Goal: Communication & Community: Share content

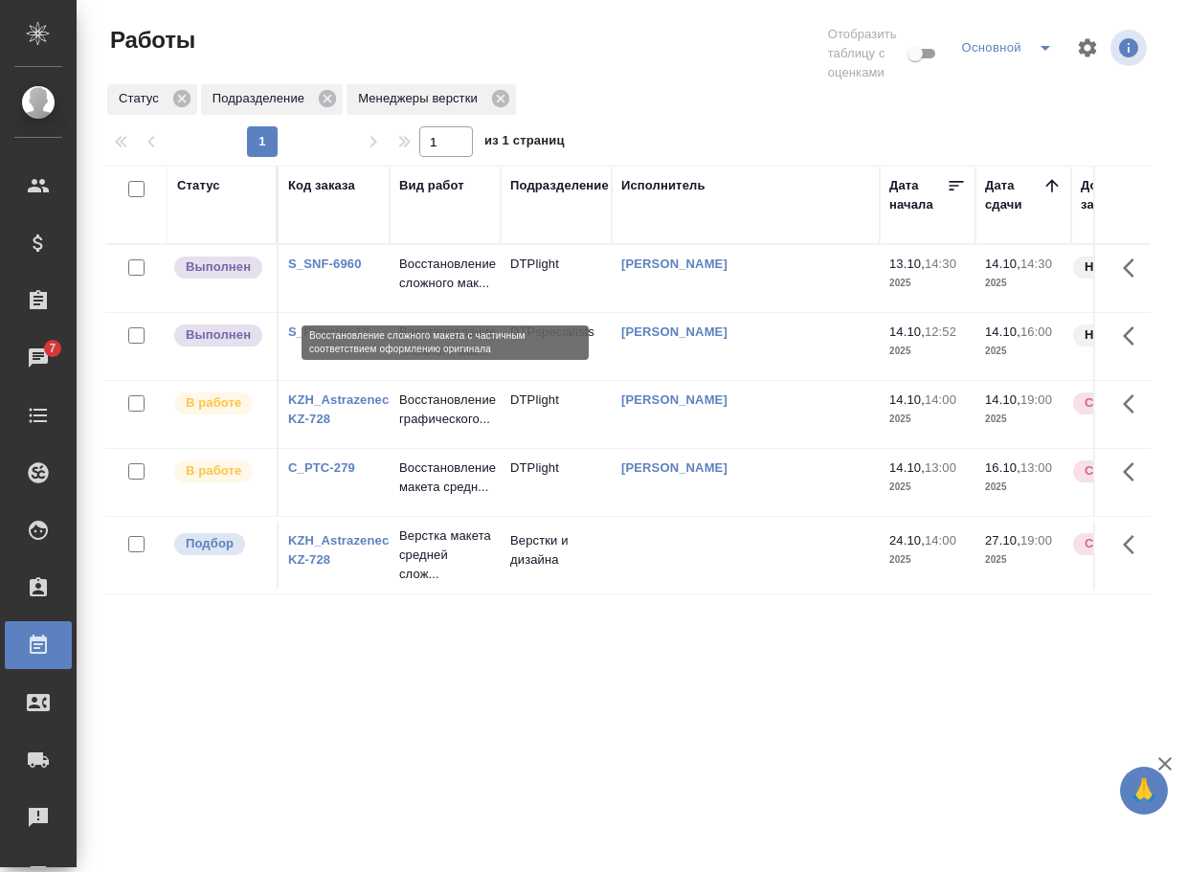
click at [454, 283] on p "Восстановление сложного мак..." at bounding box center [445, 274] width 92 height 38
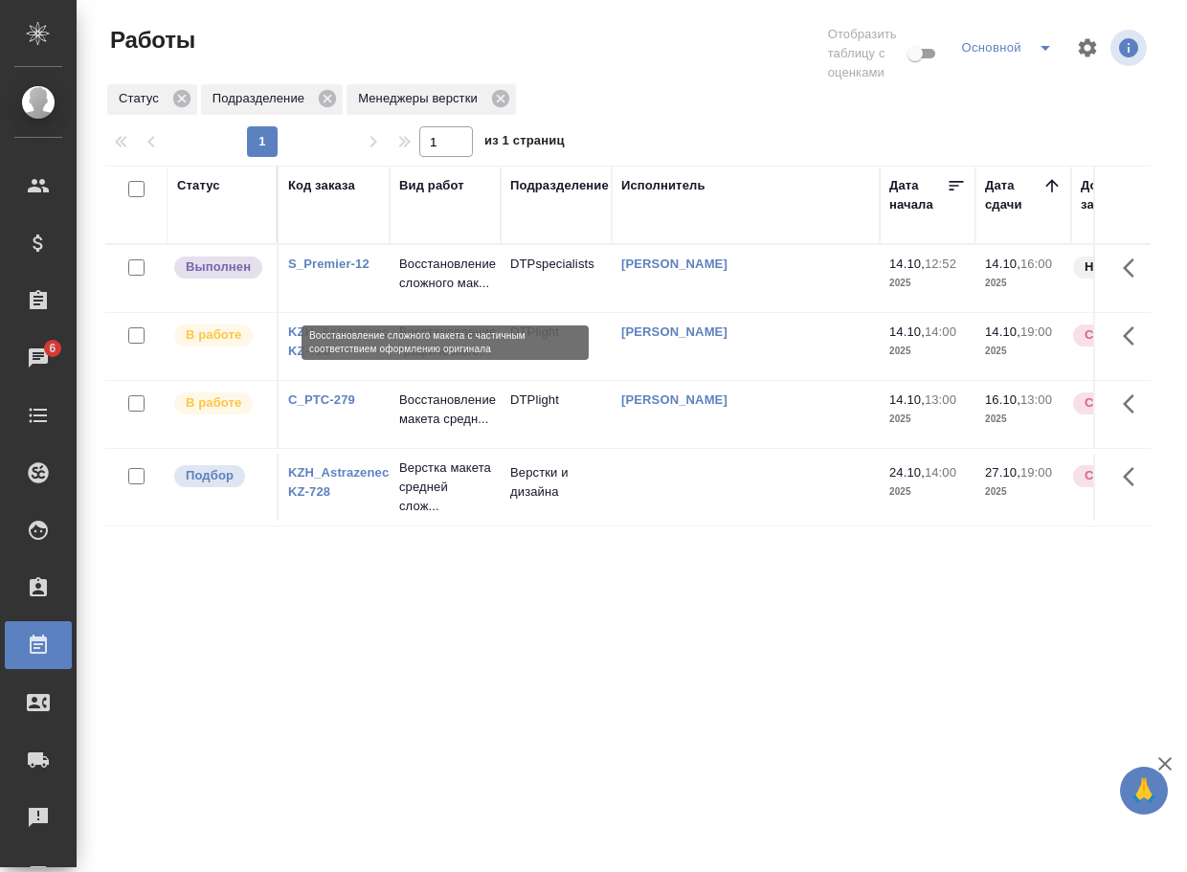
click at [452, 272] on p "Восстановление сложного мак..." at bounding box center [445, 274] width 92 height 38
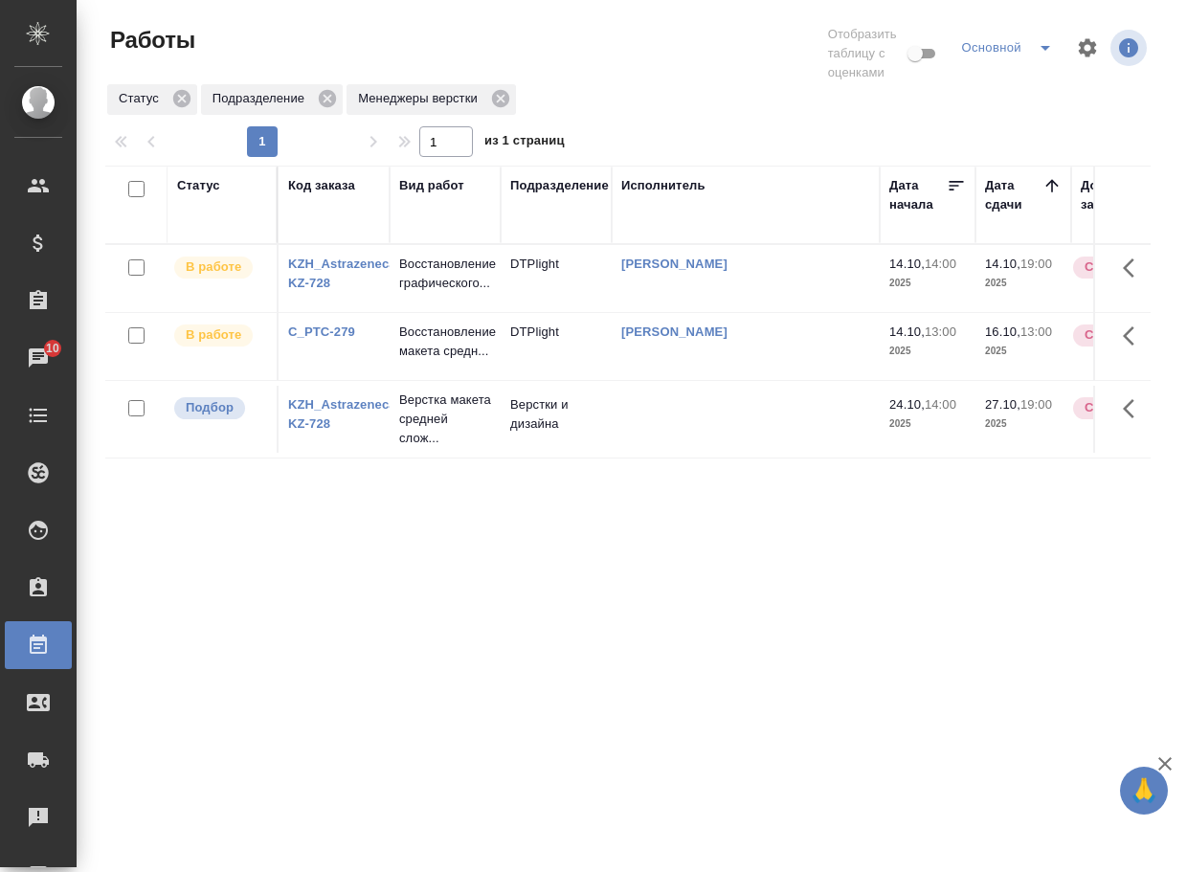
drag, startPoint x: 584, startPoint y: 613, endPoint x: 570, endPoint y: 607, distance: 15.5
click at [577, 611] on div "Статус Код заказа Вид работ Подразделение Исполнитель Дата начала Дата сдачи До…" at bounding box center [627, 510] width 1045 height 689
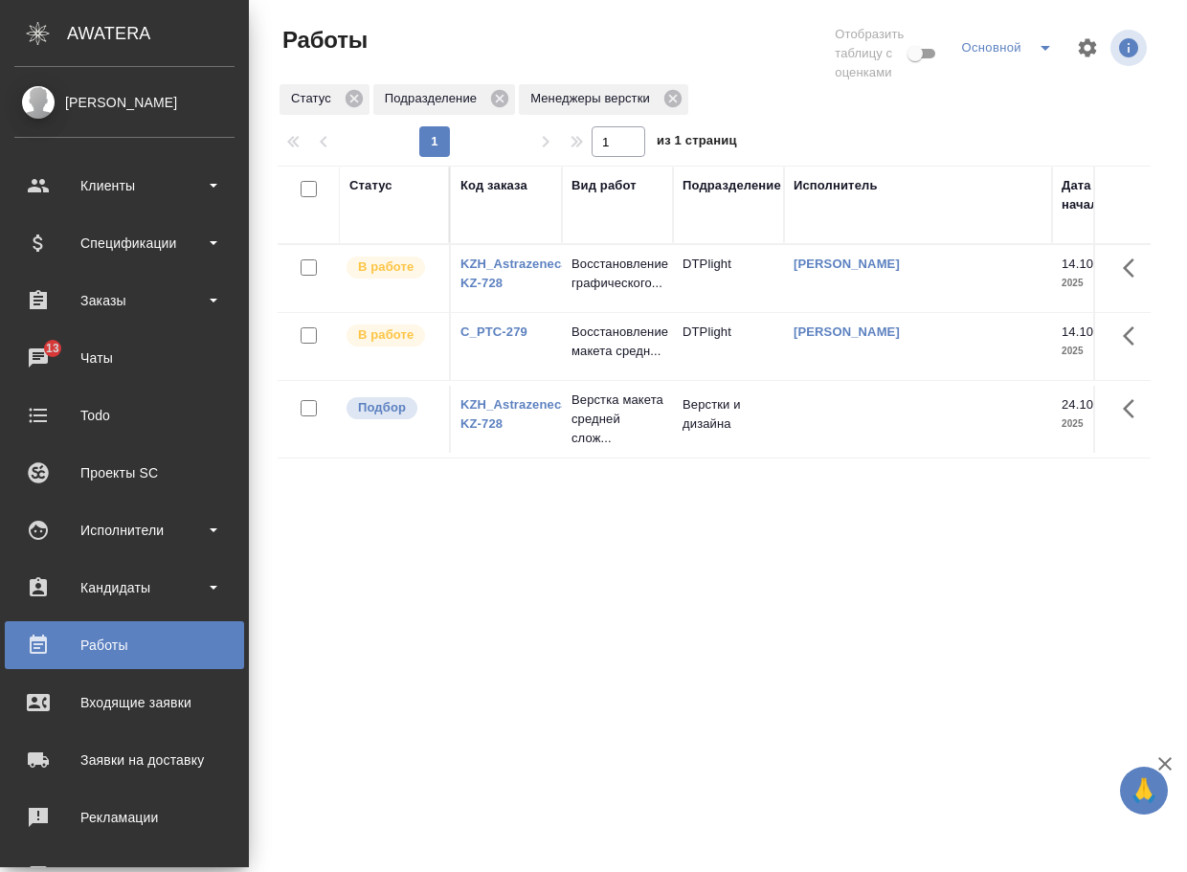
drag, startPoint x: 932, startPoint y: 639, endPoint x: 956, endPoint y: 624, distance: 27.9
click at [945, 635] on div "Статус Код заказа Вид работ Подразделение Исполнитель Дата начала Дата сдачи До…" at bounding box center [714, 510] width 873 height 689
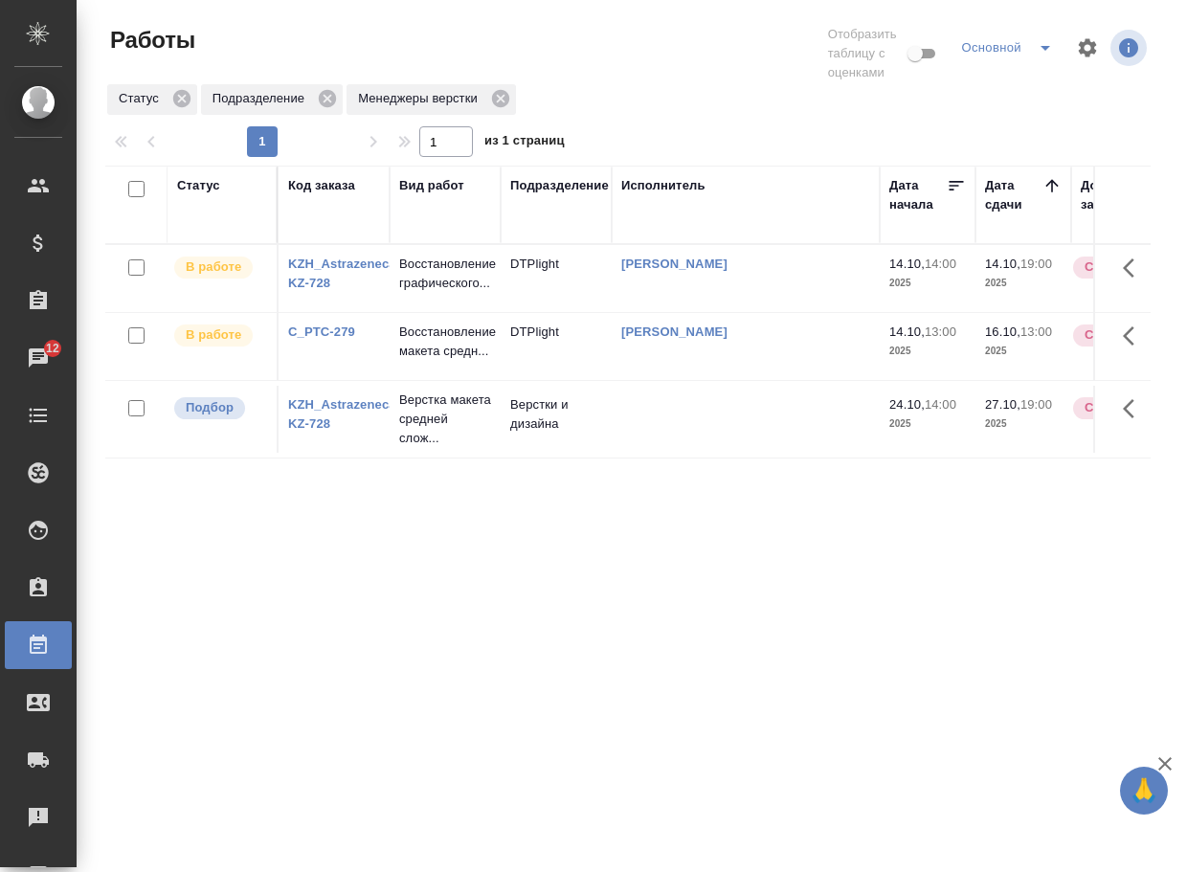
click at [316, 431] on link "KZH_Astrazeneca-KZ-728" at bounding box center [344, 414] width 112 height 34
click at [420, 448] on p "Верстка макета средней слож..." at bounding box center [445, 419] width 92 height 57
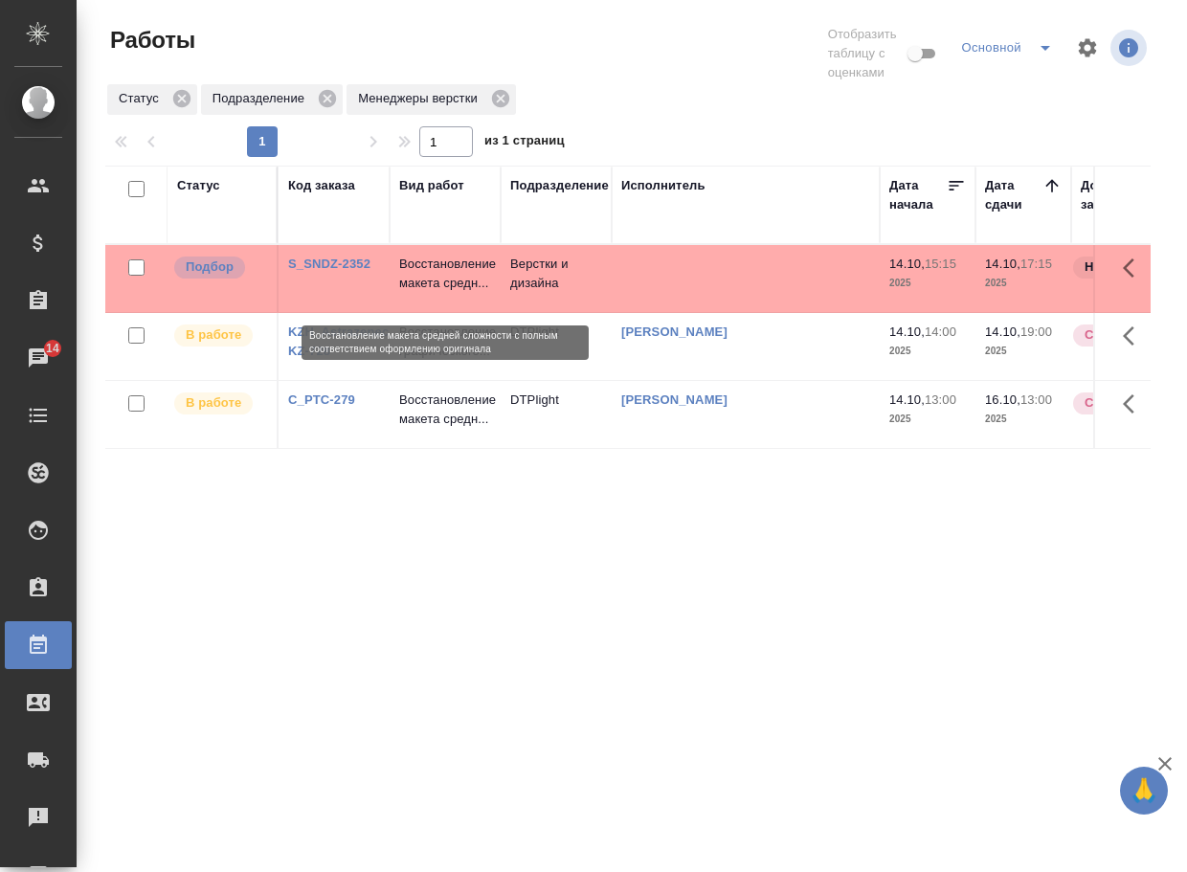
click at [419, 287] on p "Восстановление макета средн..." at bounding box center [445, 274] width 92 height 38
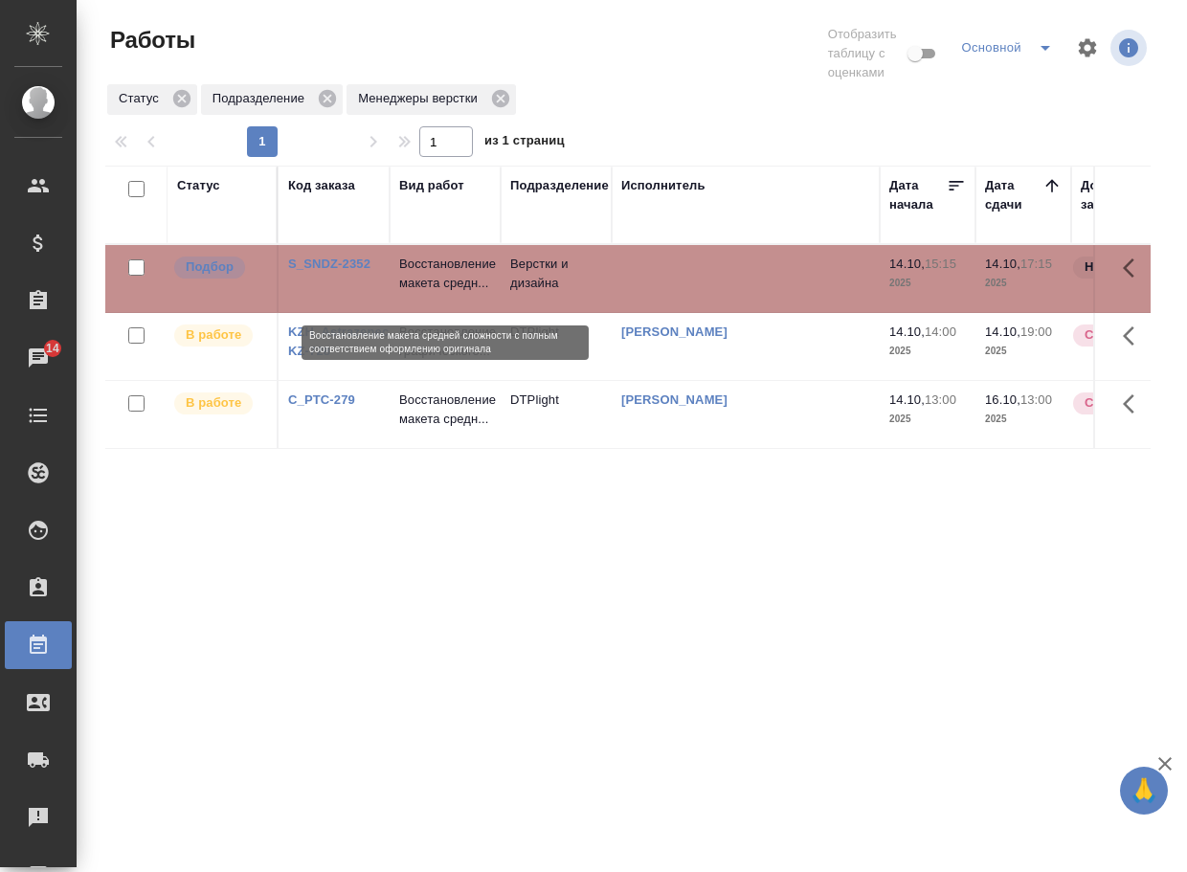
click at [419, 287] on p "Восстановление макета средн..." at bounding box center [445, 274] width 92 height 38
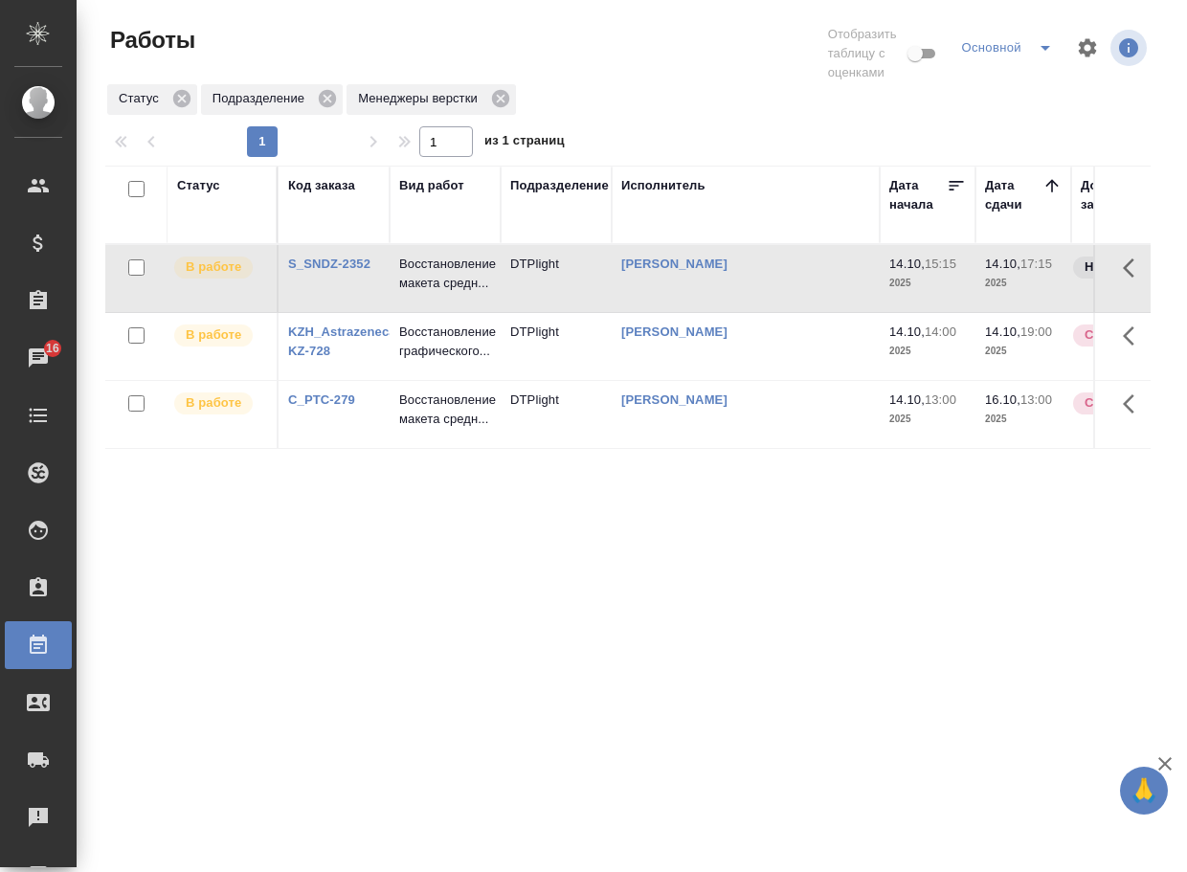
click at [335, 407] on link "C_PTC-279" at bounding box center [321, 399] width 67 height 14
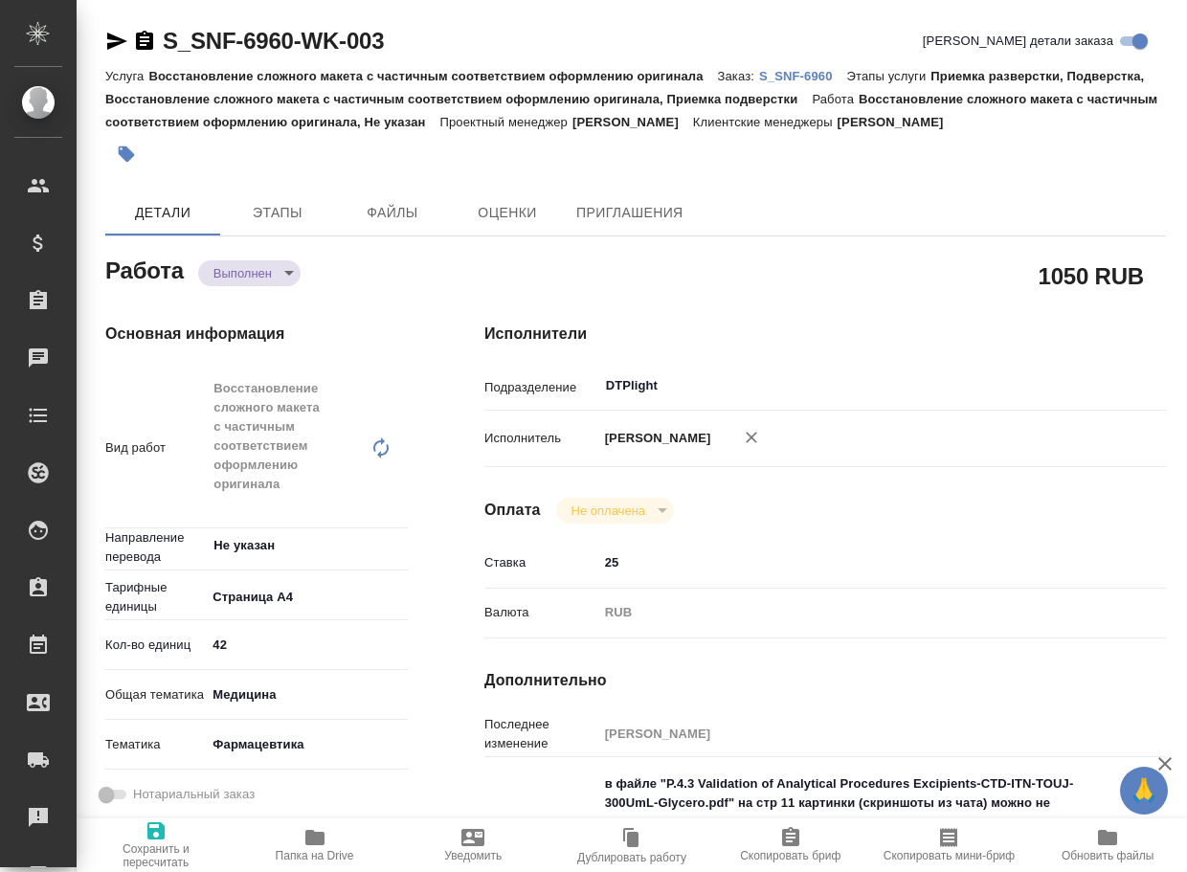
type textarea "x"
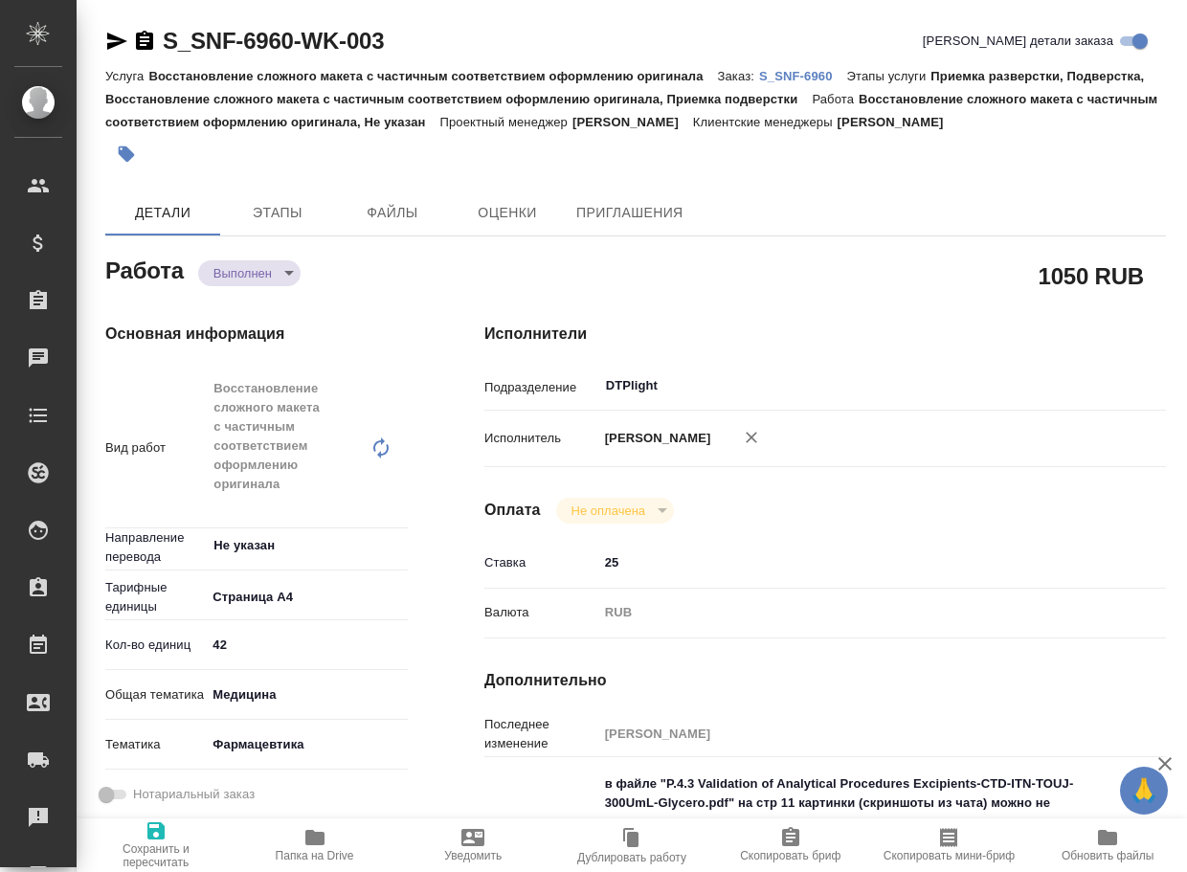
type textarea "x"
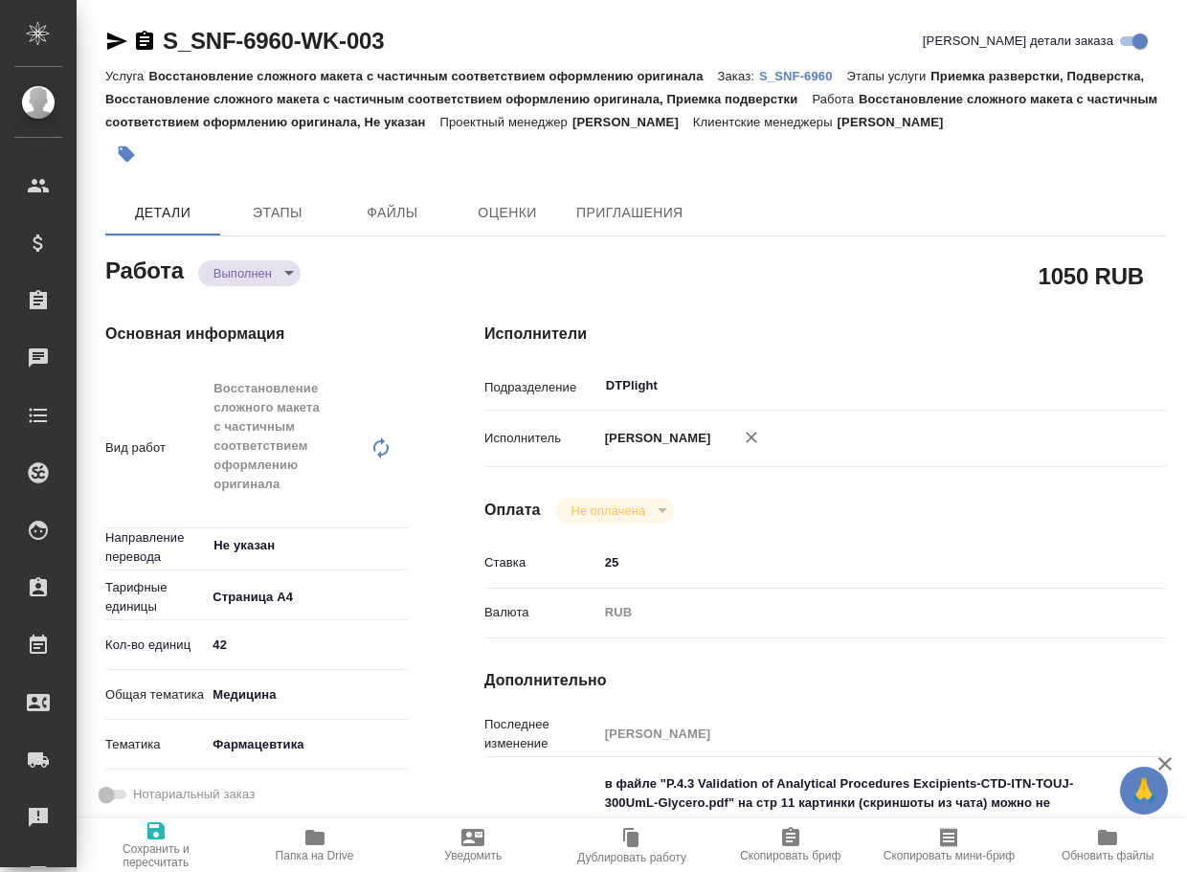
type textarea "x"
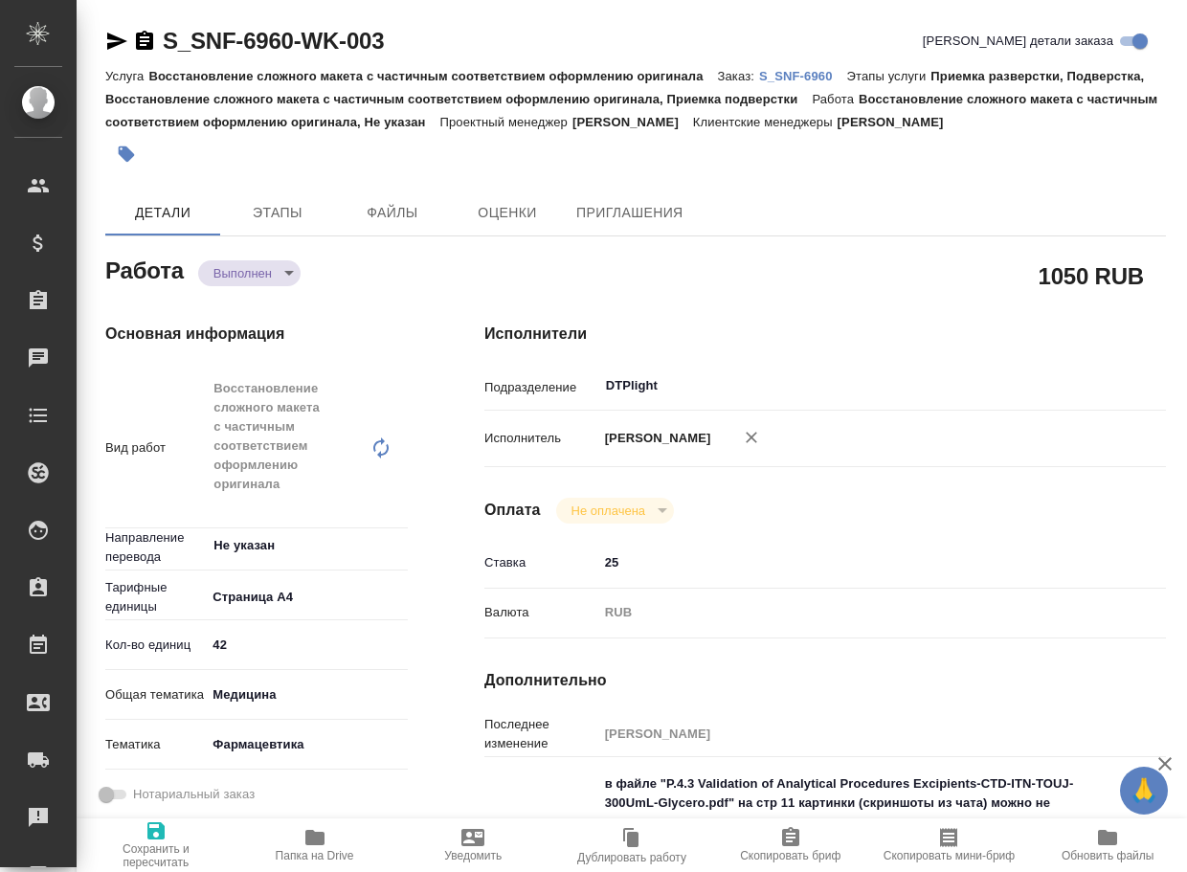
type textarea "x"
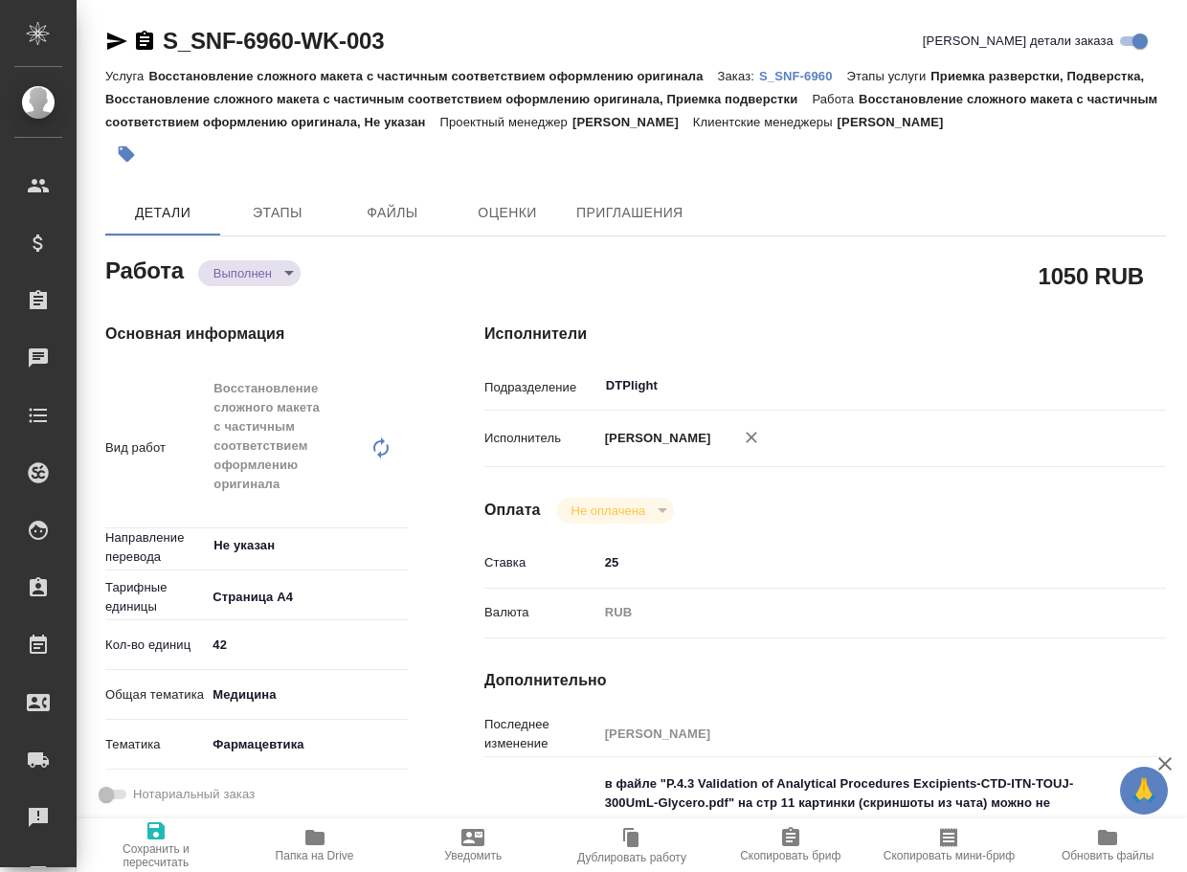
type textarea "x"
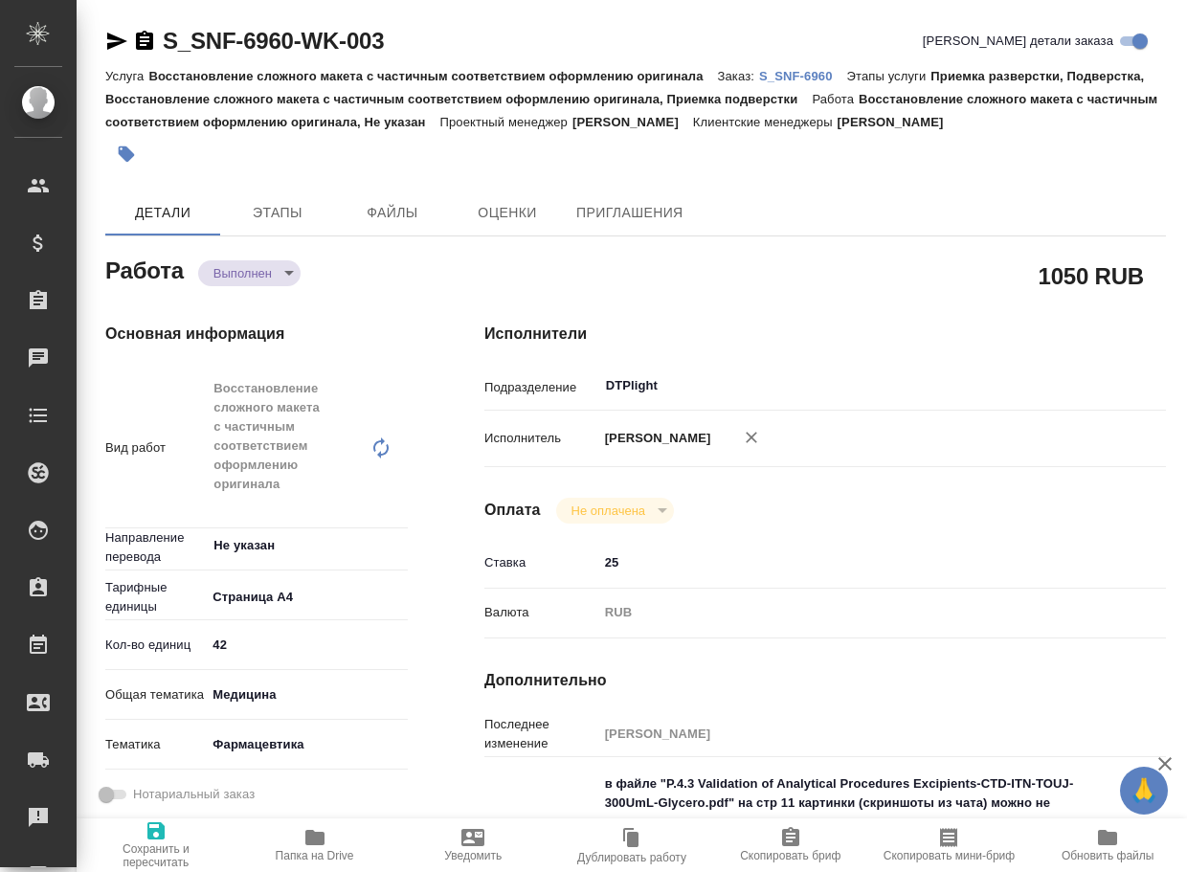
type textarea "x"
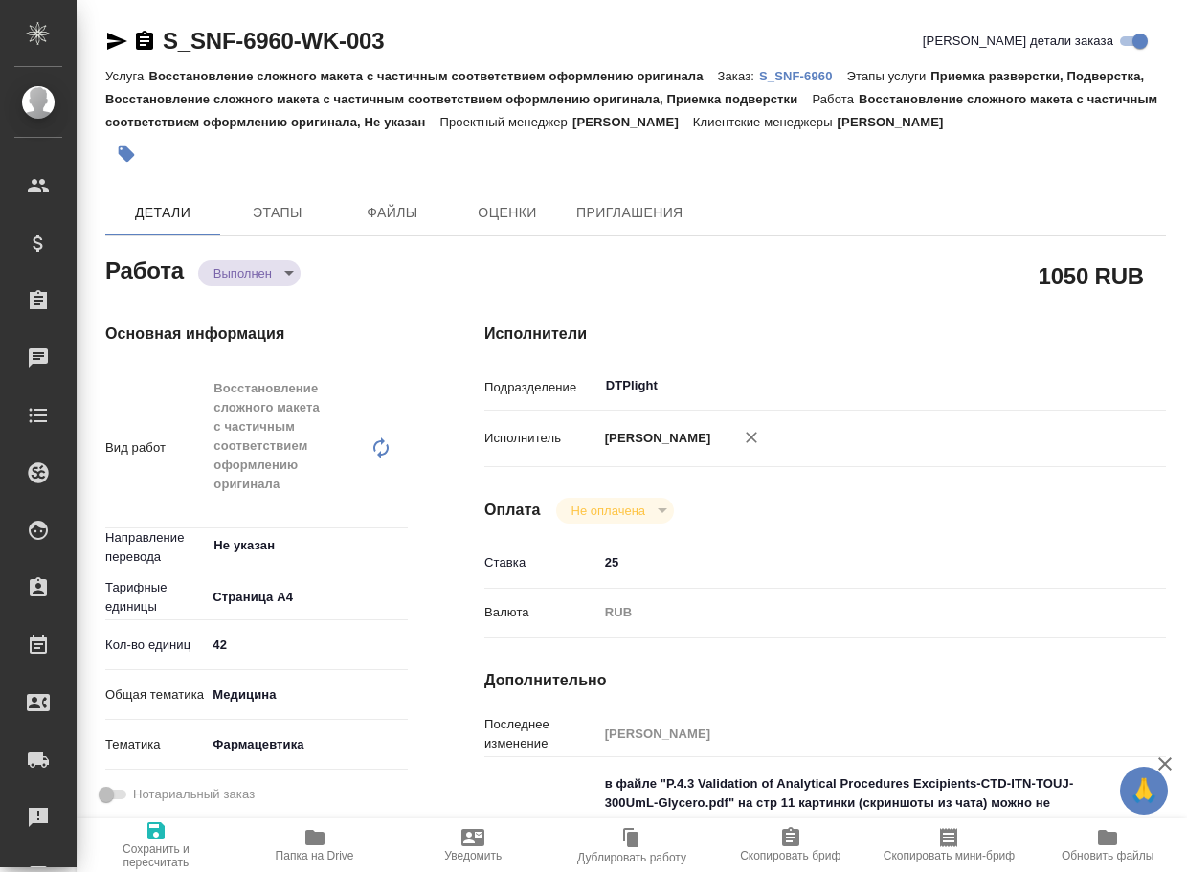
type textarea "x"
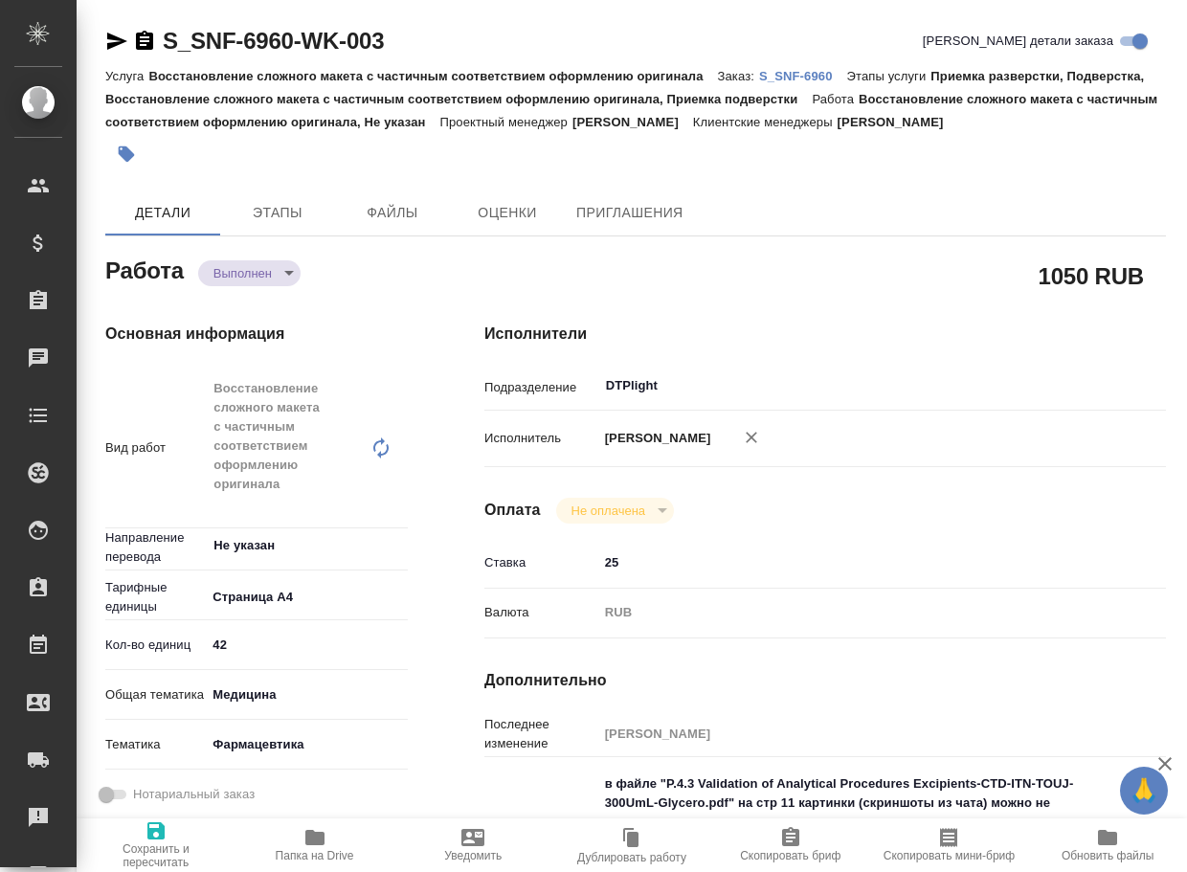
type textarea "x"
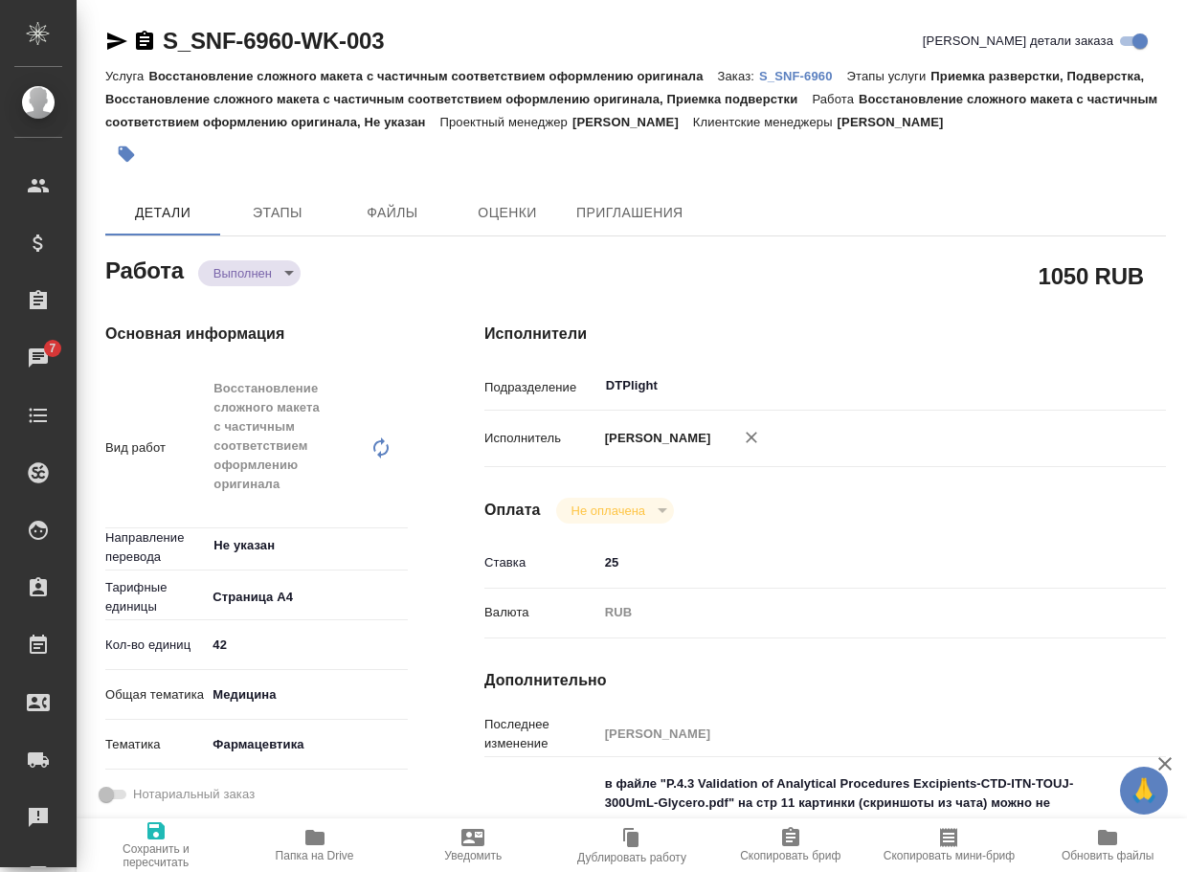
click at [309, 841] on icon "button" at bounding box center [314, 837] width 19 height 15
click at [258, 300] on body "🙏 .cls-1 fill:#fff; AWATERA Arsenyeva Vera Клиенты Спецификации Заказы 7 Чаты T…" at bounding box center [593, 436] width 1187 height 872
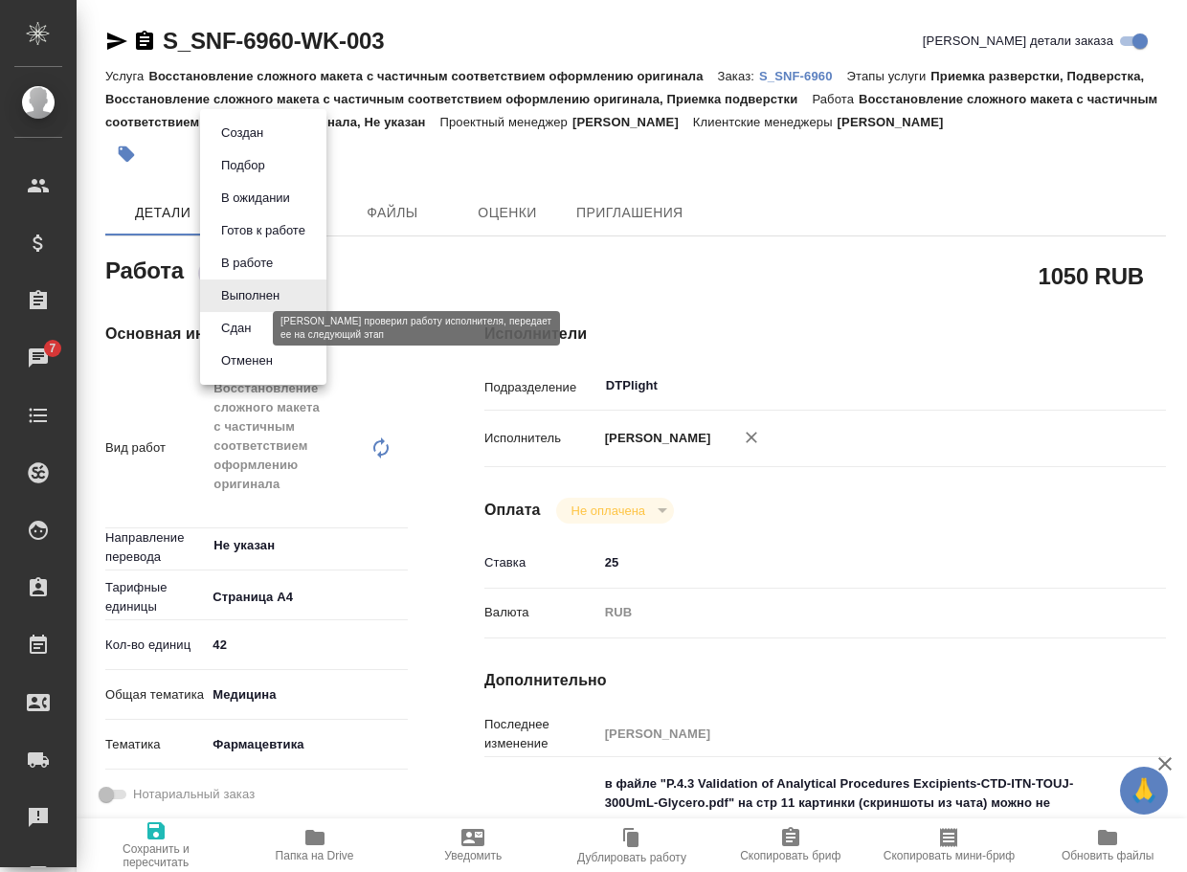
click at [254, 328] on button "Сдан" at bounding box center [235, 328] width 41 height 21
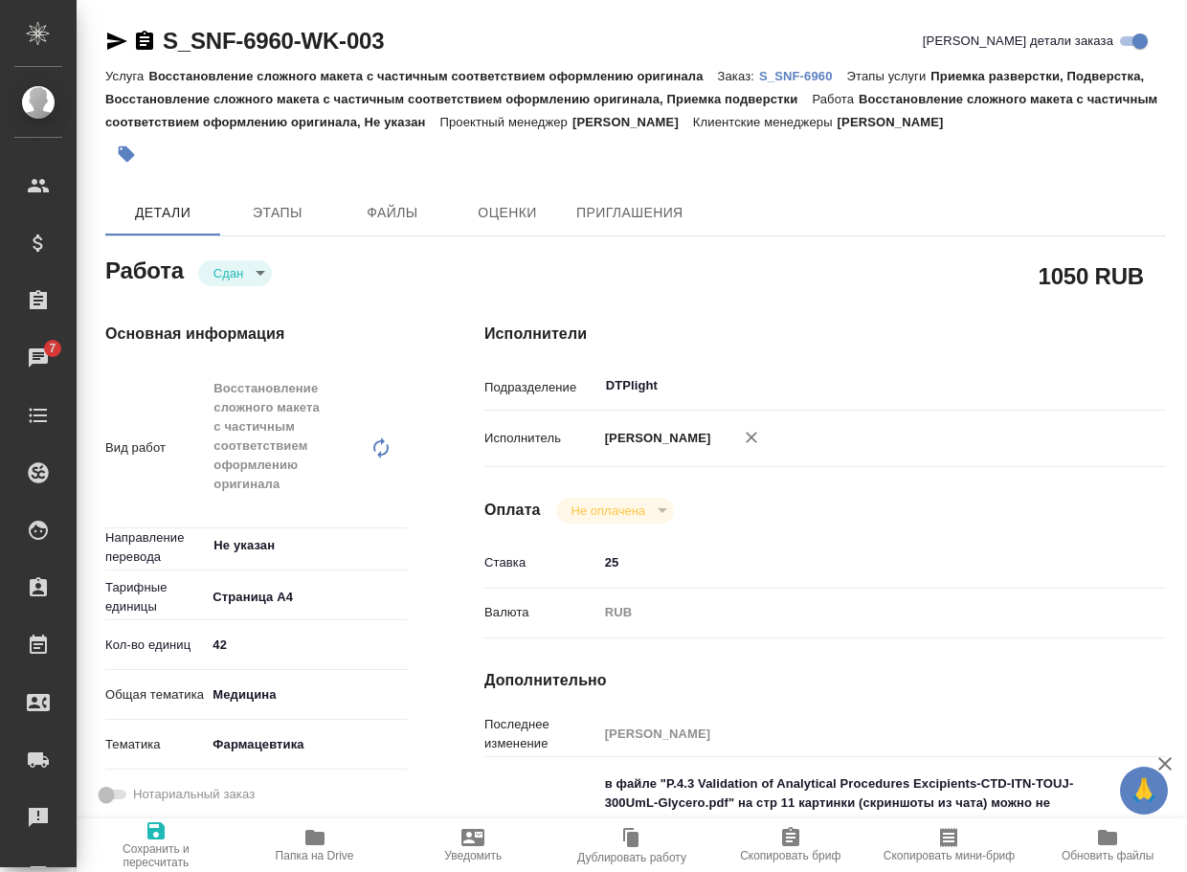
type textarea "x"
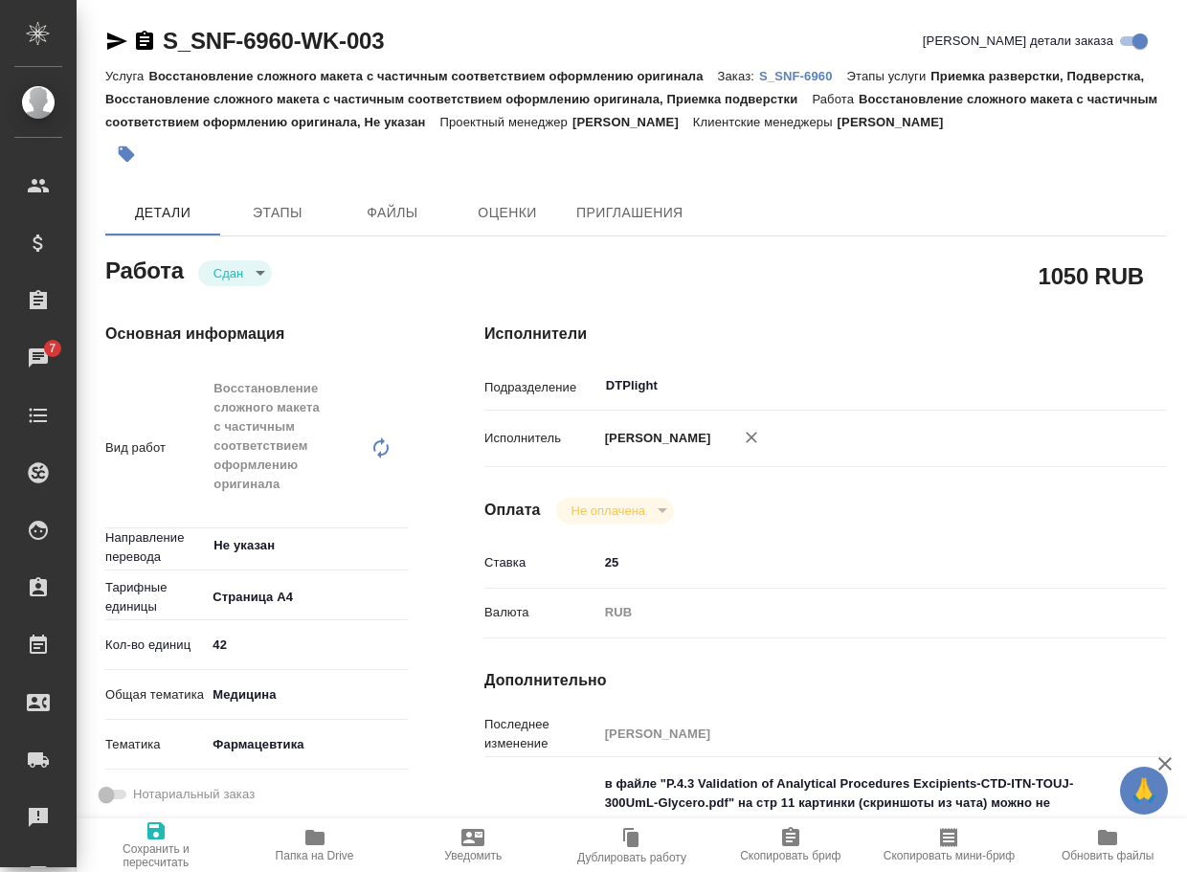
type textarea "x"
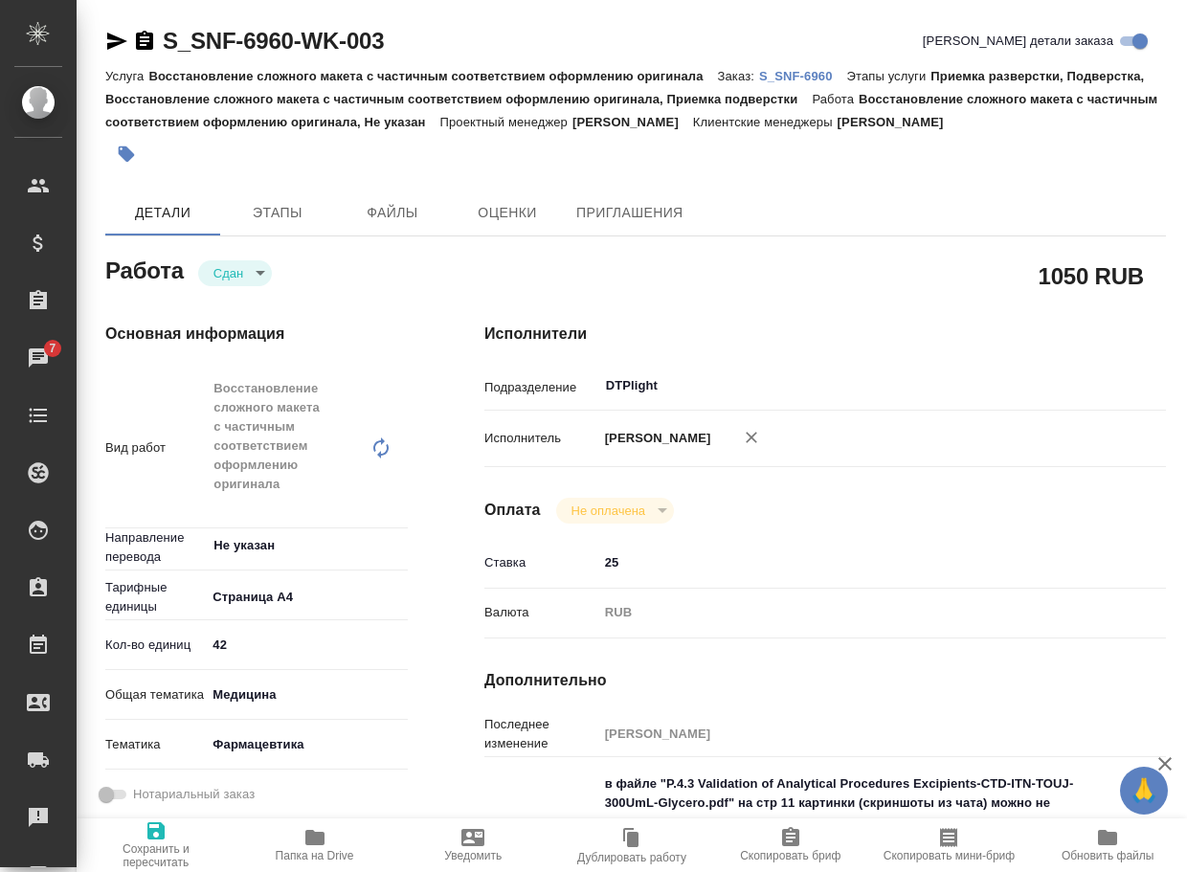
click at [822, 80] on p "S_SNF-6960" at bounding box center [803, 76] width 88 height 14
type textarea "x"
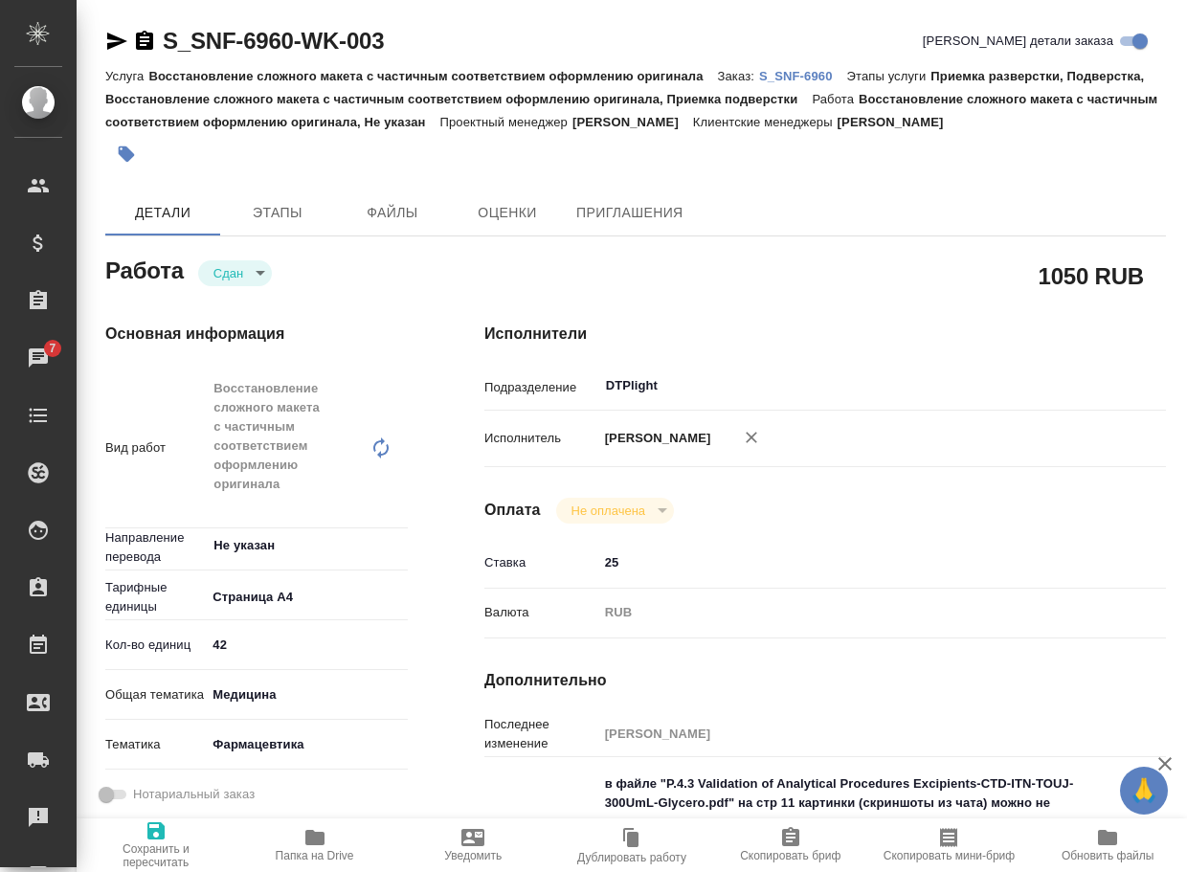
type textarea "x"
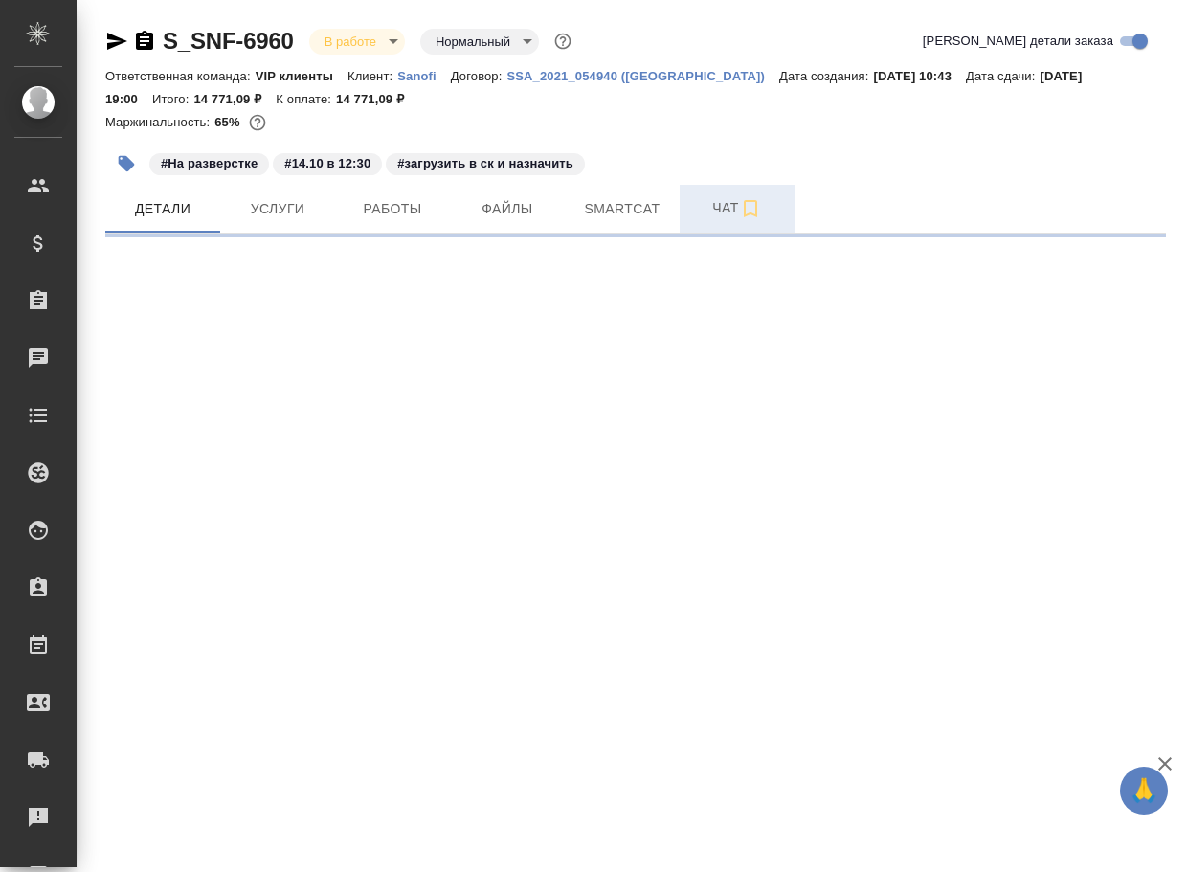
select select "RU"
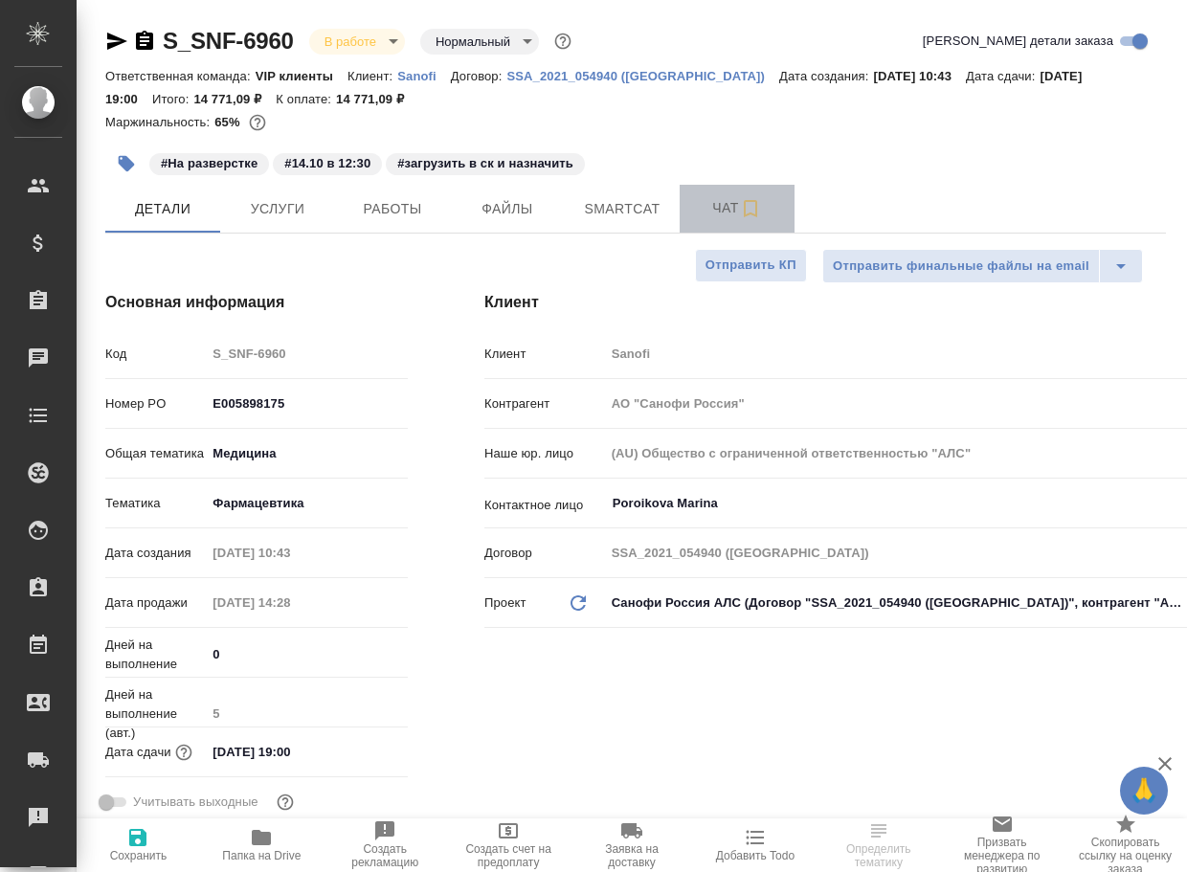
click at [719, 200] on span "Чат" at bounding box center [737, 208] width 92 height 24
type textarea "x"
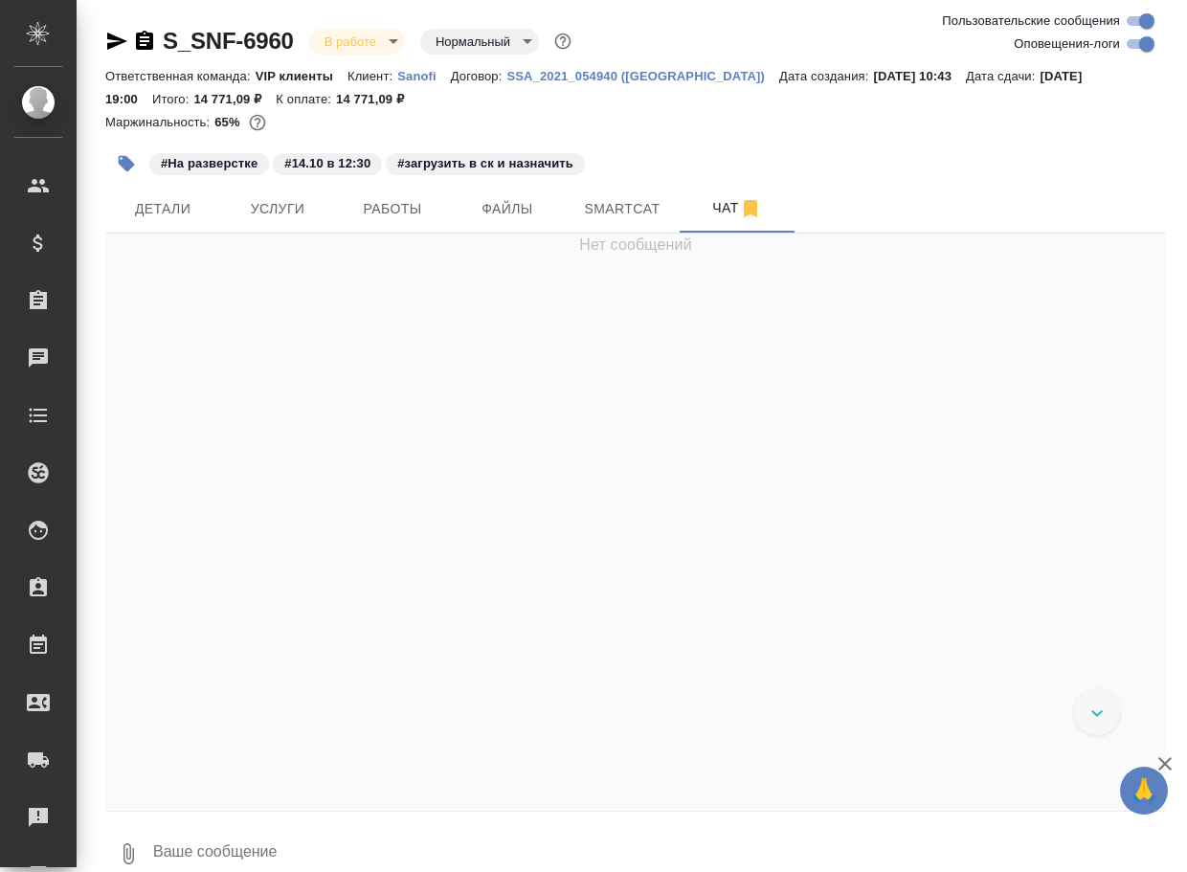
click at [375, 840] on textarea at bounding box center [658, 853] width 1015 height 65
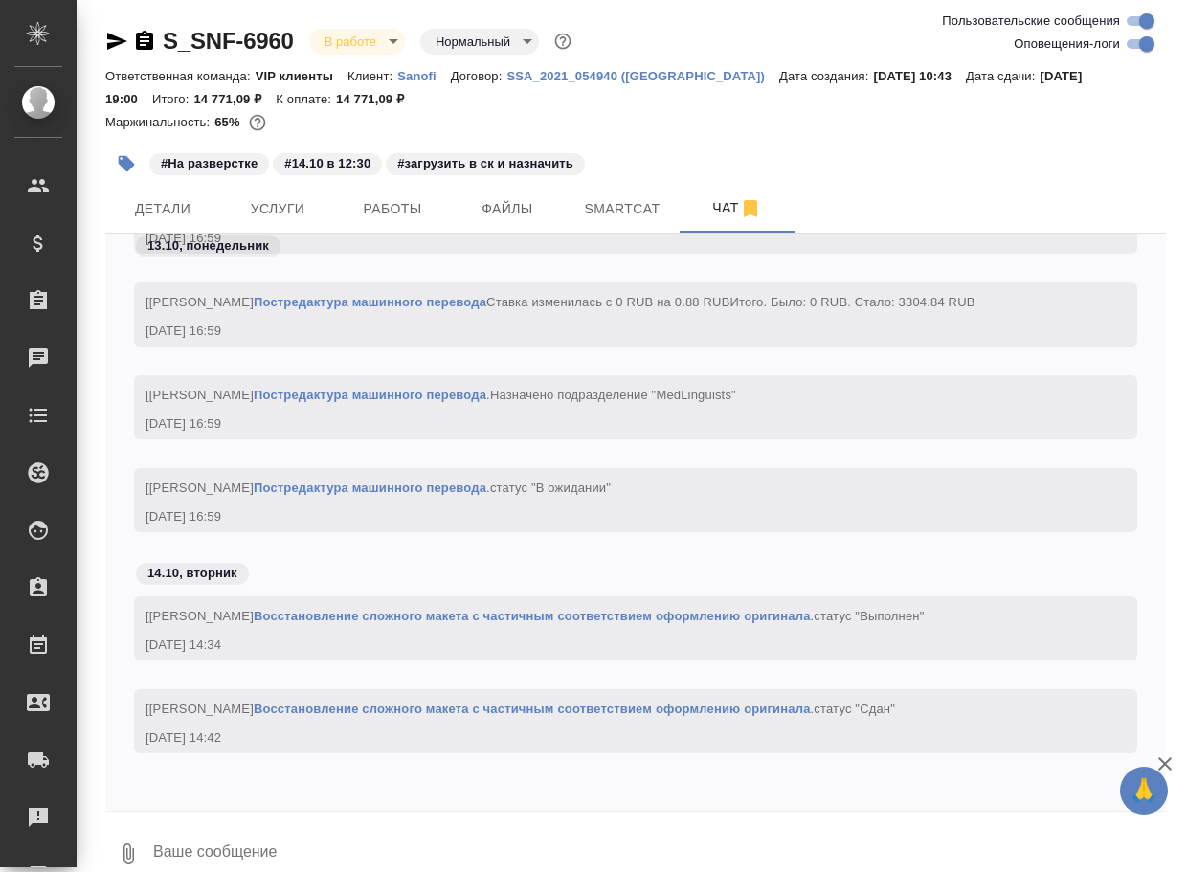
paste textarea "https://drive.awatera.com/apps/files/files/10684080?dir=/Shares/Sanofi/Orders/S…"
type textarea "https://drive.awatera.com/apps/files/files/10684080?dir=/Shares/Sanofi/Orders/S…"
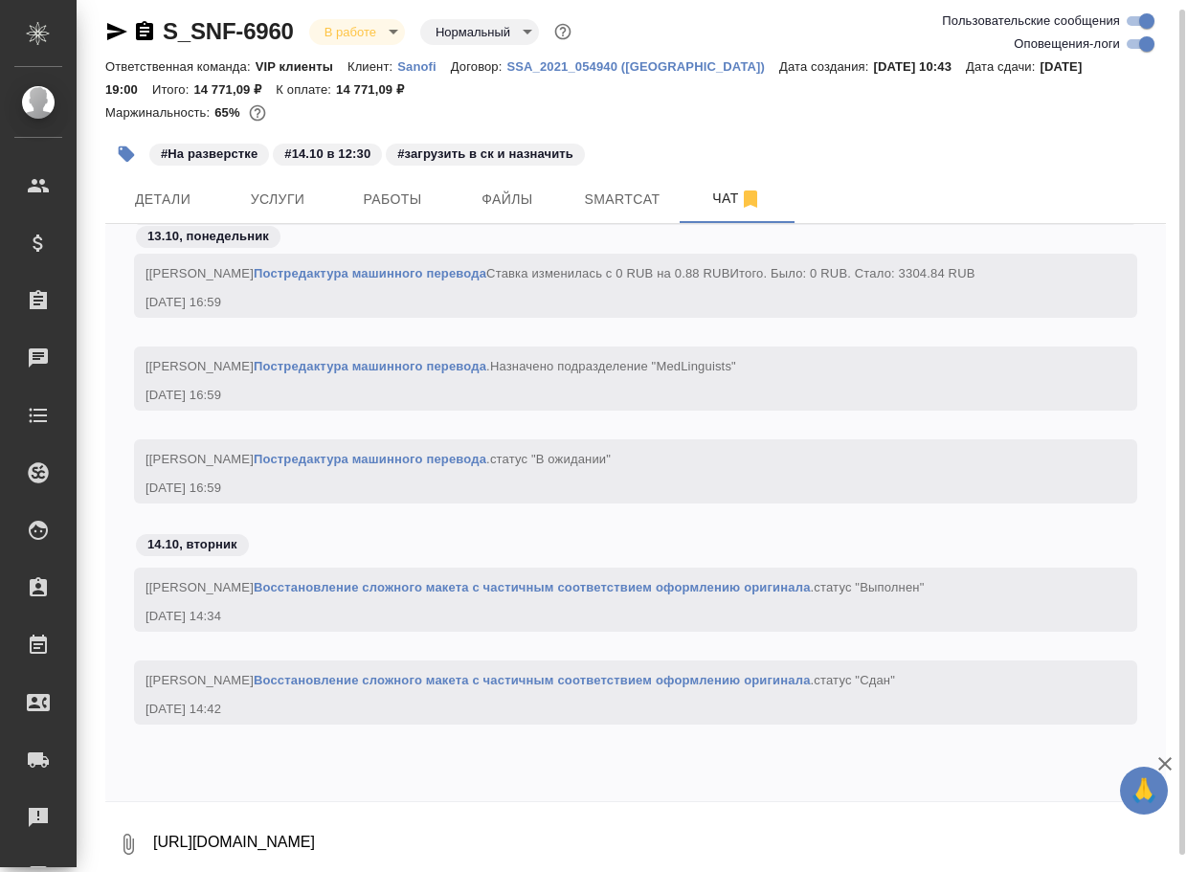
scroll to position [37134, 0]
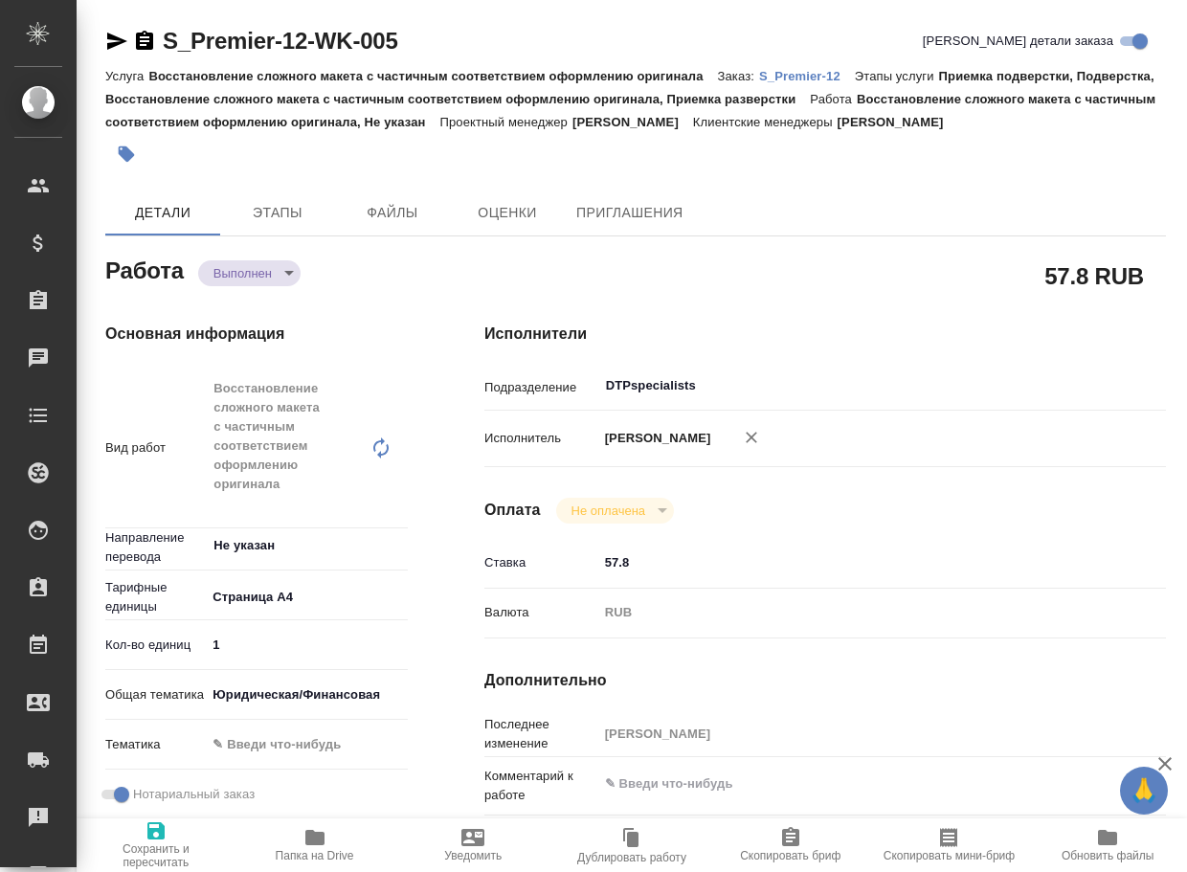
type textarea "x"
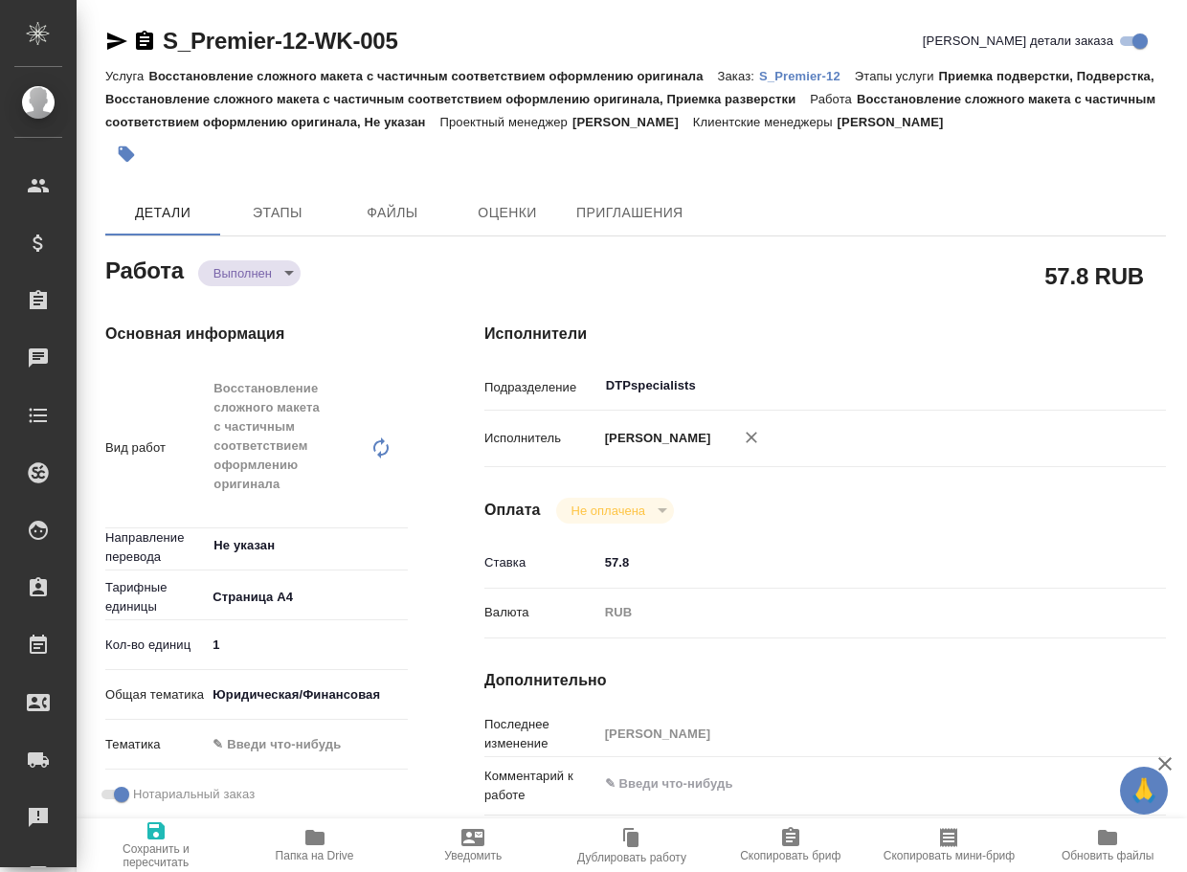
type textarea "x"
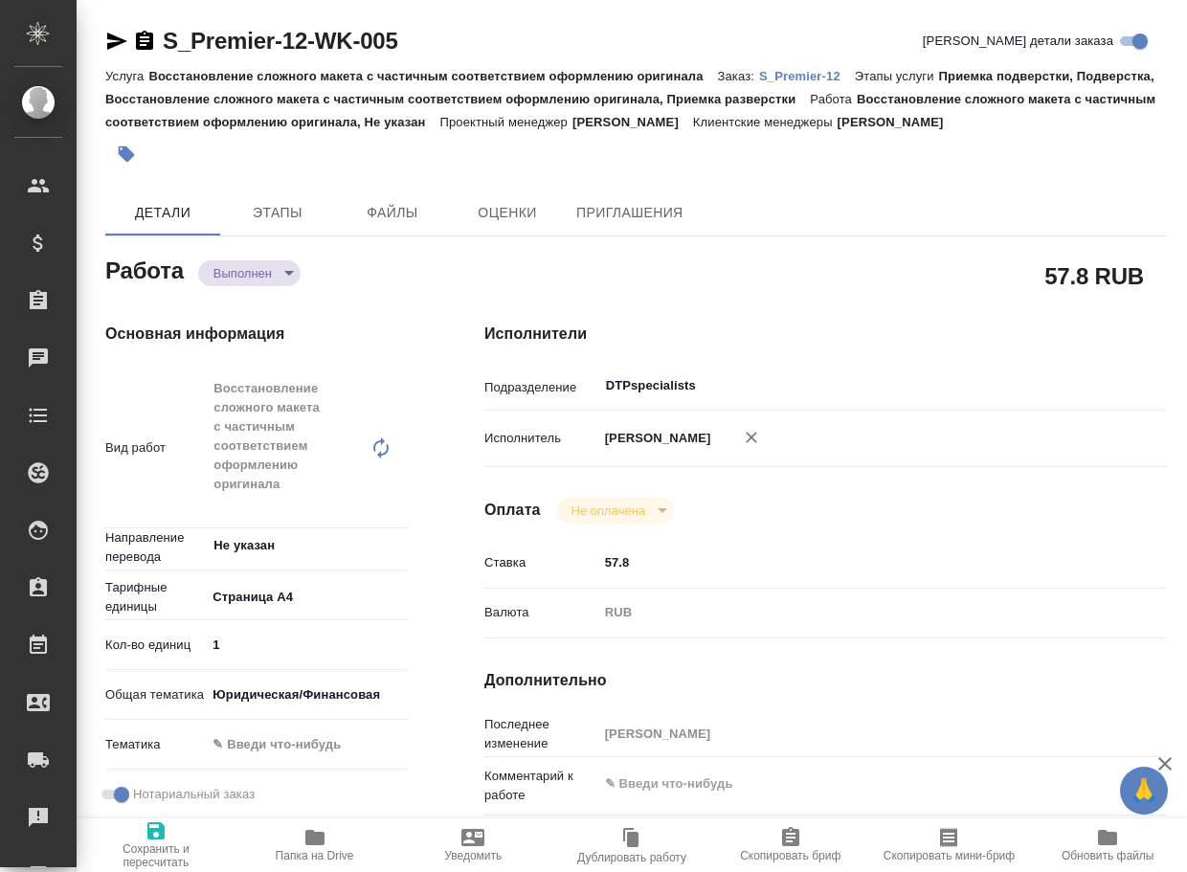
type textarea "x"
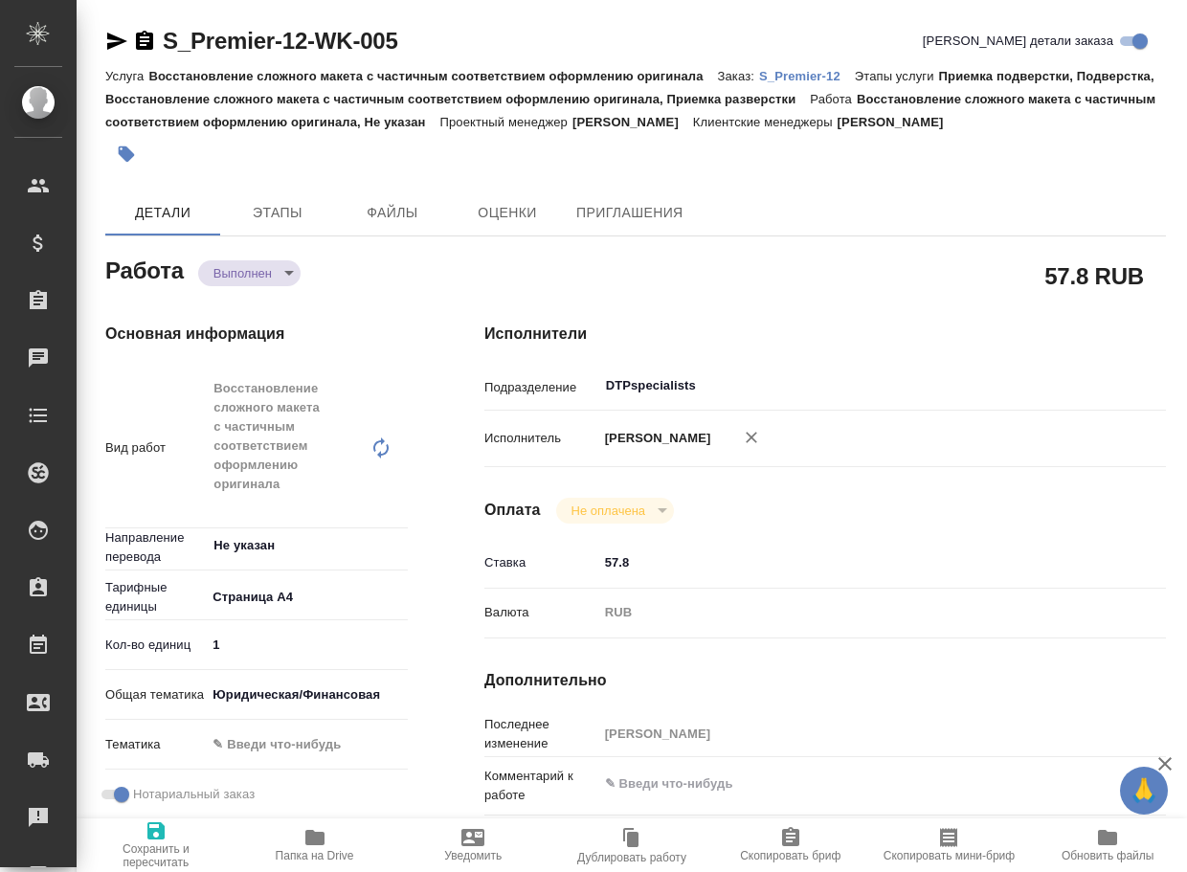
type textarea "x"
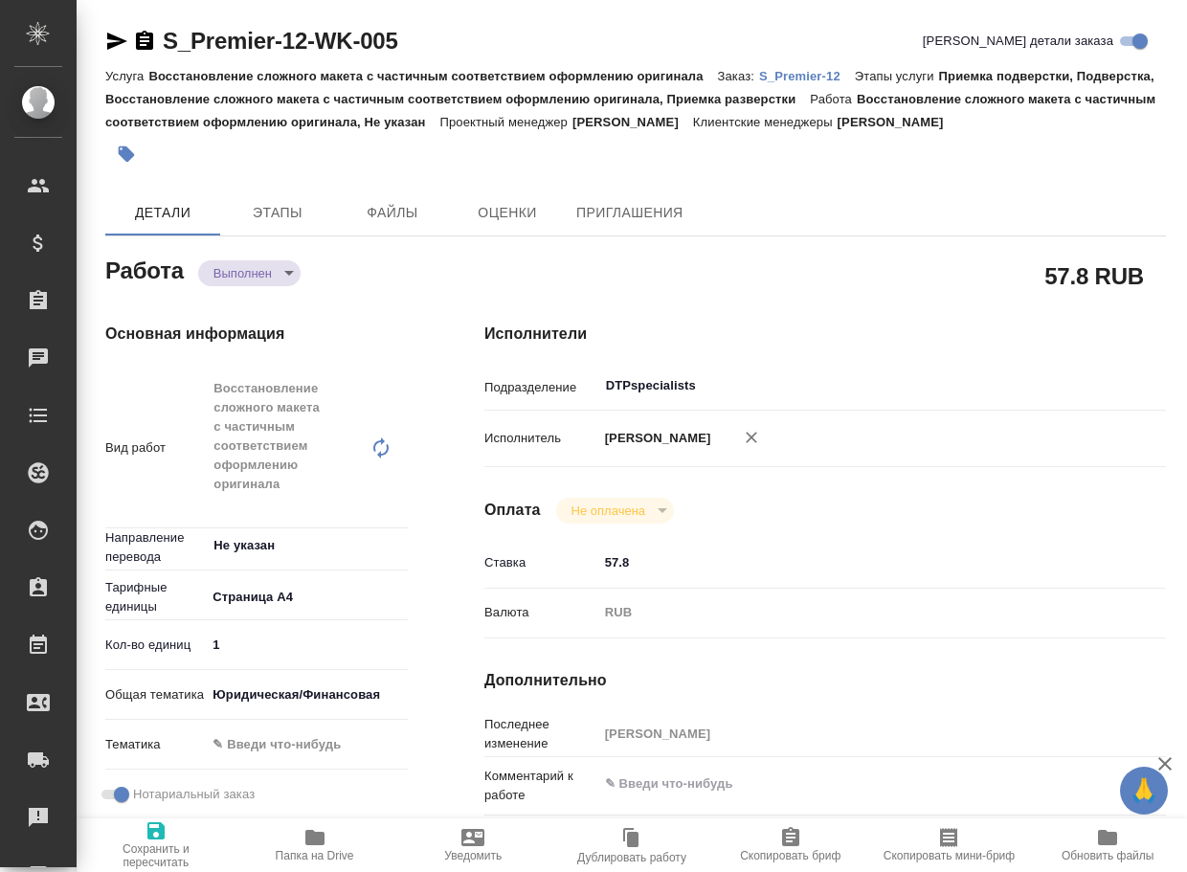
click at [323, 840] on icon "button" at bounding box center [314, 837] width 19 height 15
type textarea "x"
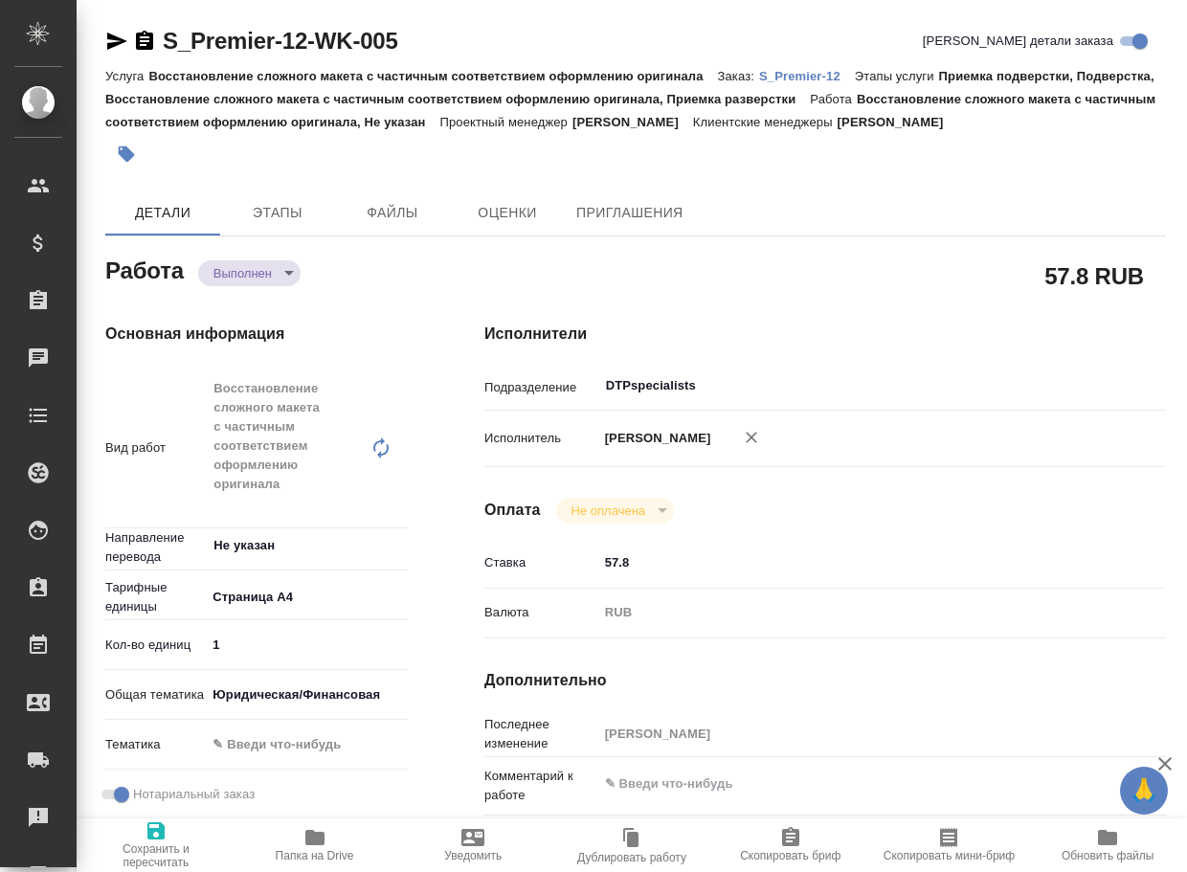
type textarea "x"
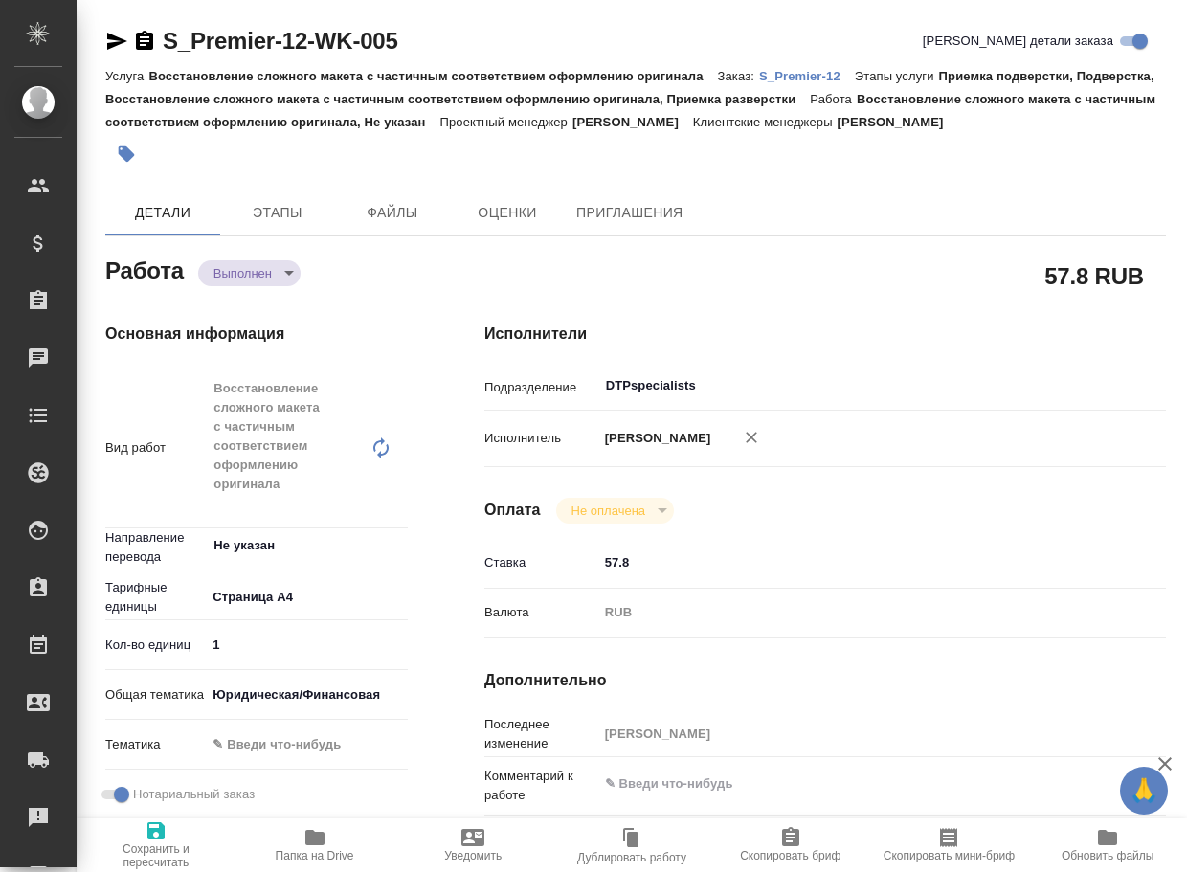
type textarea "x"
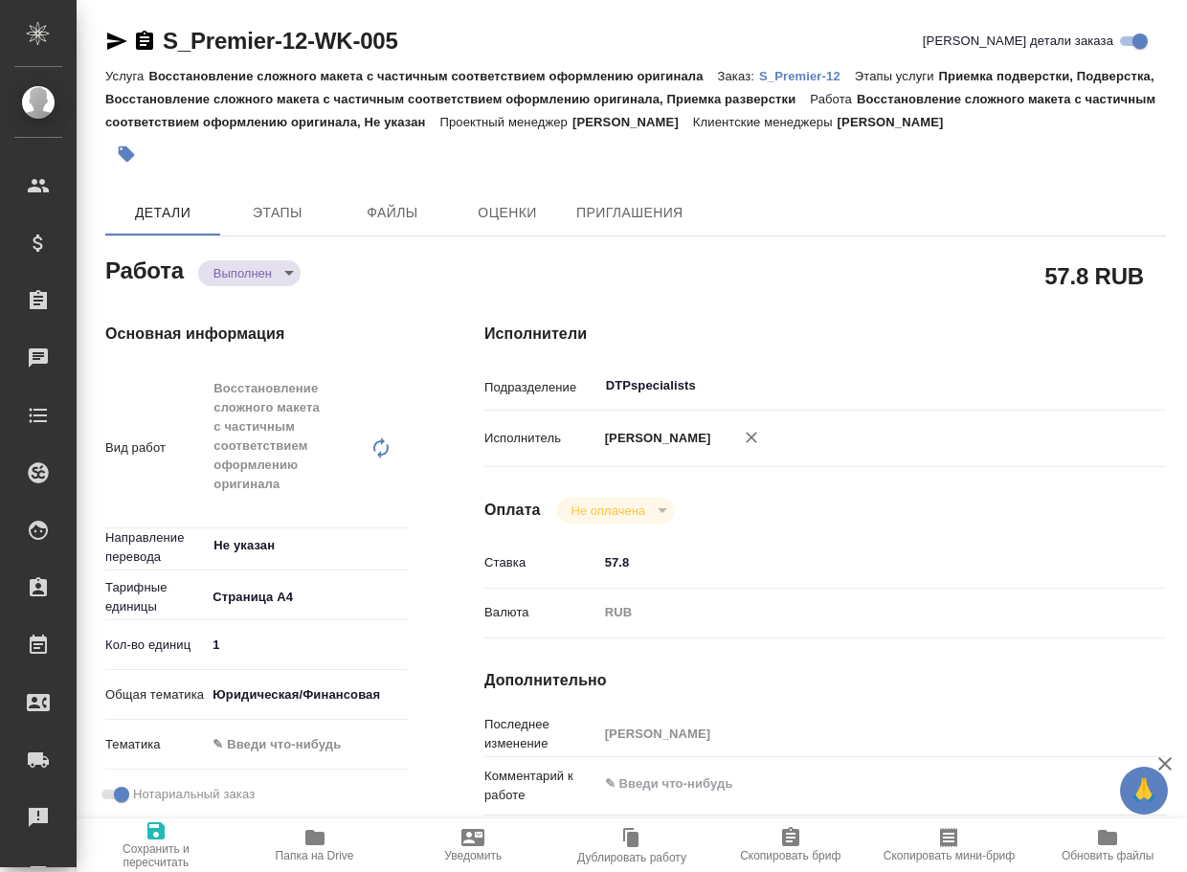
type textarea "x"
click at [266, 274] on body "🙏 .cls-1 fill:#fff; AWATERA Arsenyeva Vera Клиенты Спецификации Заказы 6 Чаты T…" at bounding box center [593, 436] width 1187 height 872
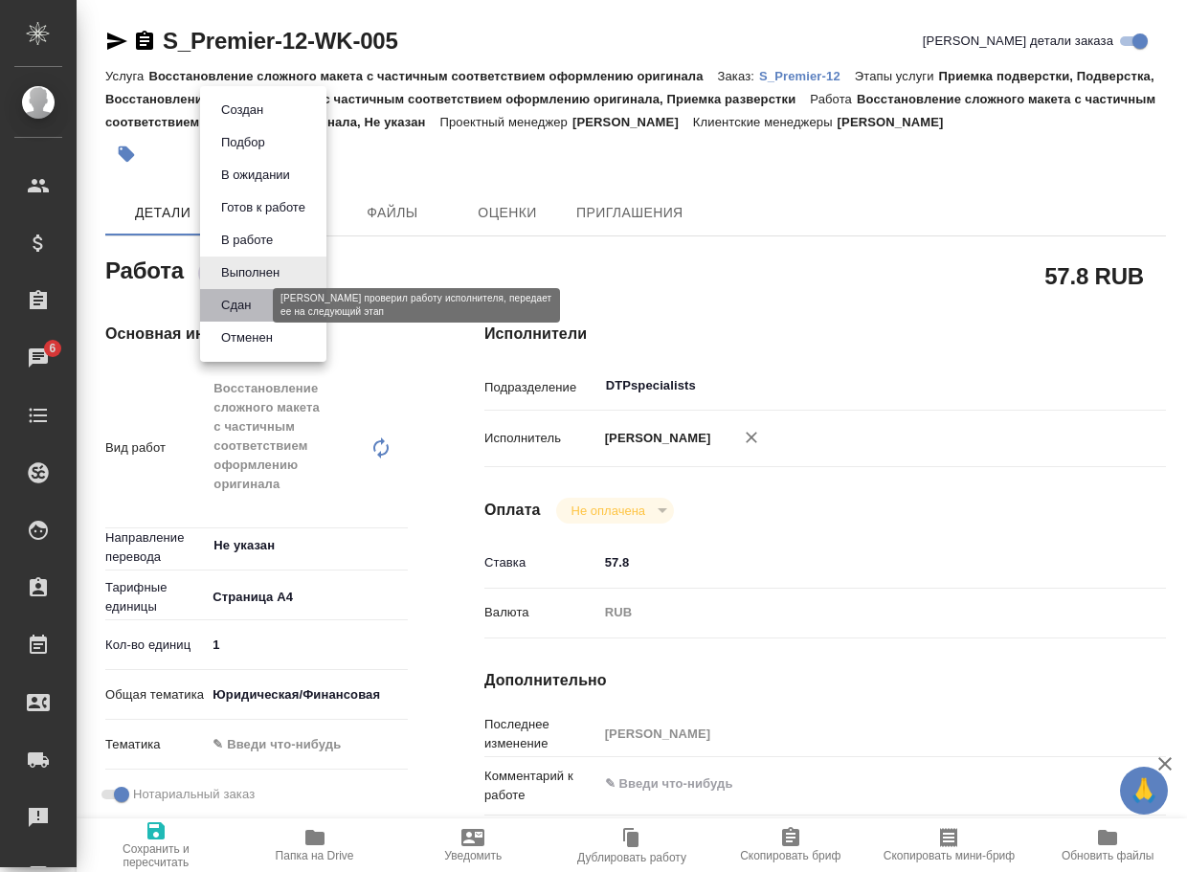
click at [225, 310] on button "Сдан" at bounding box center [235, 305] width 41 height 21
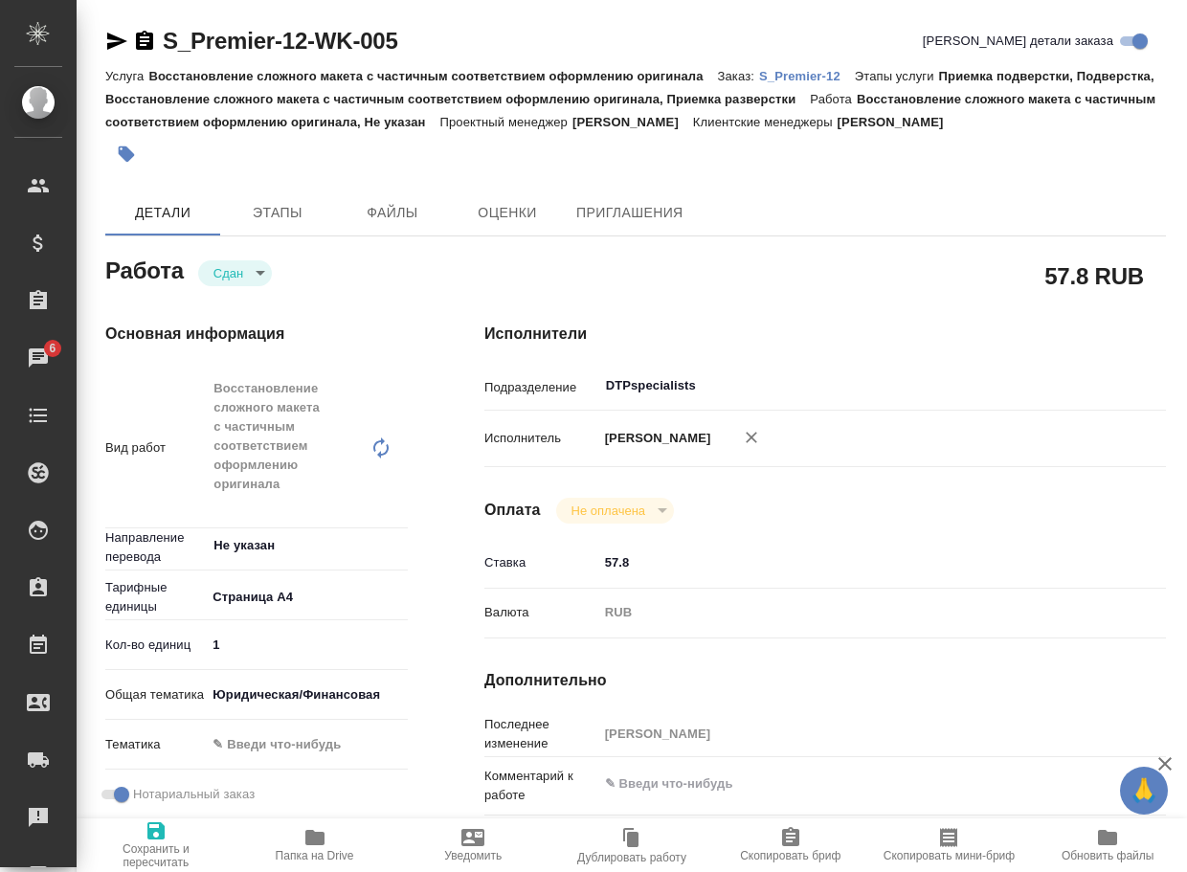
type textarea "x"
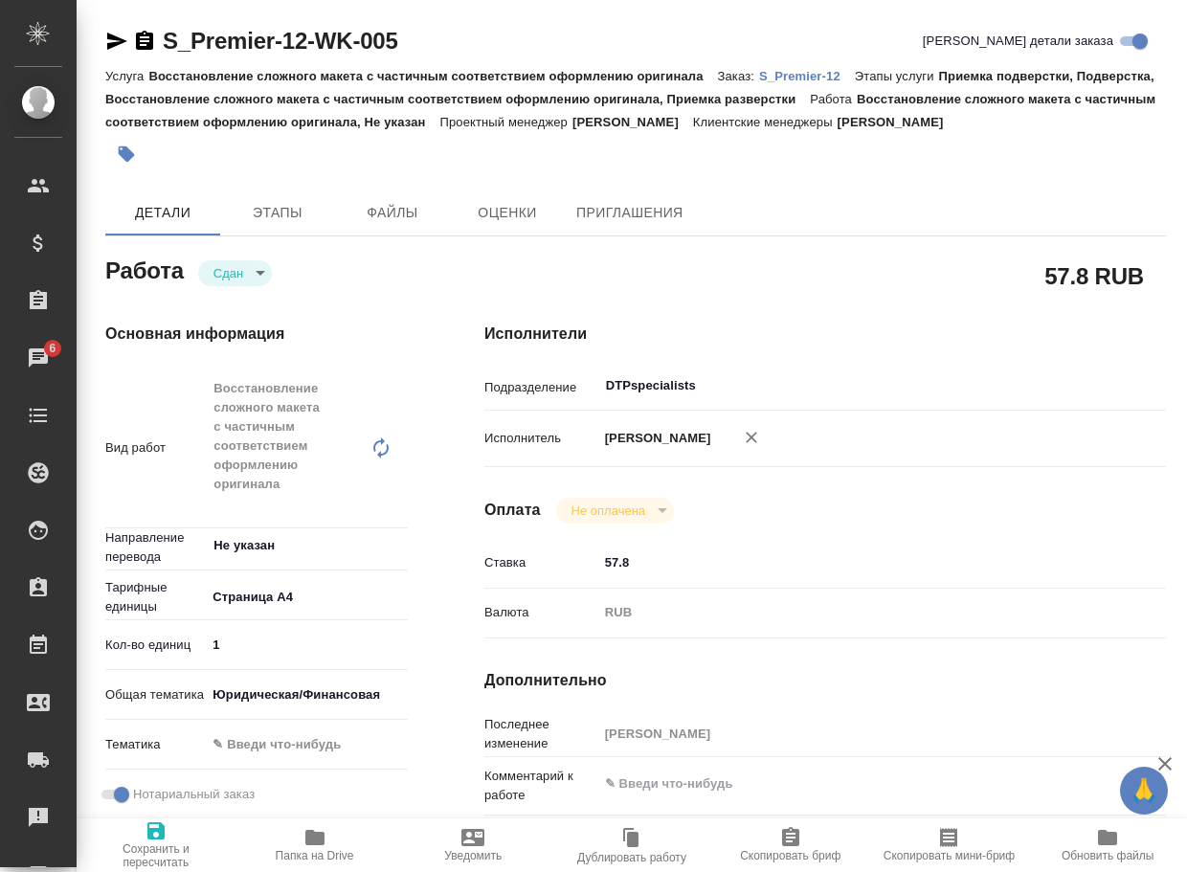
type textarea "x"
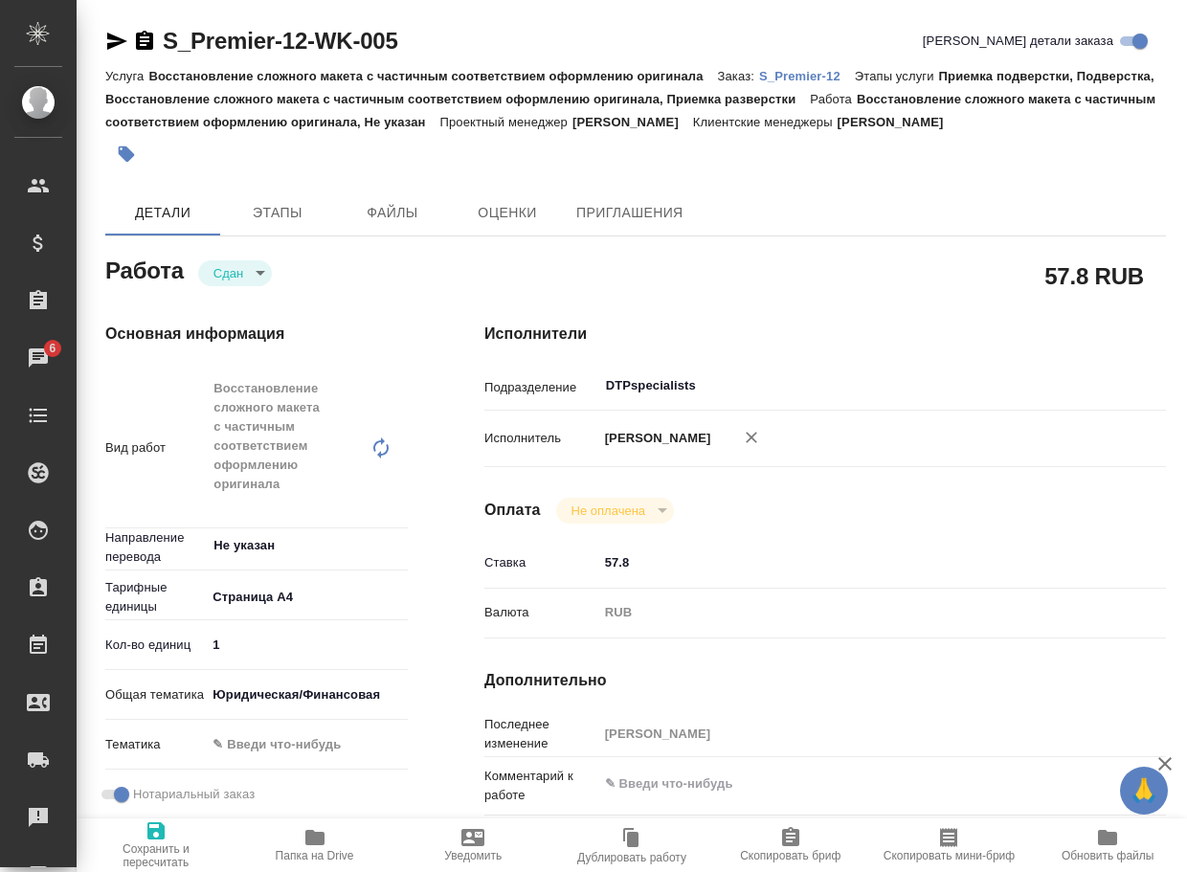
type textarea "x"
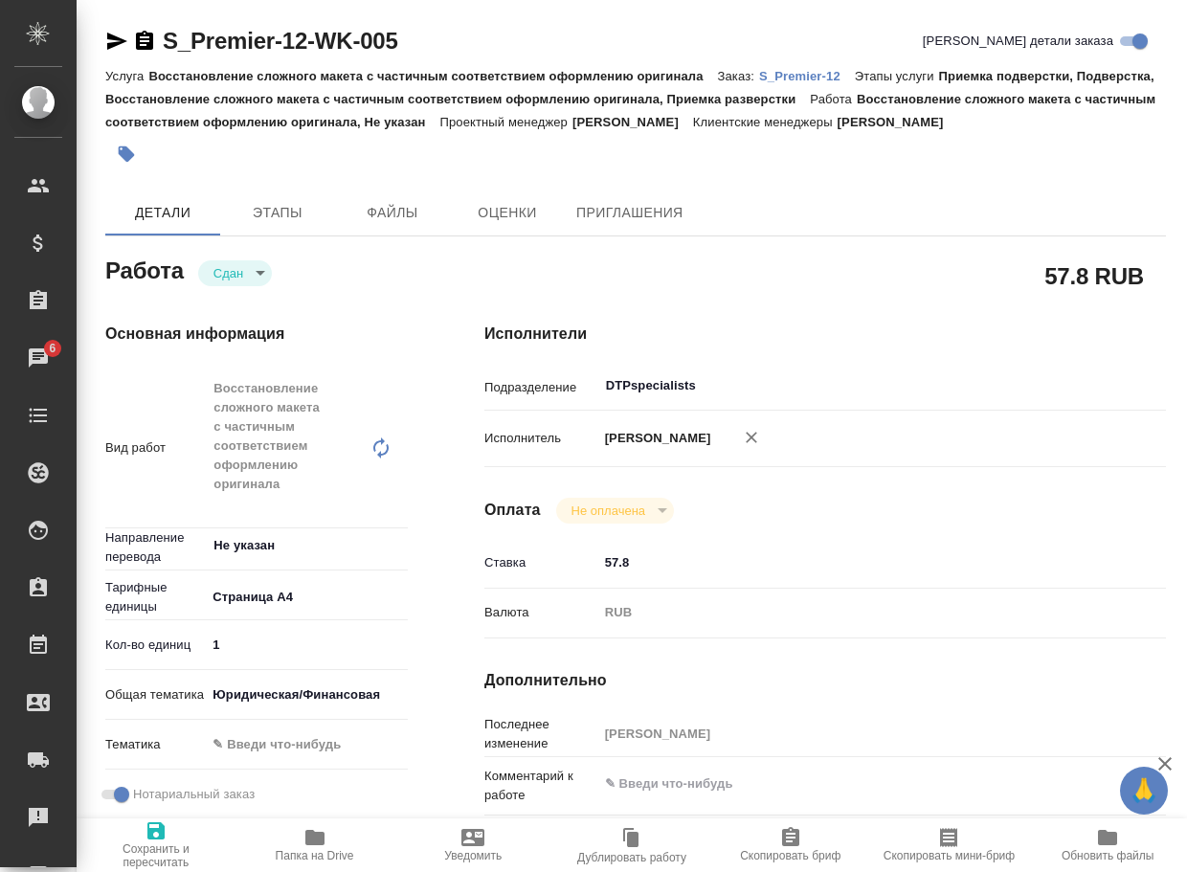
click at [826, 75] on p "S_Premier-12" at bounding box center [807, 76] width 96 height 14
type textarea "x"
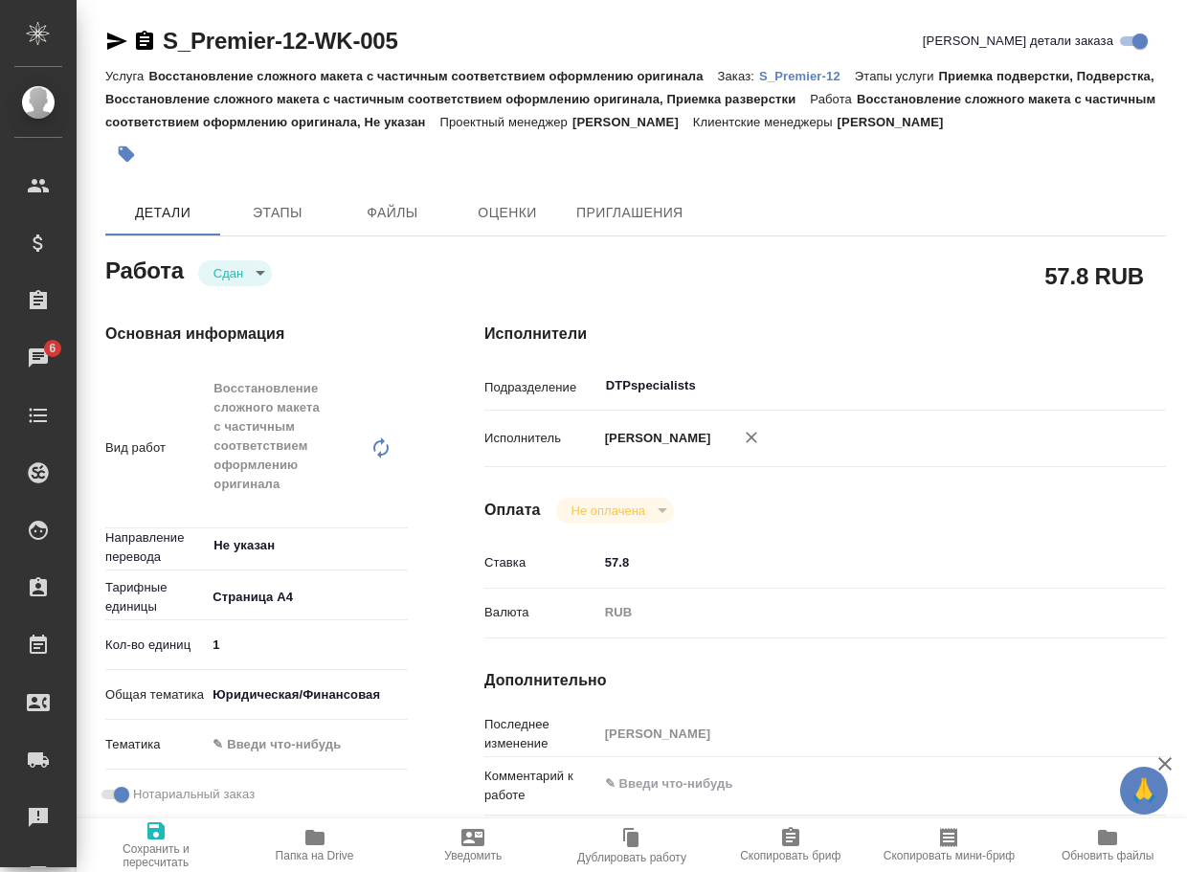
type textarea "x"
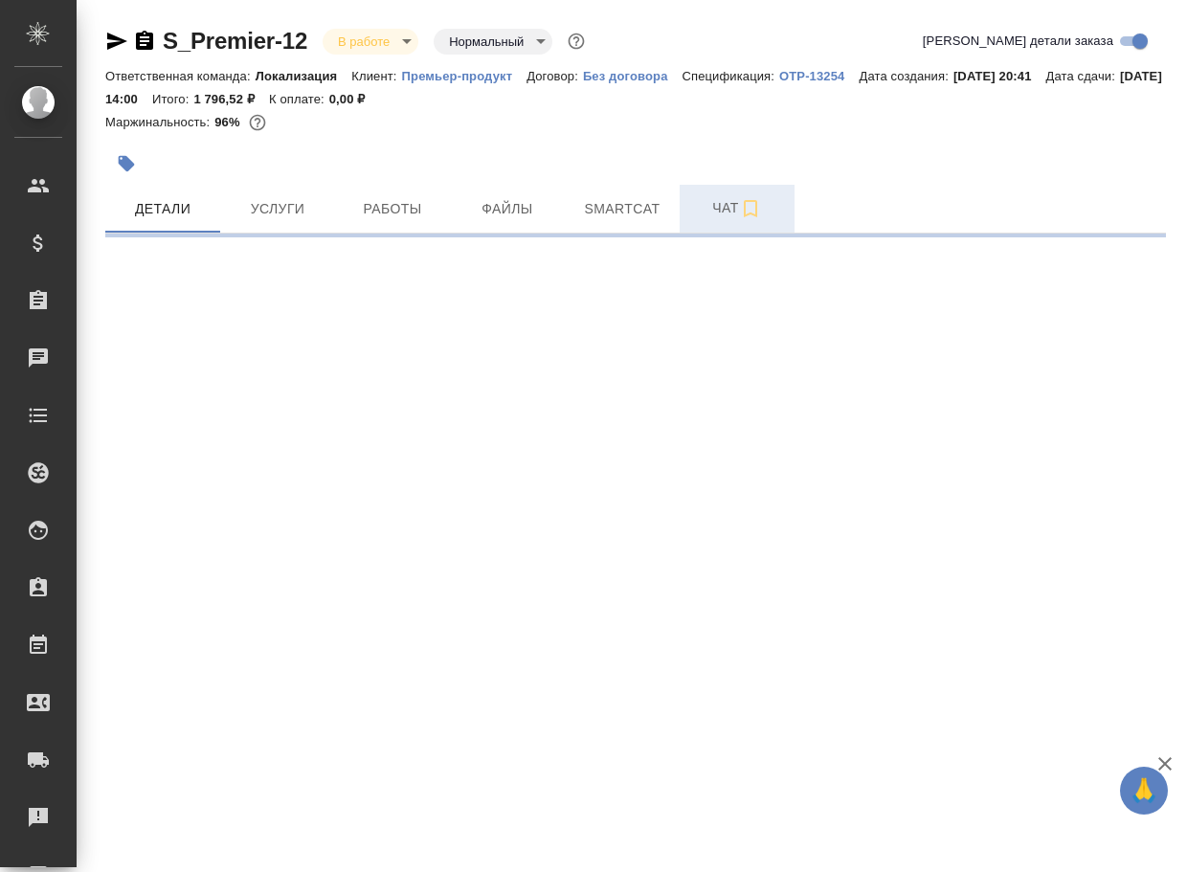
select select "RU"
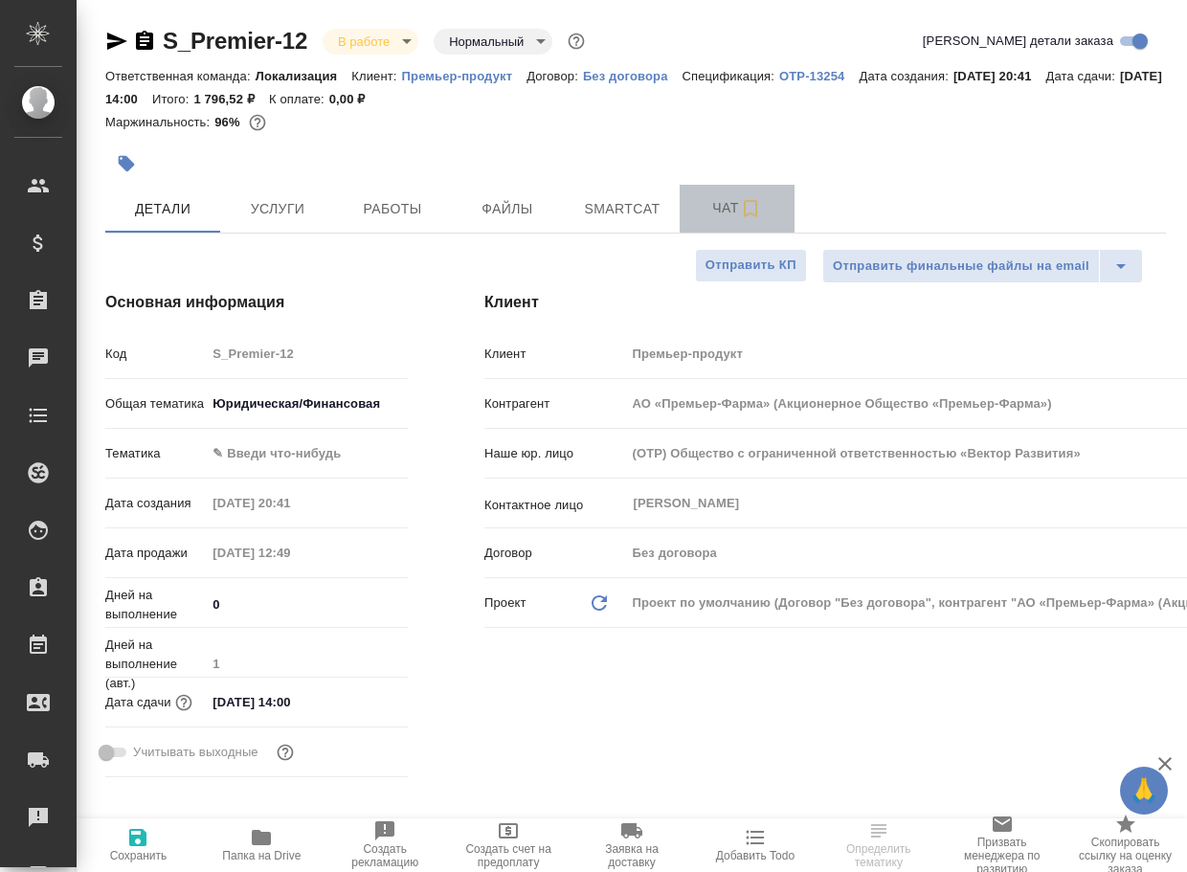
click at [726, 206] on span "Чат" at bounding box center [737, 208] width 92 height 24
type textarea "x"
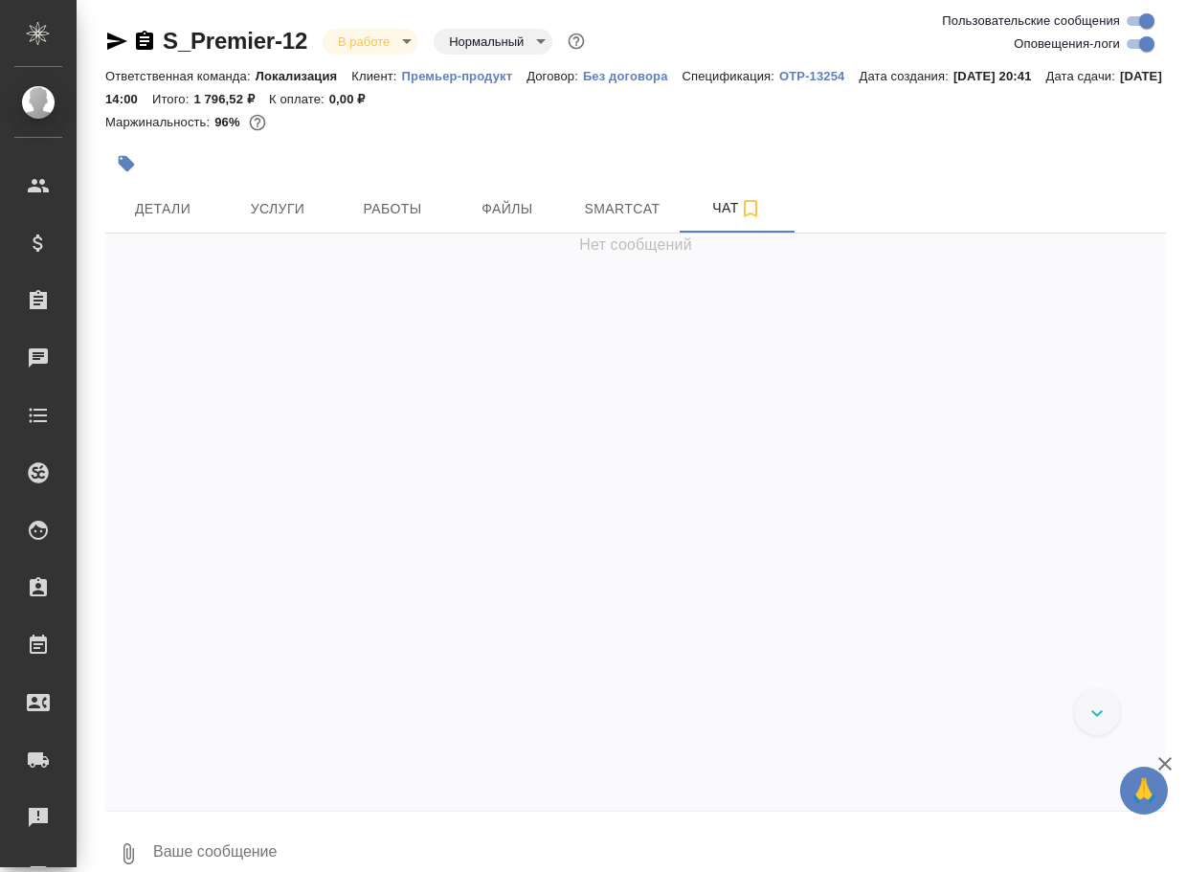
scroll to position [2289, 0]
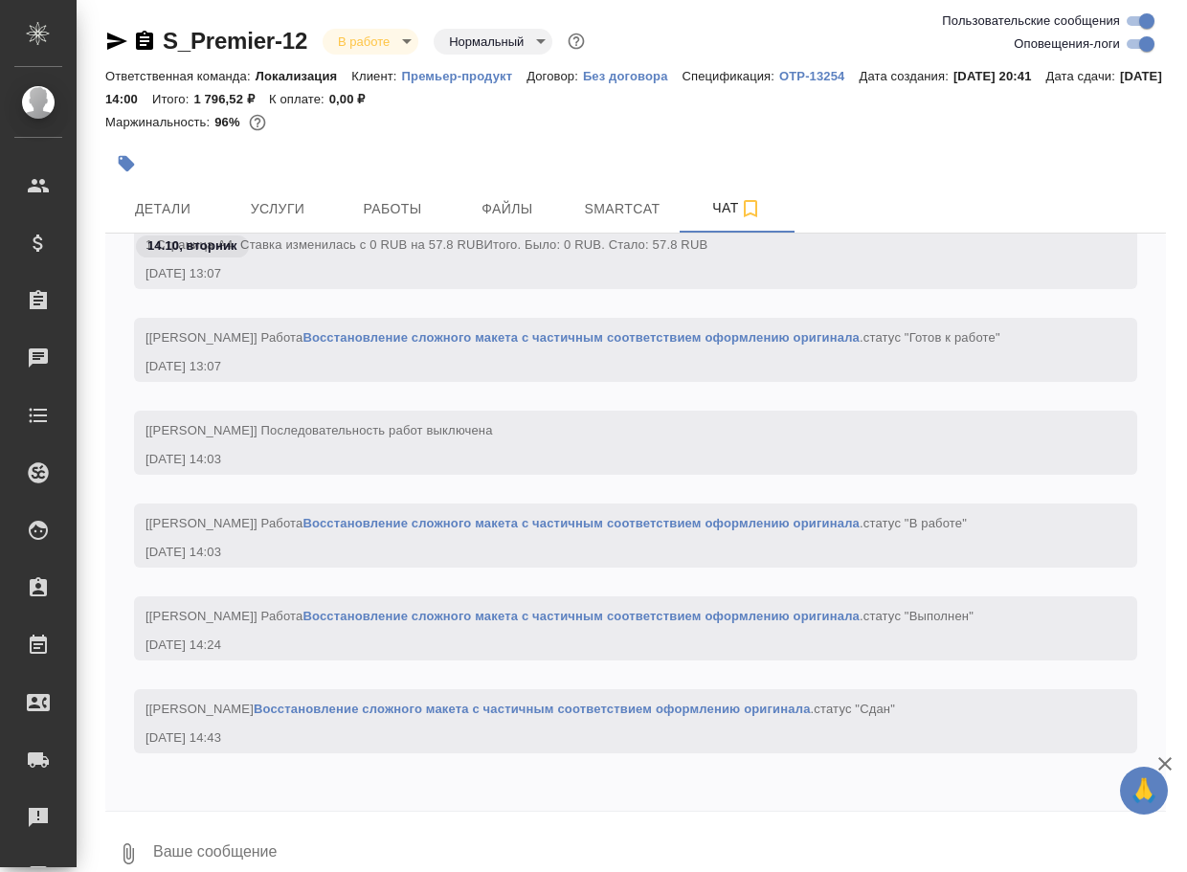
click at [278, 837] on textarea at bounding box center [658, 853] width 1015 height 65
paste textarea "[URL][DOMAIN_NAME]"
type textarea "[URL][DOMAIN_NAME]"
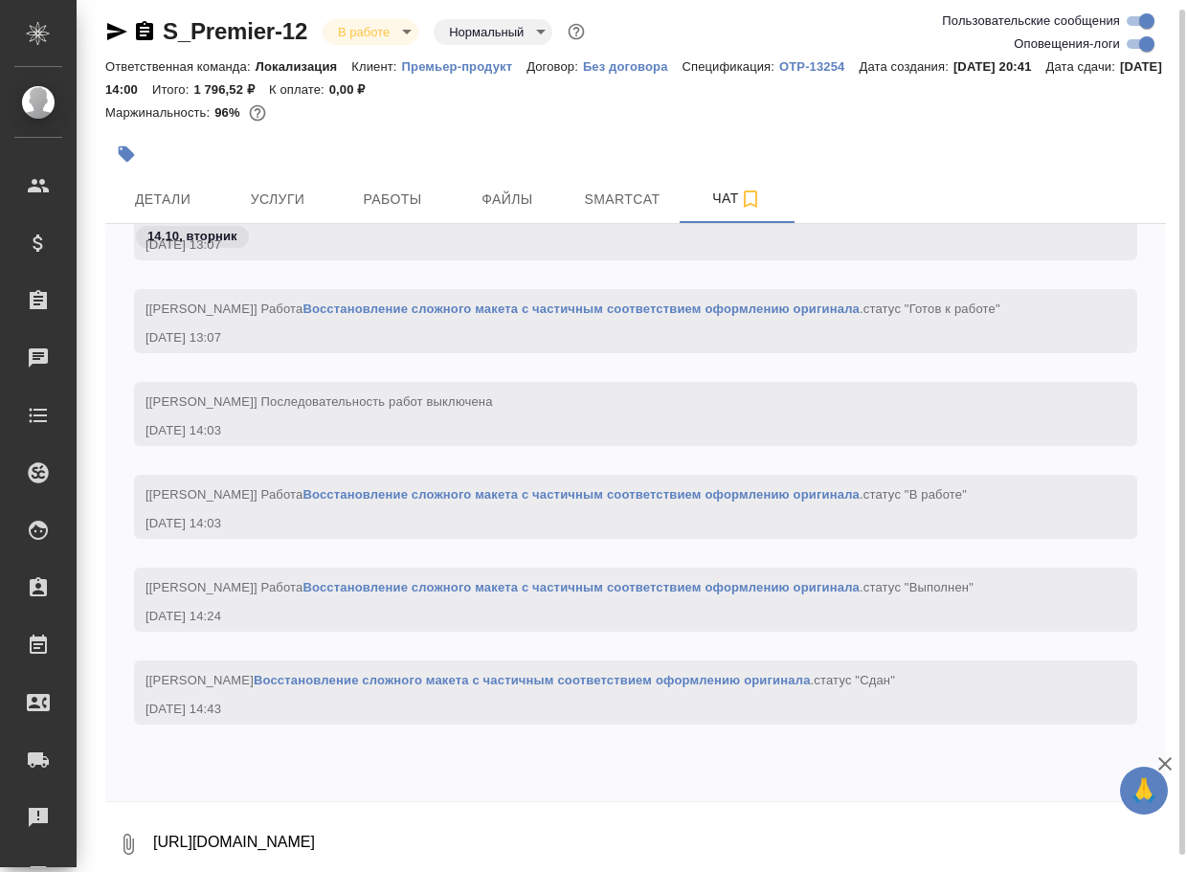
scroll to position [2401, 0]
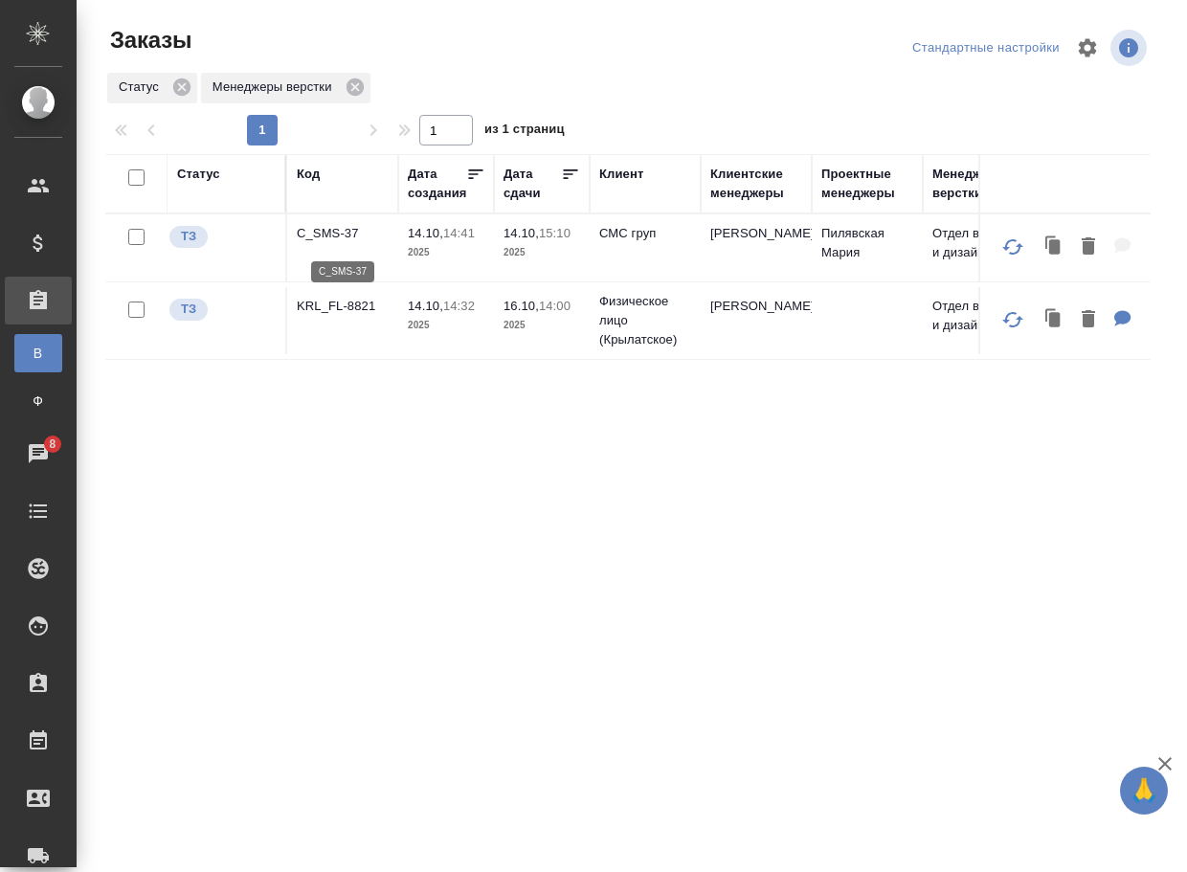
click at [331, 238] on p "C_SMS-37" at bounding box center [343, 233] width 92 height 19
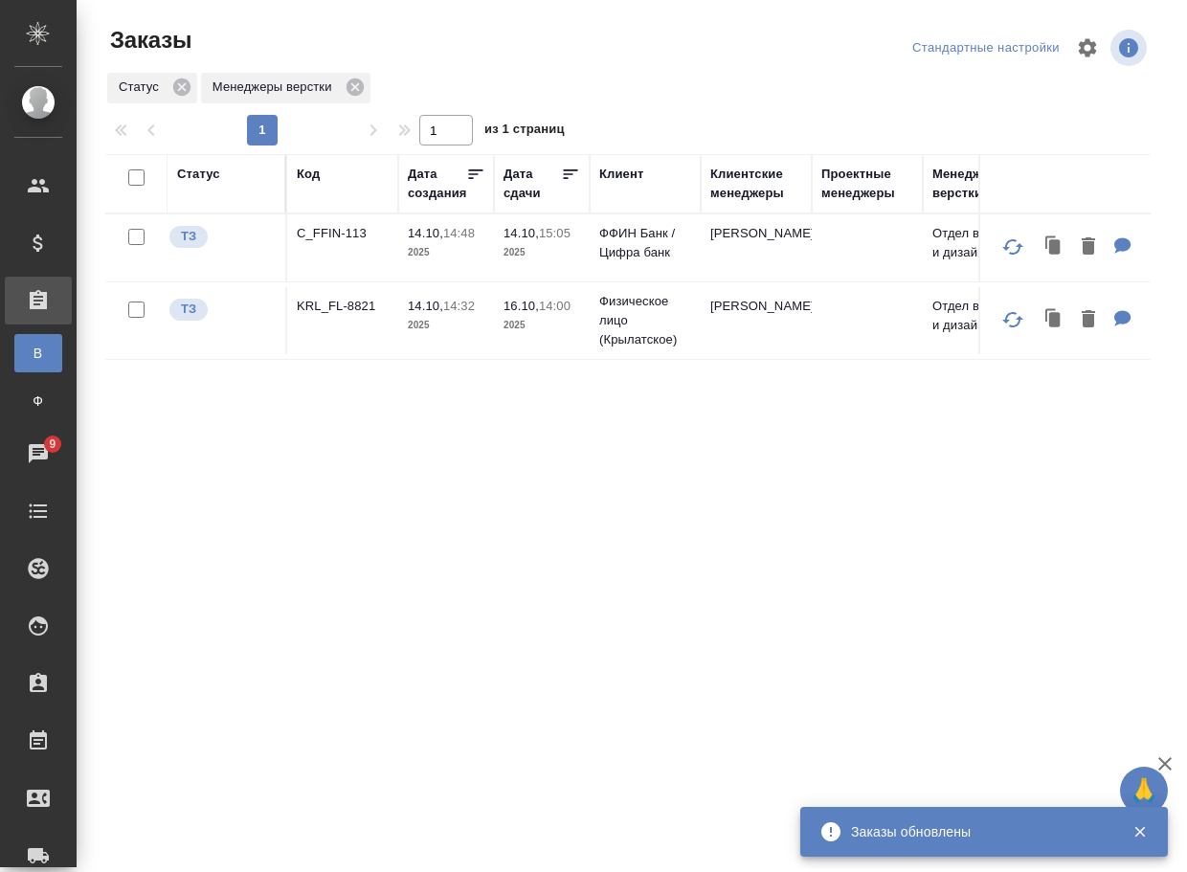
click at [332, 314] on p "KRL_FL-8821" at bounding box center [343, 306] width 92 height 19
click at [331, 236] on p "C_FFIN-113" at bounding box center [343, 233] width 92 height 19
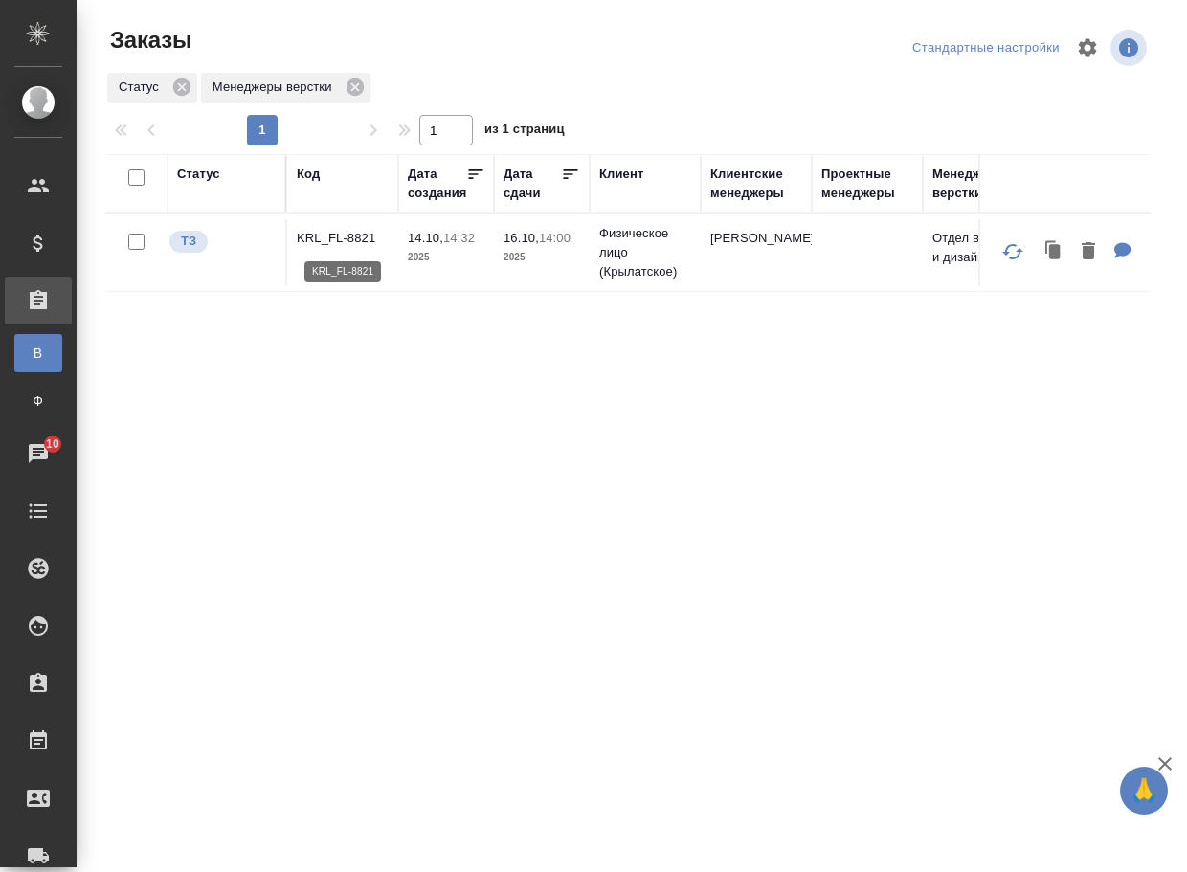
click at [327, 235] on p "KRL_FL-8821" at bounding box center [343, 238] width 92 height 19
click at [310, 176] on div "Код" at bounding box center [308, 174] width 23 height 19
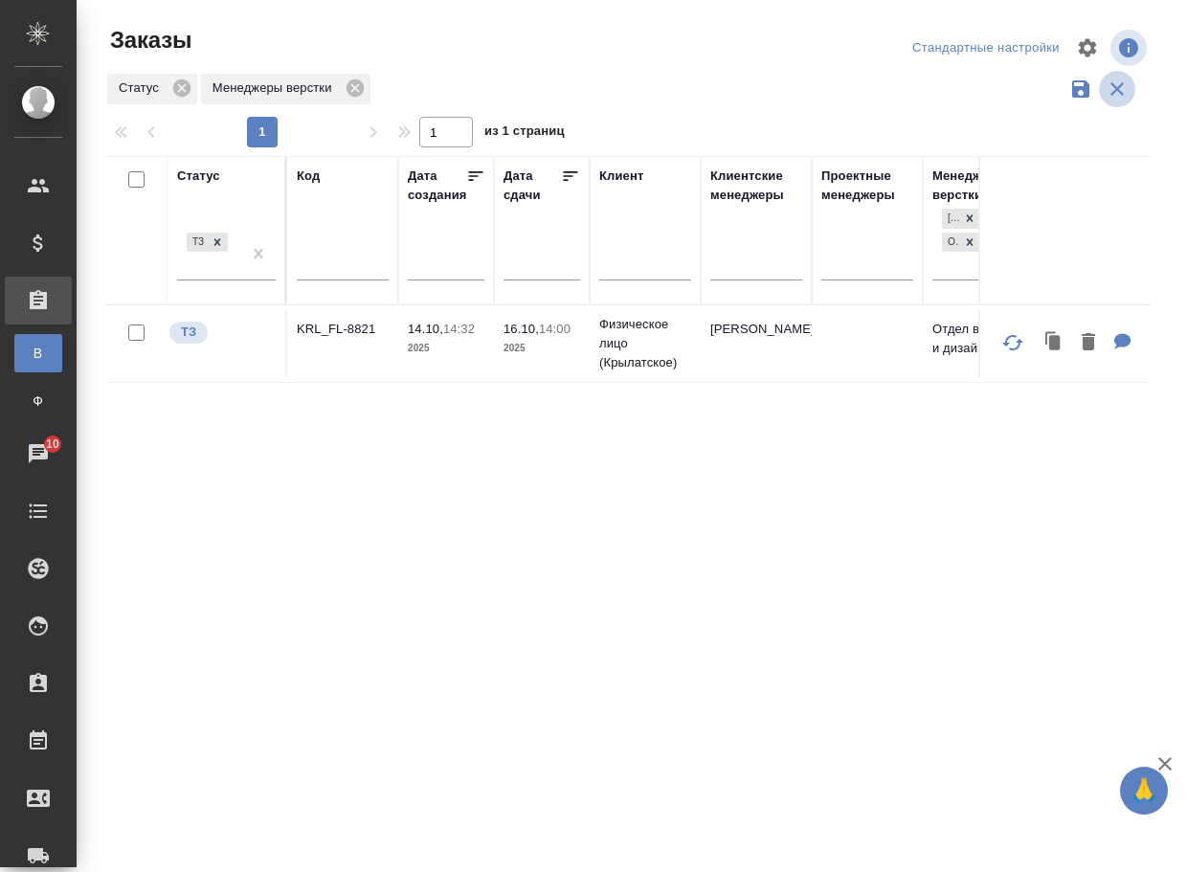
drag, startPoint x: 1116, startPoint y: 84, endPoint x: 762, endPoint y: 187, distance: 368.7
click at [1116, 86] on icon "button" at bounding box center [1117, 89] width 23 height 23
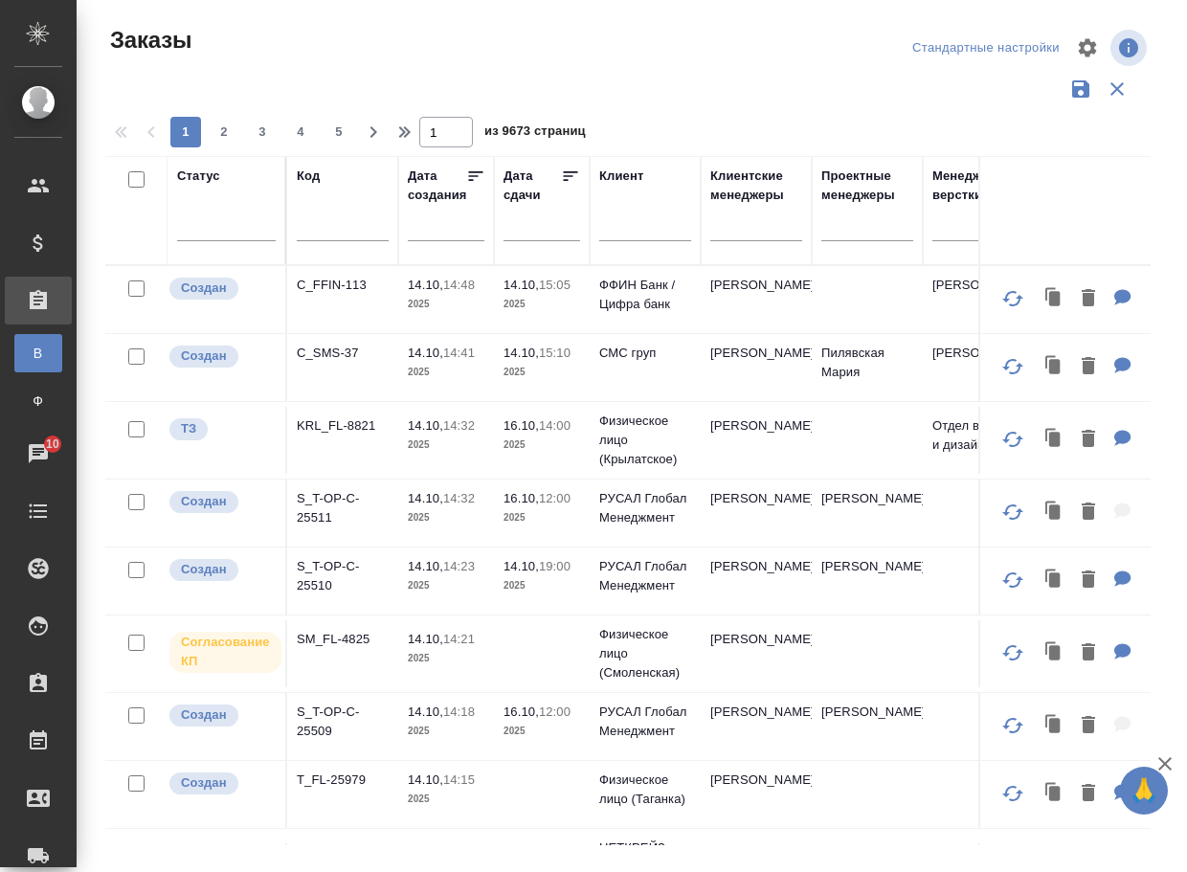
click at [363, 221] on input "text" at bounding box center [343, 229] width 92 height 24
paste input "KRL_FL-8582"
type input "KRL_FL-8582"
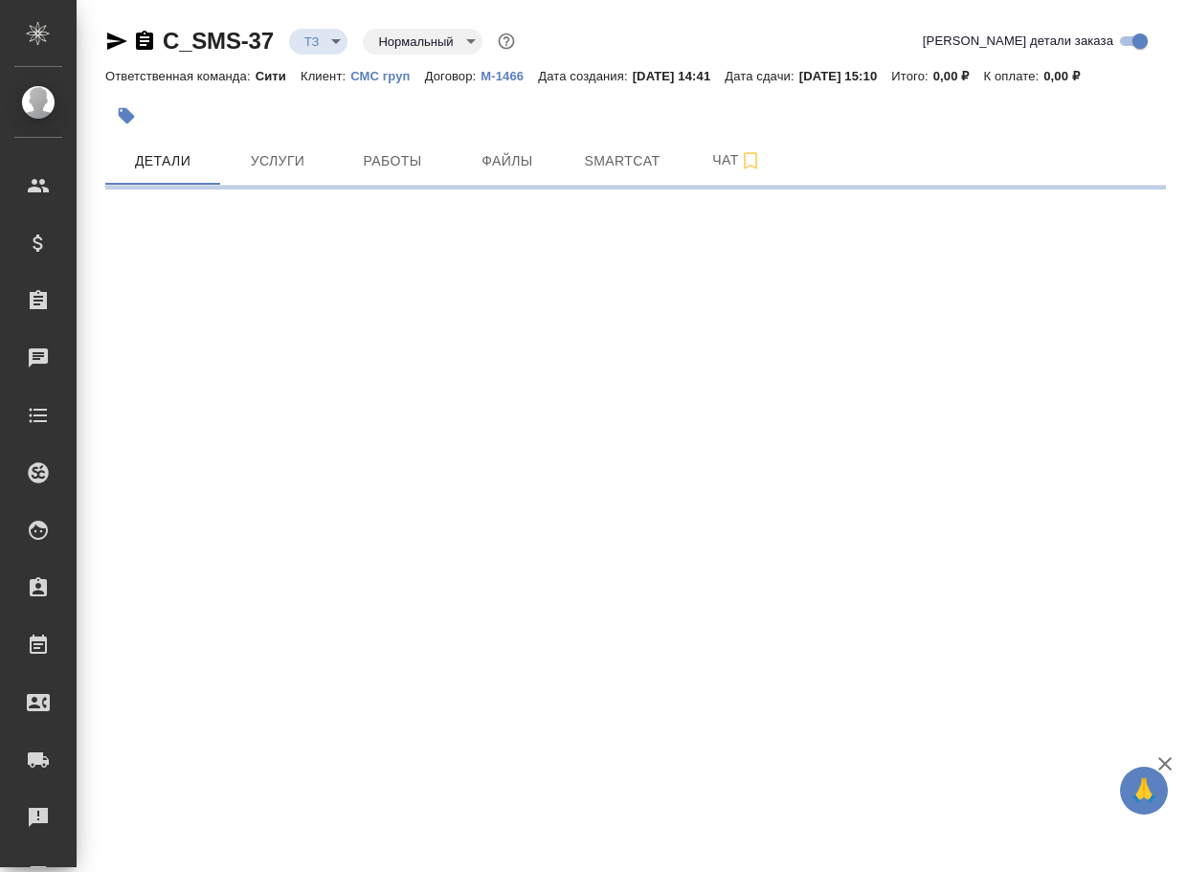
select select "RU"
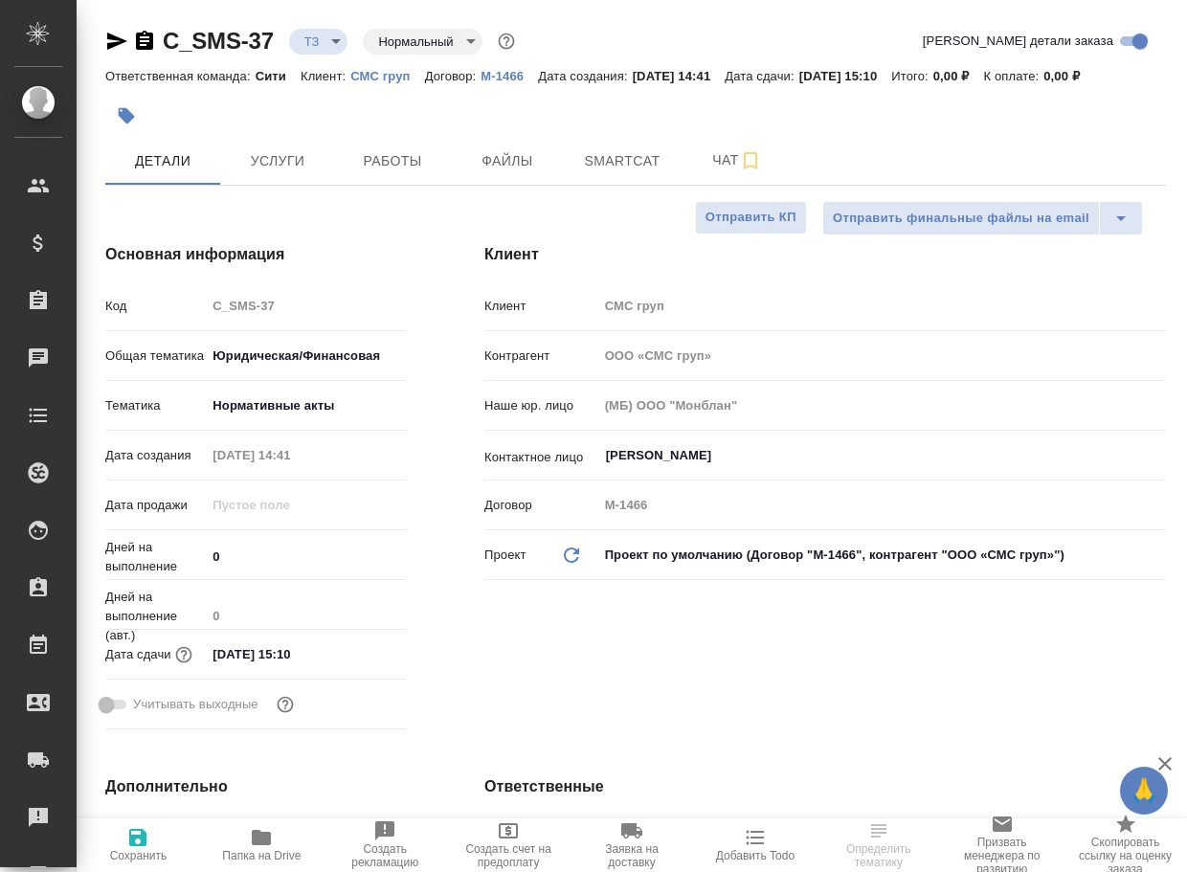
type textarea "x"
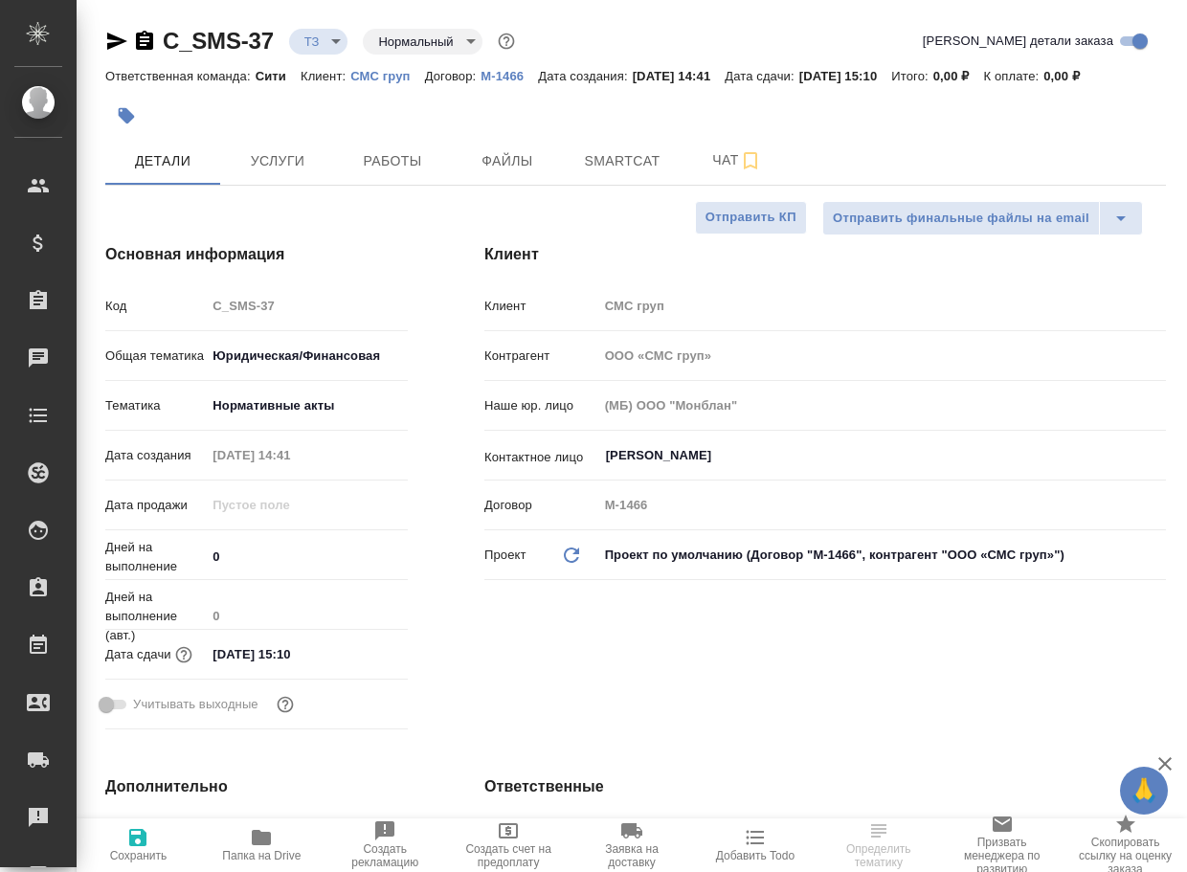
type textarea "x"
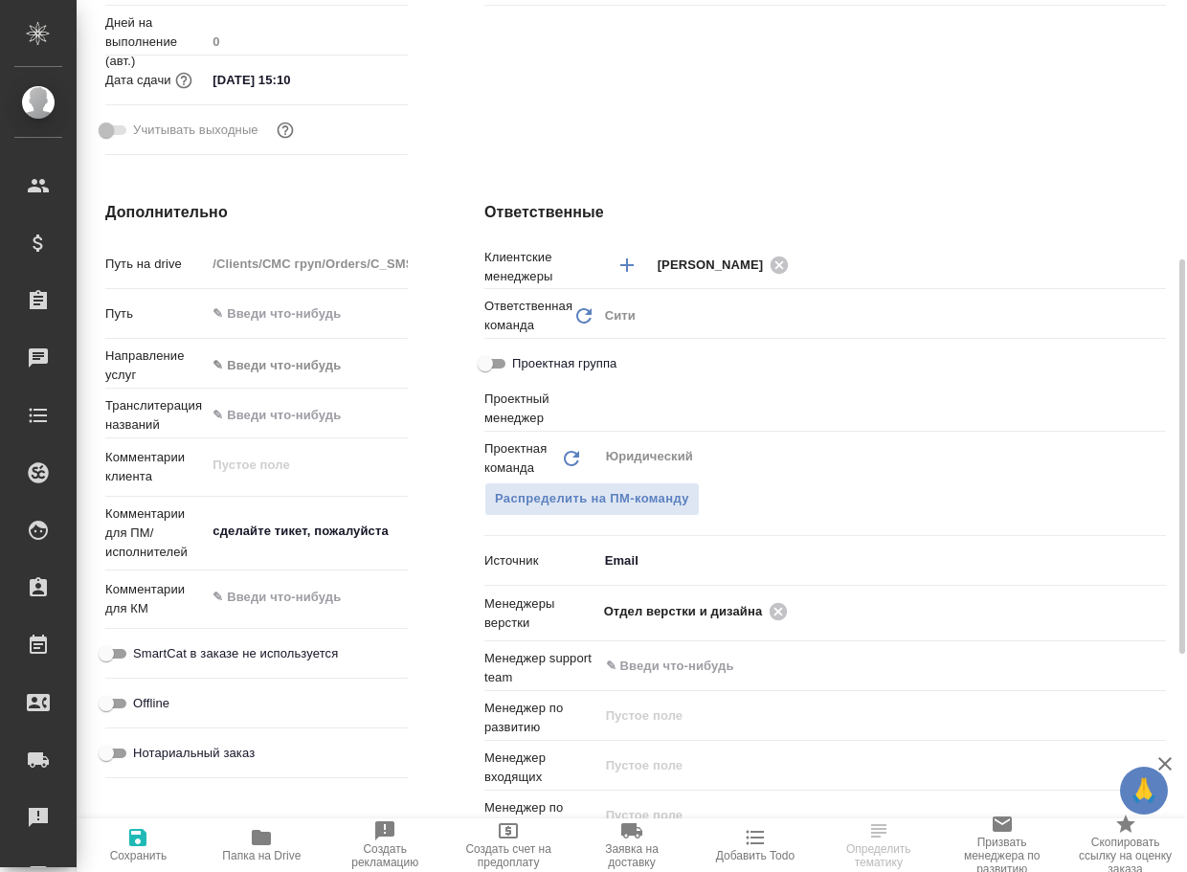
click at [267, 837] on icon "button" at bounding box center [261, 837] width 19 height 15
type textarea "x"
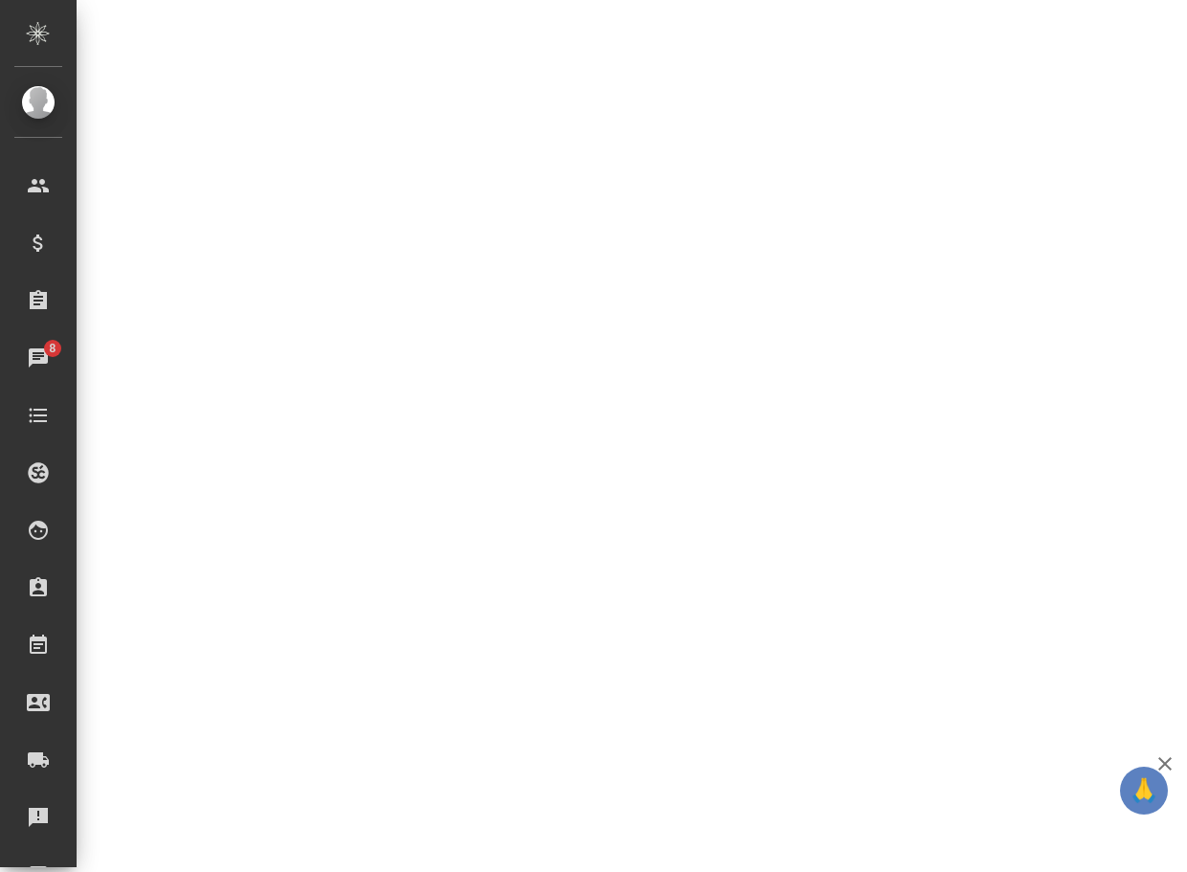
select select "RU"
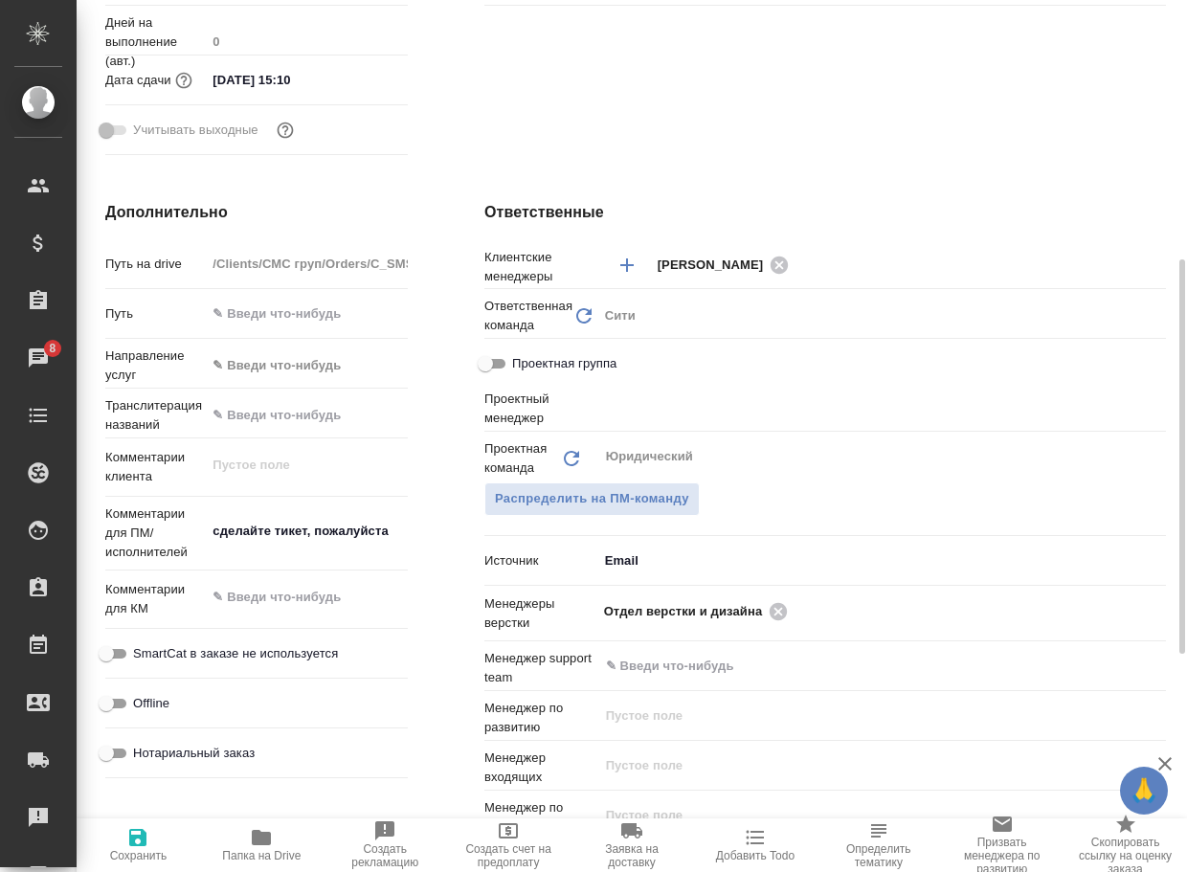
type textarea "x"
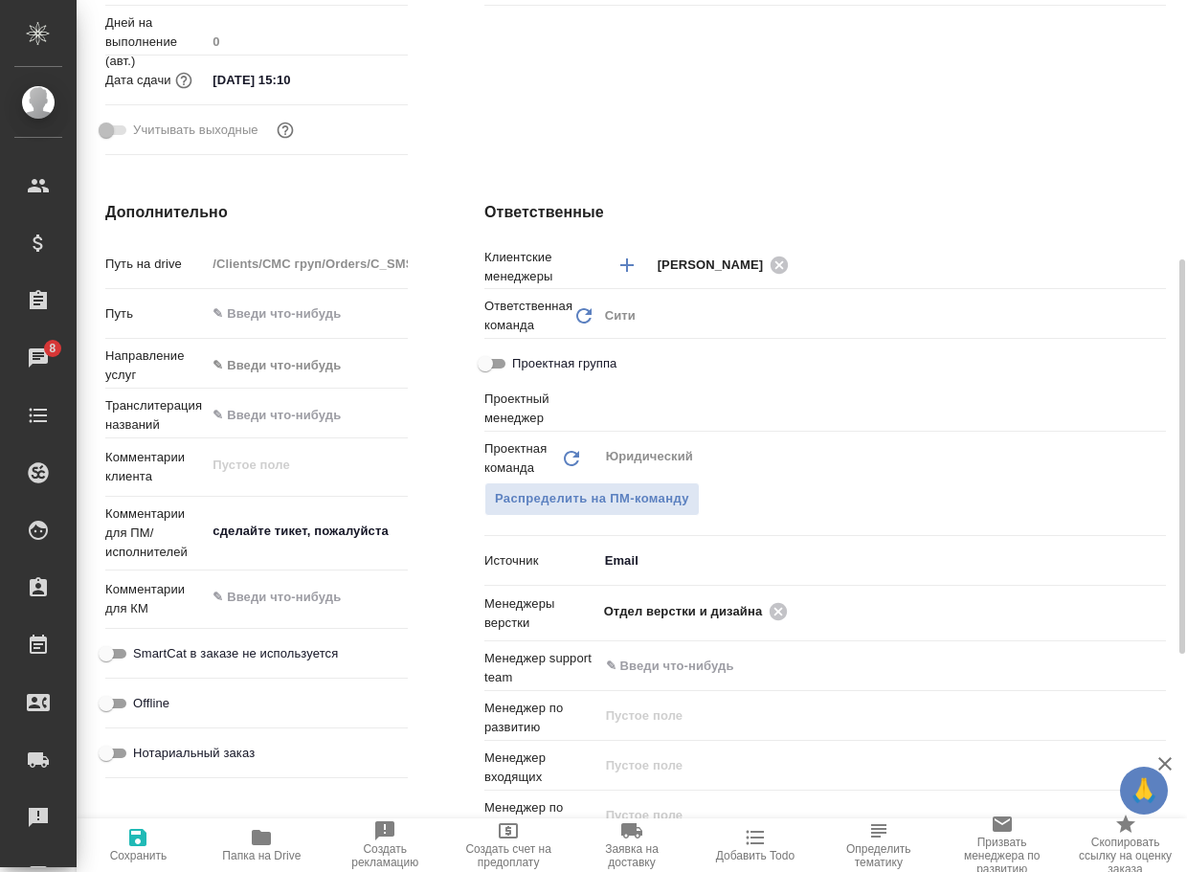
type textarea "x"
click at [784, 622] on icon at bounding box center [778, 611] width 21 height 21
type textarea "x"
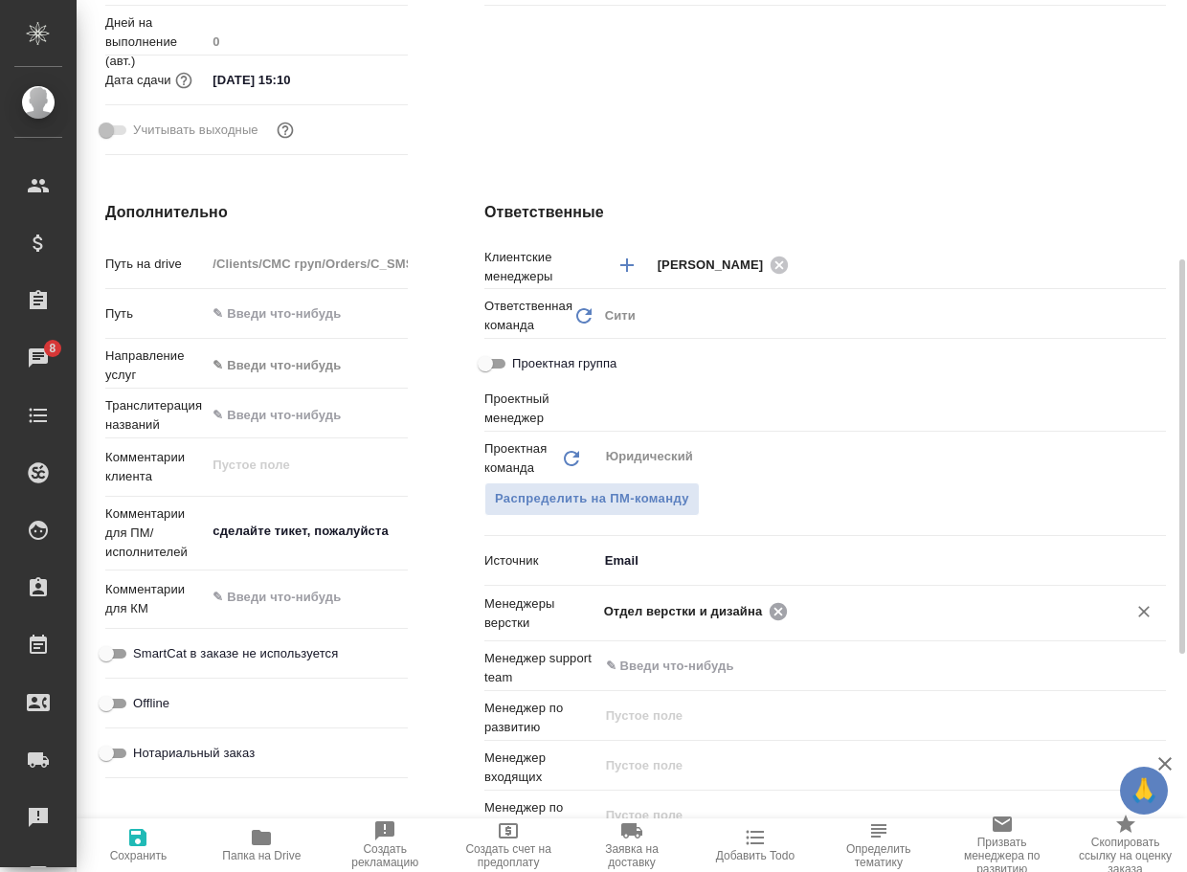
click at [794, 622] on input "text" at bounding box center [945, 610] width 303 height 23
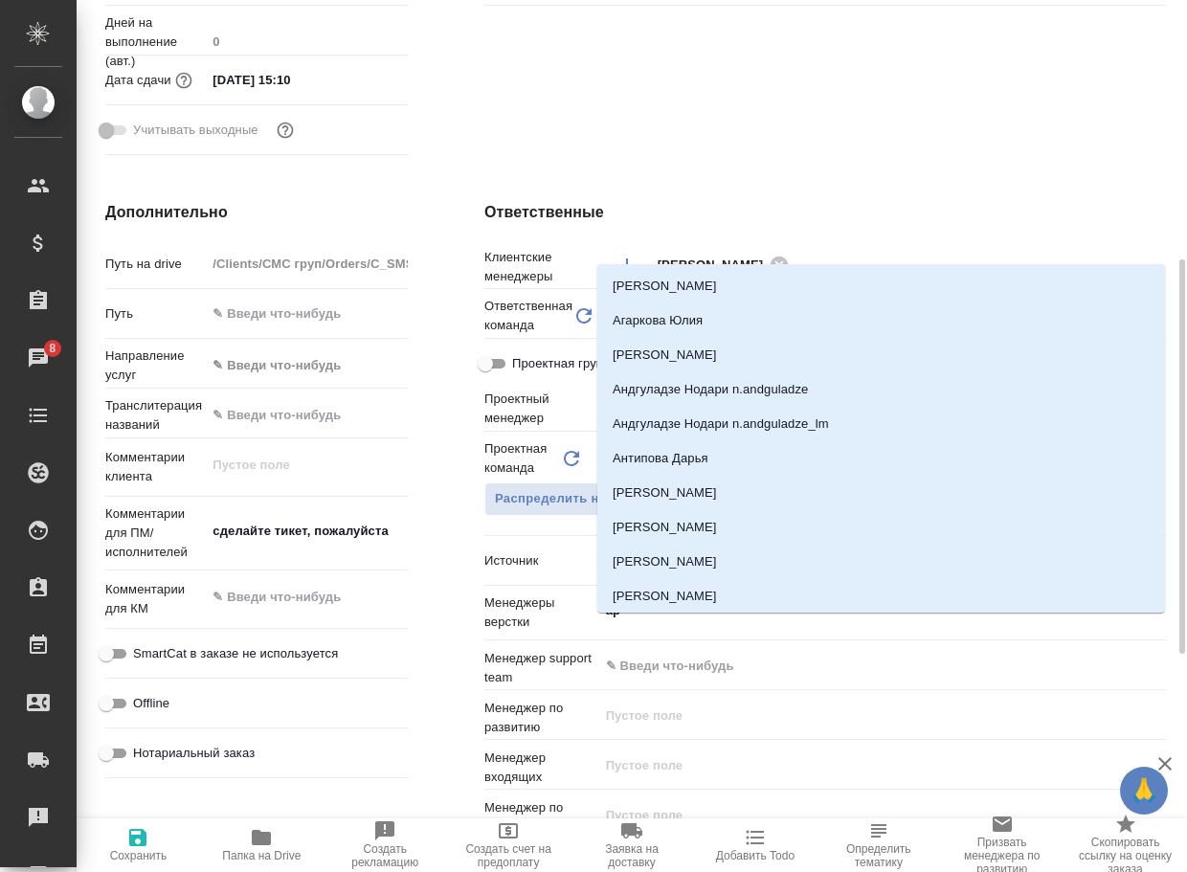
type input "арс"
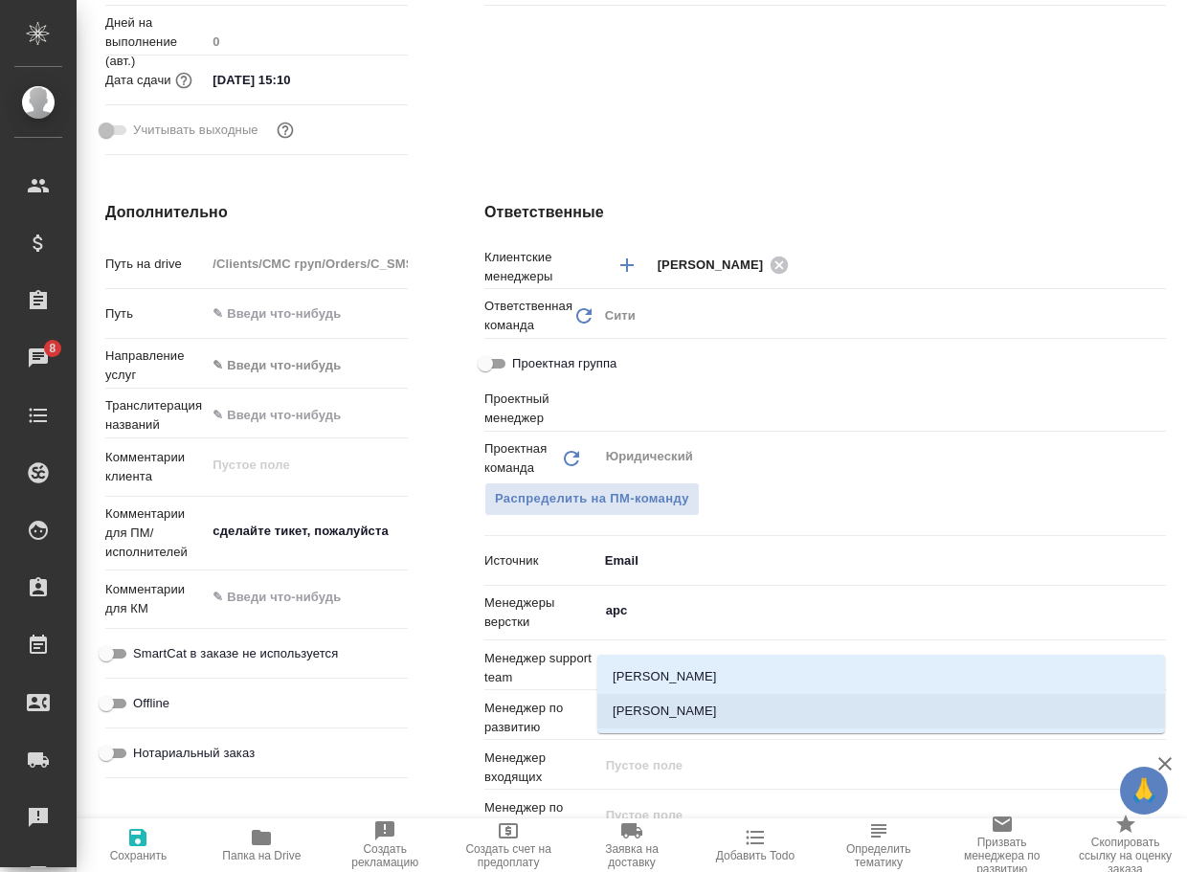
drag, startPoint x: 717, startPoint y: 713, endPoint x: 302, endPoint y: 824, distance: 430.0
click at [716, 712] on li "Арсеньева Вера" at bounding box center [881, 711] width 568 height 34
type textarea "x"
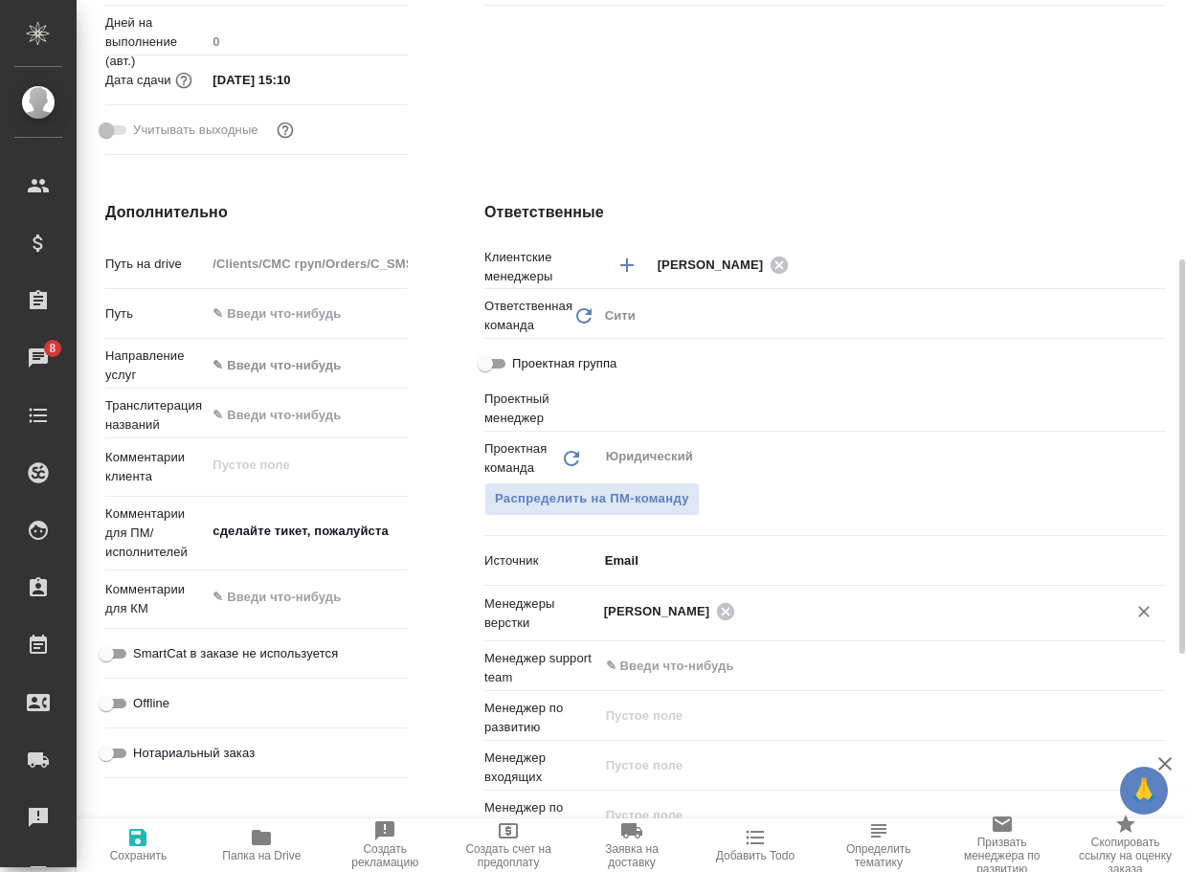
click at [139, 833] on icon "button" at bounding box center [137, 837] width 23 height 23
type textarea "x"
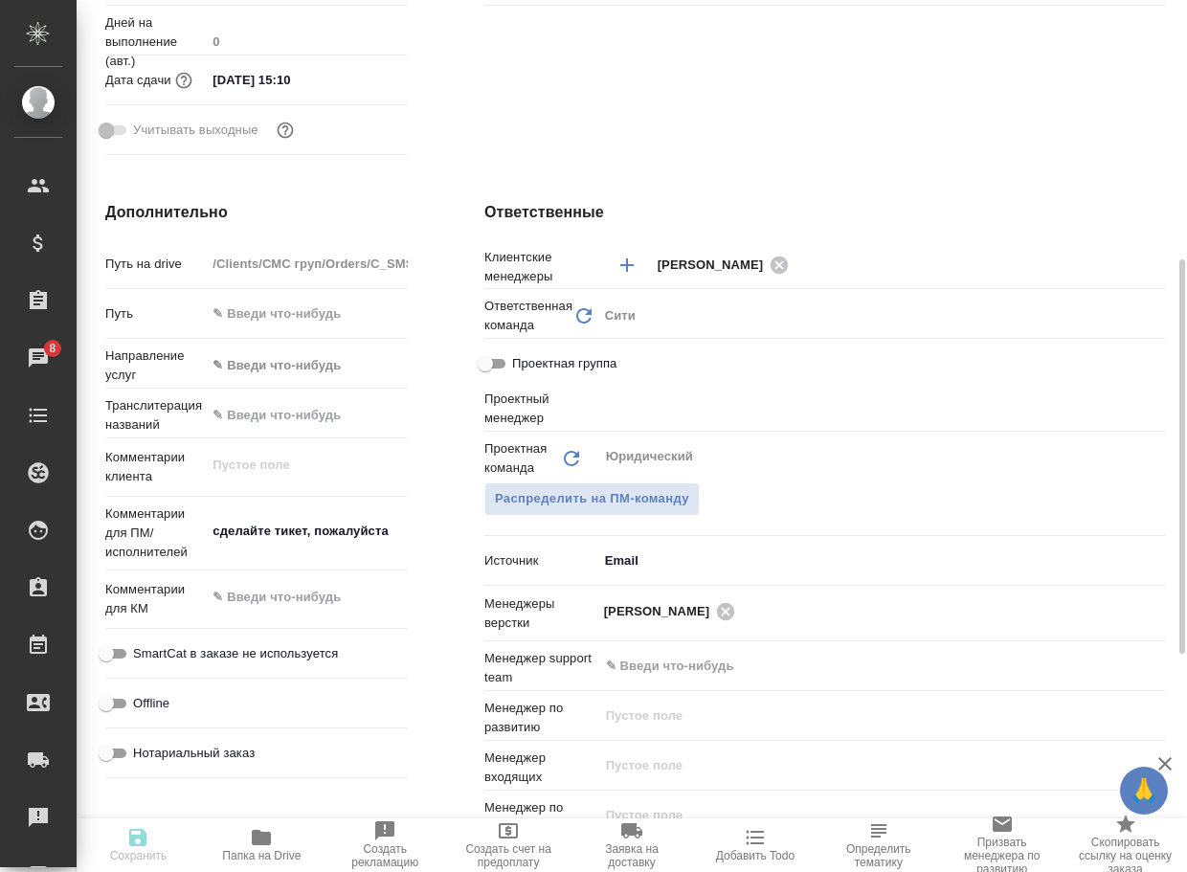
type textarea "x"
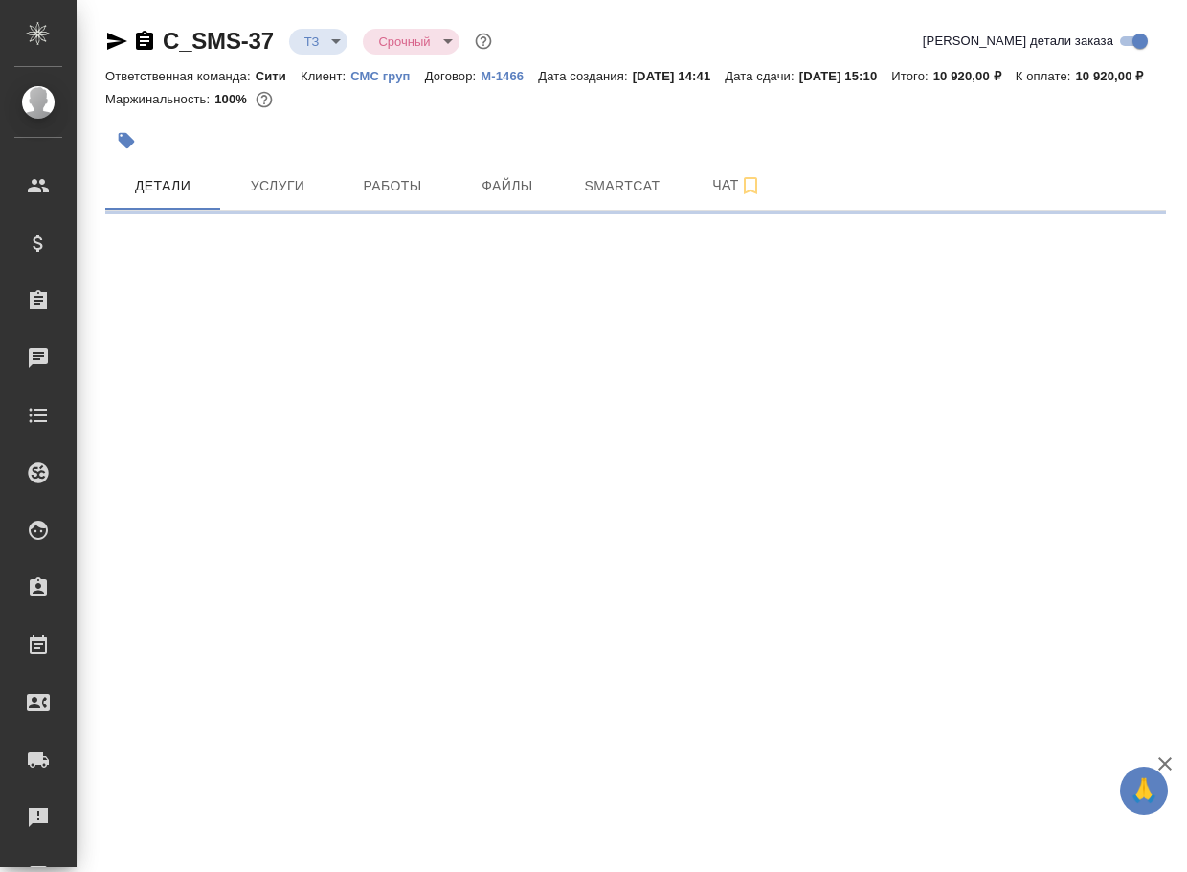
select select "RU"
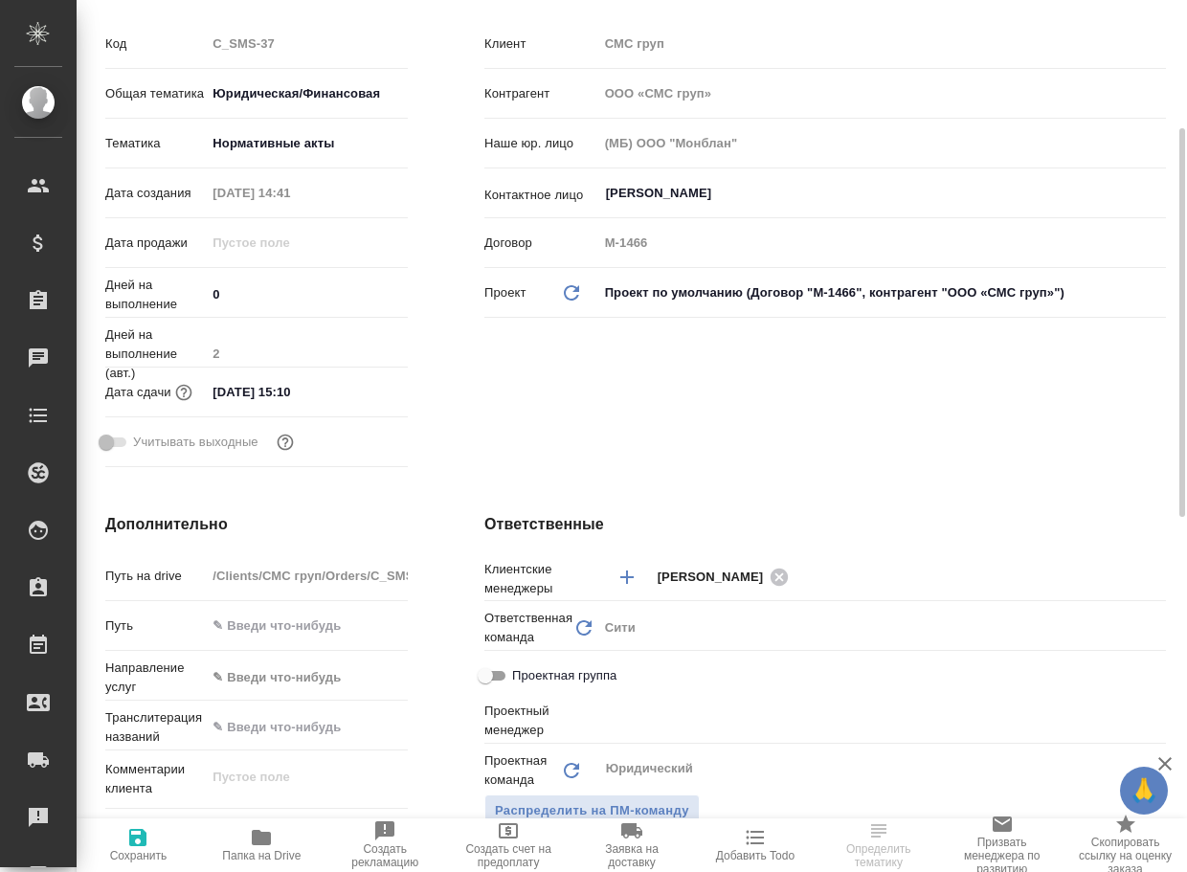
type textarea "x"
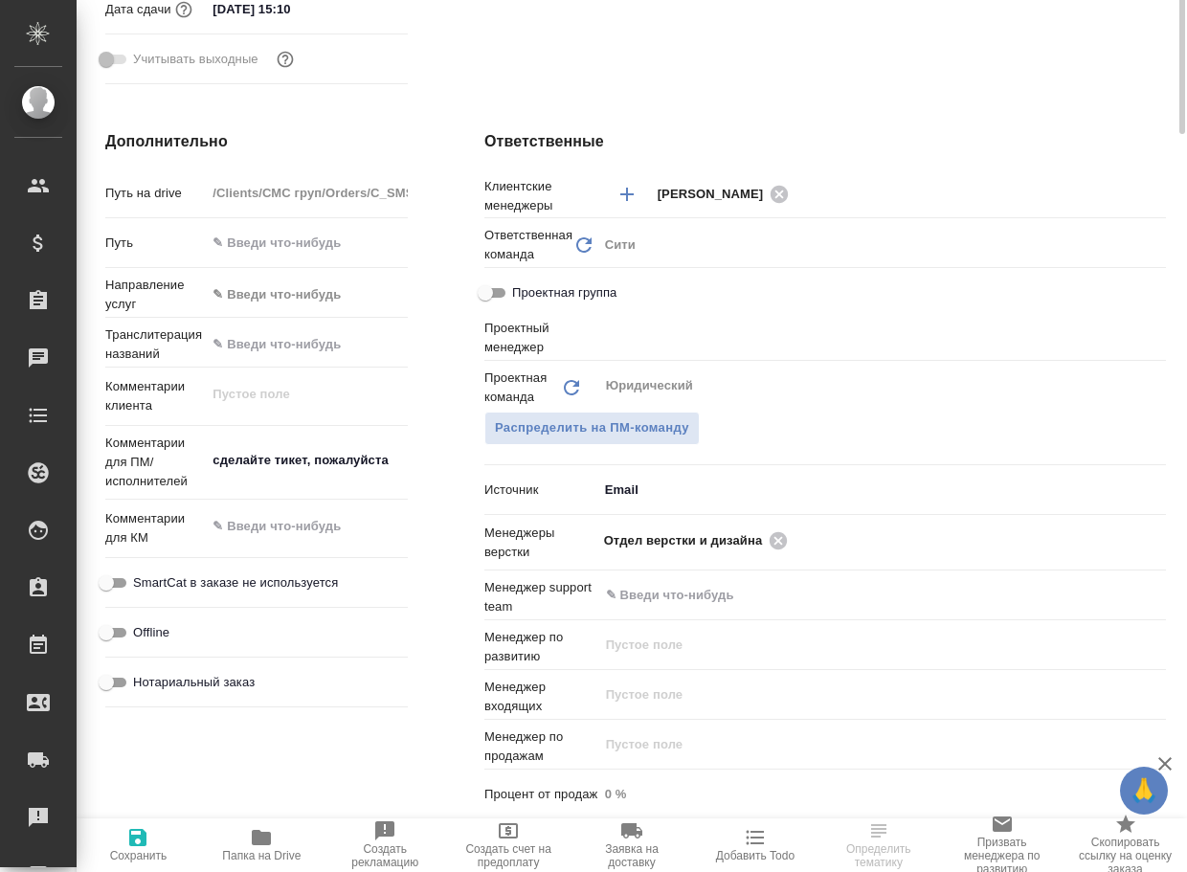
type textarea "x"
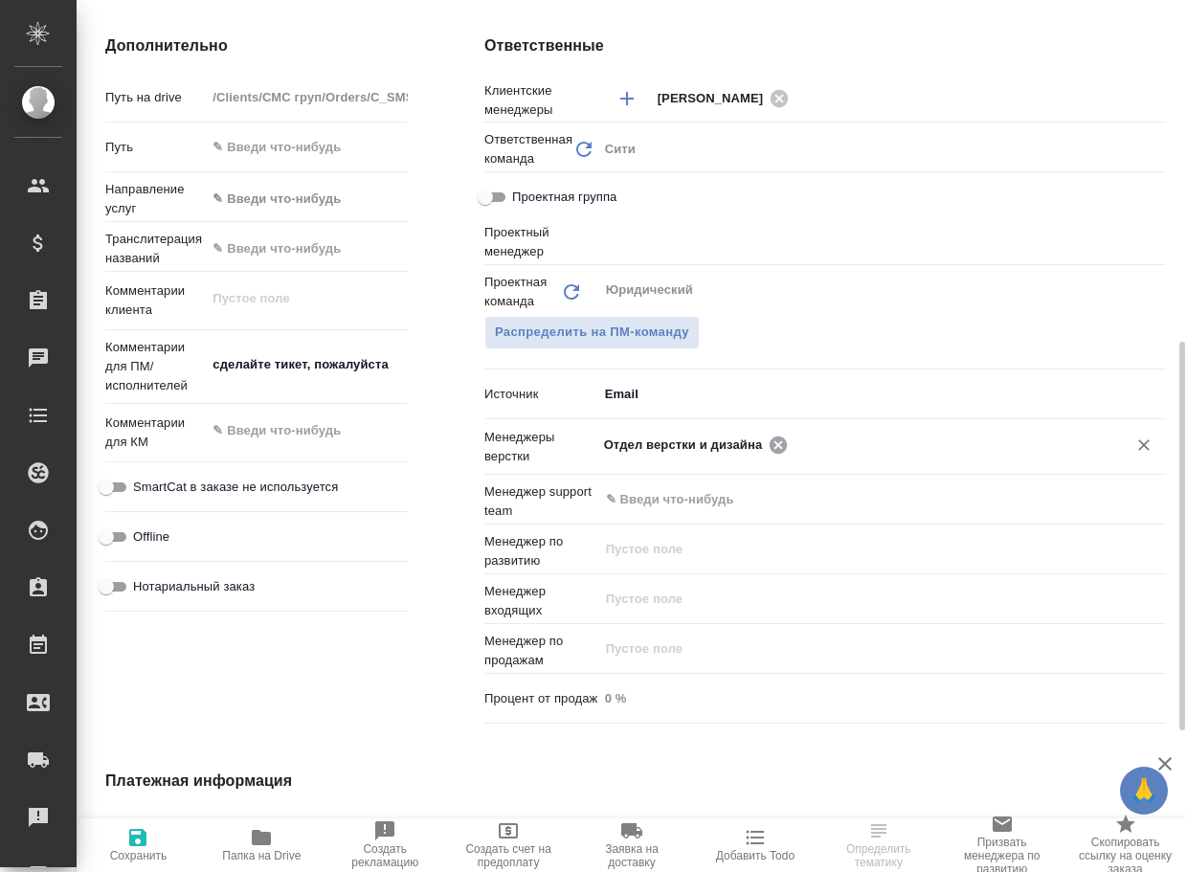
click at [782, 453] on icon at bounding box center [778, 444] width 17 height 17
type textarea "x"
click at [794, 456] on input "text" at bounding box center [945, 444] width 303 height 23
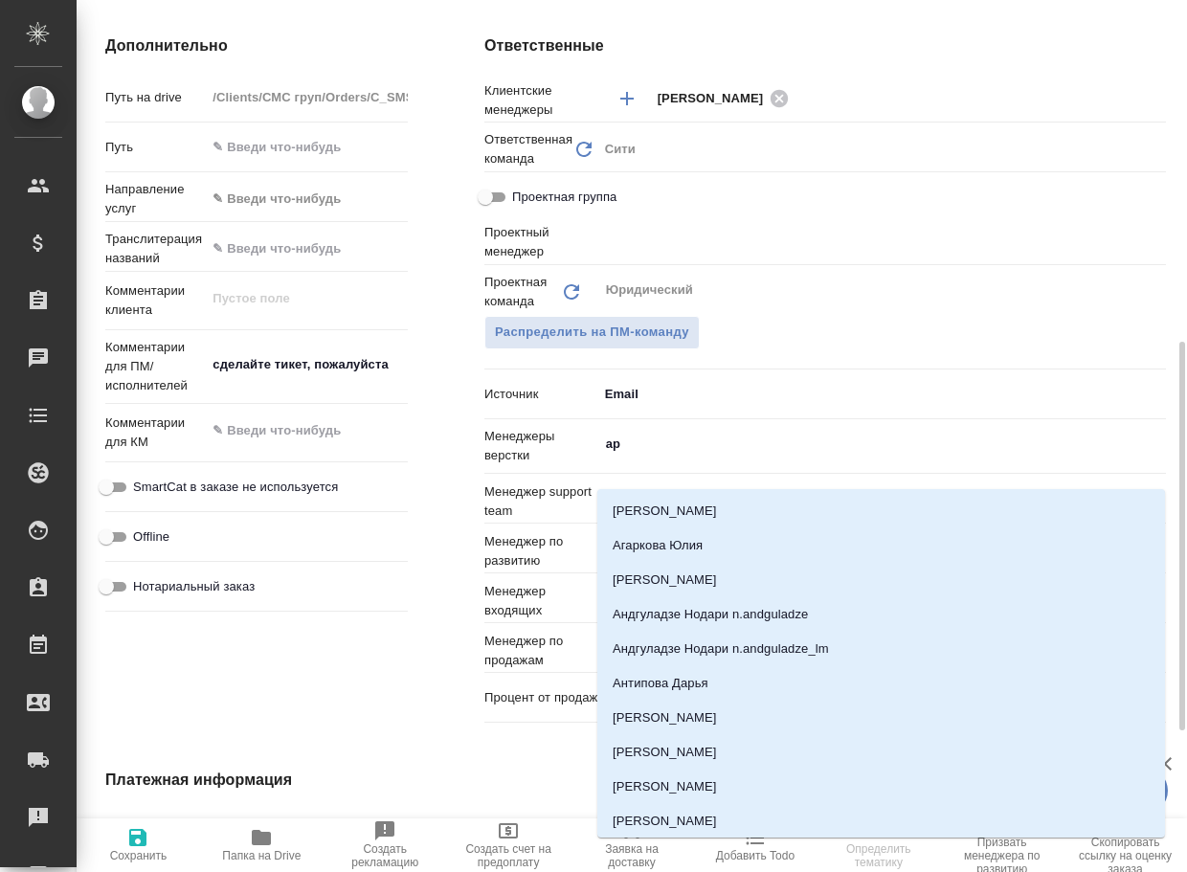
type input "арс"
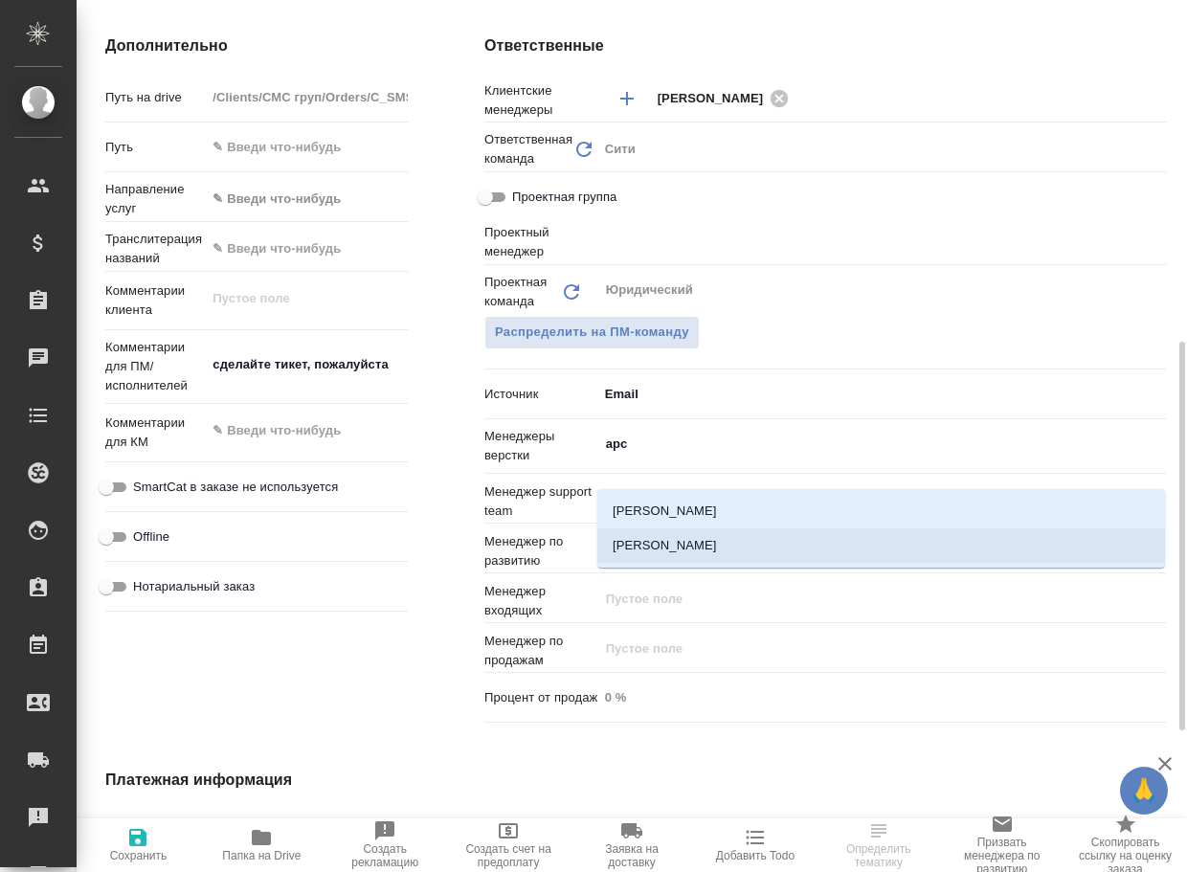
click at [733, 540] on li "Арсеньева Вера" at bounding box center [881, 545] width 568 height 34
type textarea "x"
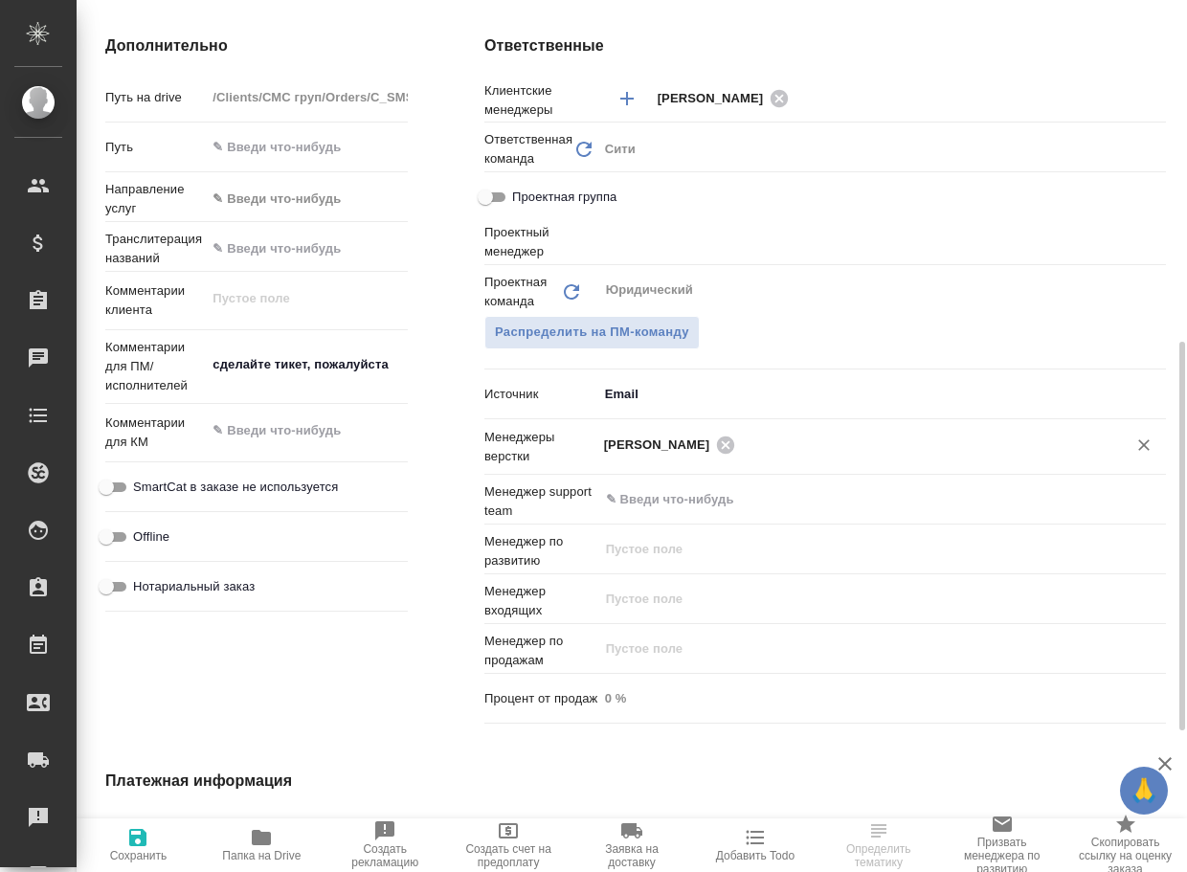
click at [141, 842] on icon "button" at bounding box center [137, 837] width 23 height 23
type textarea "x"
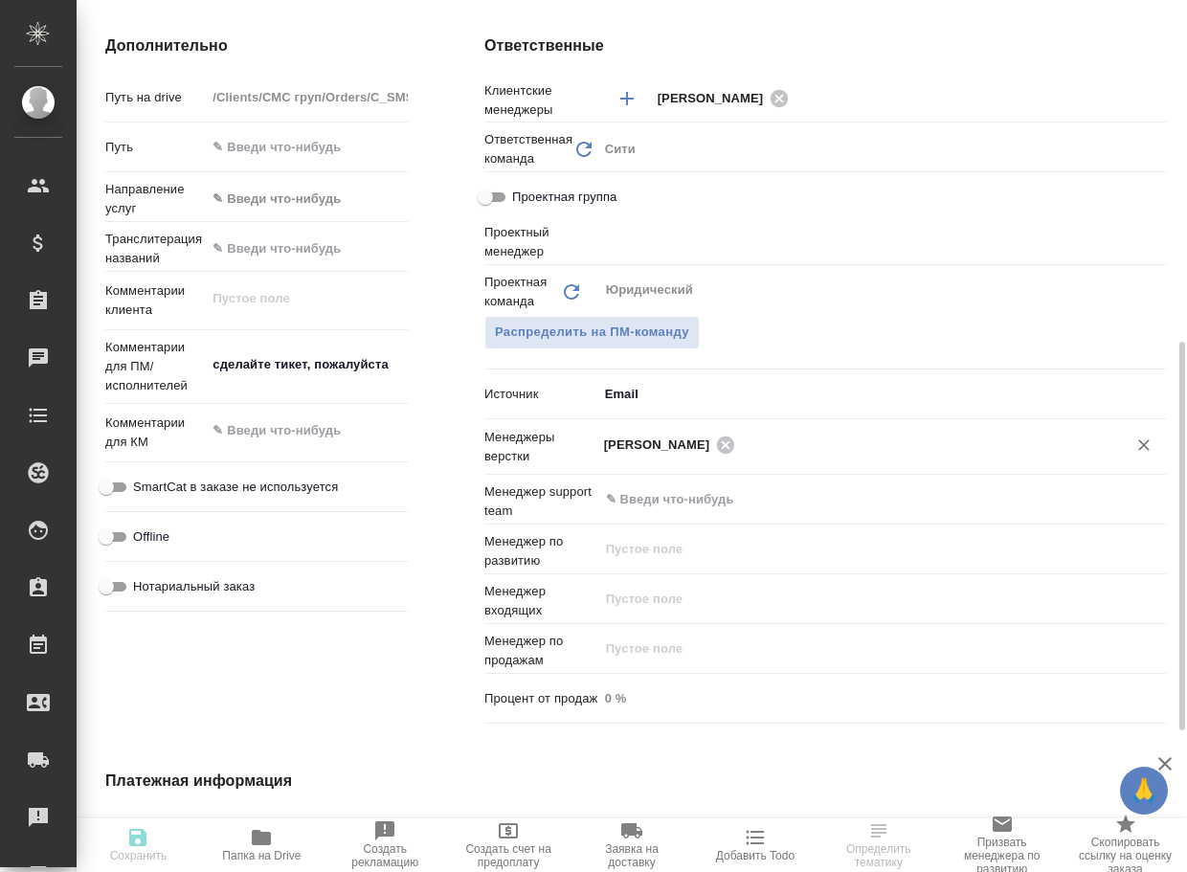
type textarea "x"
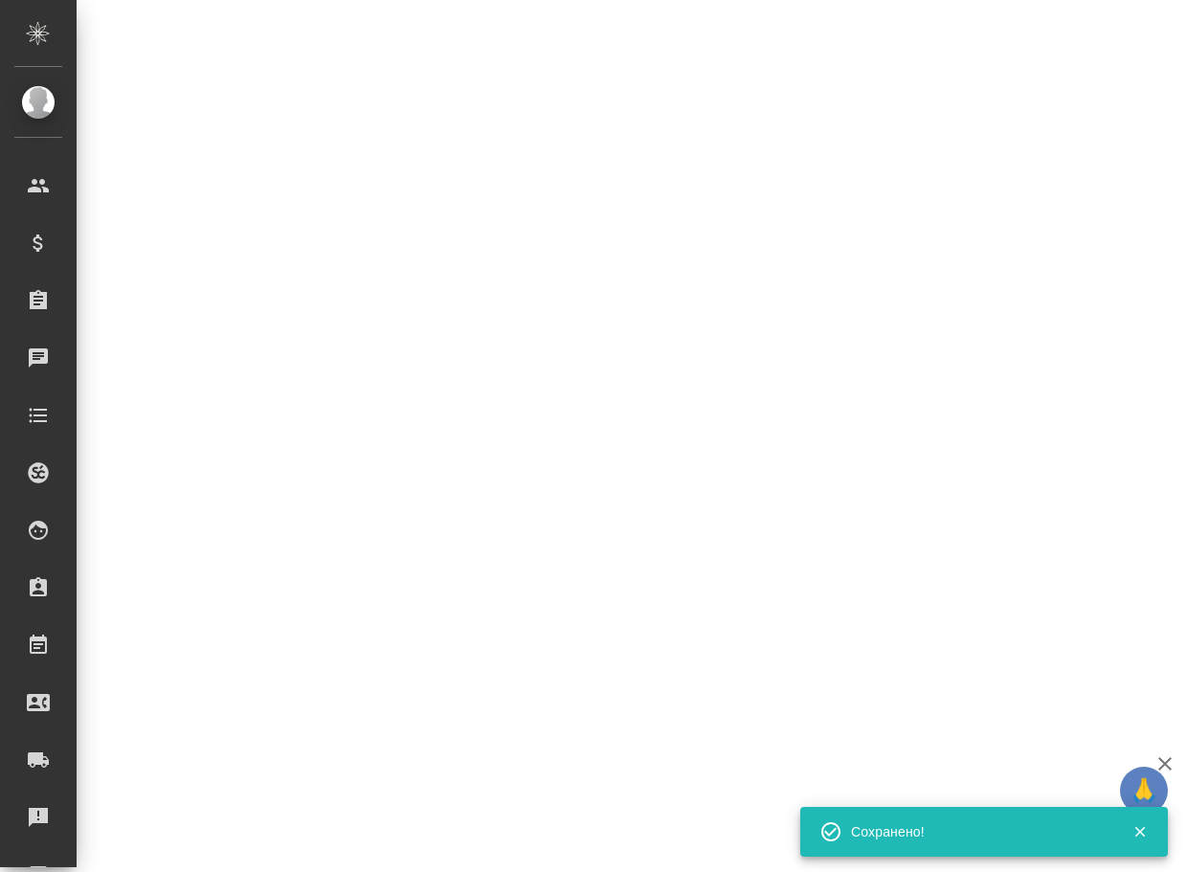
select select "RU"
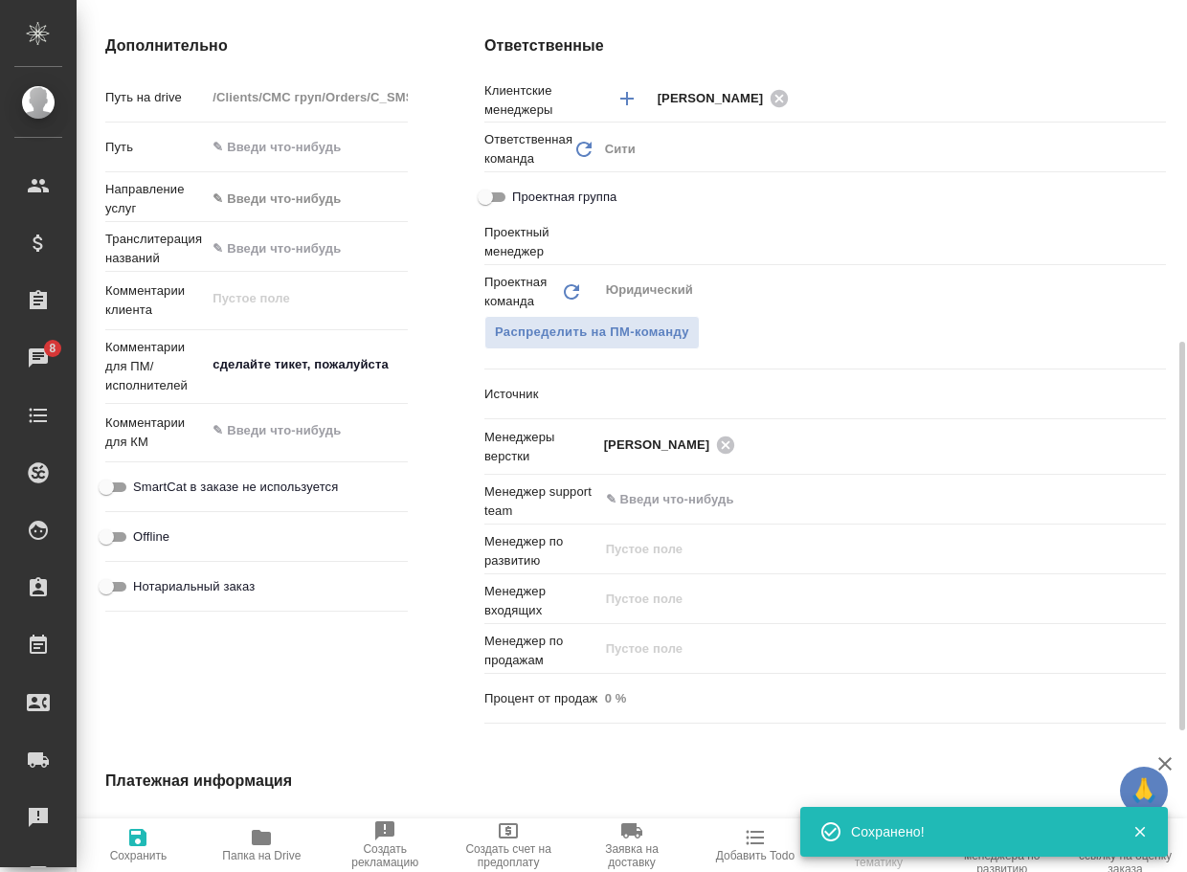
type textarea "x"
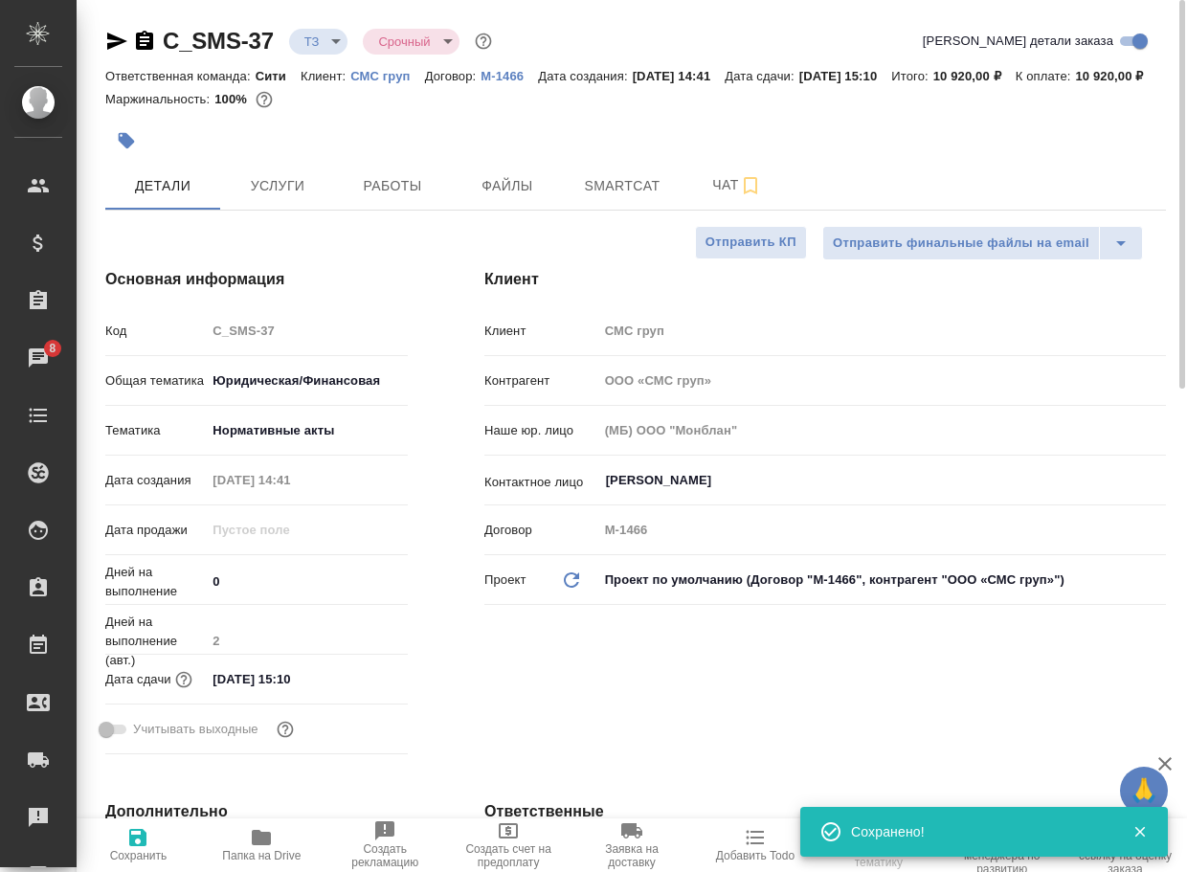
click at [313, 46] on body "🙏 .cls-1 fill:#fff; AWATERA Arsenyeva Vera Клиенты Спецификации Заказы 8 Чаты T…" at bounding box center [593, 436] width 1187 height 872
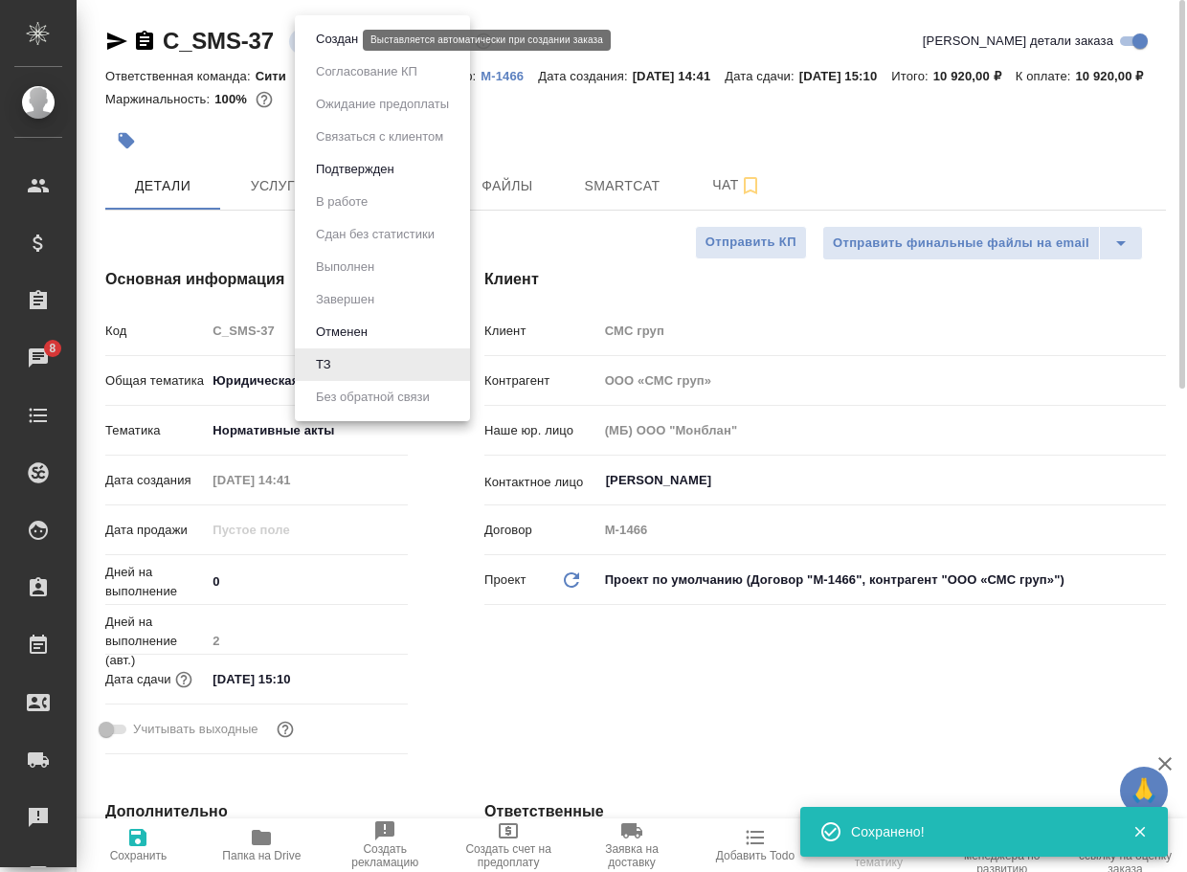
click at [327, 49] on button "Создан" at bounding box center [337, 39] width 54 height 21
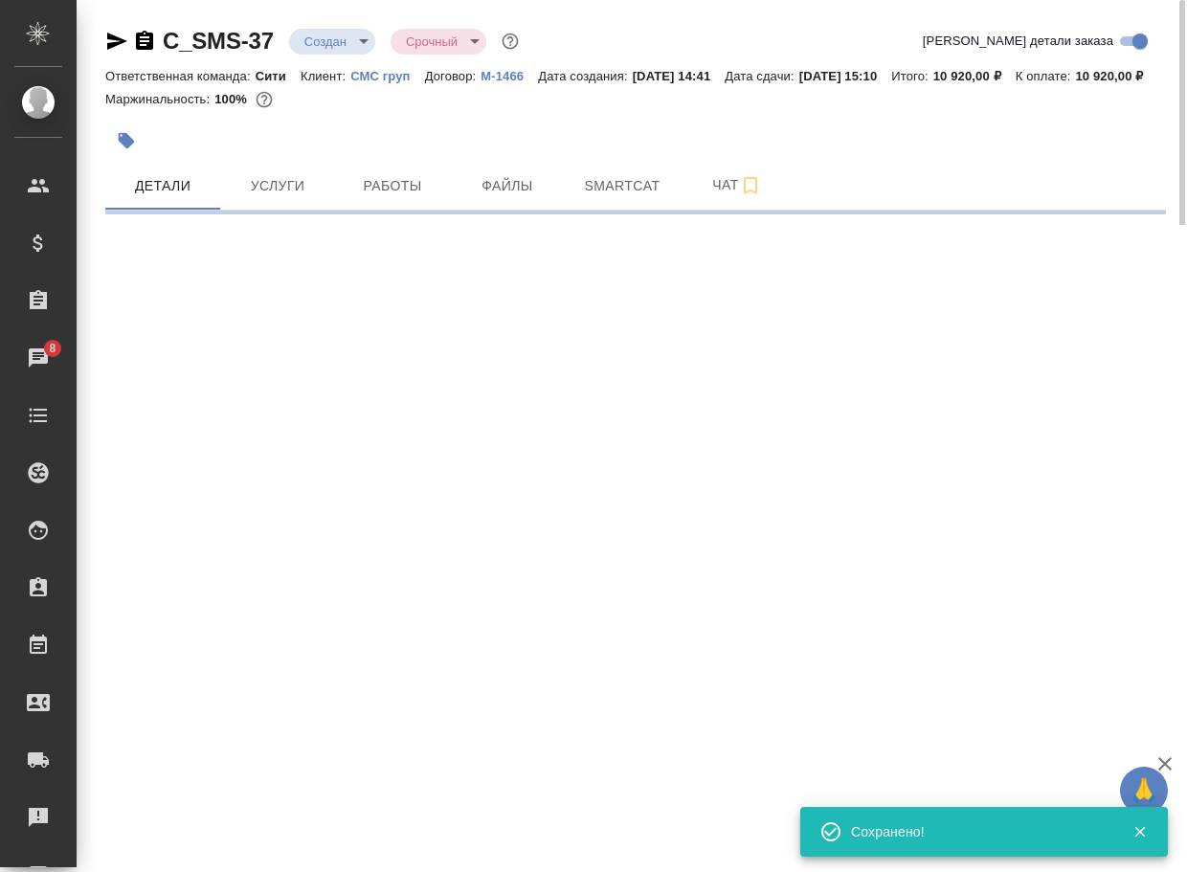
select select "RU"
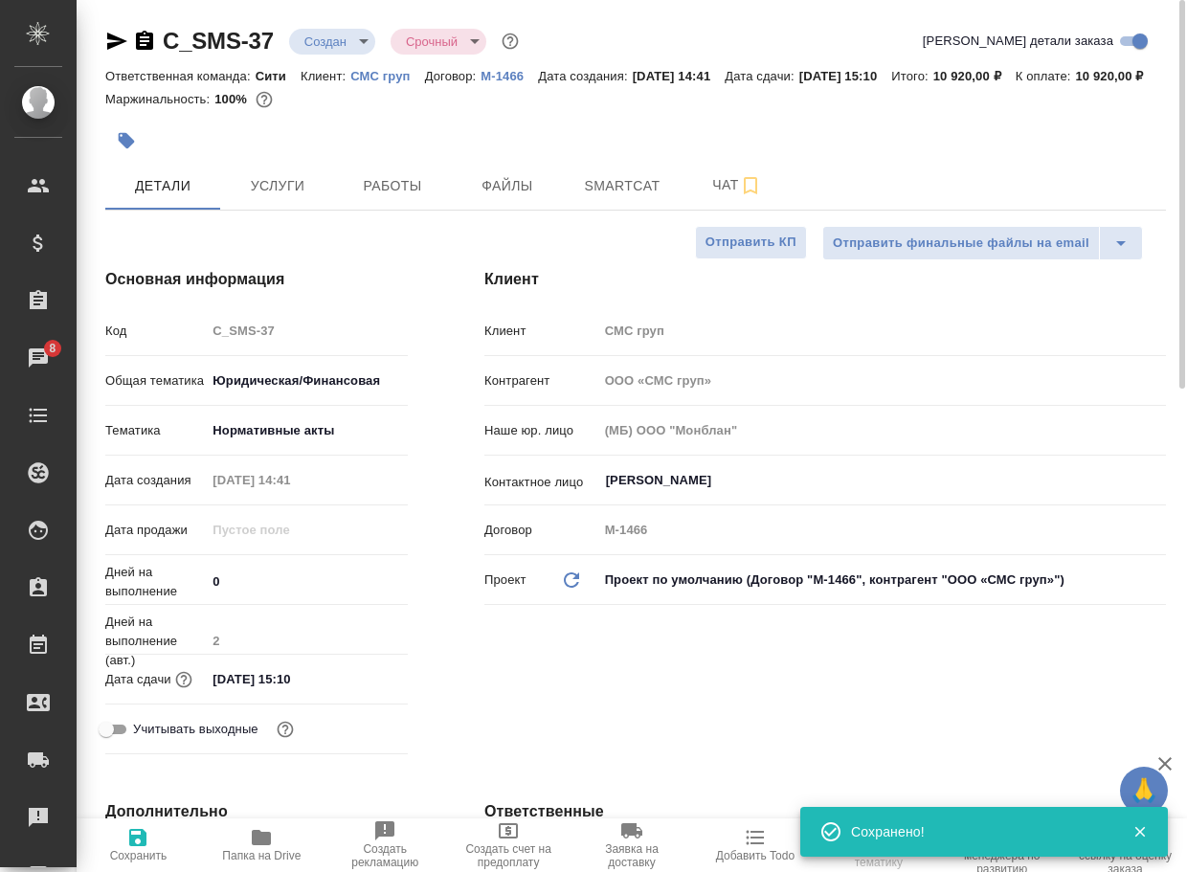
type textarea "x"
drag, startPoint x: 287, startPoint y: 54, endPoint x: 158, endPoint y: 48, distance: 129.4
click at [158, 48] on div "C_SMS-37 Создан new Срочный urgent" at bounding box center [313, 41] width 417 height 31
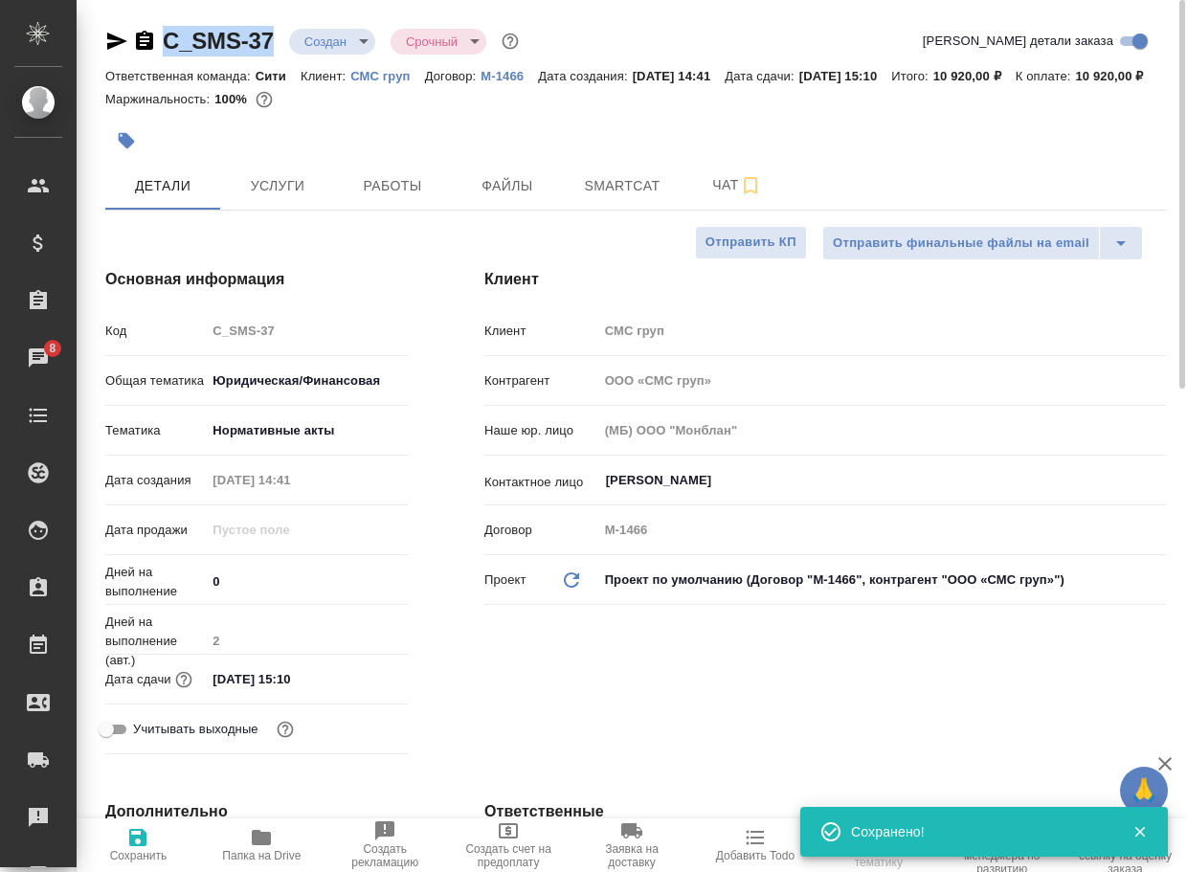
copy link "C_SMS-37"
type textarea "x"
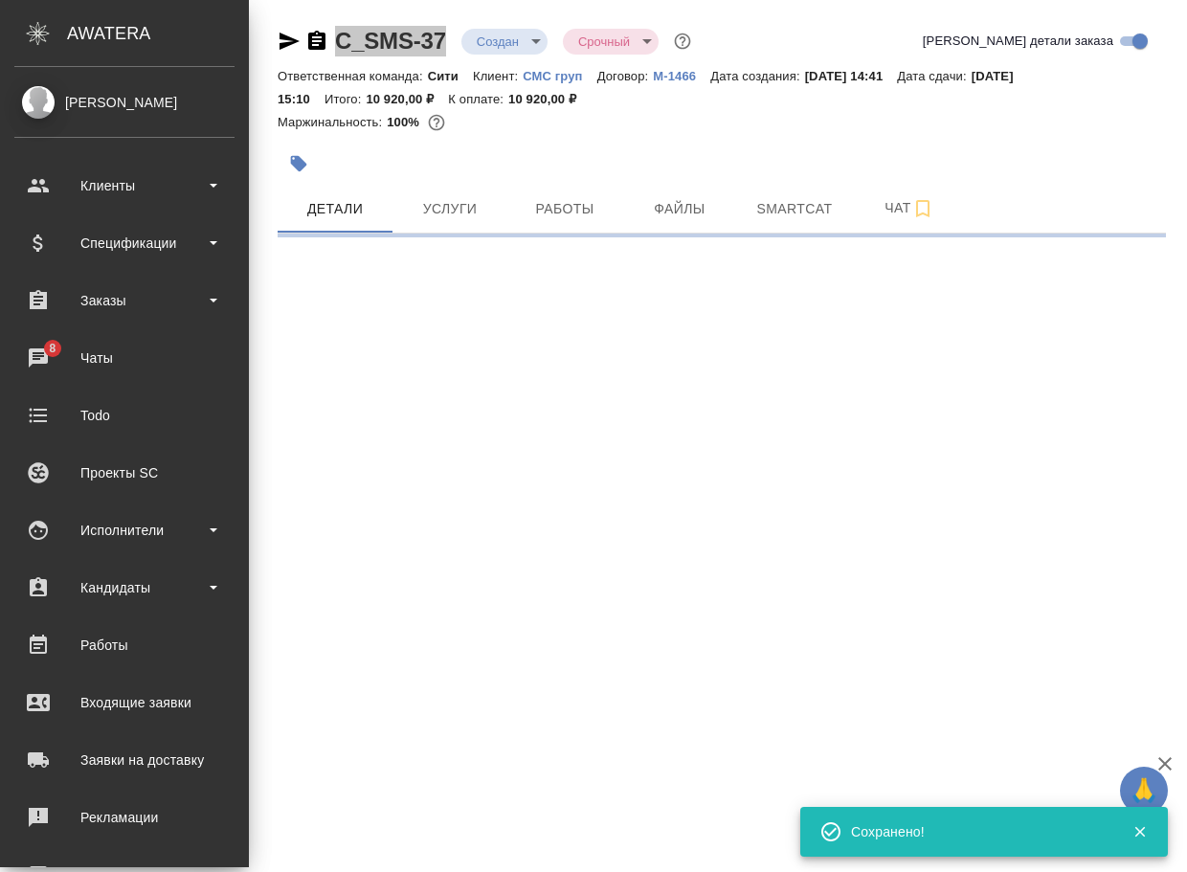
select select "RU"
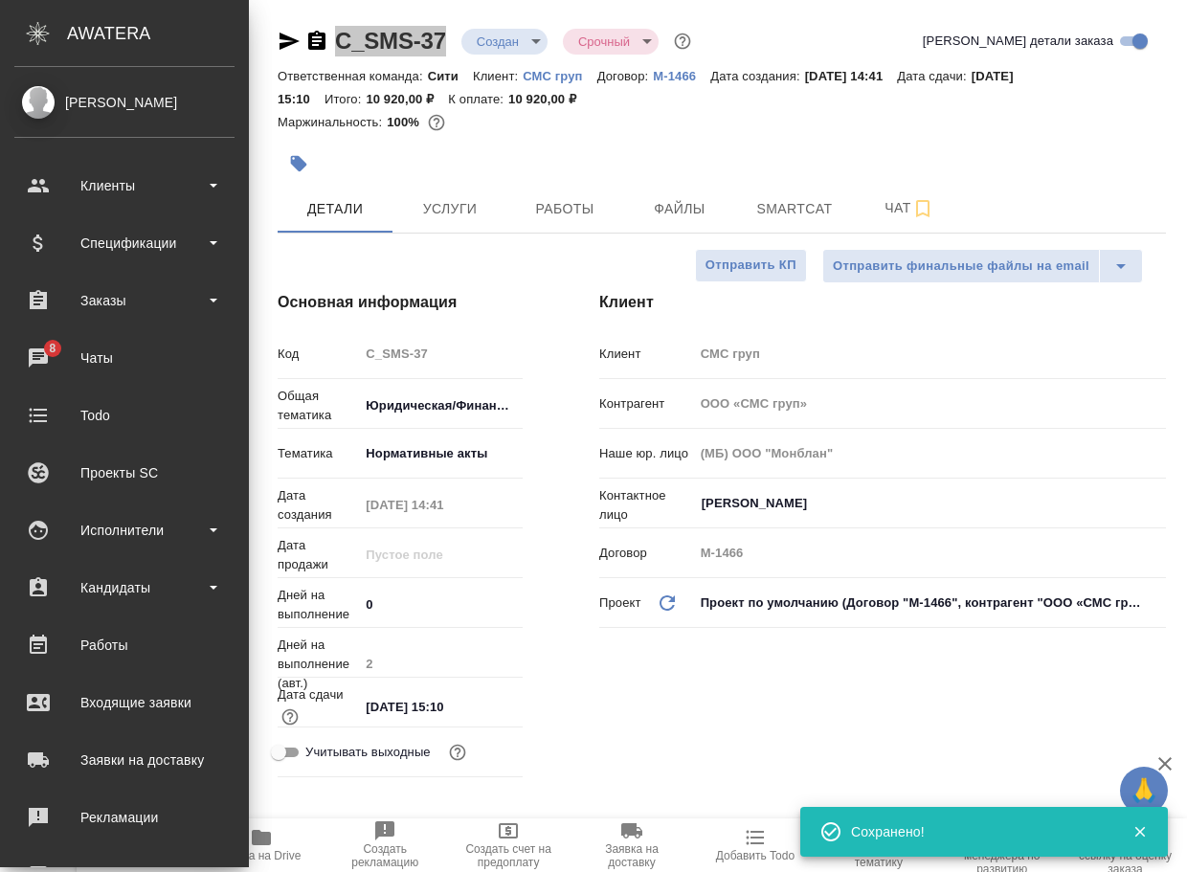
type textarea "x"
drag, startPoint x: 898, startPoint y: 200, endPoint x: 882, endPoint y: 206, distance: 17.3
click at [898, 201] on span "Чат" at bounding box center [909, 208] width 92 height 24
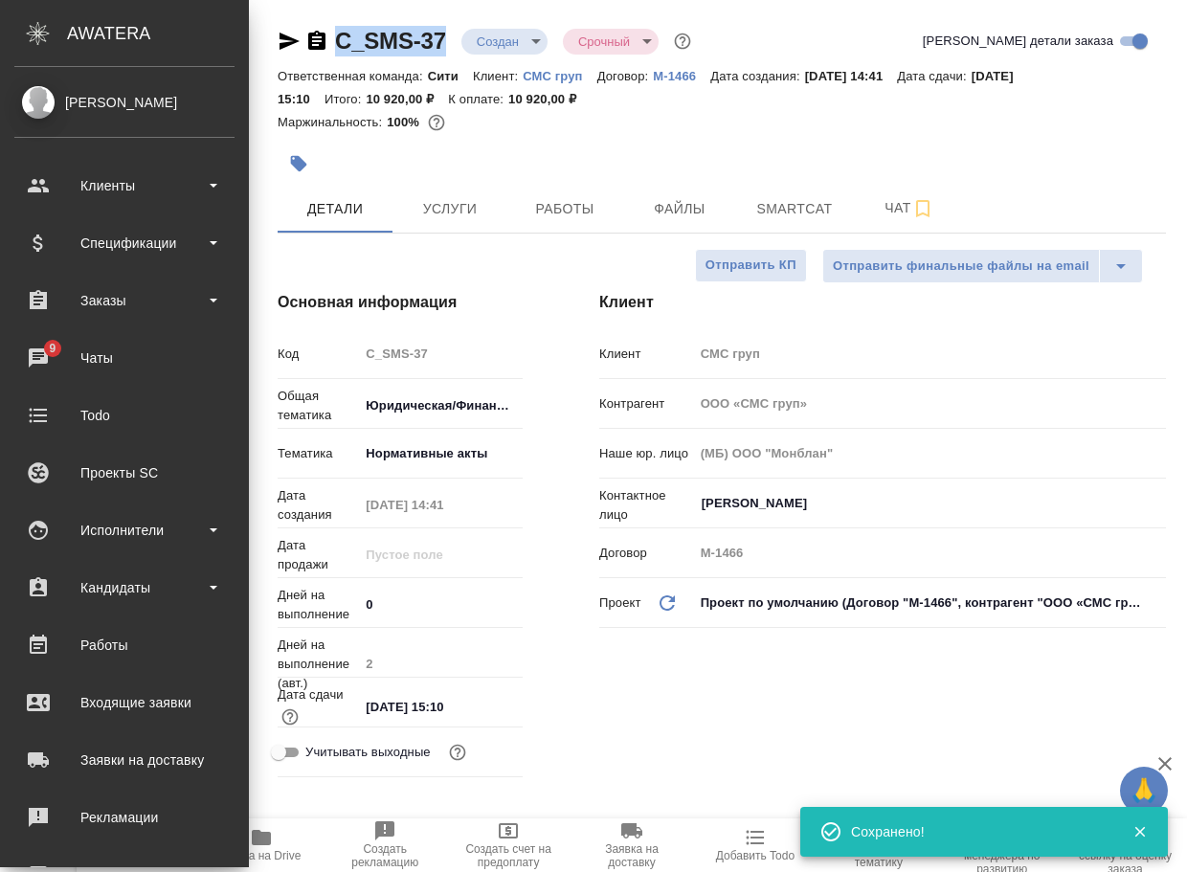
type textarea "x"
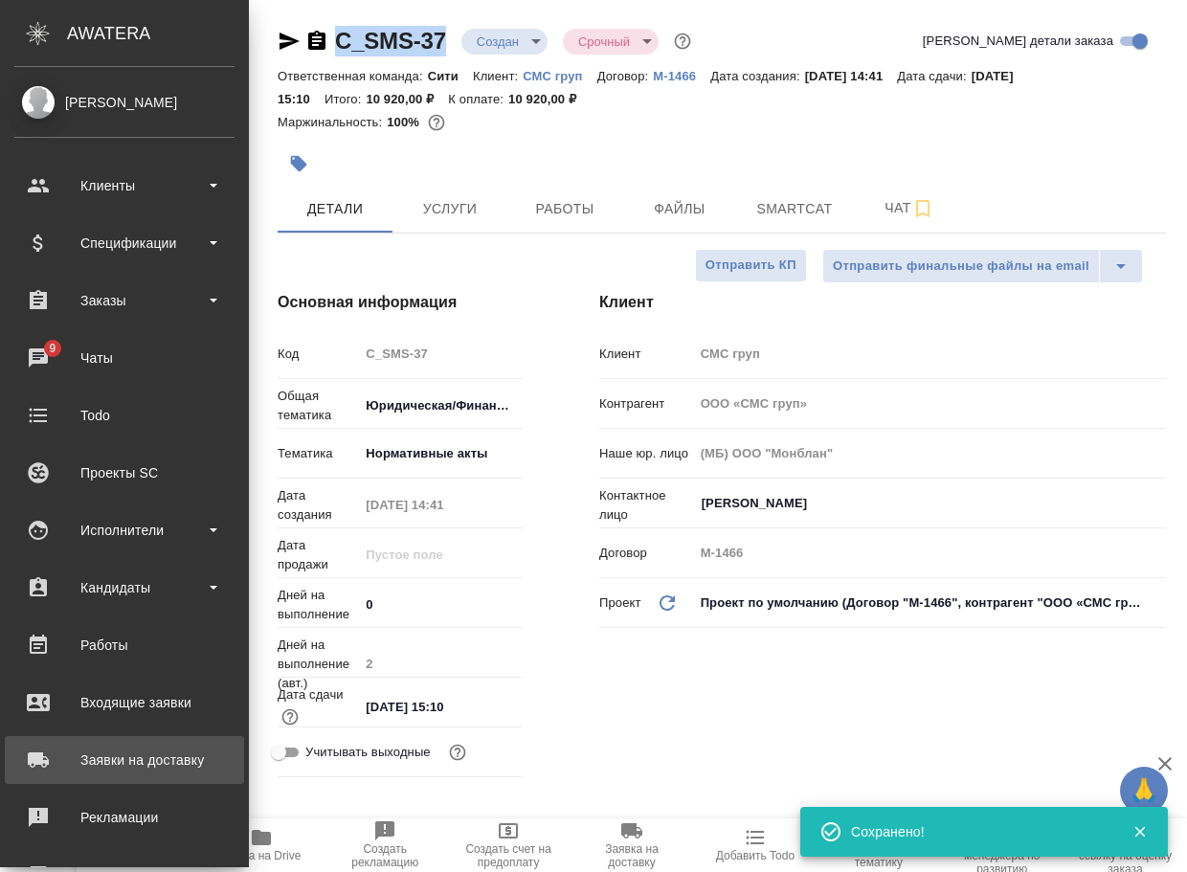
type textarea "x"
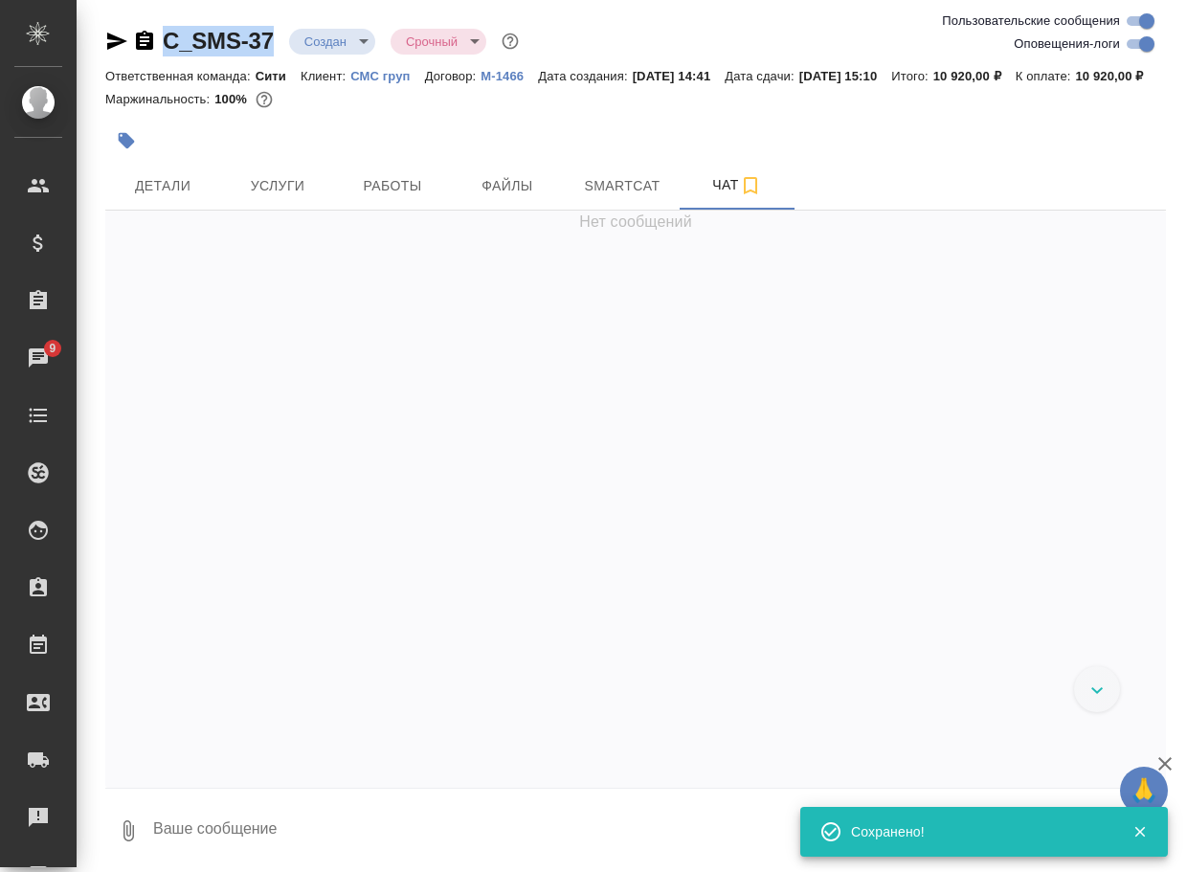
click at [130, 842] on icon "button" at bounding box center [128, 830] width 23 height 23
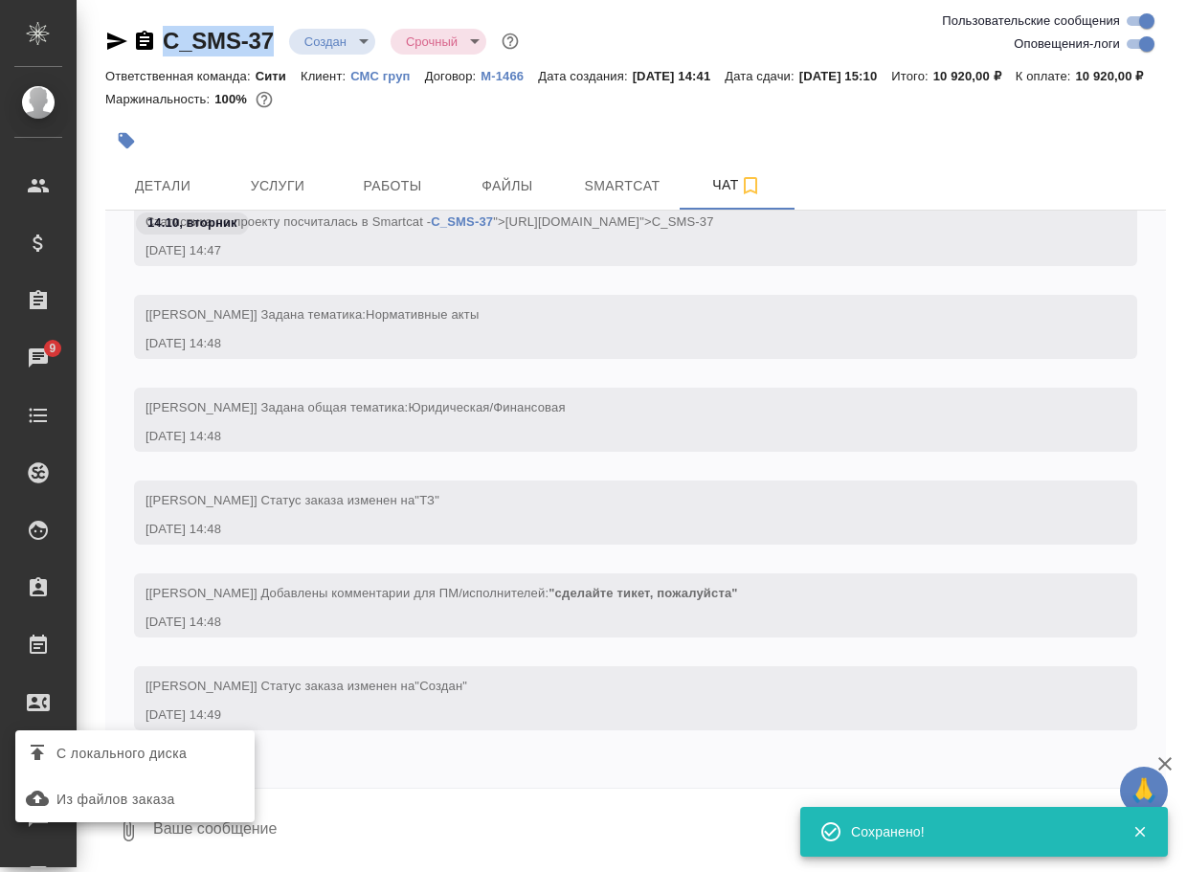
click at [181, 751] on span "С локального диска" at bounding box center [121, 754] width 130 height 24
click at [0, 0] on input "С локального диска" at bounding box center [0, 0] width 0 height 0
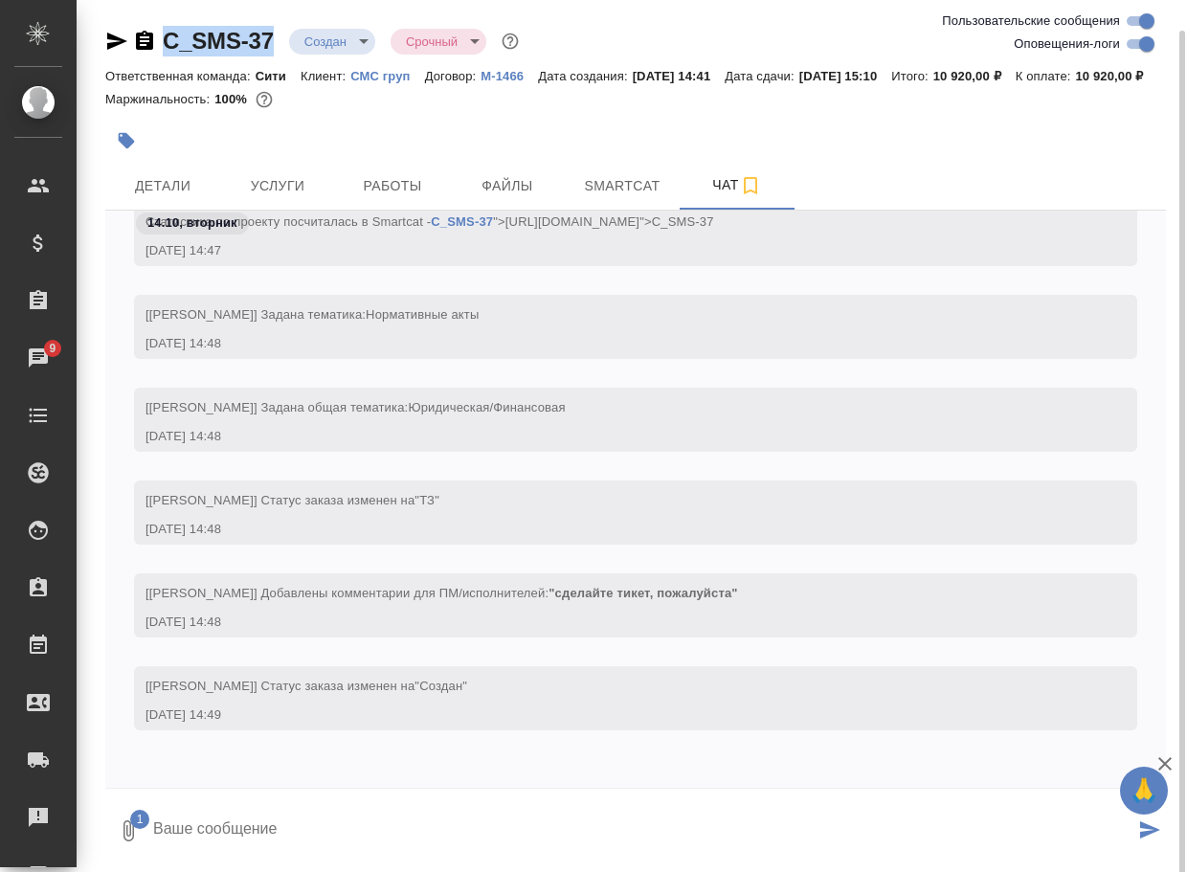
scroll to position [15, 0]
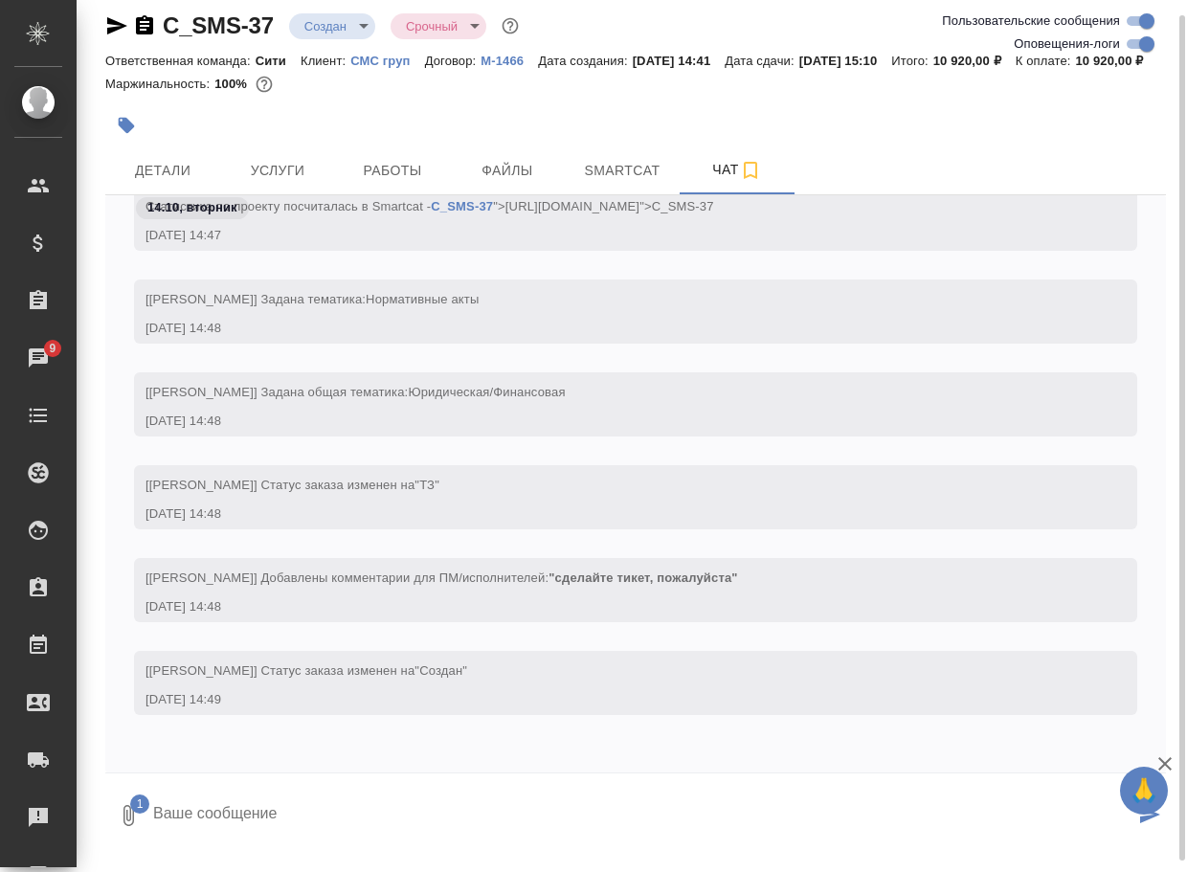
click at [243, 835] on textarea at bounding box center [642, 815] width 983 height 65
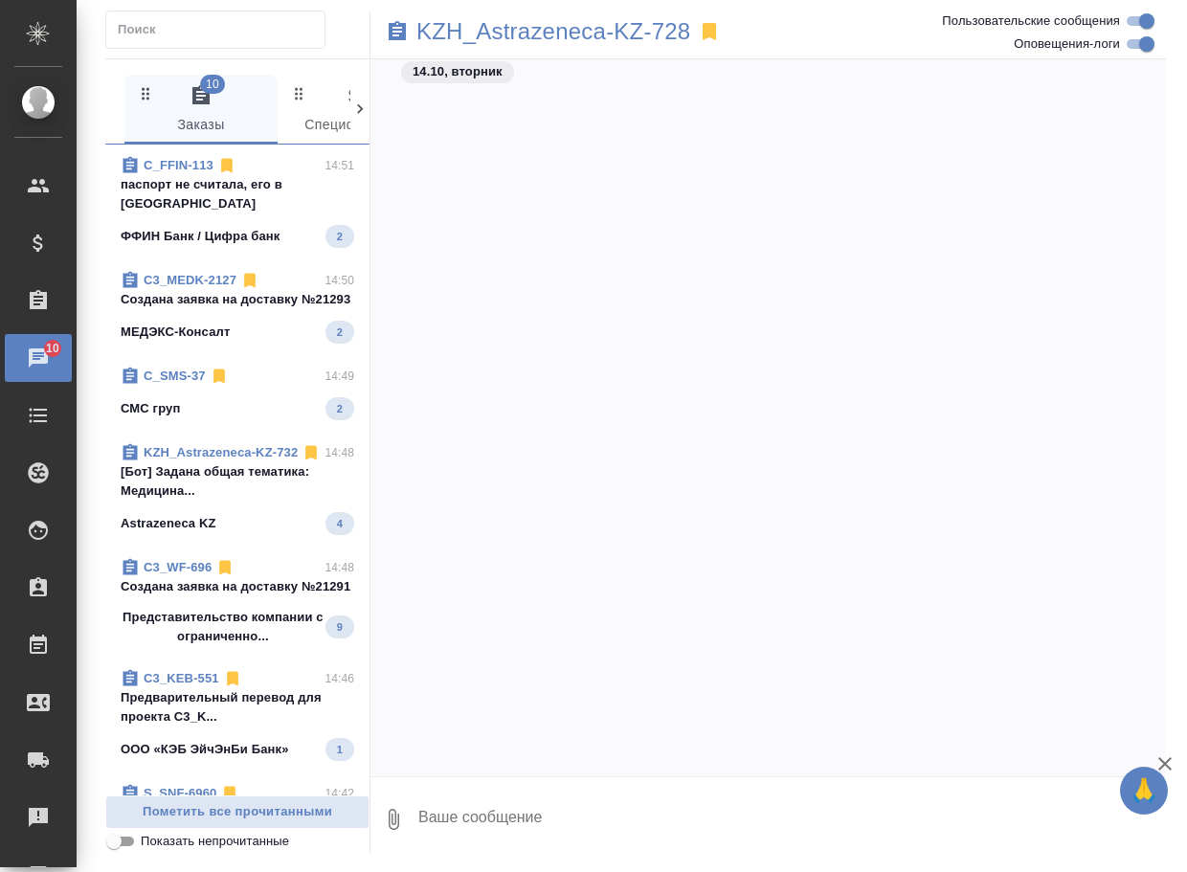
scroll to position [47768, 0]
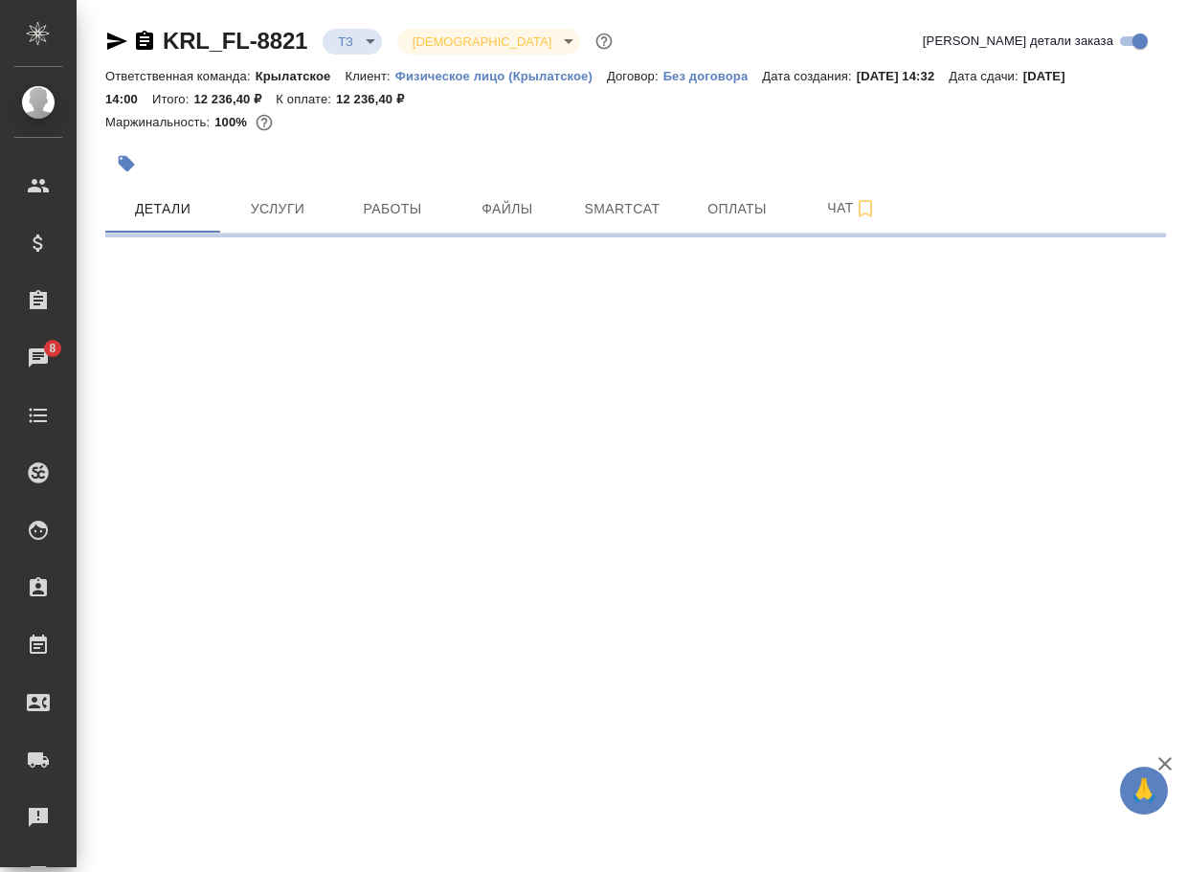
select select "RU"
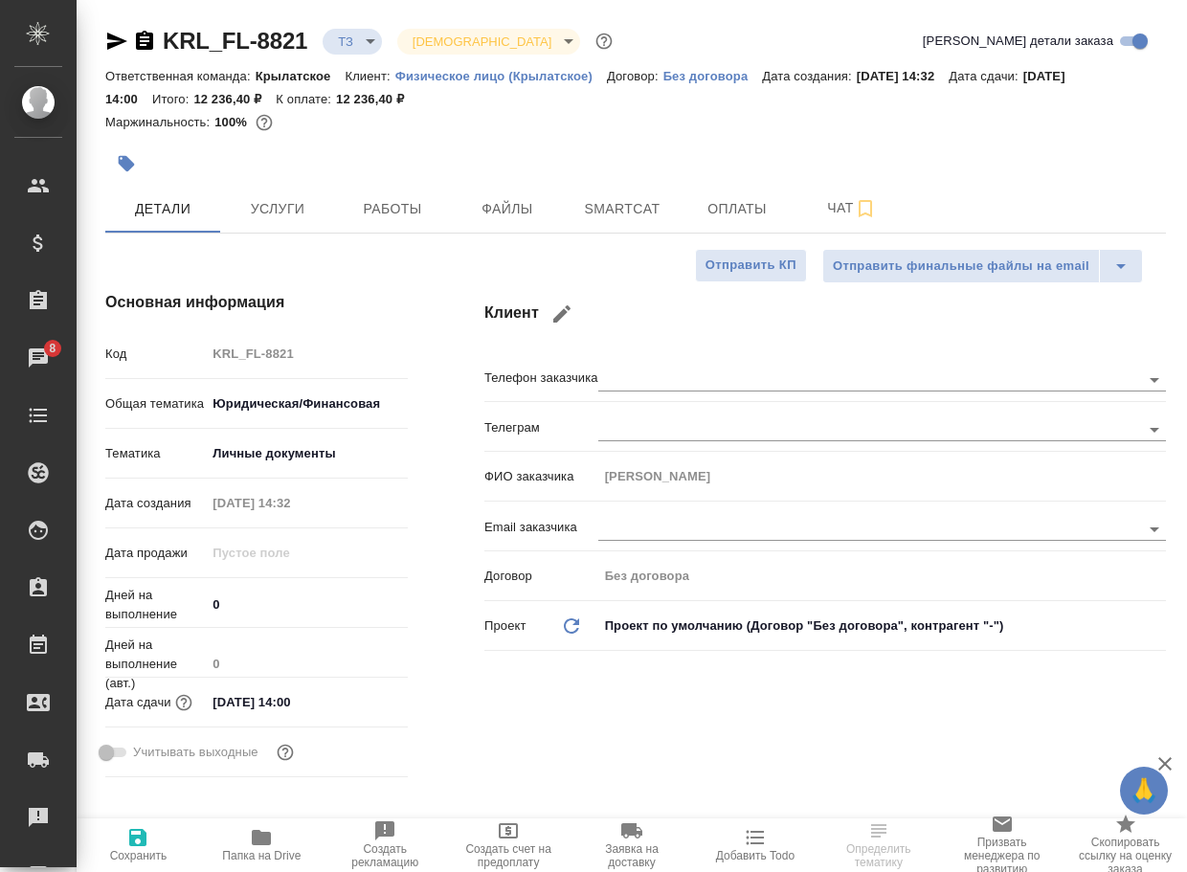
type textarea "x"
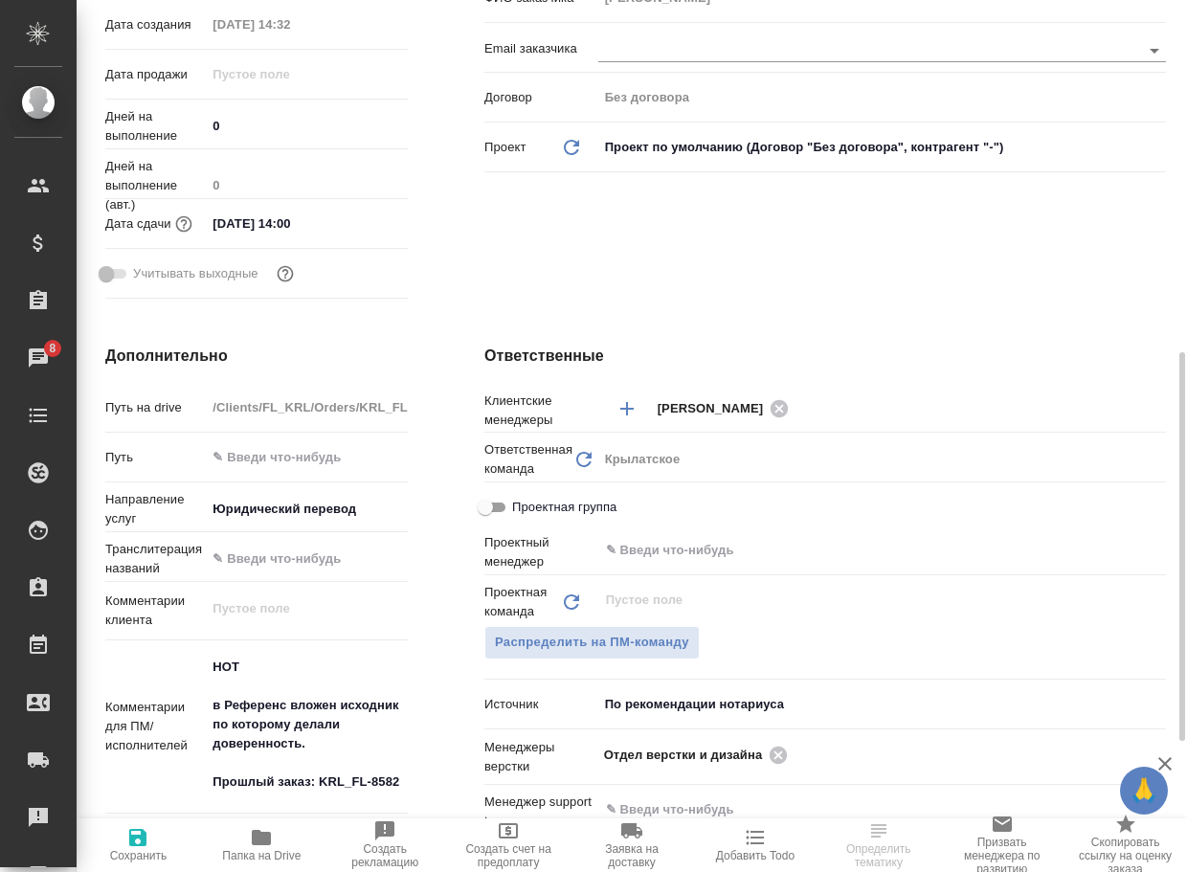
scroll to position [670, 0]
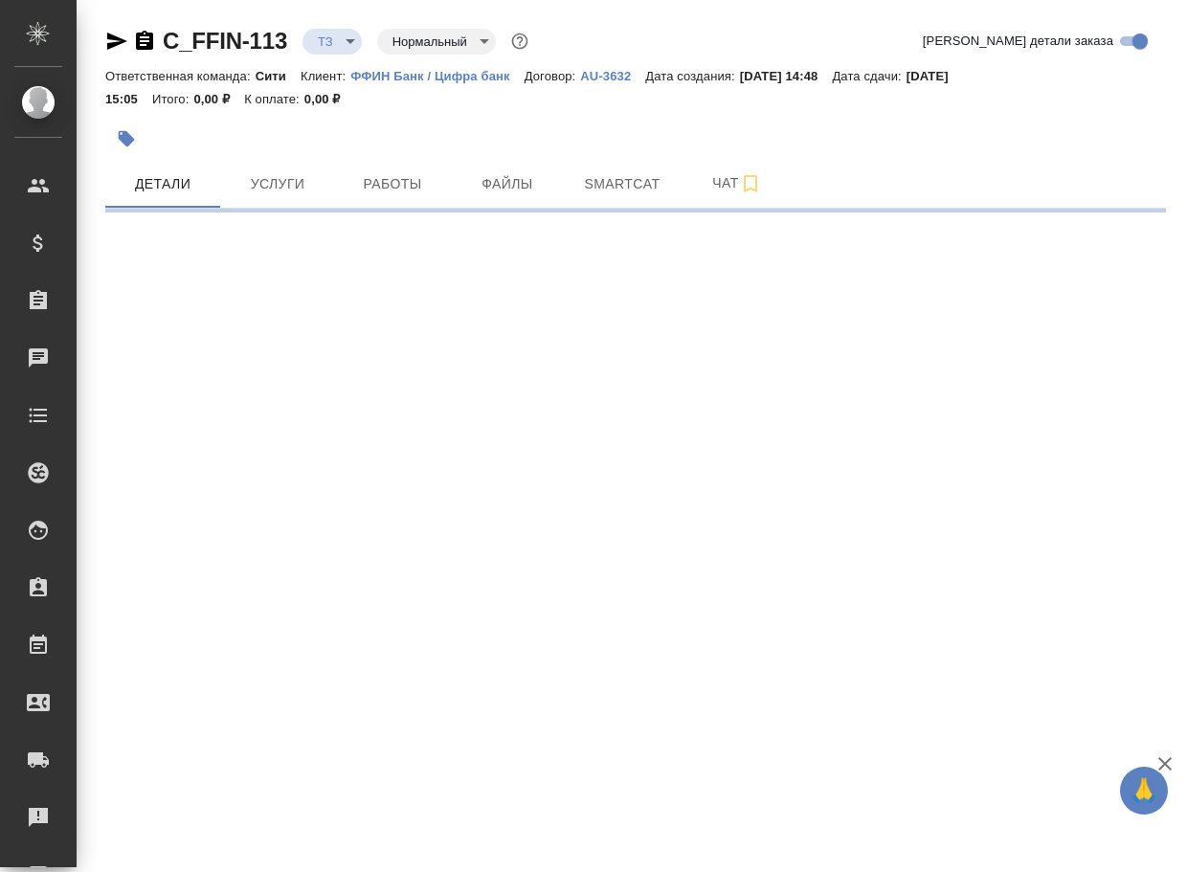
select select "RU"
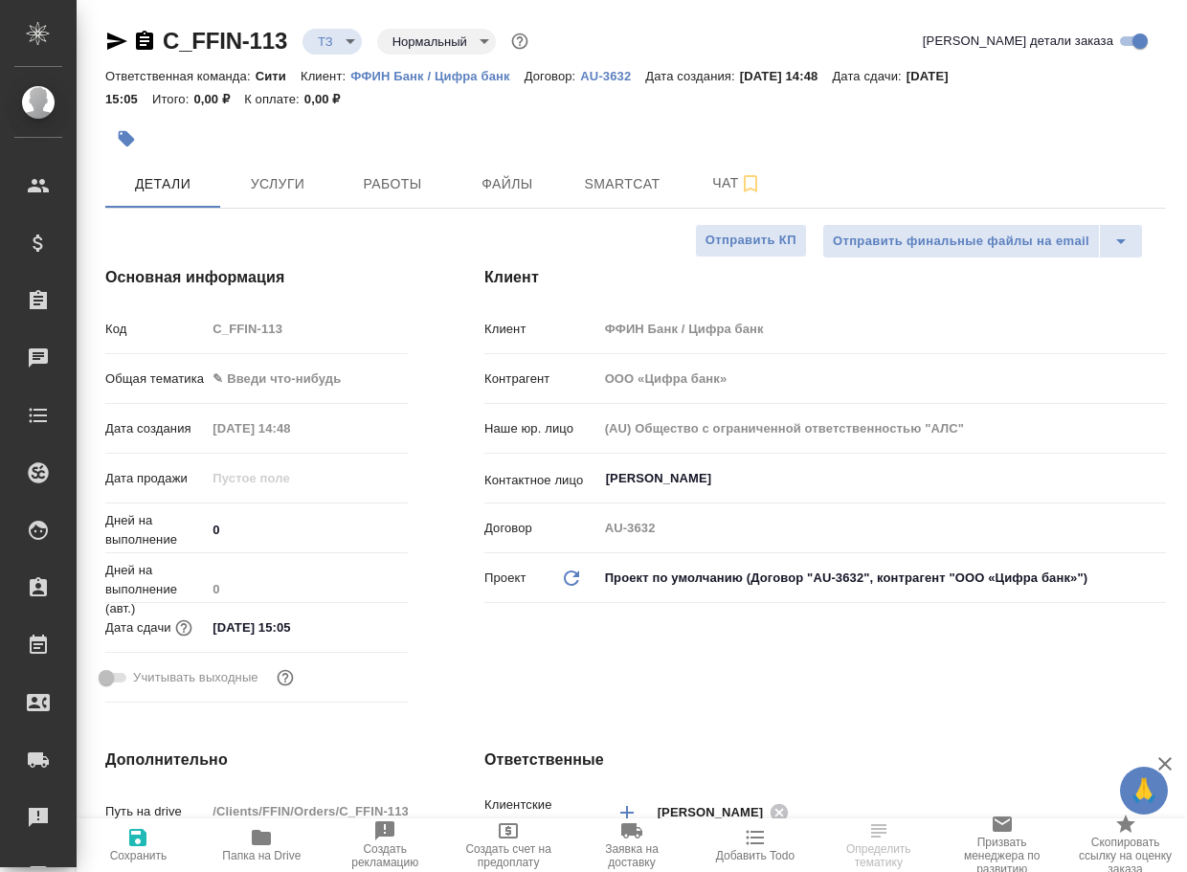
type textarea "x"
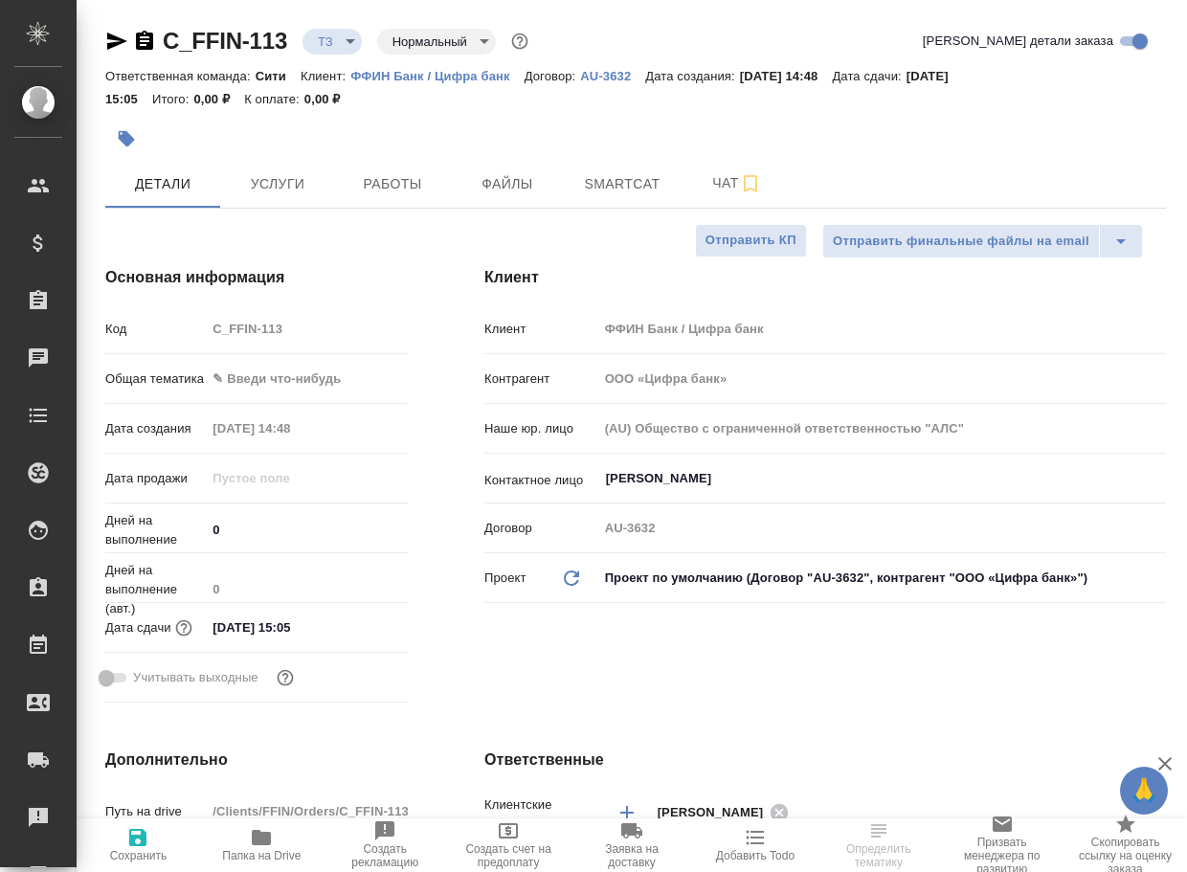
type textarea "x"
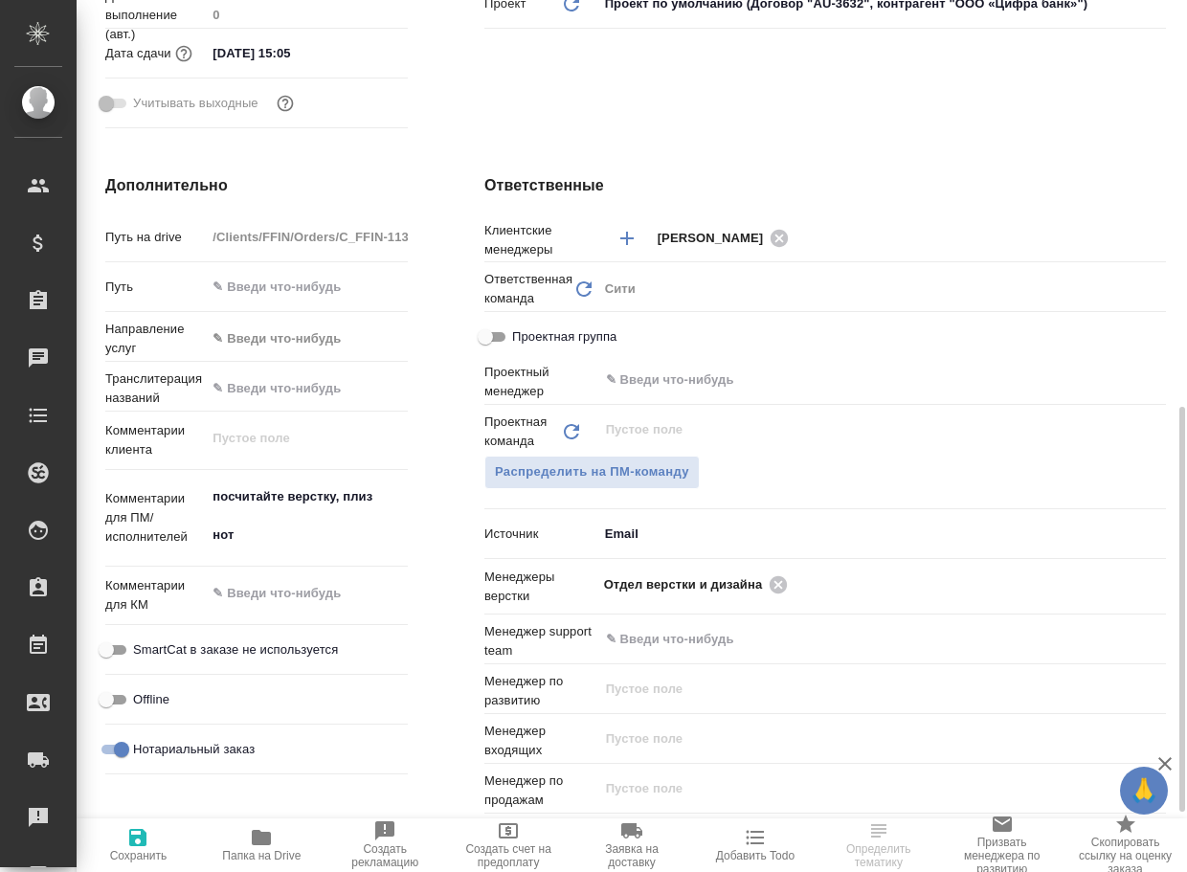
scroll to position [670, 0]
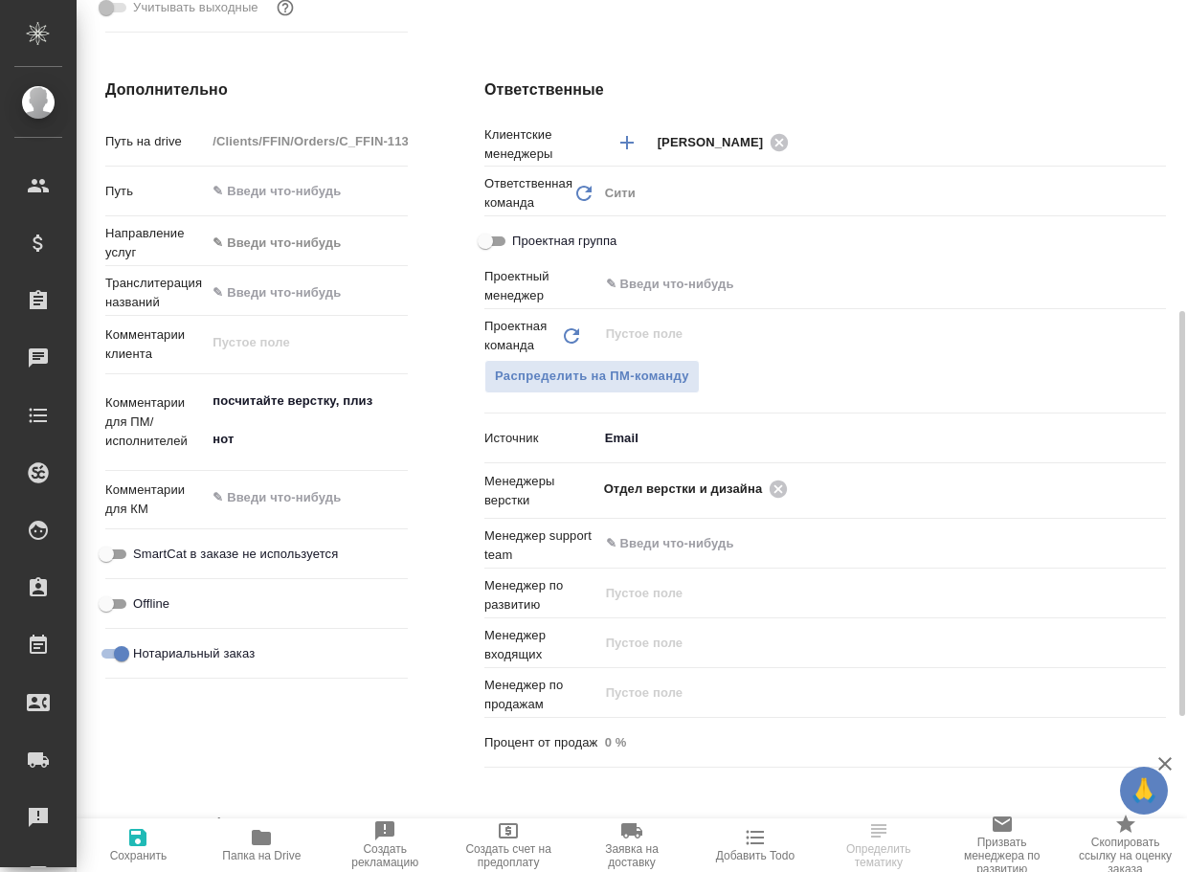
click at [265, 846] on icon "button" at bounding box center [261, 837] width 23 height 23
type textarea "x"
select select "RU"
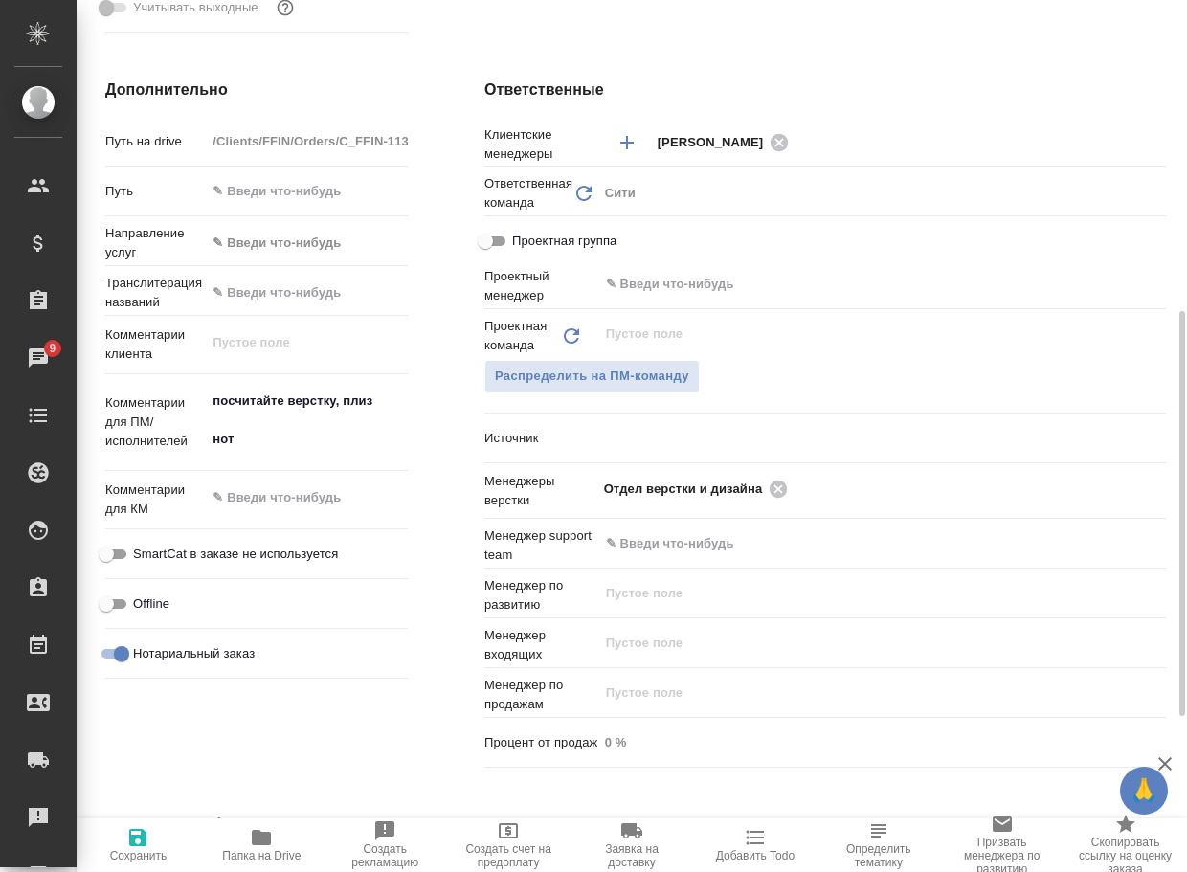
type textarea "x"
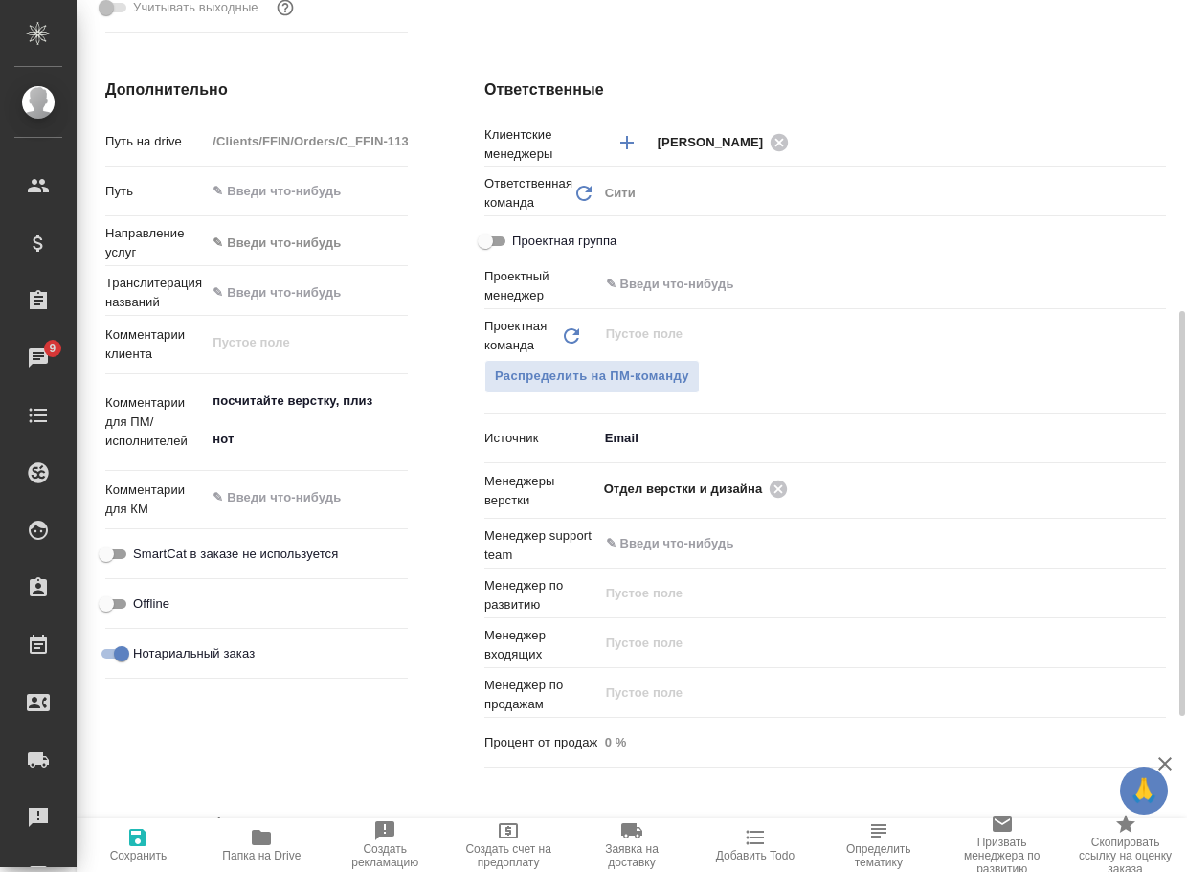
type textarea "x"
click at [783, 486] on icon at bounding box center [778, 489] width 21 height 21
type textarea "x"
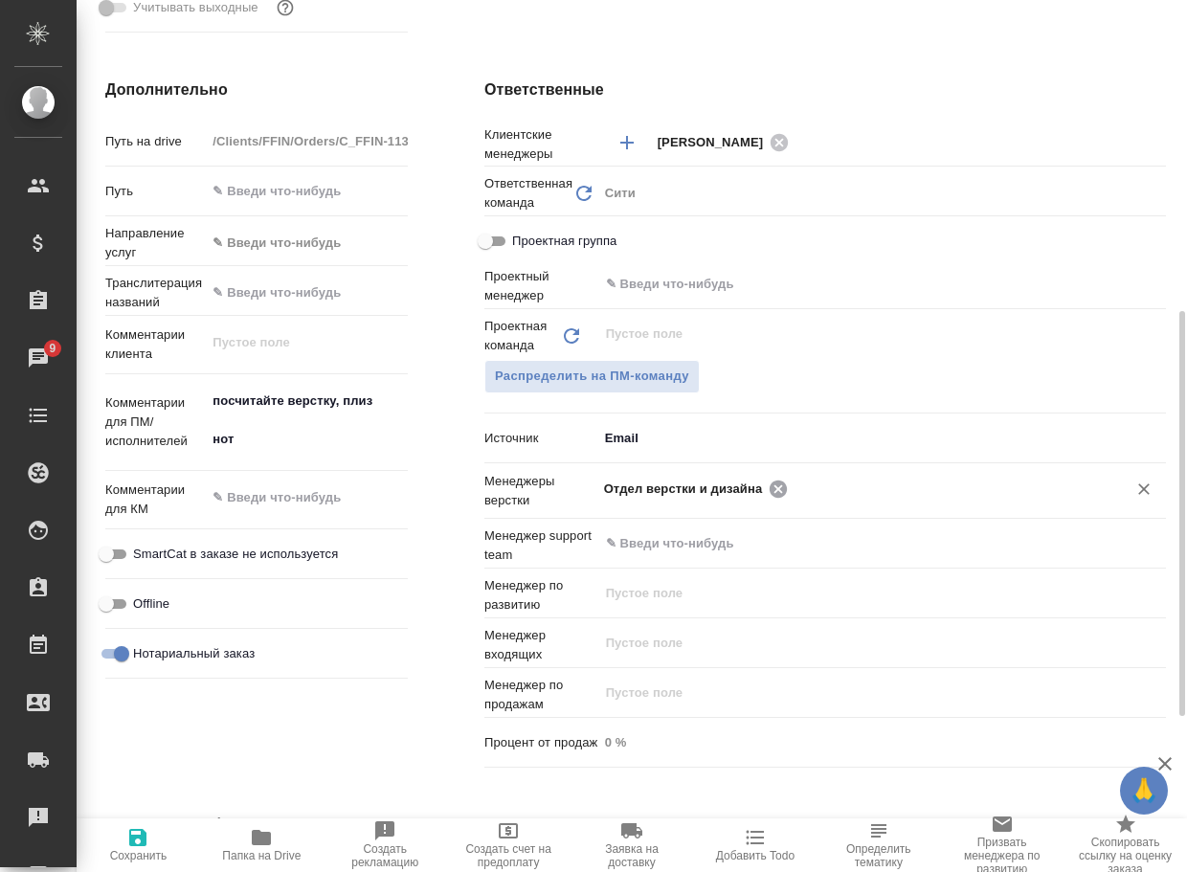
click at [794, 486] on input "text" at bounding box center [945, 488] width 303 height 23
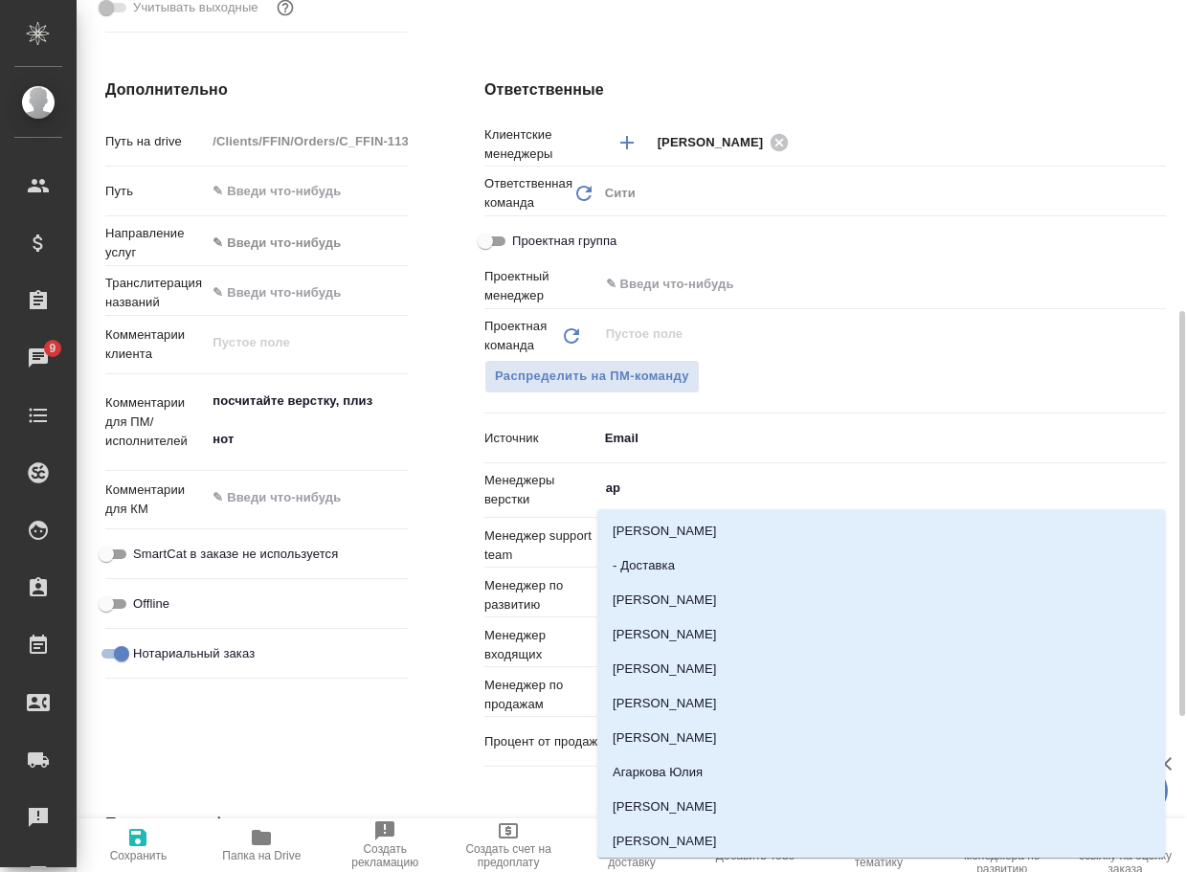
type input "арс"
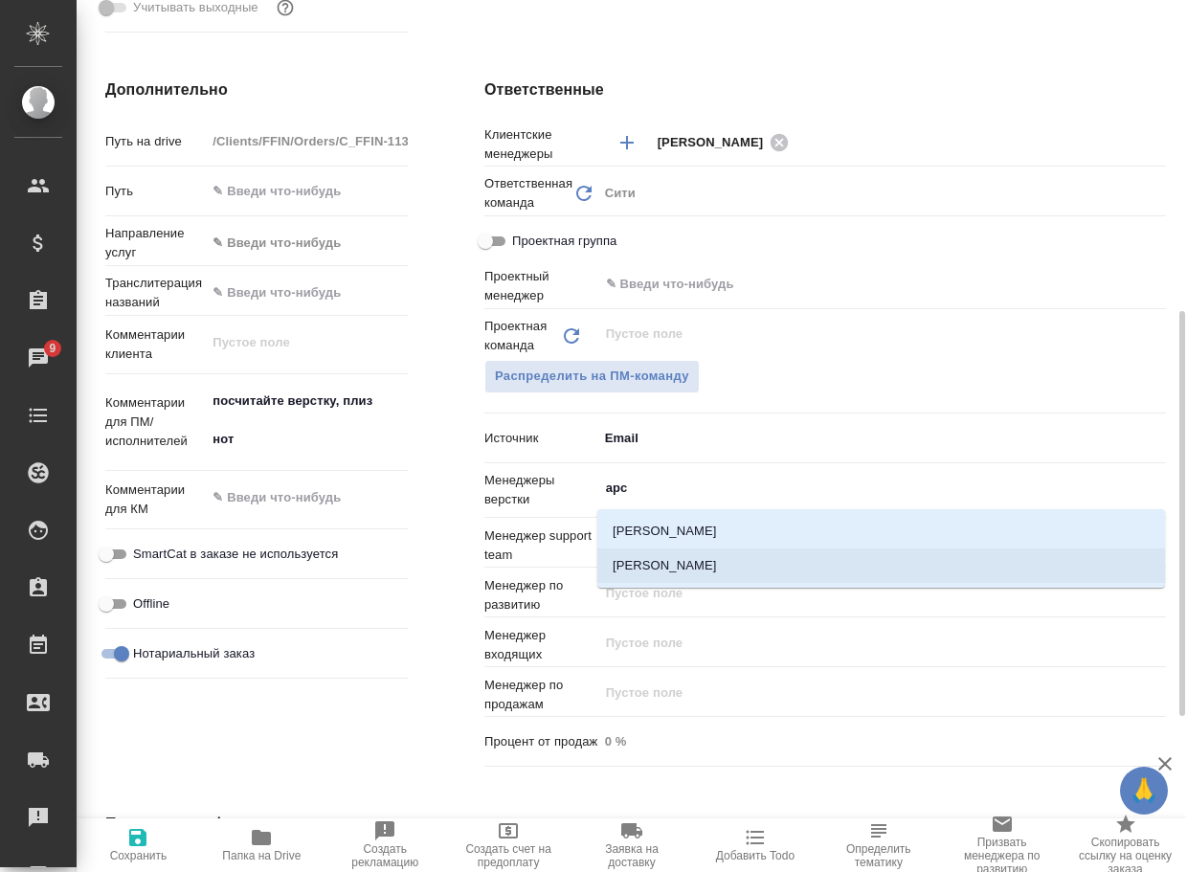
drag, startPoint x: 747, startPoint y: 554, endPoint x: 699, endPoint y: 553, distance: 47.9
click at [742, 555] on li "Арсеньева Вера" at bounding box center [881, 566] width 568 height 34
type textarea "x"
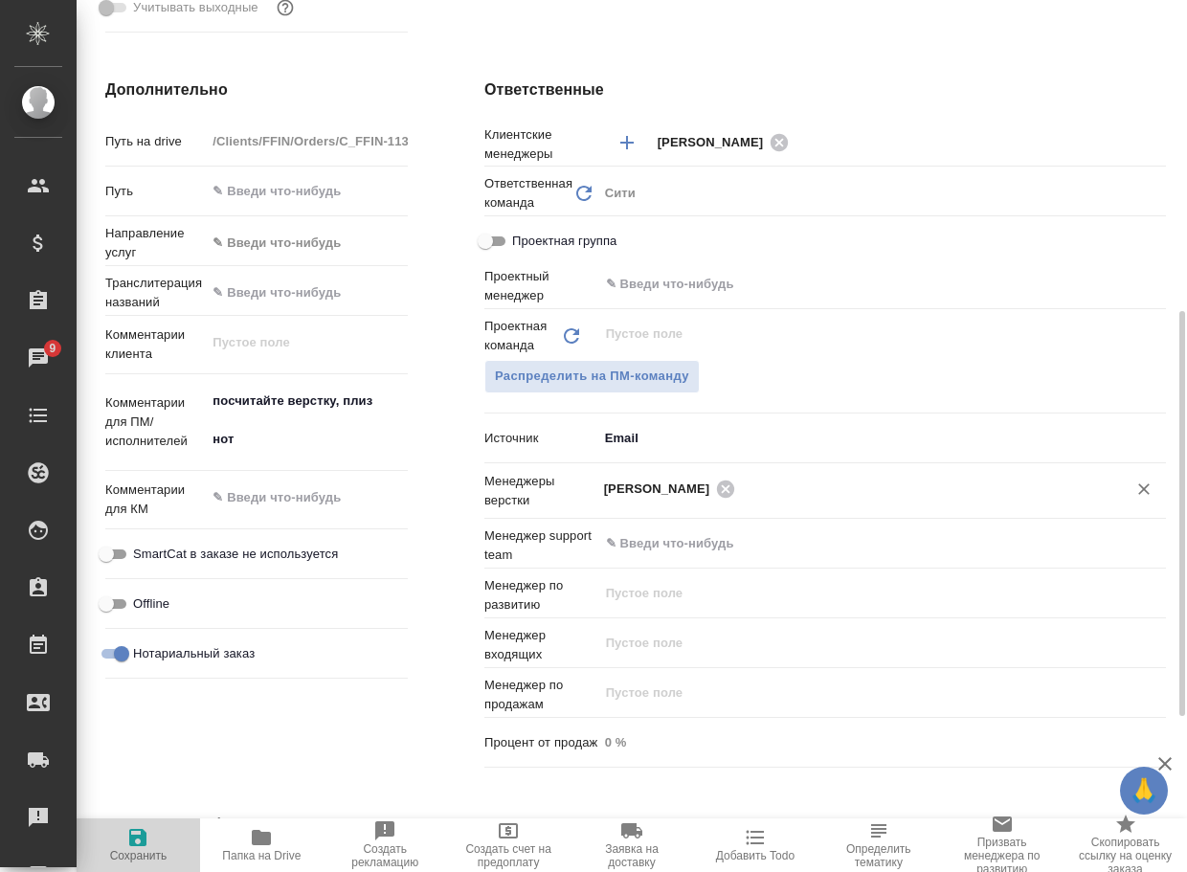
drag, startPoint x: 122, startPoint y: 857, endPoint x: 129, endPoint y: 849, distance: 10.8
click at [126, 851] on span "Сохранить" at bounding box center [138, 855] width 57 height 13
type textarea "x"
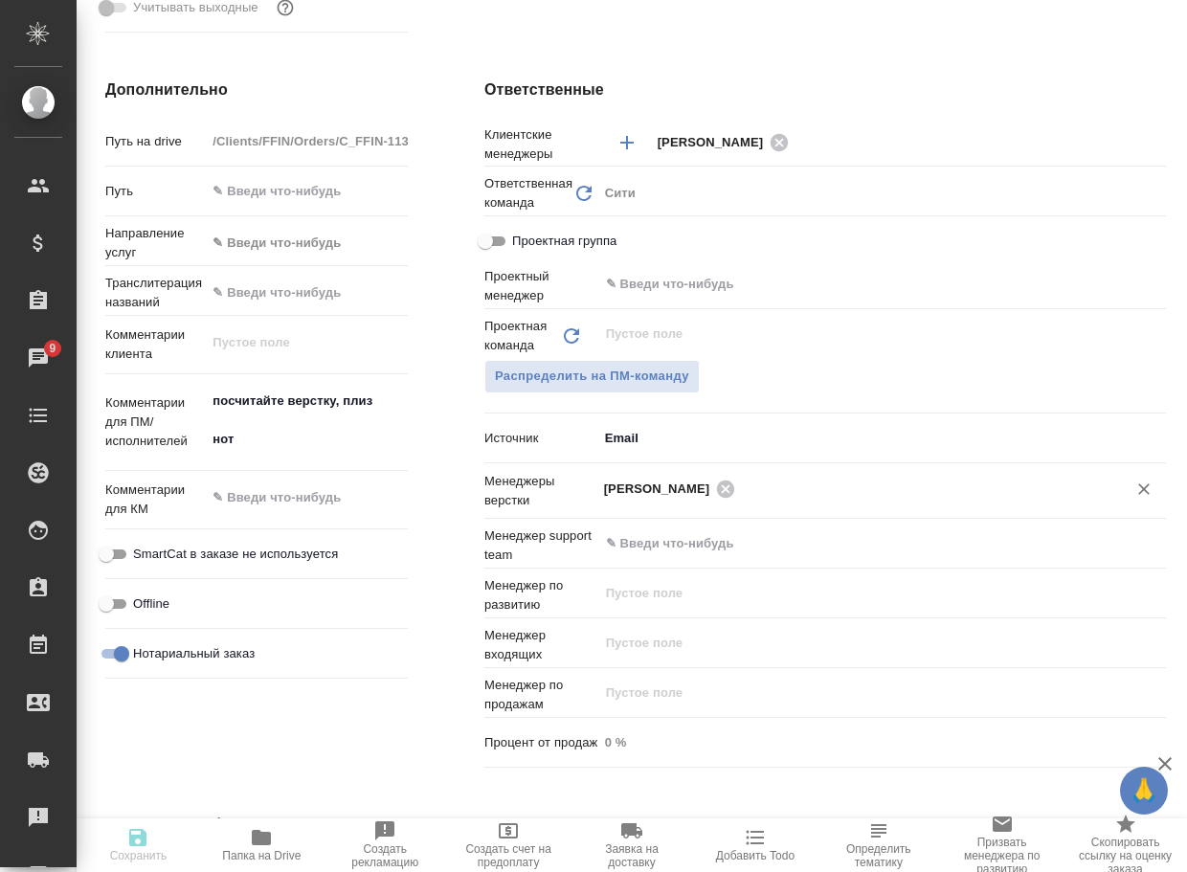
type textarea "x"
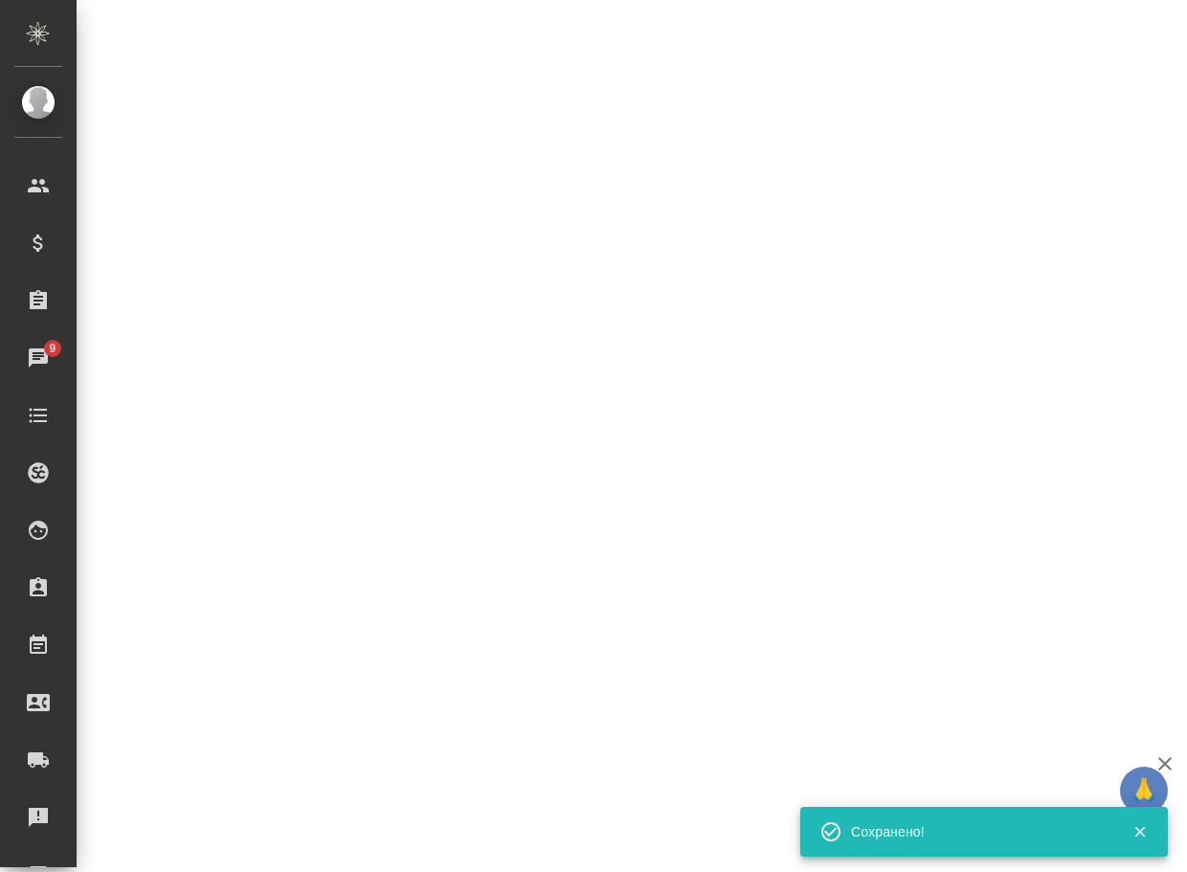
select select "RU"
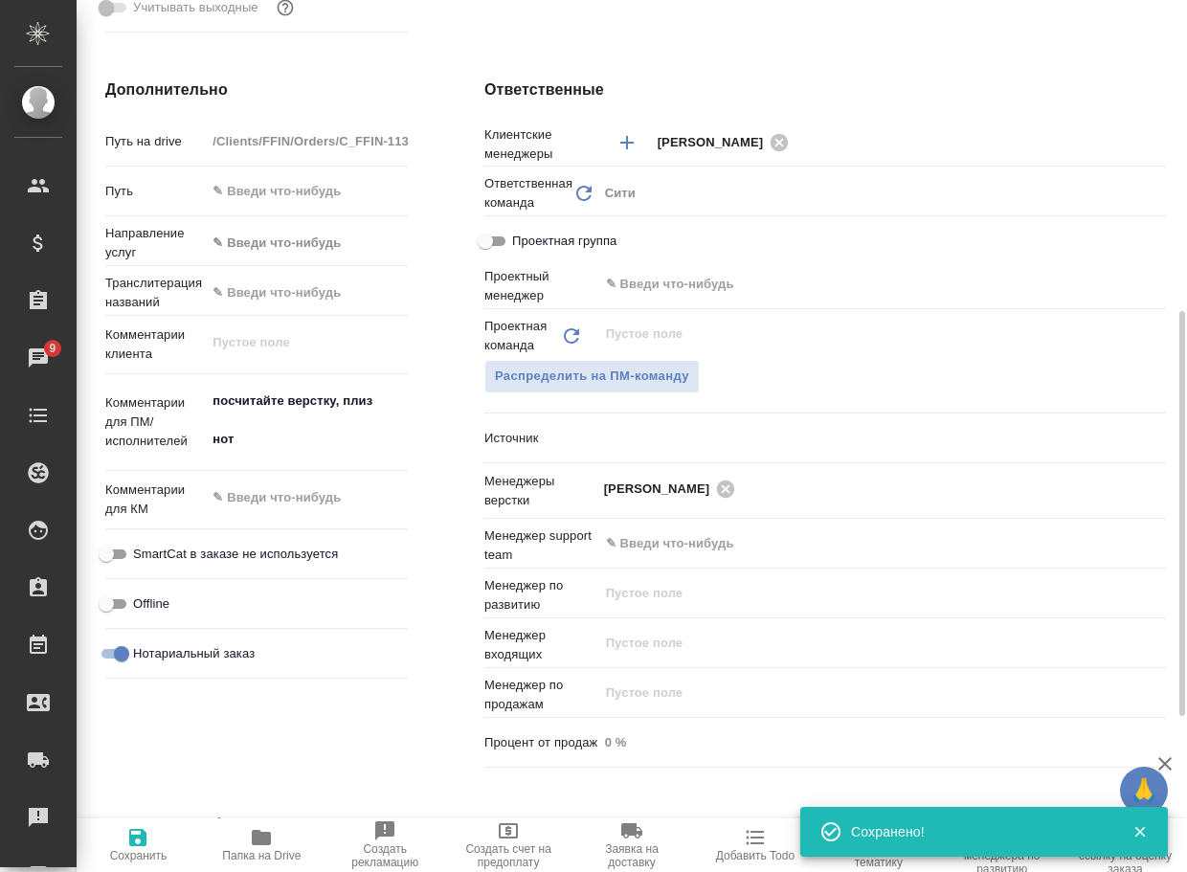
type textarea "x"
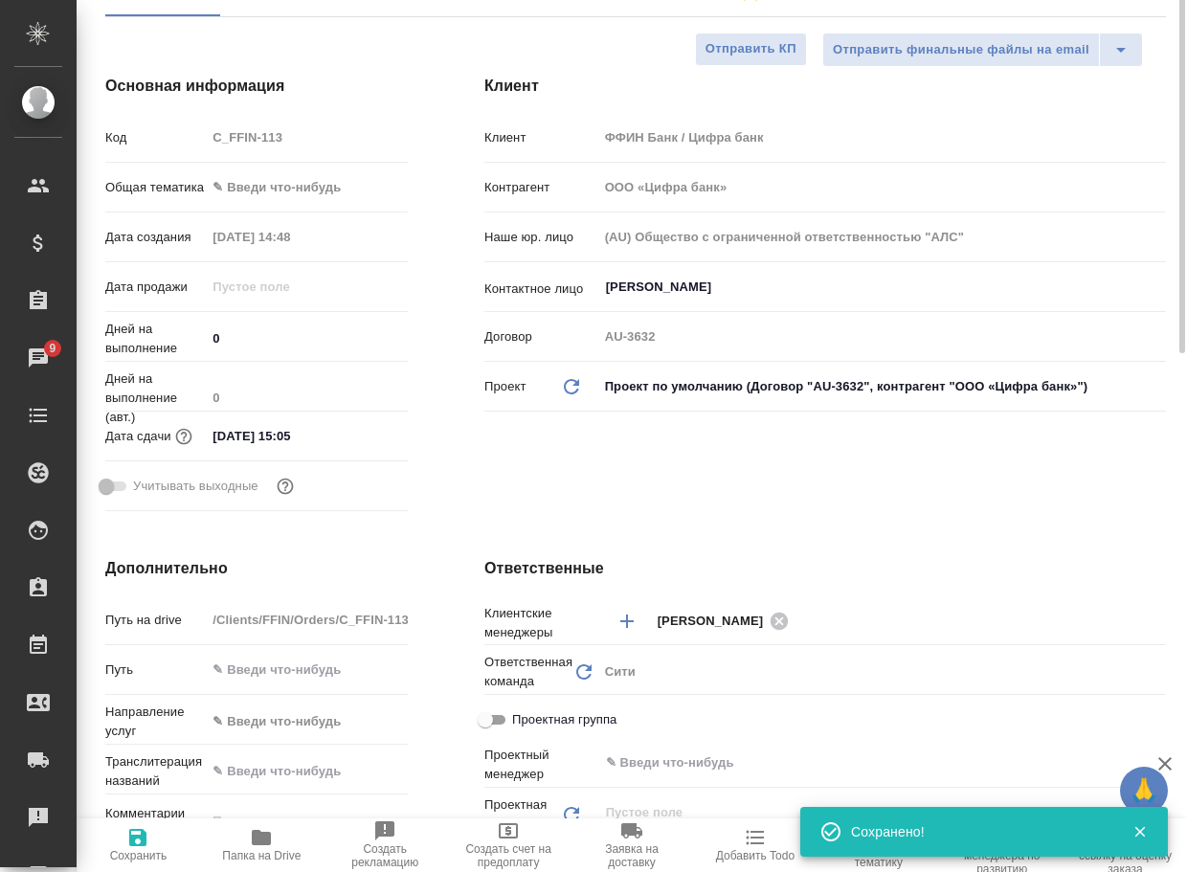
scroll to position [0, 0]
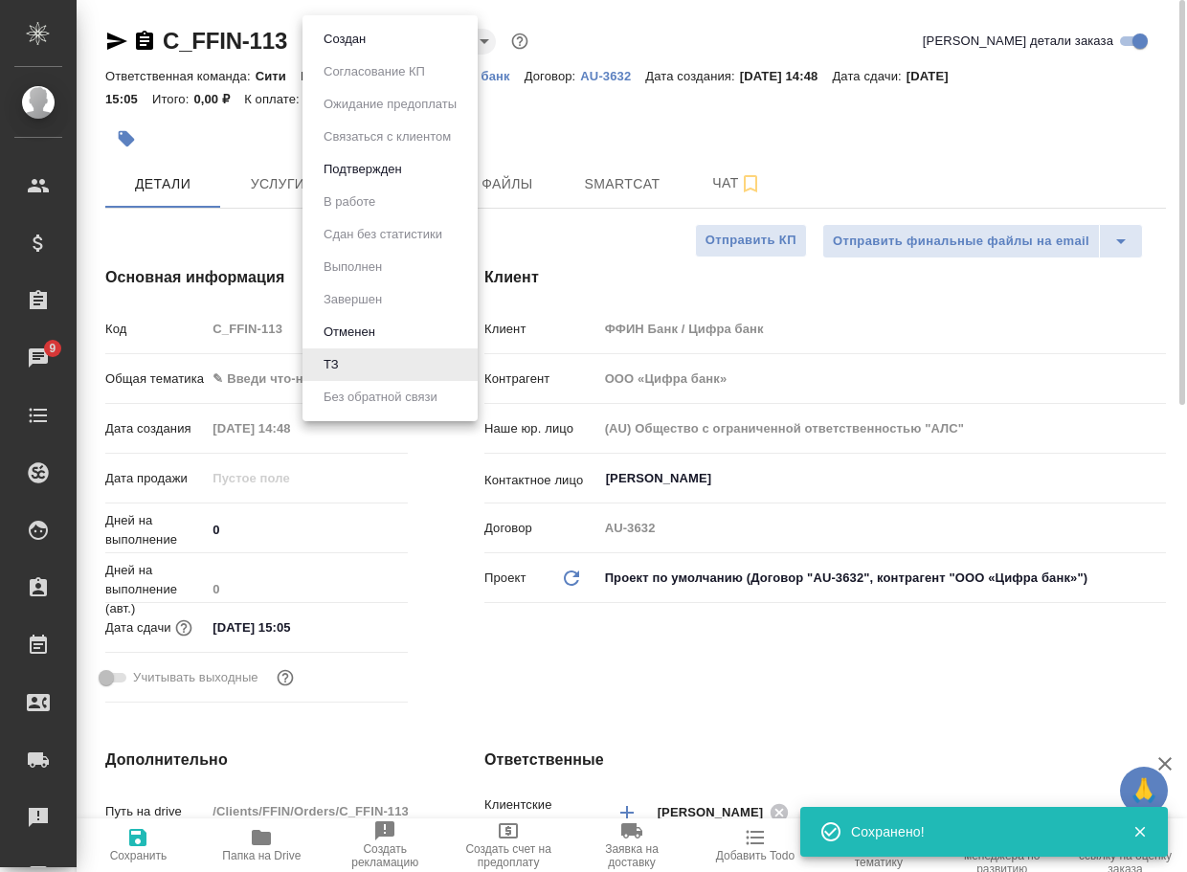
click at [328, 36] on body "🙏 .cls-1 fill:#fff; AWATERA Arsenyeva Vera Клиенты Спецификации Заказы 9 Чаты T…" at bounding box center [593, 436] width 1187 height 872
click at [342, 41] on button "Создан" at bounding box center [345, 39] width 54 height 21
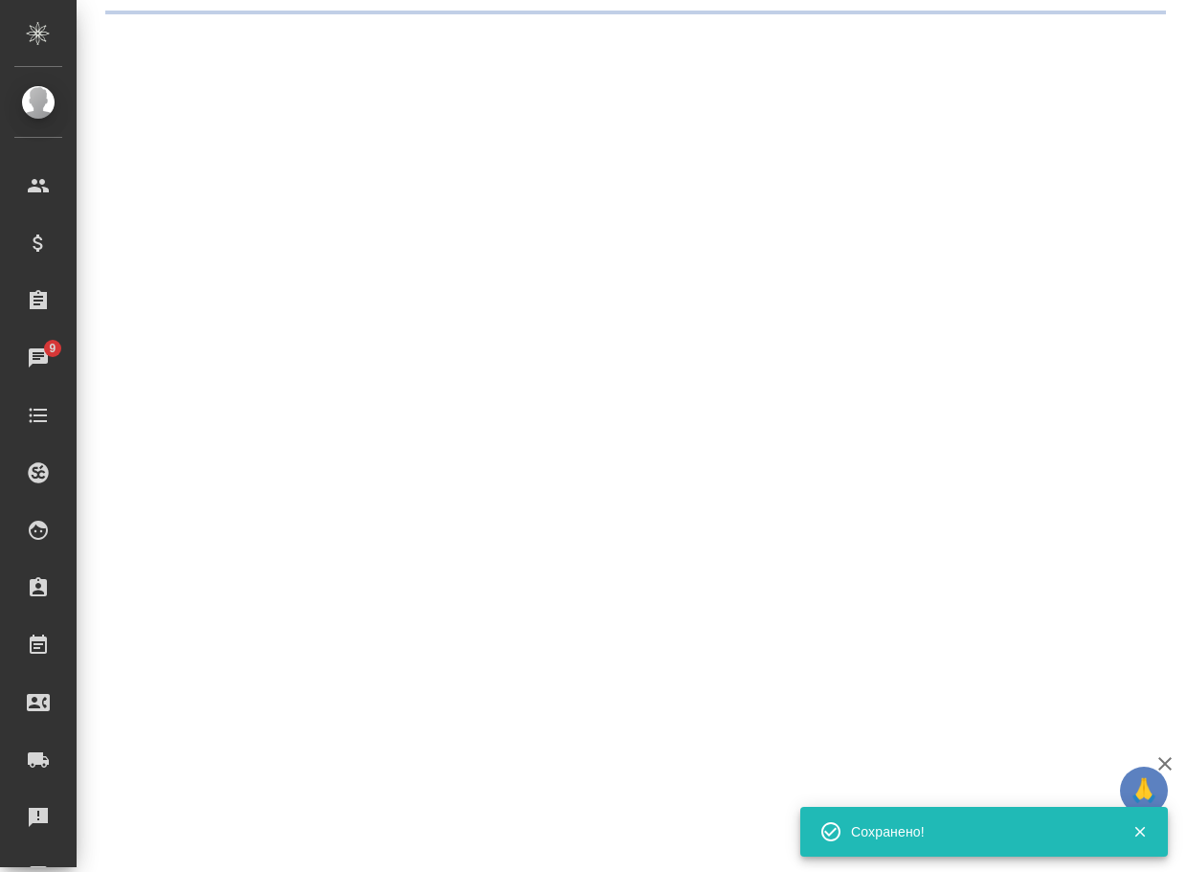
select select "RU"
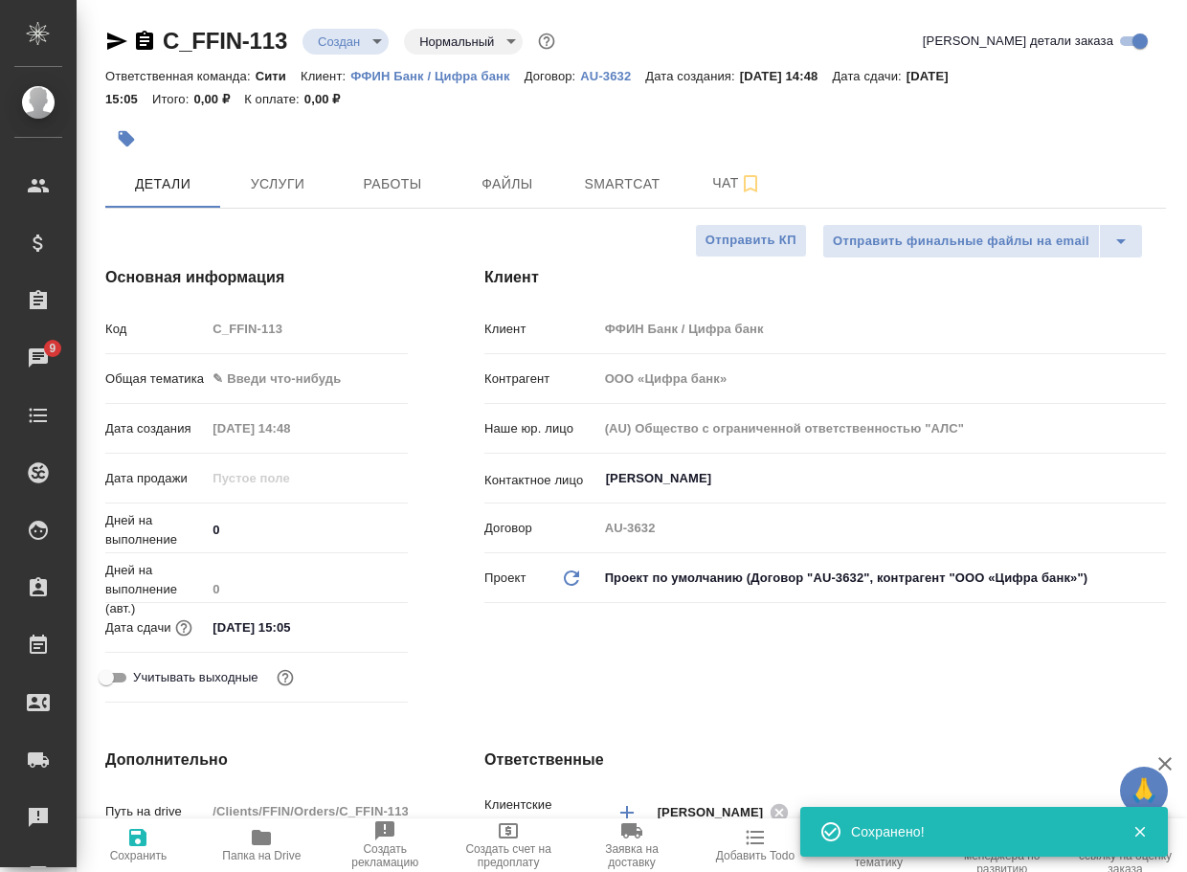
type textarea "x"
drag, startPoint x: 291, startPoint y: 51, endPoint x: 155, endPoint y: 47, distance: 136.0
click at [155, 47] on div "C_FFIN-113 Создан new Нормальный normal" at bounding box center [332, 41] width 454 height 31
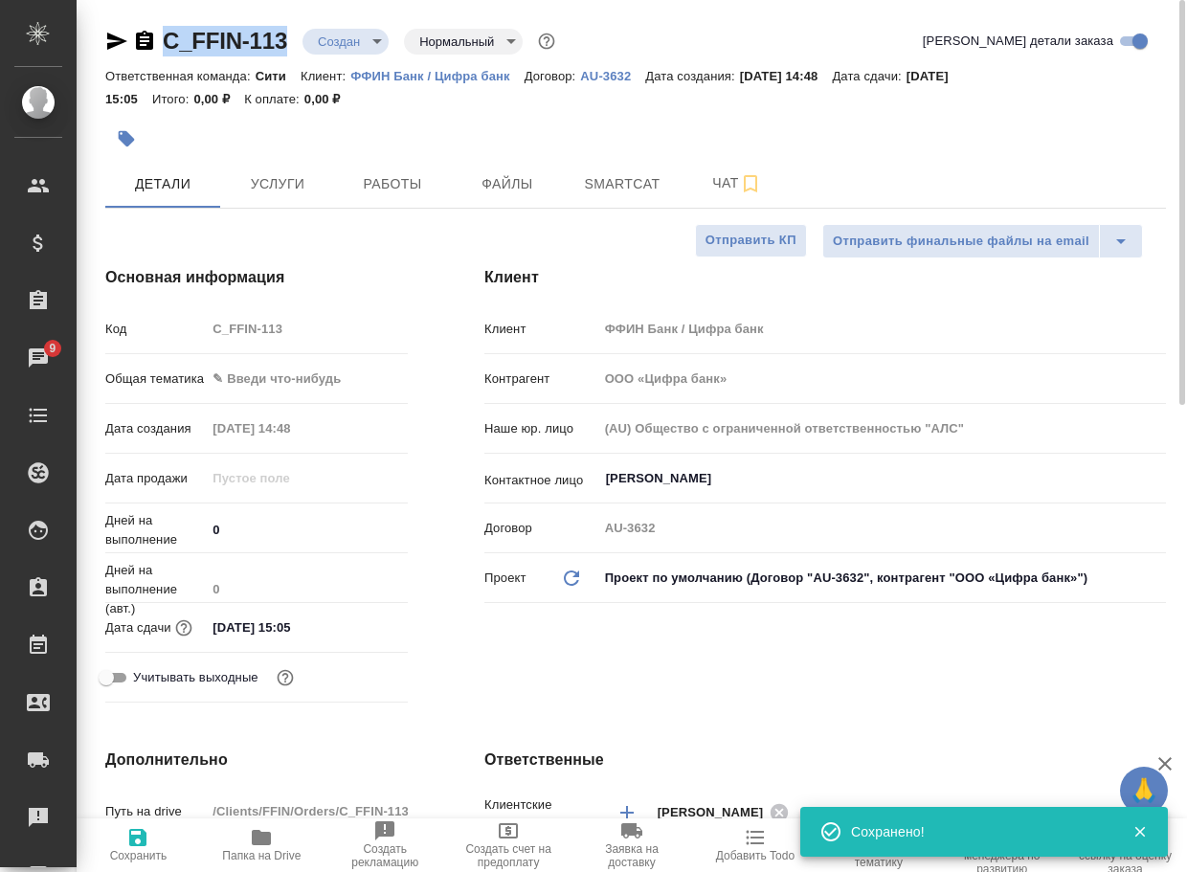
copy link "C_FFIN-113"
type textarea "x"
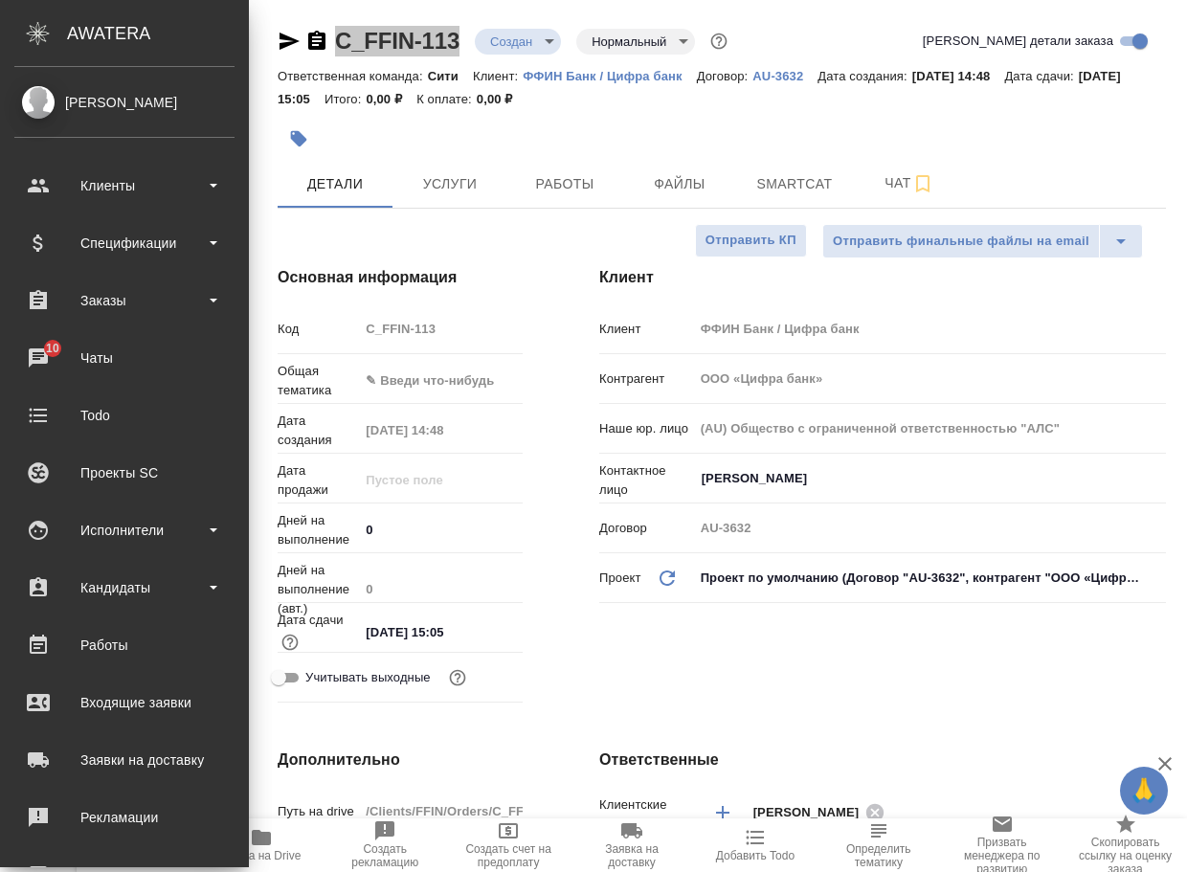
type textarea "x"
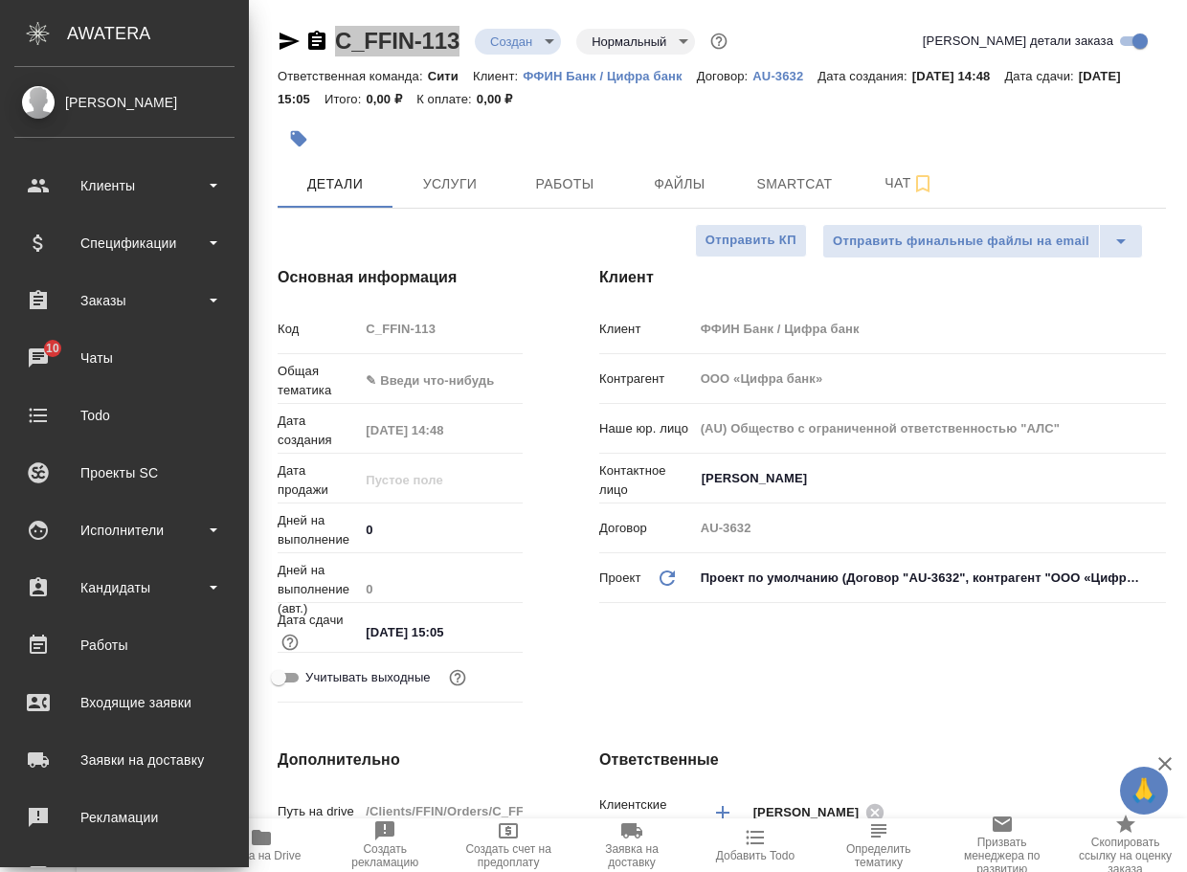
type textarea "x"
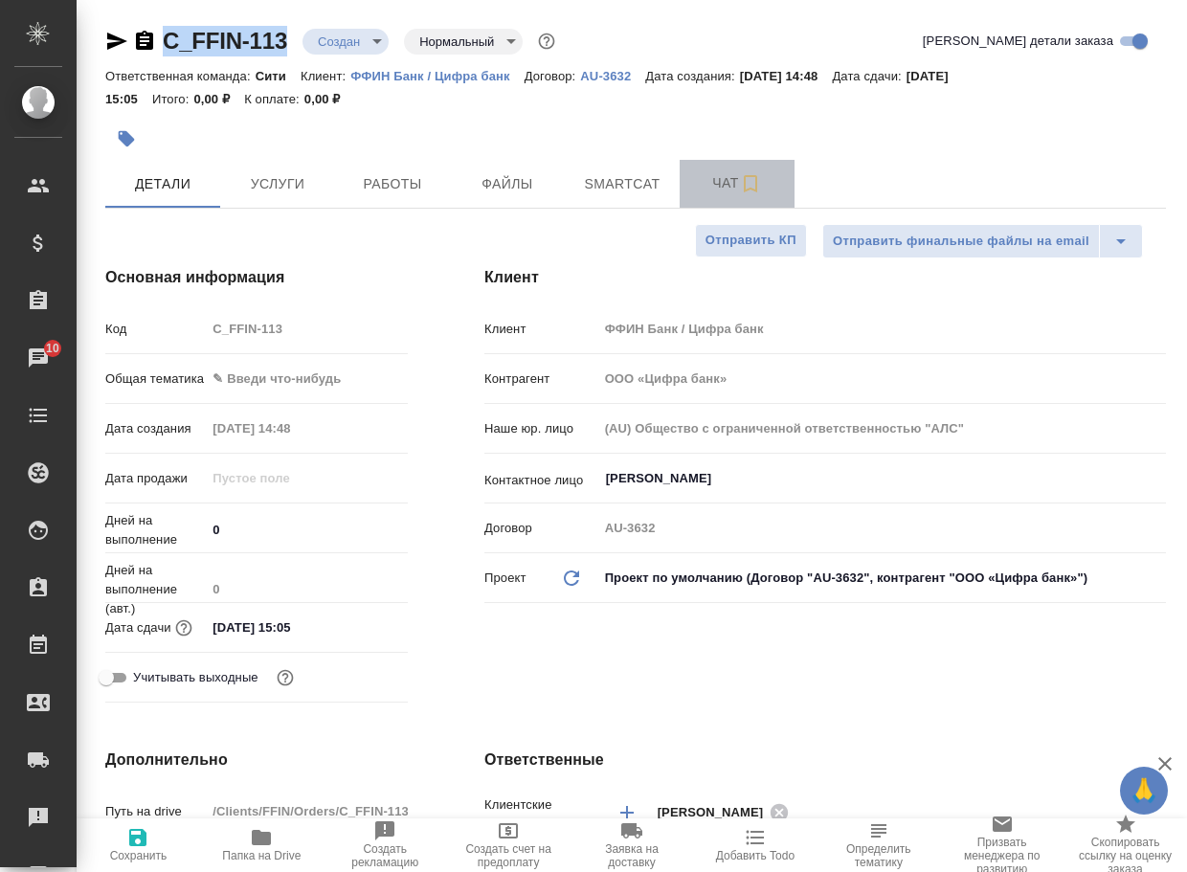
click at [722, 176] on span "Чат" at bounding box center [737, 183] width 92 height 24
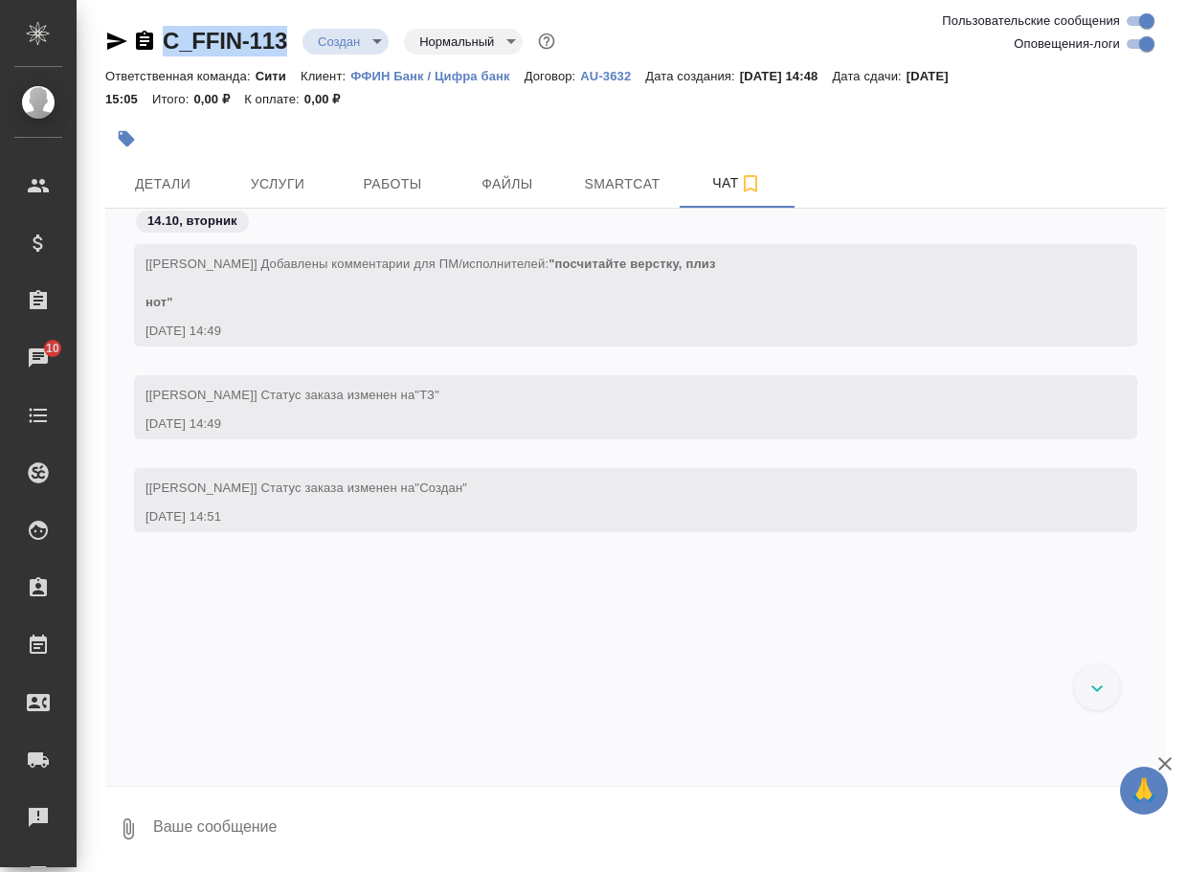
click at [232, 819] on textarea at bounding box center [658, 828] width 1015 height 65
type textarea "паспорт не считала, его в ОПШД"
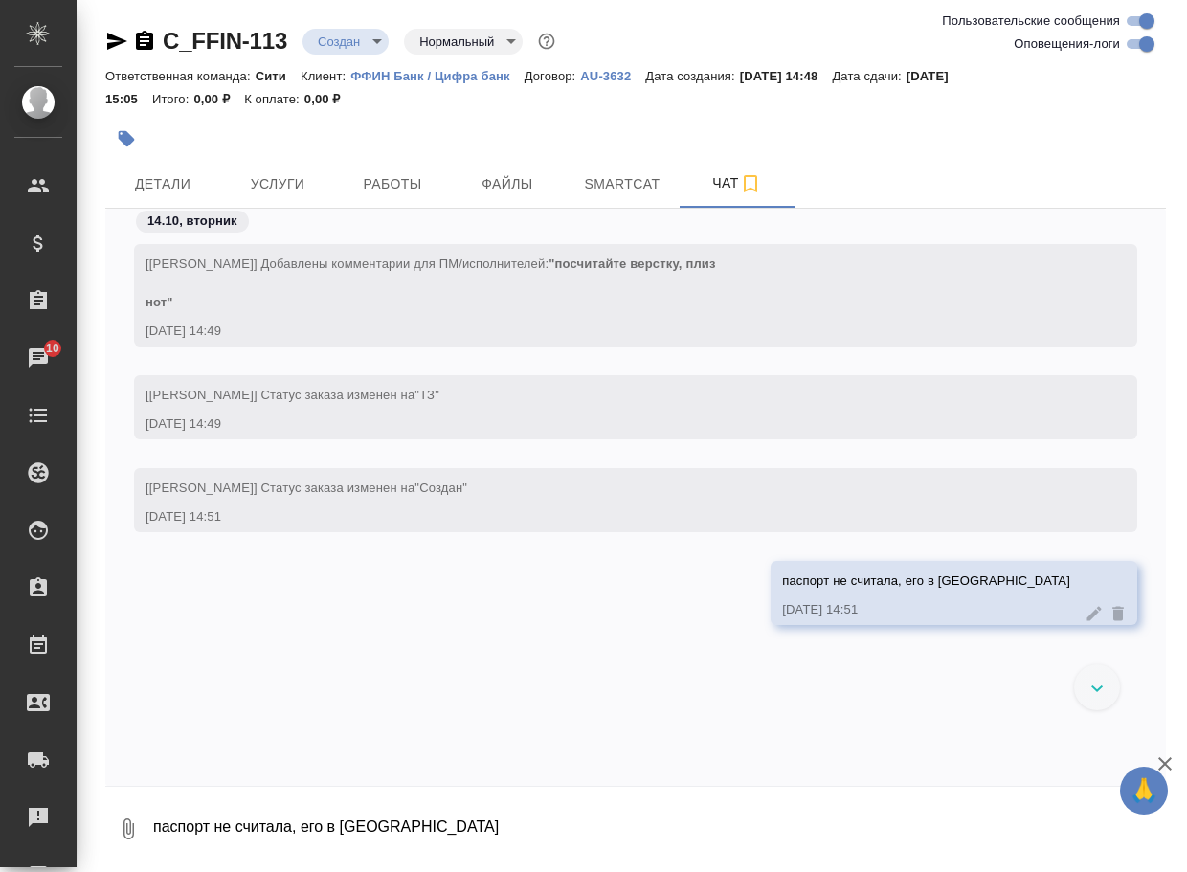
click at [125, 827] on icon "button" at bounding box center [128, 829] width 23 height 23
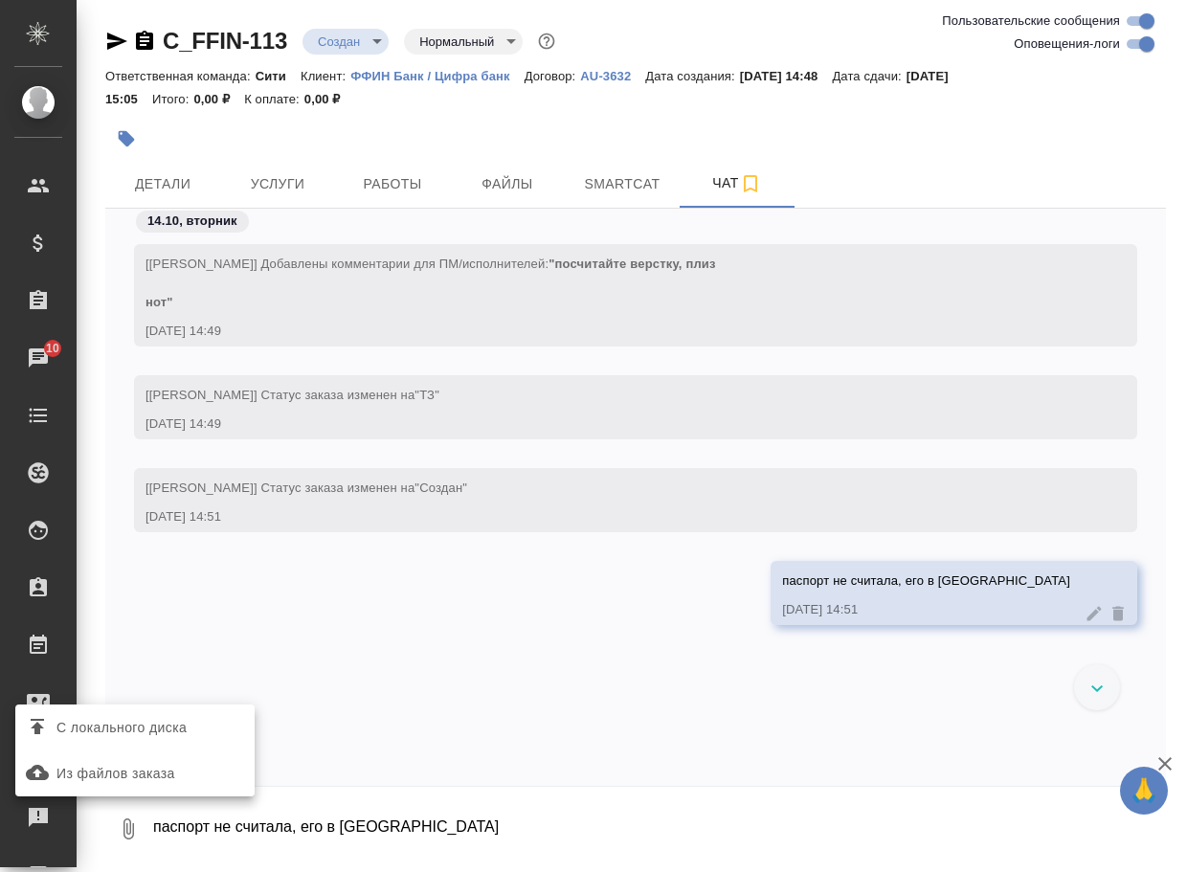
click at [187, 735] on span "С локального диска" at bounding box center [121, 728] width 130 height 24
click at [0, 0] on input "С локального диска" at bounding box center [0, 0] width 0 height 0
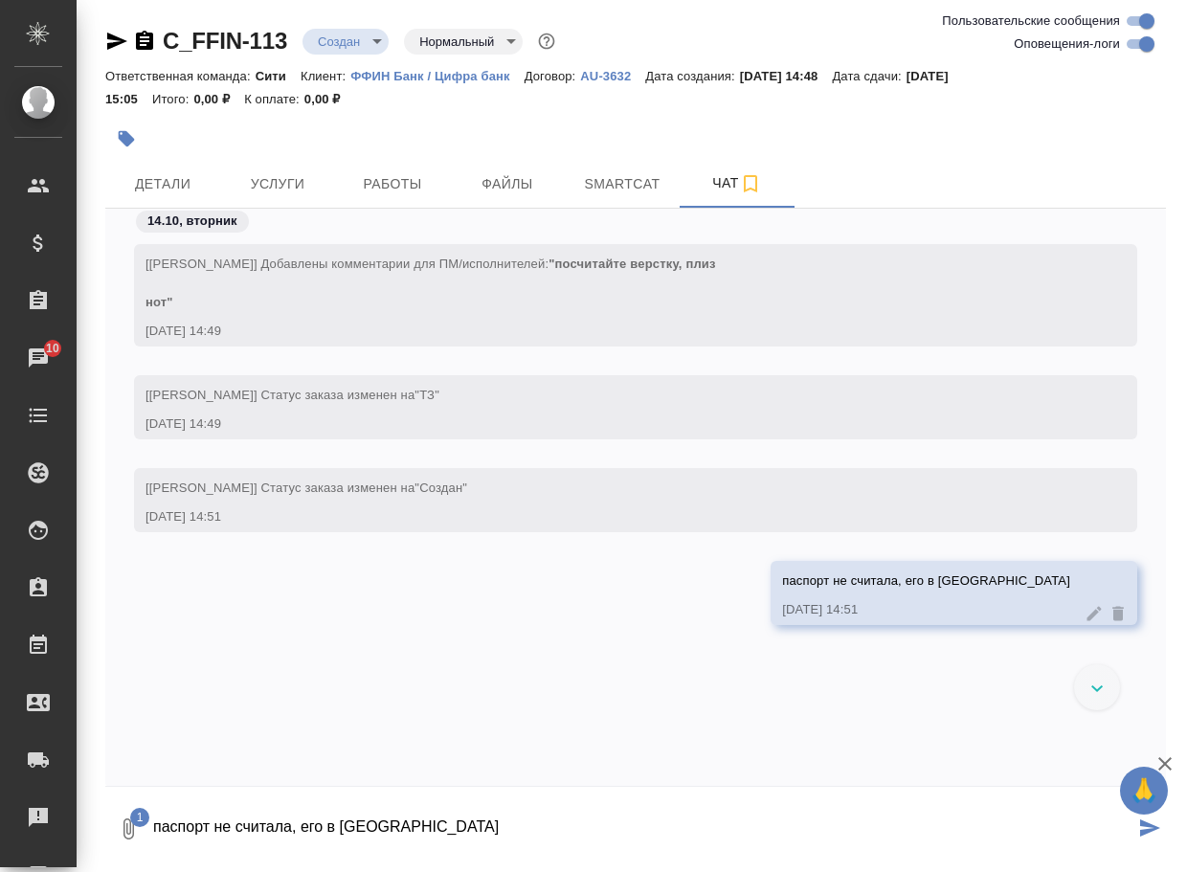
click at [177, 828] on textarea "паспорт не считала, его в ОПШД" at bounding box center [642, 828] width 983 height 65
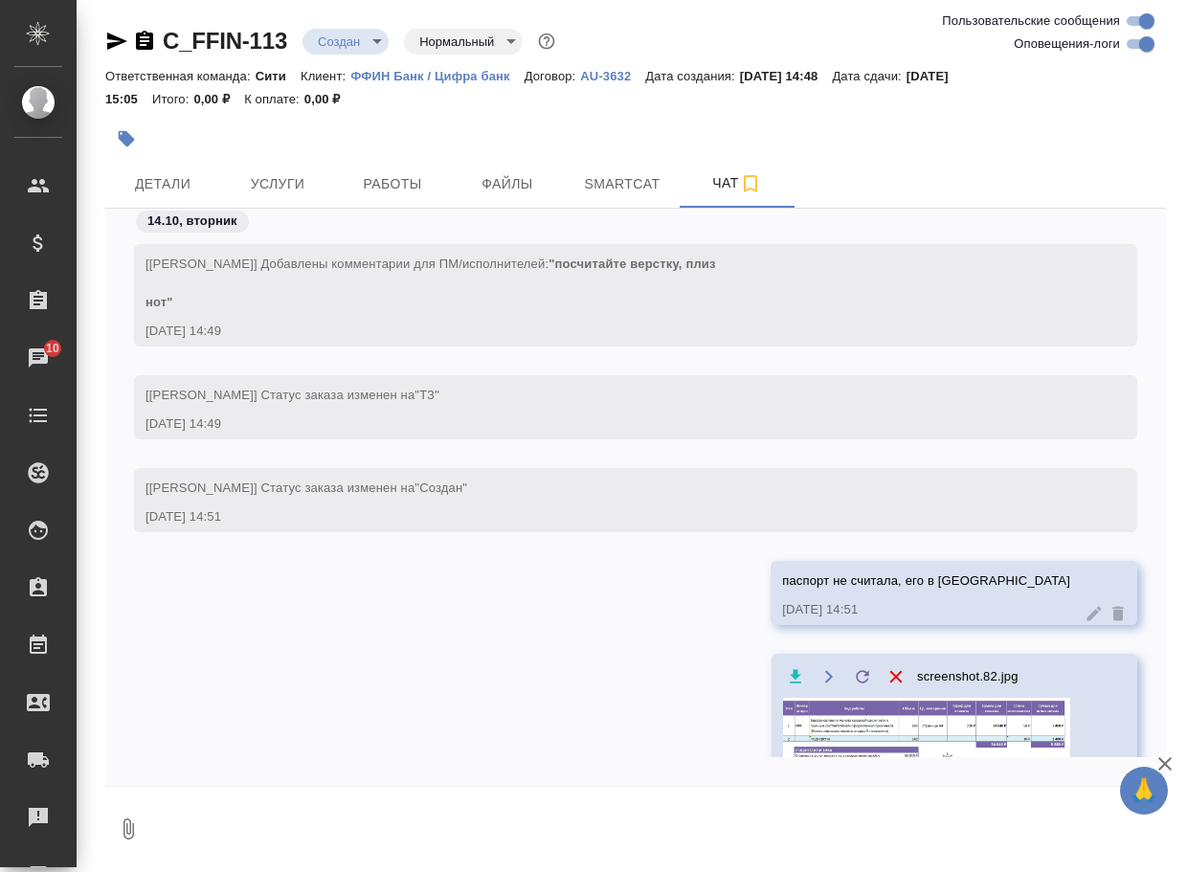
scroll to position [28, 0]
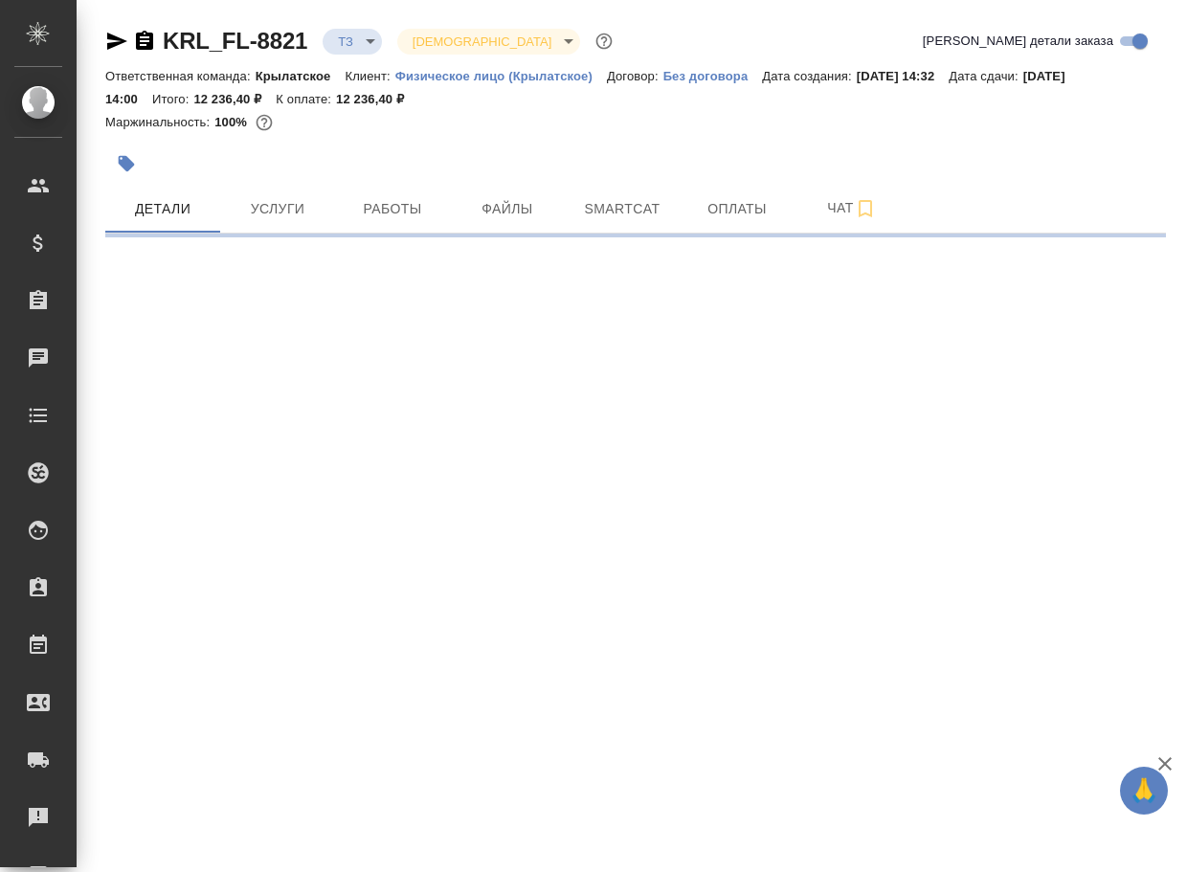
select select "RU"
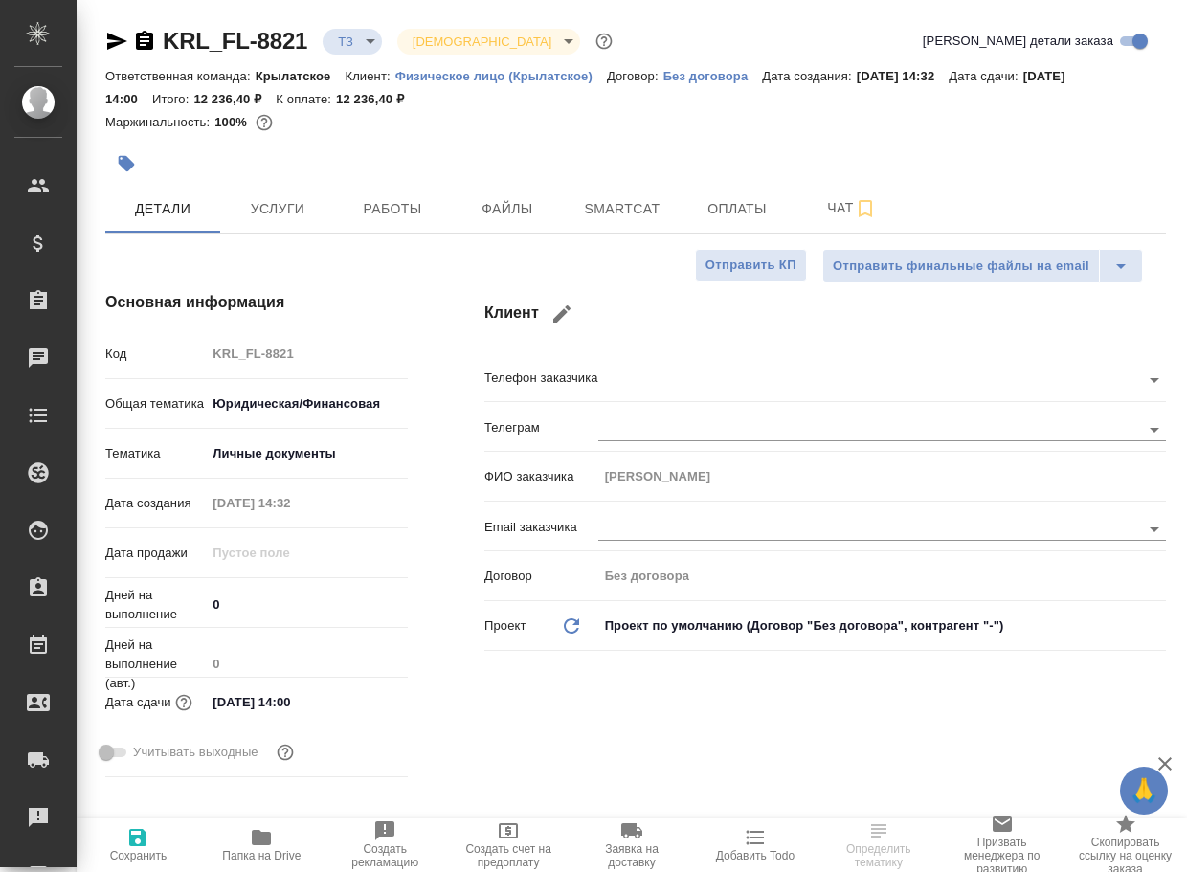
type textarea "x"
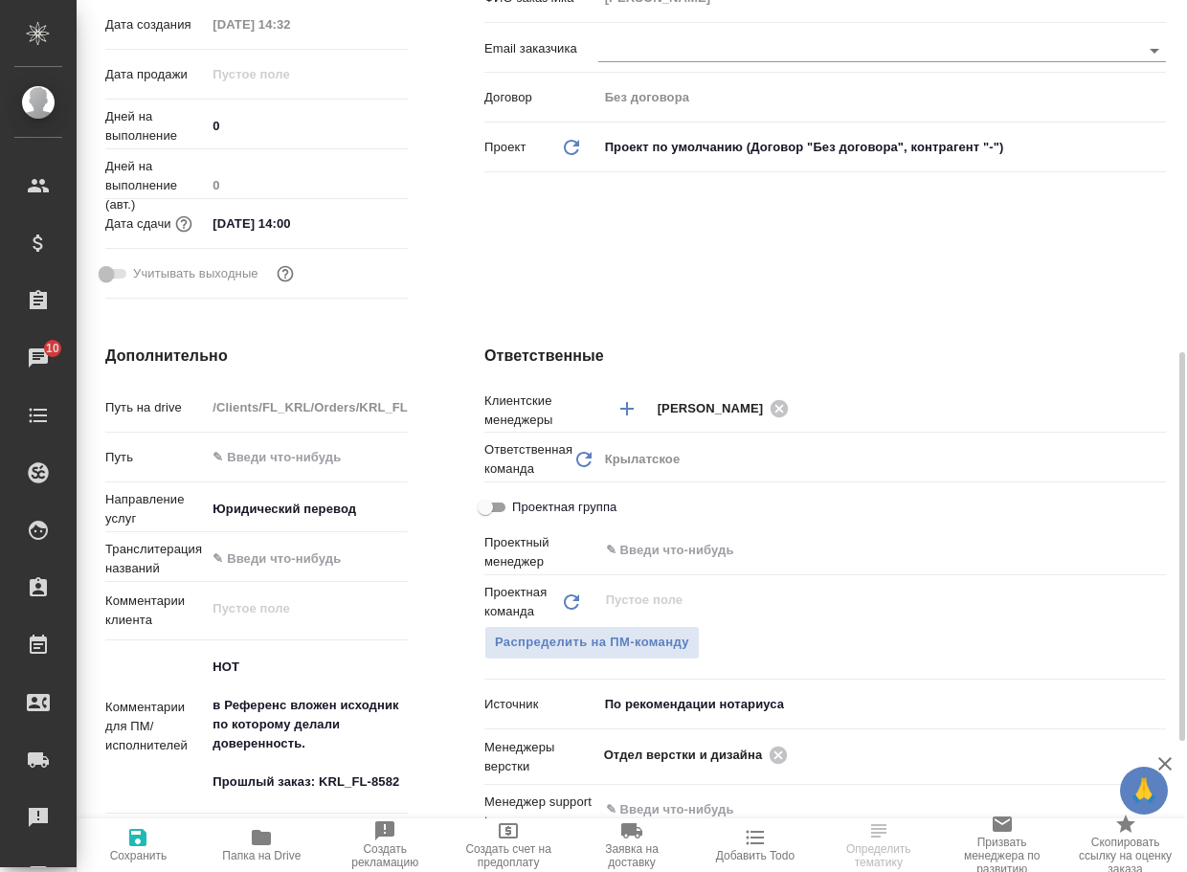
scroll to position [574, 0]
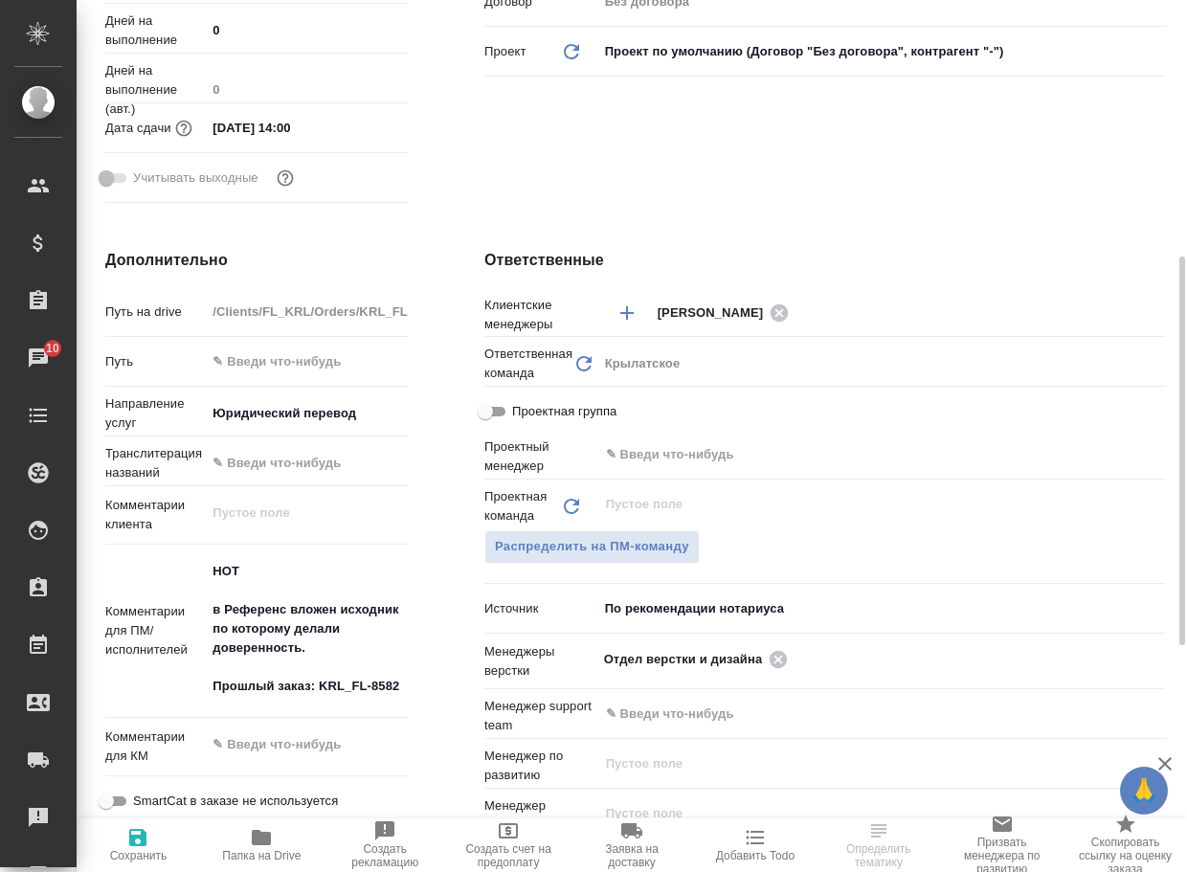
type textarea "x"
drag, startPoint x: 406, startPoint y: 680, endPoint x: 325, endPoint y: 680, distance: 81.4
click at [325, 680] on textarea "НОТ в Референс вложен исходник по которому делали доверенность. Прошлый заказ: …" at bounding box center [307, 629] width 200 height 147
type textarea "x"
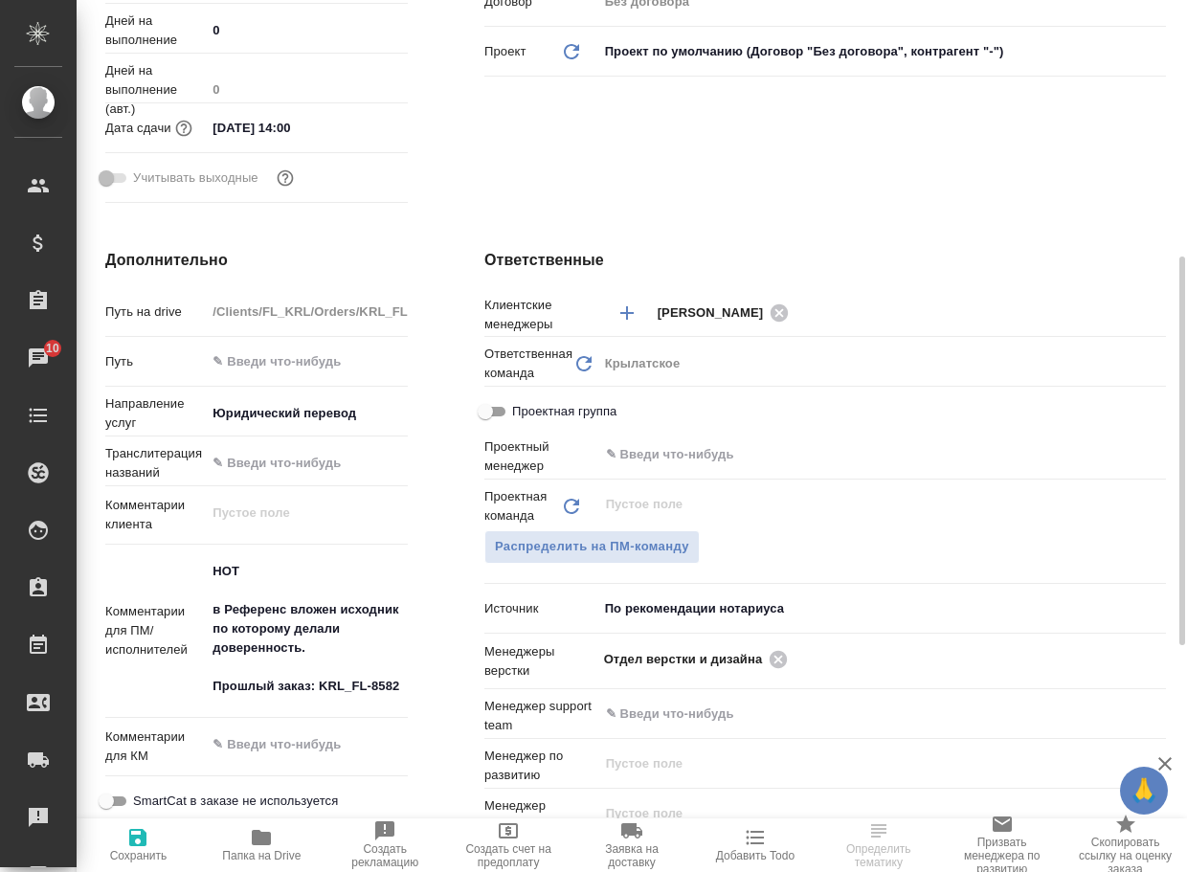
type textarea "x"
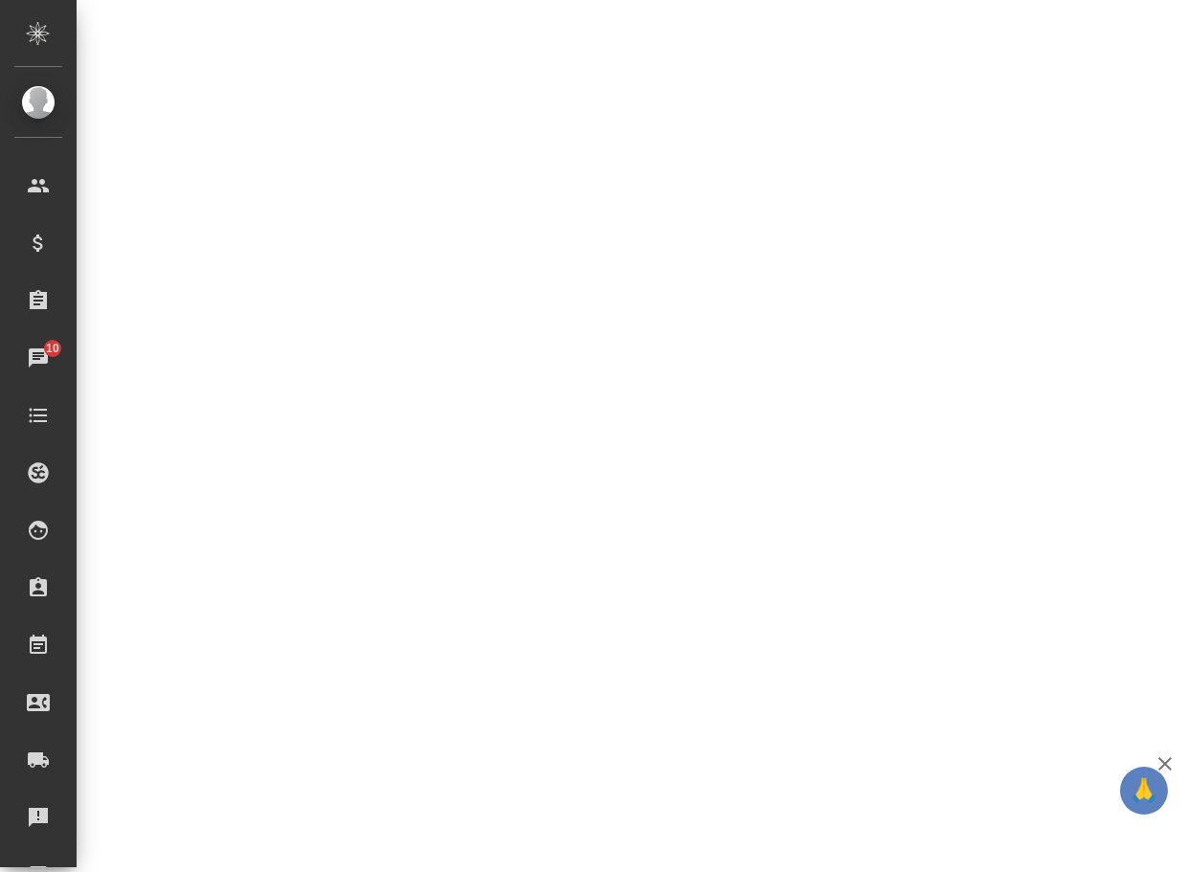
select select "RU"
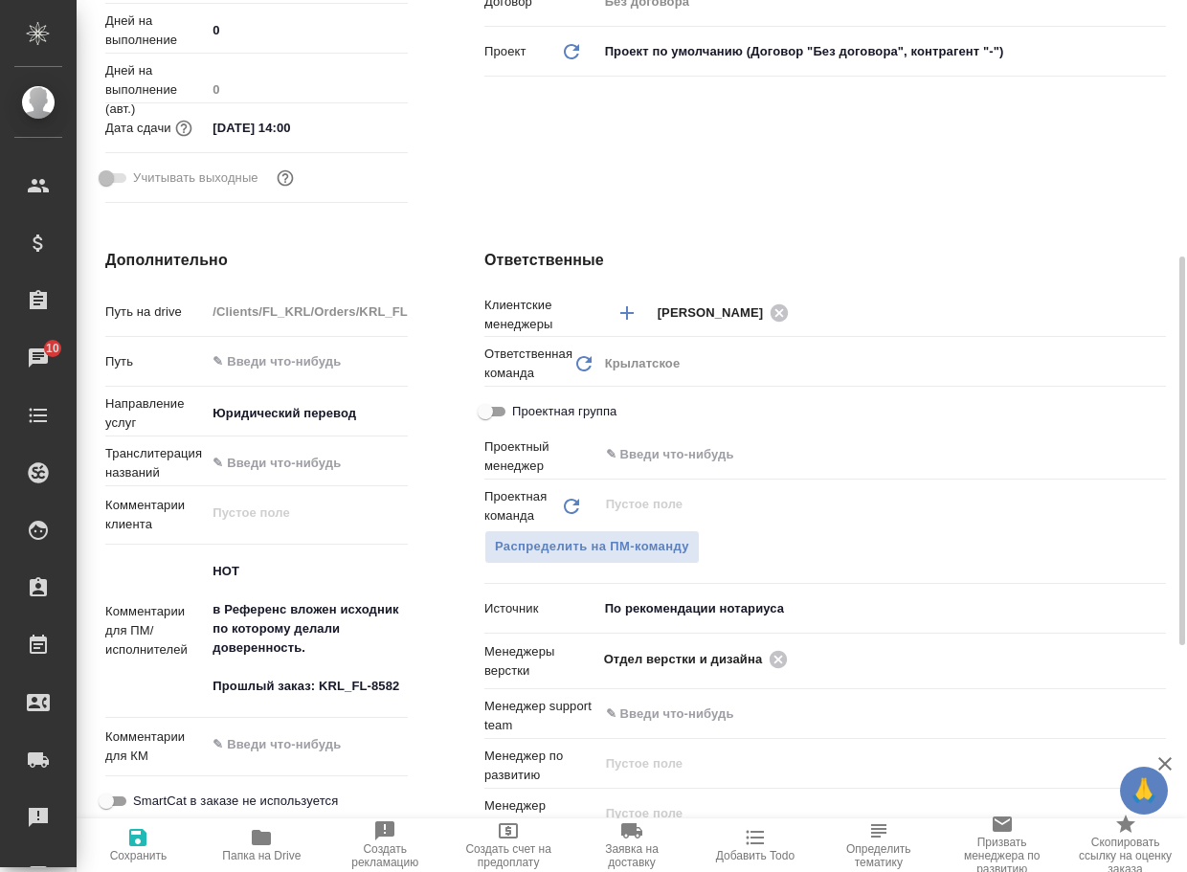
type textarea "x"
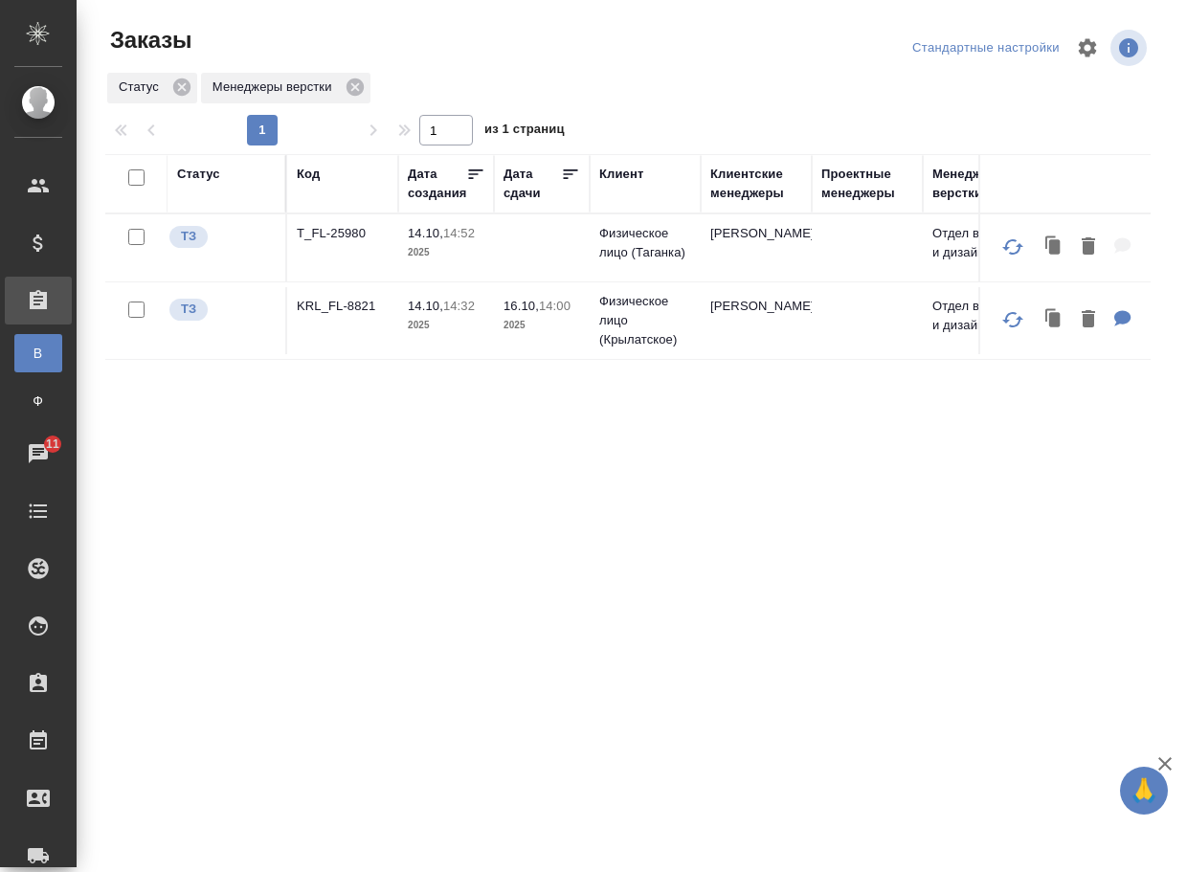
click at [324, 240] on p "T_FL-25980" at bounding box center [343, 233] width 92 height 19
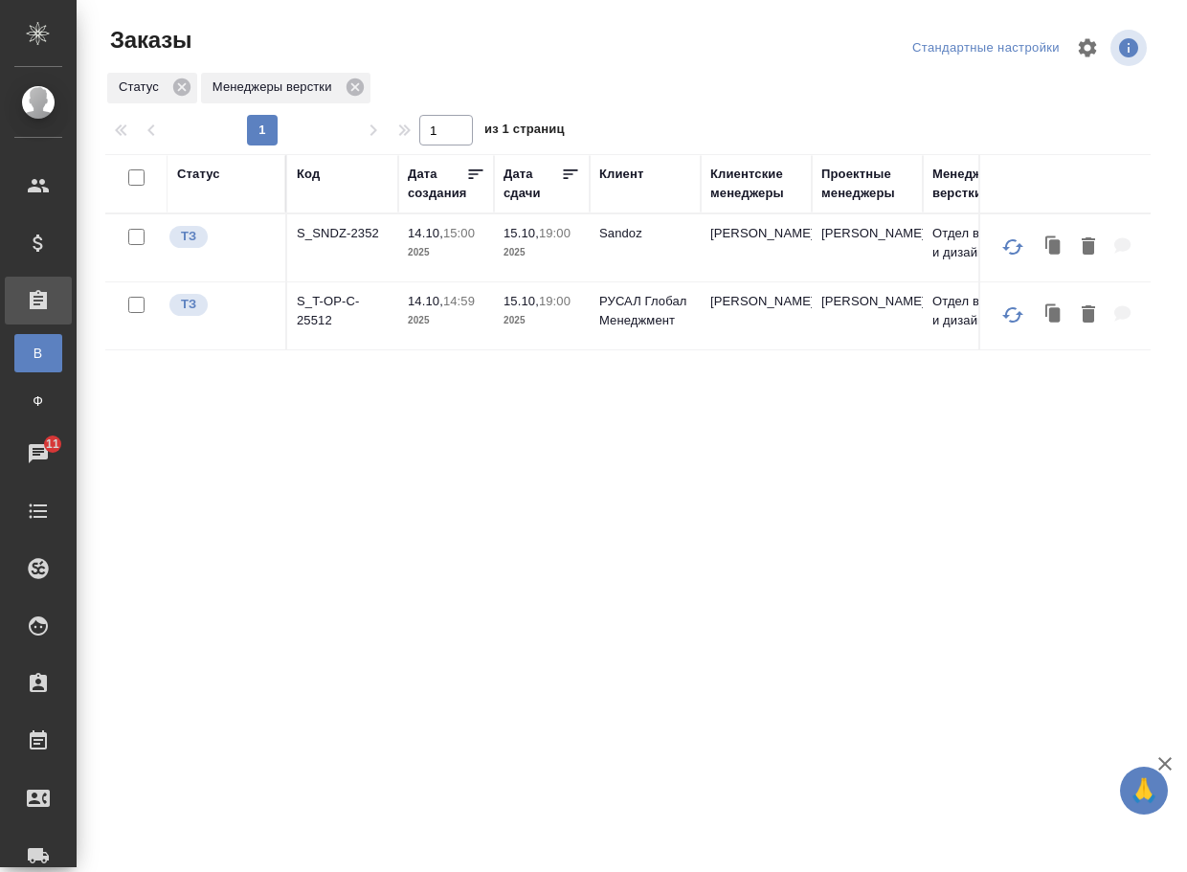
click at [356, 243] on p "S_SNDZ-2352" at bounding box center [343, 233] width 92 height 19
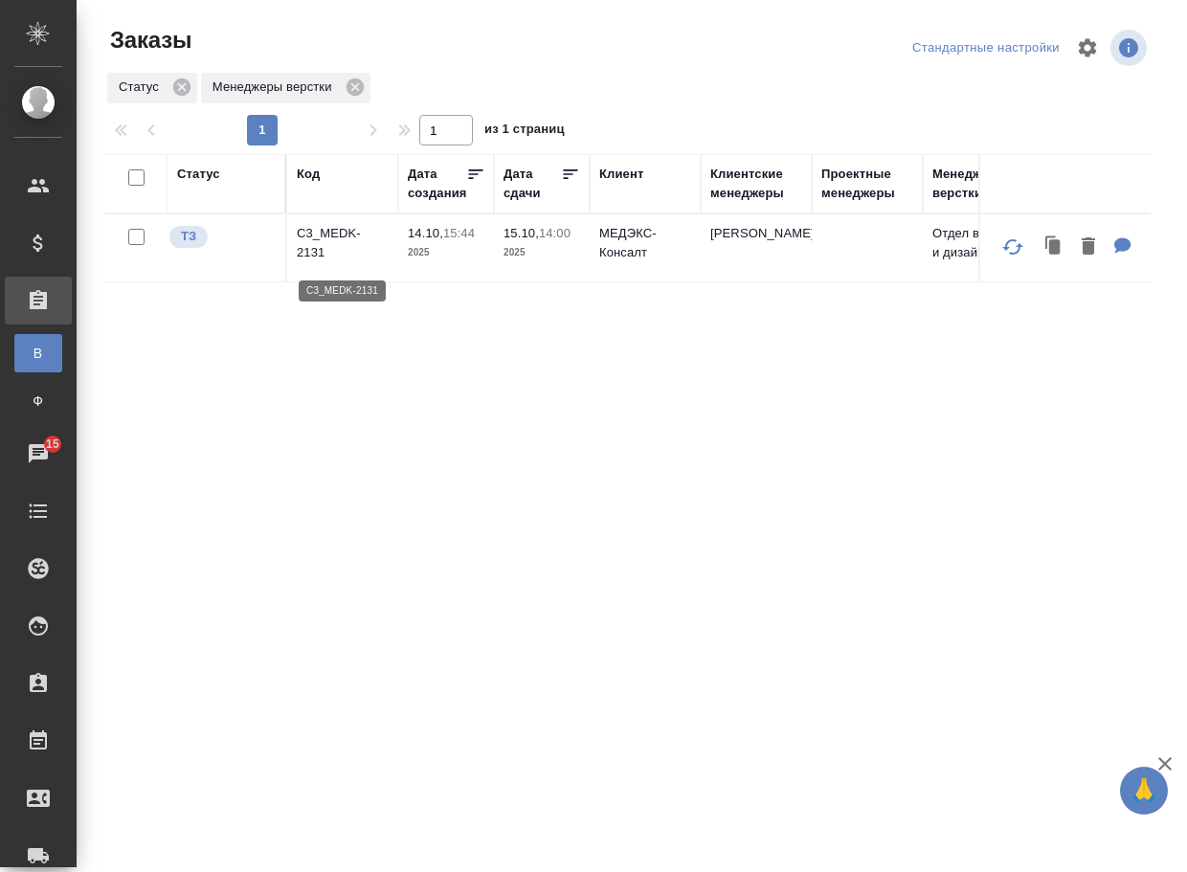
click at [310, 245] on p "C3_MEDK-2131" at bounding box center [343, 243] width 92 height 38
click at [331, 230] on p "KUNZ_RTTV-606" at bounding box center [343, 243] width 92 height 38
click at [320, 250] on p "C3_MEDK-2132" at bounding box center [343, 243] width 92 height 38
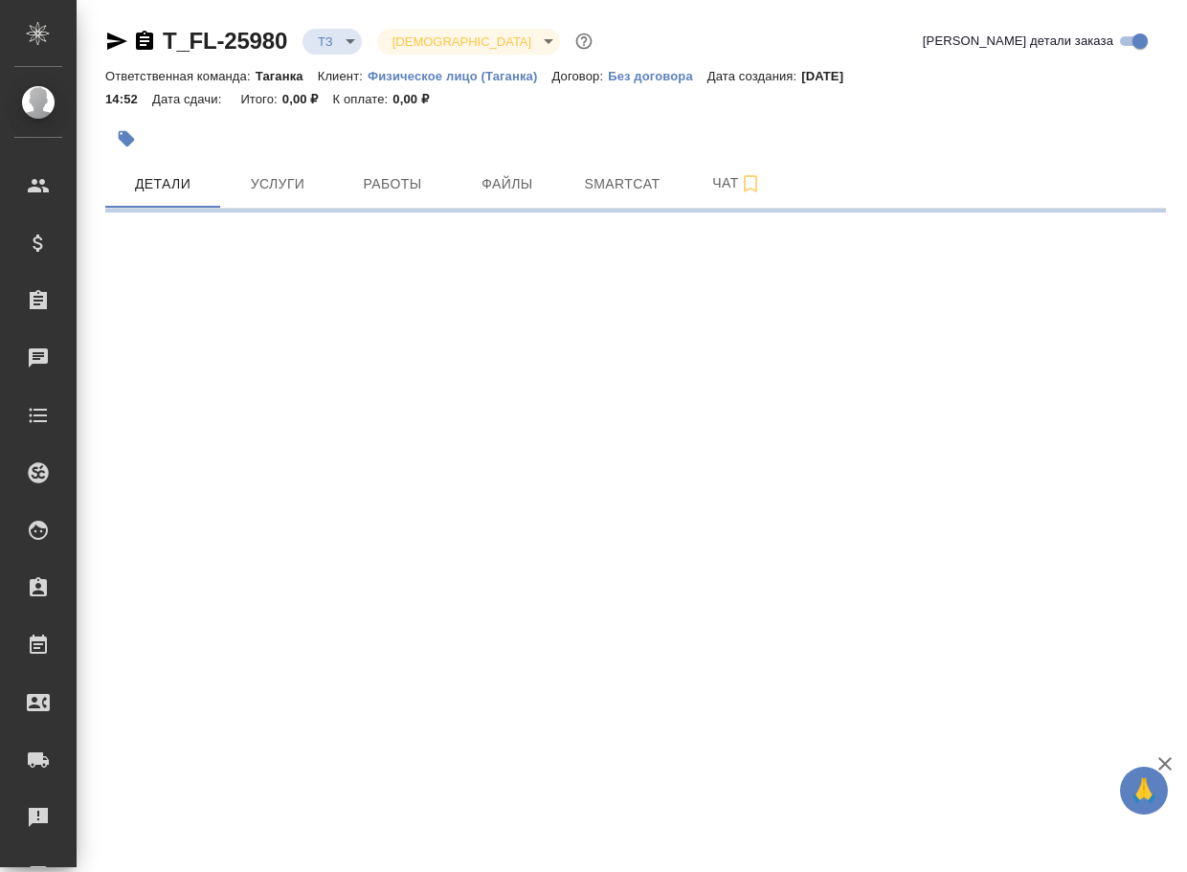
select select "RU"
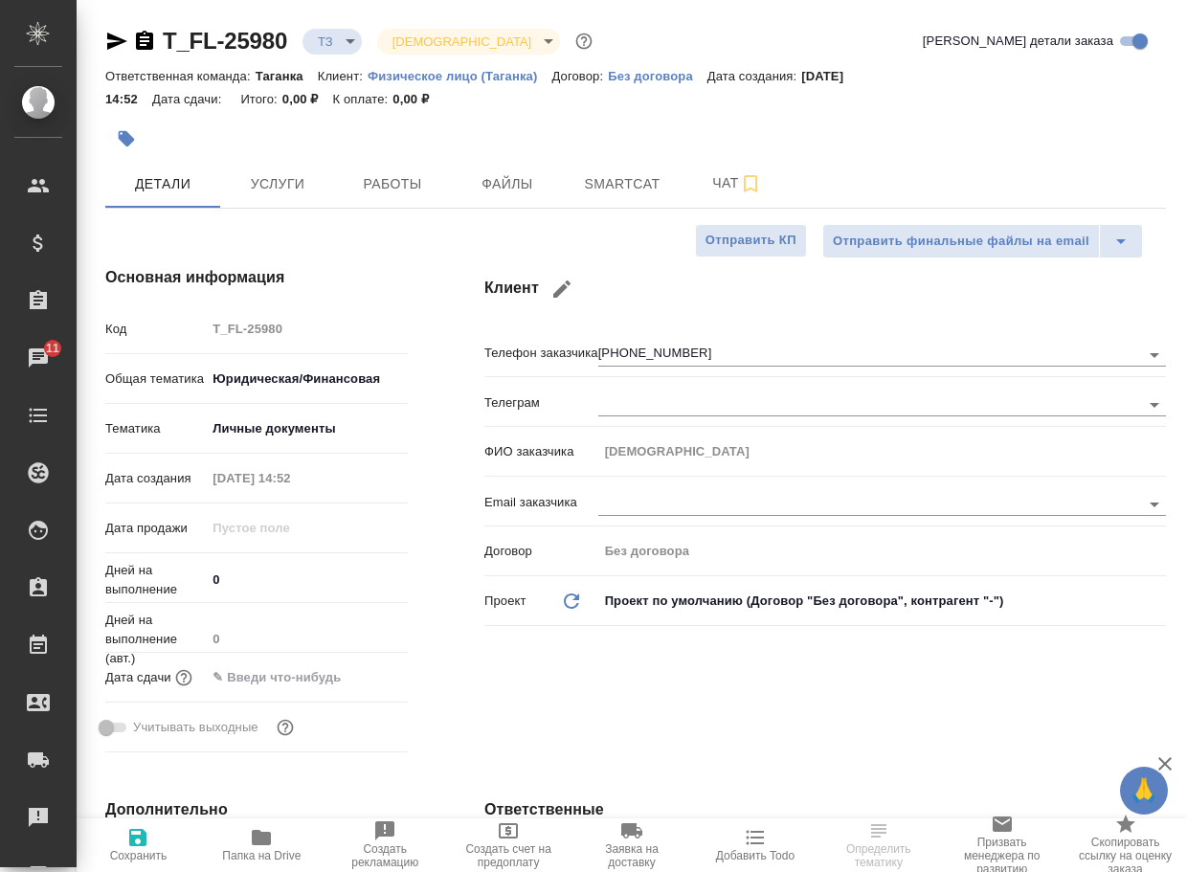
type textarea "x"
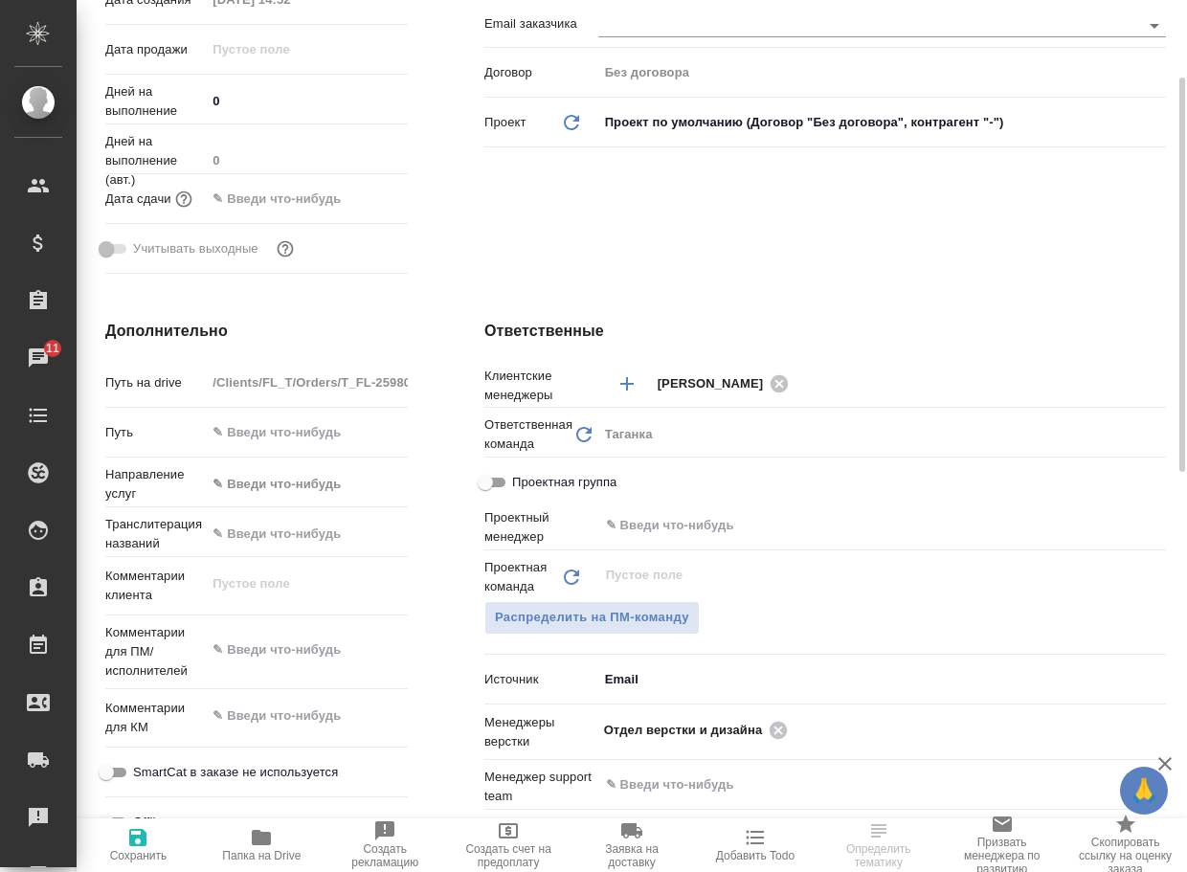
scroll to position [670, 0]
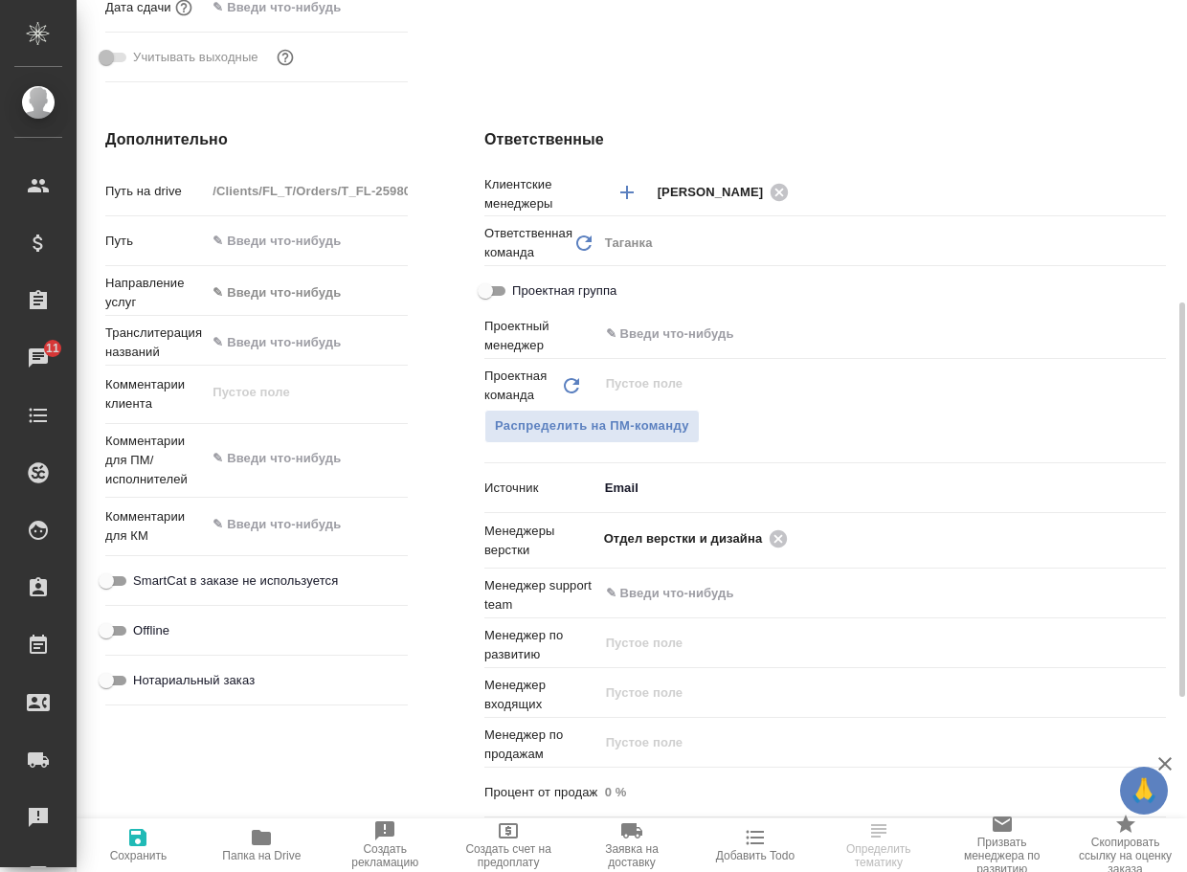
click at [239, 855] on span "Папка на Drive" at bounding box center [261, 855] width 78 height 13
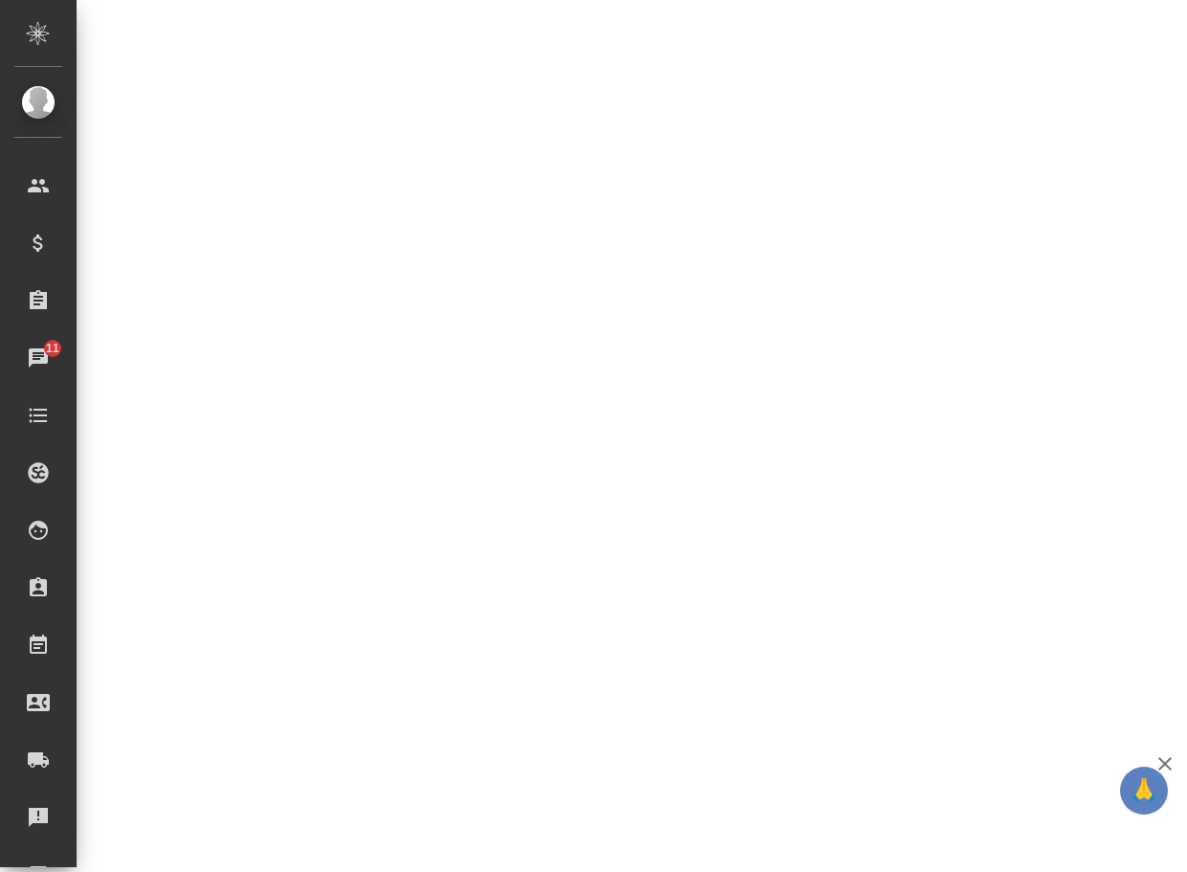
select select "RU"
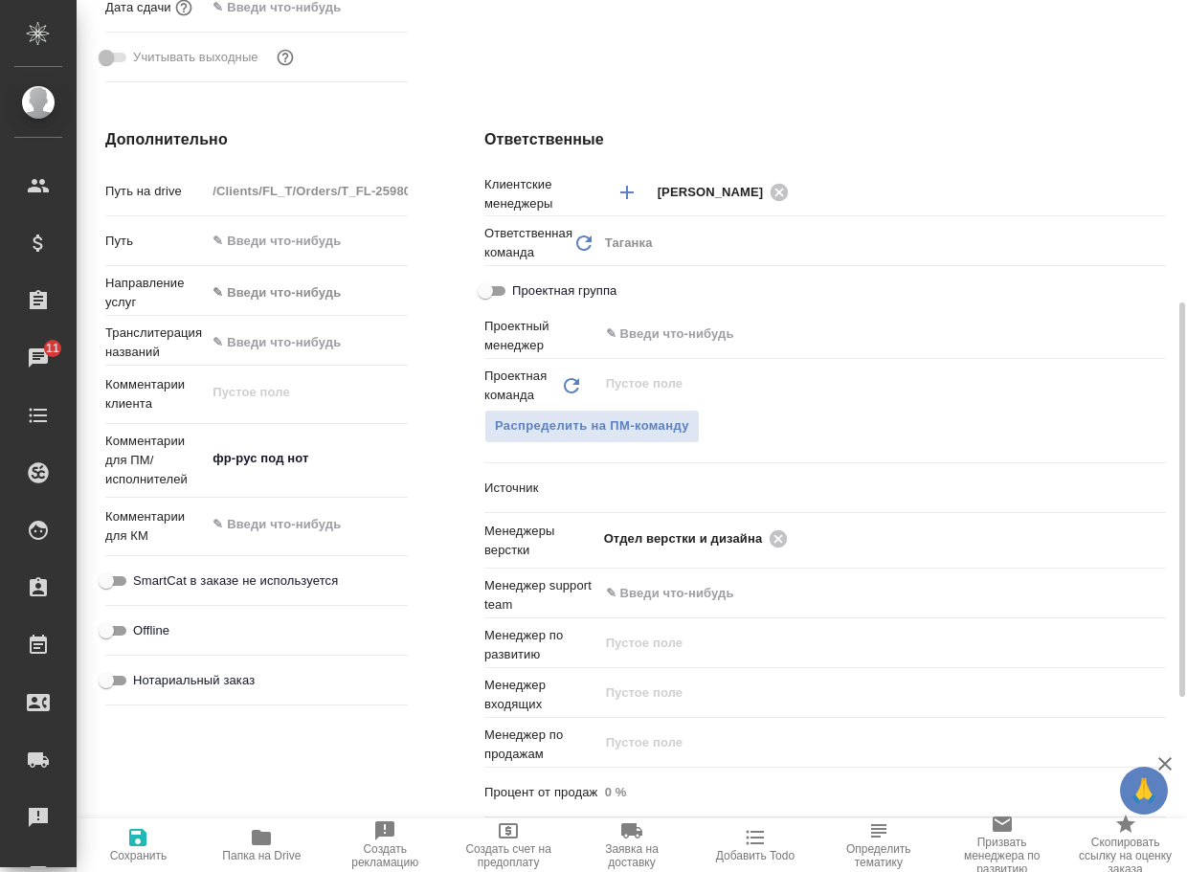
type textarea "x"
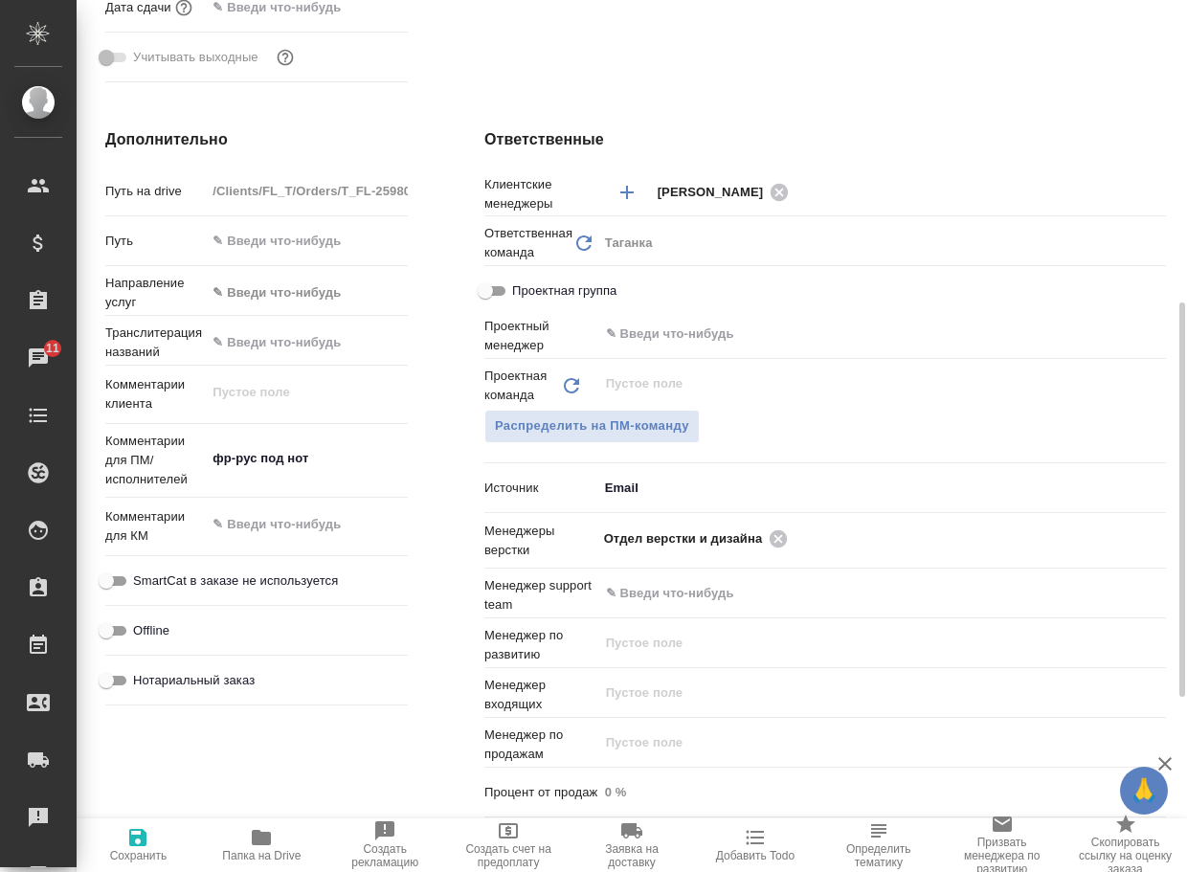
type textarea "x"
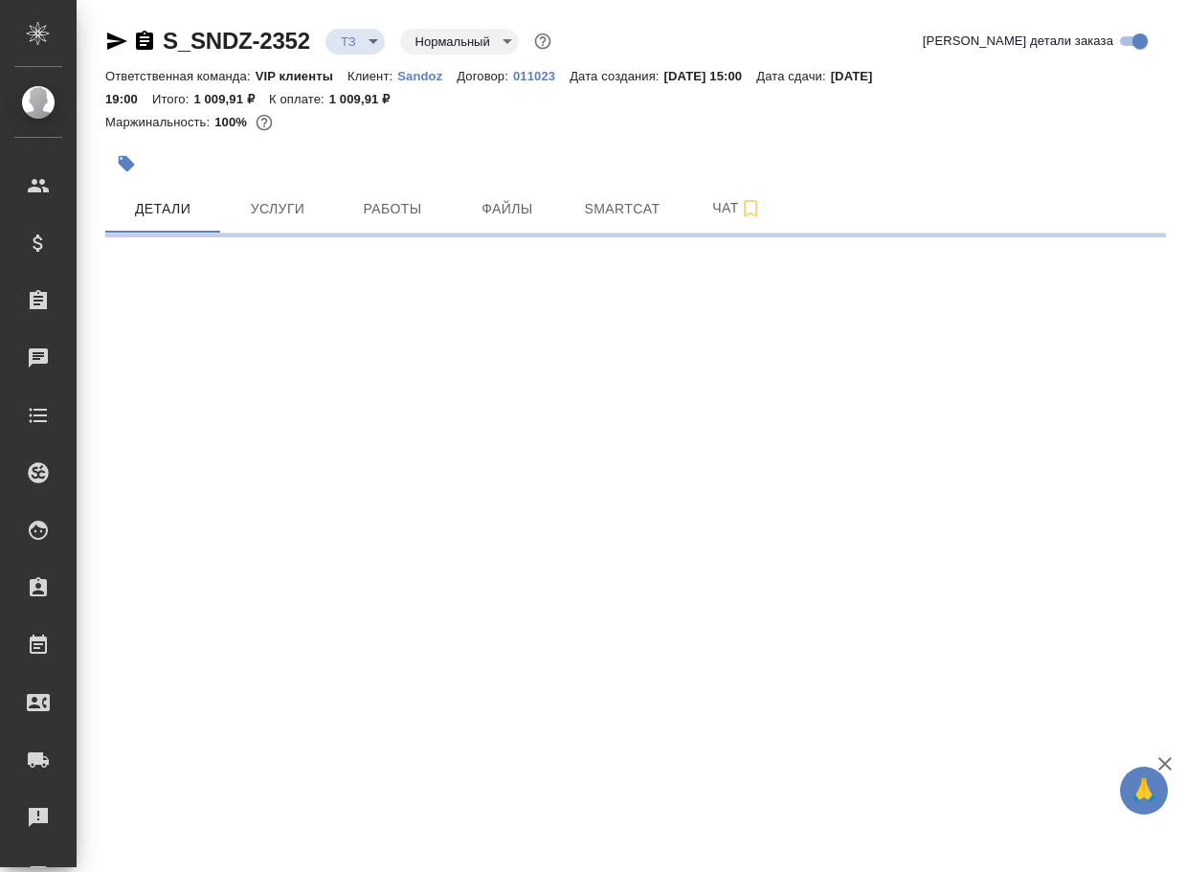
select select "RU"
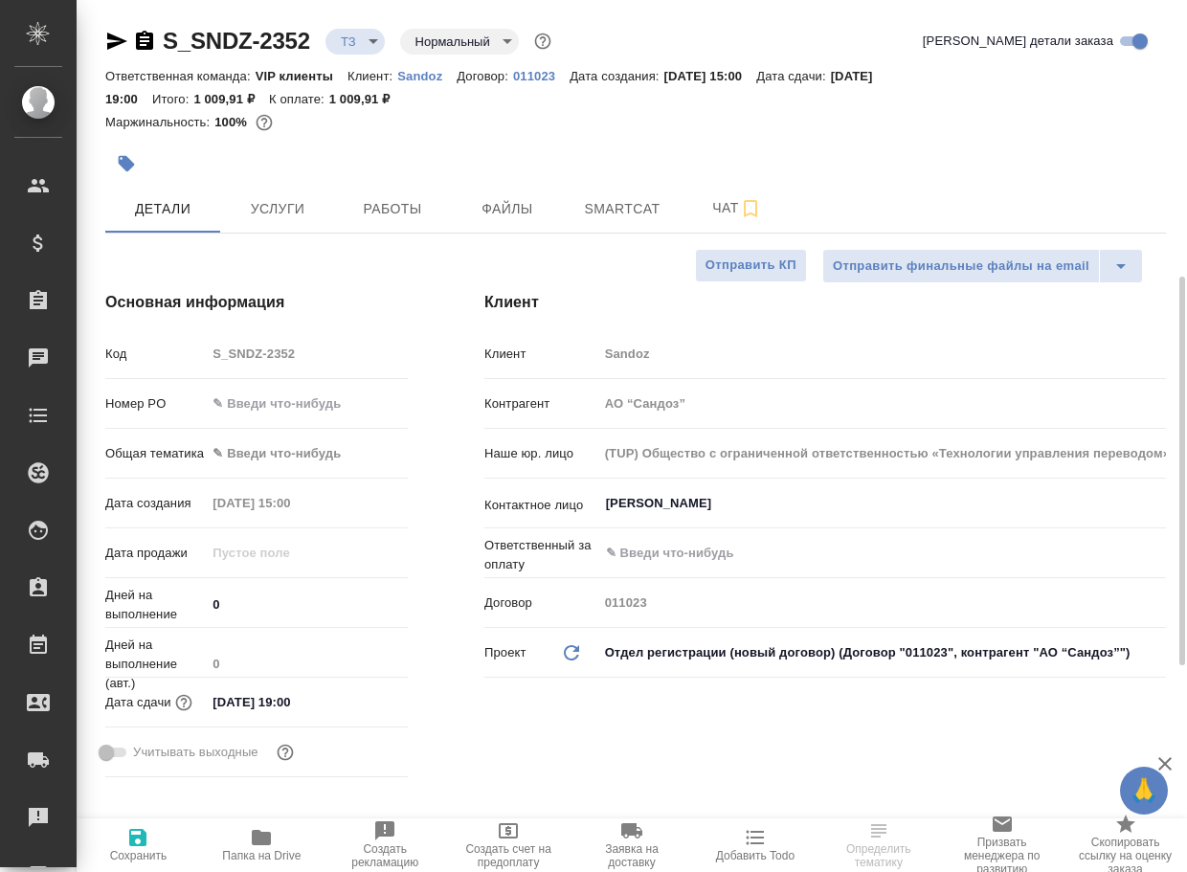
type textarea "x"
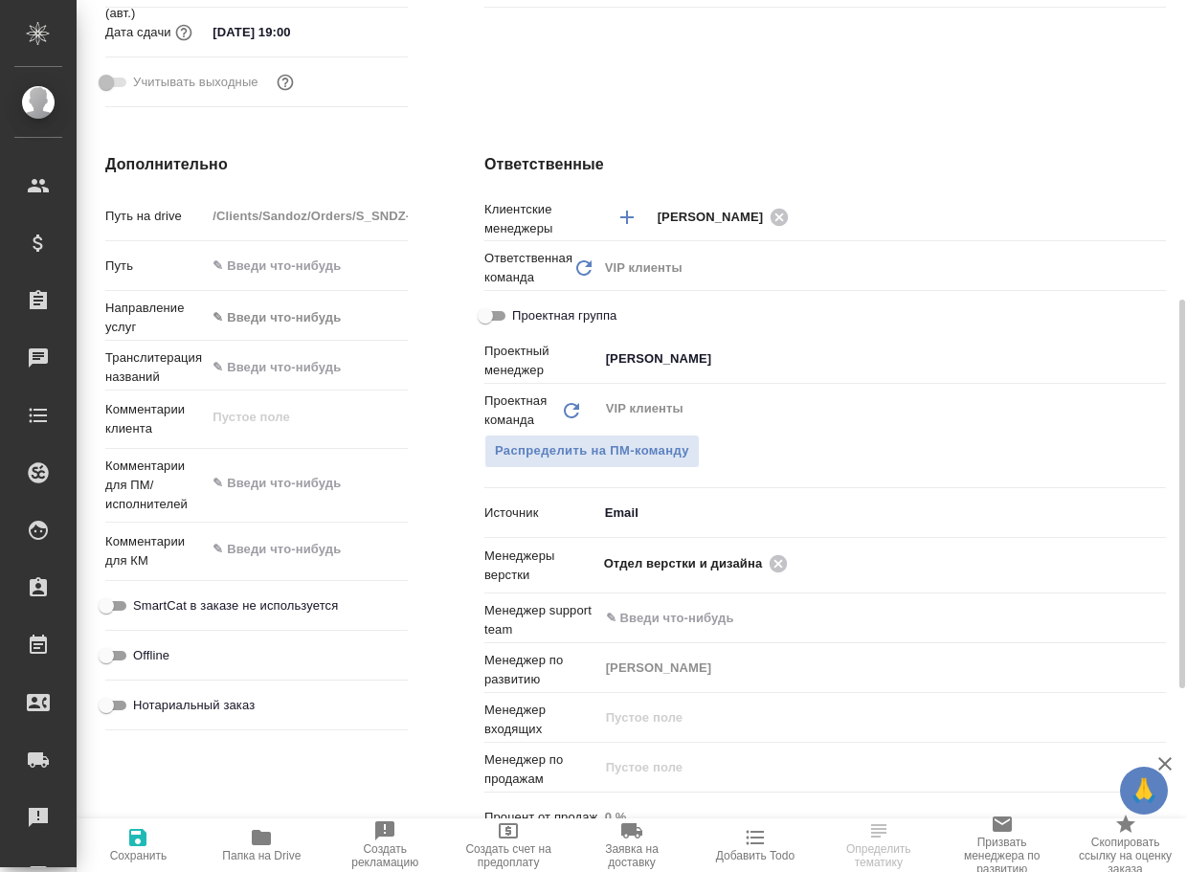
click at [259, 843] on icon "button" at bounding box center [261, 837] width 19 height 15
type textarea "x"
select select "RU"
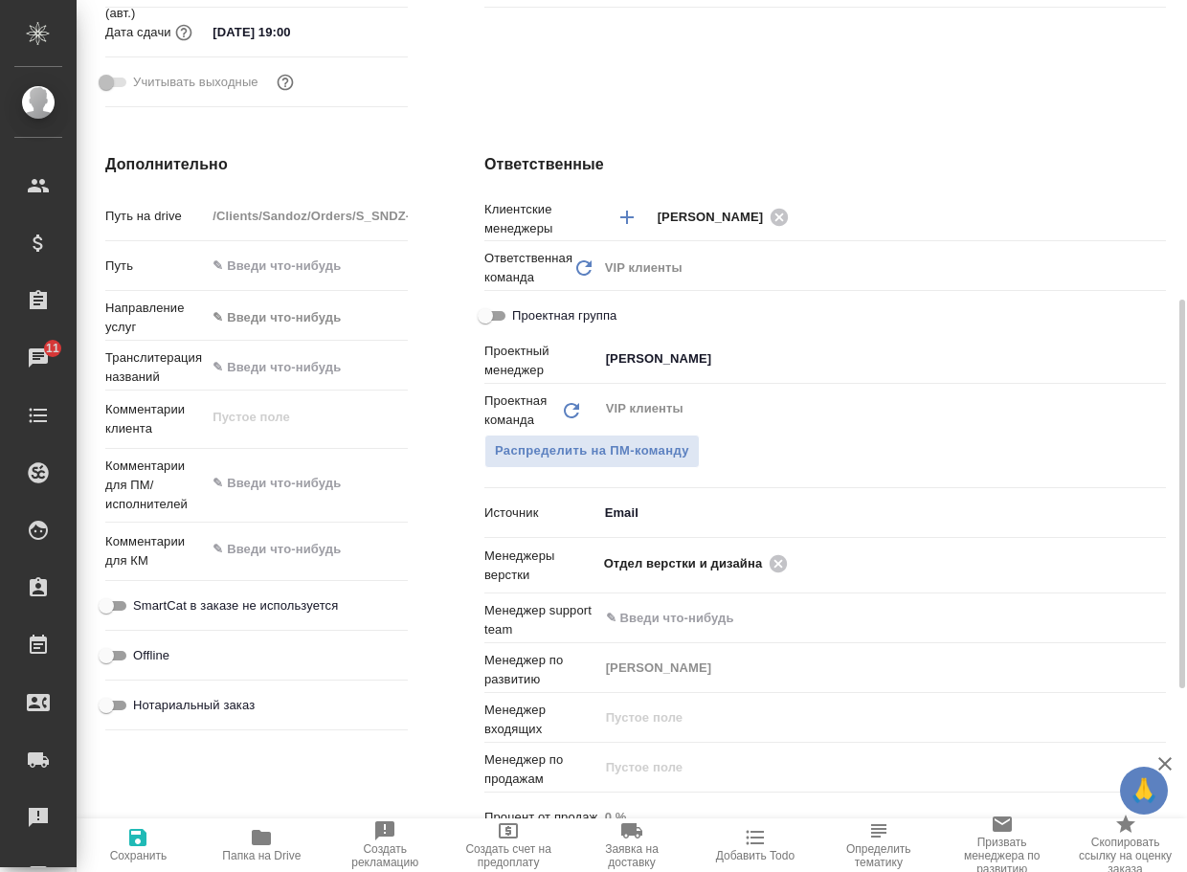
type textarea "x"
click at [777, 563] on icon at bounding box center [778, 562] width 17 height 17
type textarea "x"
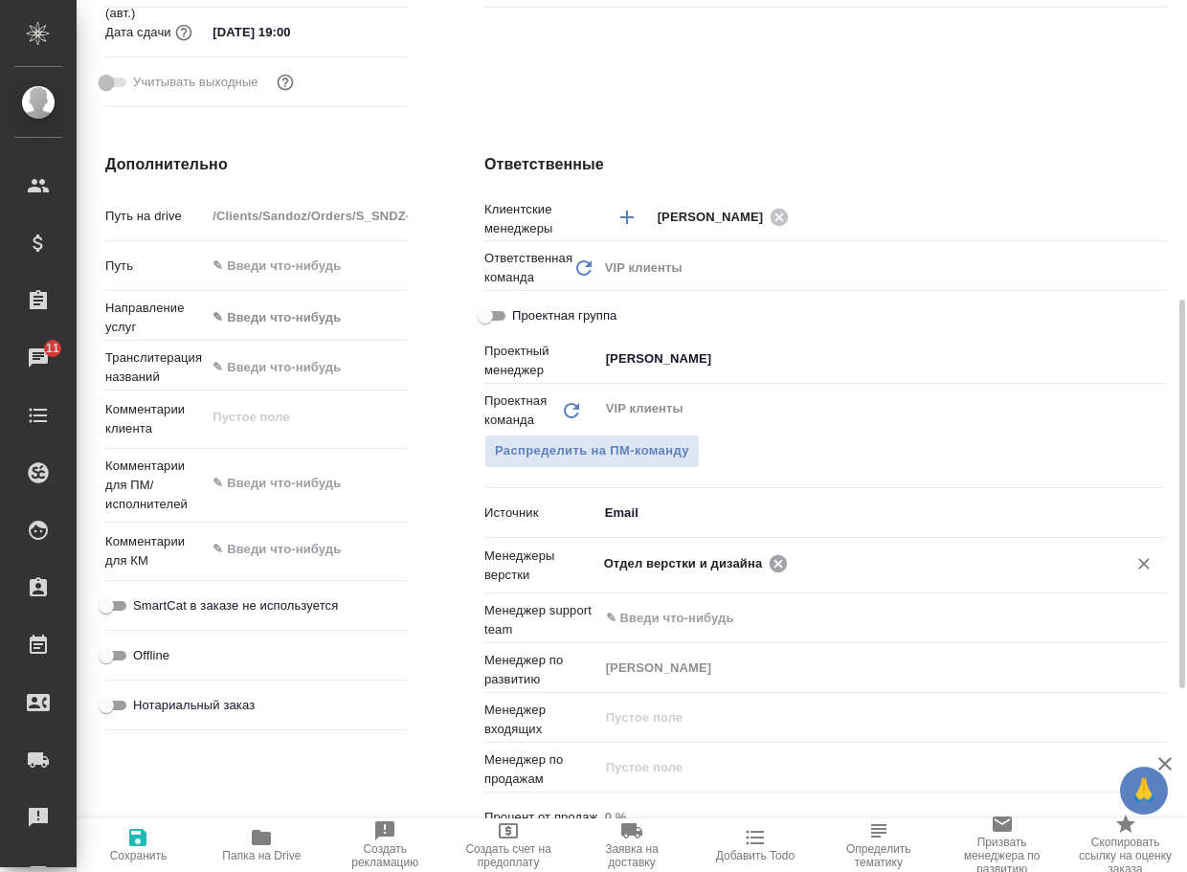
type textarea "x"
click at [779, 561] on input "text" at bounding box center [850, 562] width 492 height 23
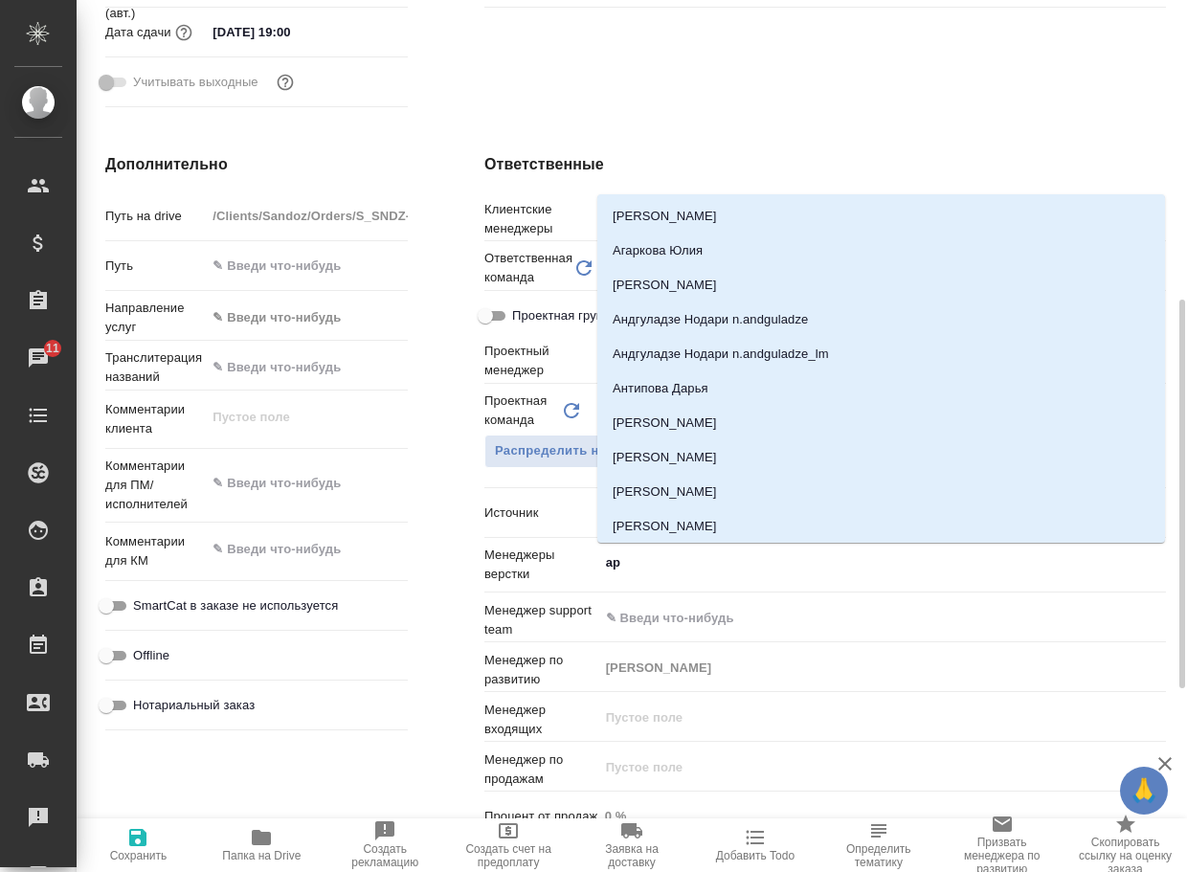
type input "арс"
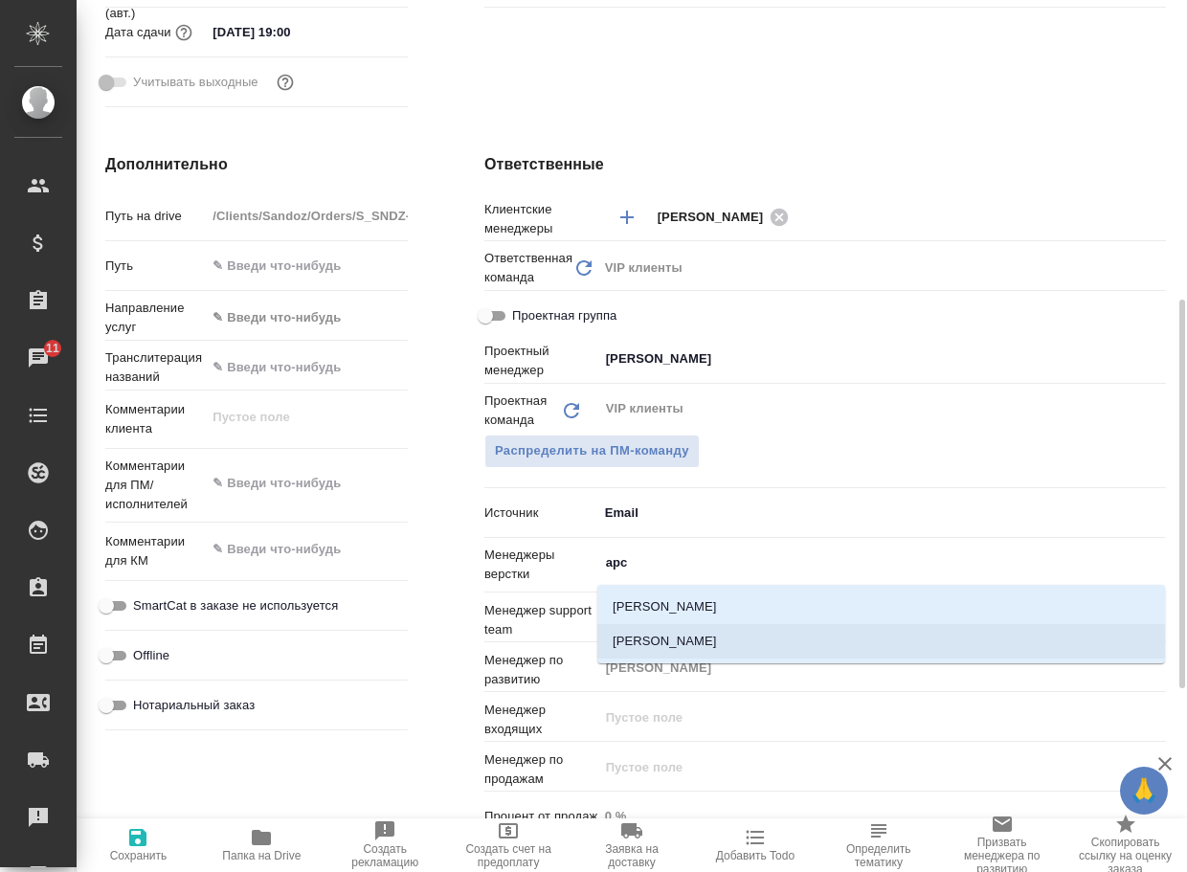
drag, startPoint x: 746, startPoint y: 644, endPoint x: 516, endPoint y: 695, distance: 235.3
click at [744, 641] on li "[PERSON_NAME]" at bounding box center [881, 641] width 568 height 34
type textarea "x"
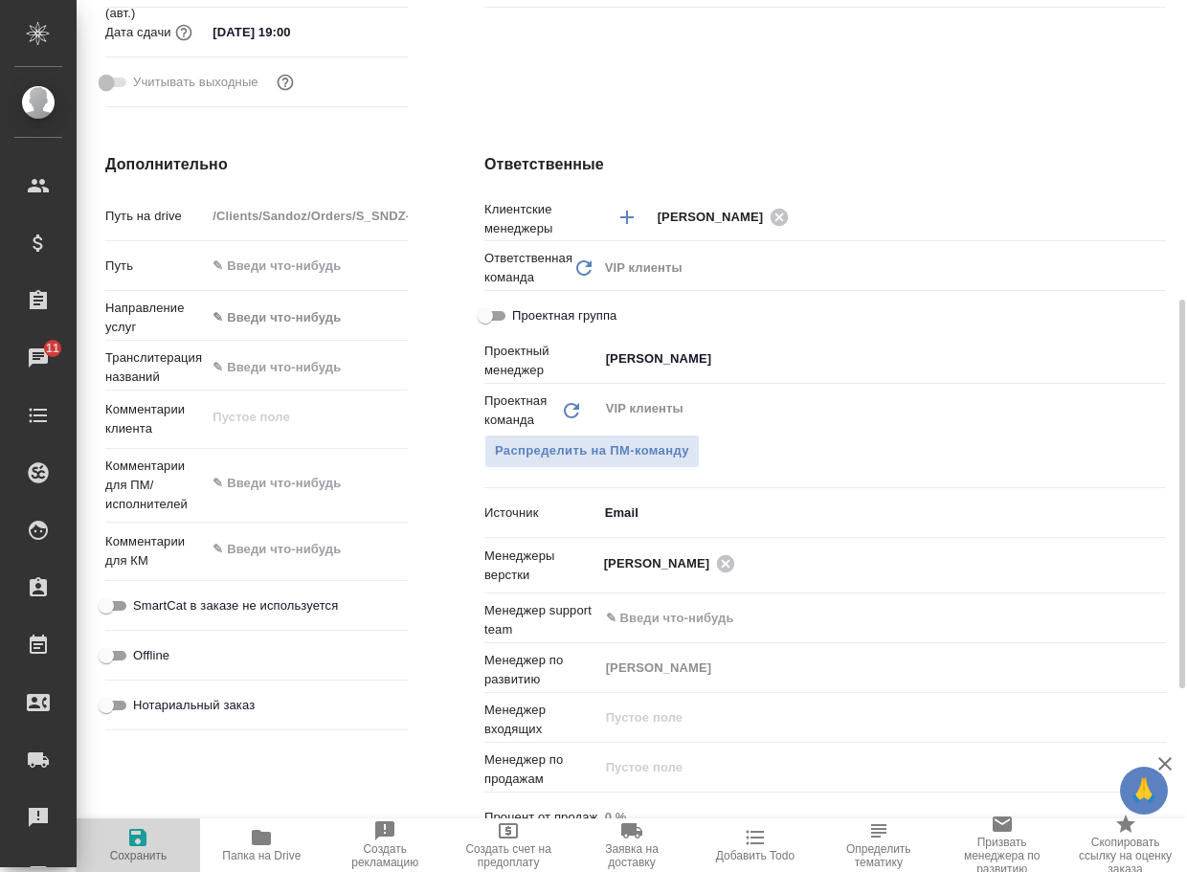
click at [148, 834] on icon "button" at bounding box center [137, 837] width 23 height 23
type textarea "x"
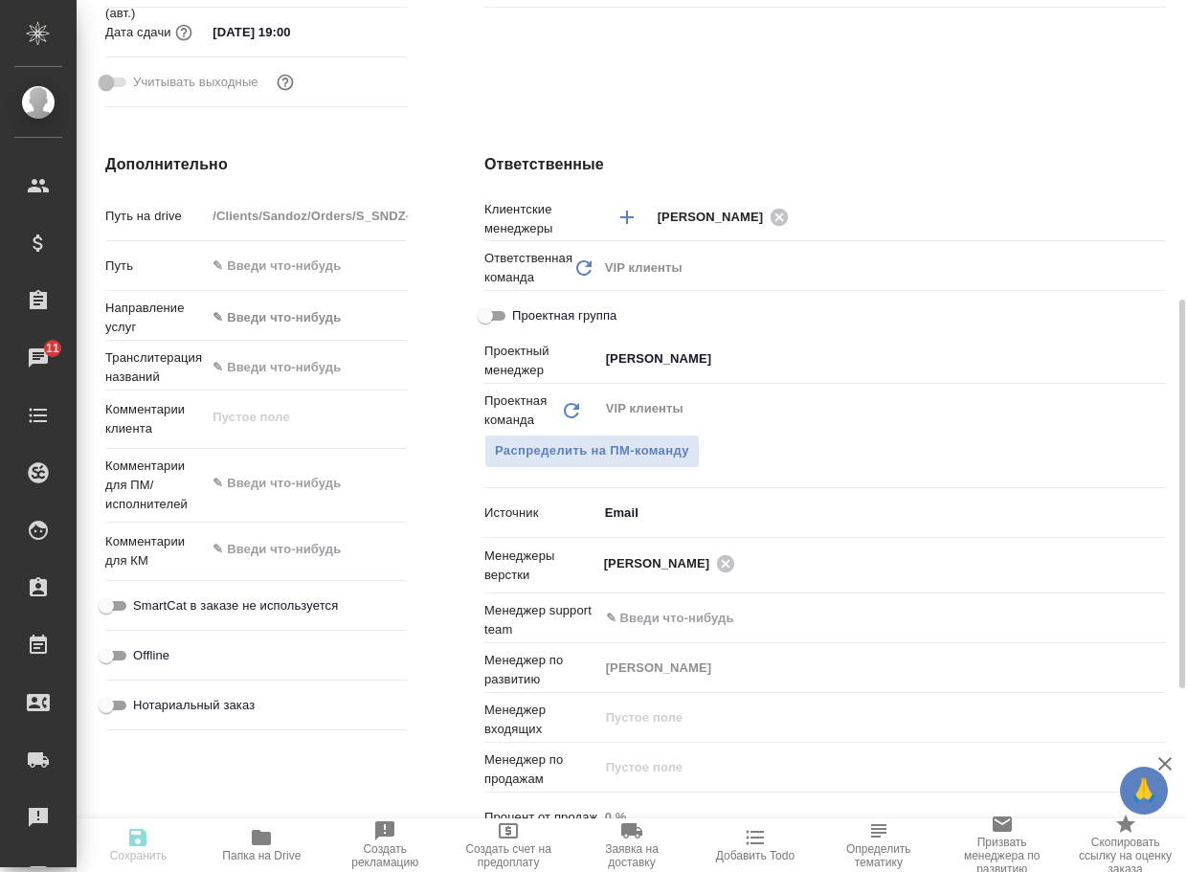
type textarea "x"
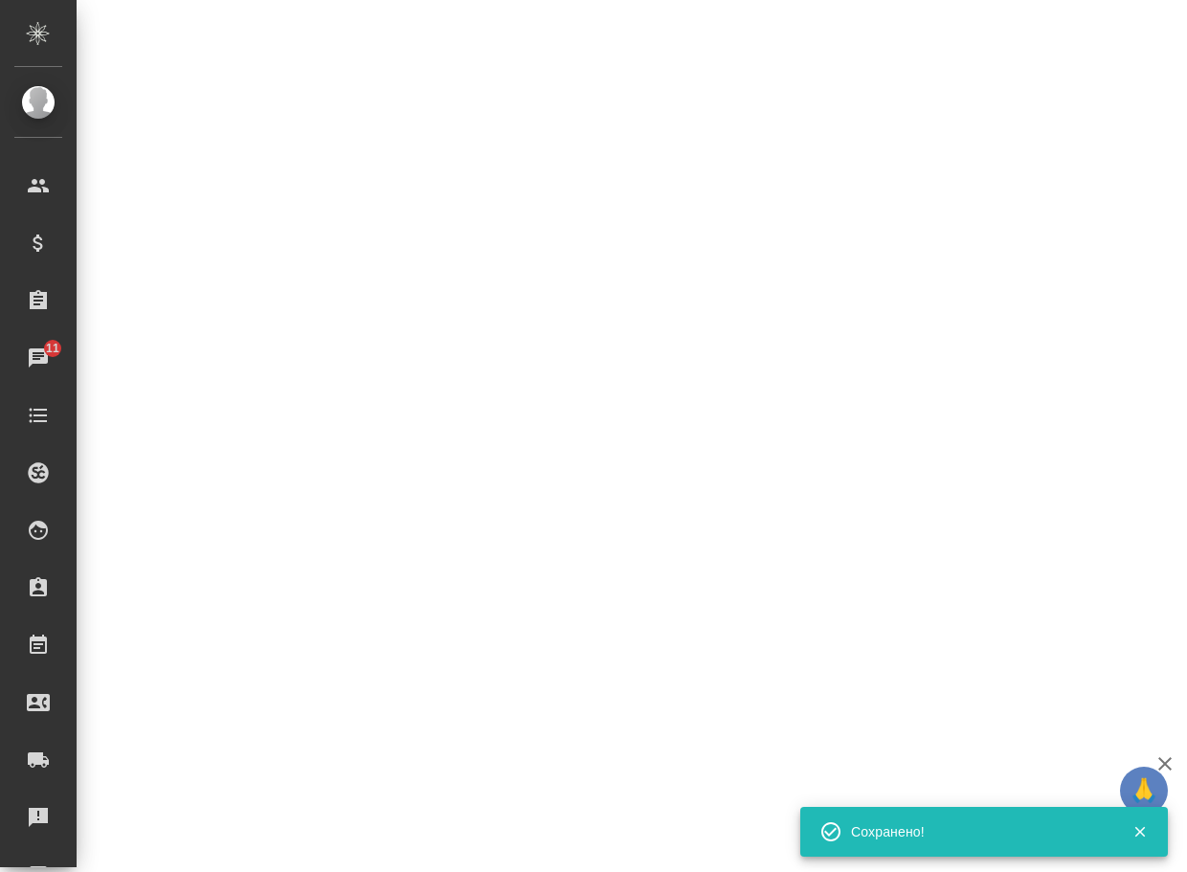
select select "RU"
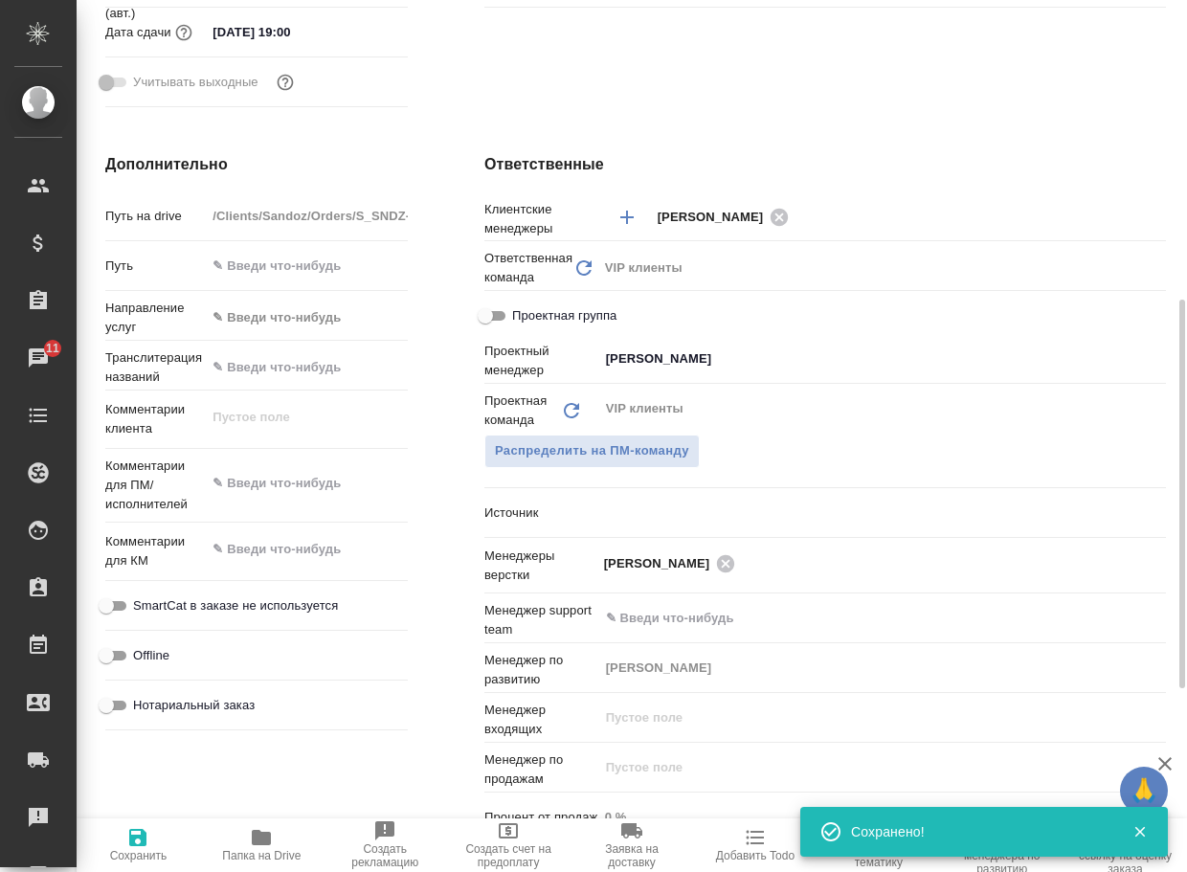
type textarea "x"
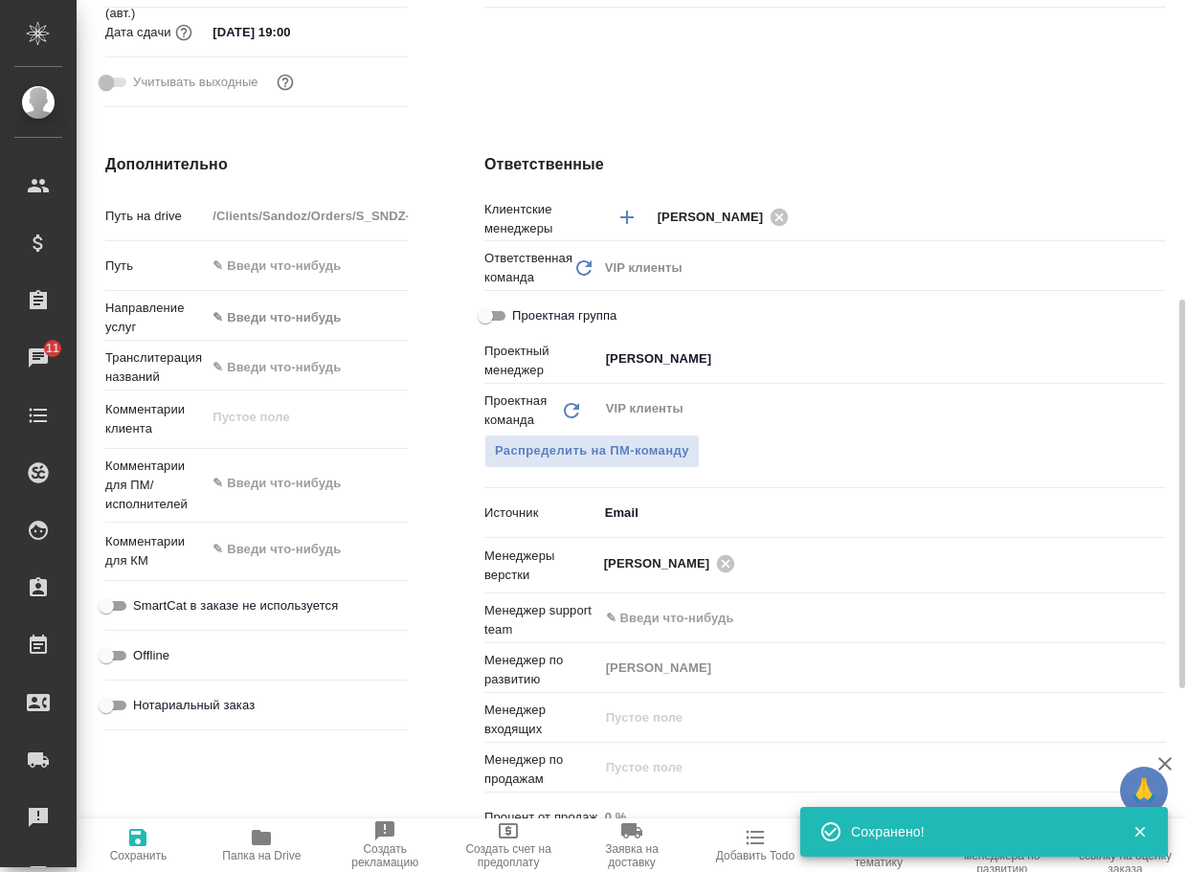
type textarea "x"
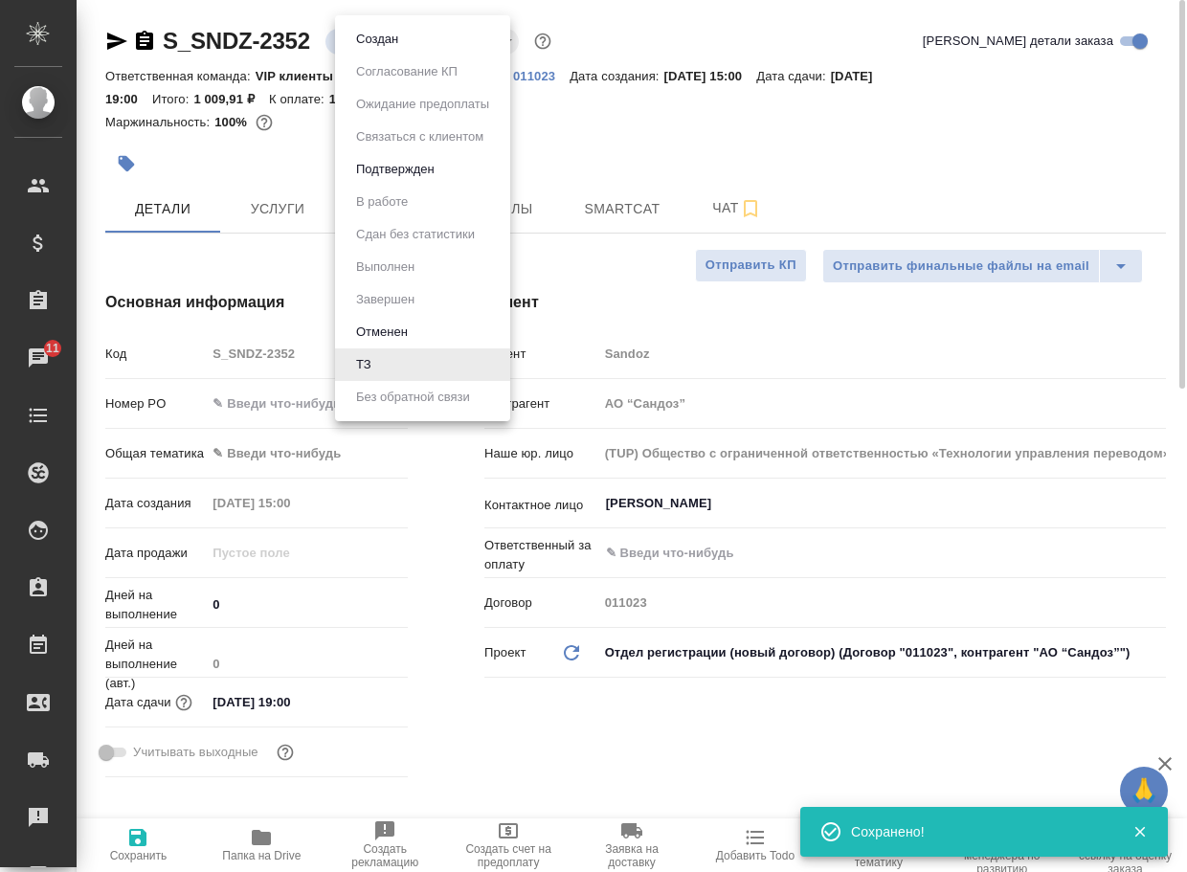
click at [364, 32] on body "🙏 .cls-1 fill:#fff; AWATERA Arsenyeva Vera Клиенты Спецификации Заказы 11 Чаты …" at bounding box center [593, 436] width 1187 height 872
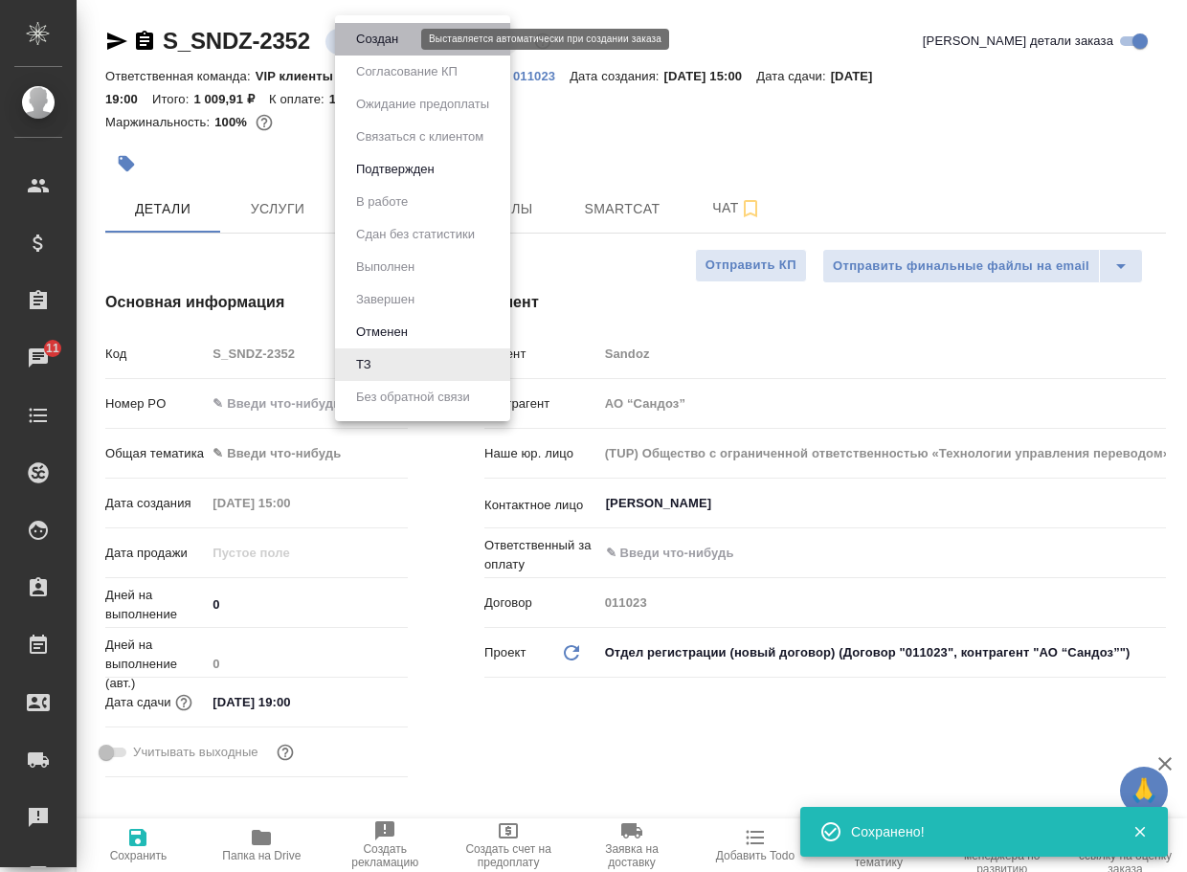
click at [377, 35] on button "Создан" at bounding box center [377, 39] width 54 height 21
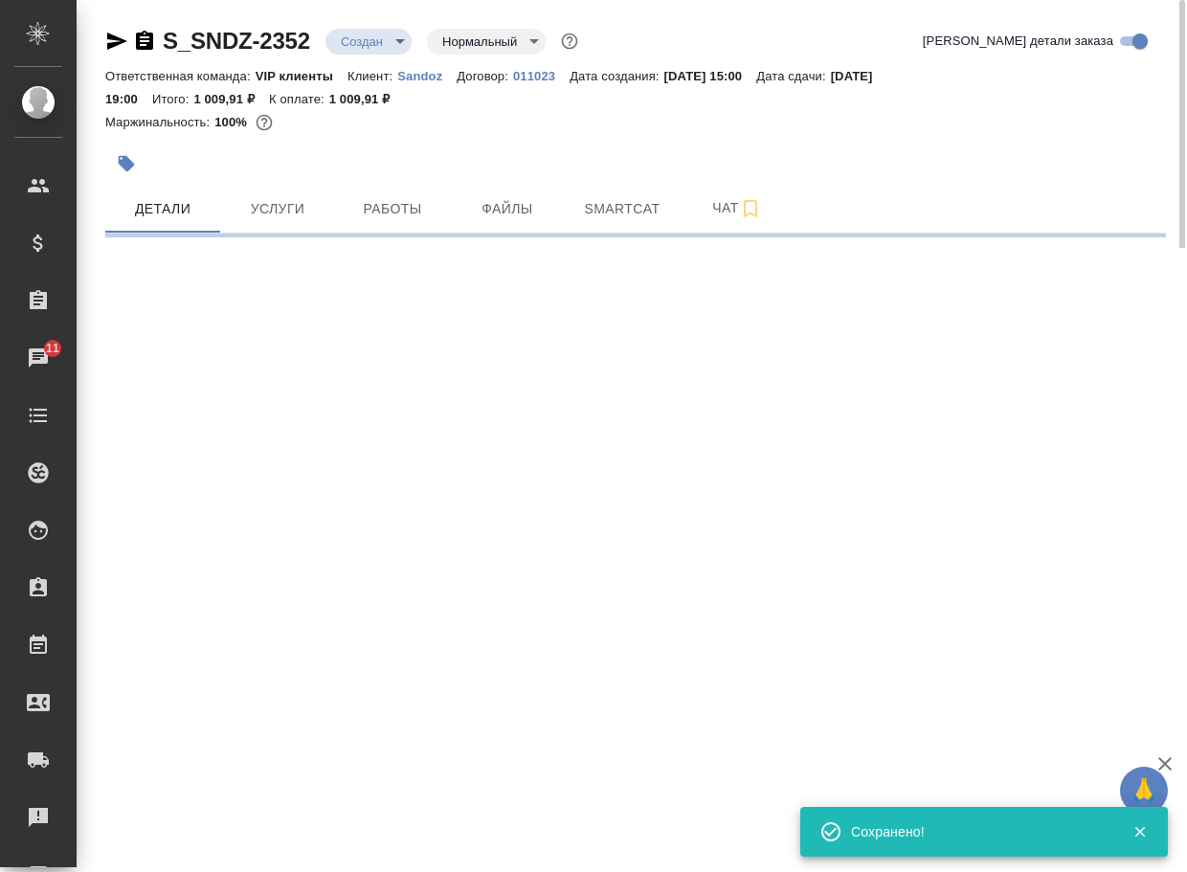
select select "RU"
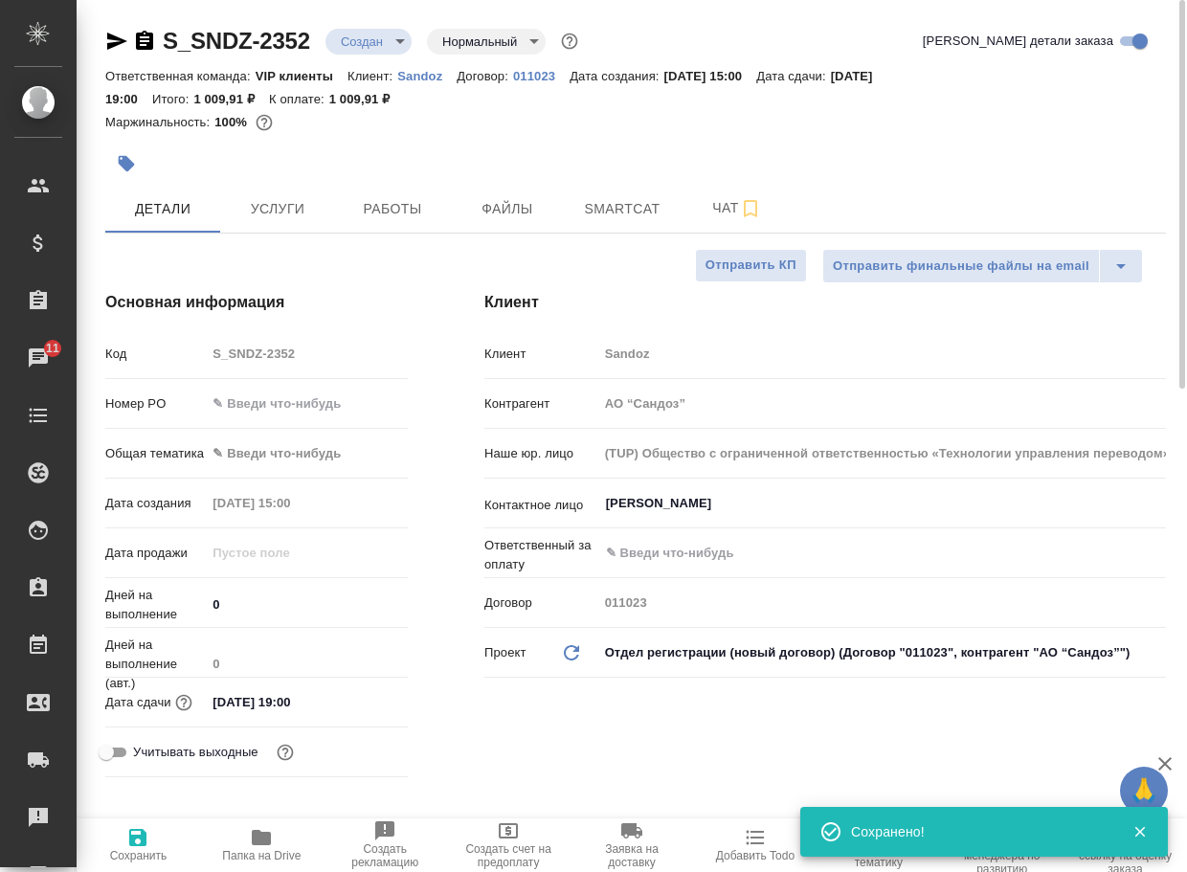
type textarea "x"
drag, startPoint x: 330, startPoint y: 52, endPoint x: 154, endPoint y: 38, distance: 176.6
click at [154, 38] on div "S_SNDZ-2352 Создан new Нормальный normal" at bounding box center [343, 41] width 477 height 31
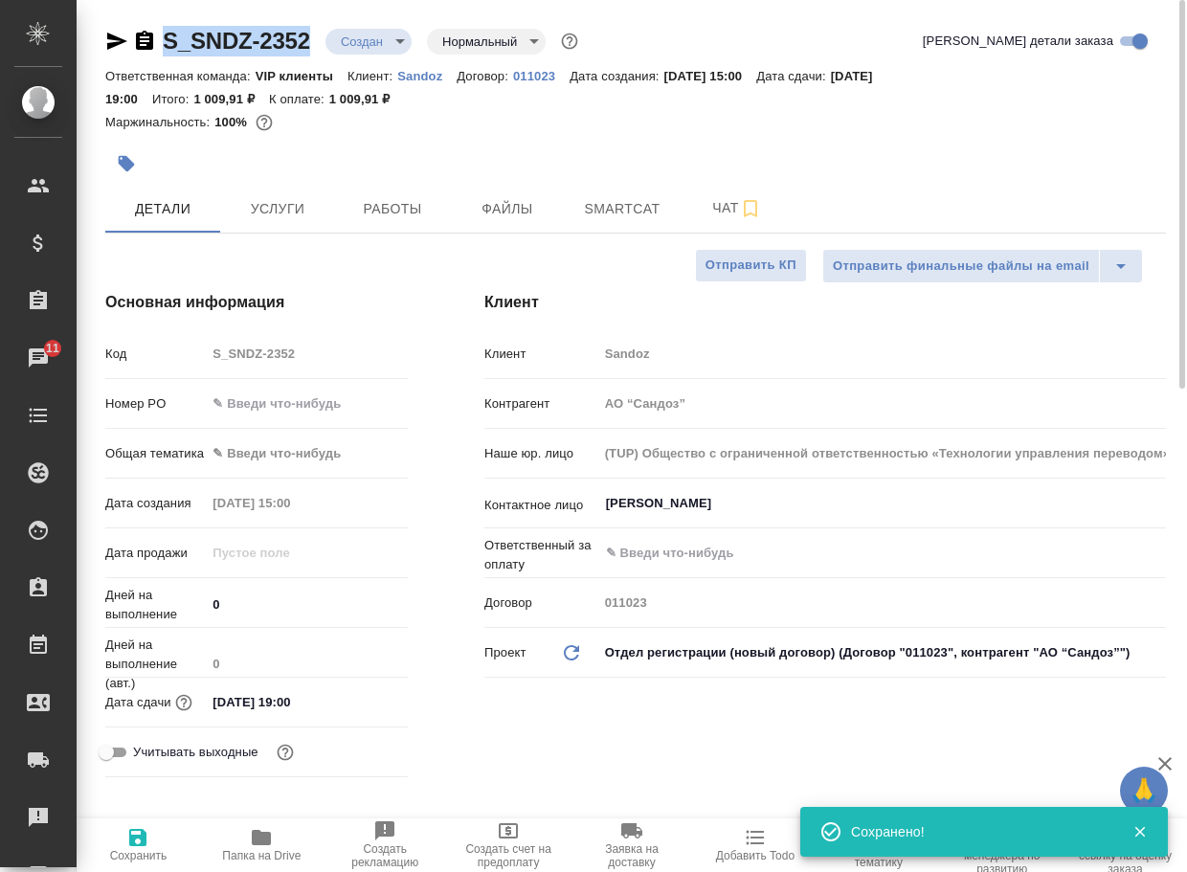
copy link "S_SNDZ-2352"
type textarea "x"
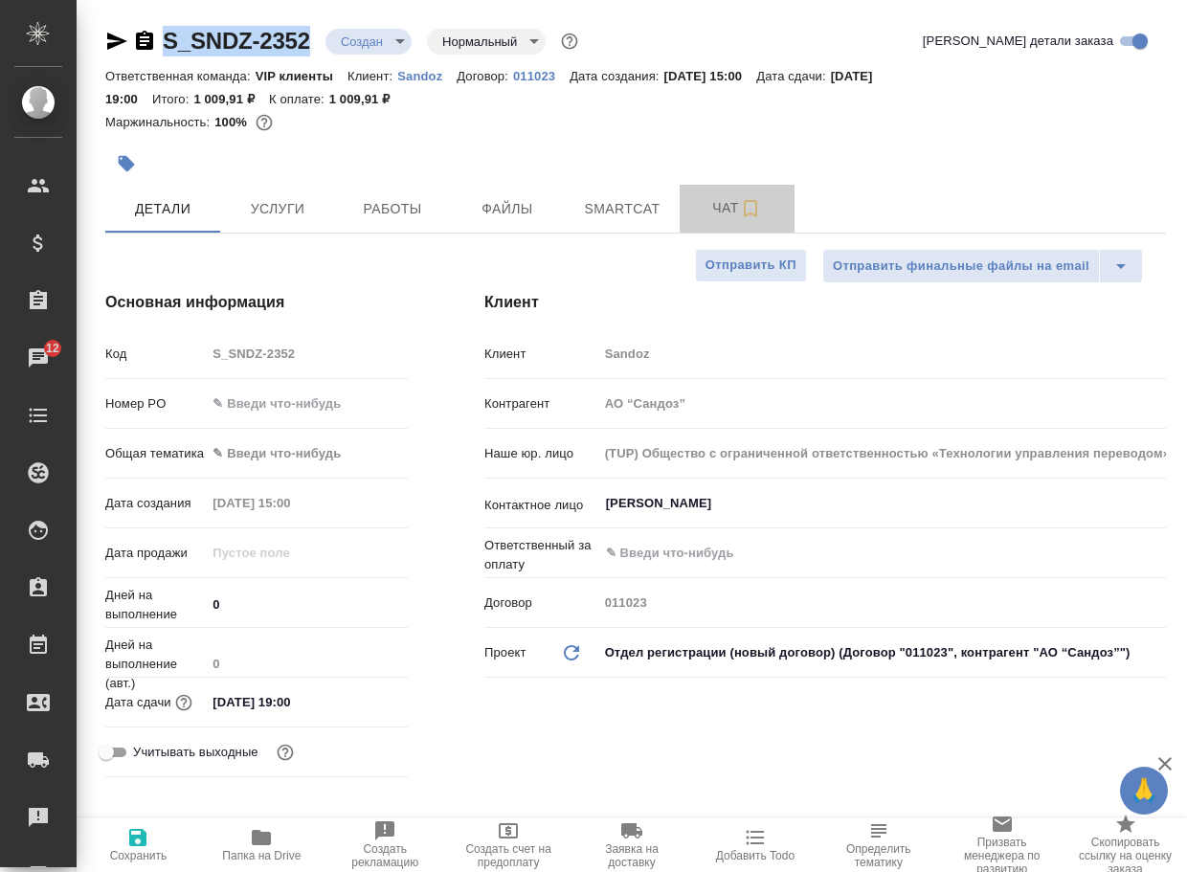
drag, startPoint x: 706, startPoint y: 214, endPoint x: 693, endPoint y: 238, distance: 27.4
click at [707, 214] on span "Чат" at bounding box center [737, 208] width 92 height 24
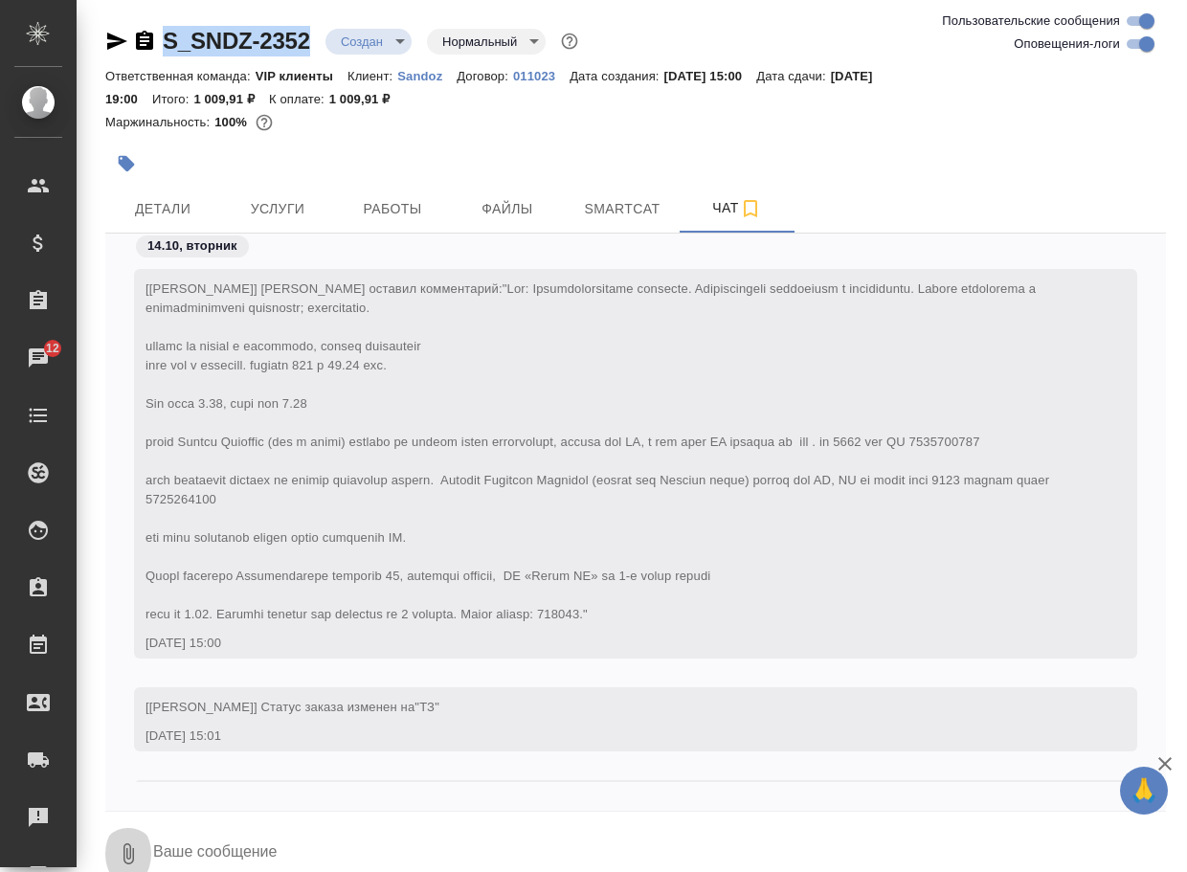
click at [116, 862] on button "0" at bounding box center [128, 853] width 46 height 65
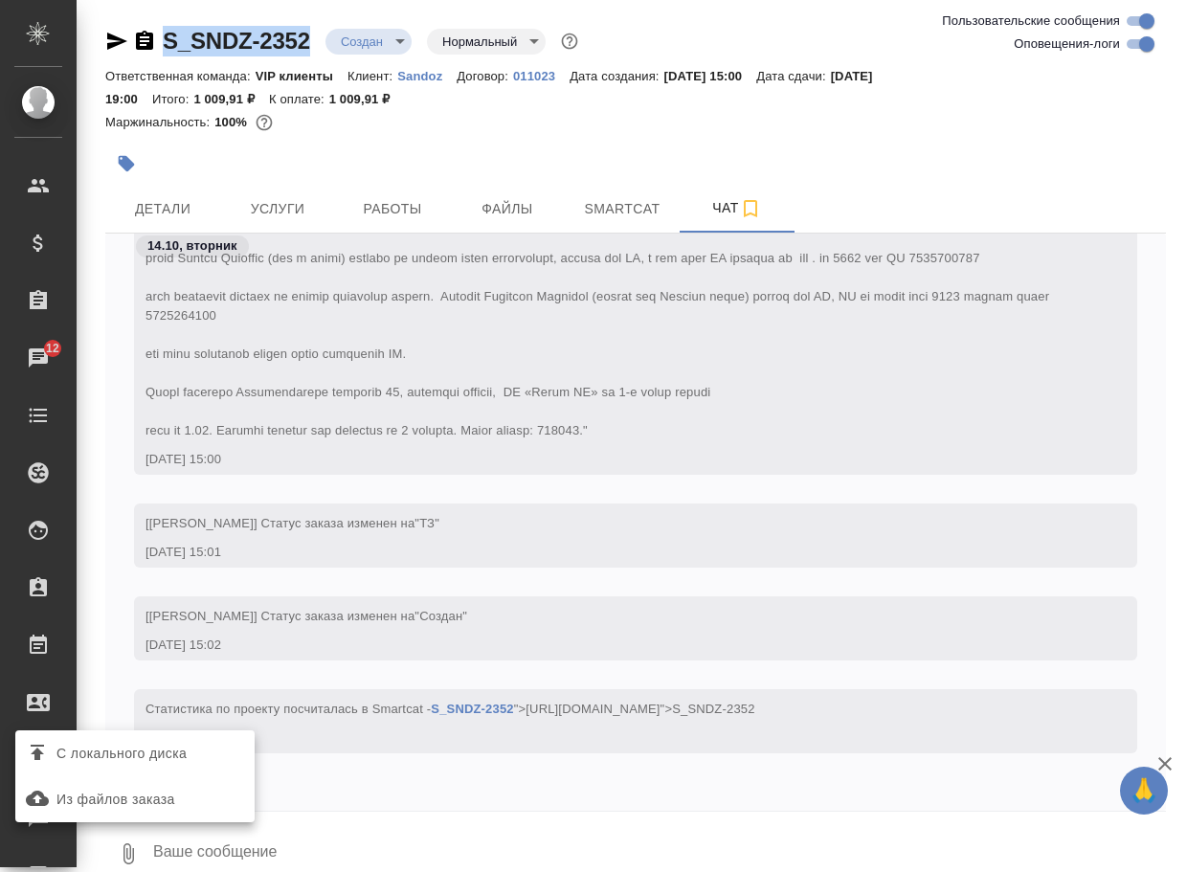
click at [176, 761] on span "С локального диска" at bounding box center [121, 754] width 130 height 24
click at [0, 0] on input "С локального диска" at bounding box center [0, 0] width 0 height 0
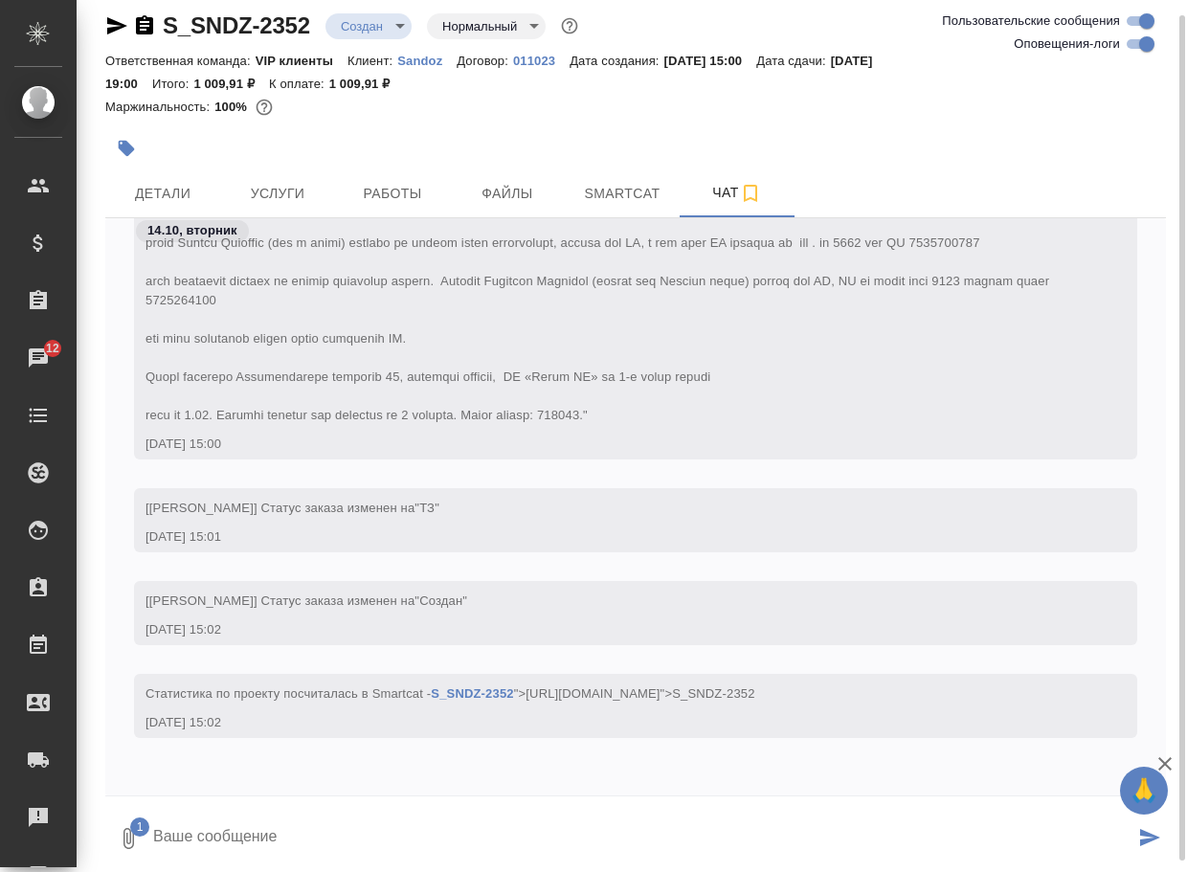
drag, startPoint x: 269, startPoint y: 804, endPoint x: 259, endPoint y: 805, distance: 9.6
click at [262, 811] on form "1" at bounding box center [635, 833] width 1061 height 75
click at [213, 825] on textarea at bounding box center [642, 838] width 983 height 65
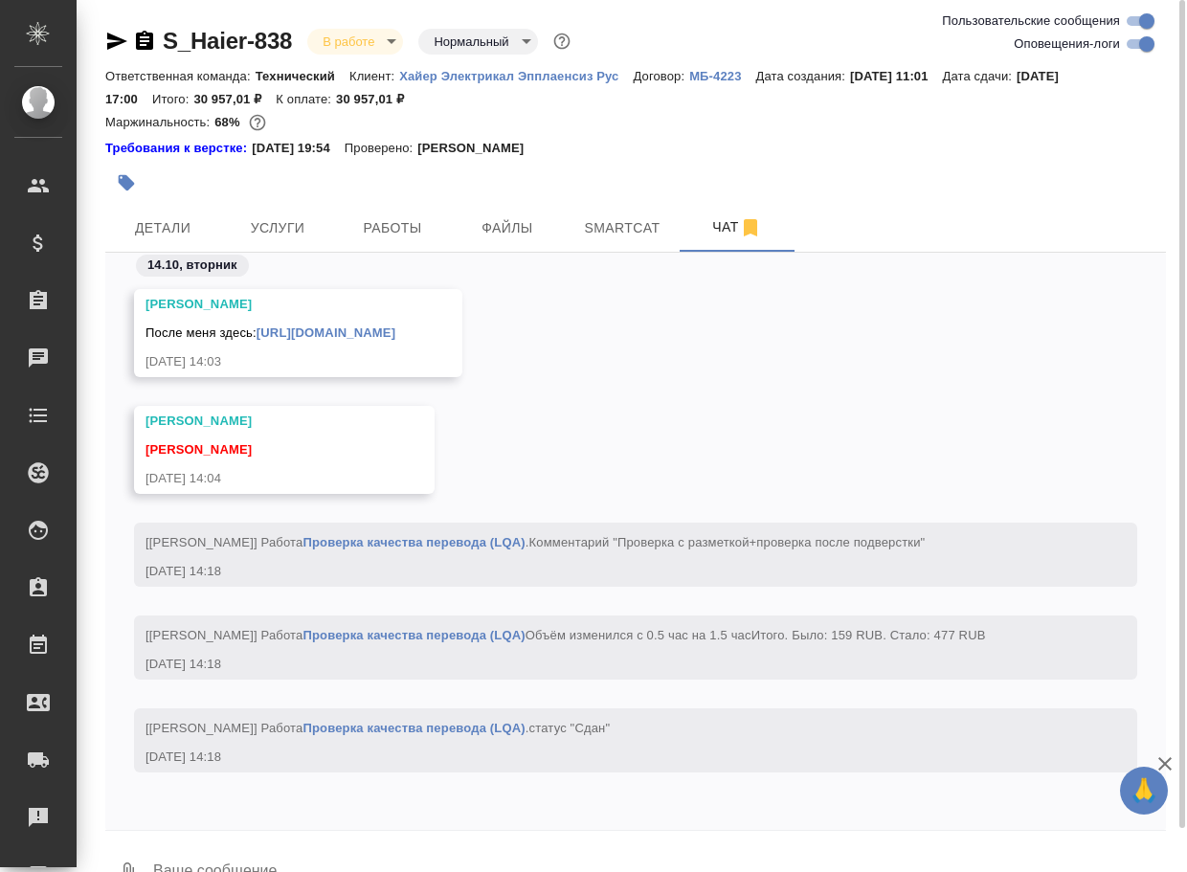
scroll to position [61659, 0]
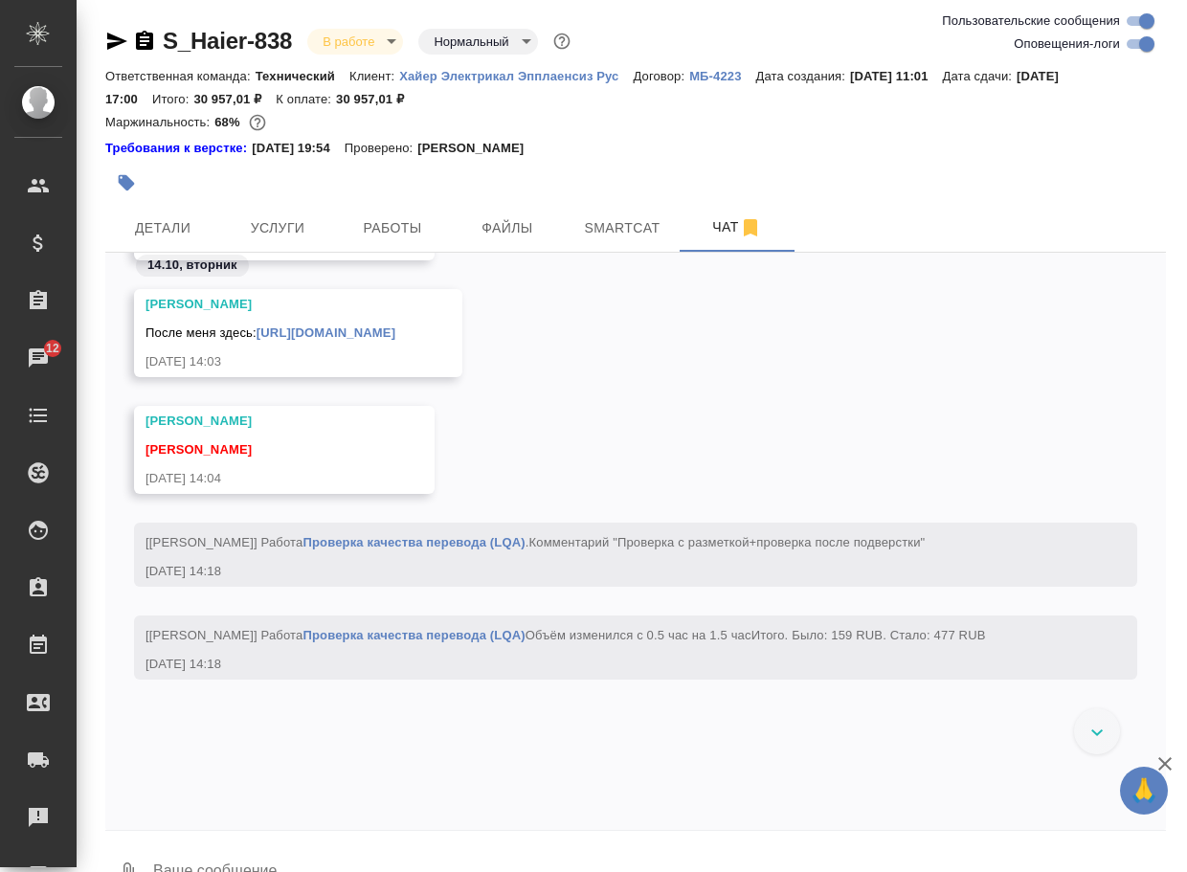
click at [395, 340] on link "[URL][DOMAIN_NAME]" at bounding box center [326, 332] width 139 height 14
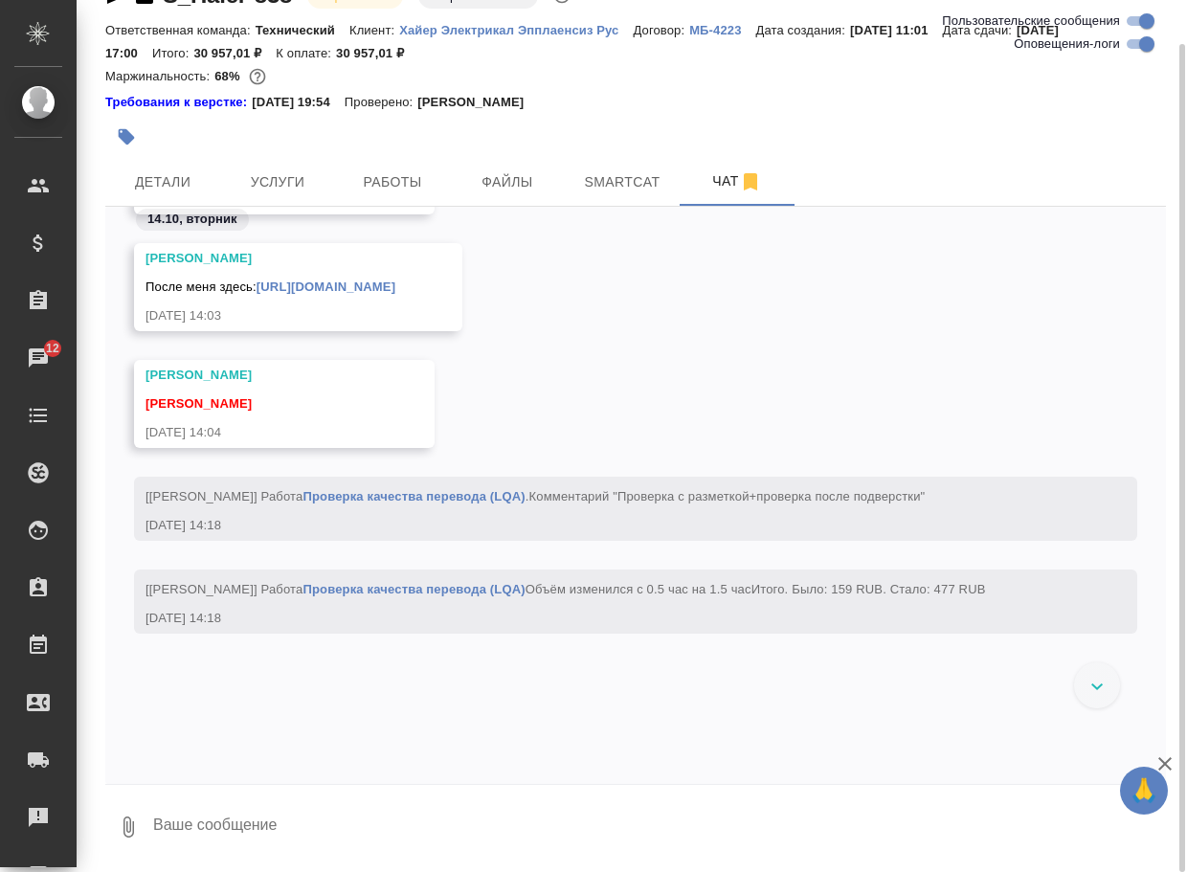
click at [299, 827] on textarea at bounding box center [658, 827] width 1015 height 65
type textarea "смотрю"
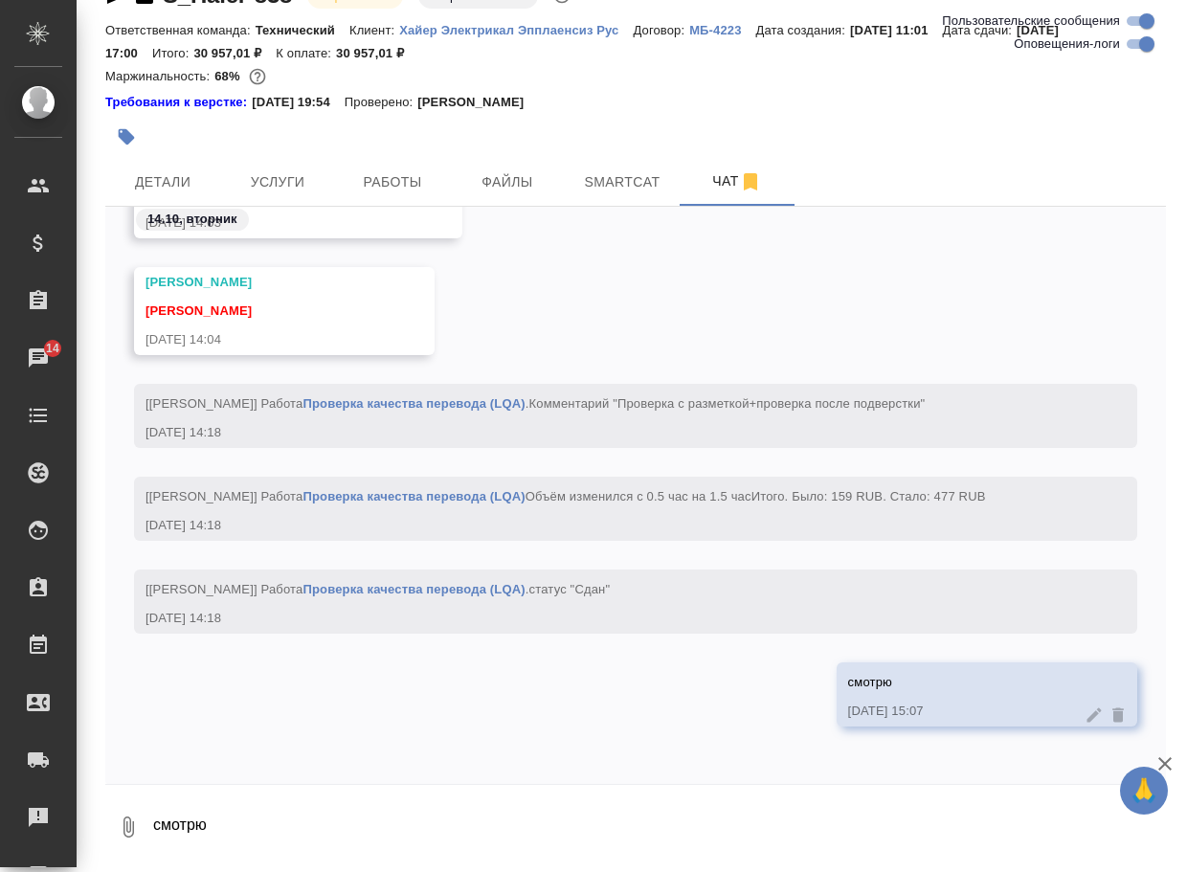
click at [213, 813] on textarea "смотрю" at bounding box center [658, 827] width 1015 height 65
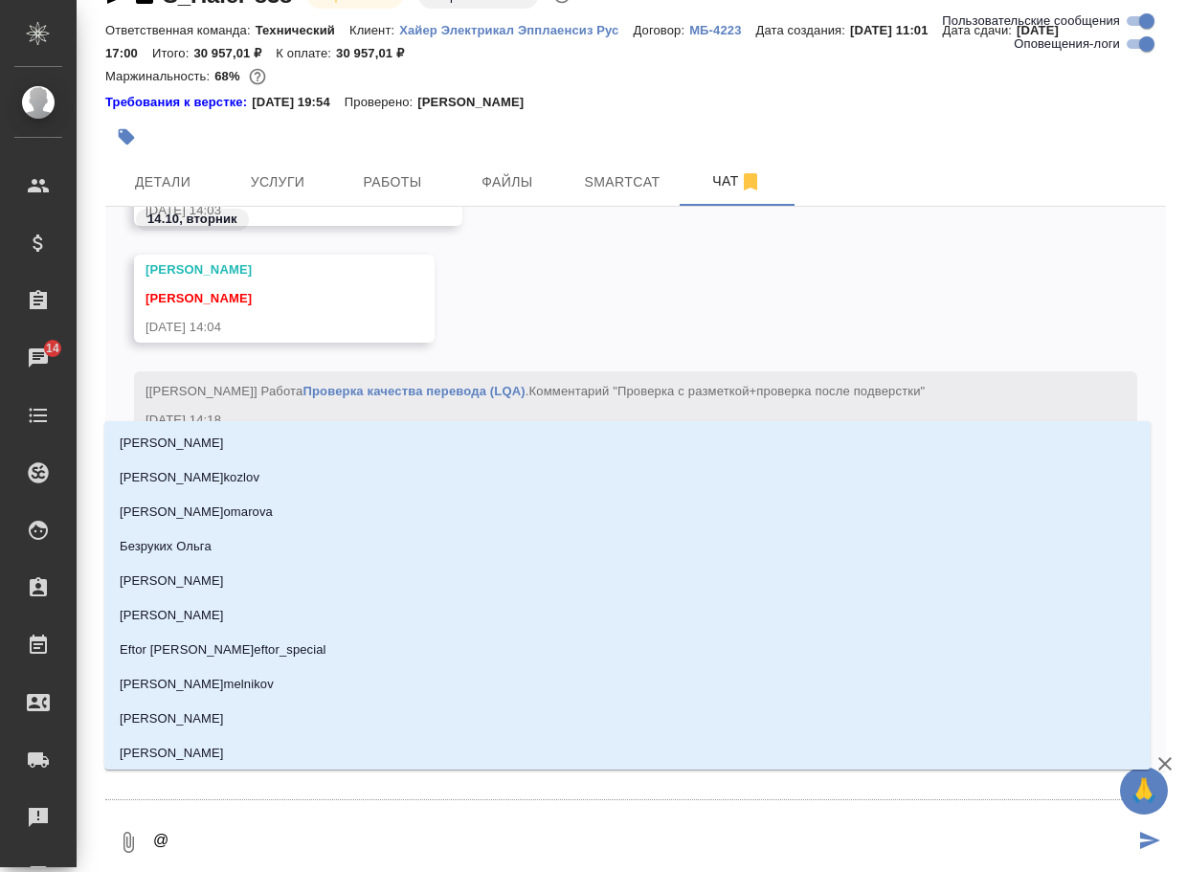
type textarea "@б"
type input "б"
type textarea "@бе"
type input "бе"
type textarea "@бел"
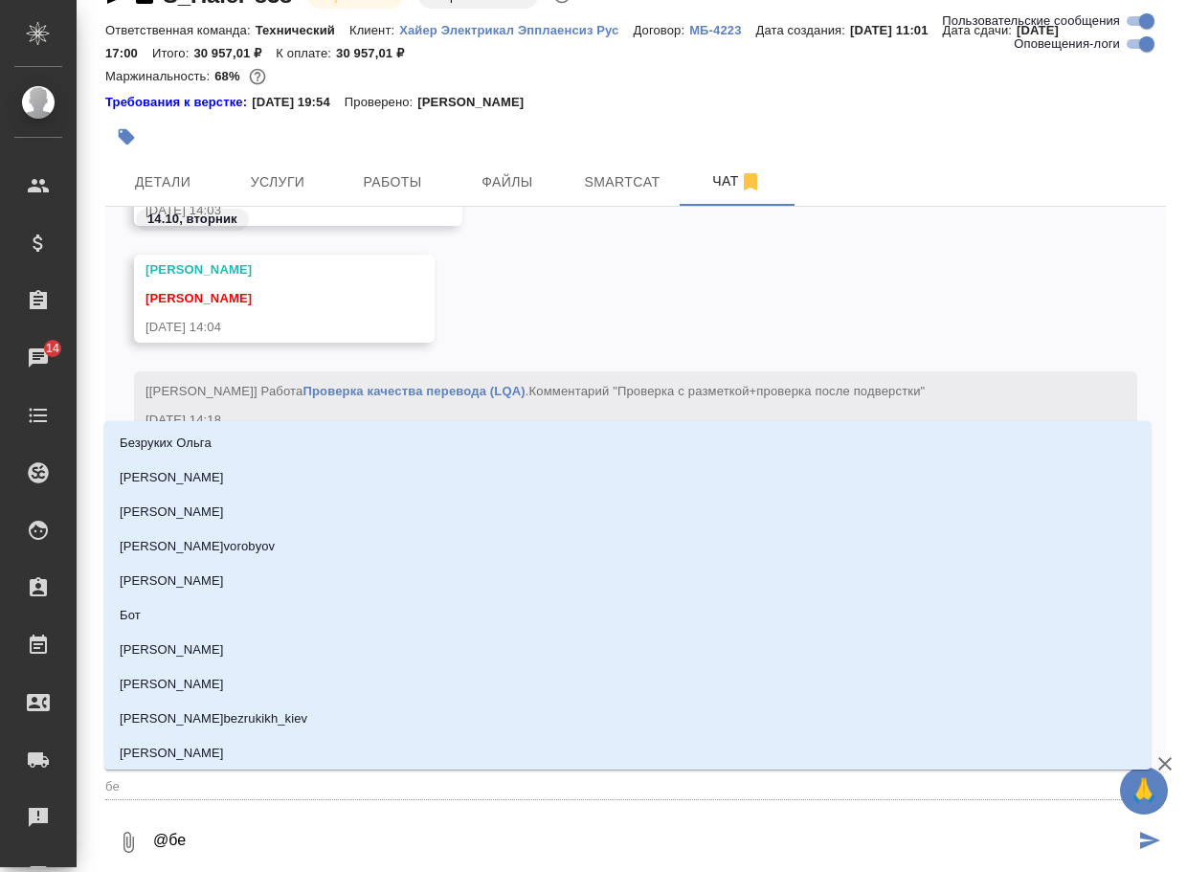
type input "бел"
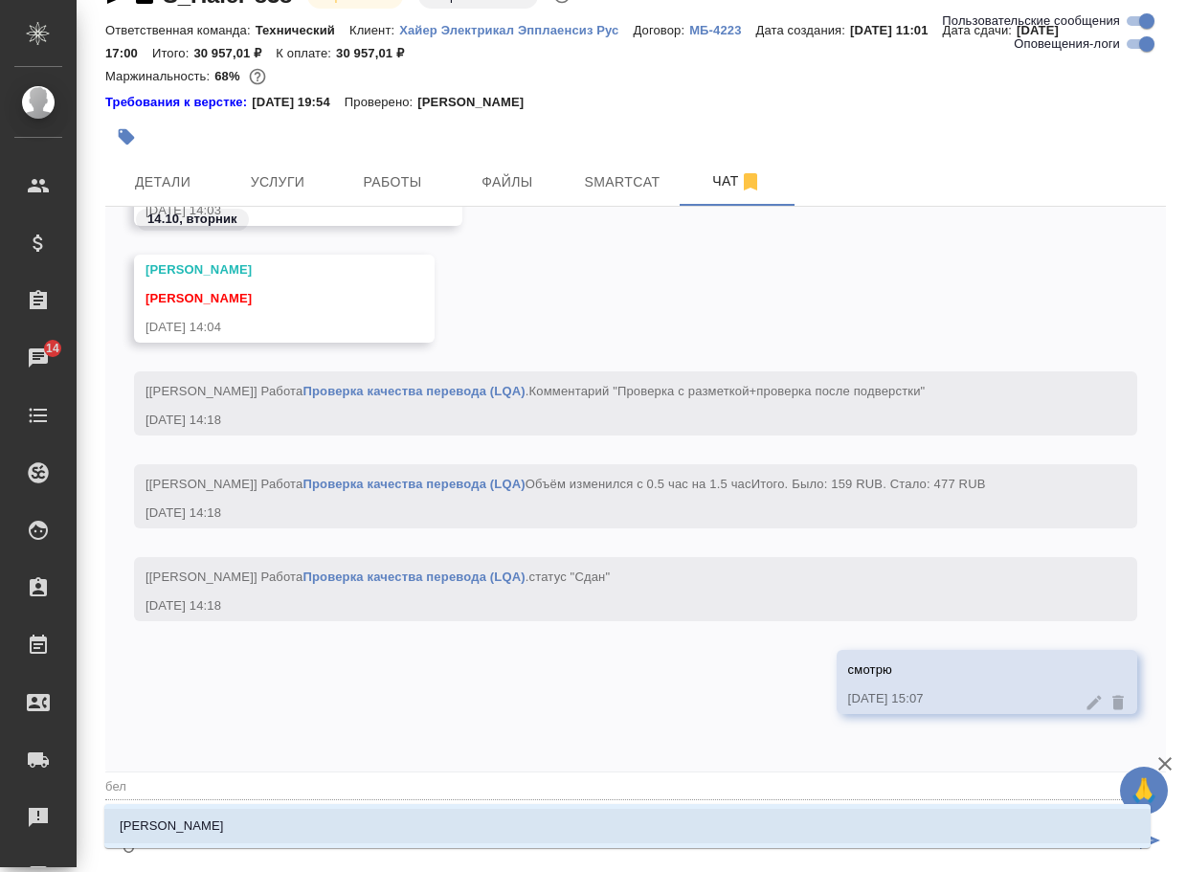
click at [213, 810] on li "Белякова Юлия" at bounding box center [627, 826] width 1046 height 34
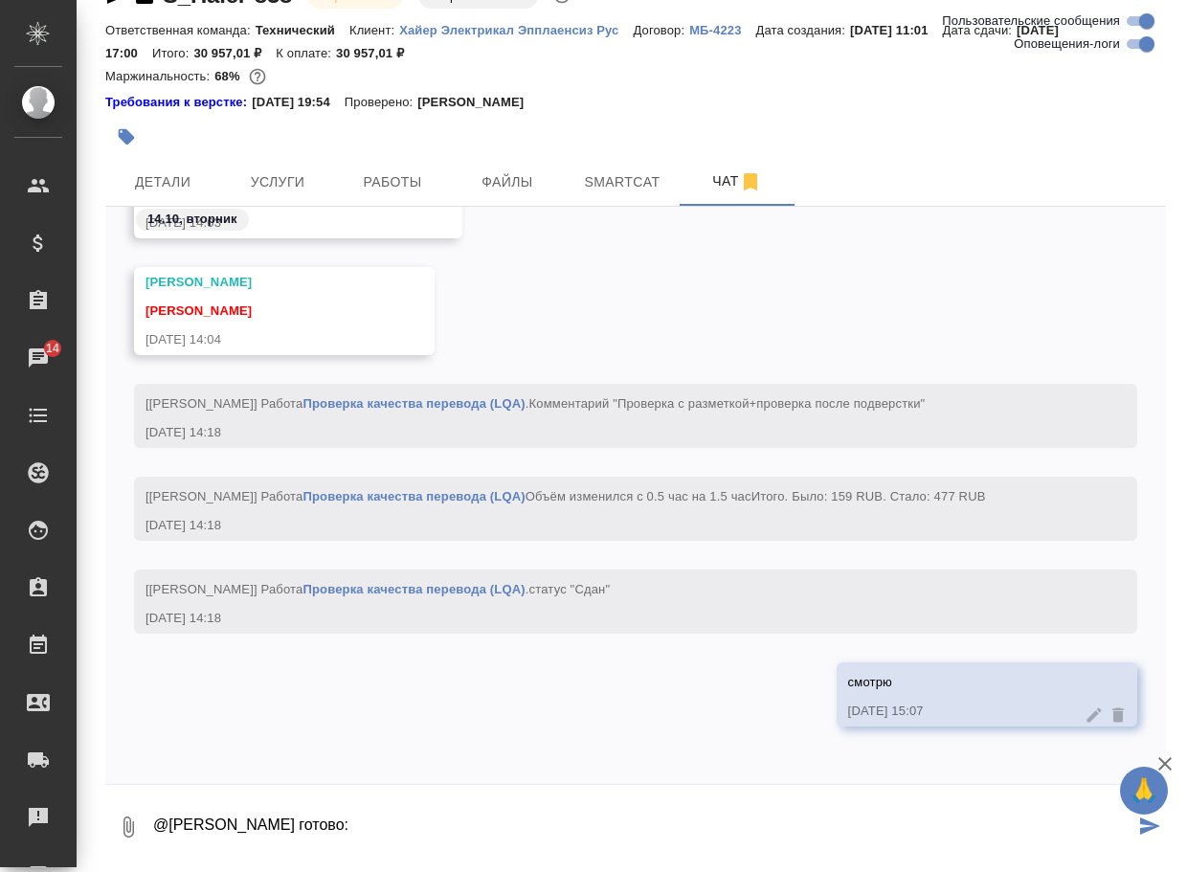
paste textarea "https://drive.awatera.com/apps/files/files/10701724?dir=/Shares/%D0%A5%D0%B0%D0…"
type textarea "@Белякова Юлия готово: https://drive.awatera.com/apps/files/files/10701724?dir=…"
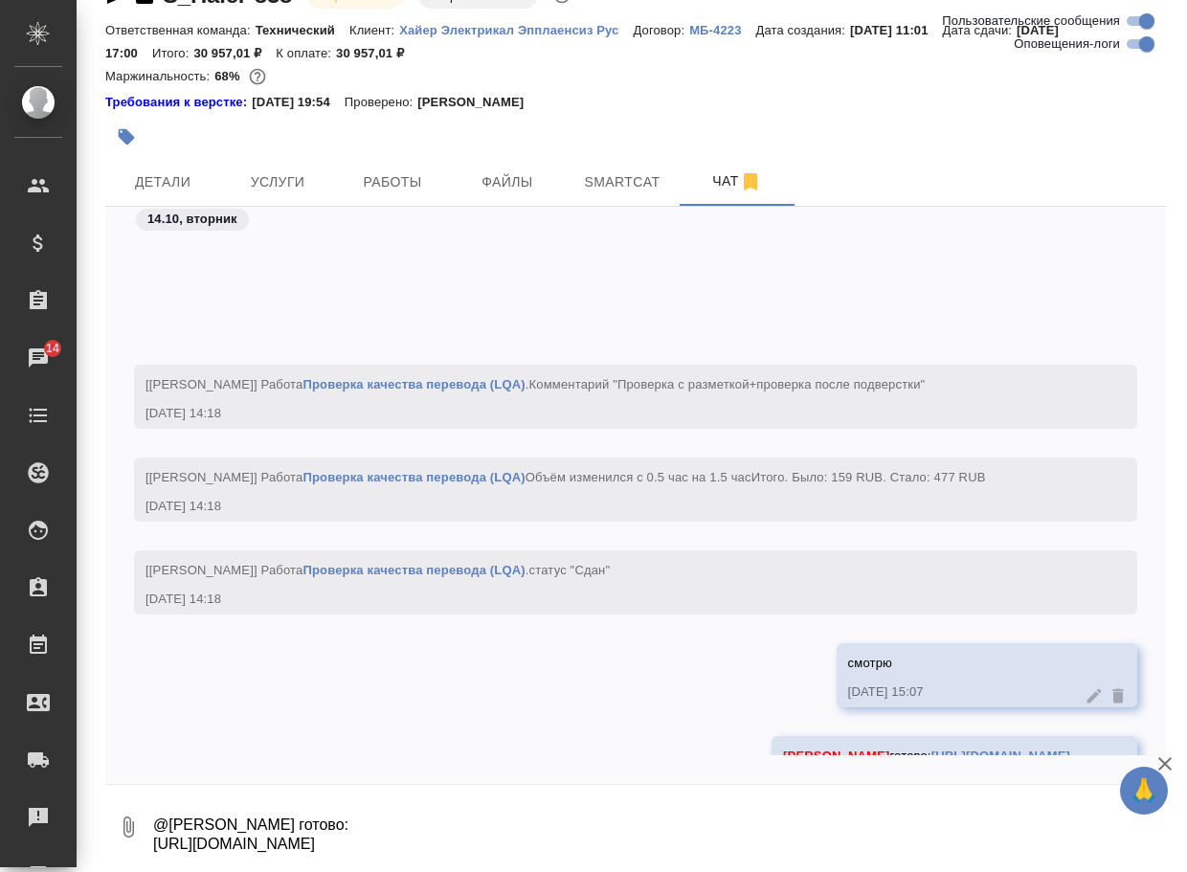
scroll to position [62036, 0]
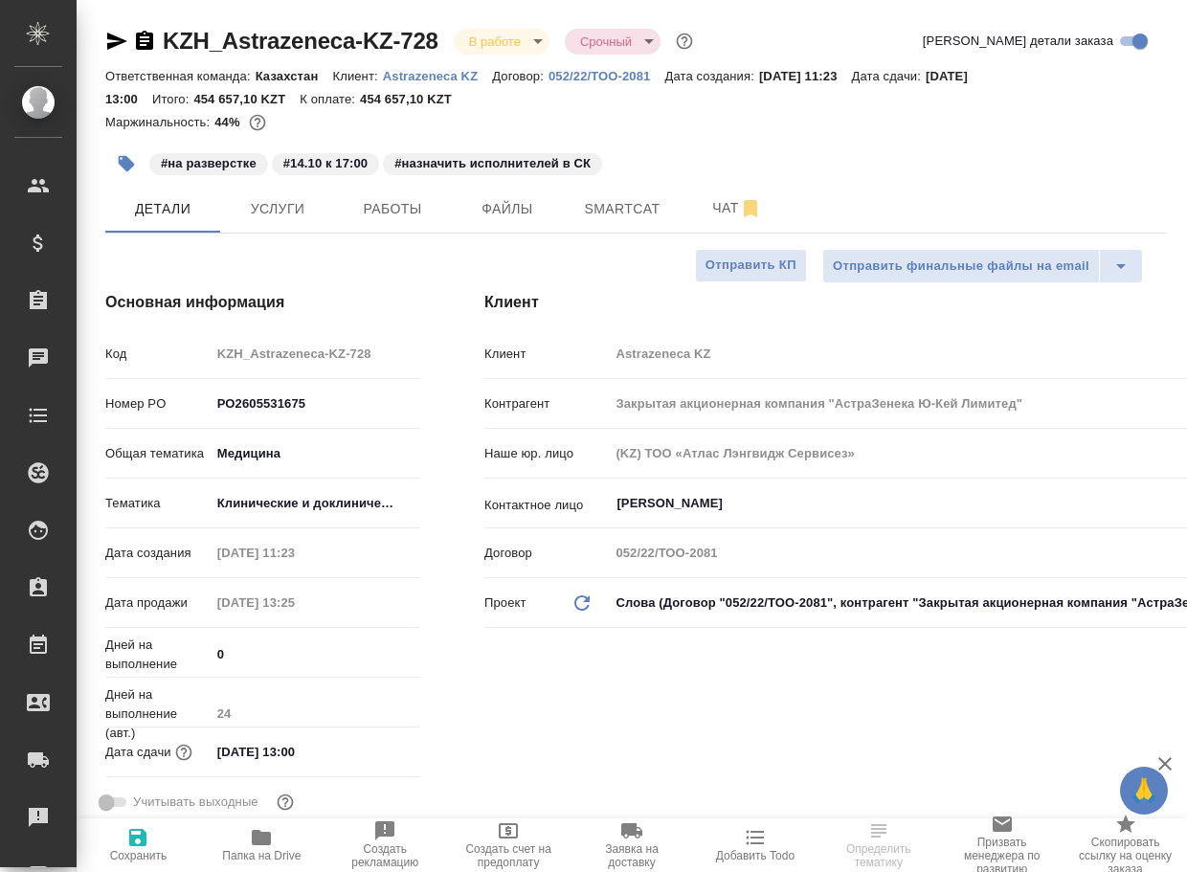
select select "RU"
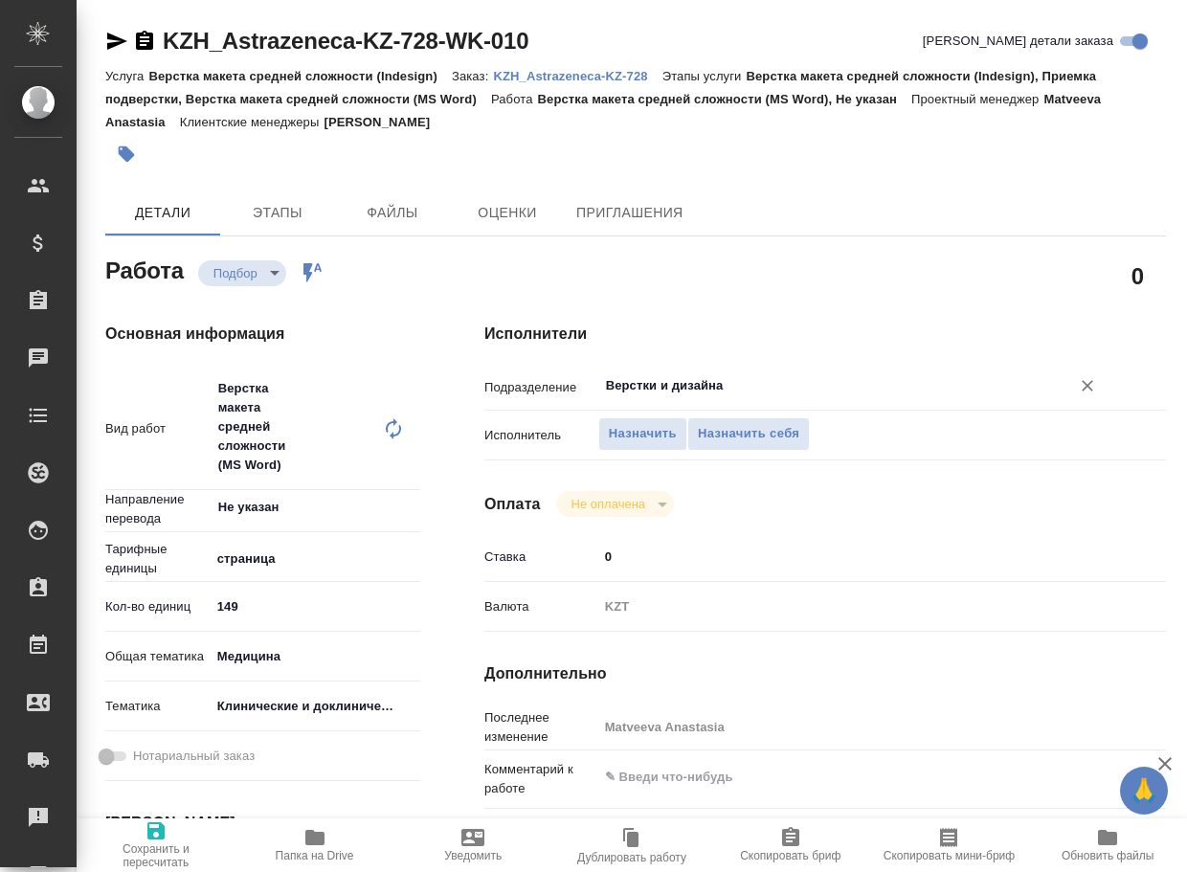
type textarea "x"
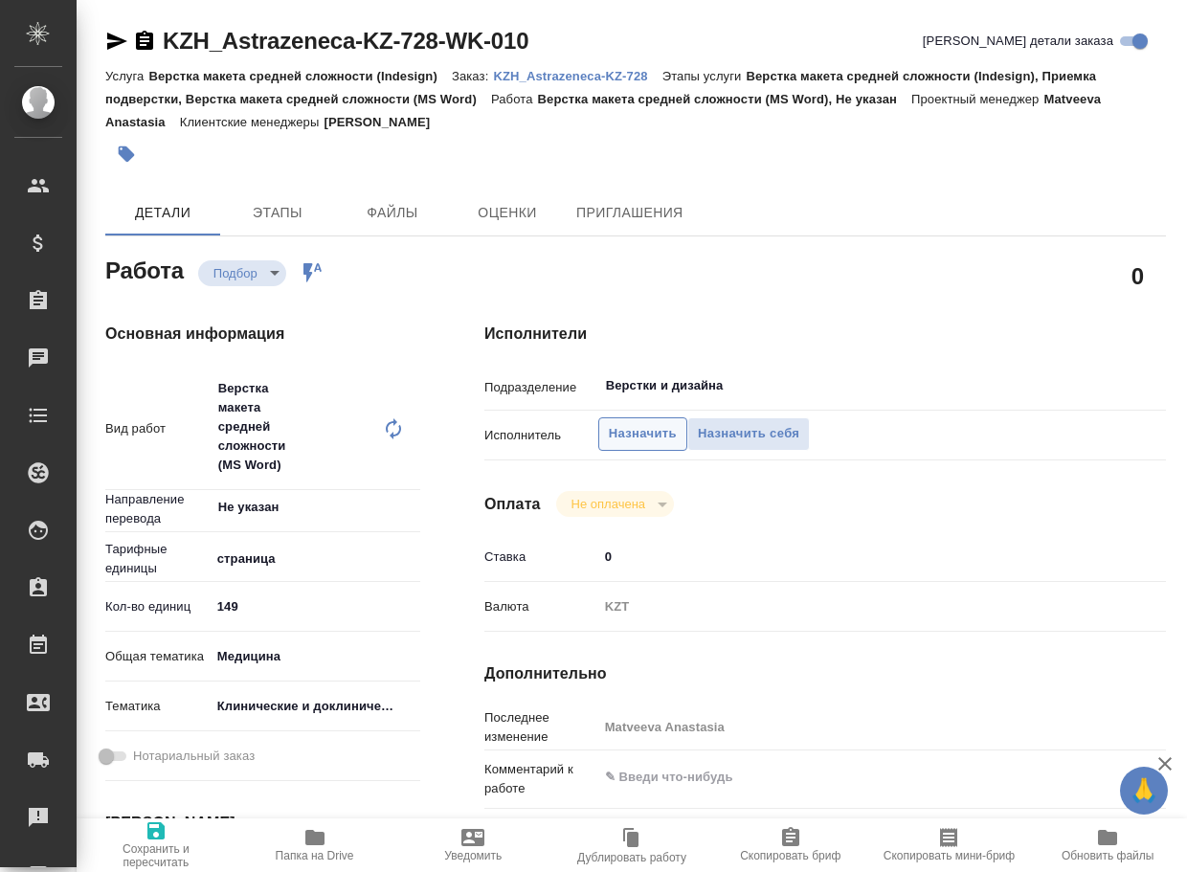
type textarea "x"
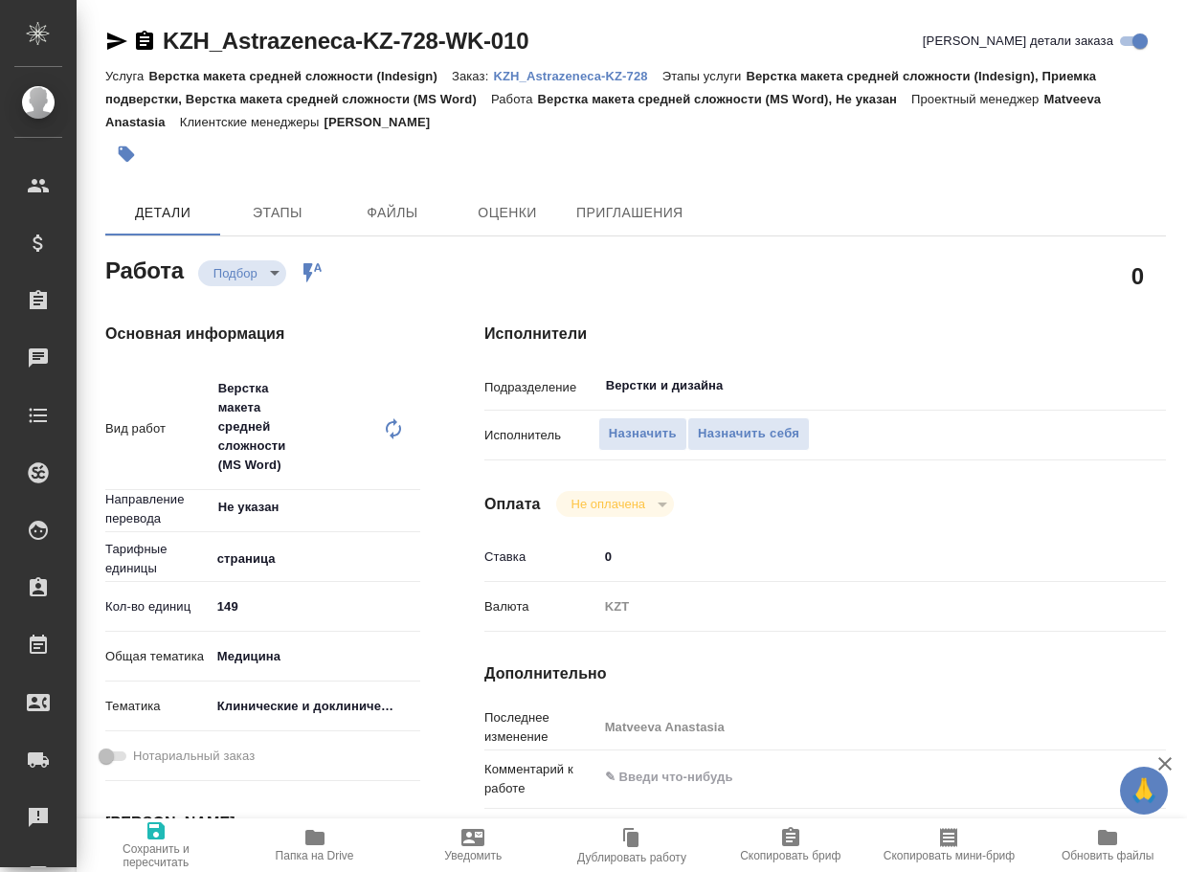
type textarea "x"
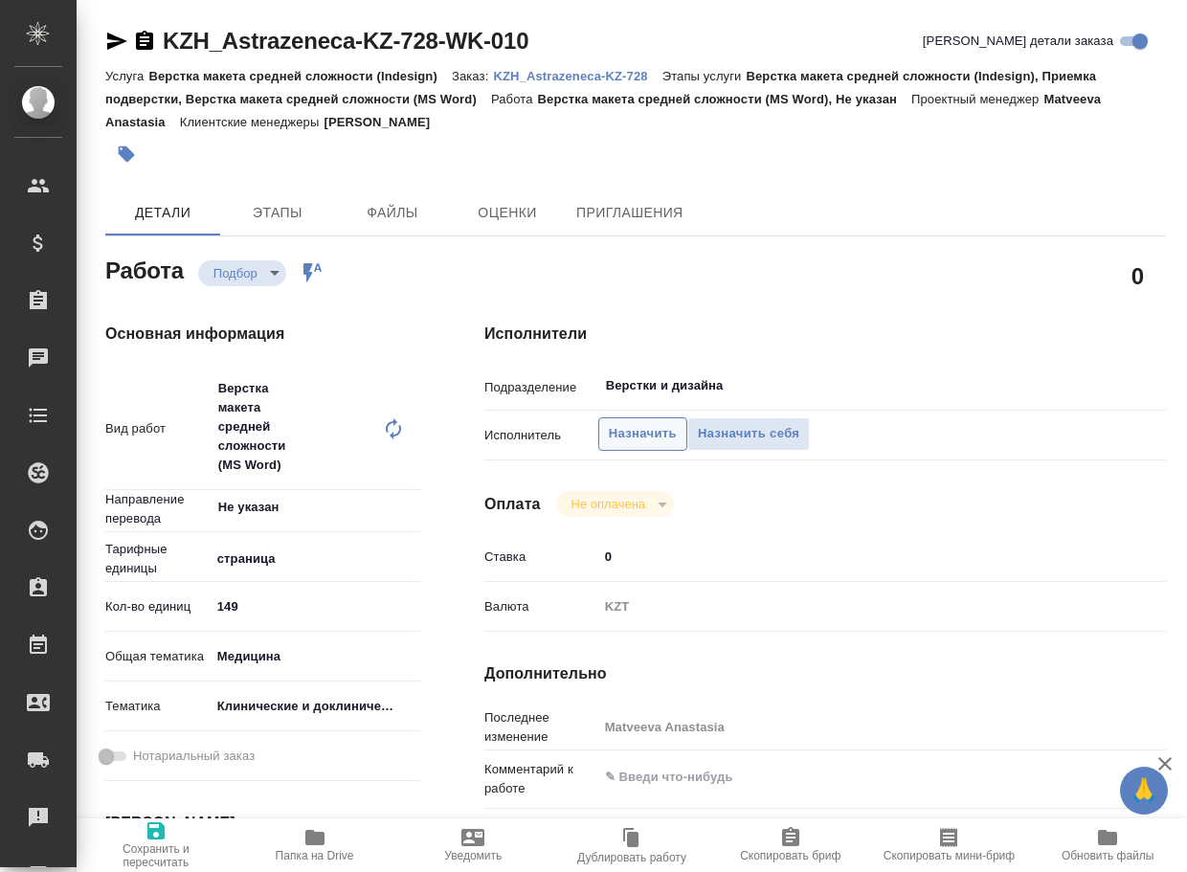
type textarea "x"
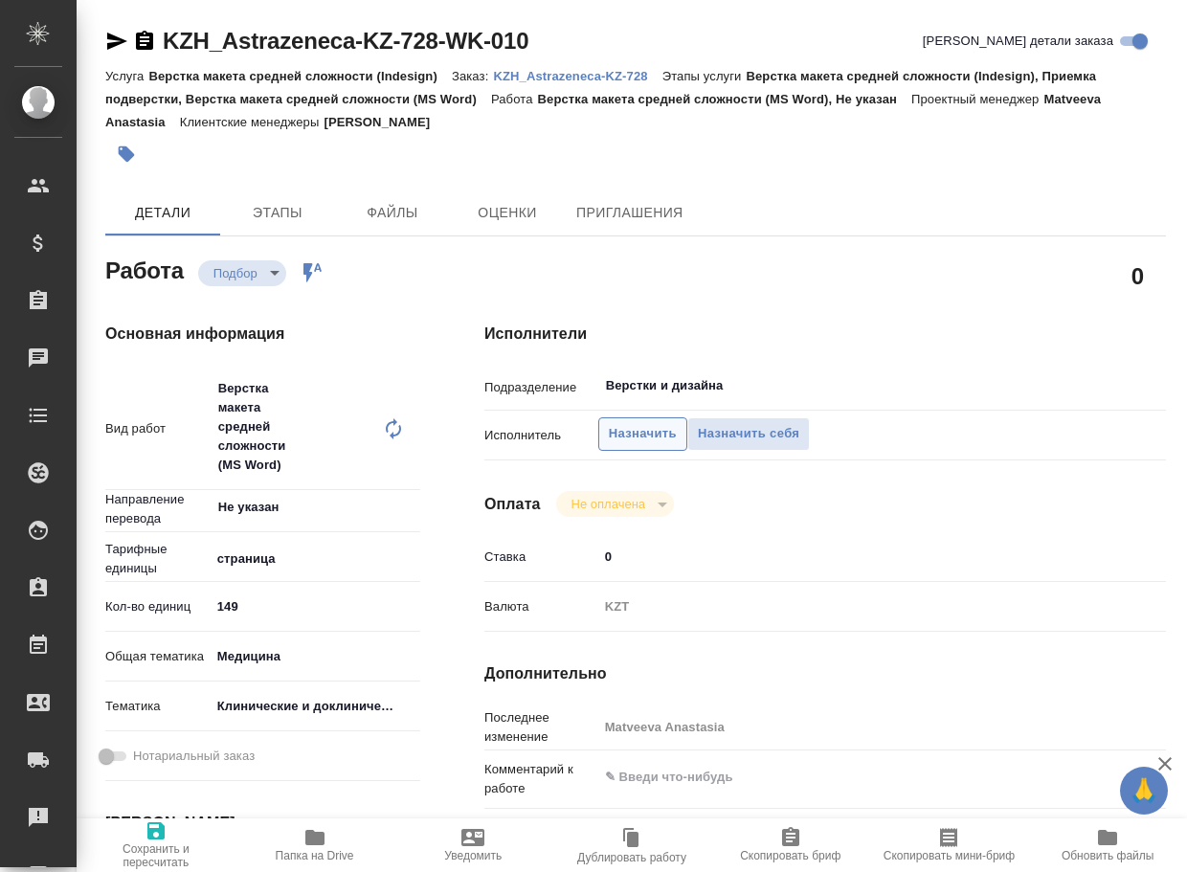
click at [653, 437] on span "Назначить" at bounding box center [643, 434] width 68 height 22
type textarea "x"
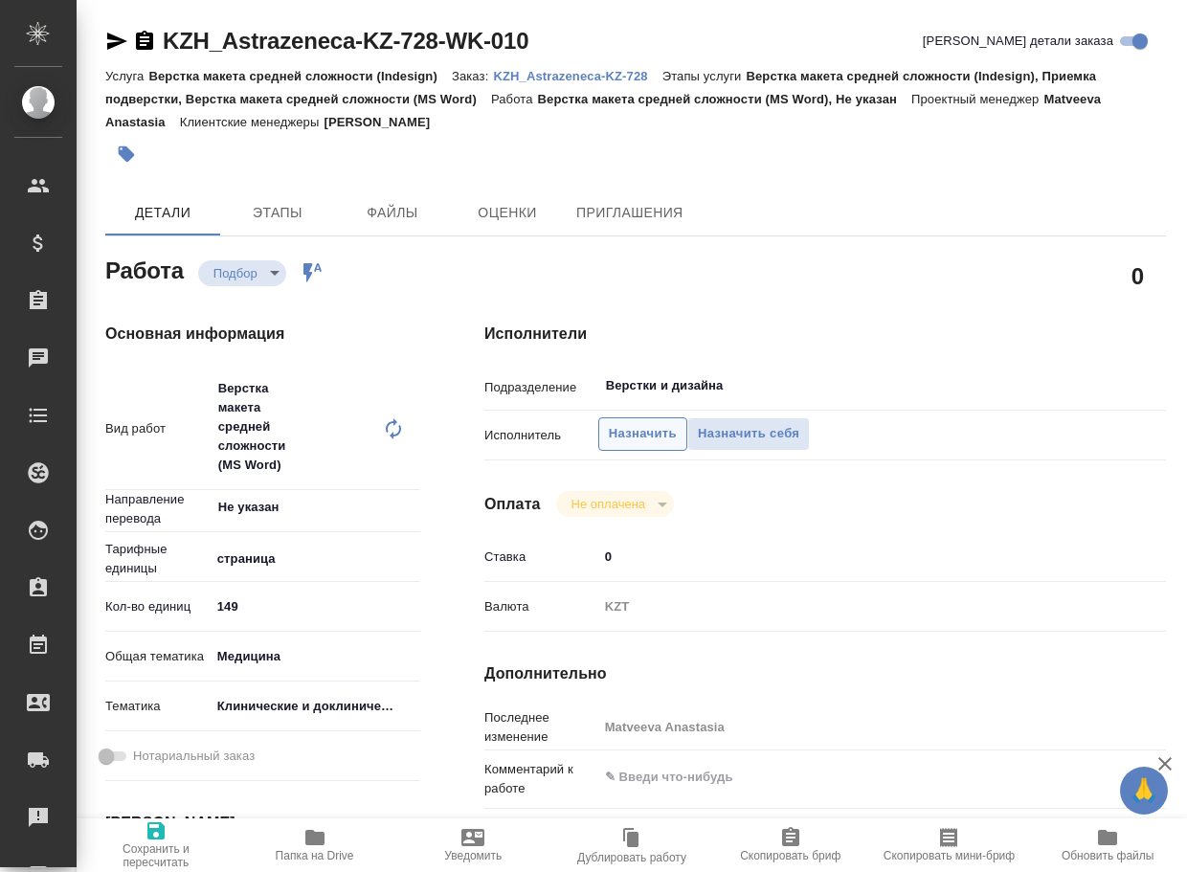
type textarea "x"
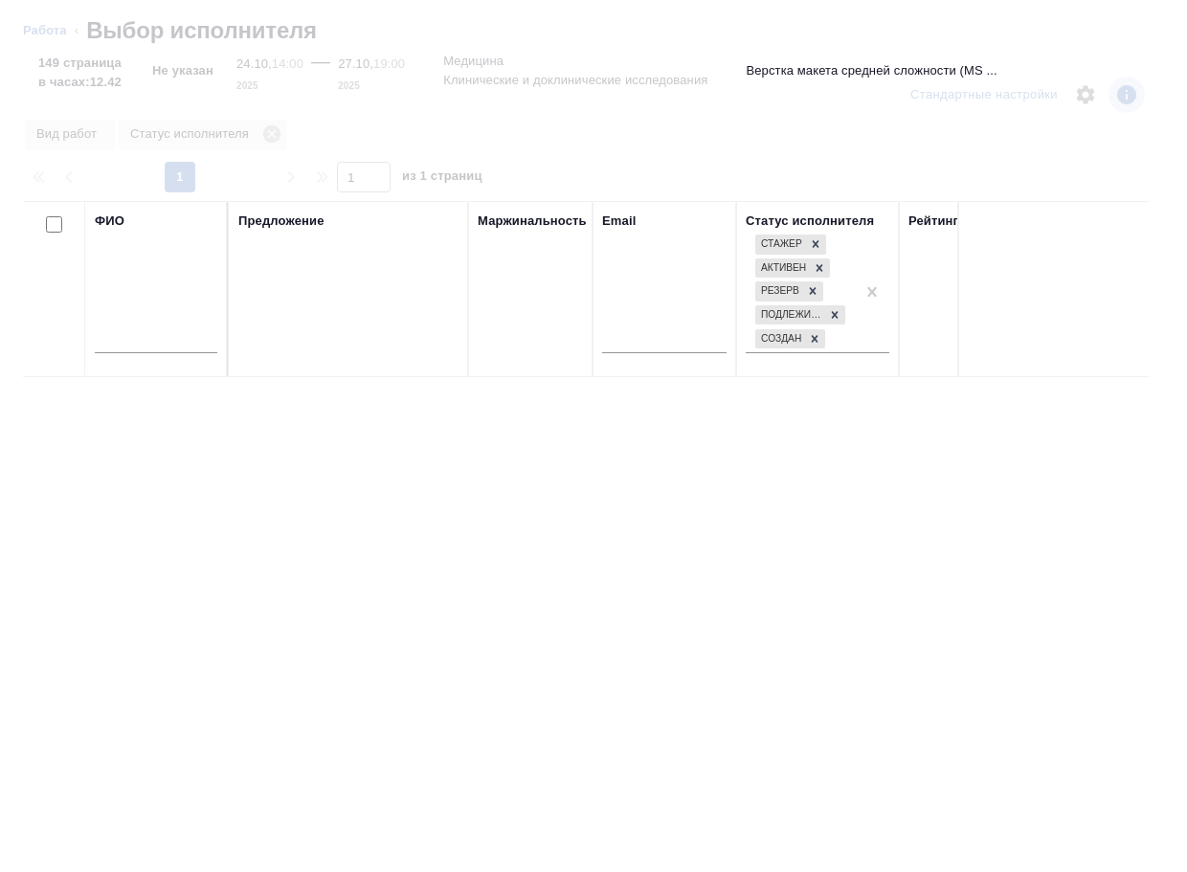
click at [169, 340] on input "text" at bounding box center [156, 341] width 123 height 24
type input "д"
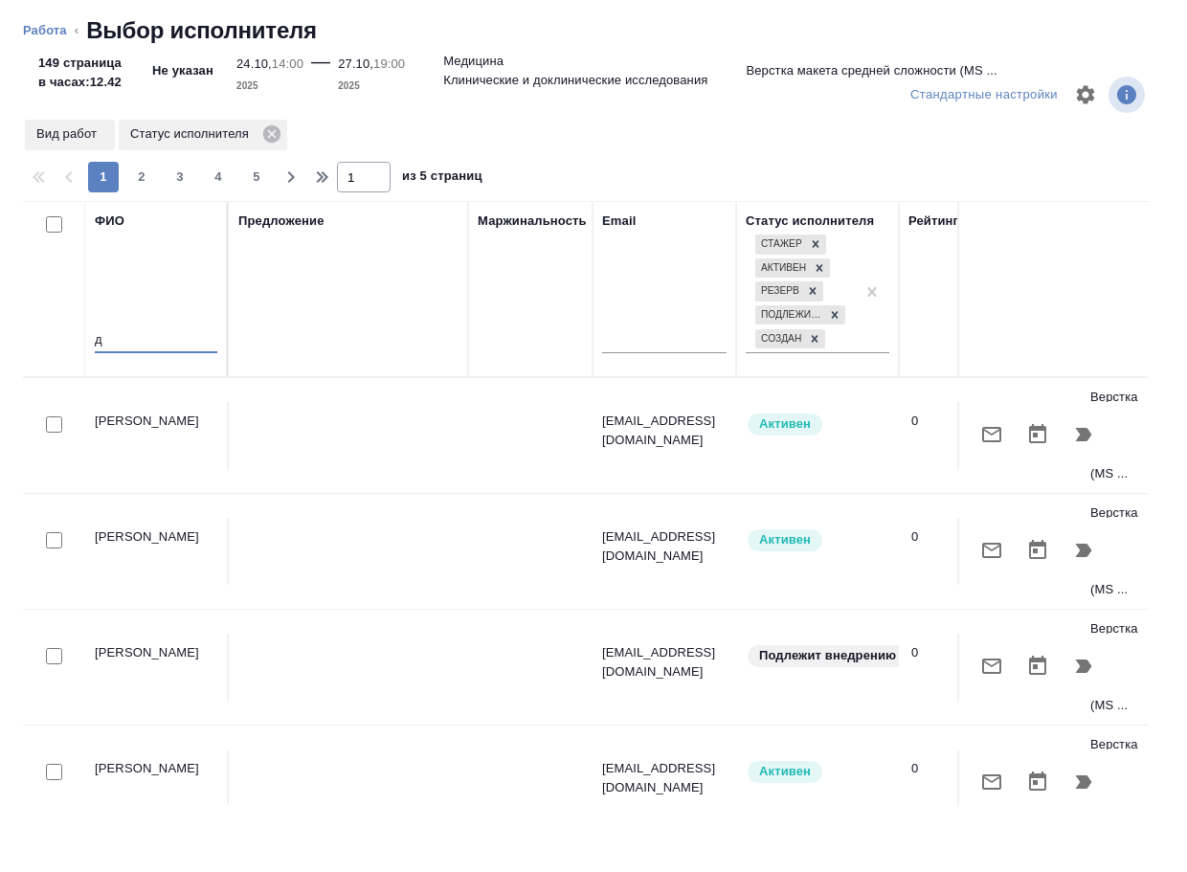
type textarea "x"
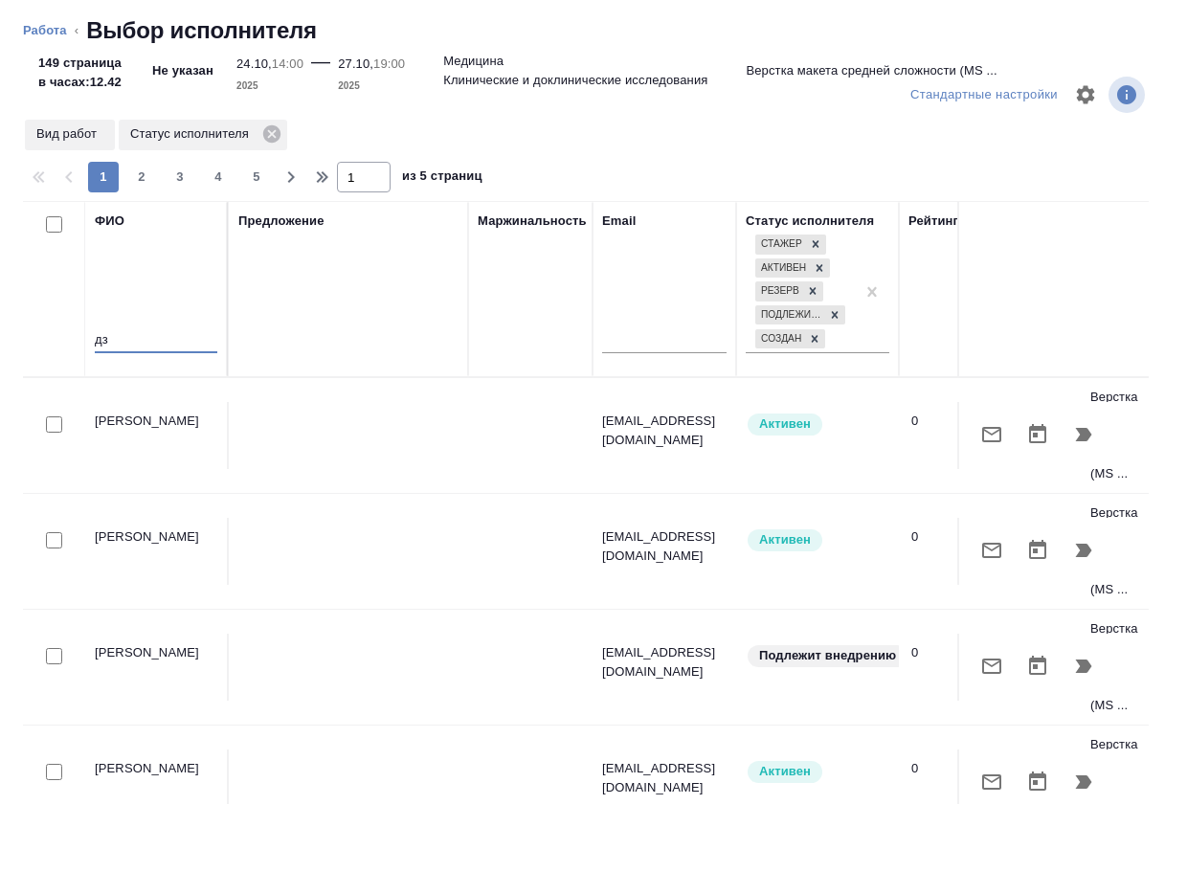
type input "дзю"
type textarea "x"
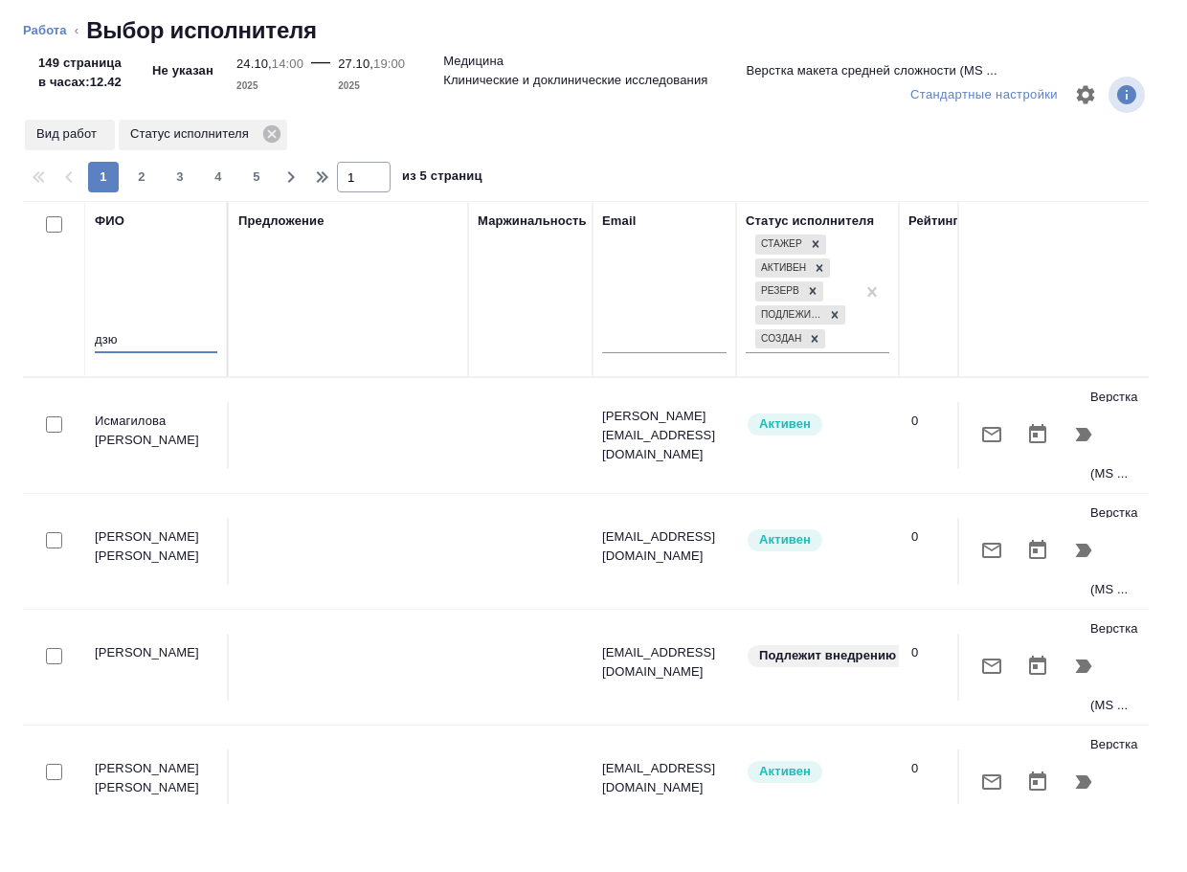
type textarea "x"
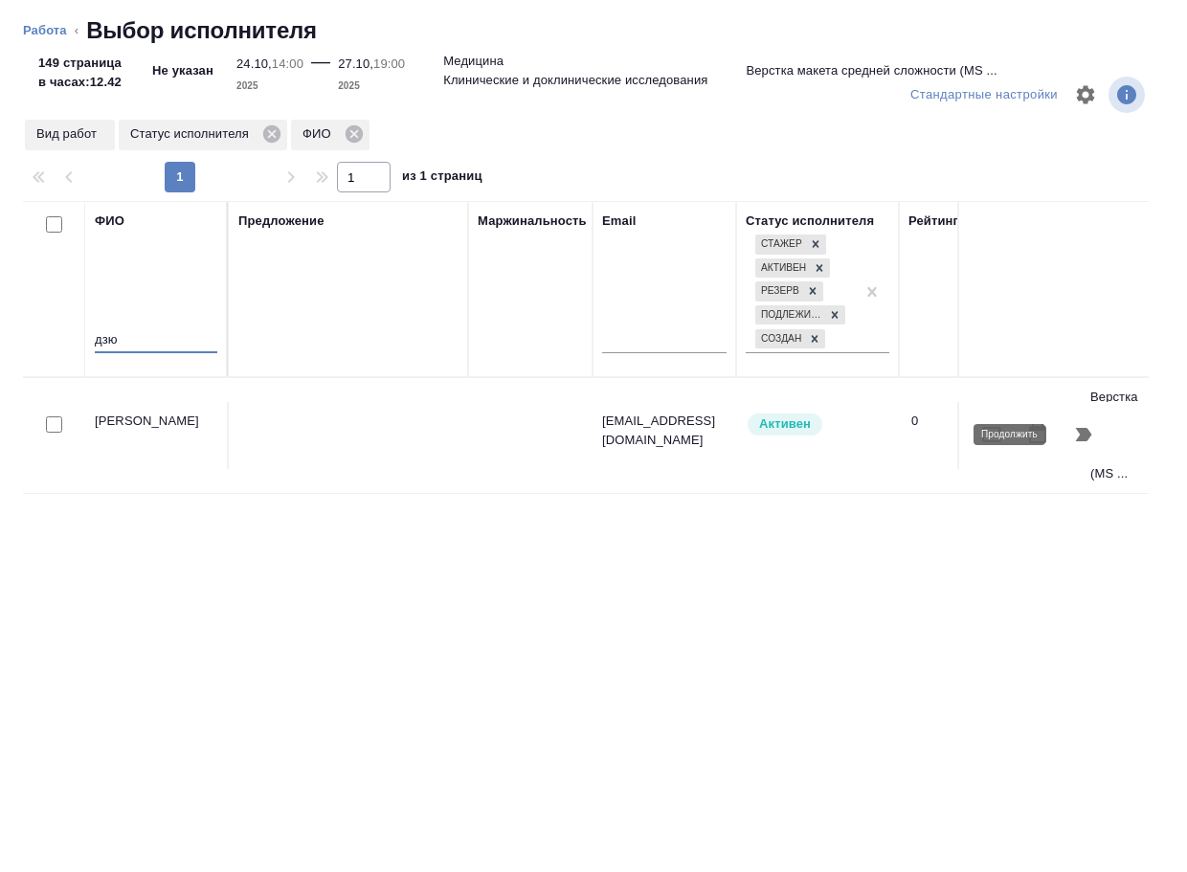
type input "дзю"
click at [1090, 420] on button "button" at bounding box center [1084, 435] width 46 height 46
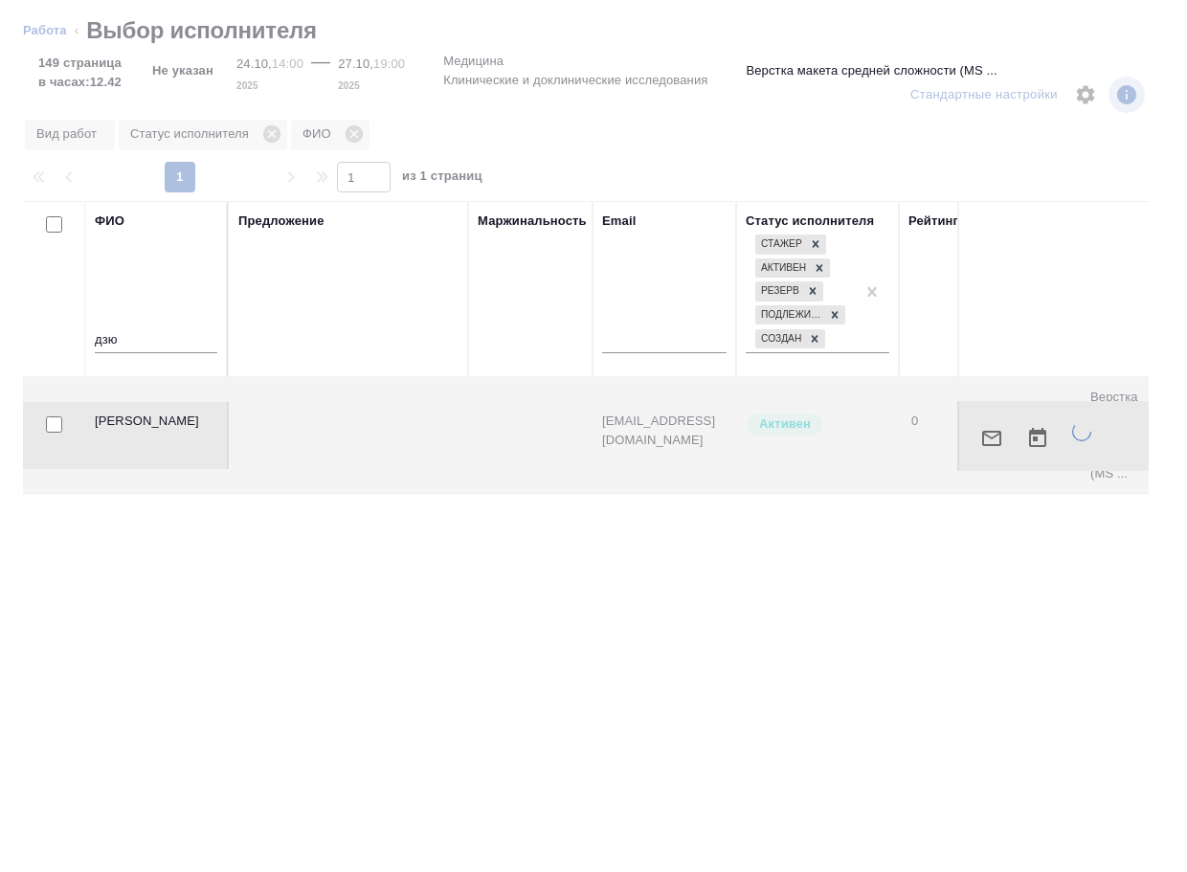
type textarea "x"
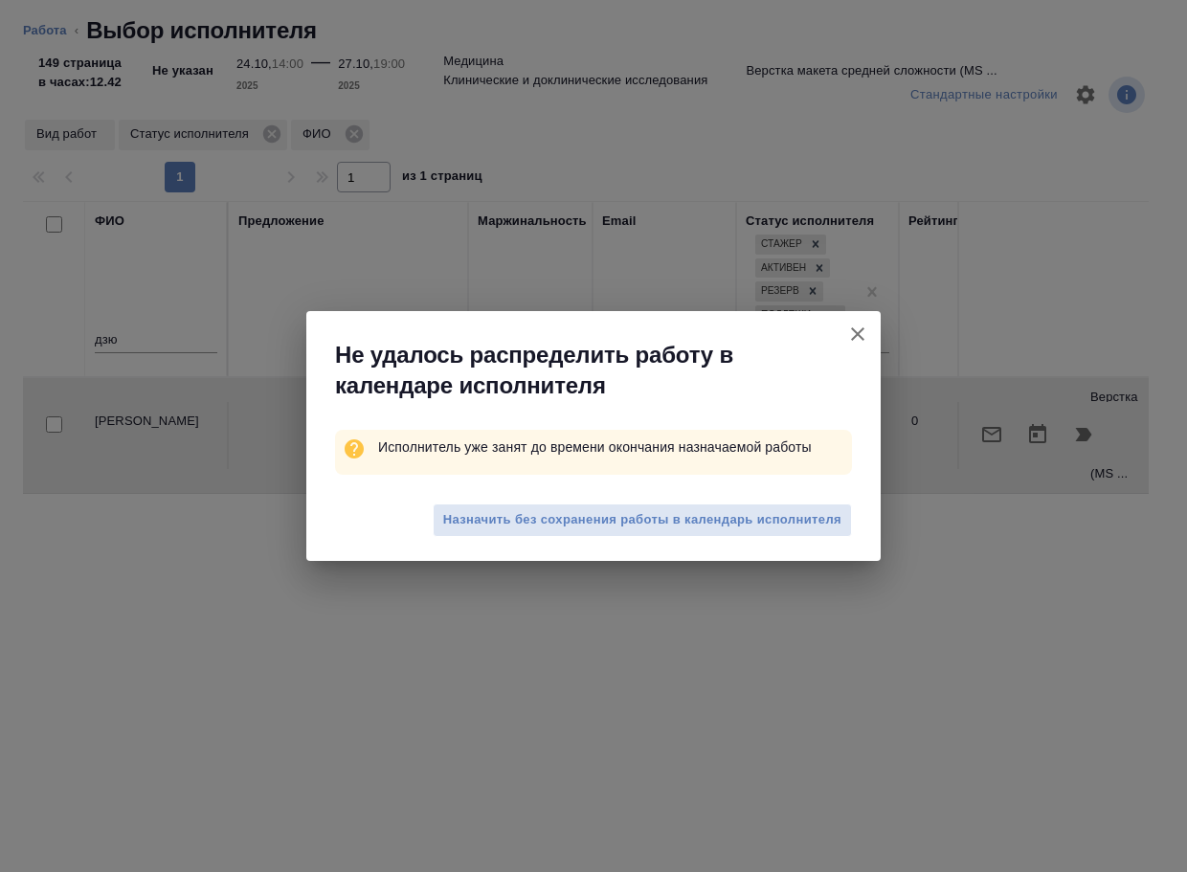
click at [763, 497] on div "Назначить без сохранения работы в календарь исполнителя" at bounding box center [593, 522] width 574 height 77
click at [759, 506] on button "Назначить без сохранения работы в календарь исполнителя" at bounding box center [642, 521] width 419 height 34
type textarea "x"
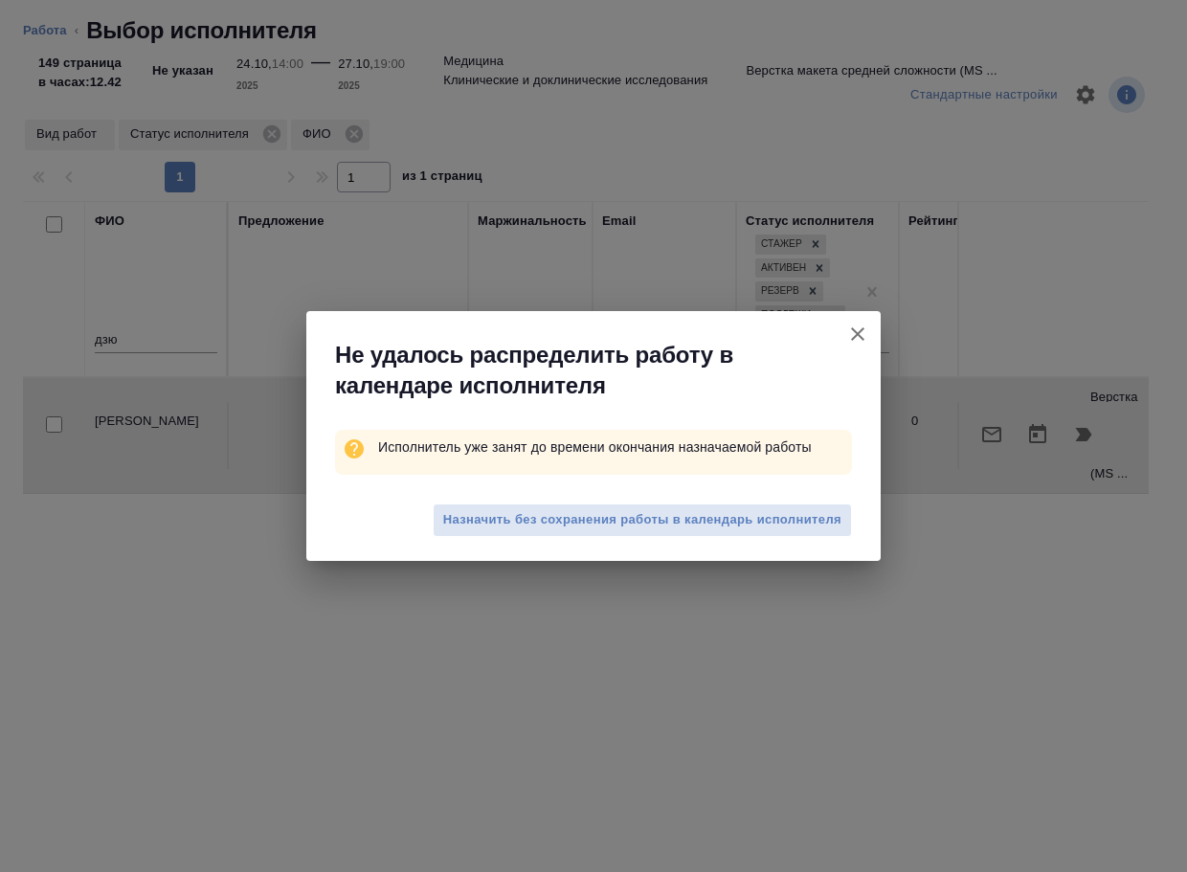
type textarea "x"
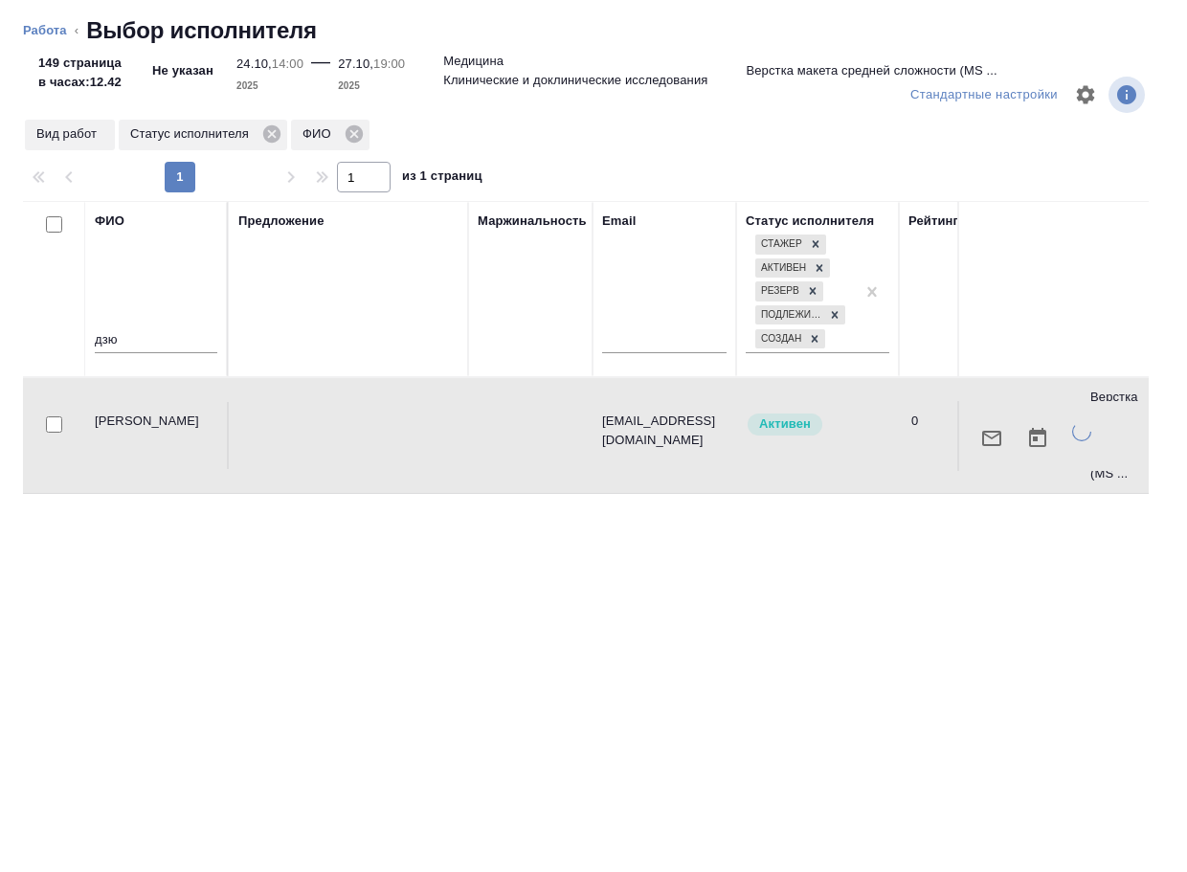
type textarea "x"
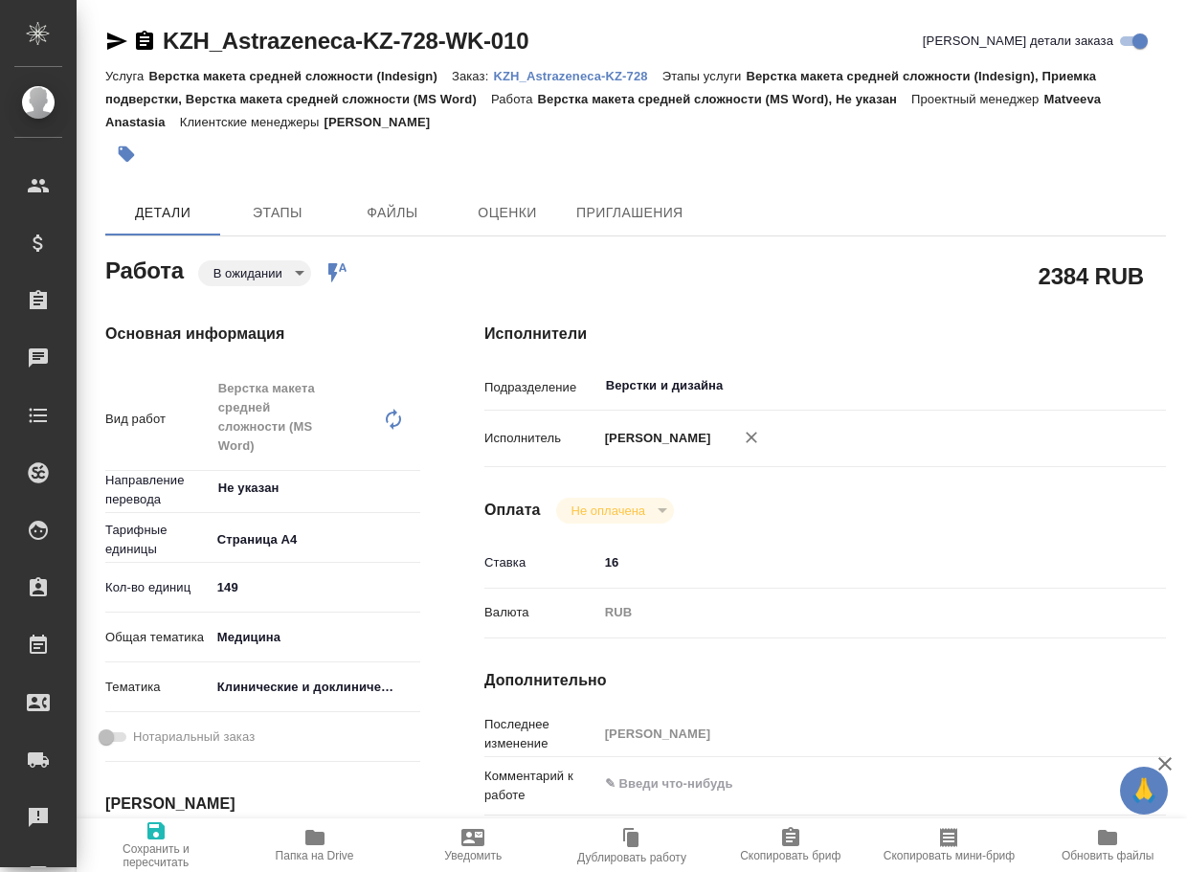
type textarea "x"
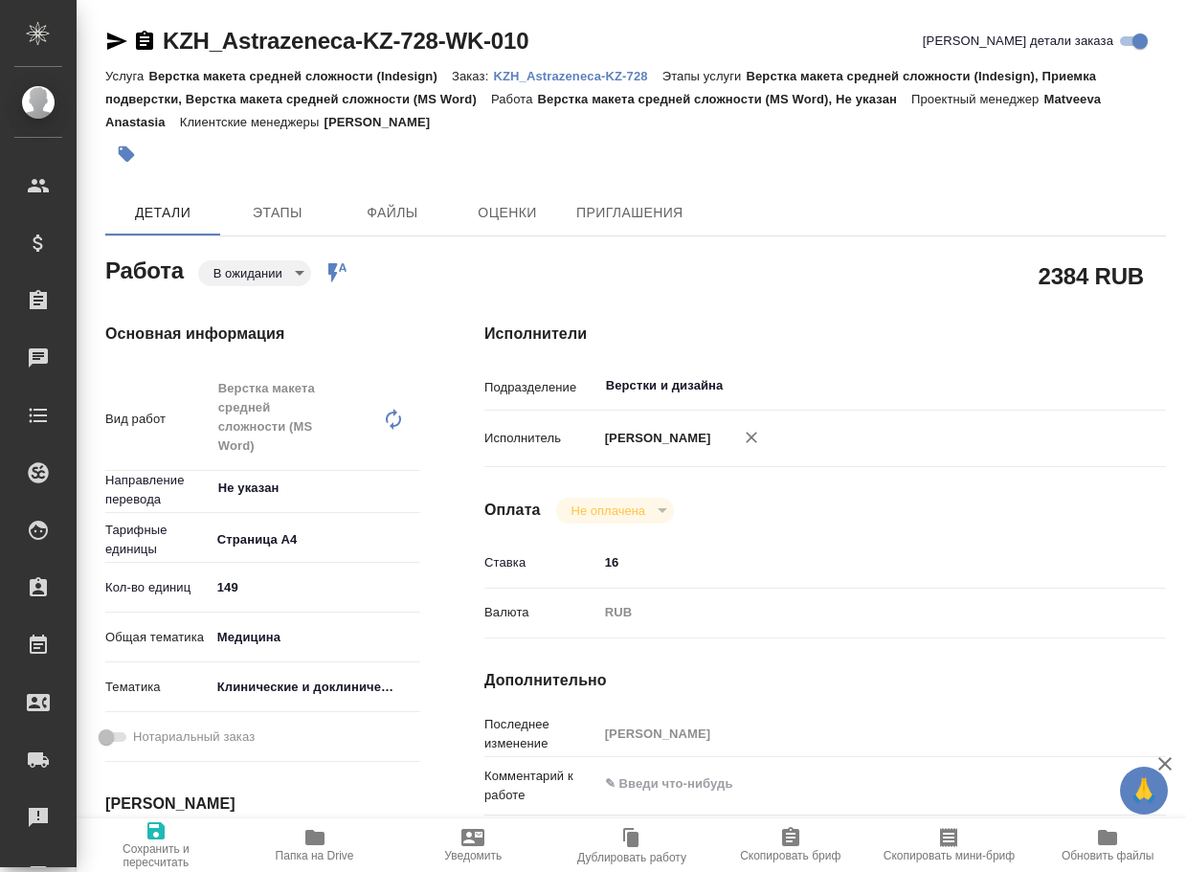
type textarea "x"
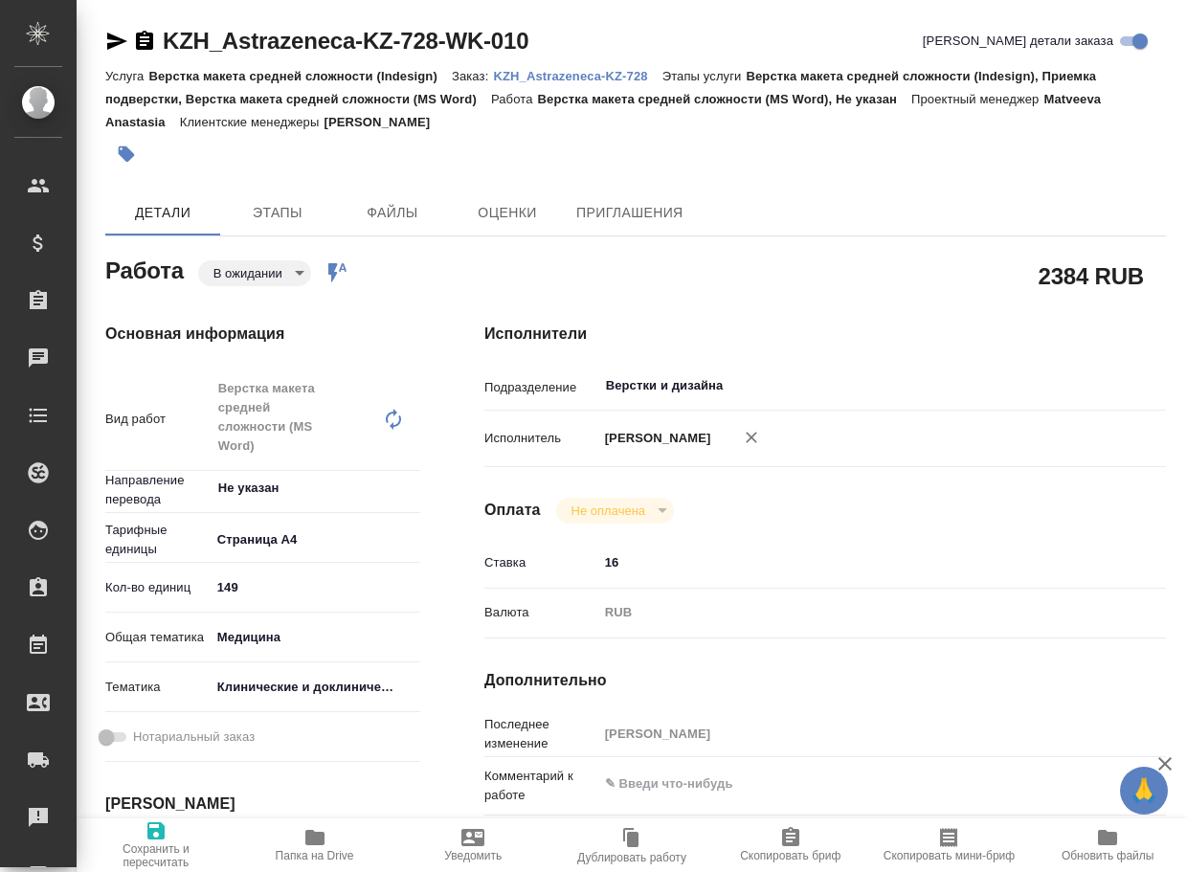
type textarea "x"
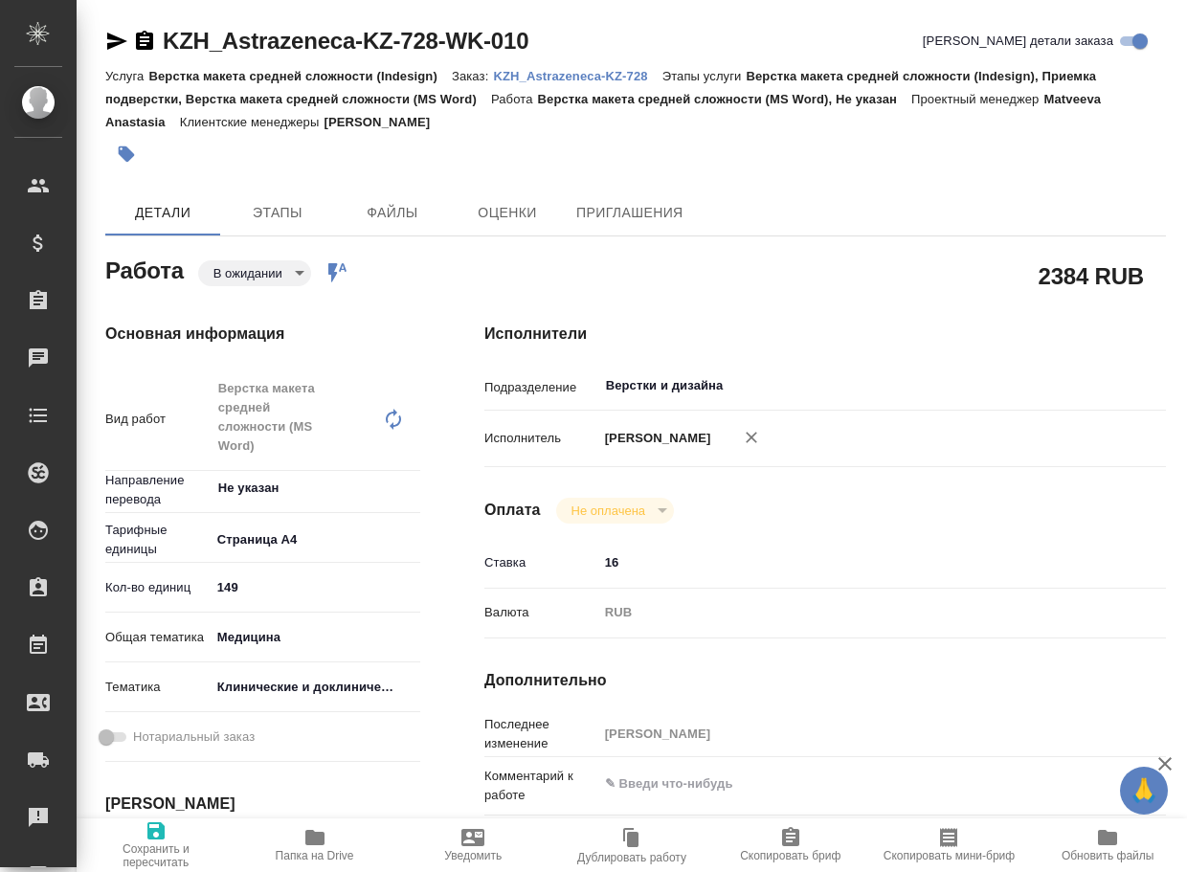
type textarea "x"
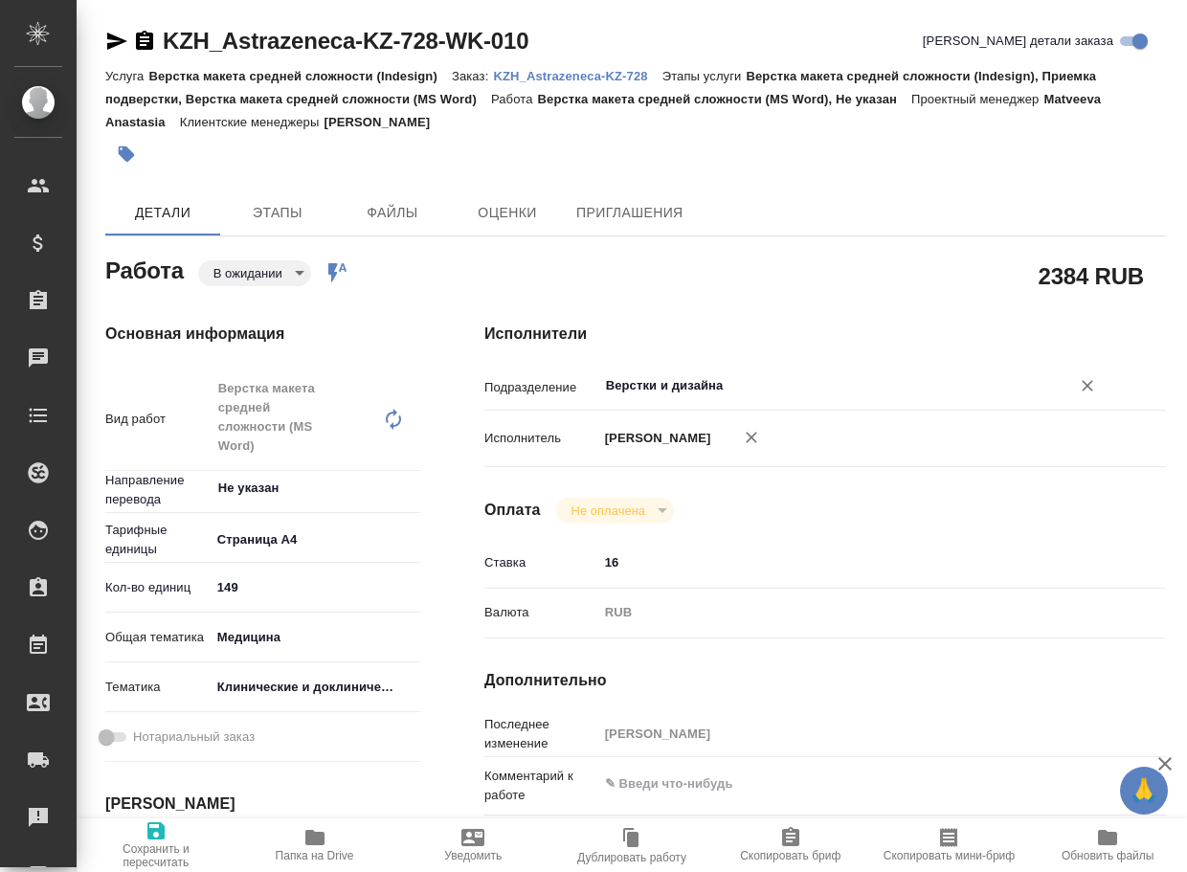
type textarea "x"
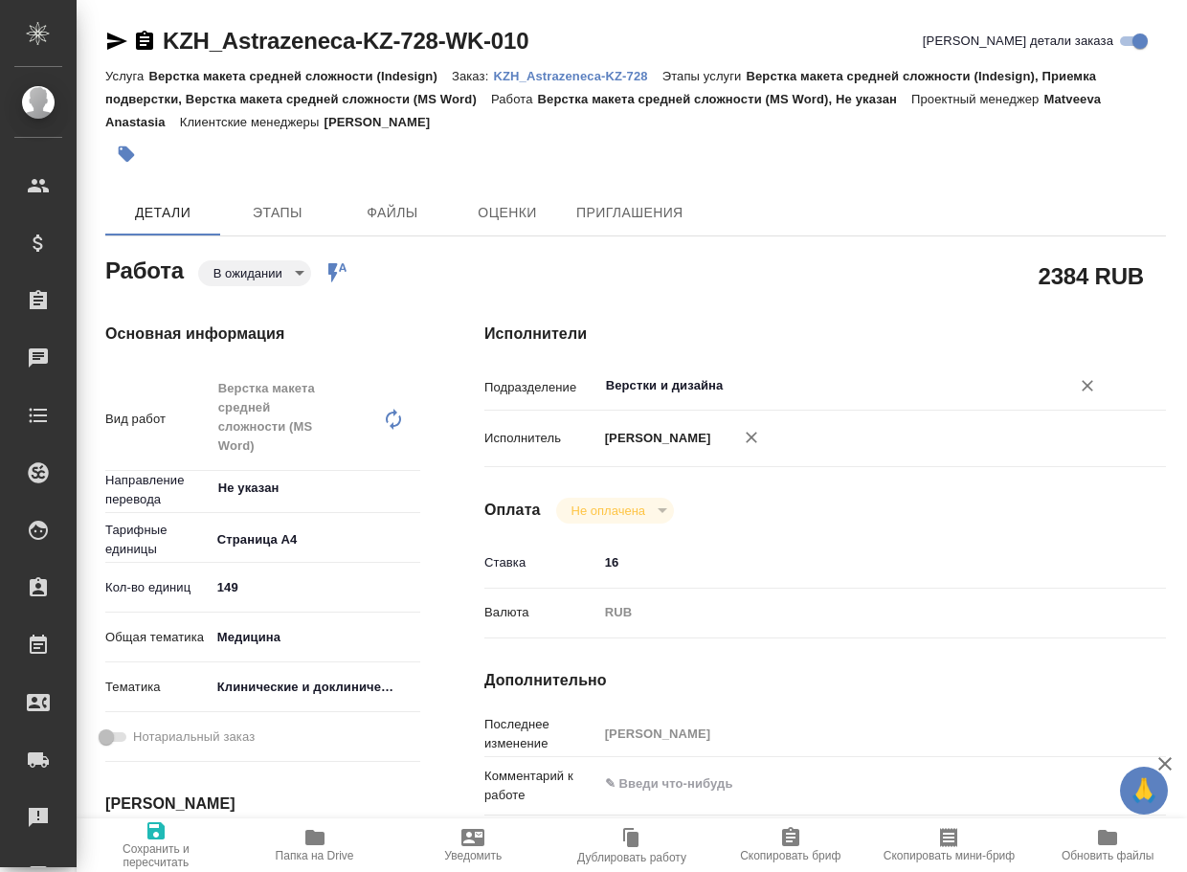
type textarea "x"
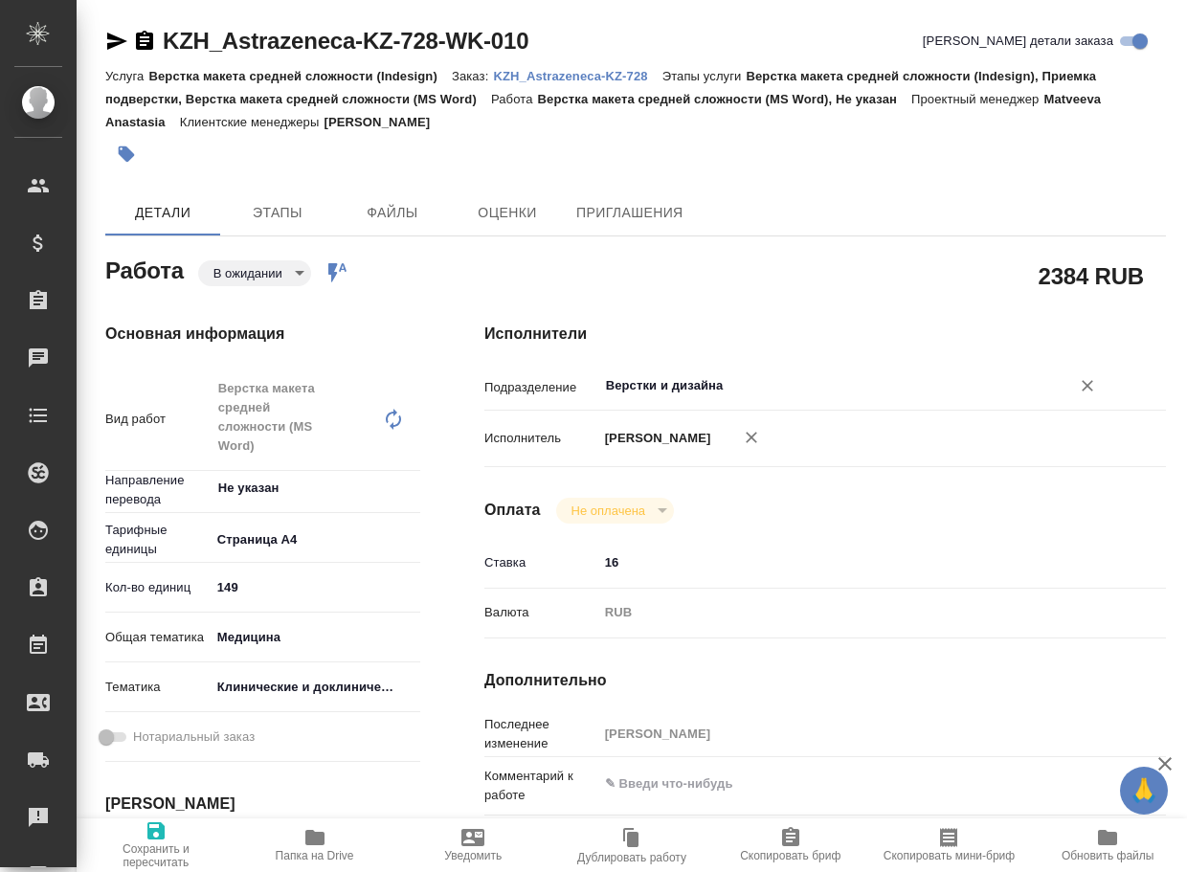
type textarea "x"
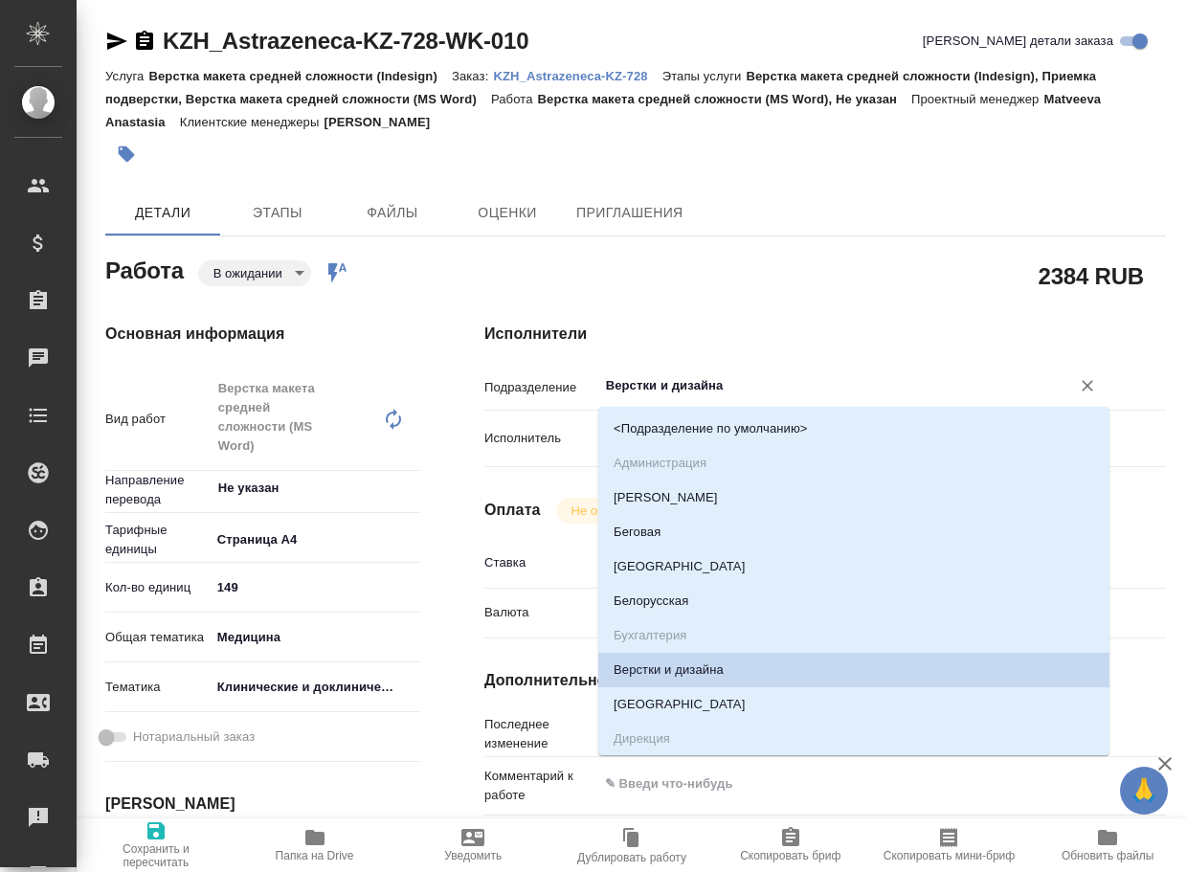
click at [737, 392] on input "Верстки и дизайна" at bounding box center [822, 385] width 436 height 23
type input "d"
type textarea "x"
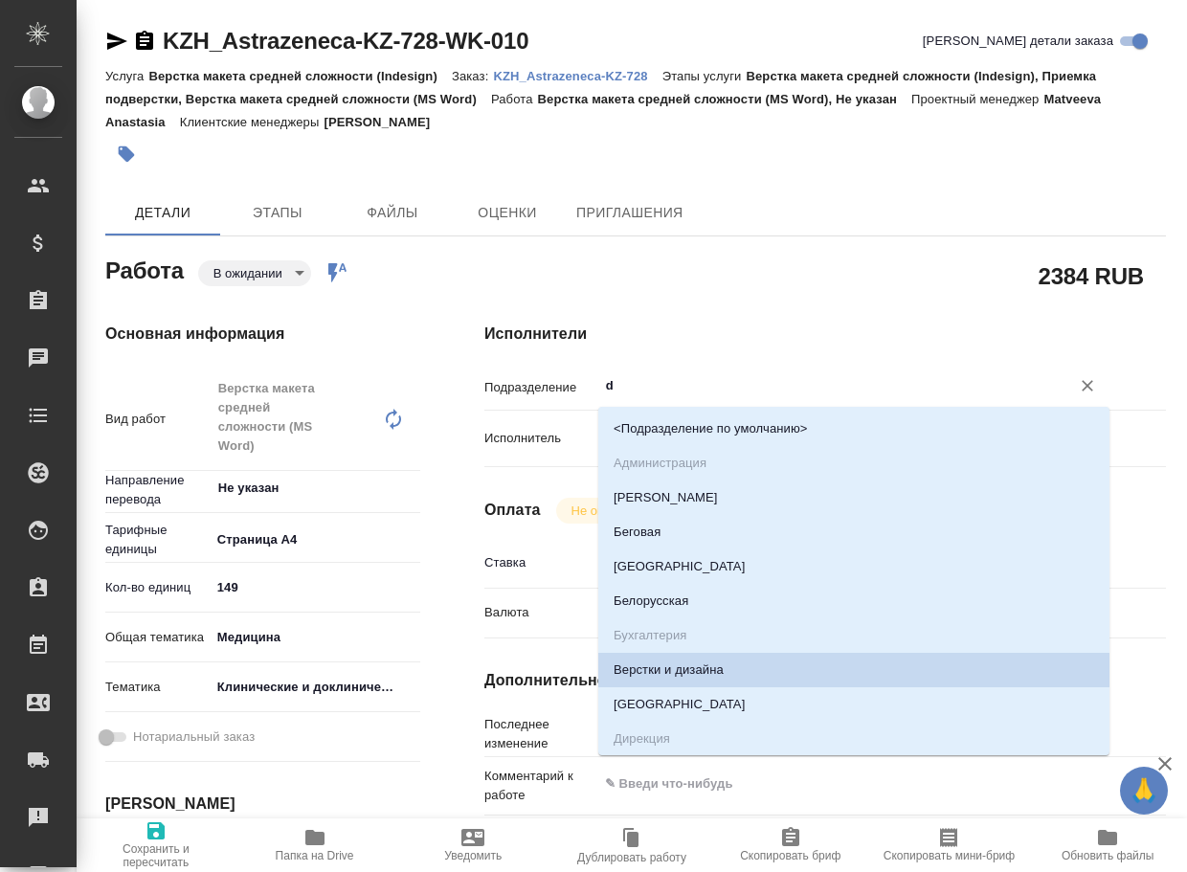
type textarea "x"
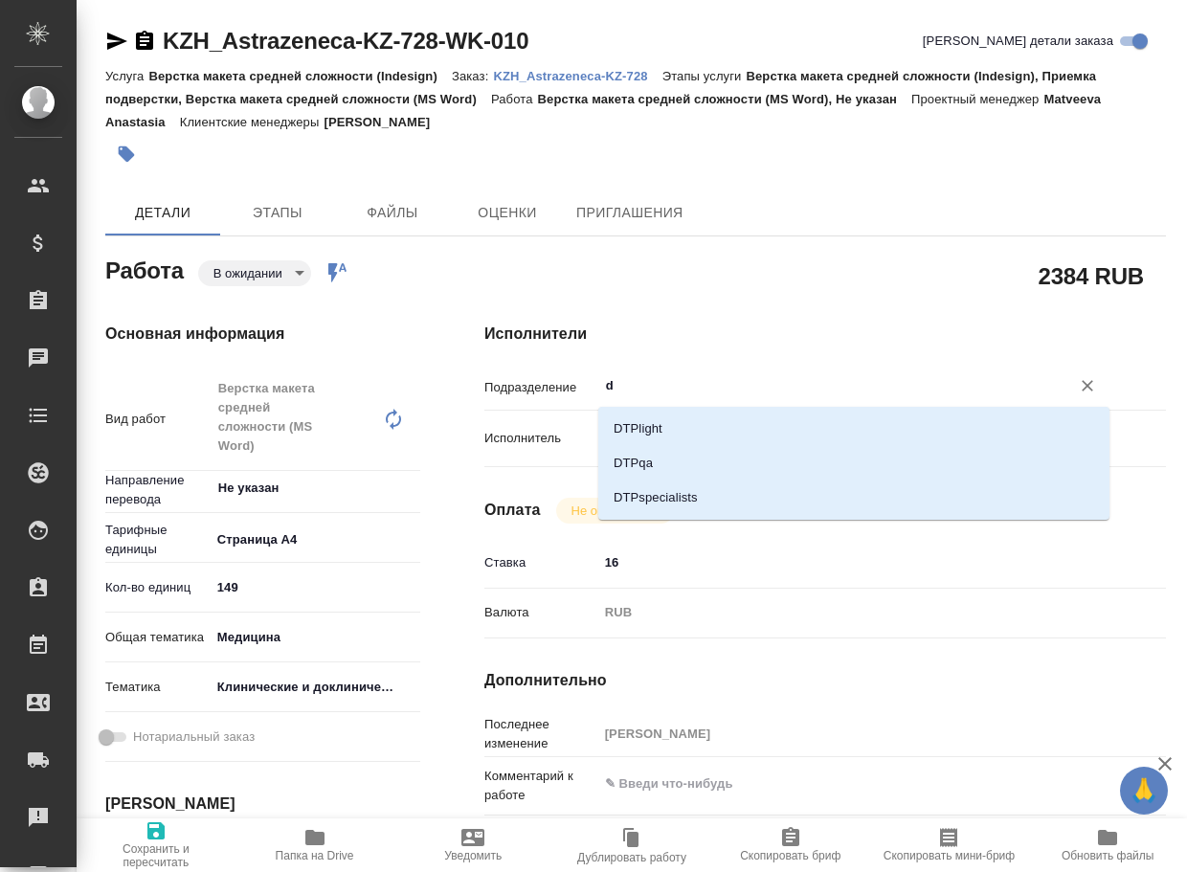
type input "dt"
click at [688, 437] on li "DTPlight" at bounding box center [853, 429] width 511 height 34
type textarea "x"
type input "DTPlight"
type textarea "x"
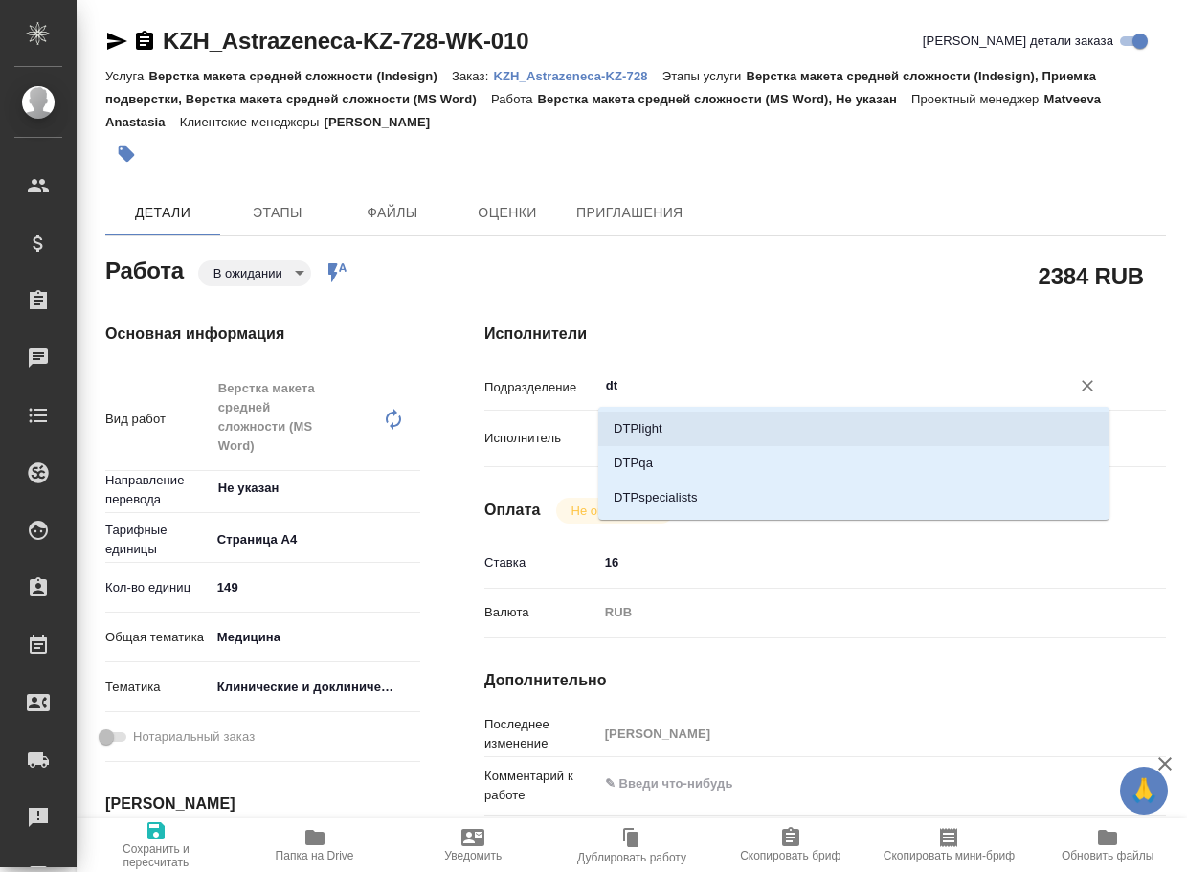
type textarea "x"
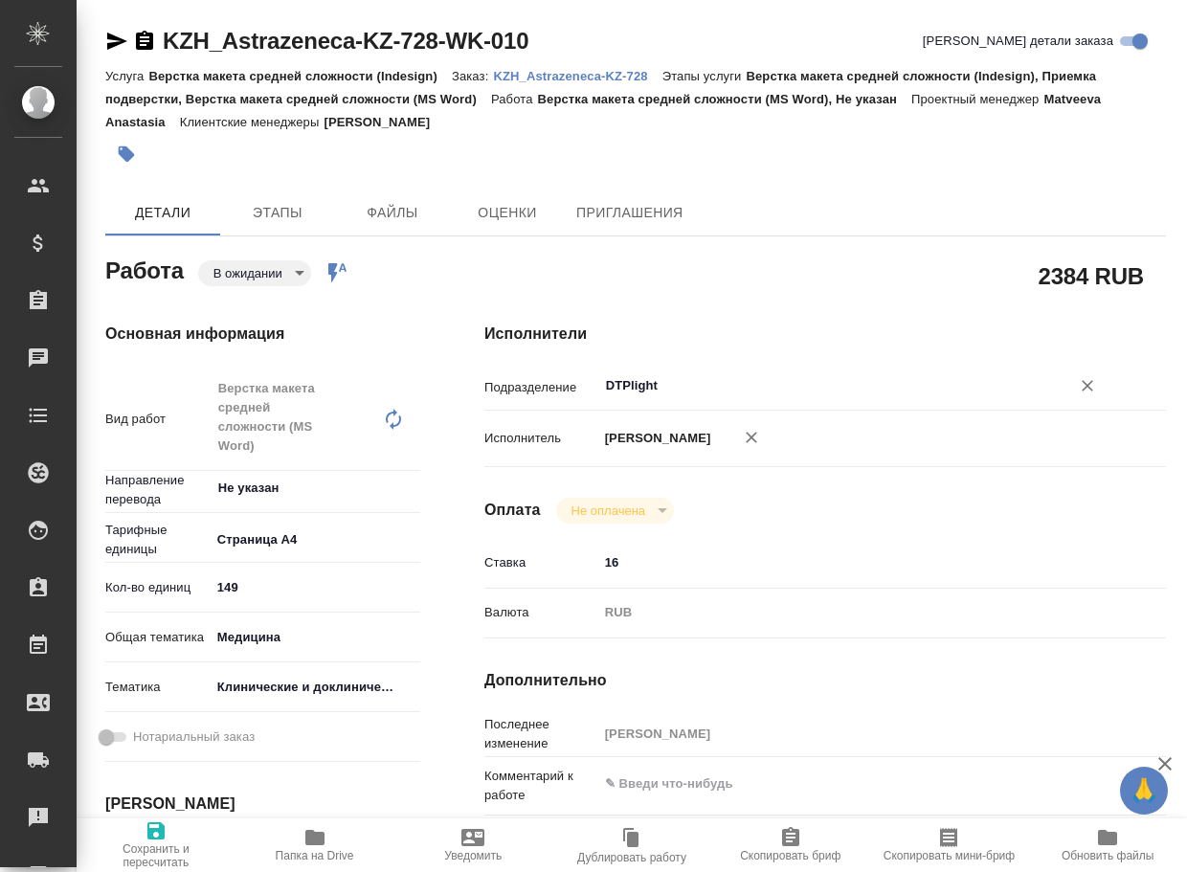
type textarea "x"
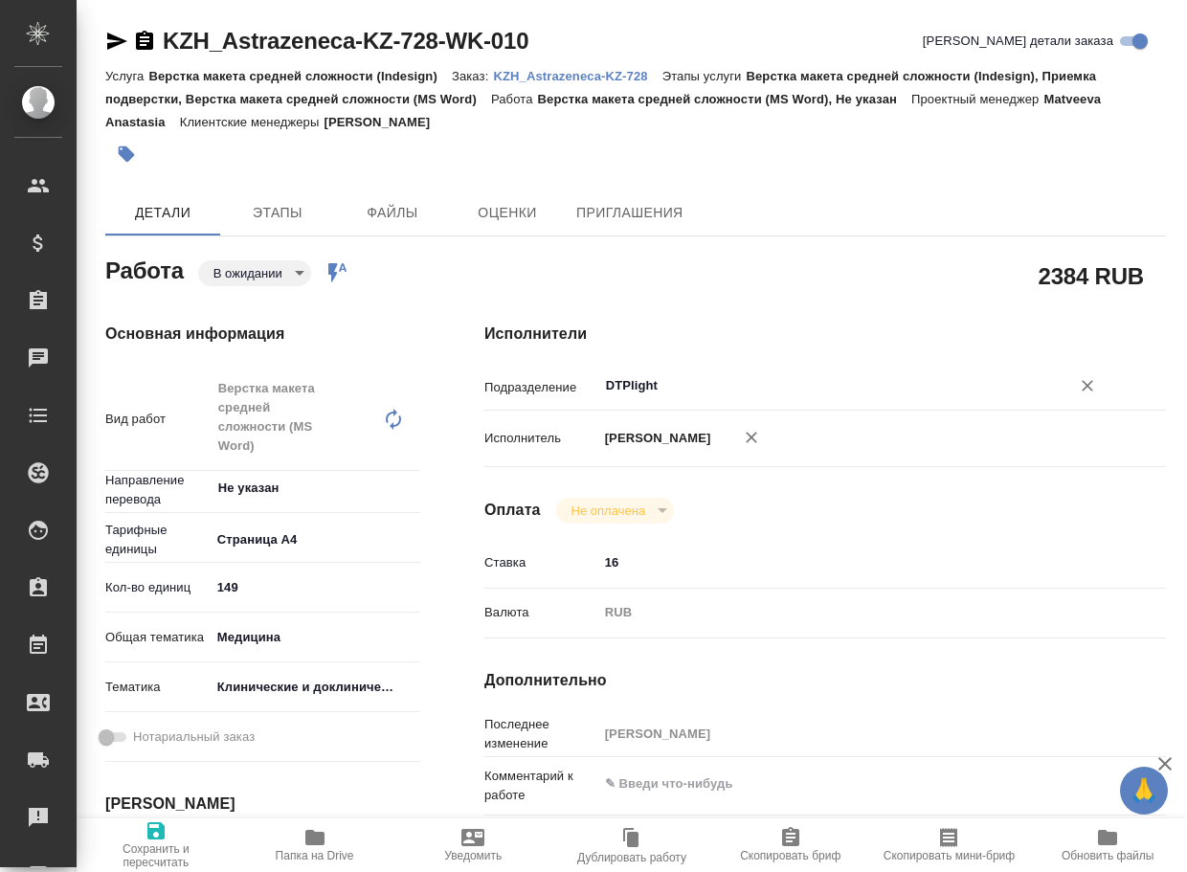
type input "DTPlight"
click at [151, 842] on span "Сохранить и пересчитать" at bounding box center [156, 855] width 136 height 27
type textarea "x"
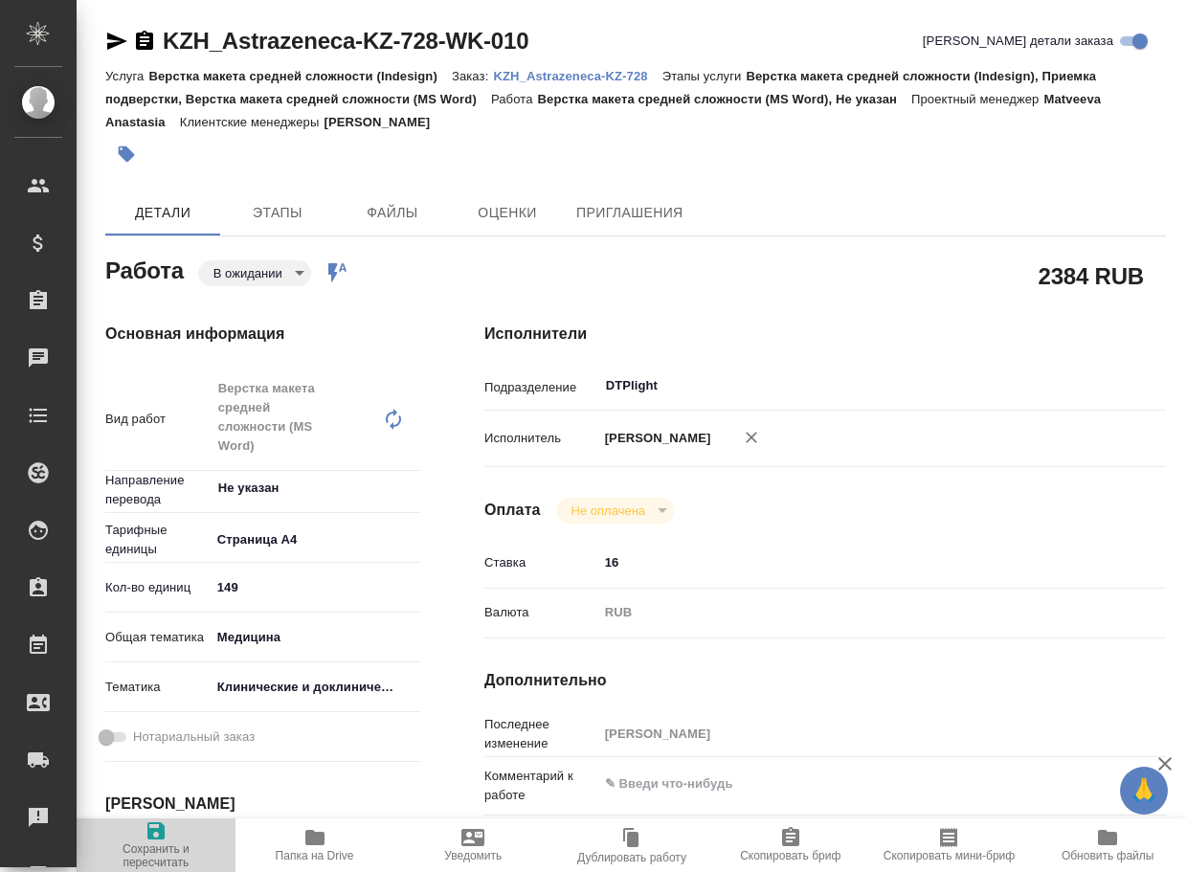
type textarea "x"
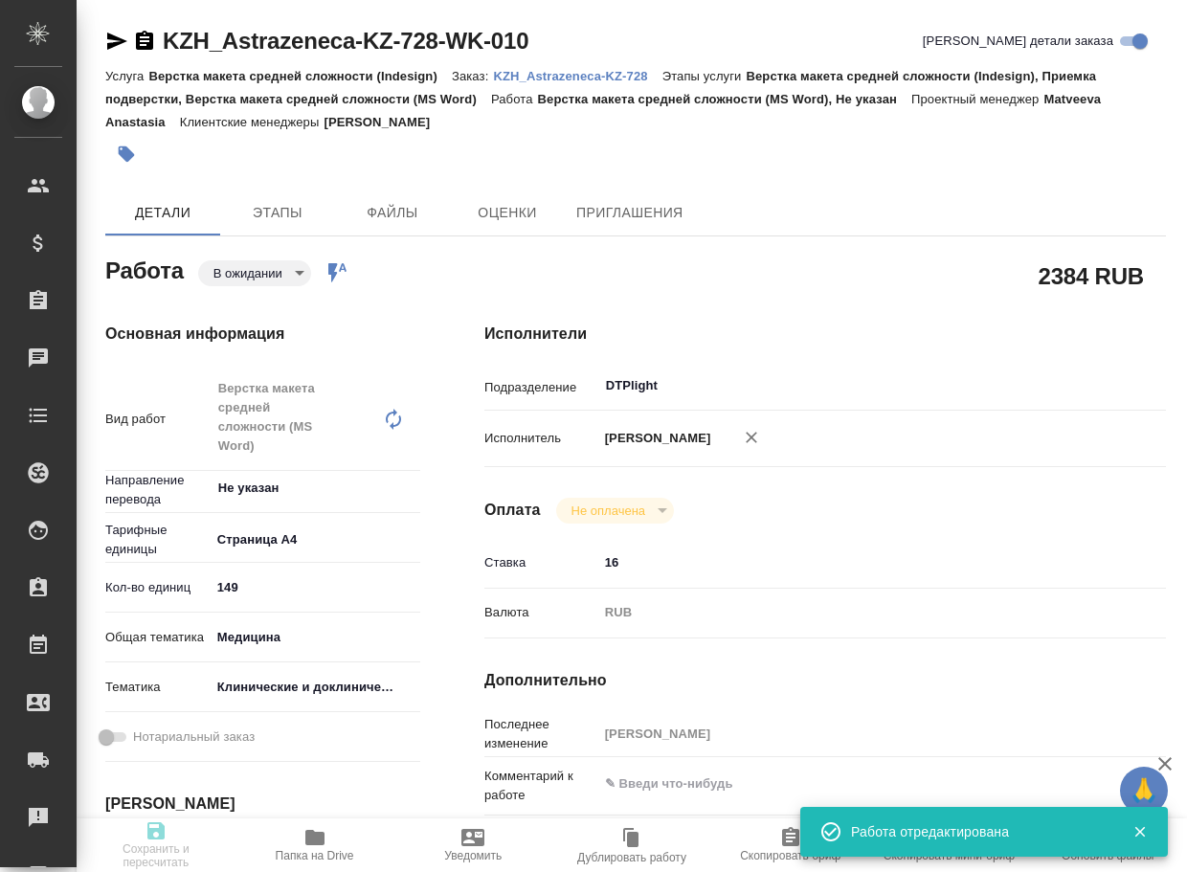
type textarea "x"
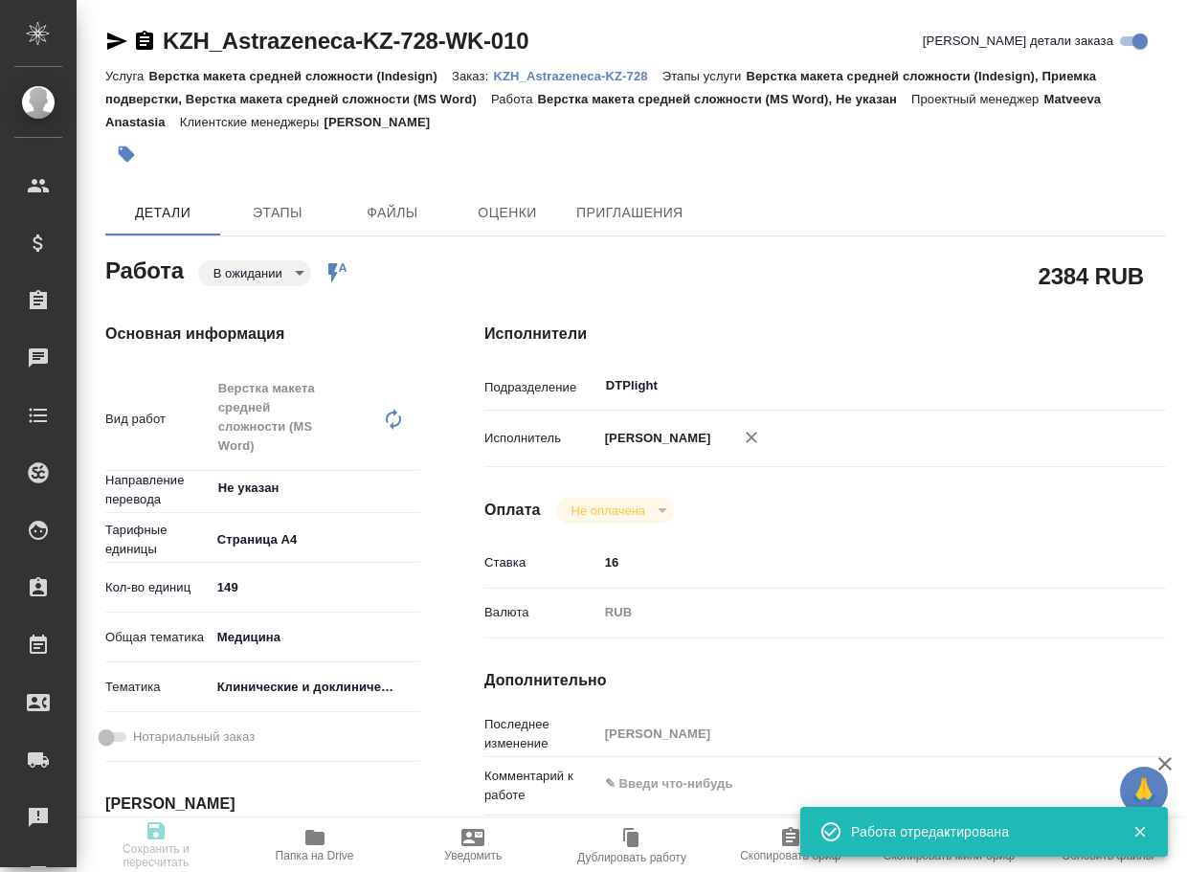
type input "pending"
type textarea "Верстка макета средней сложности (MS Word)"
type textarea "x"
type input "Не указан"
type input "5f036ec4e16dec2d6b59c8ff"
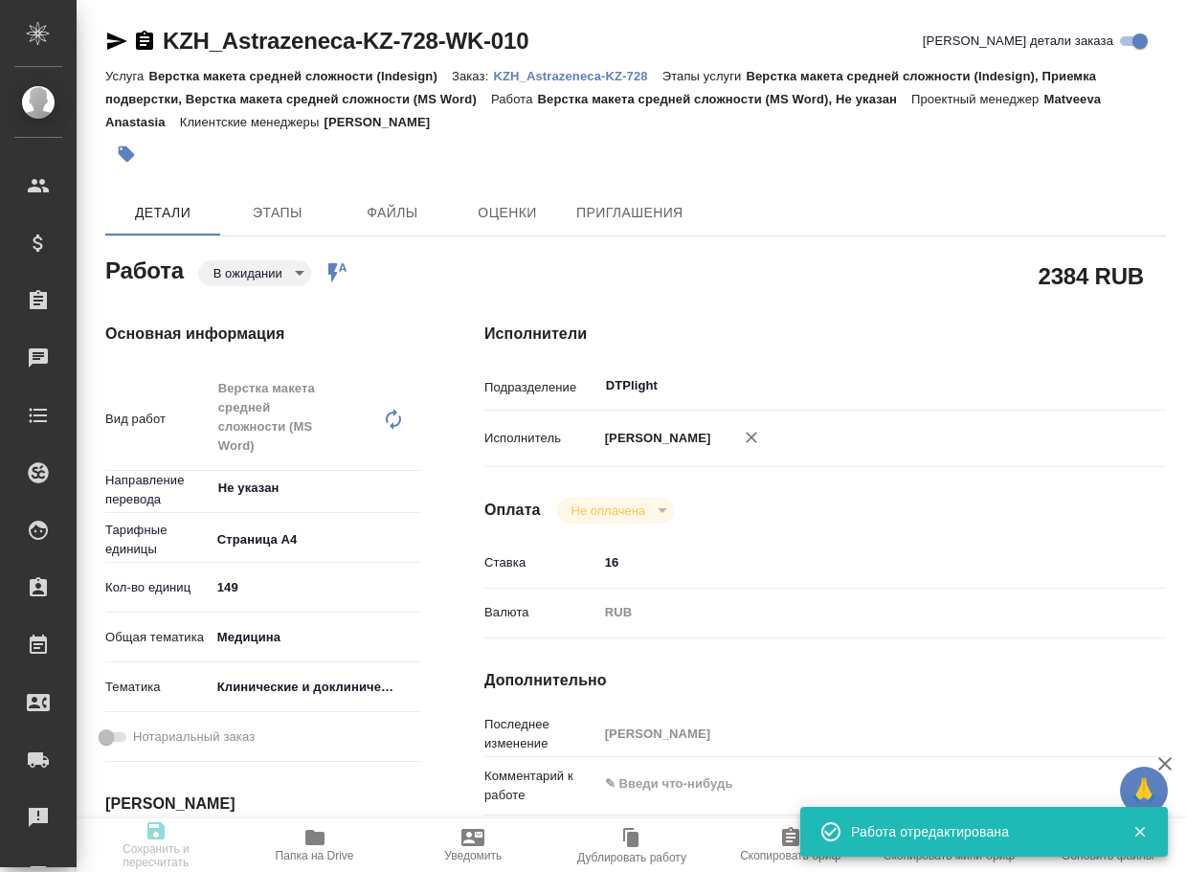
type input "149"
type input "med"
type input "5a8b8b956a9677013d343d9e"
type input "24.10.2025 14:00"
type input "27.10.2025 19:00"
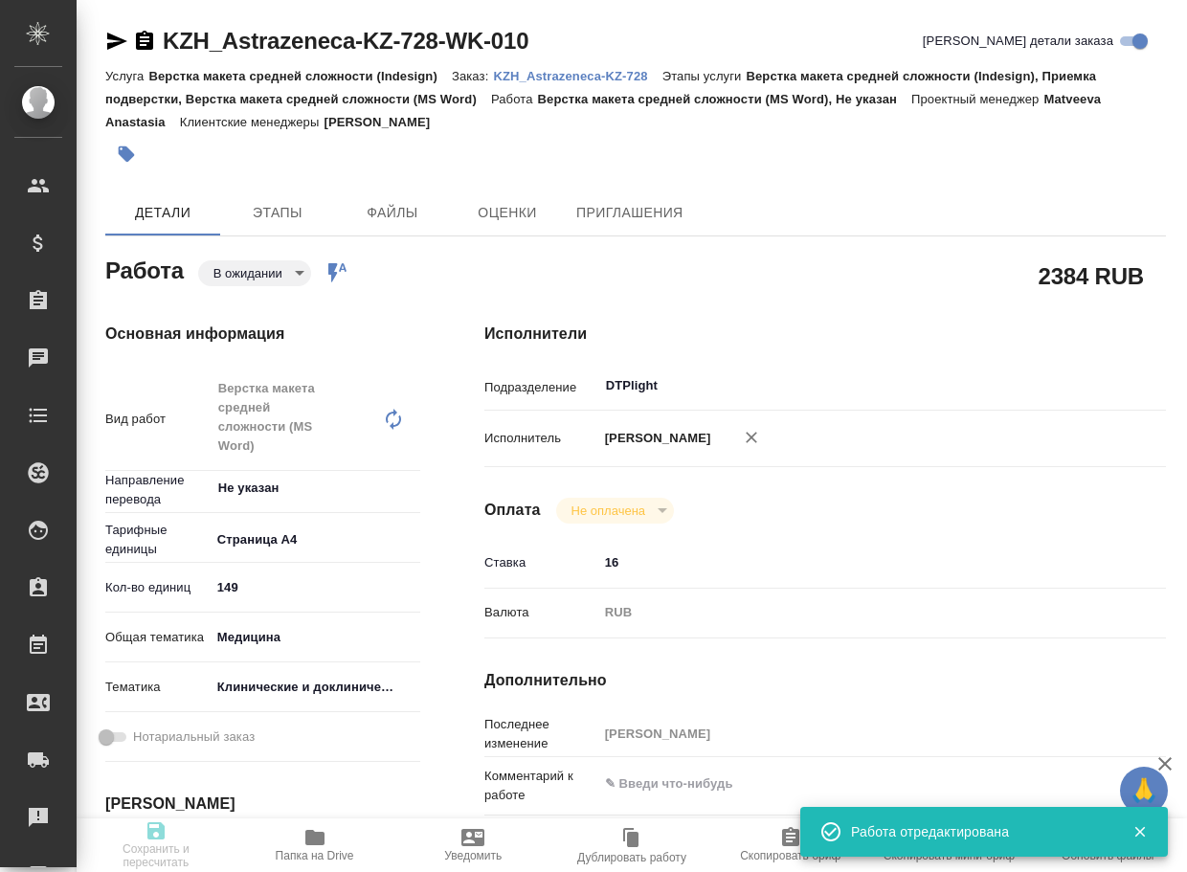
type input "30.10.2025 13:00"
type input "DTPlight"
type input "notPayed"
type input "16"
type input "RUB"
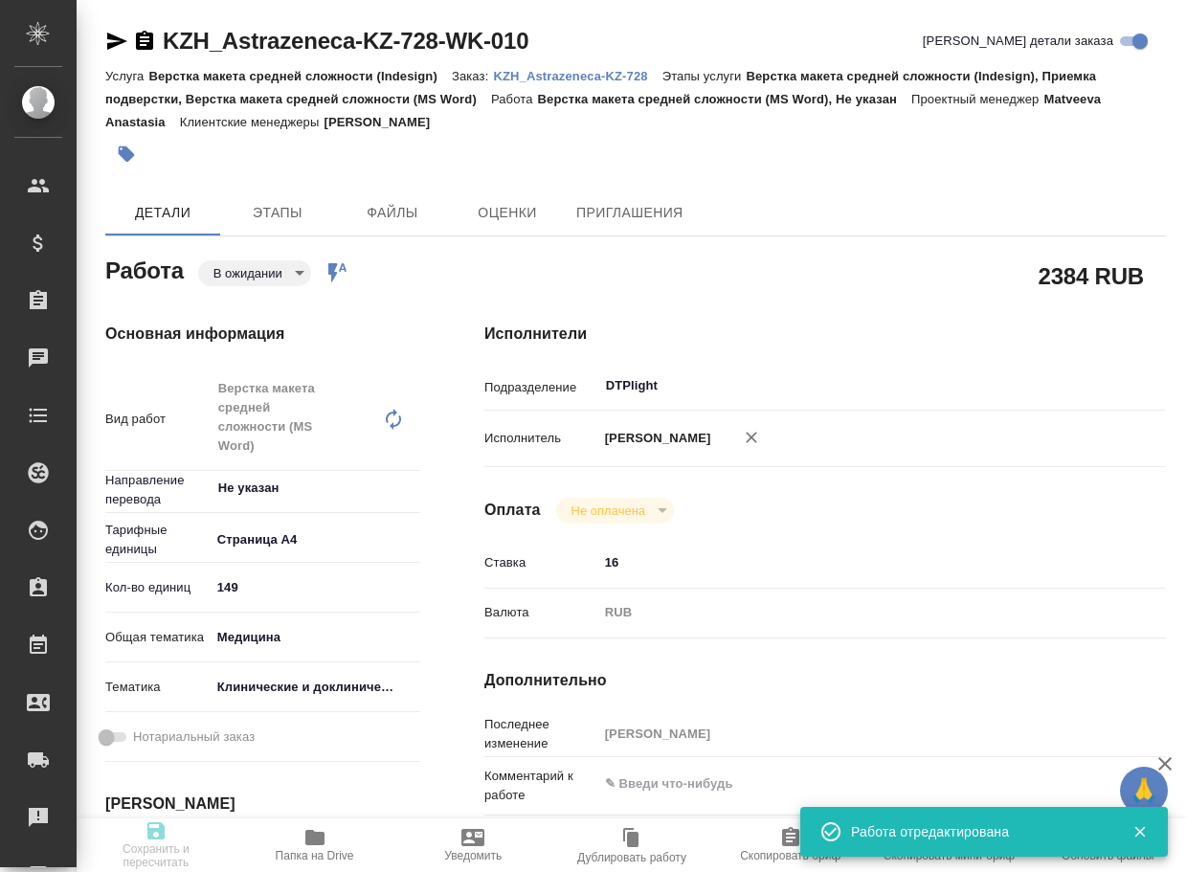
type input "[PERSON_NAME]"
type textarea "x"
type textarea "/Clients/Astrazeneca KZ/Orders/KZH_Astrazeneca-KZ-728/DTP/KZH_Astrazeneca-KZ-72…"
type textarea "x"
type input "KZH_Astrazeneca-KZ-728"
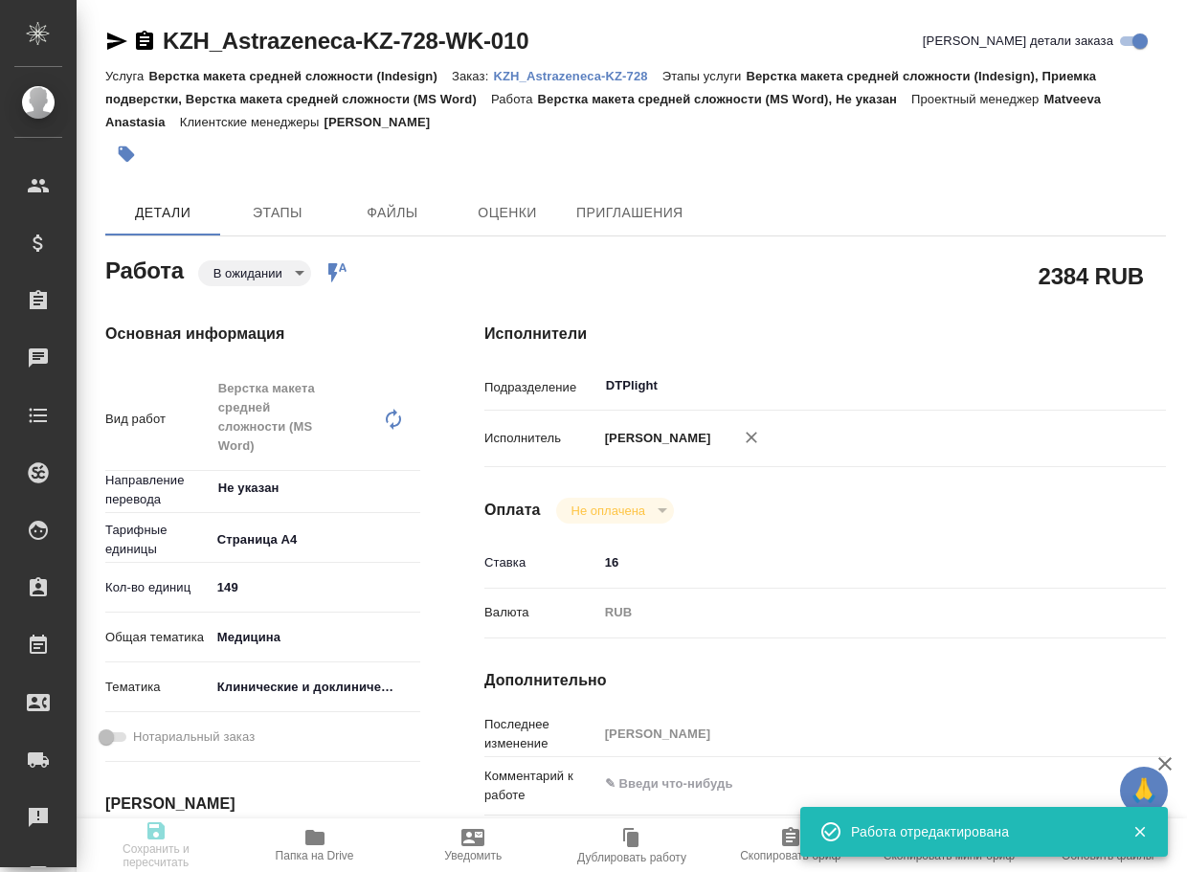
type input "РО2605531675"
type input "Верстка макета средней сложности (Indesign)"
type input "Верстка макета средней сложности (Indesign), Приемка подверстки, Верстка макета…"
type input "Асланукова Сати"
type input "[PERSON_NAME]"
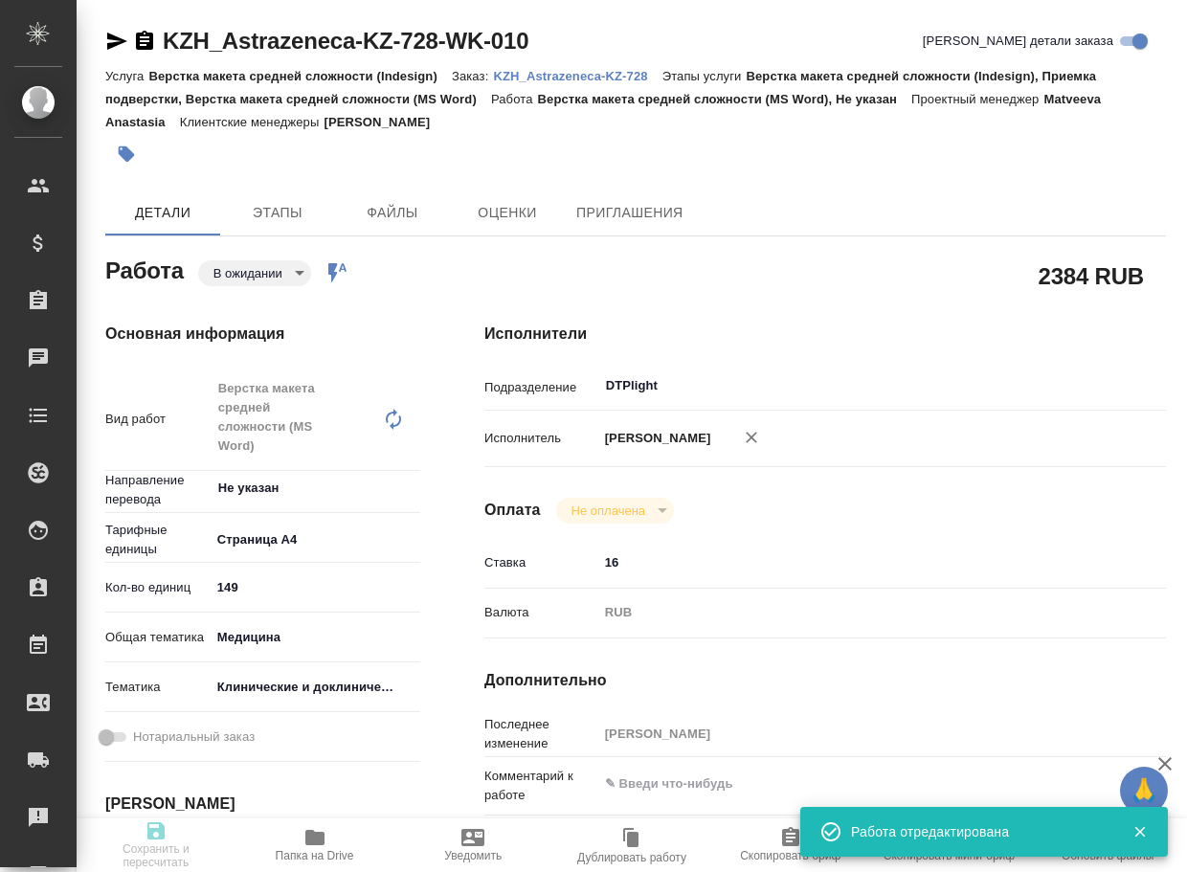
type input "/Clients/Astrazeneca KZ/Orders/KZH_Astrazeneca-KZ-728"
type textarea "x"
type textarea "англ-рус скрины переводим, референс не переводим"
type textarea "x"
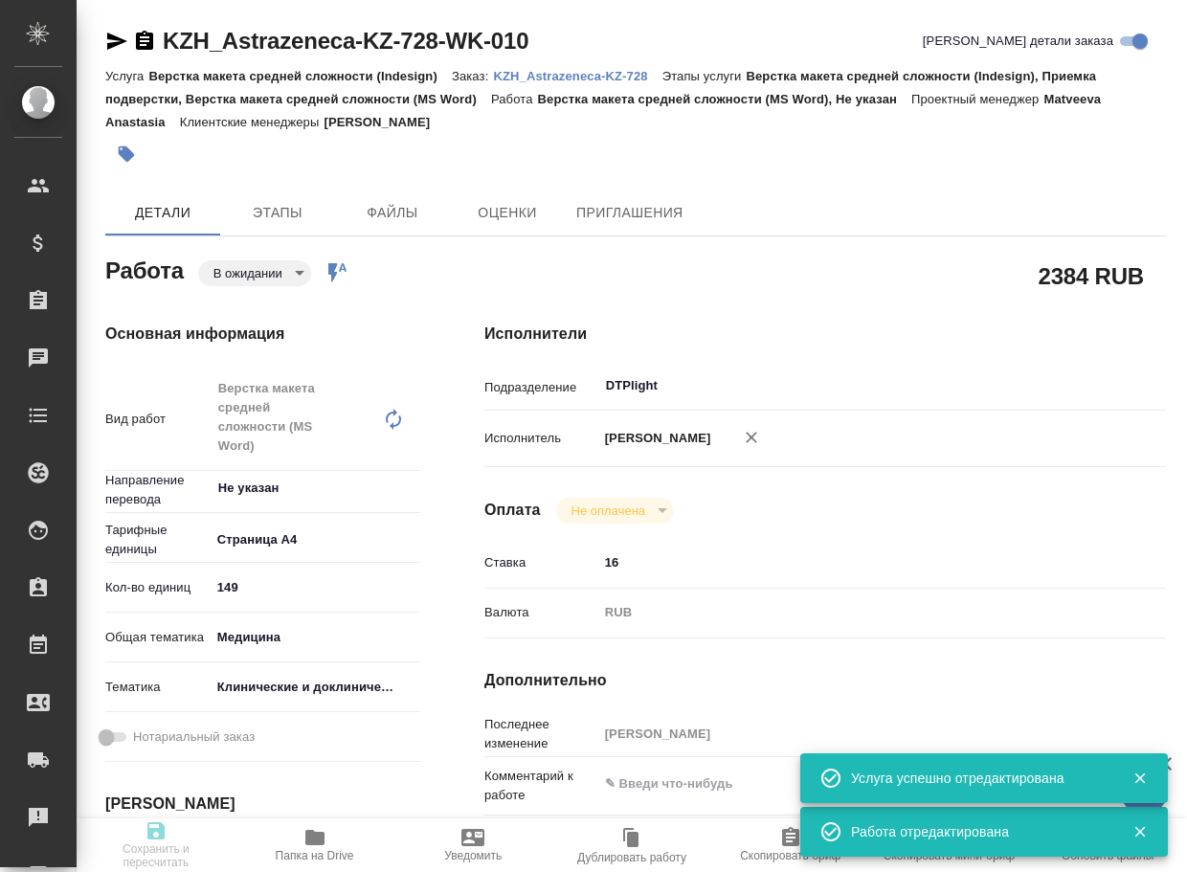
type textarea "x"
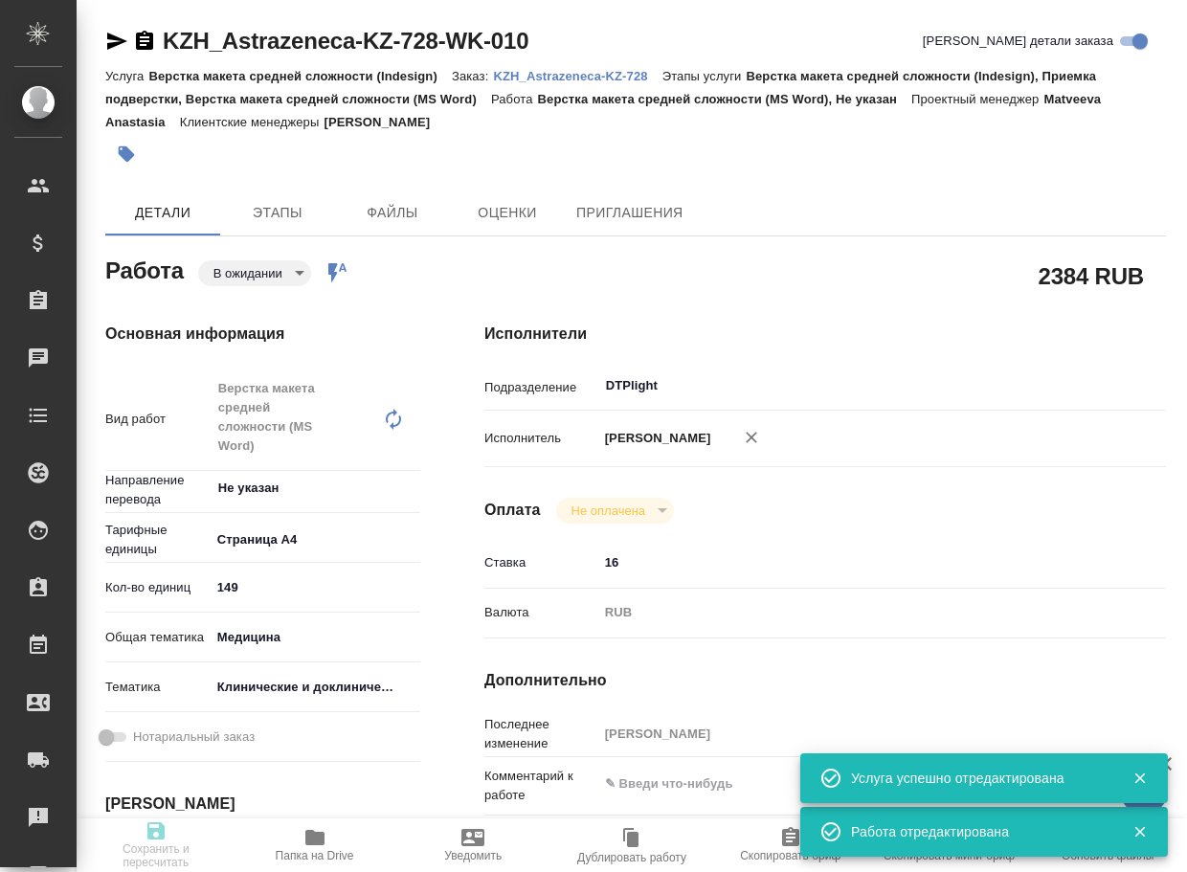
type textarea "x"
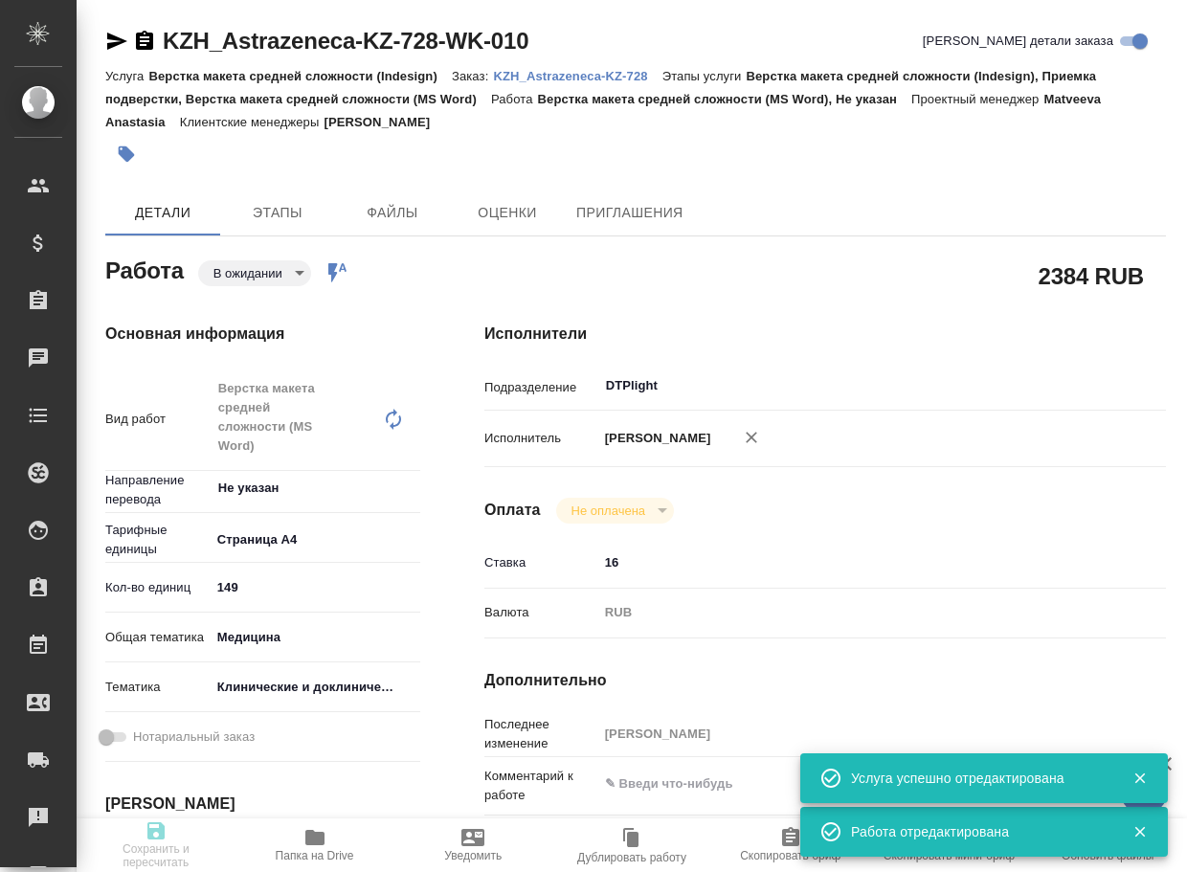
type textarea "x"
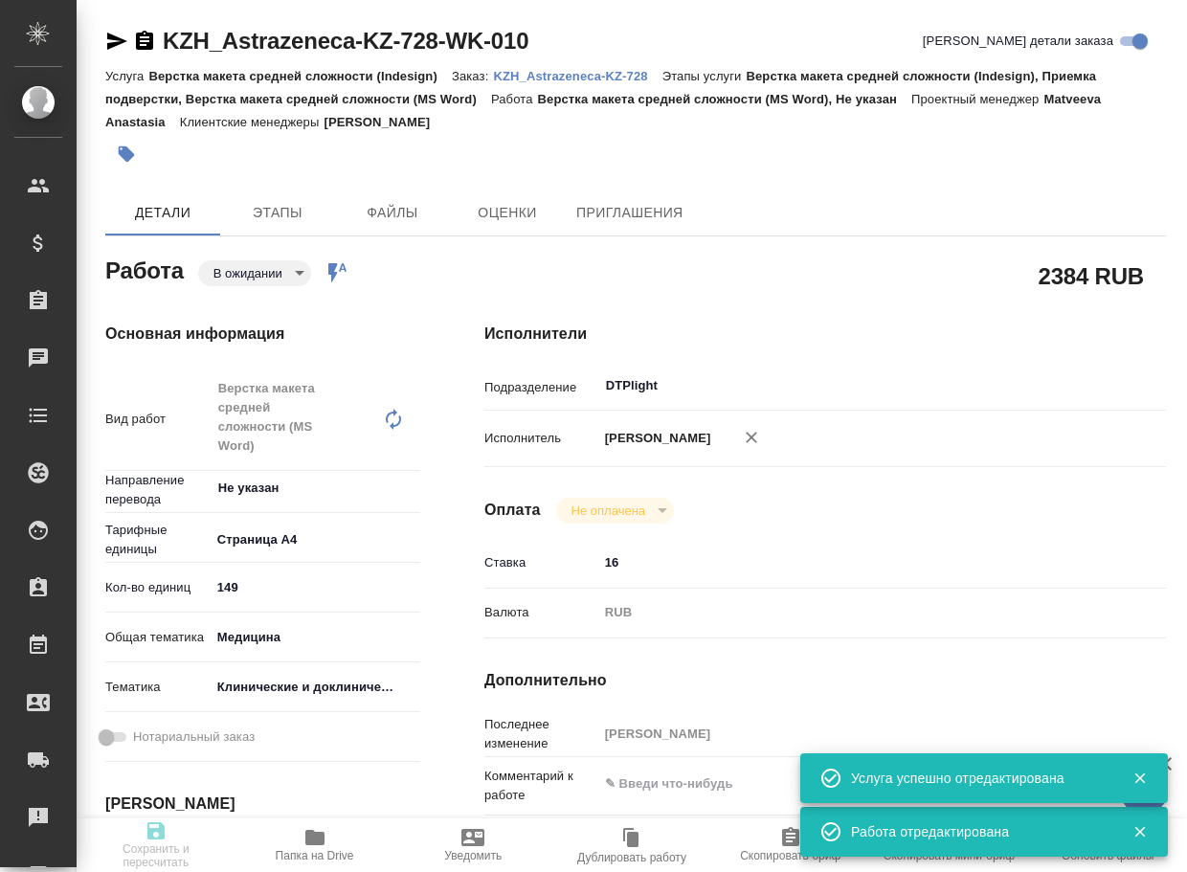
type textarea "x"
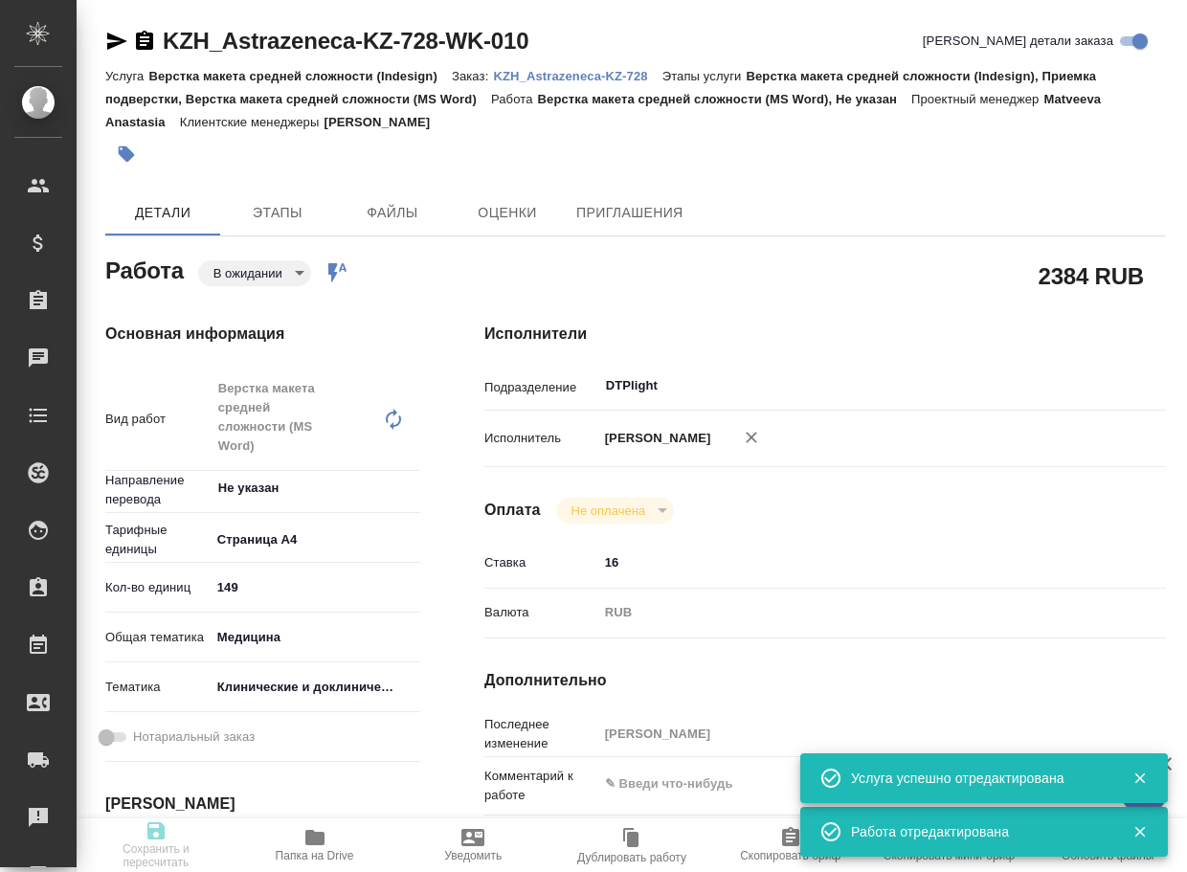
type textarea "x"
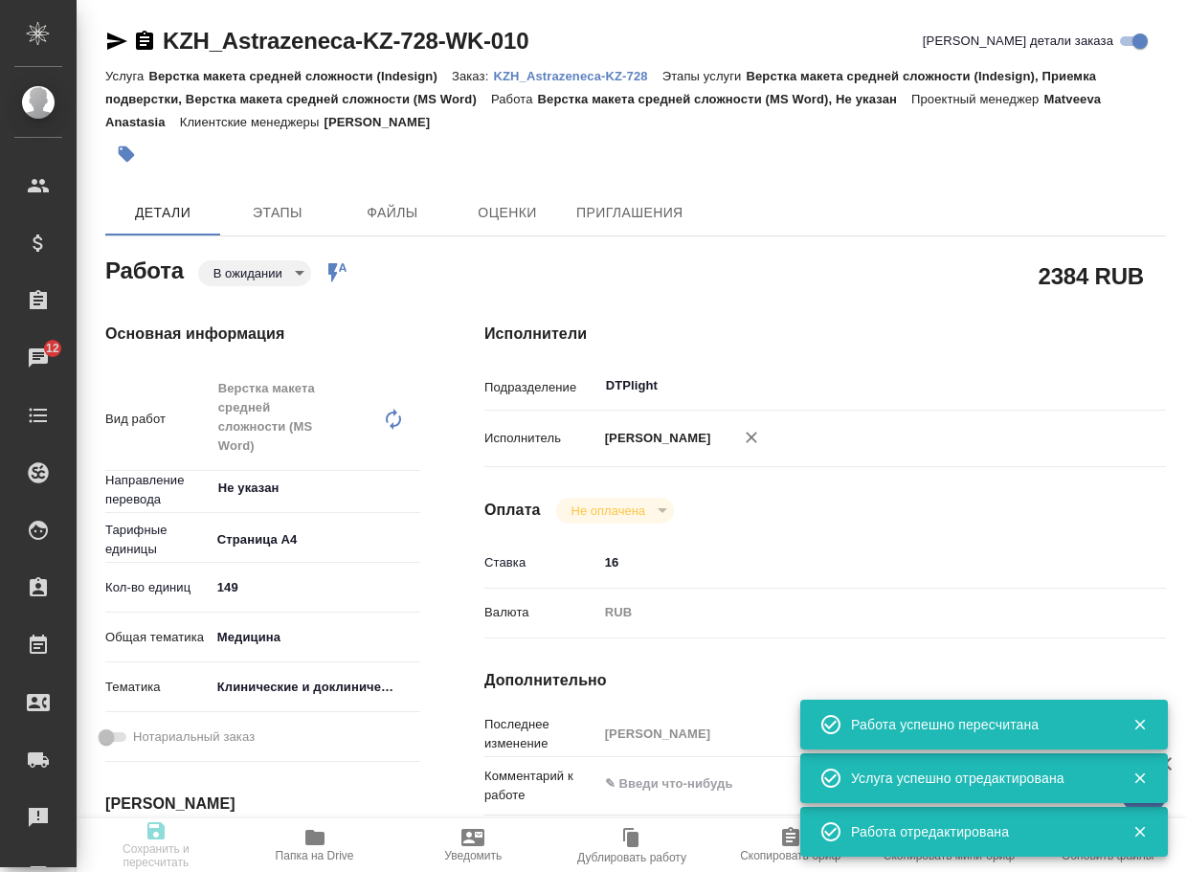
type input "pending"
type textarea "Верстка макета средней сложности (MS Word)"
type textarea "x"
type input "Не указан"
type input "5f036ec4e16dec2d6b59c8ff"
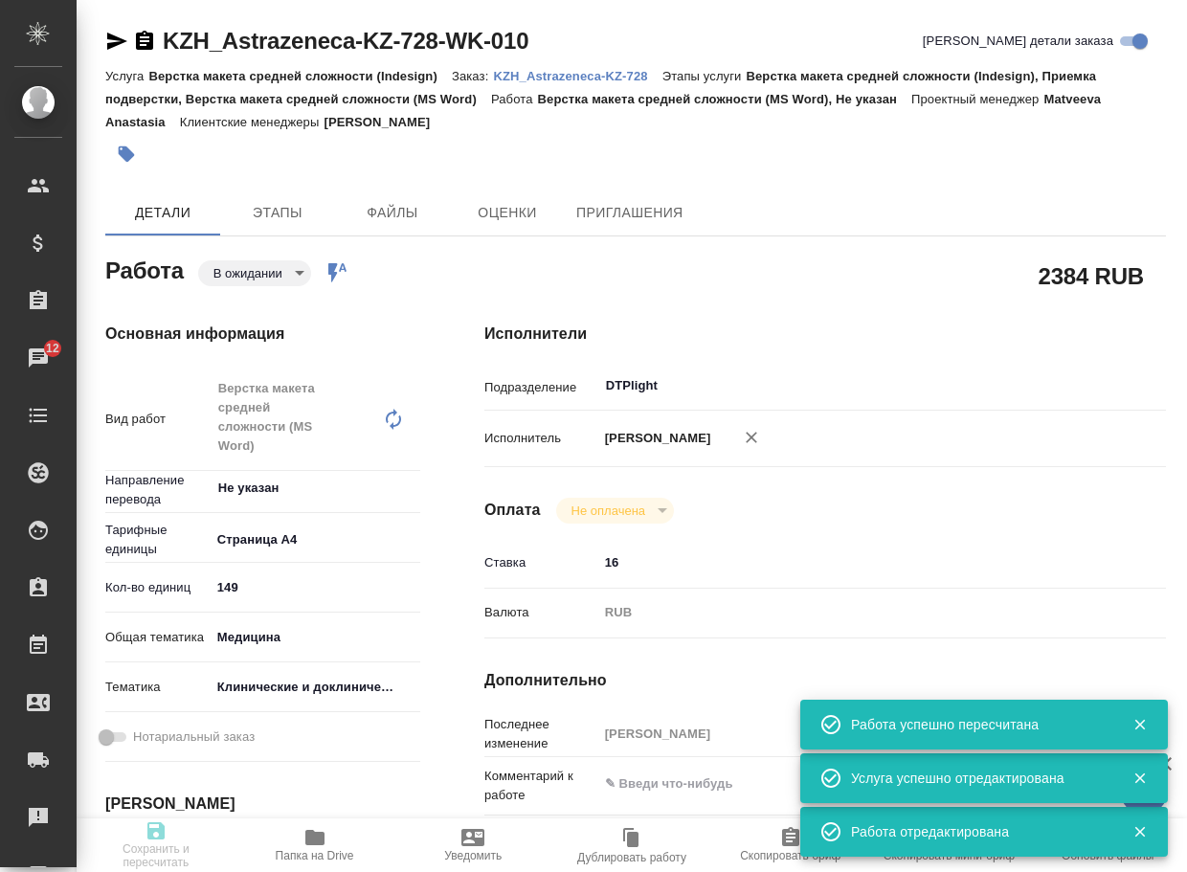
type input "149"
type input "med"
type input "5a8b8b956a9677013d343d9e"
type input "24.10.2025 14:00"
type input "27.10.2025 19:00"
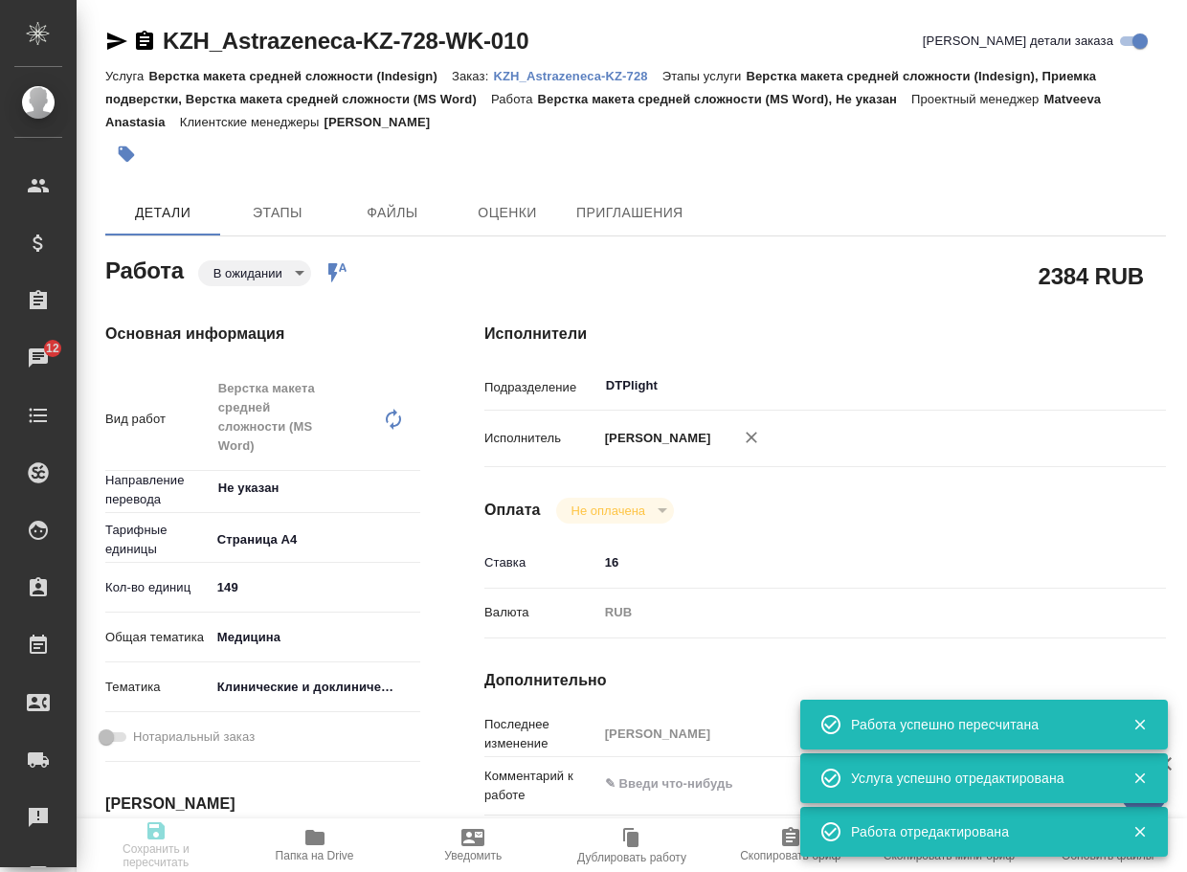
type input "30.10.2025 13:00"
type input "DTPlight"
type input "notPayed"
type input "16"
type input "RUB"
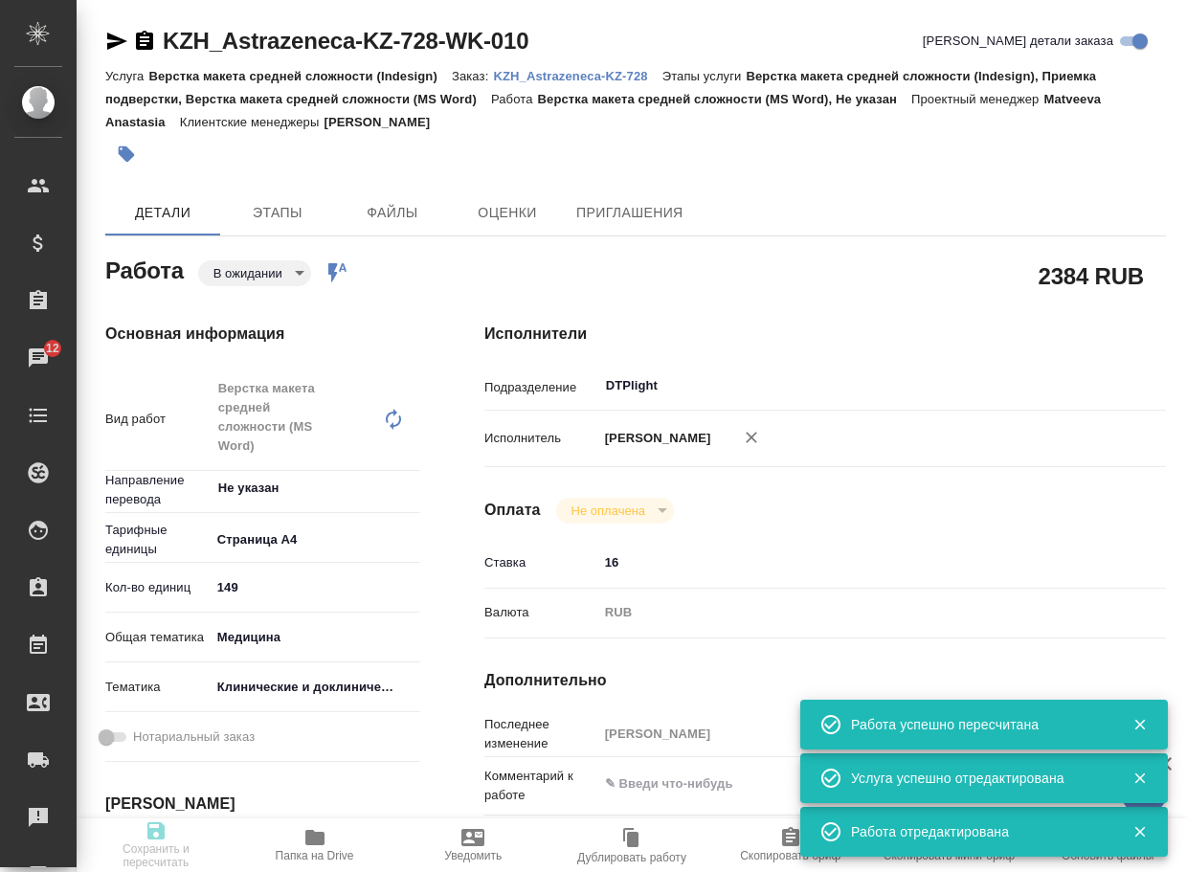
type input "[PERSON_NAME]"
type textarea "x"
type textarea "/Clients/Astrazeneca KZ/Orders/KZH_Astrazeneca-KZ-728/DTP/KZH_Astrazeneca-KZ-72…"
type textarea "x"
type input "KZH_Astrazeneca-KZ-728"
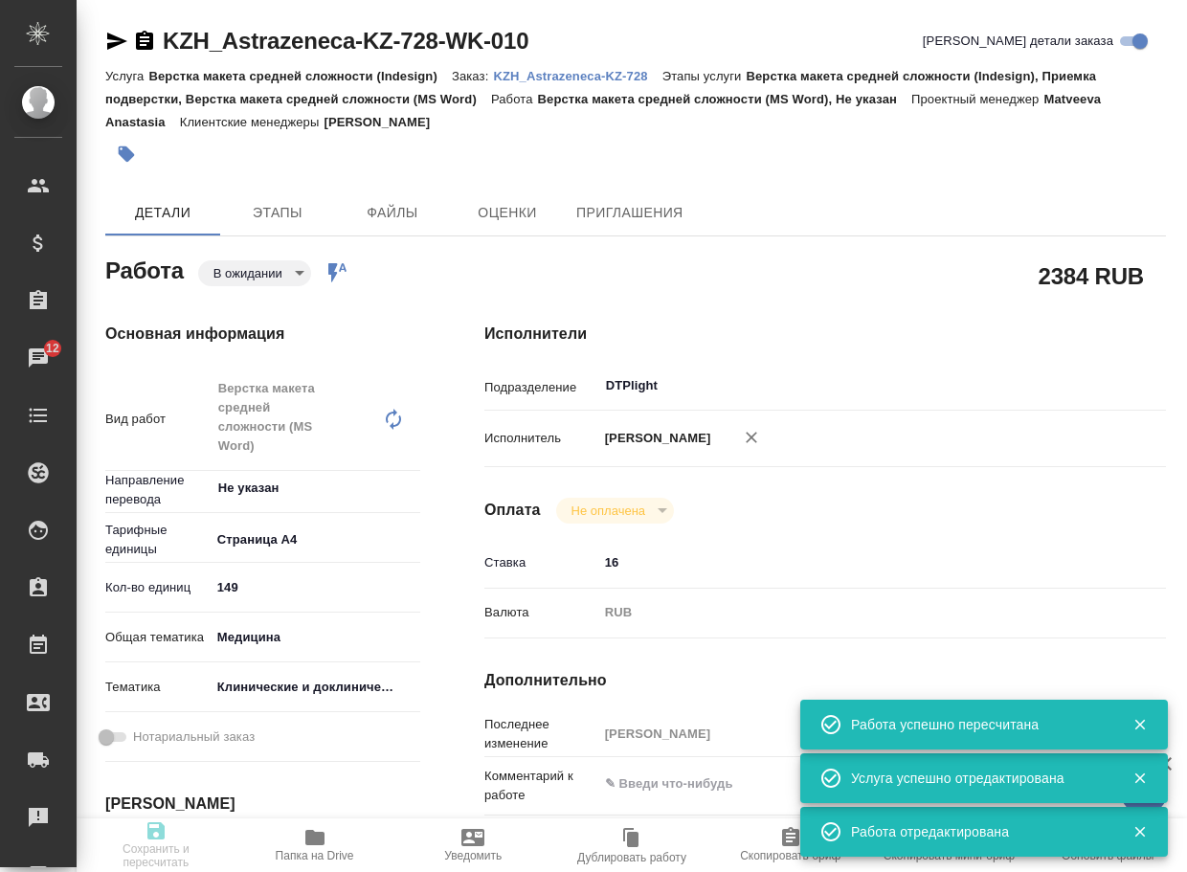
type input "РО2605531675"
type input "Верстка макета средней сложности (Indesign)"
type input "Верстка макета средней сложности (Indesign), Приемка подверстки, Верстка макета…"
type input "Асланукова Сати"
type input "[PERSON_NAME]"
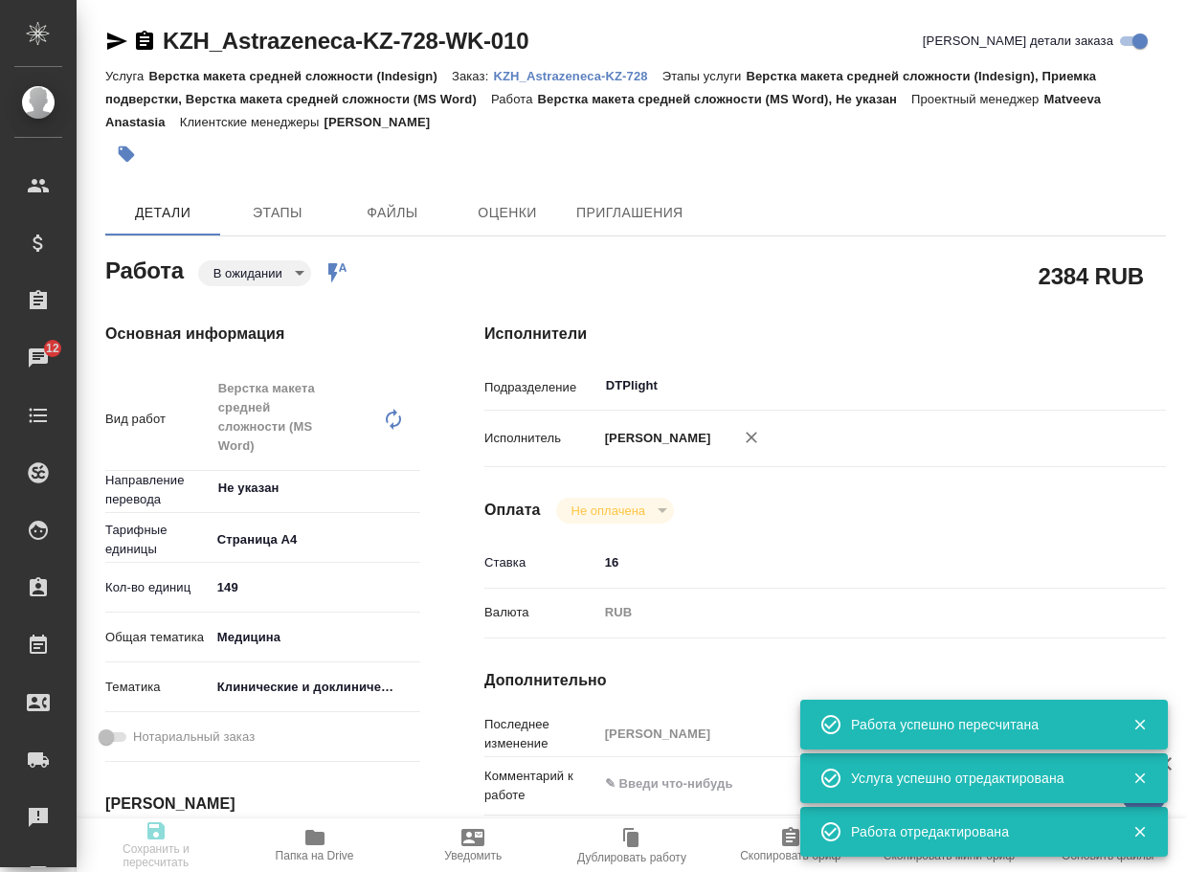
type input "/Clients/Astrazeneca KZ/Orders/KZH_Astrazeneca-KZ-728"
type textarea "x"
type textarea "англ-рус скрины переводим, референс не переводим"
type textarea "x"
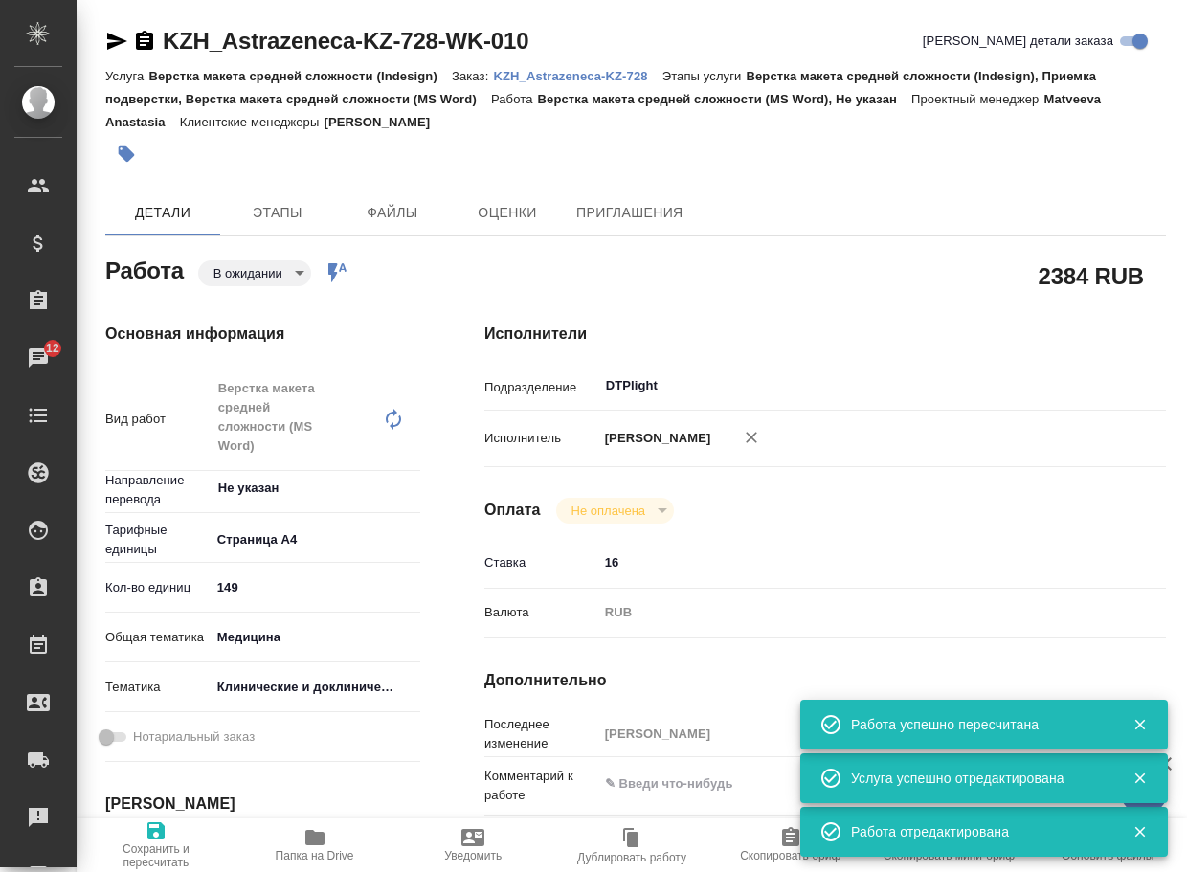
type textarea "x"
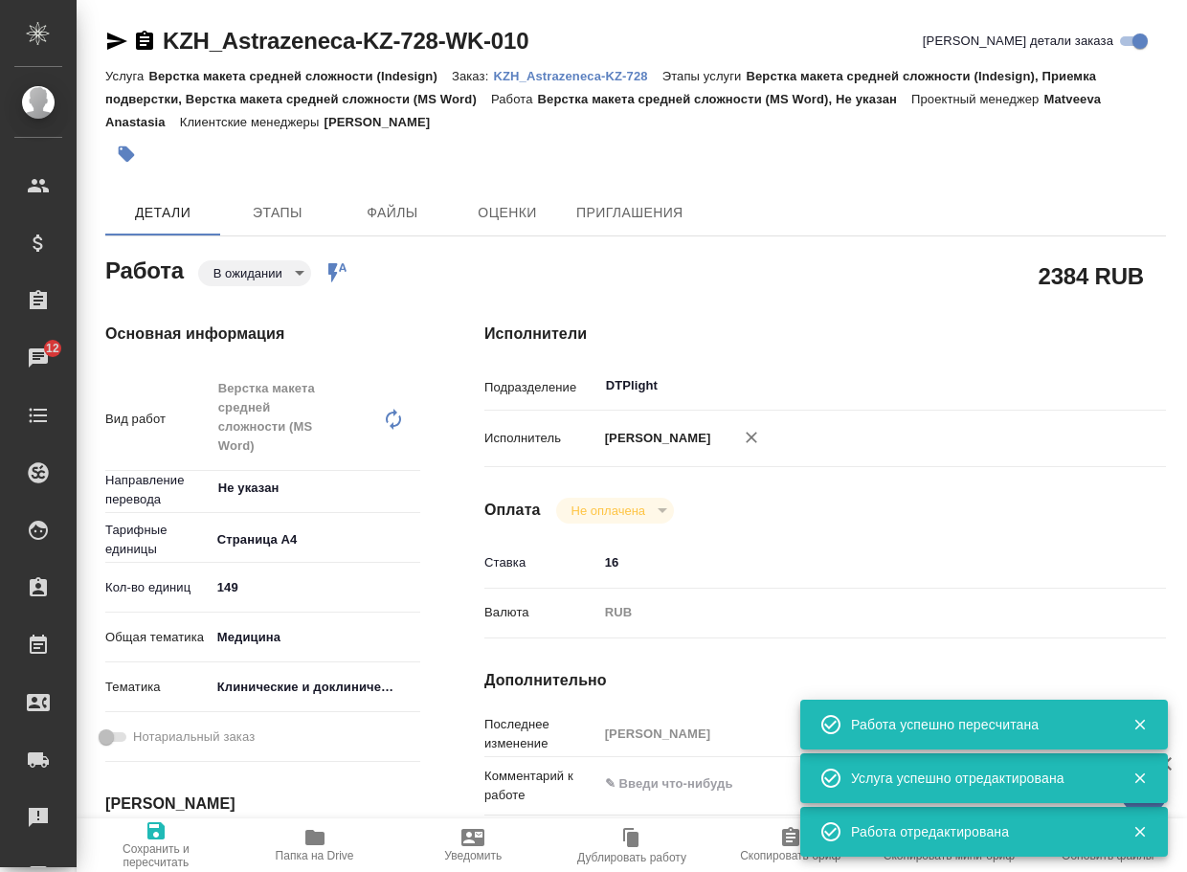
type textarea "x"
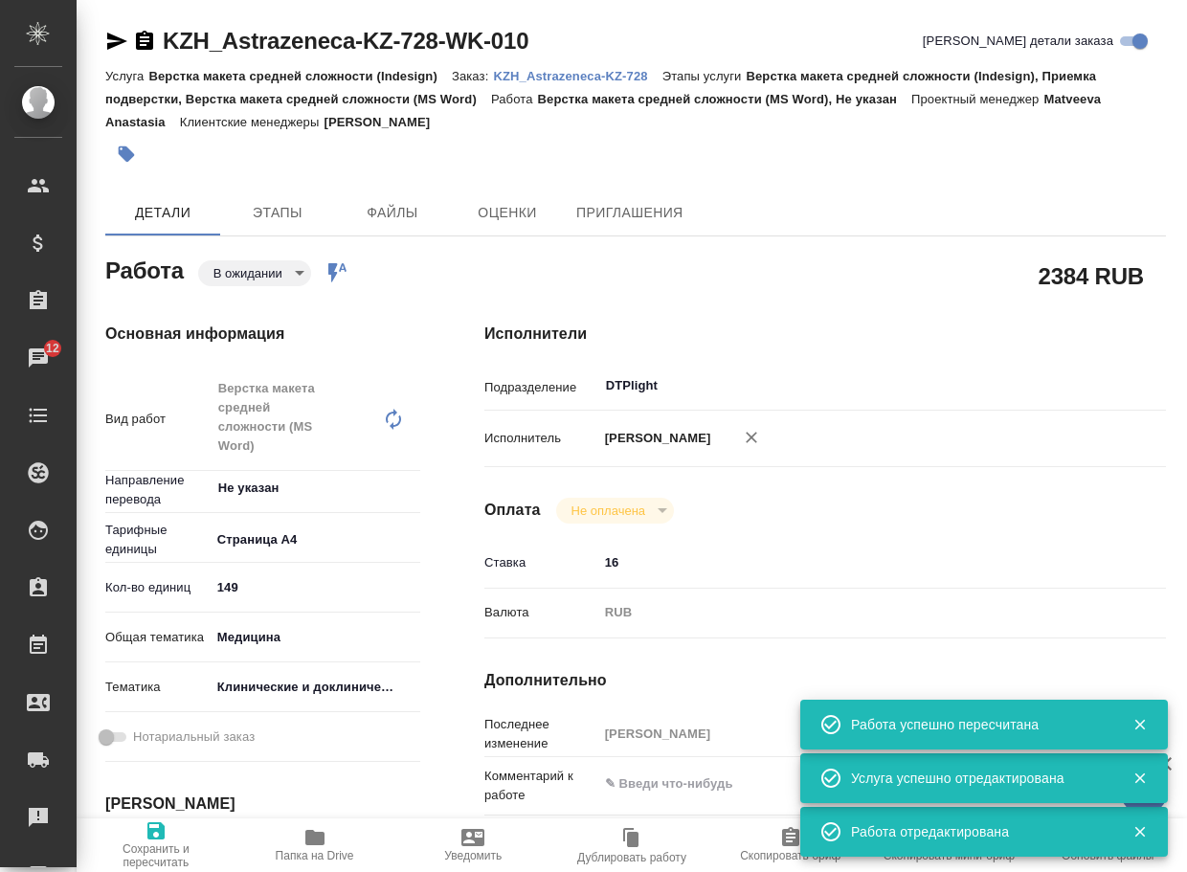
type textarea "x"
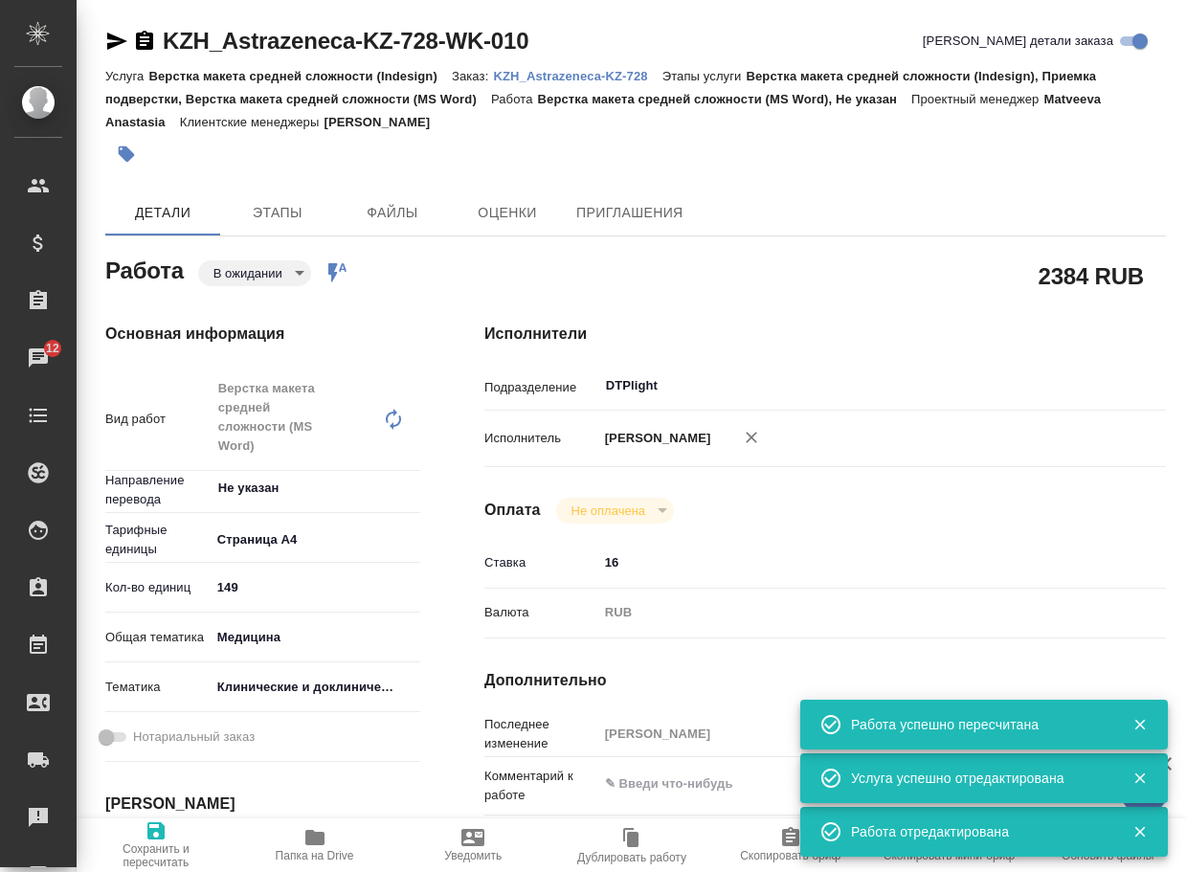
type textarea "x"
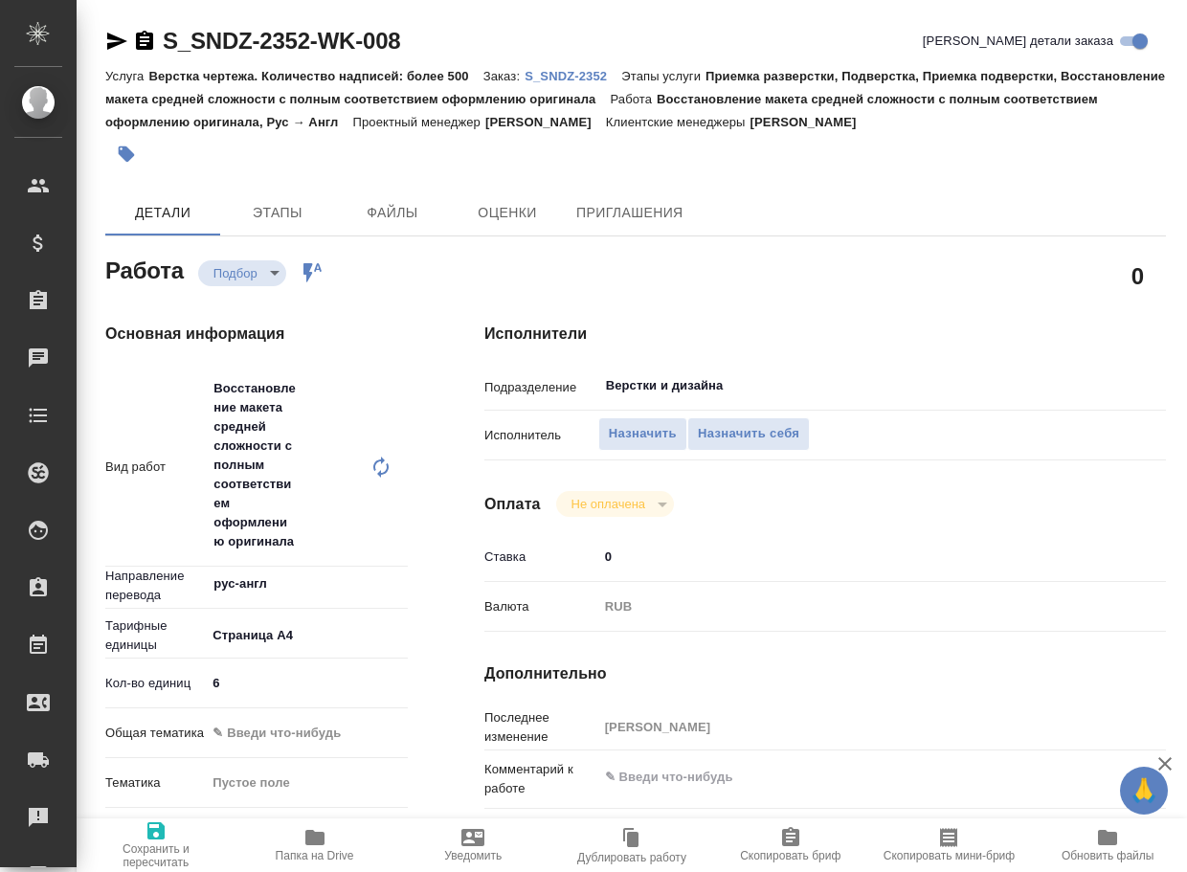
type textarea "x"
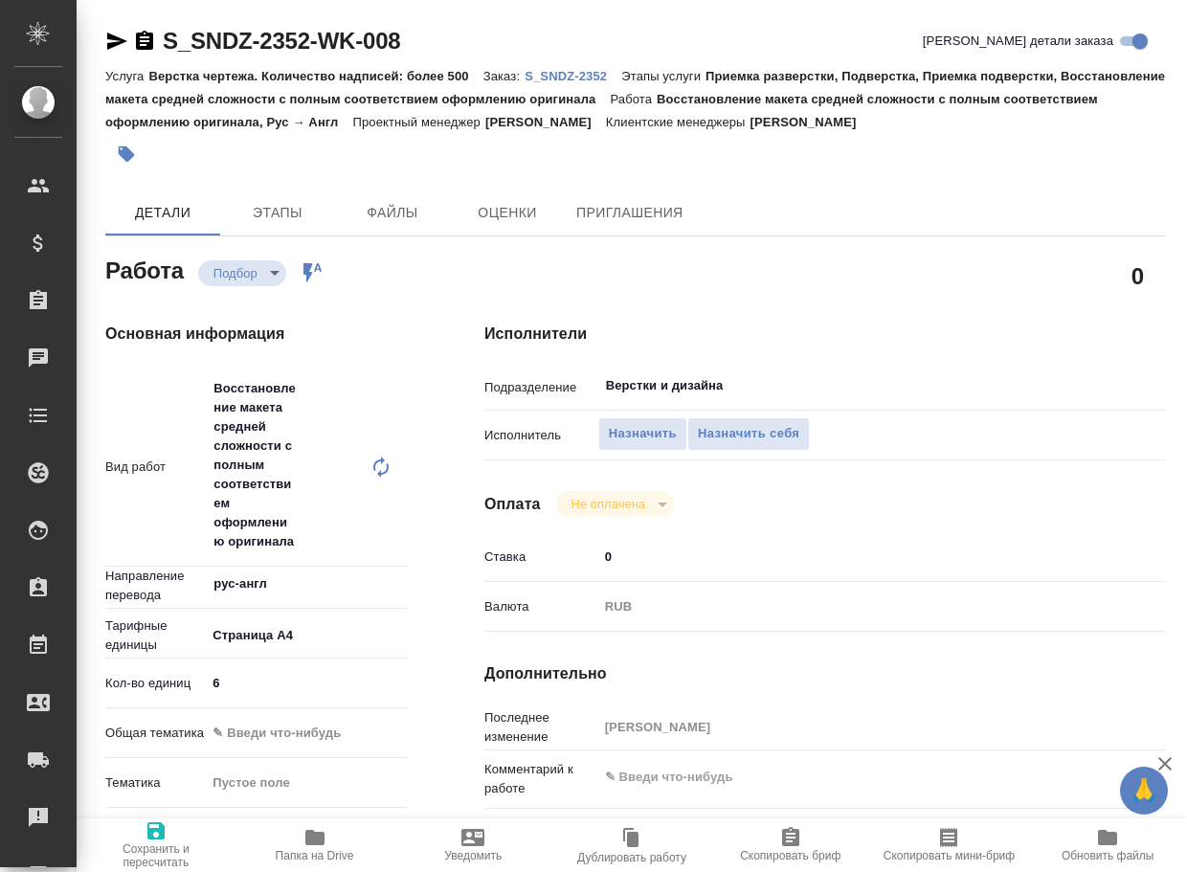
type textarea "x"
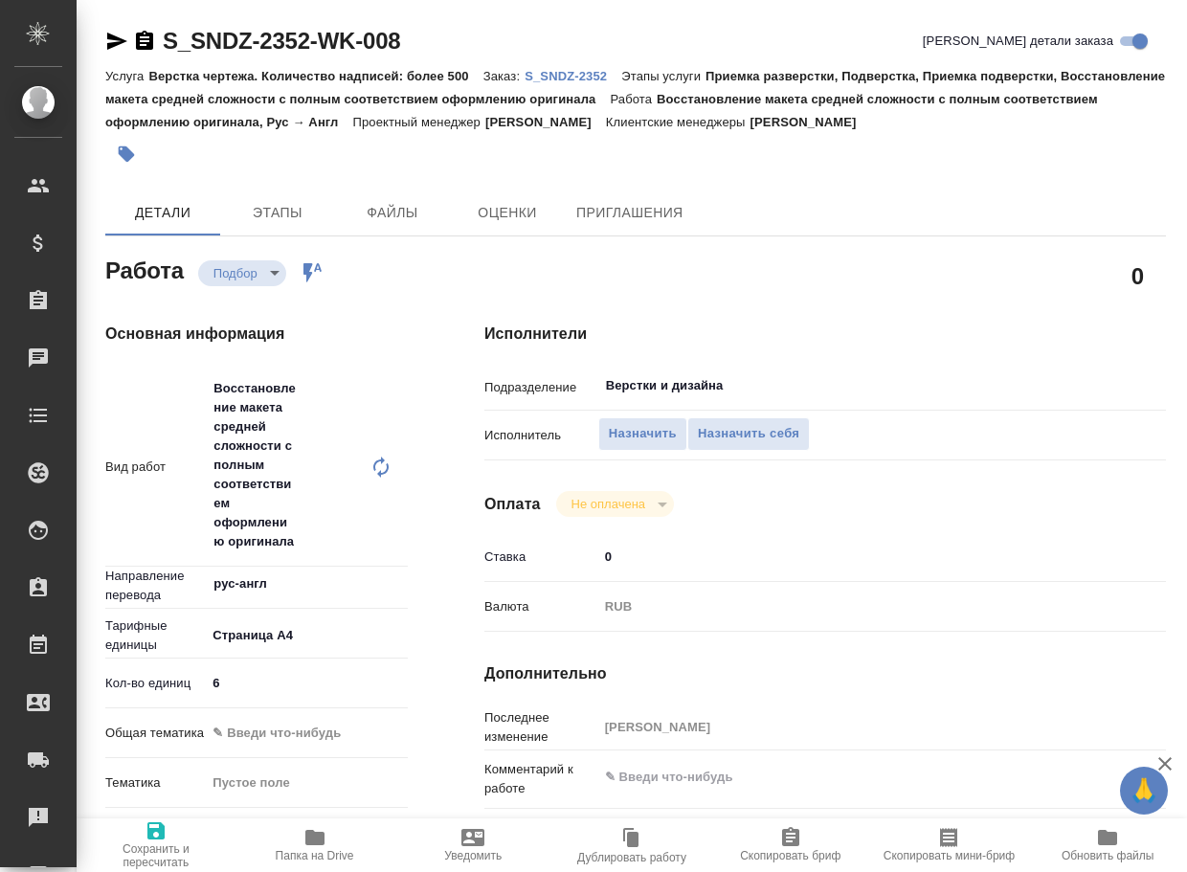
type textarea "x"
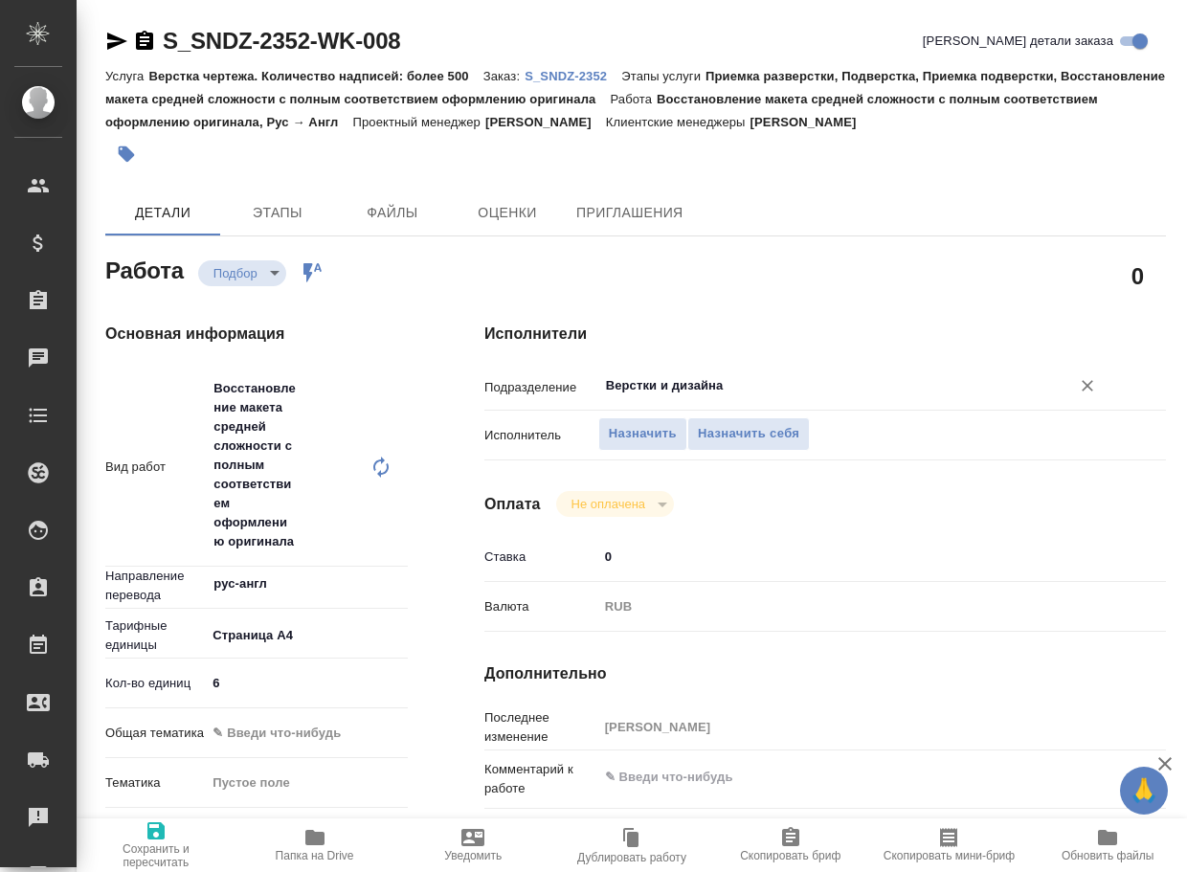
type textarea "x"
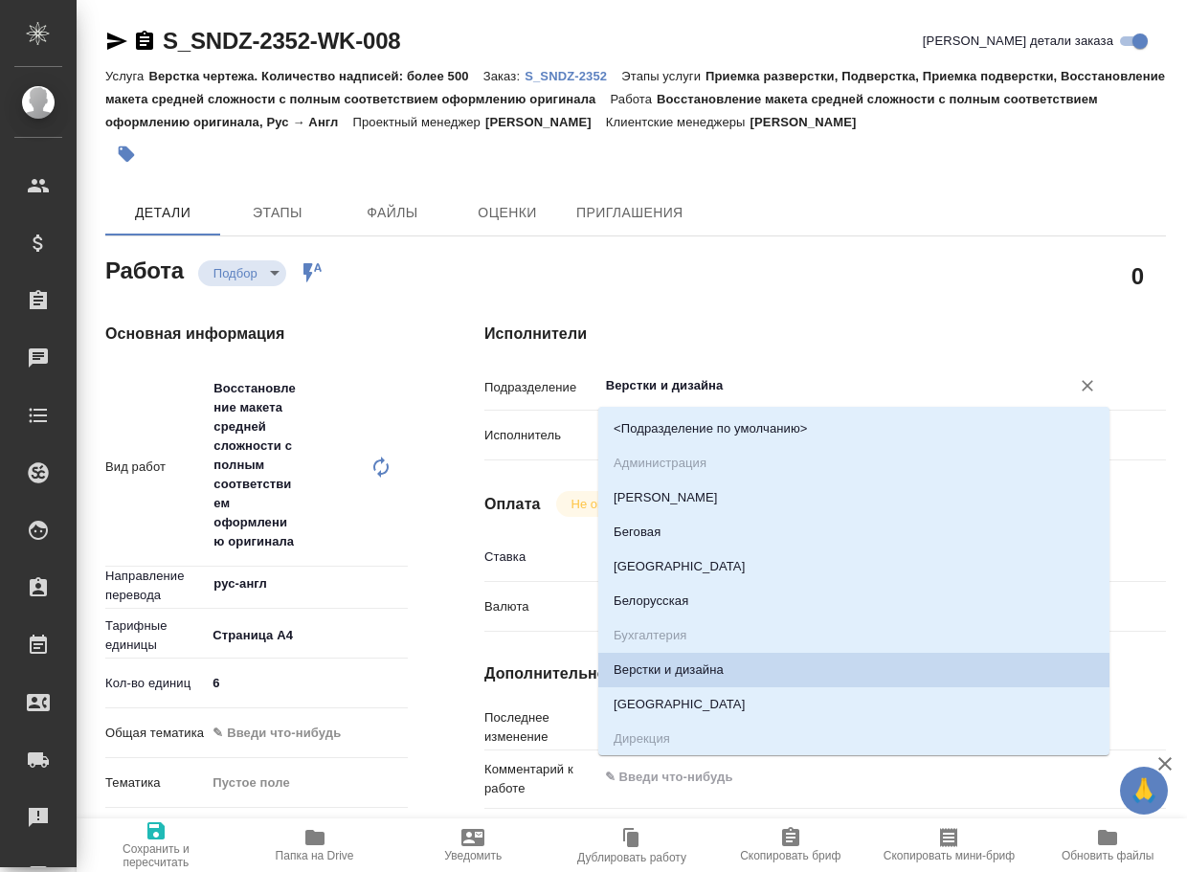
click at [736, 387] on input "Верстки и дизайна" at bounding box center [822, 385] width 436 height 23
type textarea "x"
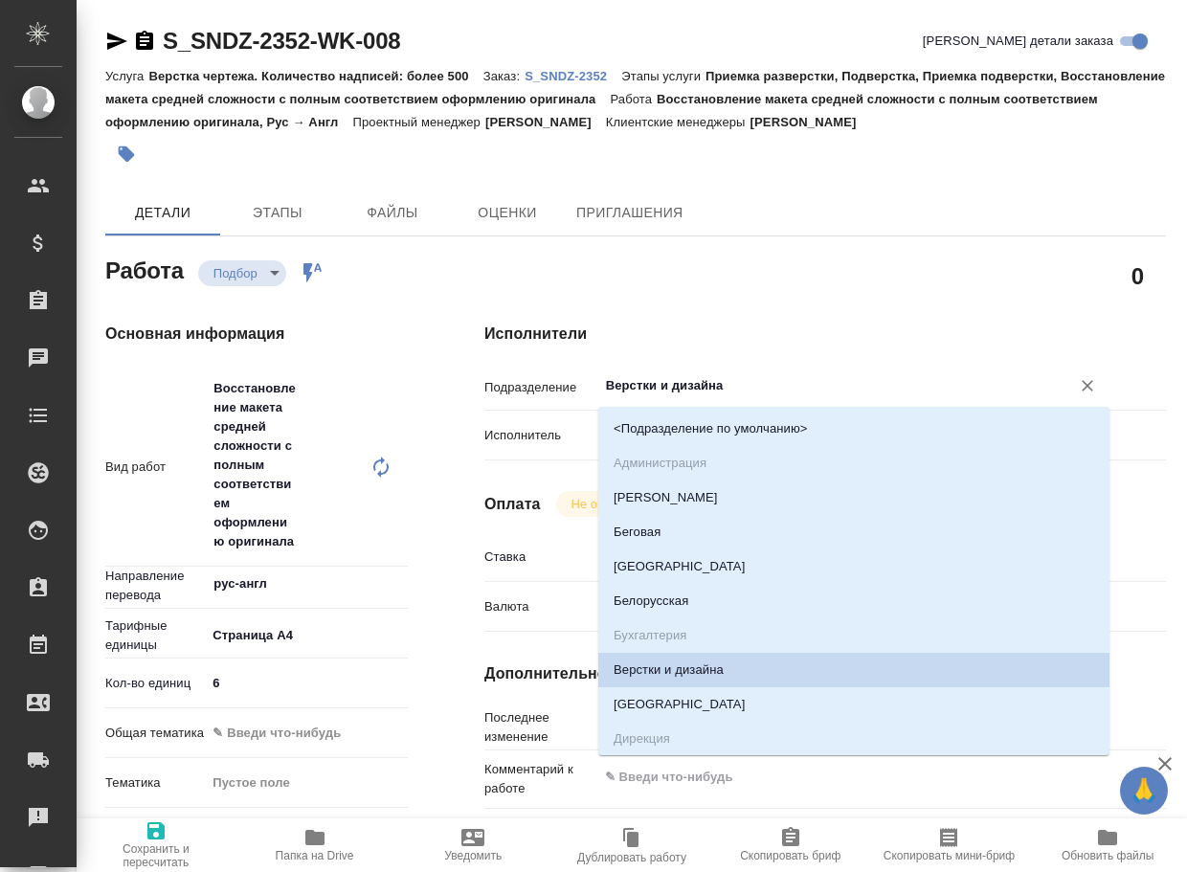
type textarea "x"
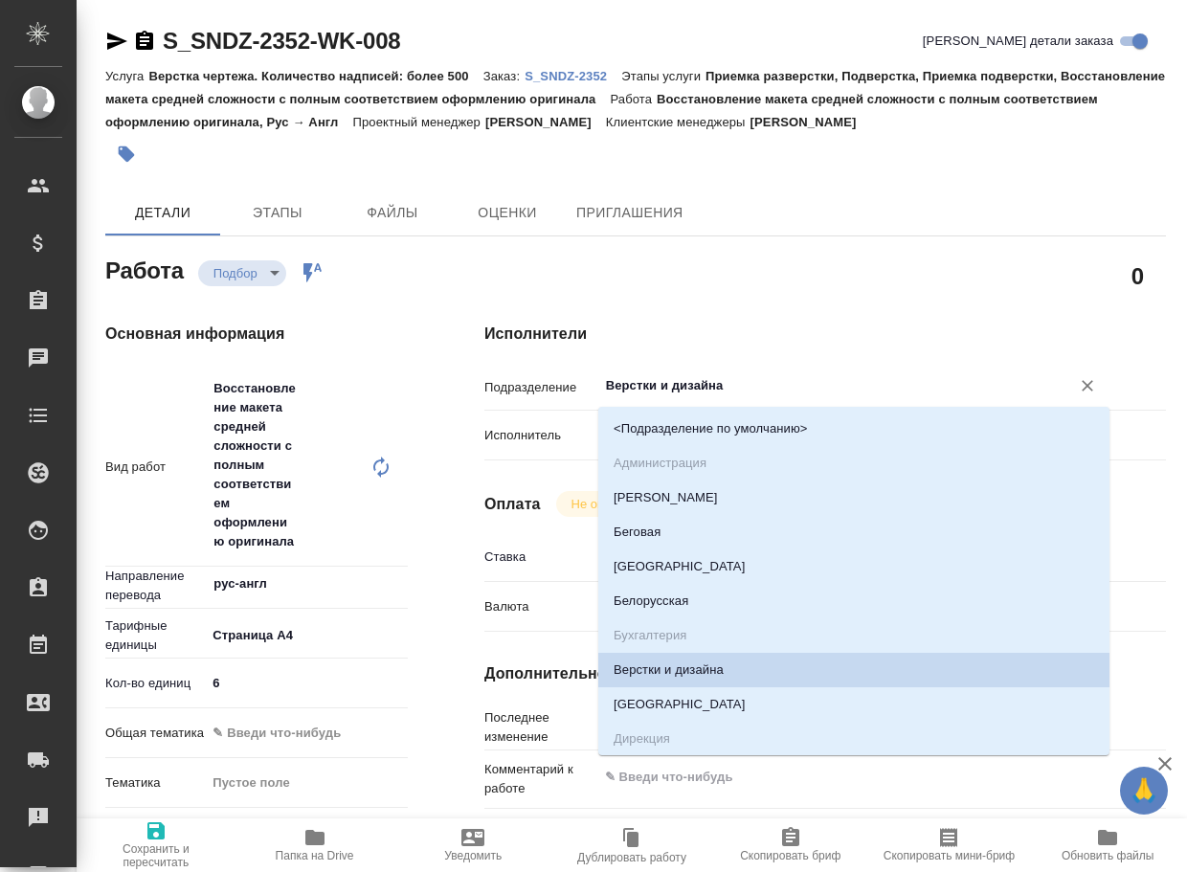
type textarea "x"
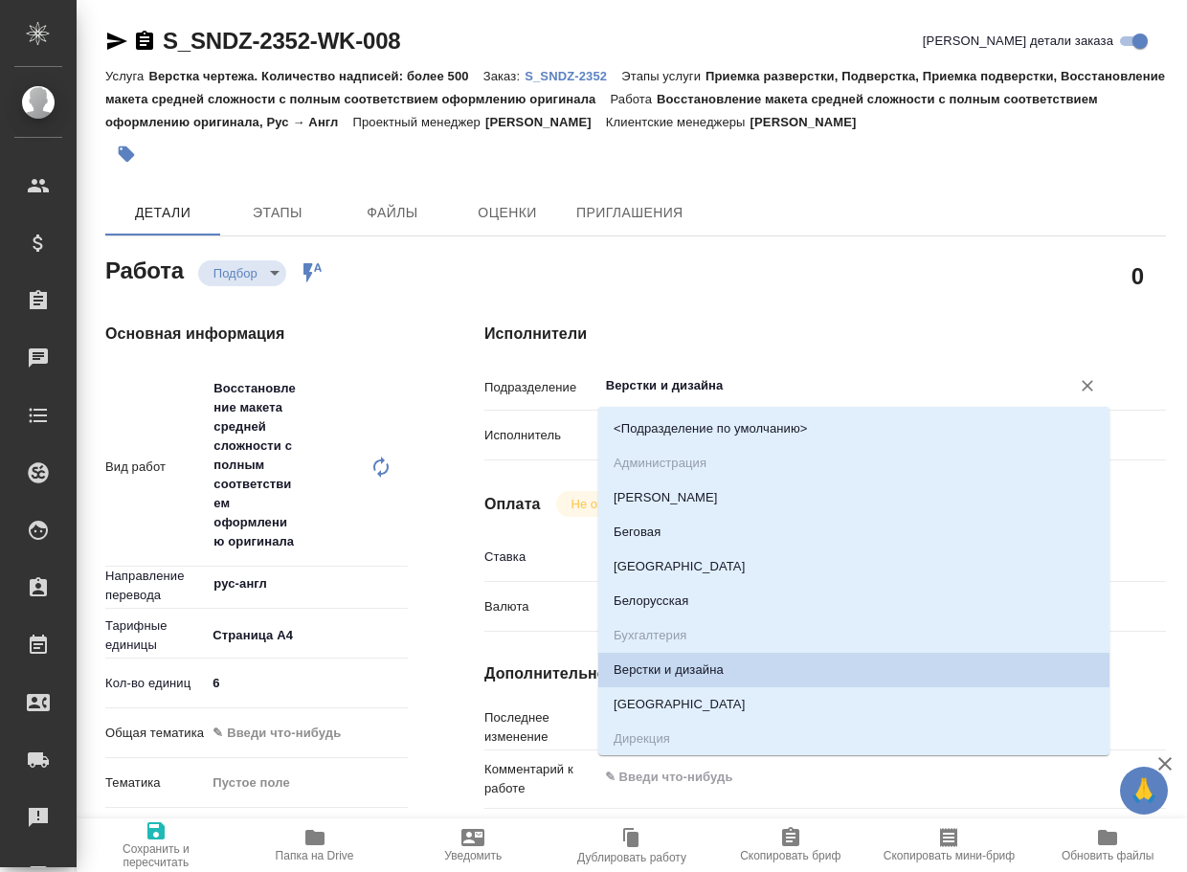
type textarea "x"
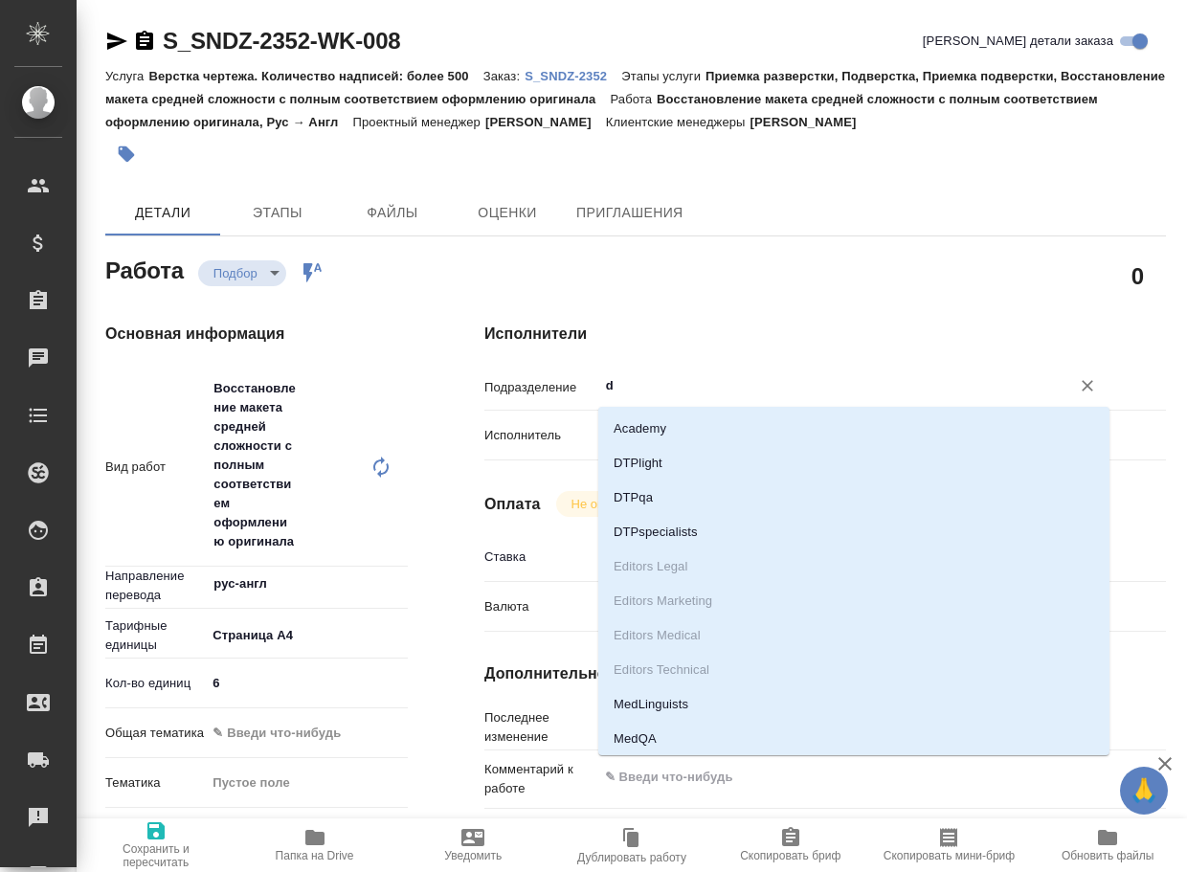
type input "dt"
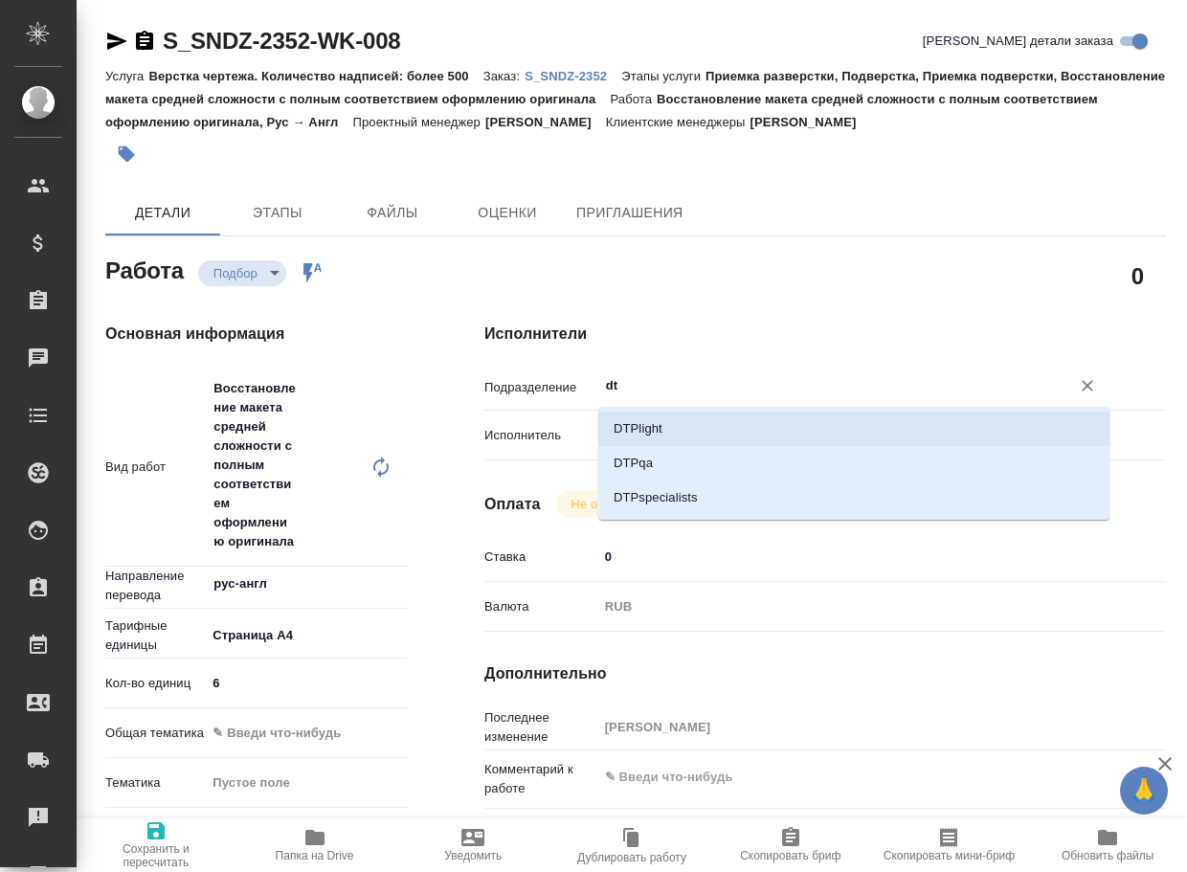
click at [675, 435] on li "DTPlight" at bounding box center [853, 429] width 511 height 34
type textarea "x"
type input "DTPlight"
type textarea "x"
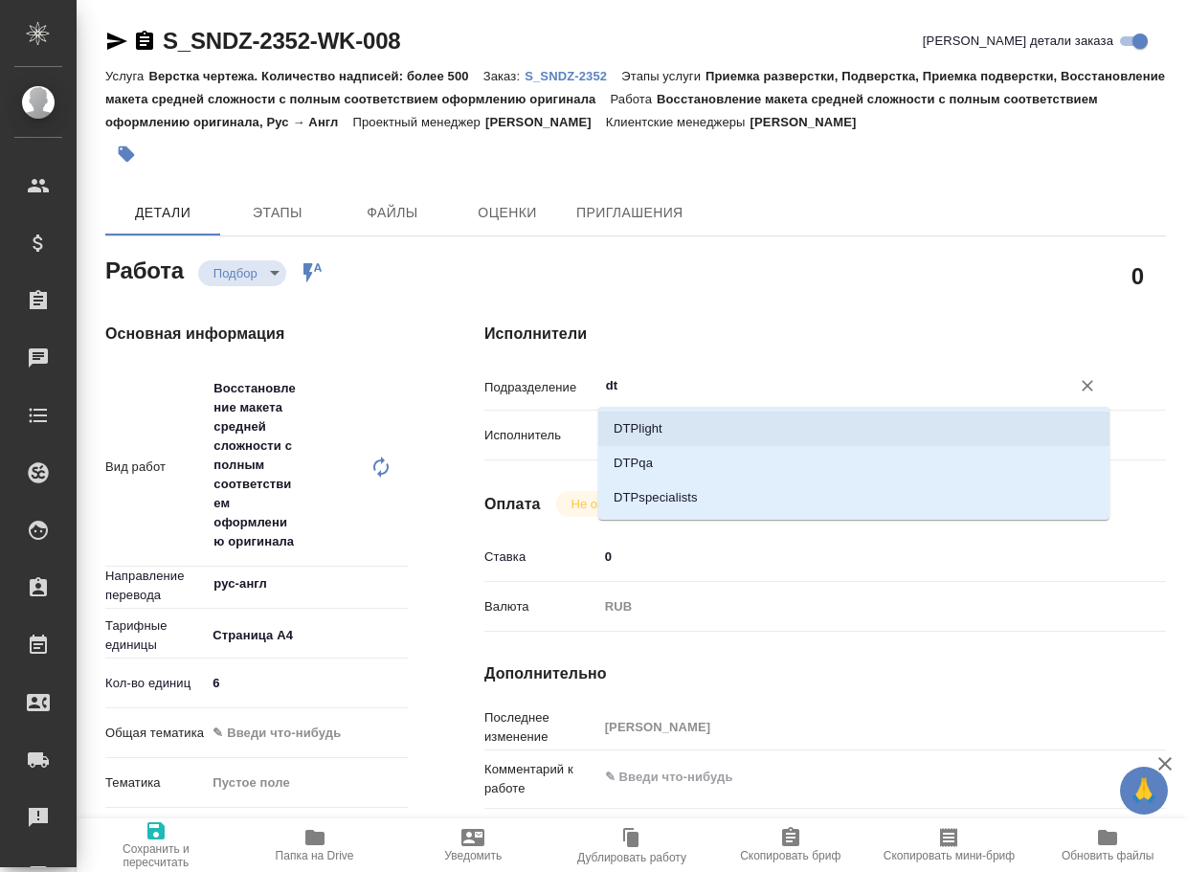
type textarea "x"
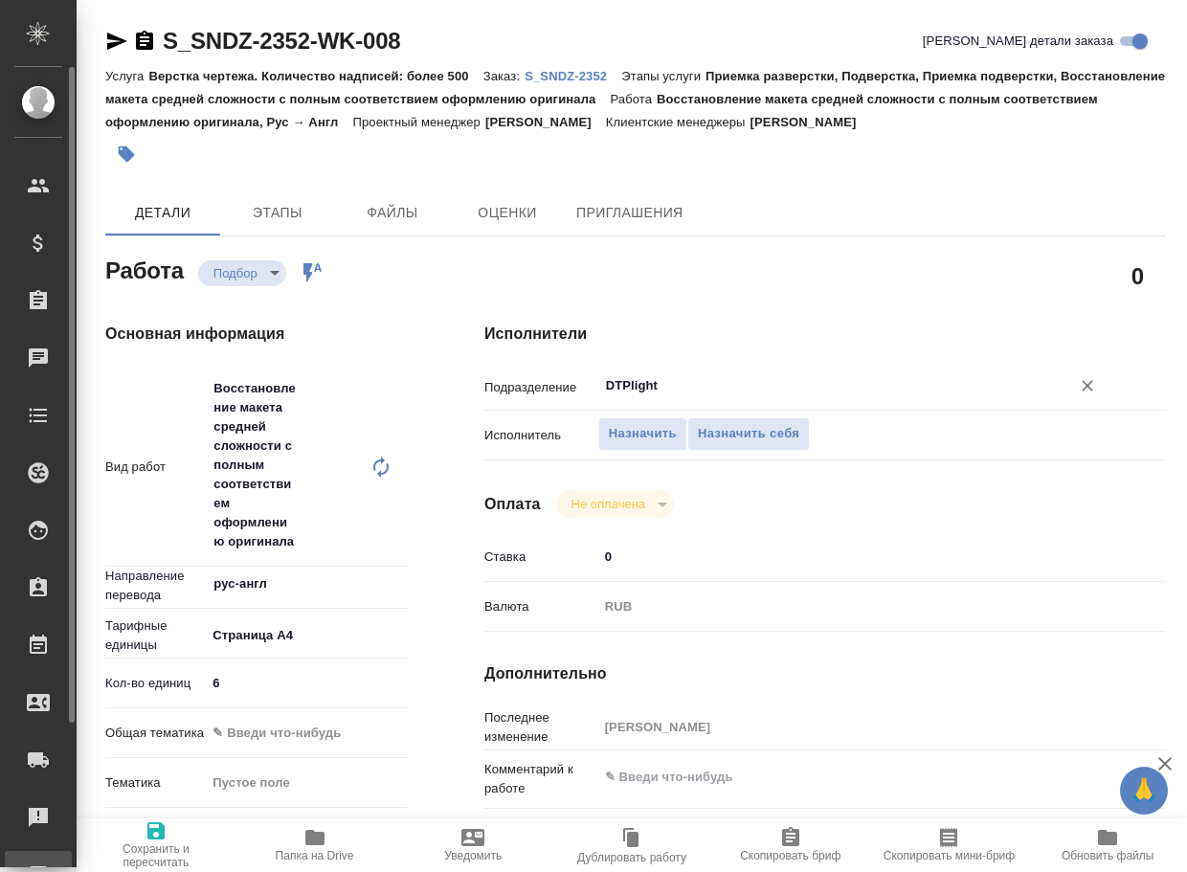
type textarea "x"
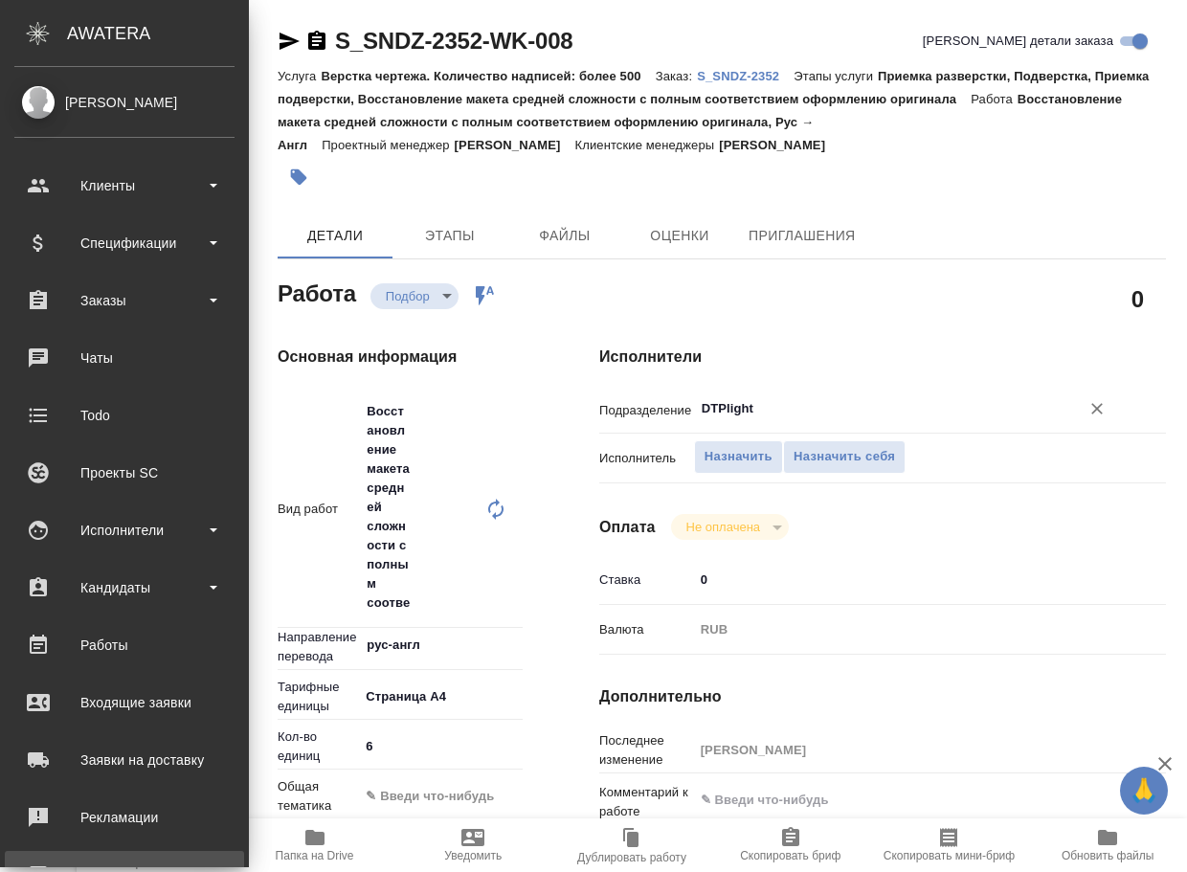
type textarea "x"
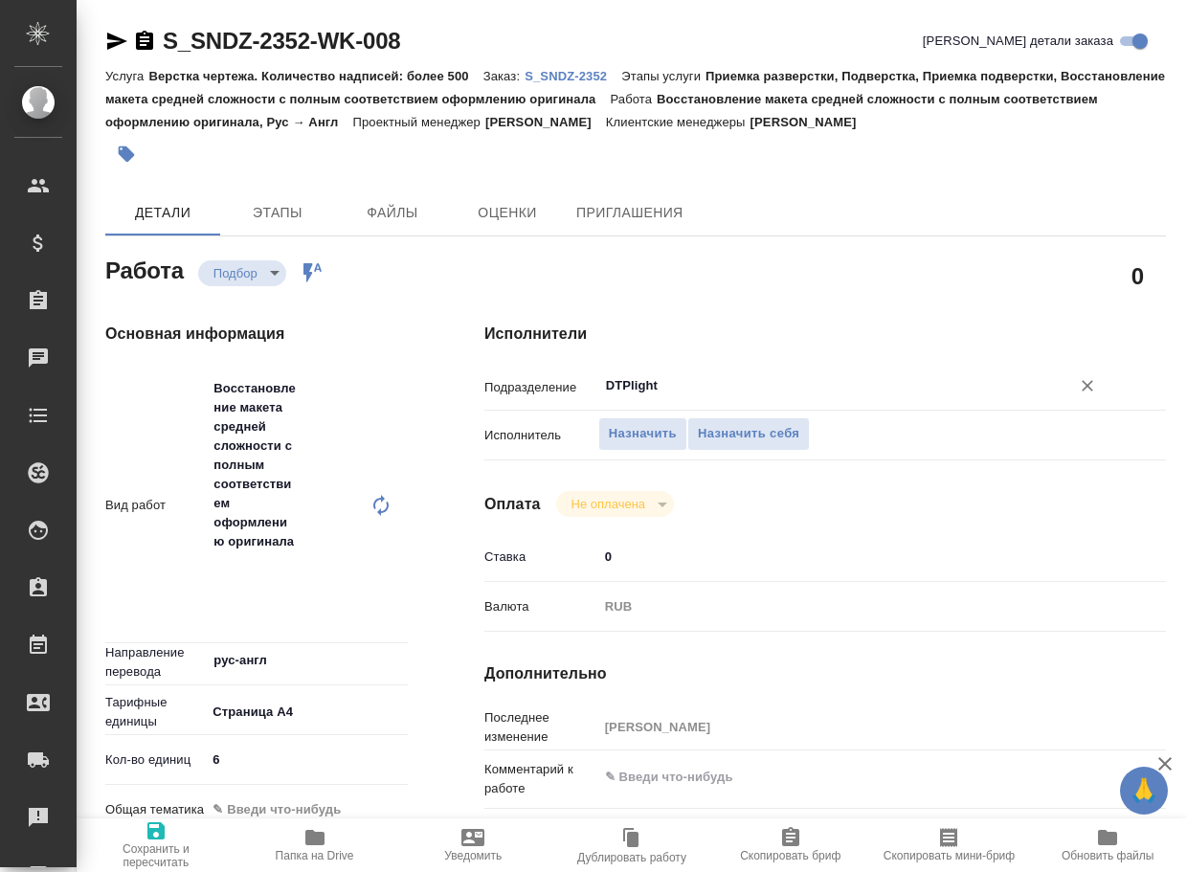
type textarea "x"
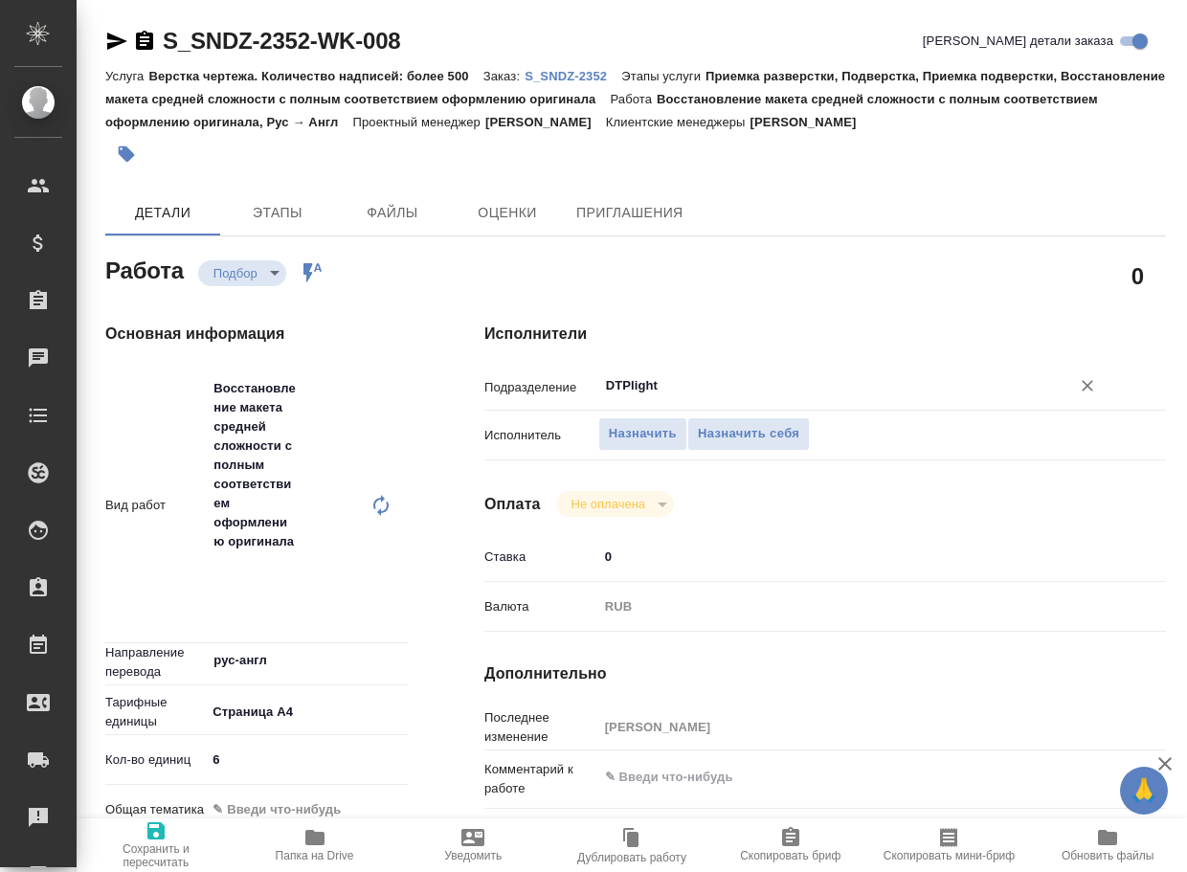
type input "DTPlight"
click at [158, 839] on icon "button" at bounding box center [155, 830] width 17 height 17
type textarea "x"
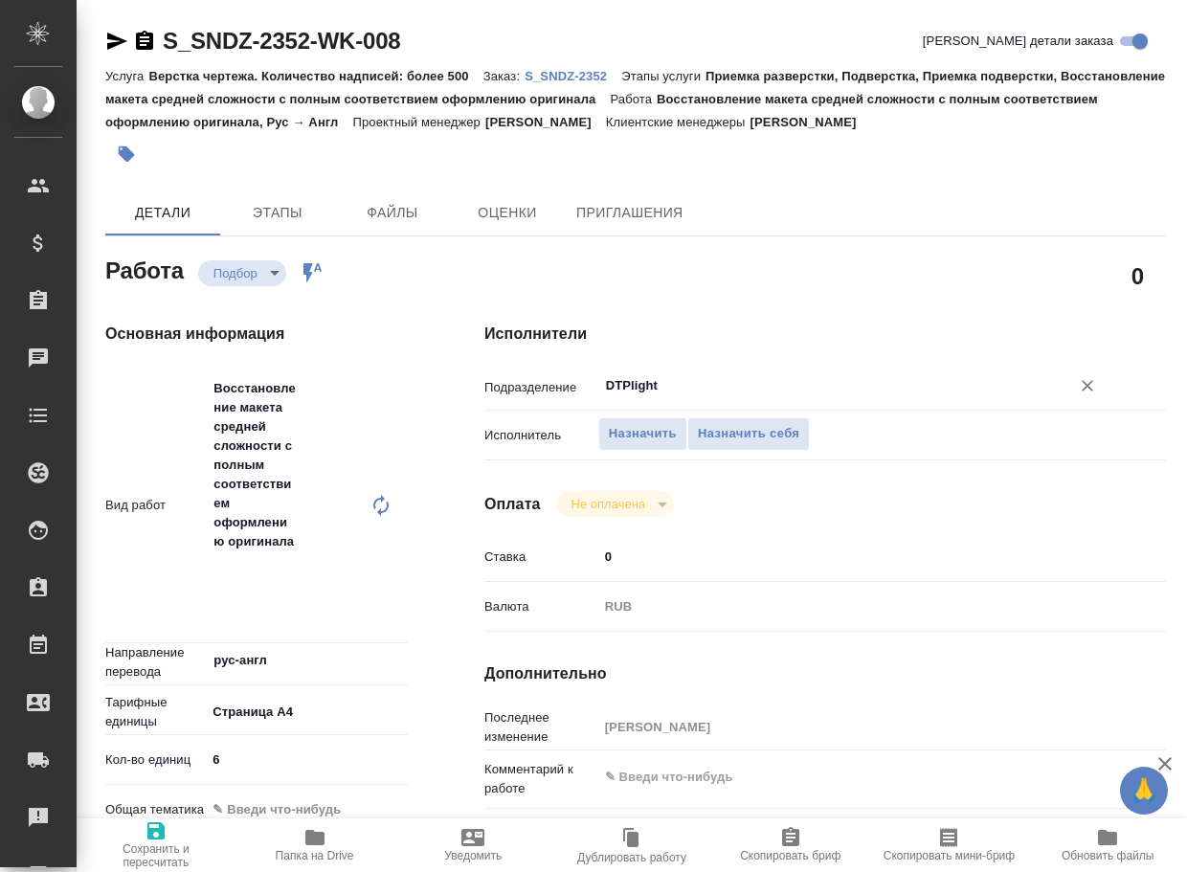
type textarea "x"
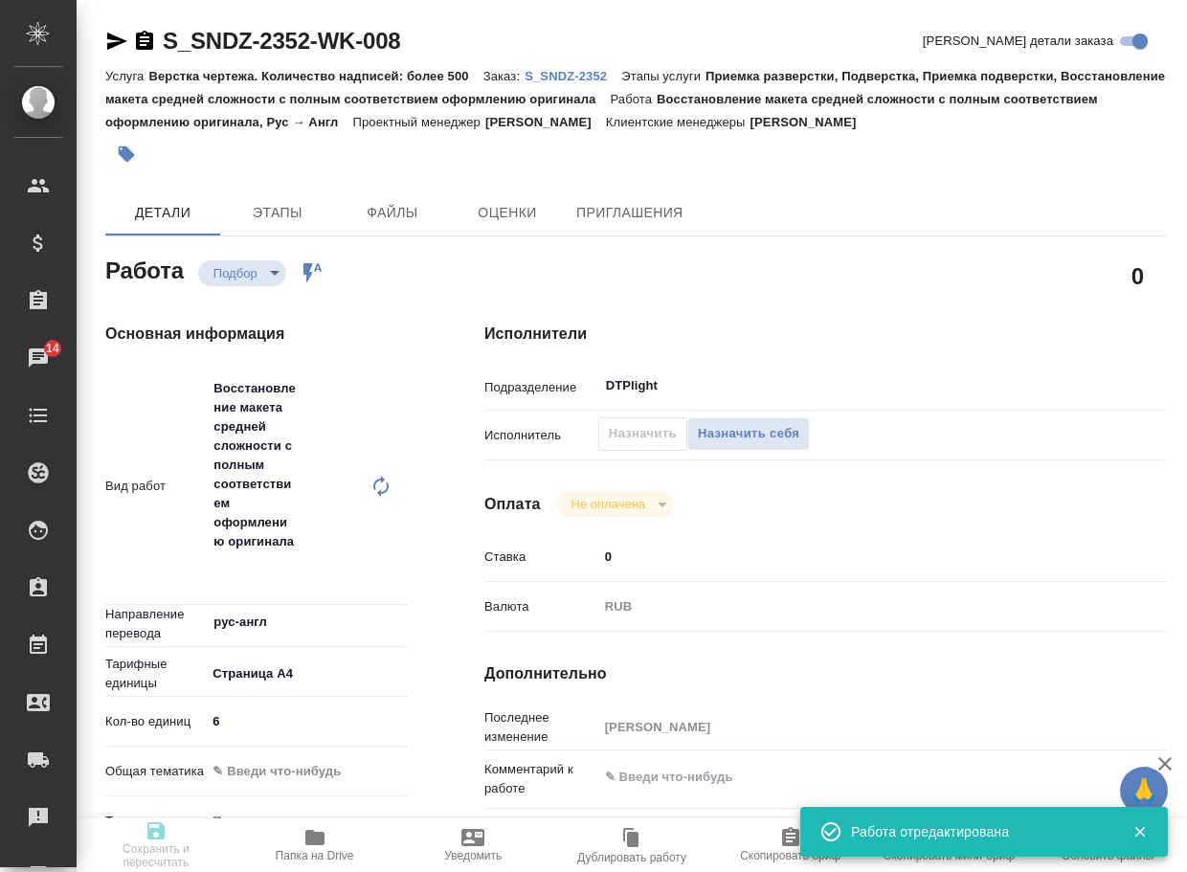
type input "recruiting"
type textarea "Восстановление макета средней сложности с полным соответствием оформлению ориги…"
type textarea "x"
type input "рус-англ"
type input "5f036ec4e16dec2d6b59c8ff"
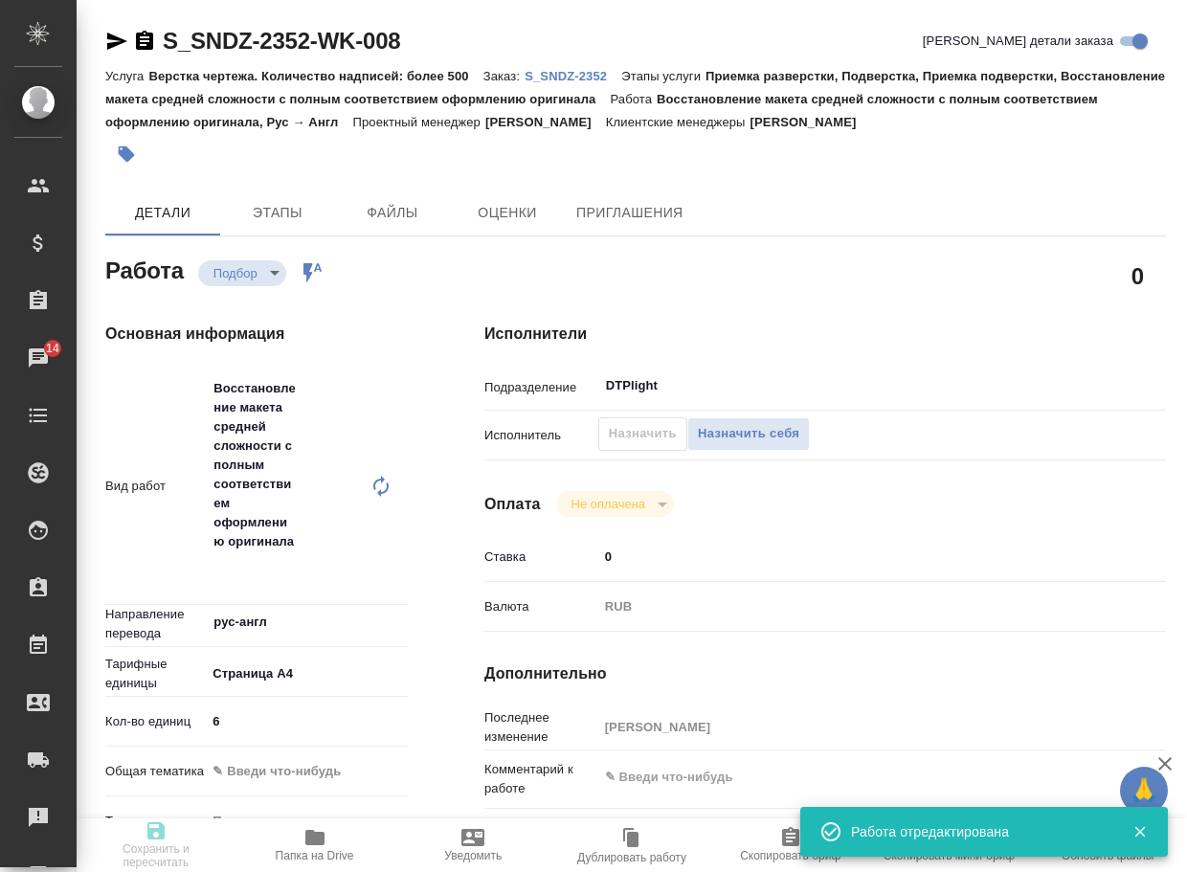
type input "6"
type input "[DATE] 15:15"
type input "[DATE] 17:15"
type input "[DATE] 19:00"
type input "DTPlight"
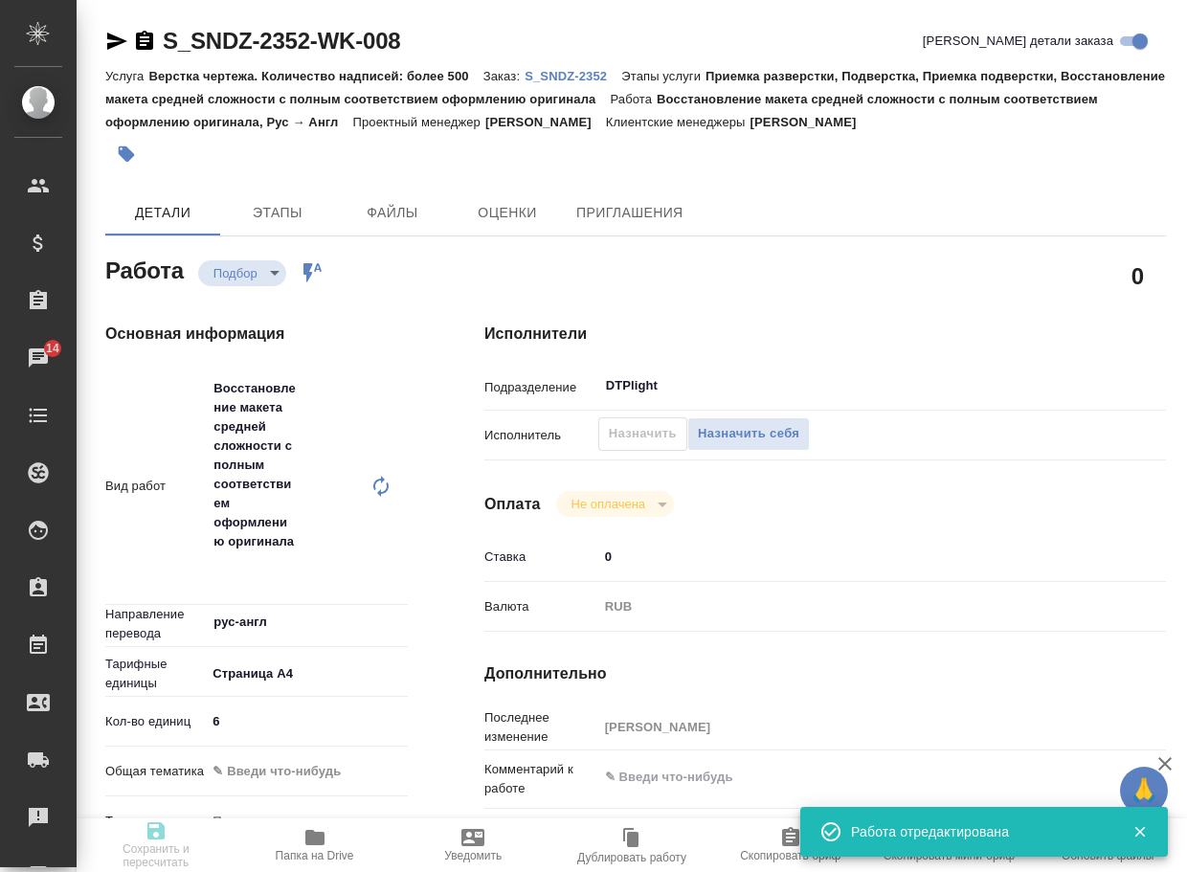
type input "notPayed"
type input "0"
type input "RUB"
type input "[PERSON_NAME]"
type textarea "x"
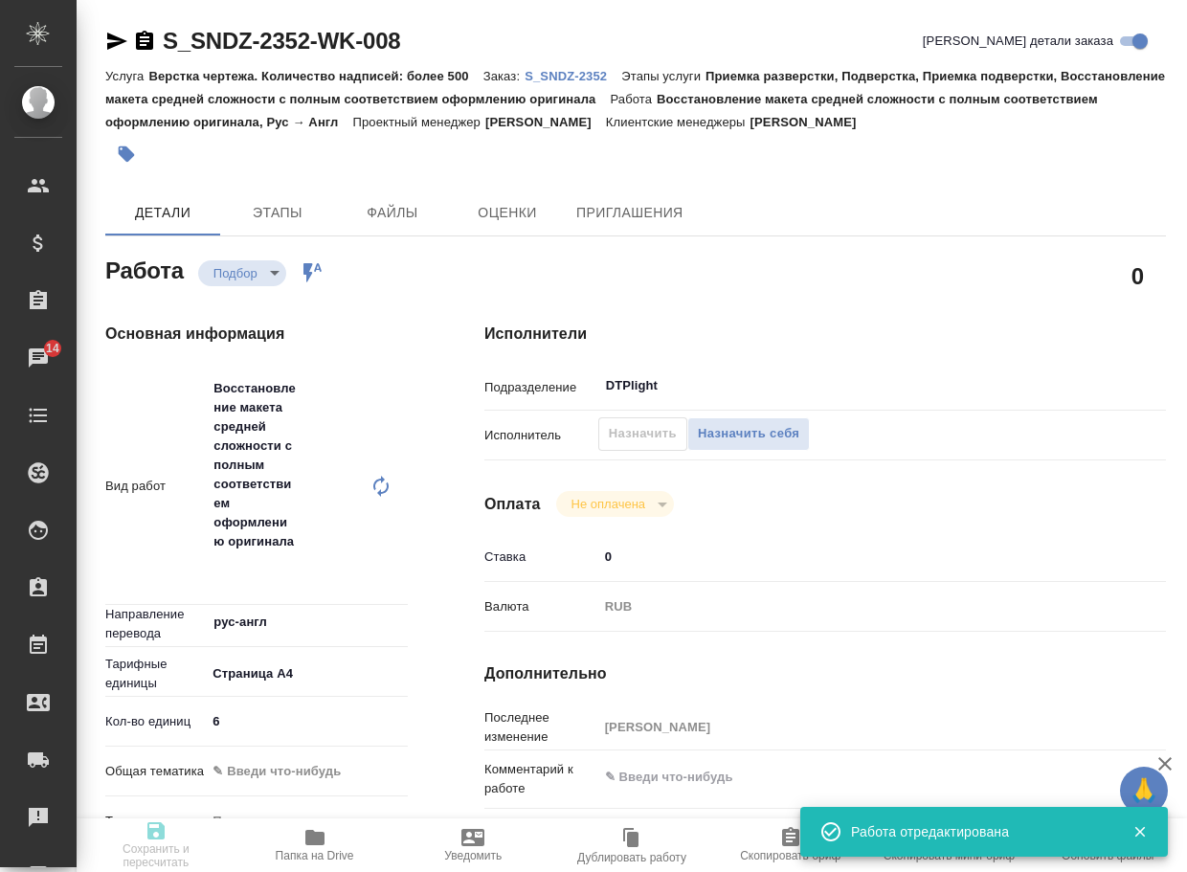
type textarea "/Clients/Sandoz/Orders/S_SNDZ-2352/DTP/S_SNDZ-2352-WK-008"
type textarea "x"
type input "S_SNDZ-2352"
type input "Верстка чертежа. Количество надписей: более 500"
type input "Приемка разверстки, Подверстка, Приемка подверстки, Восстановление макета средн…"
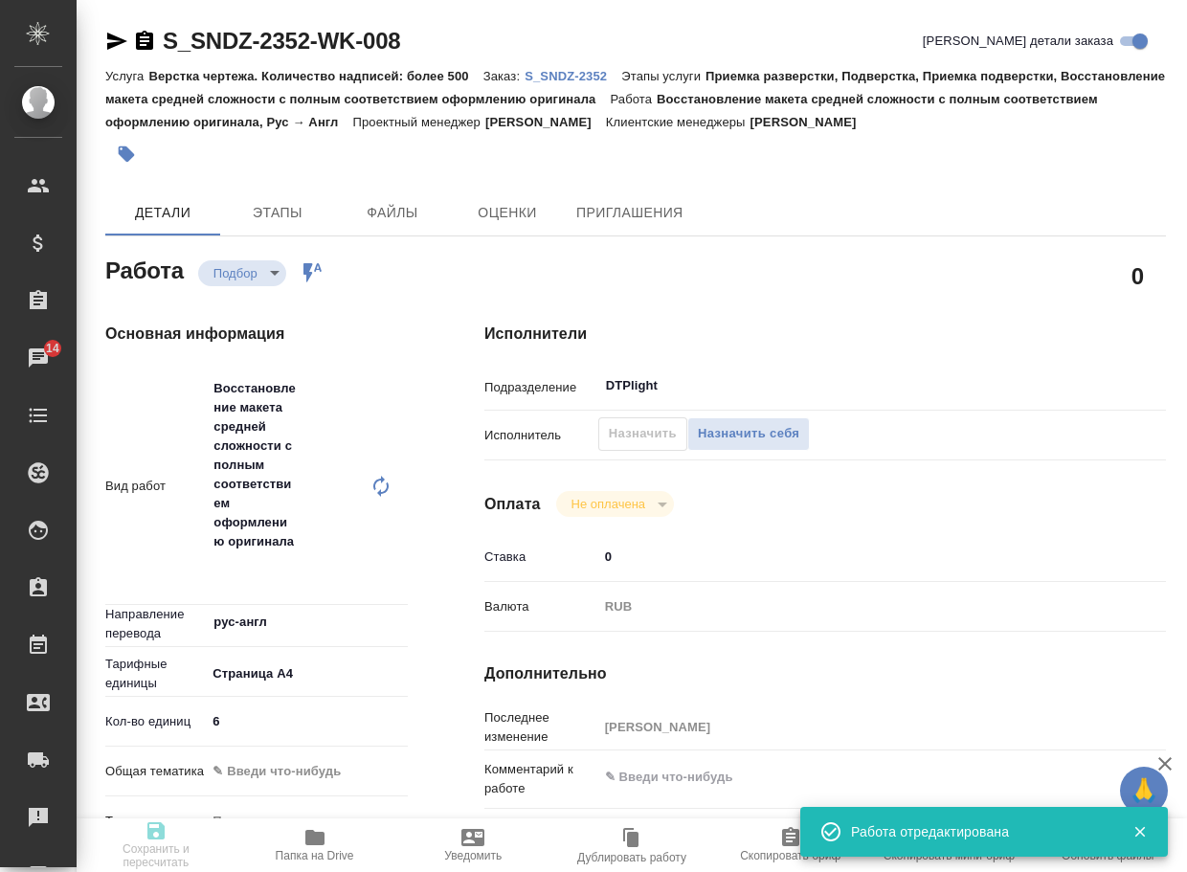
type input "[PERSON_NAME]"
type input "/Clients/Sandoz/Orders/S_SNDZ-2352"
type textarea "x"
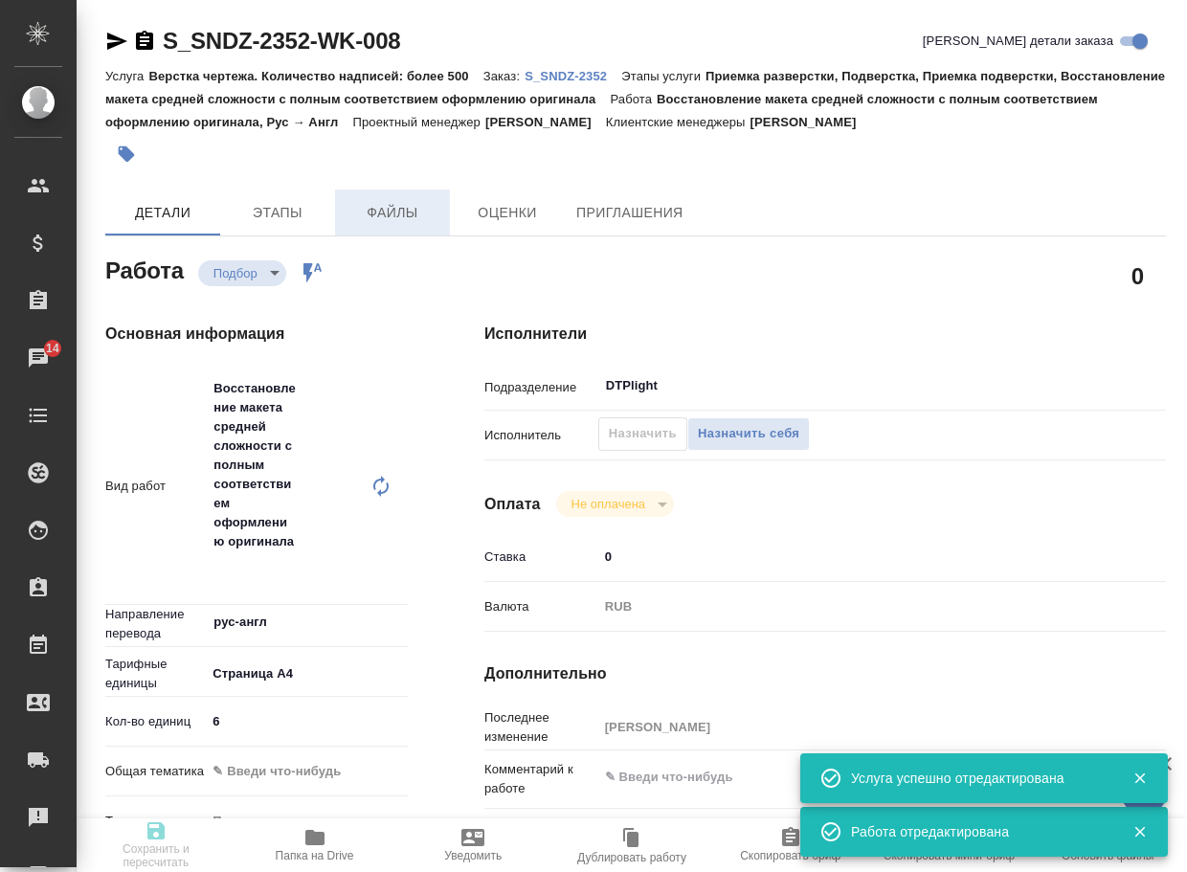
type textarea "x"
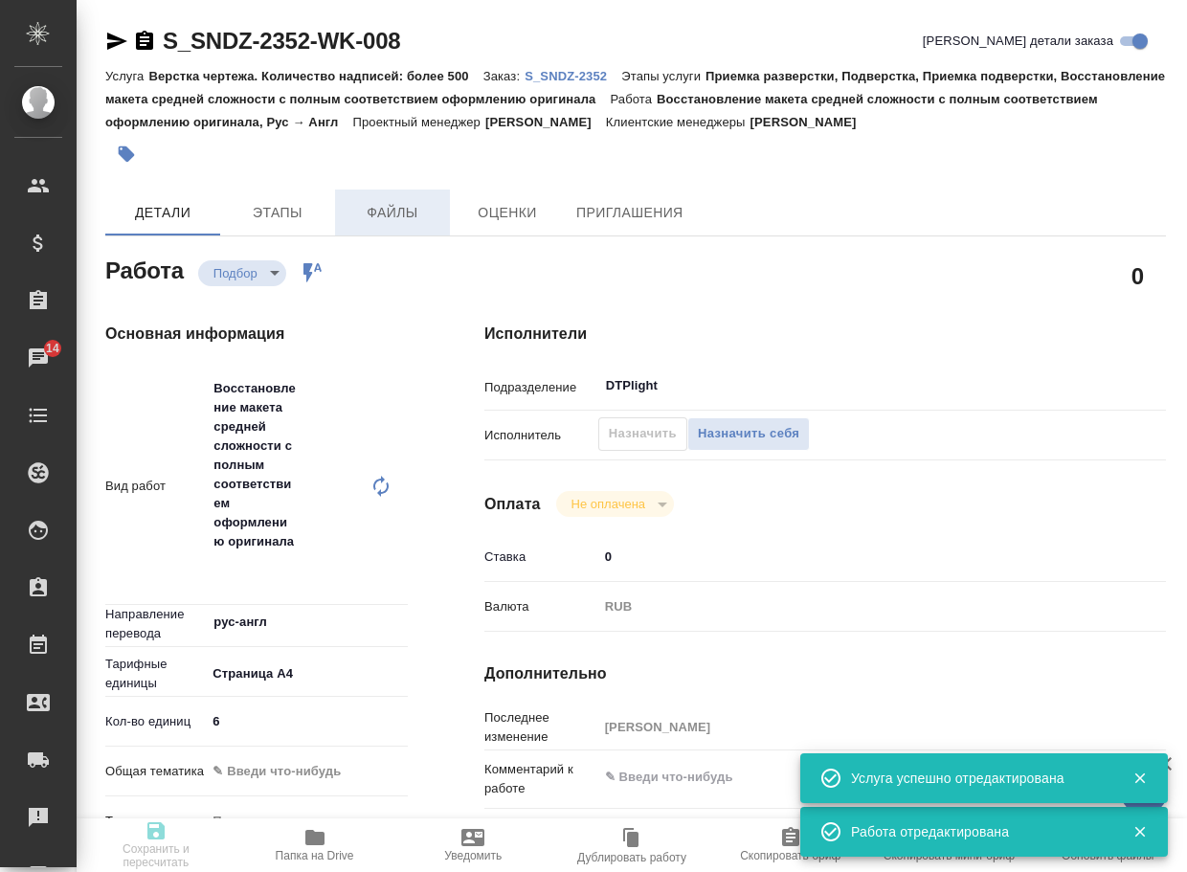
type textarea "x"
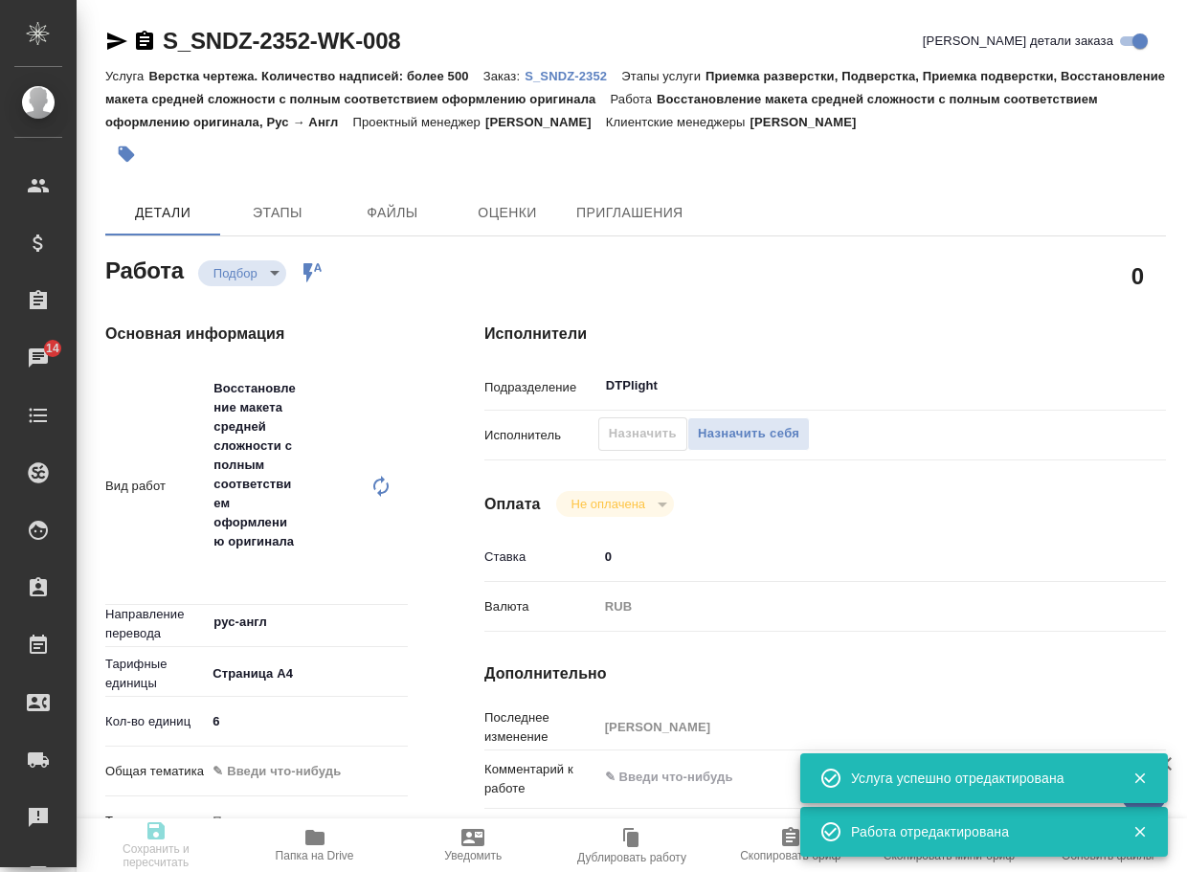
type textarea "x"
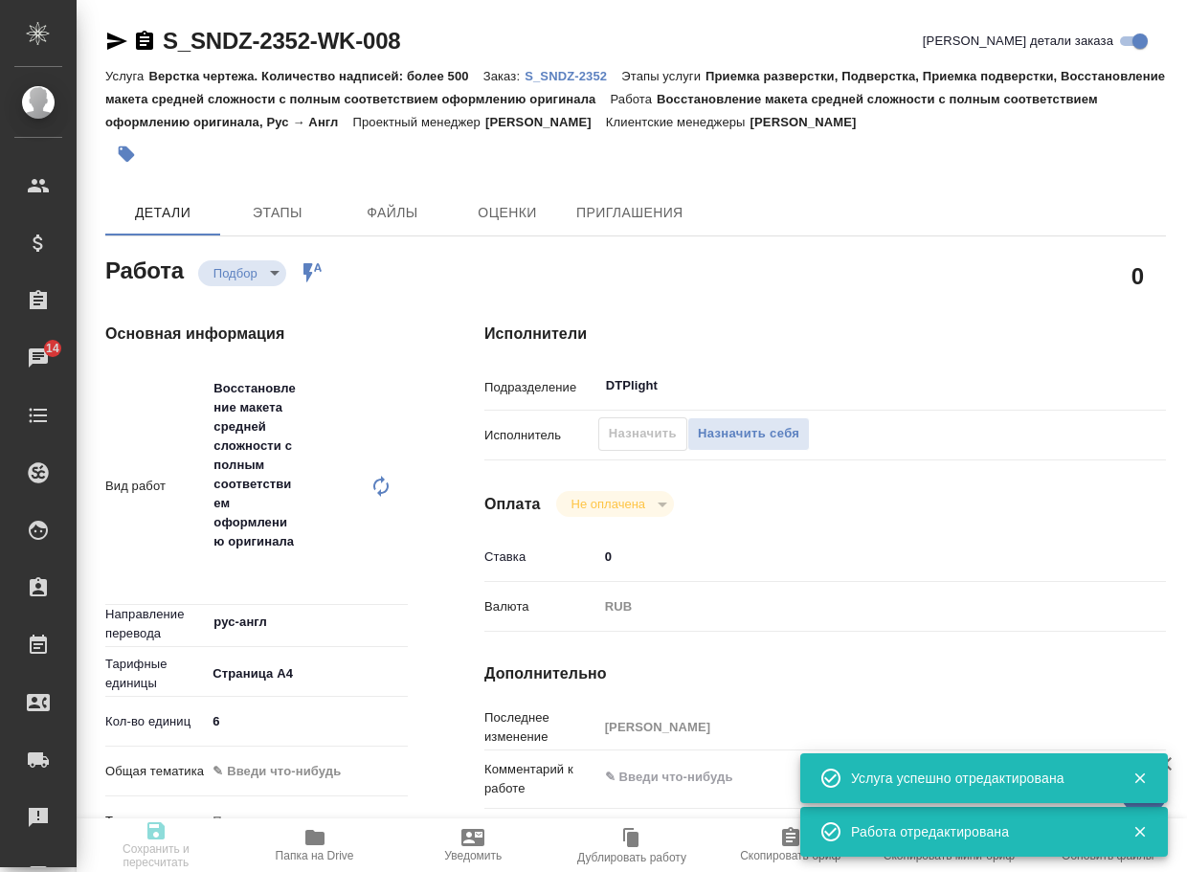
type textarea "x"
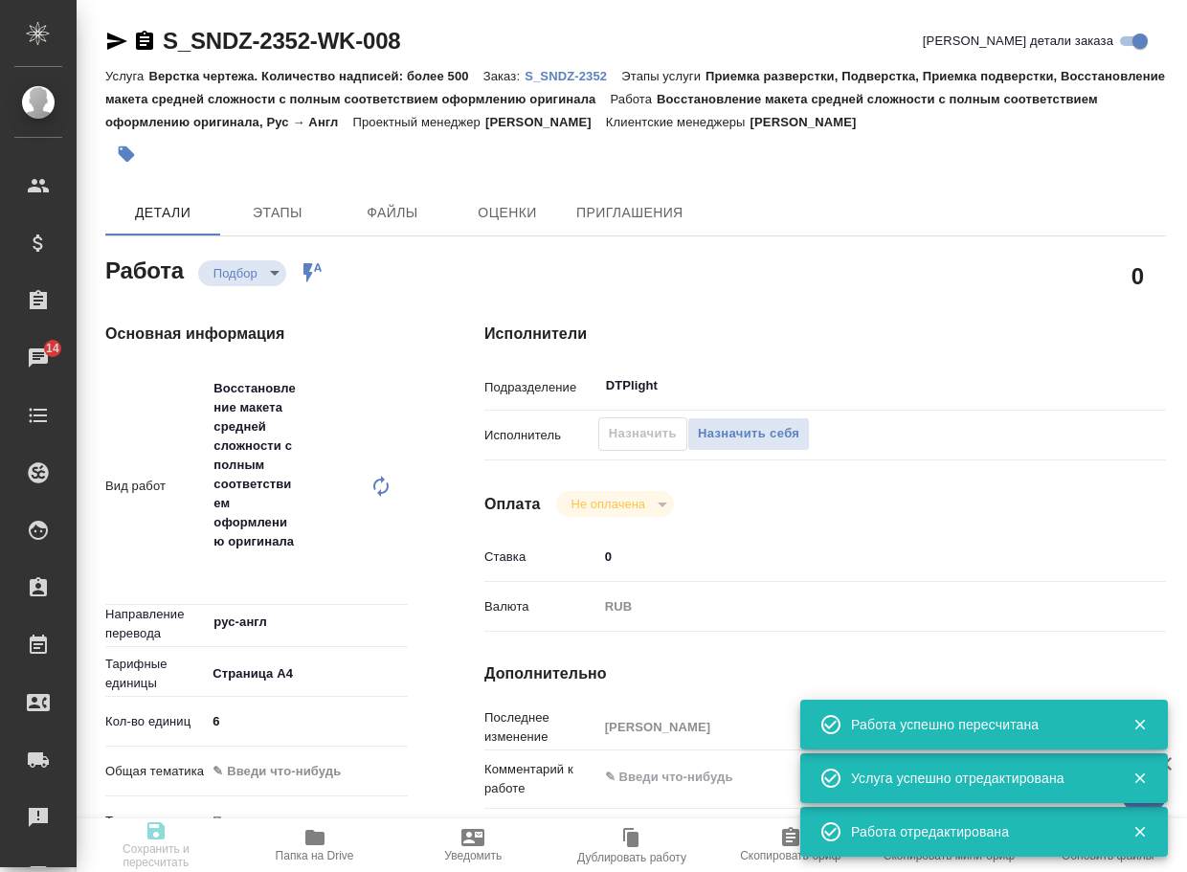
type input "recruiting"
type textarea "Восстановление макета средней сложности с полным соответствием оформлению ориги…"
type textarea "x"
type input "рус-англ"
type input "5f036ec4e16dec2d6b59c8ff"
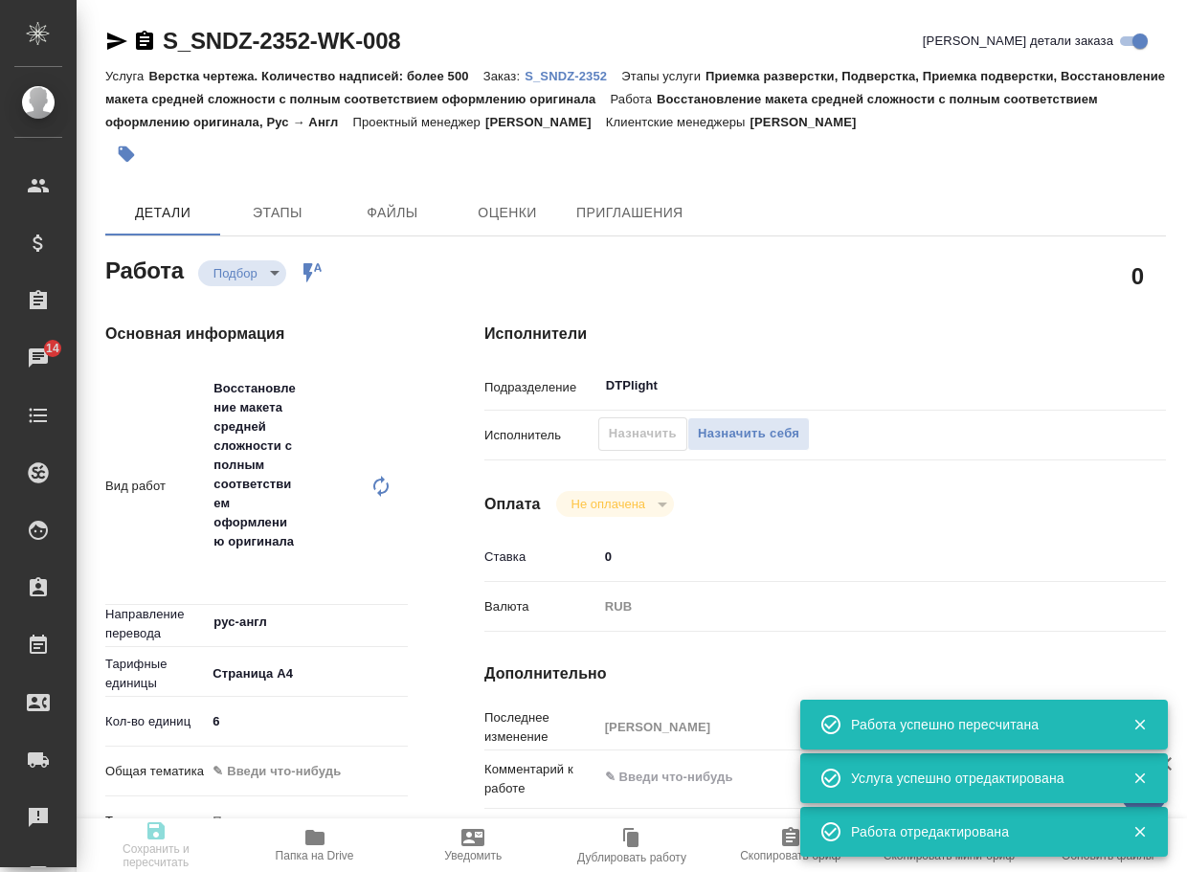
type input "6"
type input "14.10.2025 15:15"
type input "14.10.2025 17:15"
type input "15.10.2025 19:00"
type input "DTPlight"
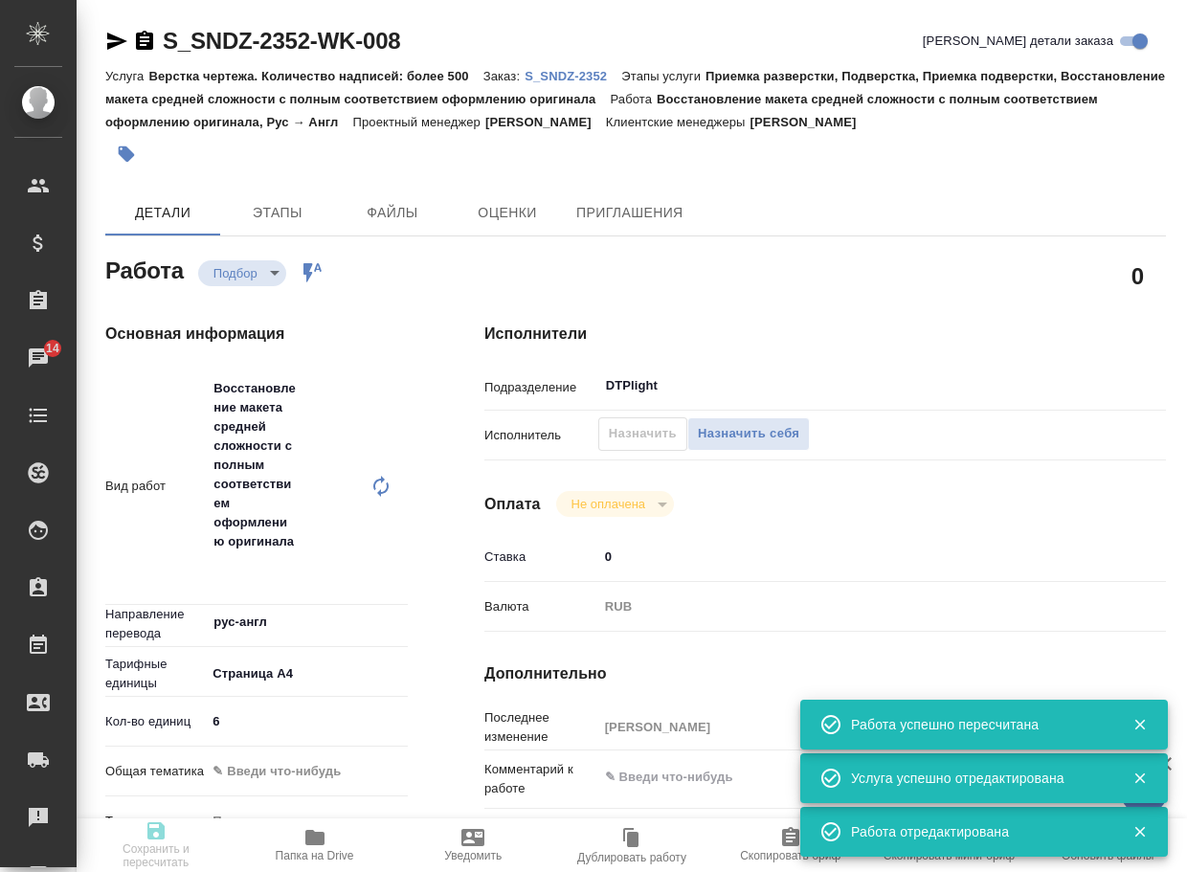
type input "notPayed"
type input "0"
type input "RUB"
type input "Сайдашева Диляра"
type textarea "x"
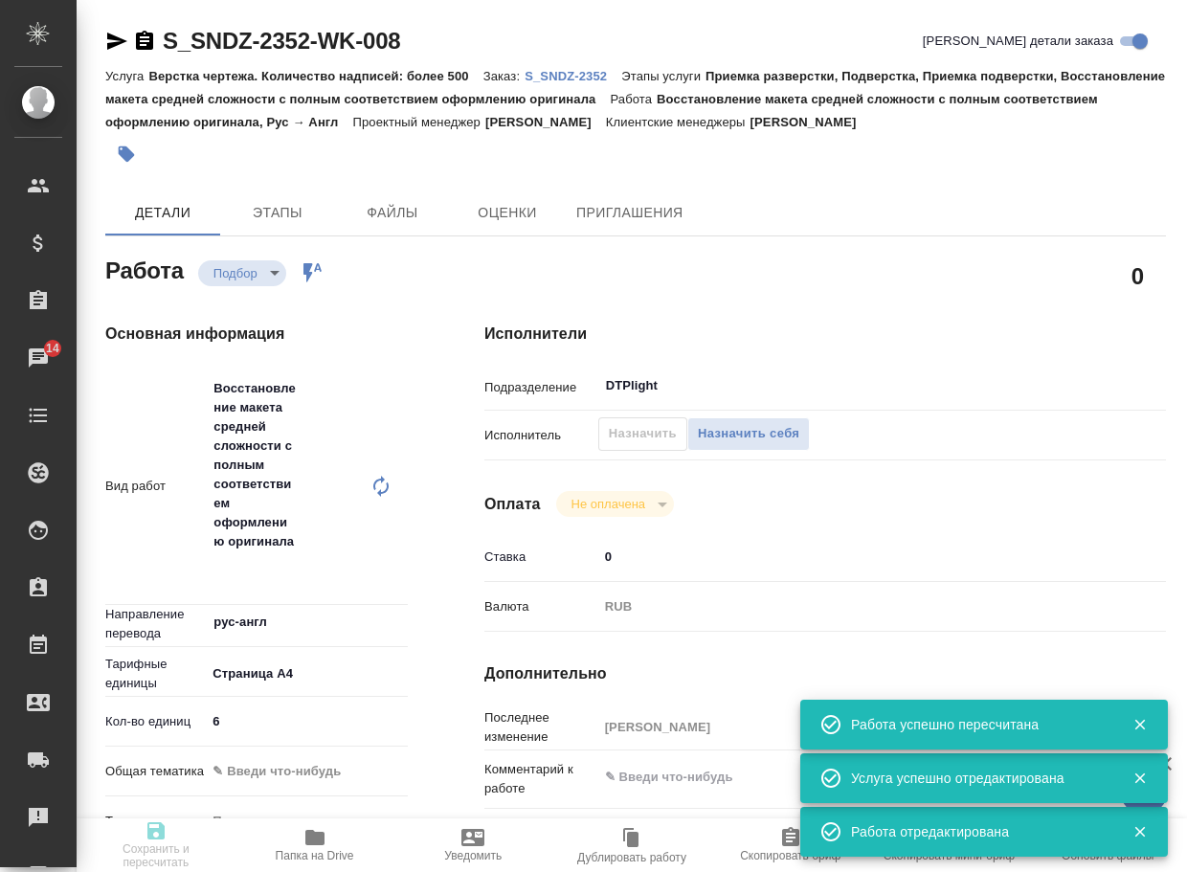
type textarea "/Clients/Sandoz/Orders/S_SNDZ-2352/DTP/S_SNDZ-2352-WK-008"
type textarea "x"
type input "S_SNDZ-2352"
type input "Верстка чертежа. Количество надписей: более 500"
type input "Приемка разверстки, Подверстка, Приемка подверстки, Восстановление макета средн…"
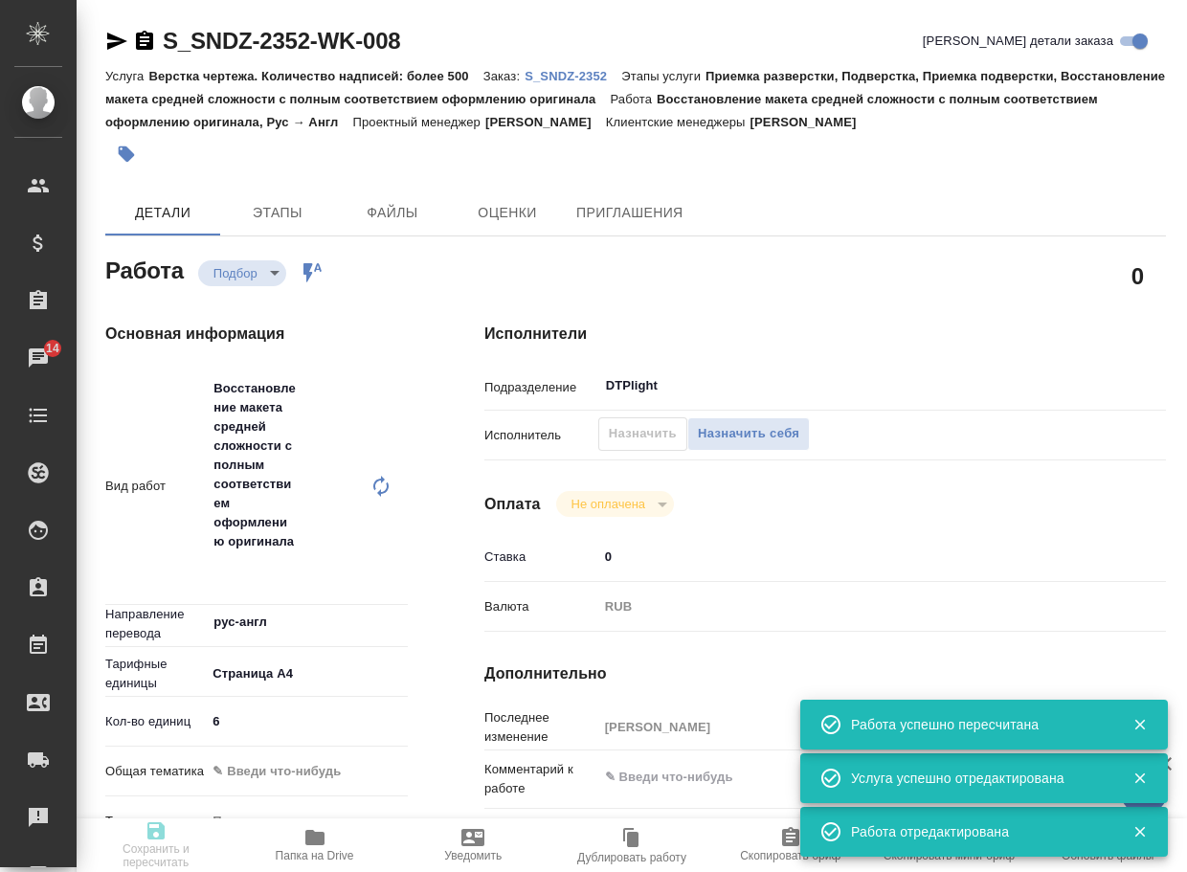
type input "Сайдашева Диляра"
type input "[PERSON_NAME]"
type input "/Clients/Sandoz/Orders/S_SNDZ-2352"
type textarea "x"
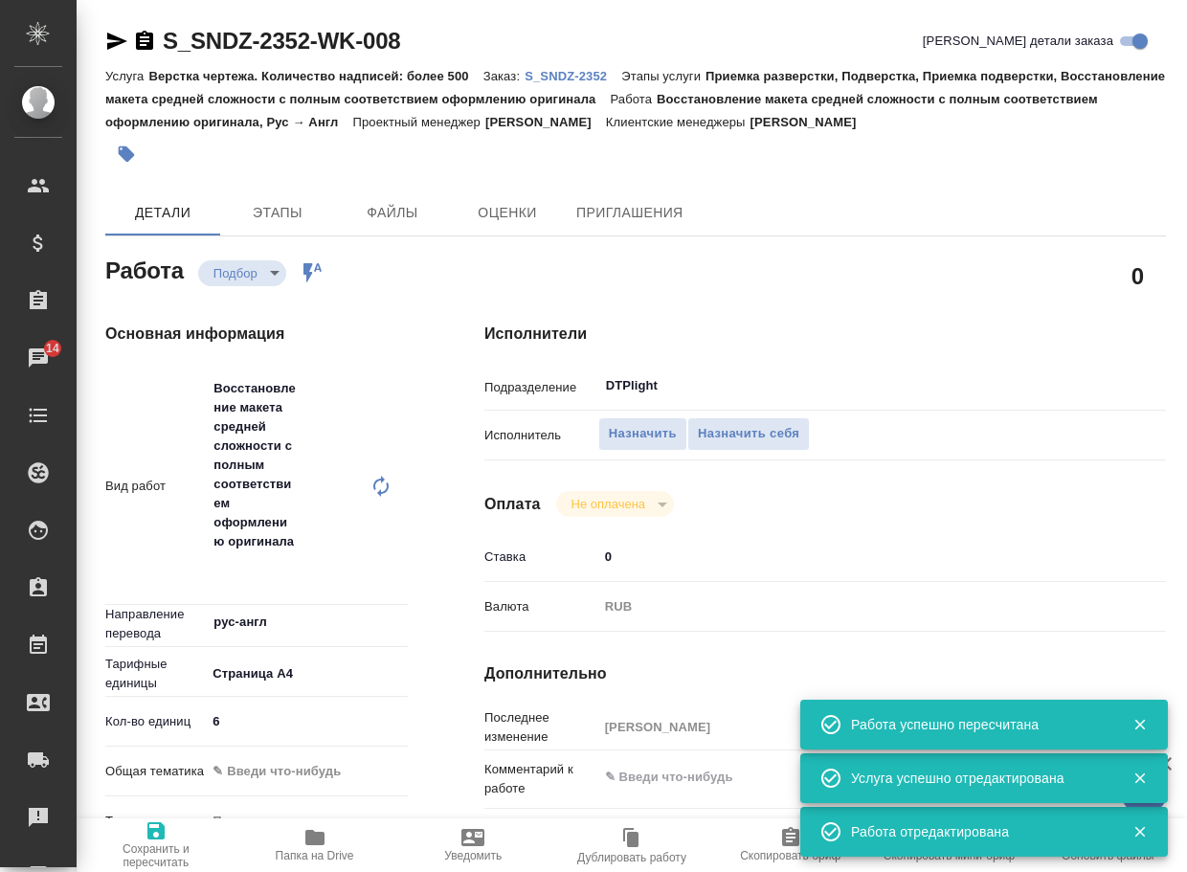
type textarea "x"
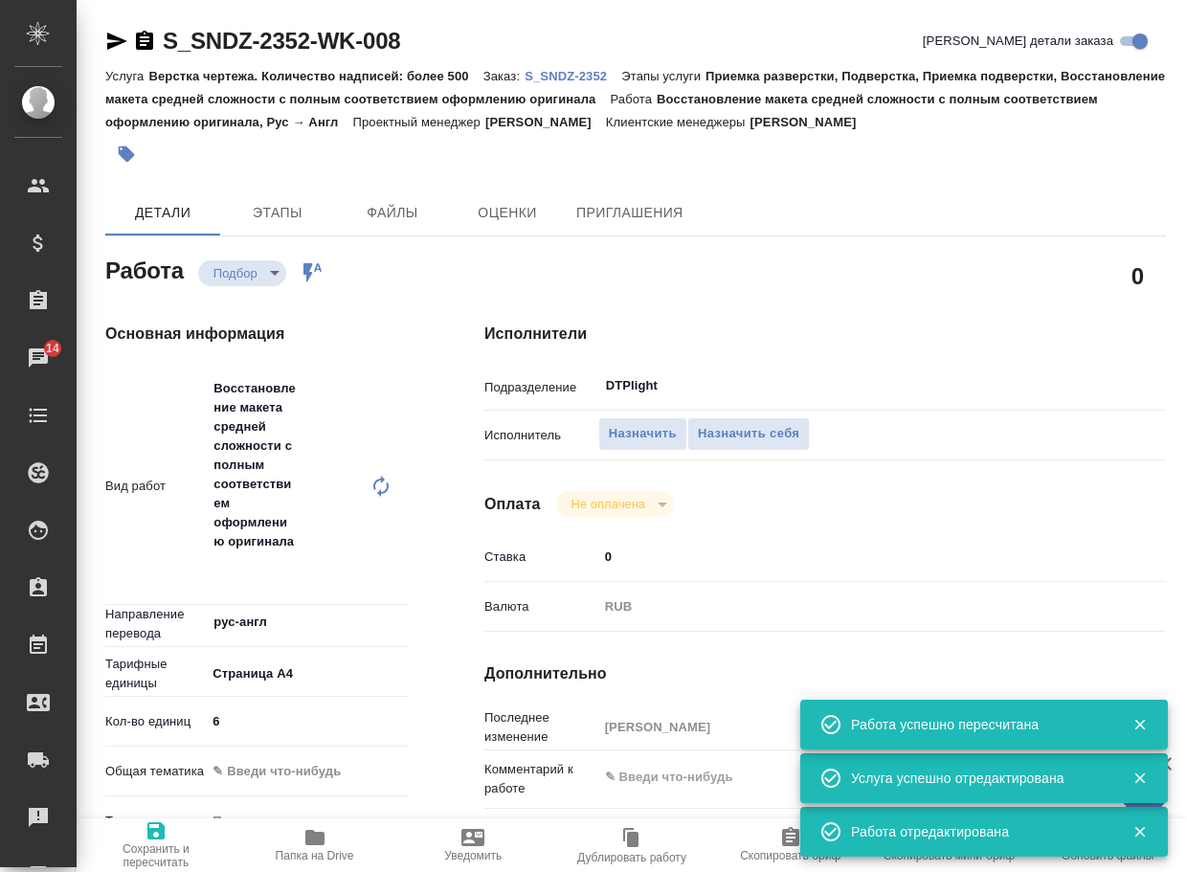
type textarea "x"
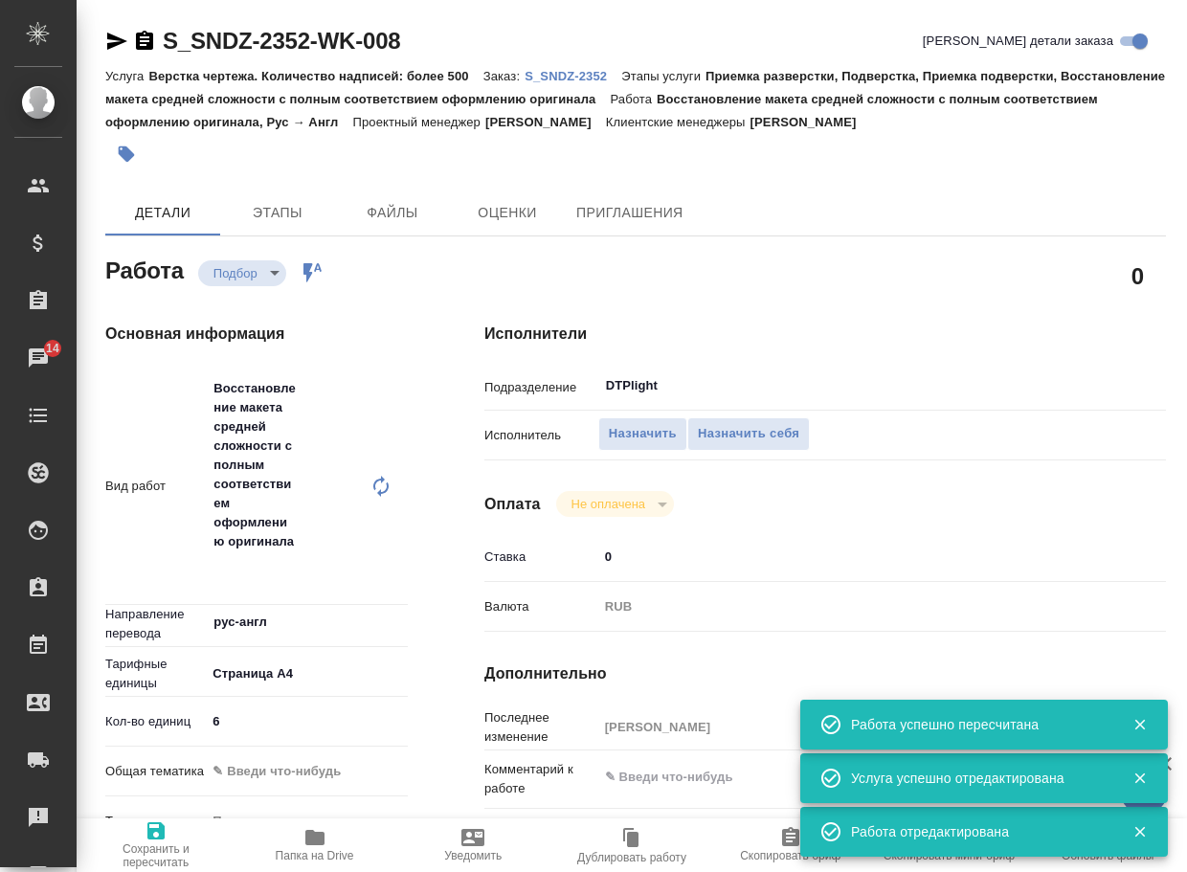
type textarea "x"
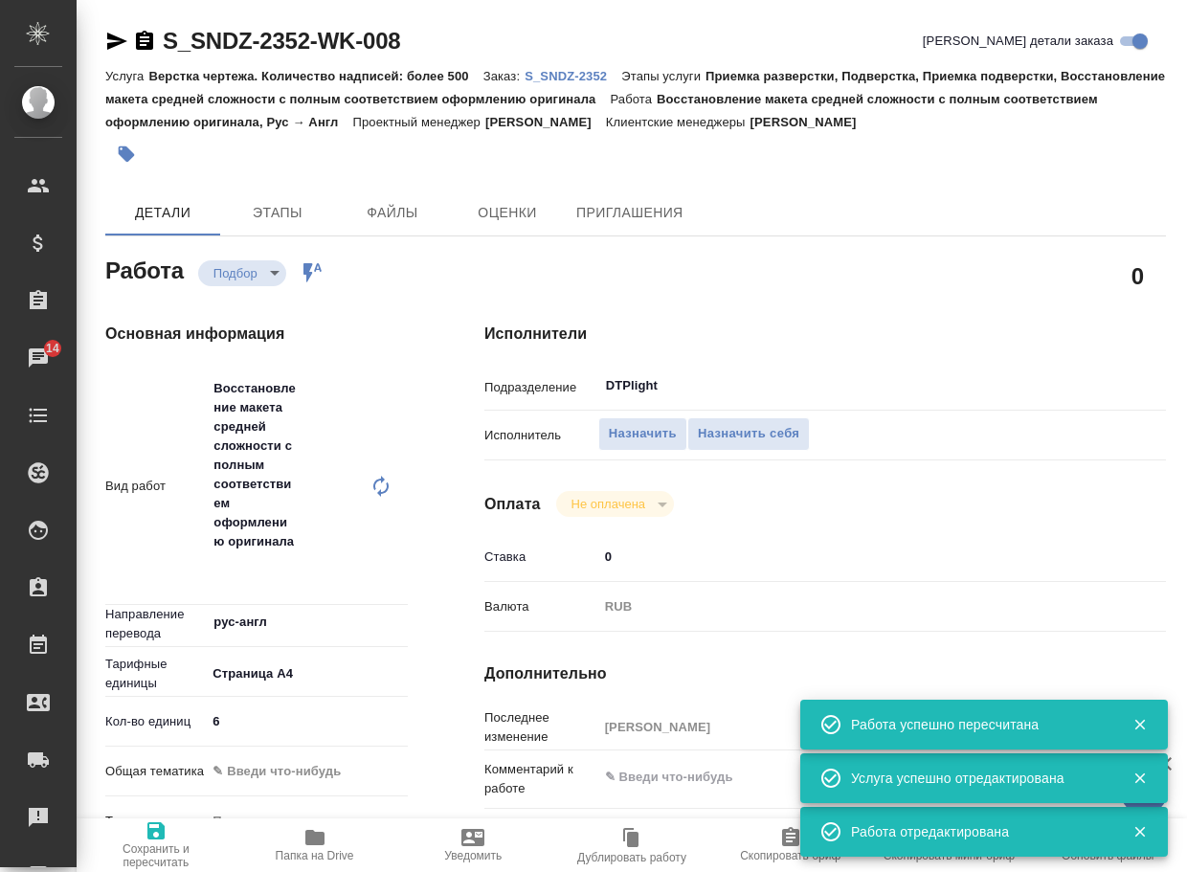
type textarea "x"
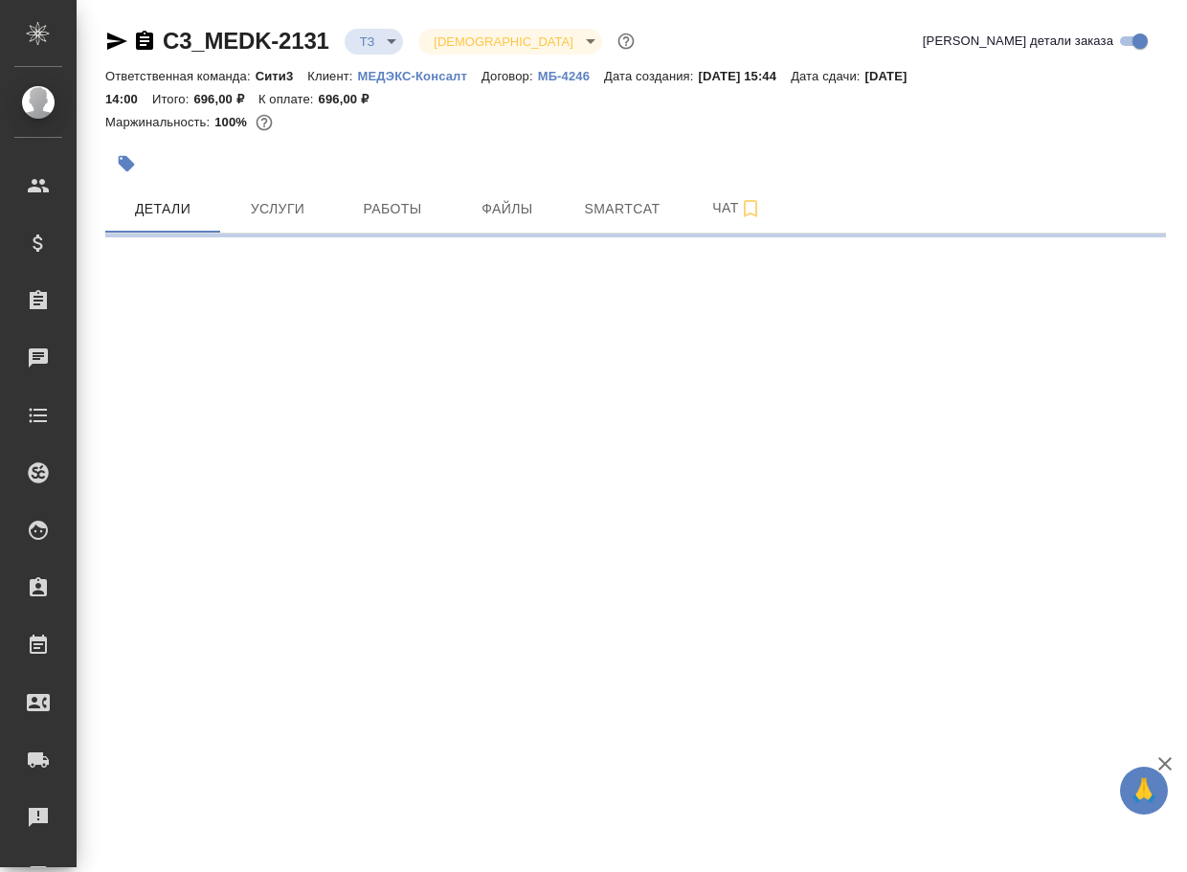
select select "RU"
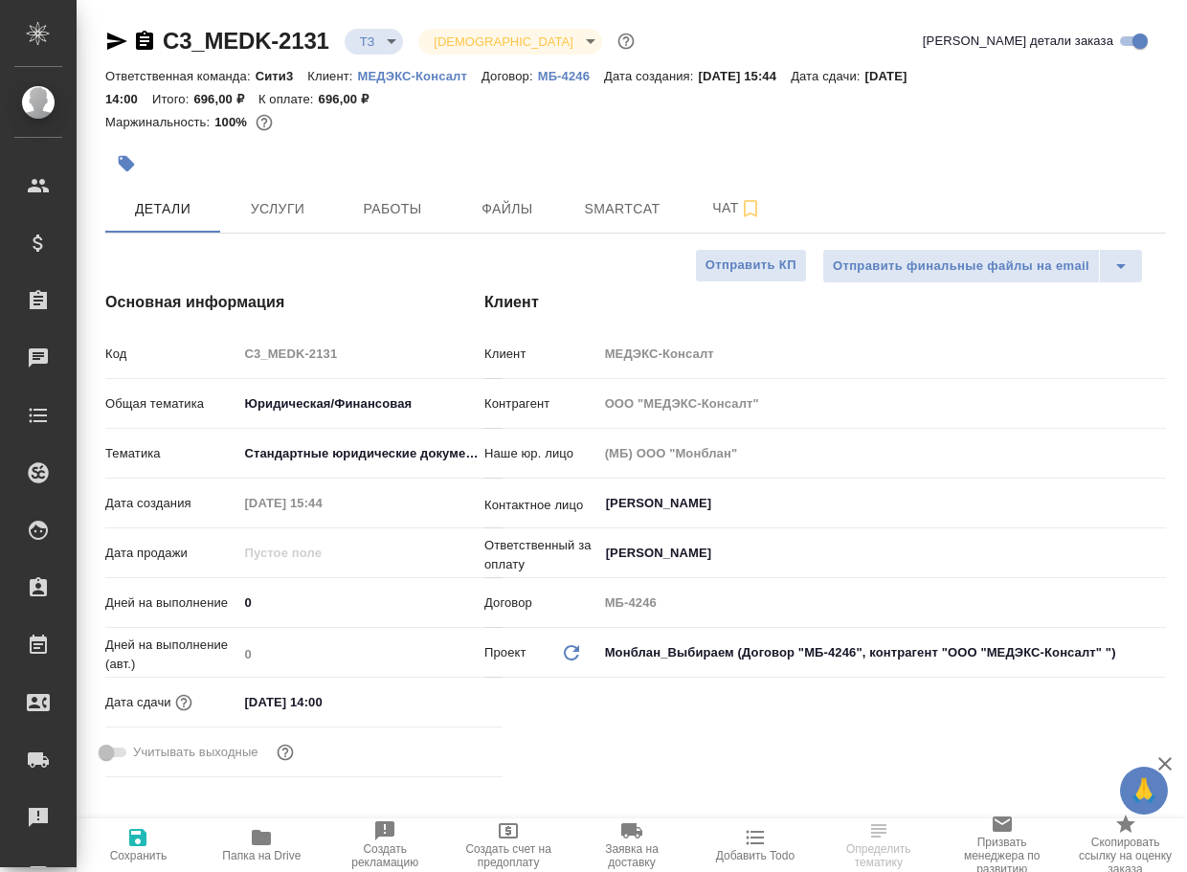
scroll to position [479, 0]
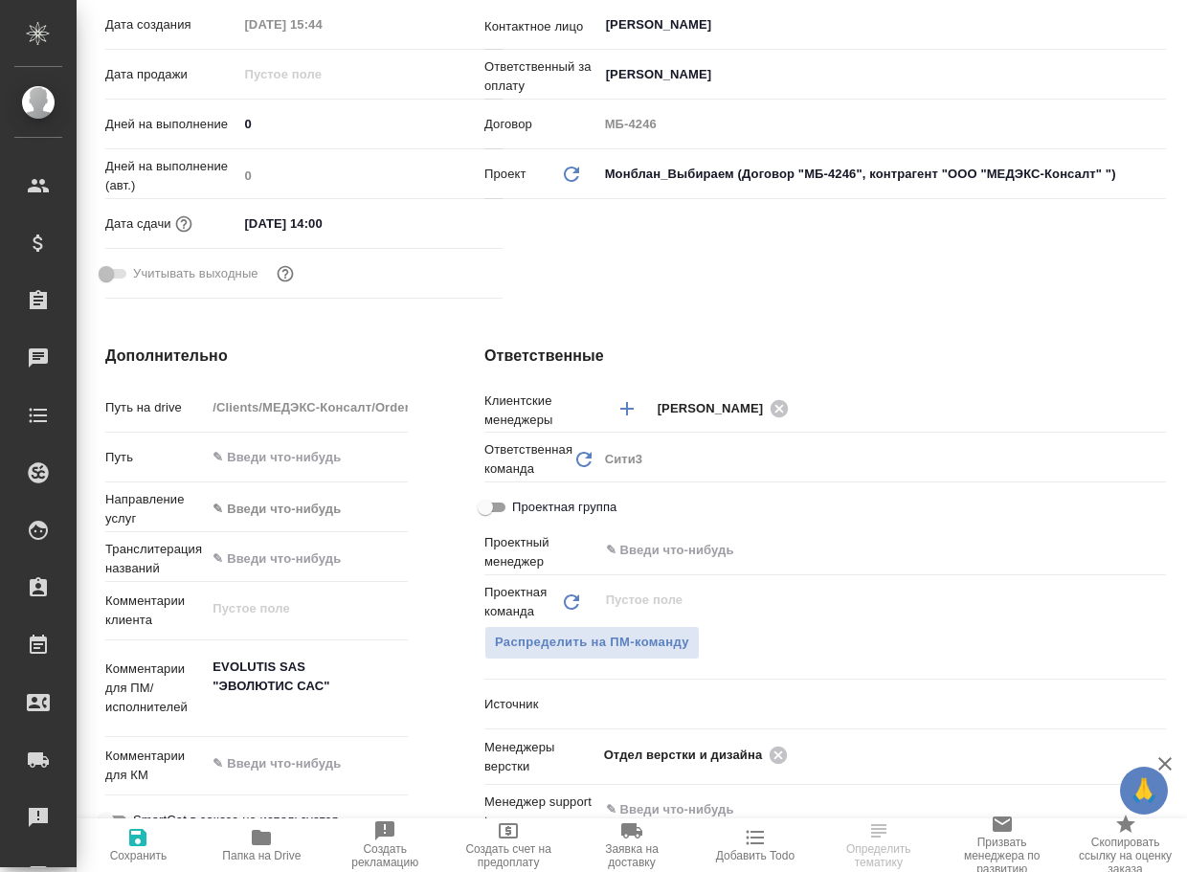
type textarea "x"
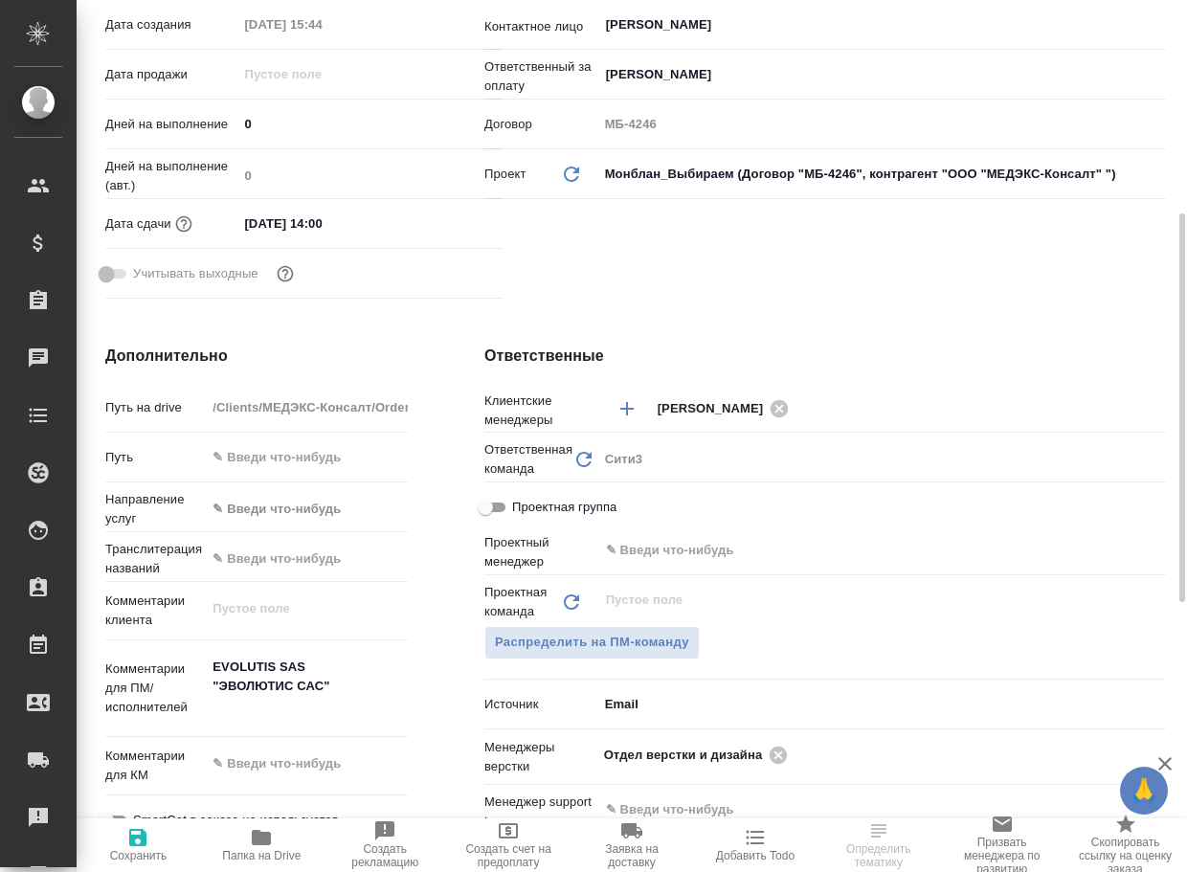
type textarea "x"
click at [266, 836] on icon "button" at bounding box center [261, 837] width 19 height 15
type textarea "x"
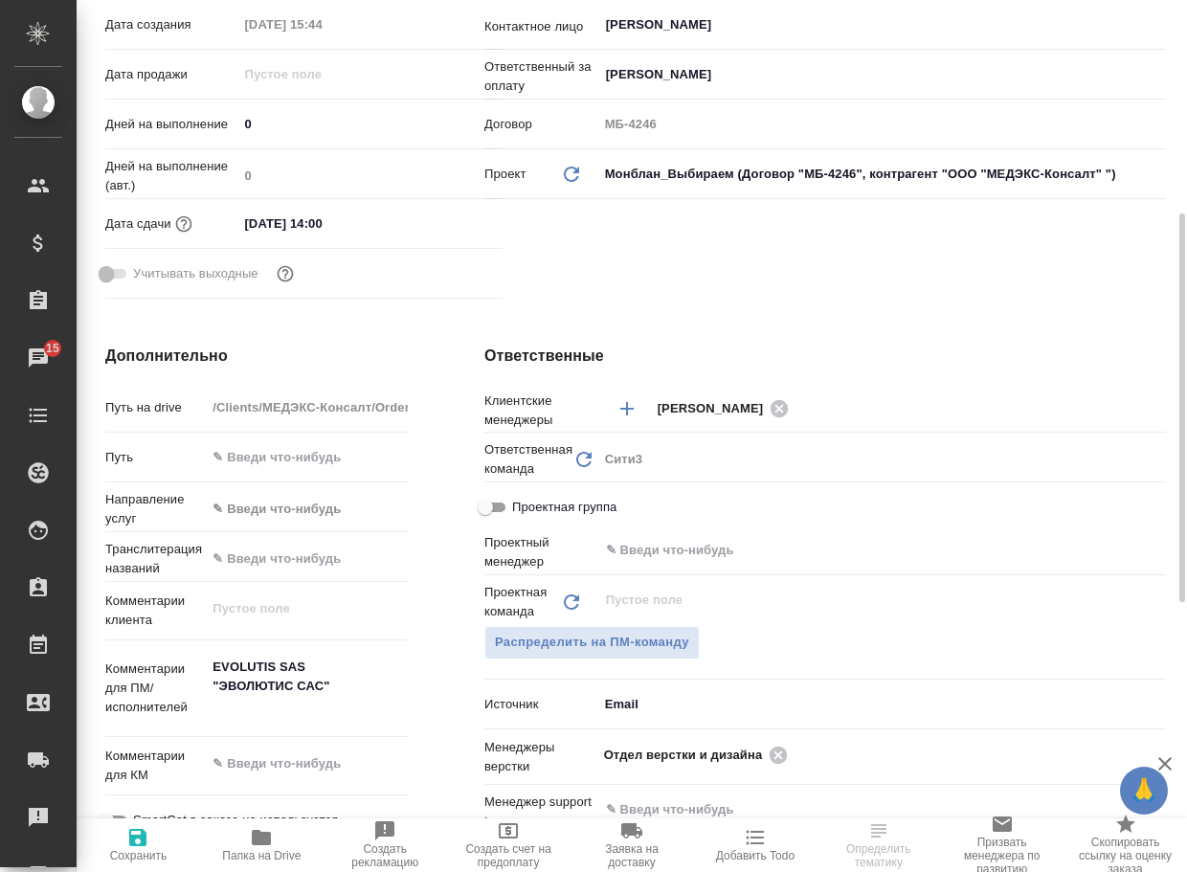
select select "RU"
type textarea "x"
click at [783, 753] on icon at bounding box center [778, 755] width 21 height 21
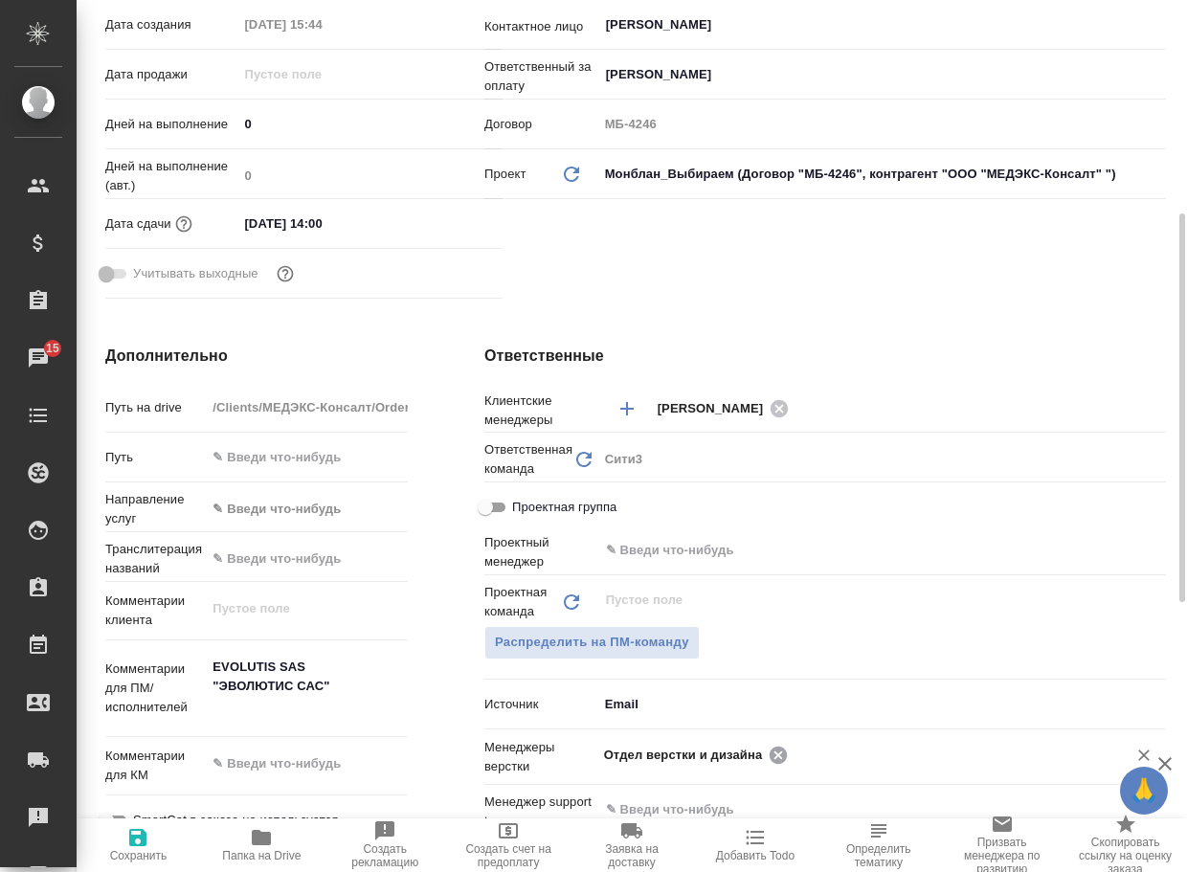
type textarea "x"
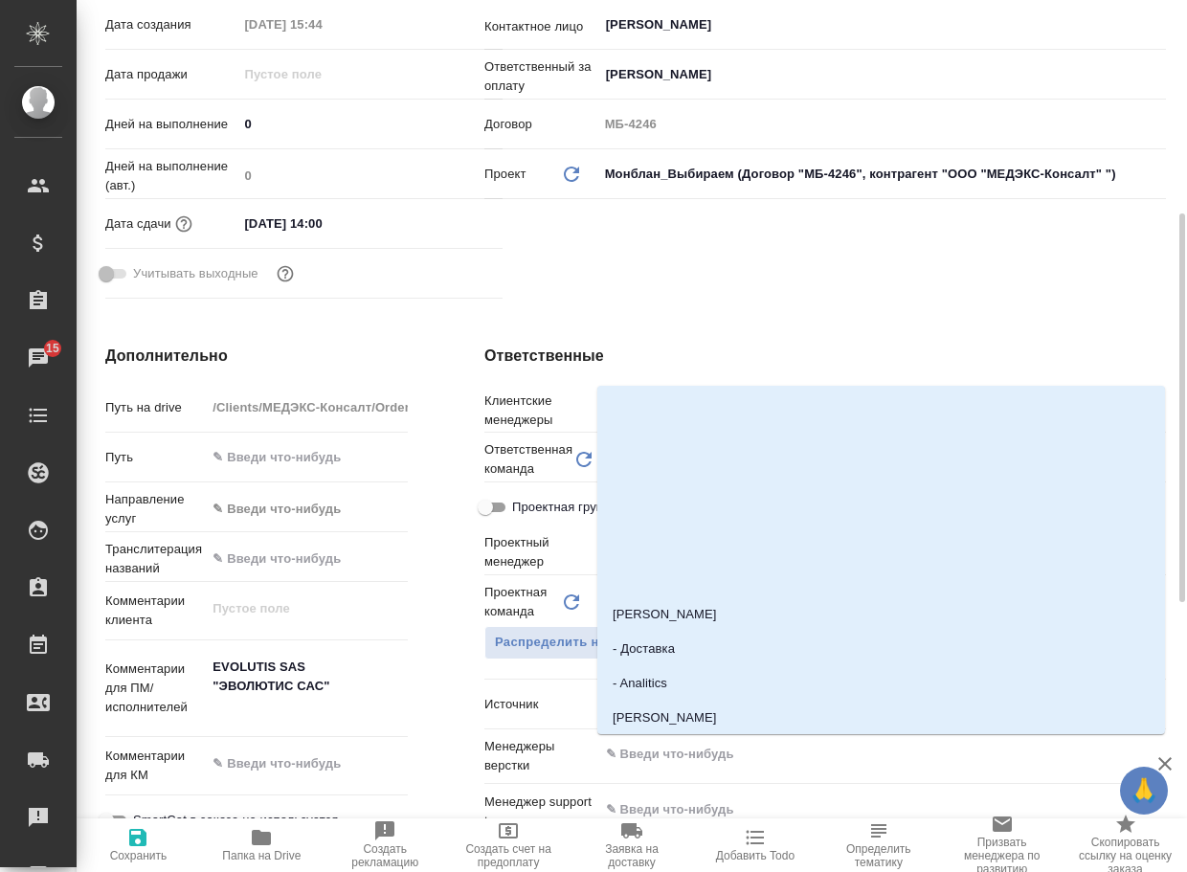
click at [783, 753] on input "text" at bounding box center [850, 754] width 492 height 23
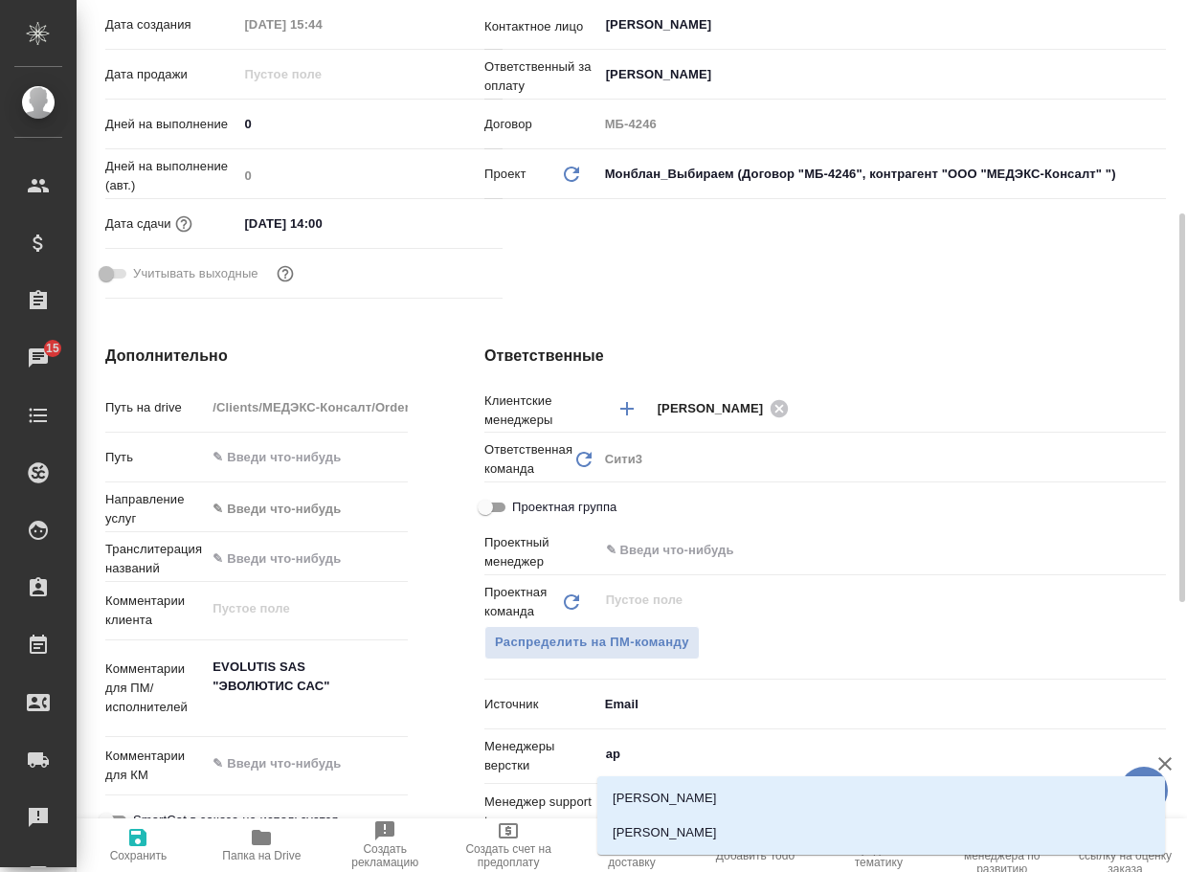
type input "арс"
click at [730, 820] on li "[PERSON_NAME]" at bounding box center [881, 833] width 568 height 34
type textarea "x"
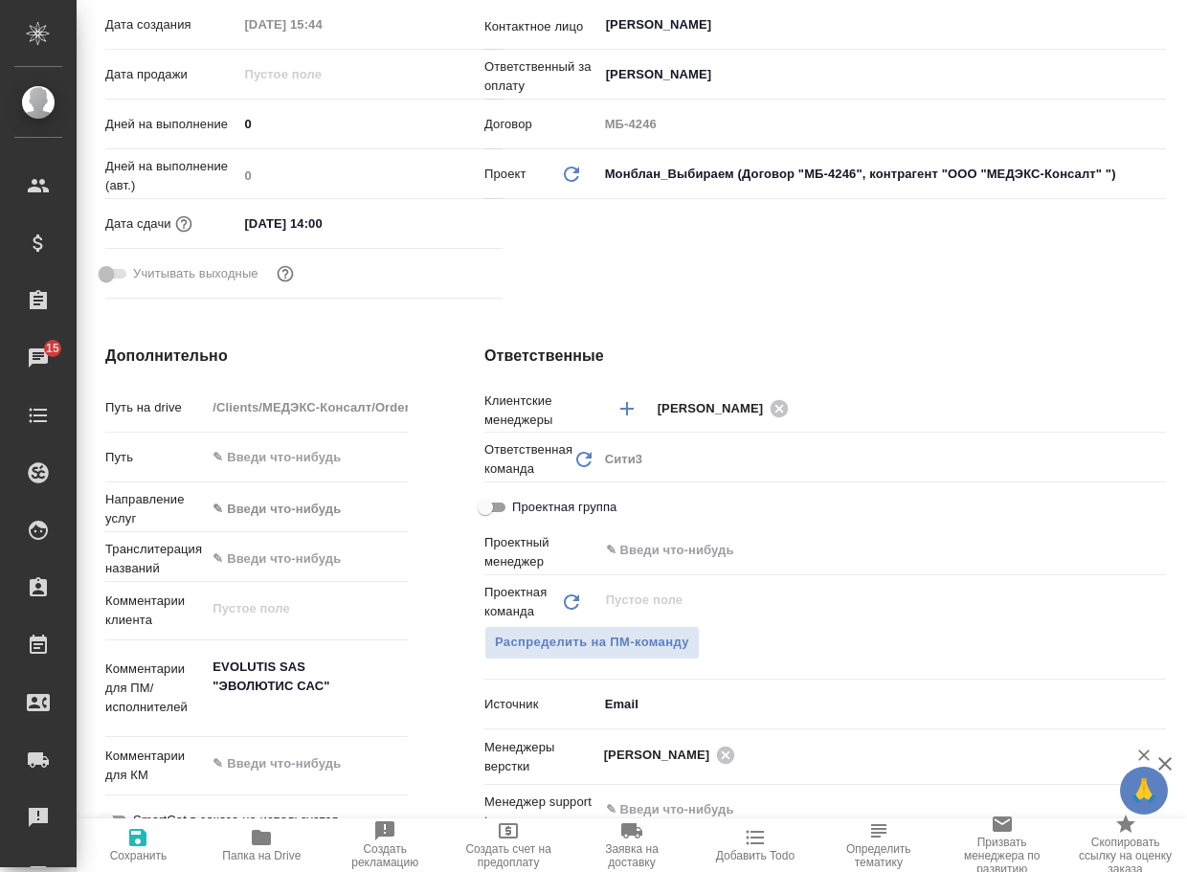
click at [143, 847] on icon "button" at bounding box center [137, 837] width 23 height 23
type textarea "x"
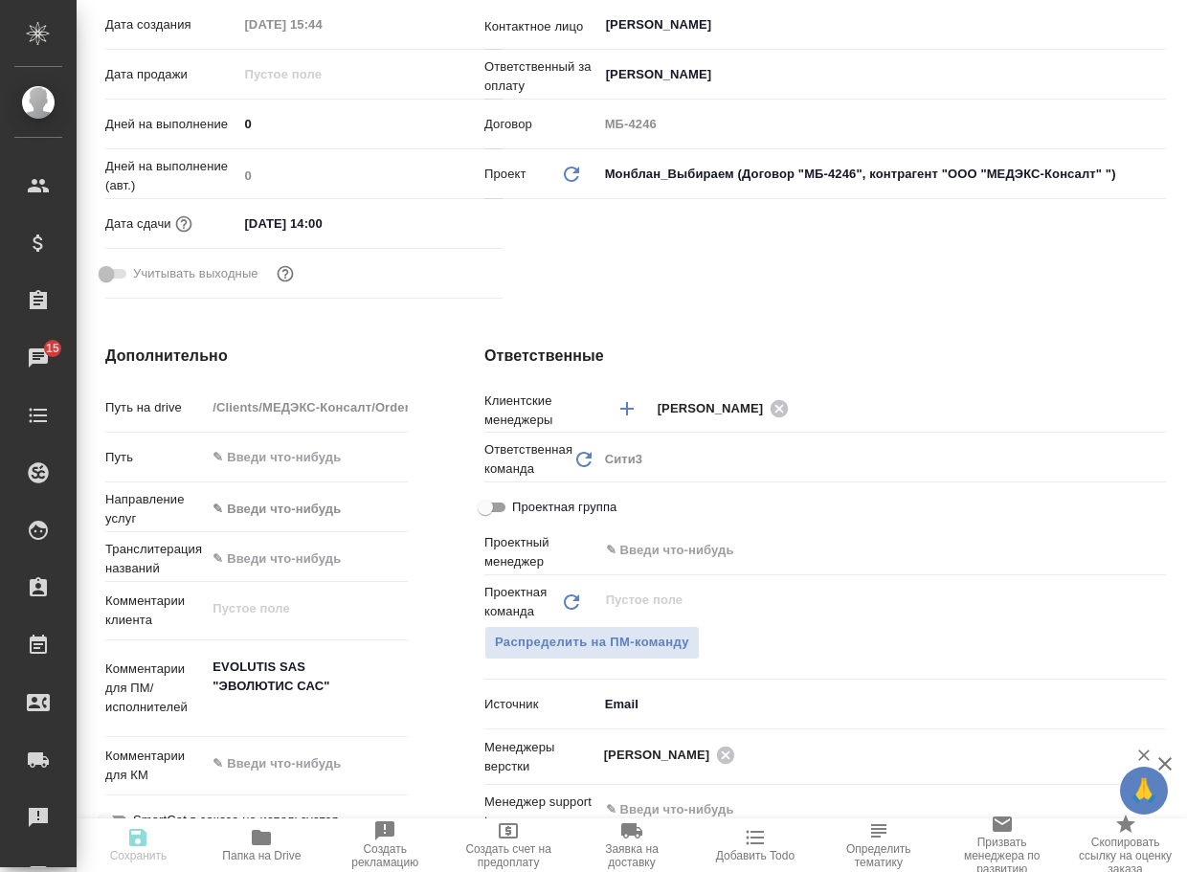
type textarea "x"
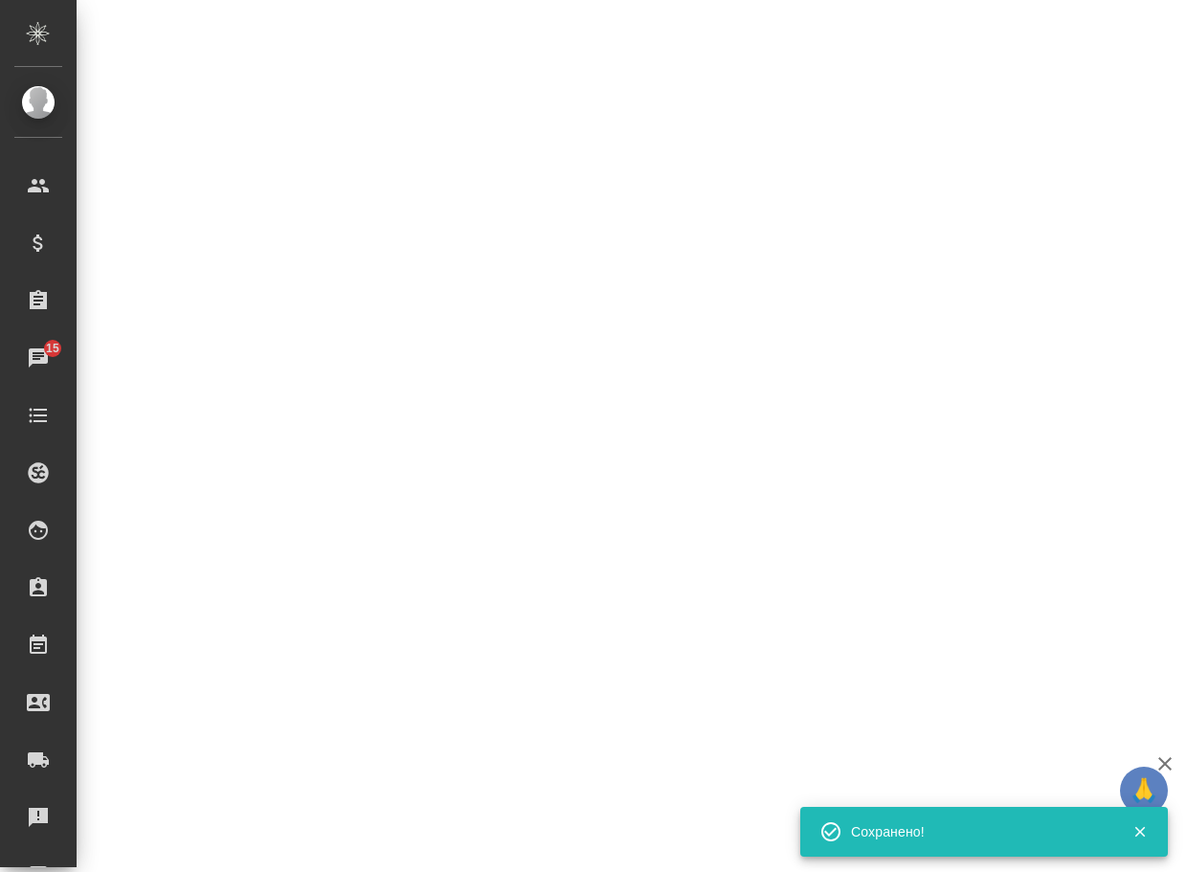
select select "RU"
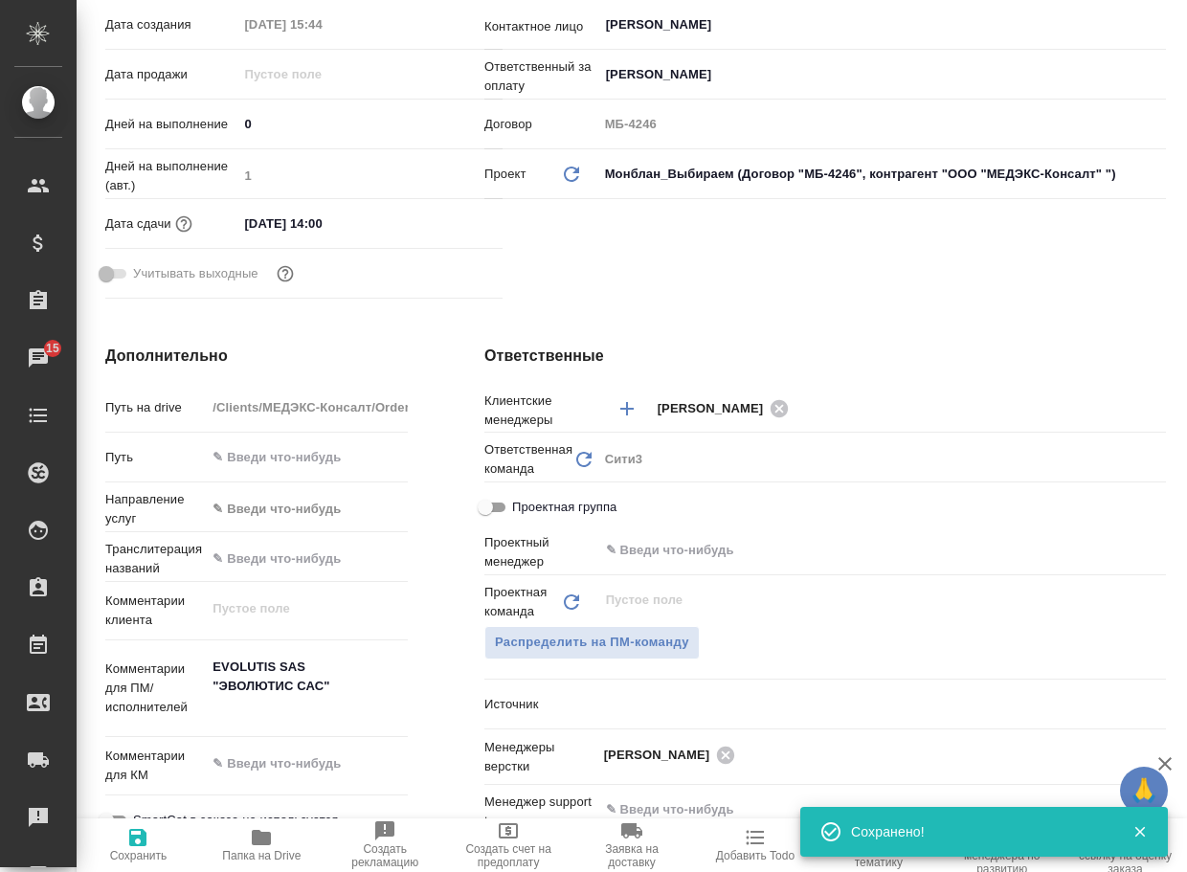
type textarea "x"
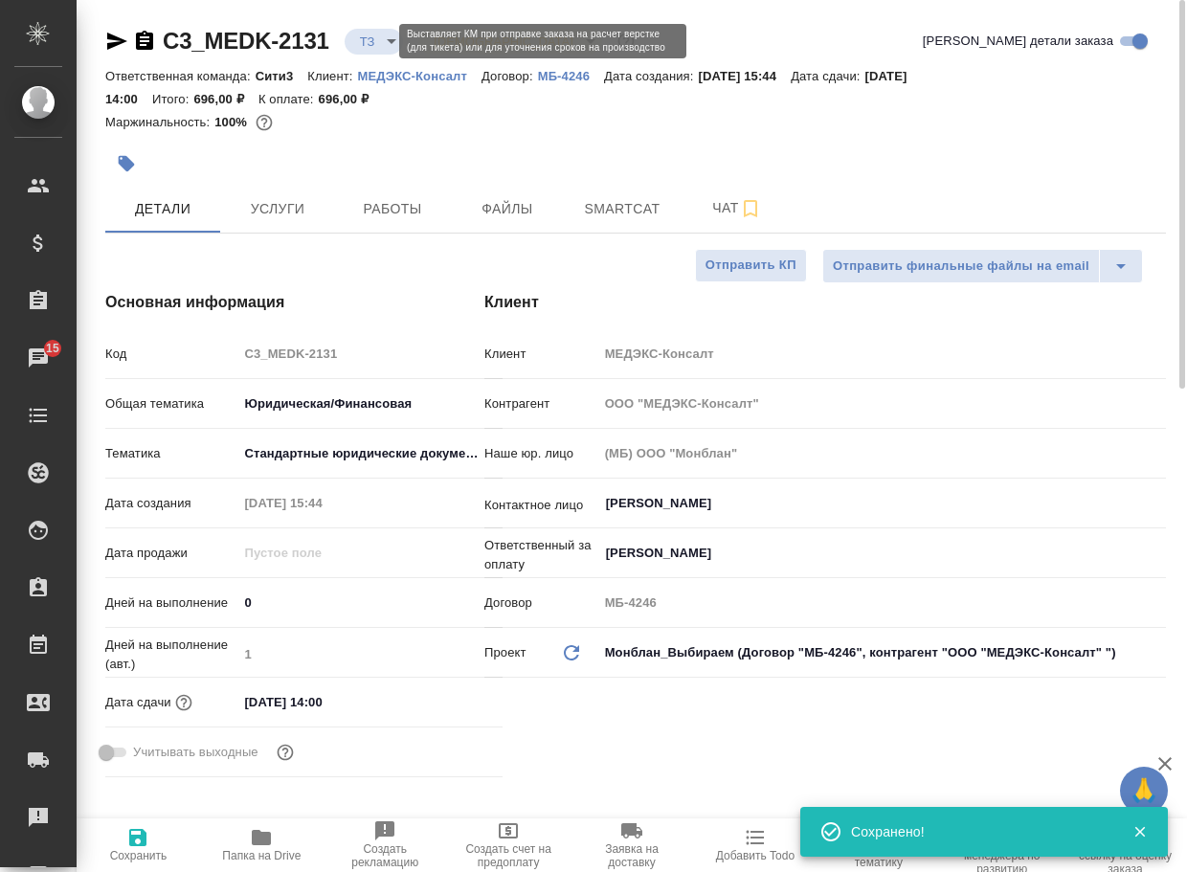
click at [378, 37] on body "🙏 .cls-1 fill:#fff; AWATERA Arsenyeva Vera Клиенты Спецификации Заказы 15 Чаты …" at bounding box center [593, 436] width 1187 height 872
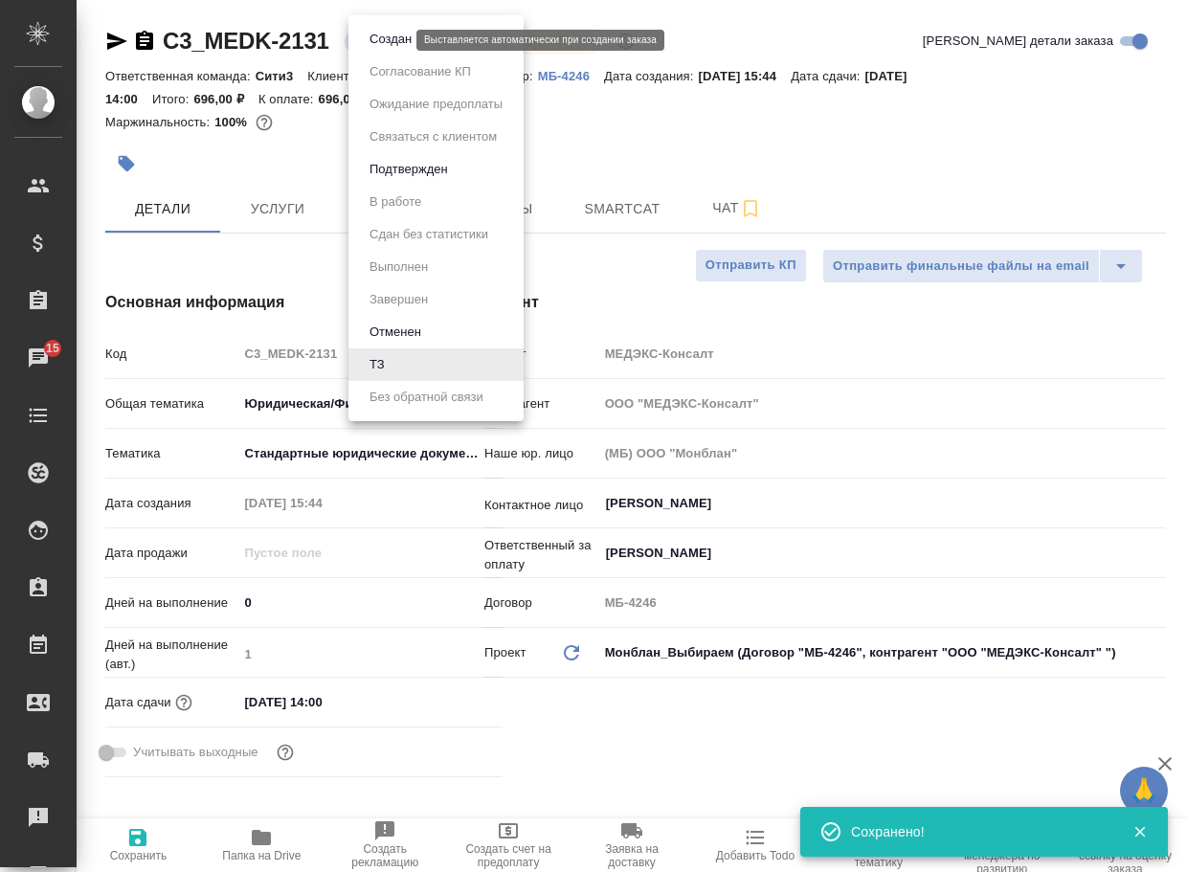
click at [389, 41] on button "Создан" at bounding box center [391, 39] width 54 height 21
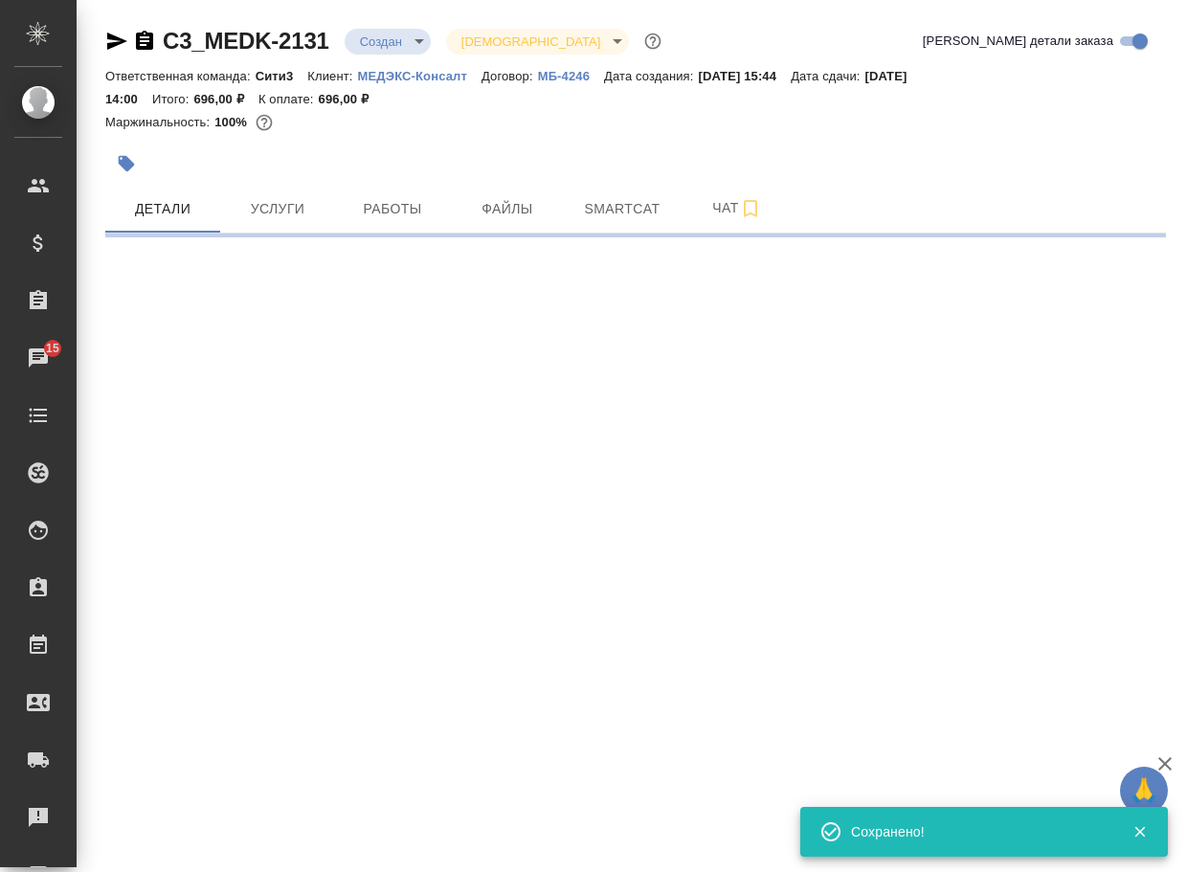
select select "RU"
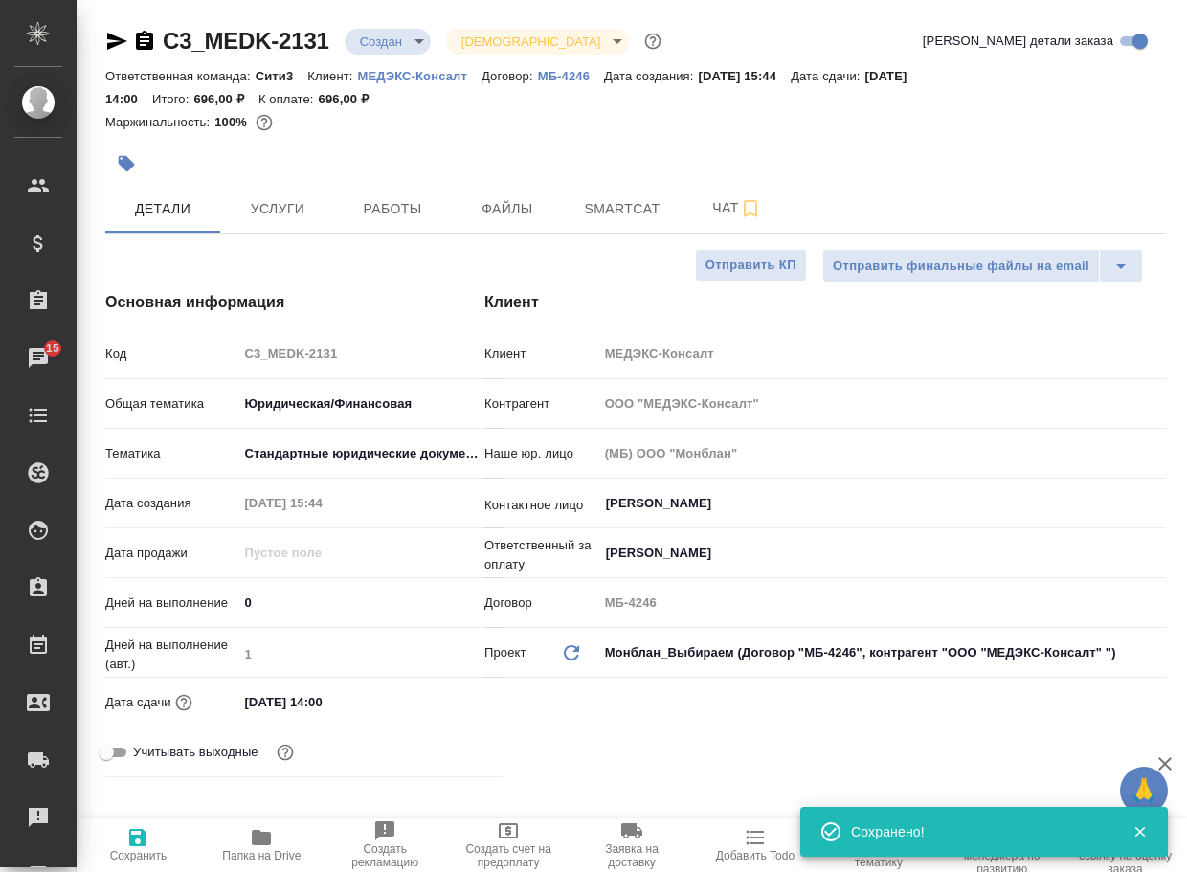
type textarea "x"
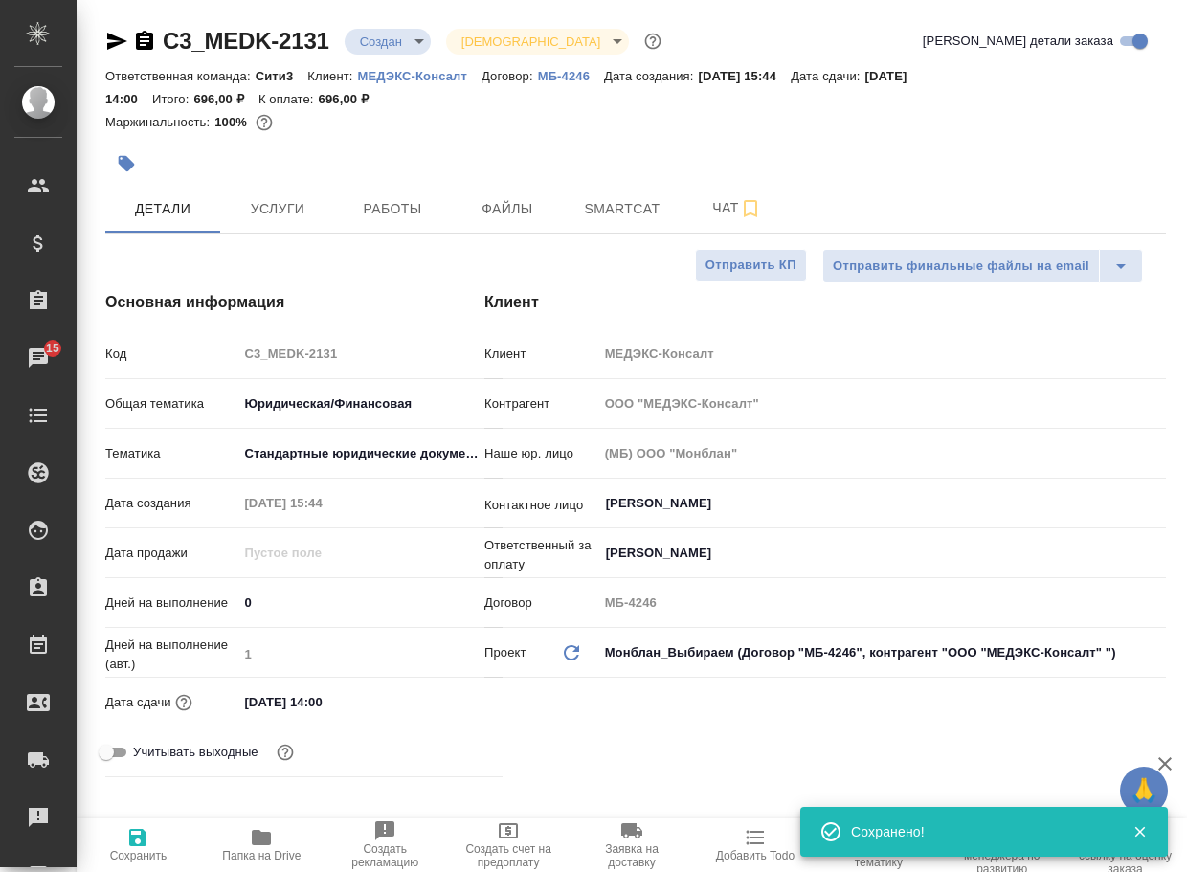
type textarea "x"
drag, startPoint x: 334, startPoint y: 55, endPoint x: 170, endPoint y: 58, distance: 163.7
click at [170, 58] on div "C3_MEDK-2131 Создан new Святая троица holyTrinity Кратко детали заказа" at bounding box center [635, 45] width 1061 height 38
copy link "C3_MEDK-2131"
type textarea "x"
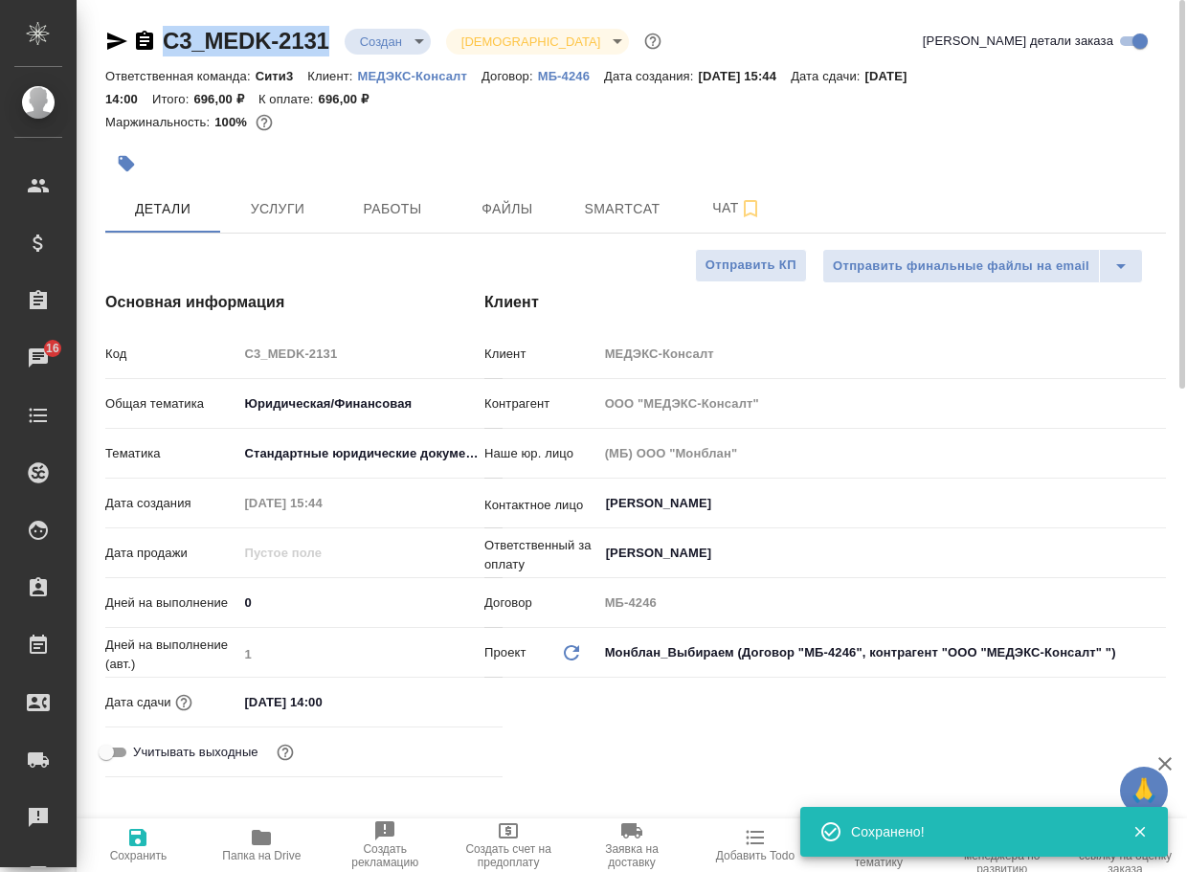
type textarea "x"
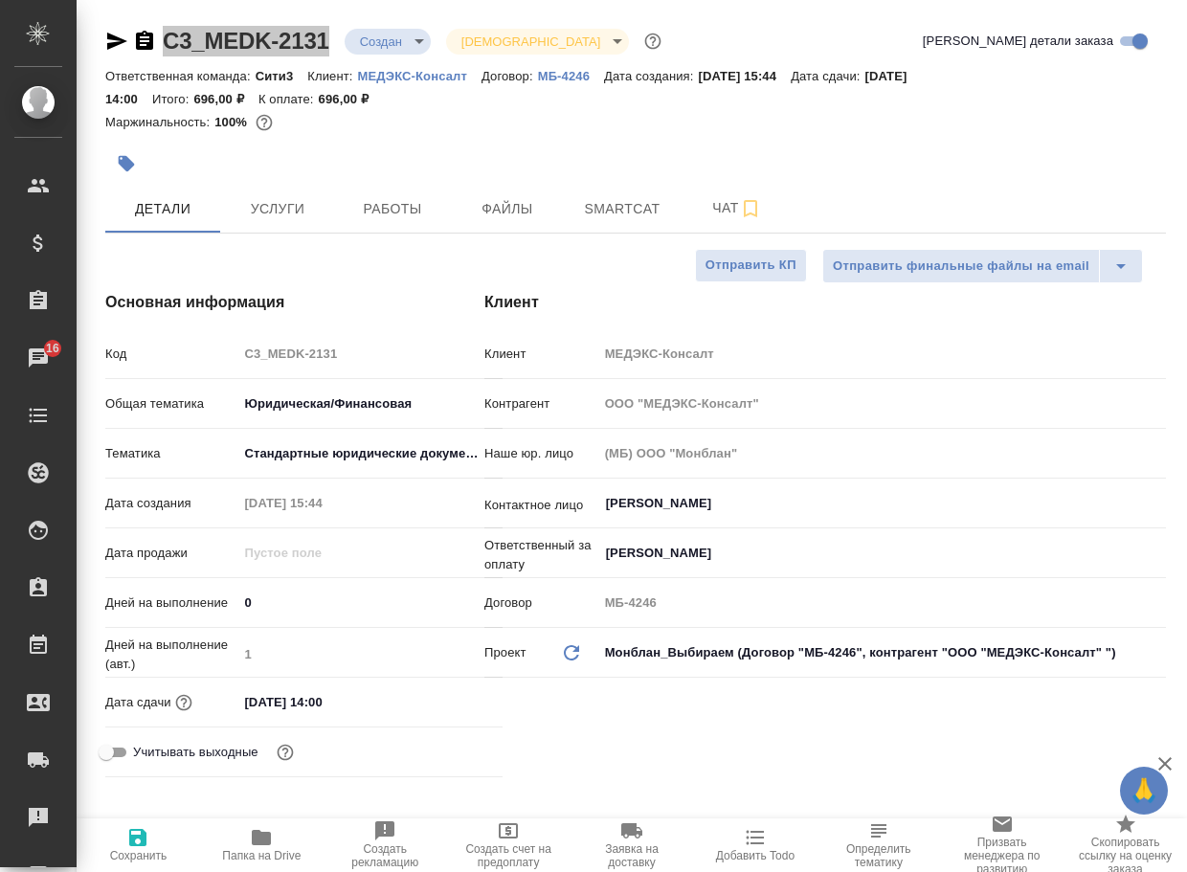
type textarea "x"
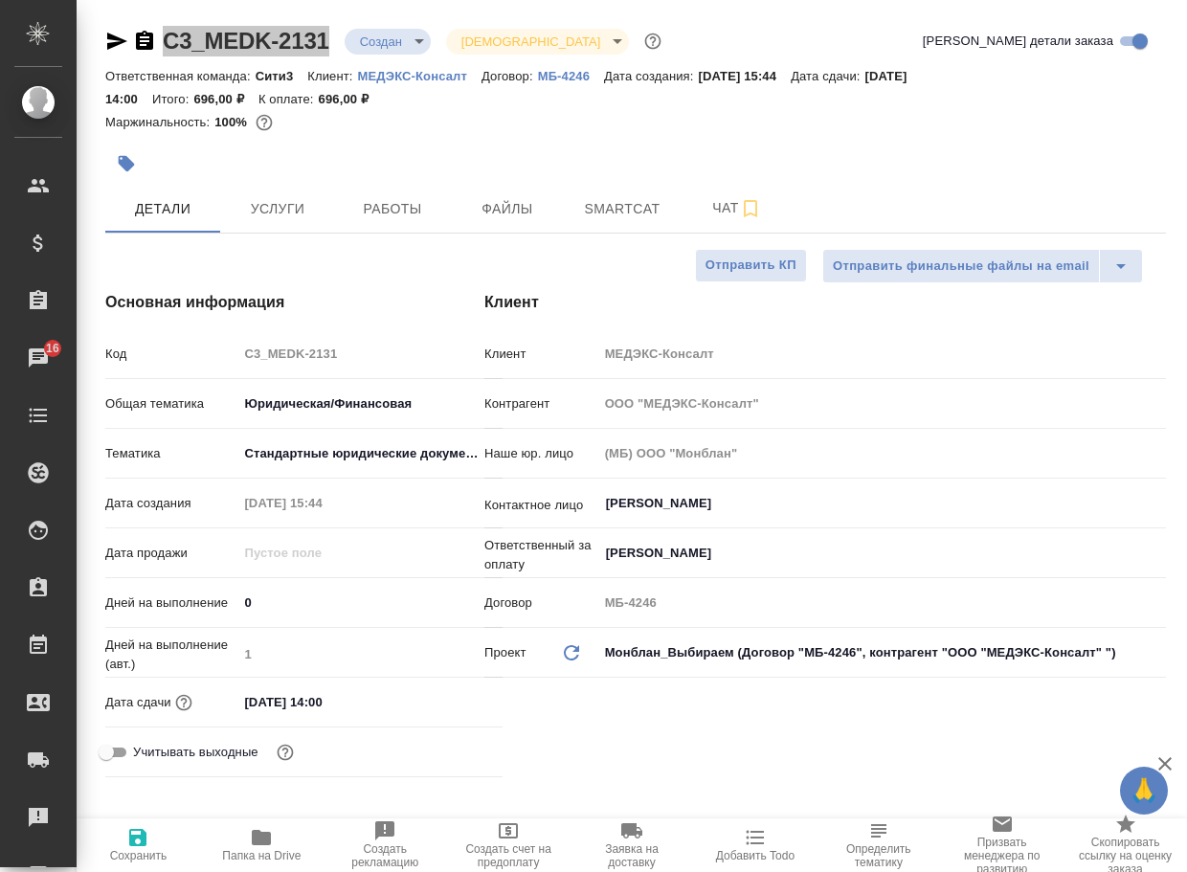
type textarea "x"
drag, startPoint x: 745, startPoint y: 205, endPoint x: 735, endPoint y: 208, distance: 10.0
click at [744, 205] on icon "button" at bounding box center [750, 208] width 23 height 23
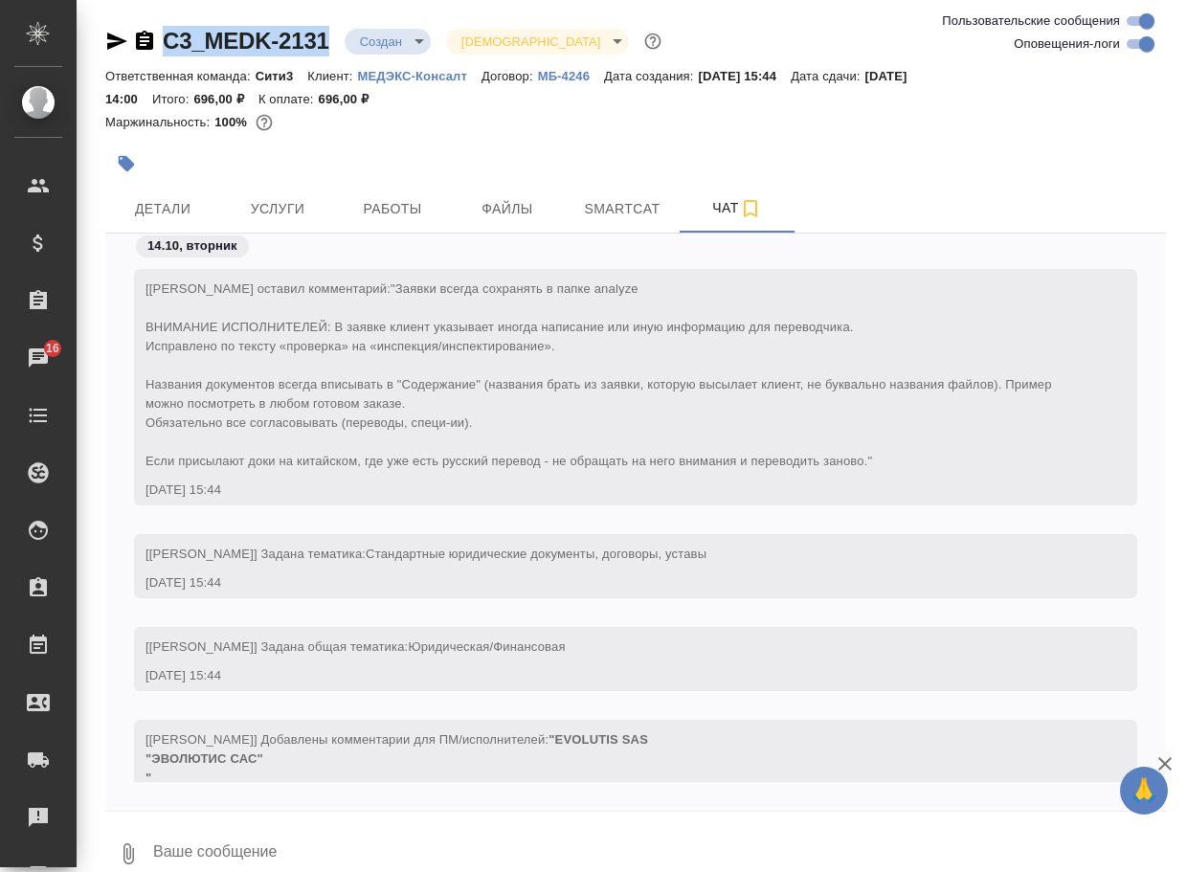
scroll to position [255, 0]
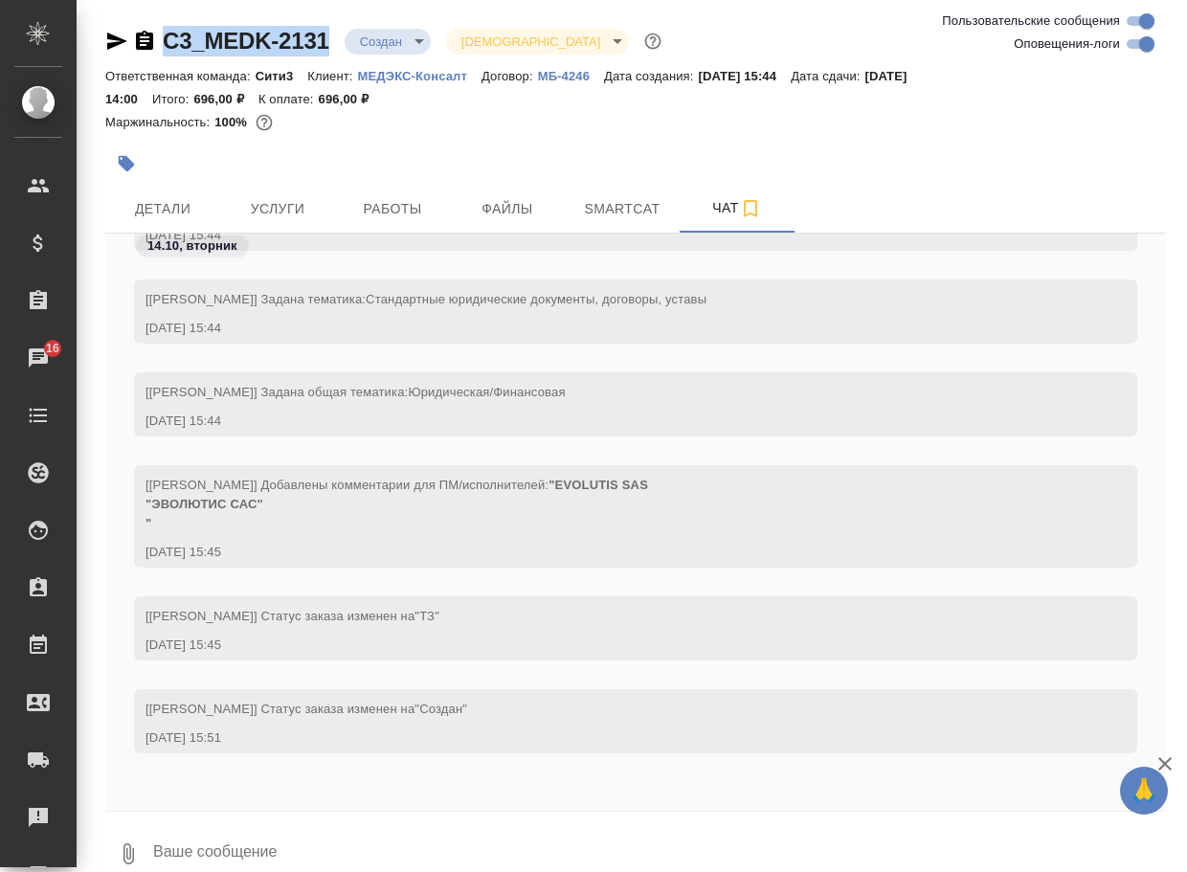
click at [122, 857] on icon "button" at bounding box center [128, 853] width 23 height 23
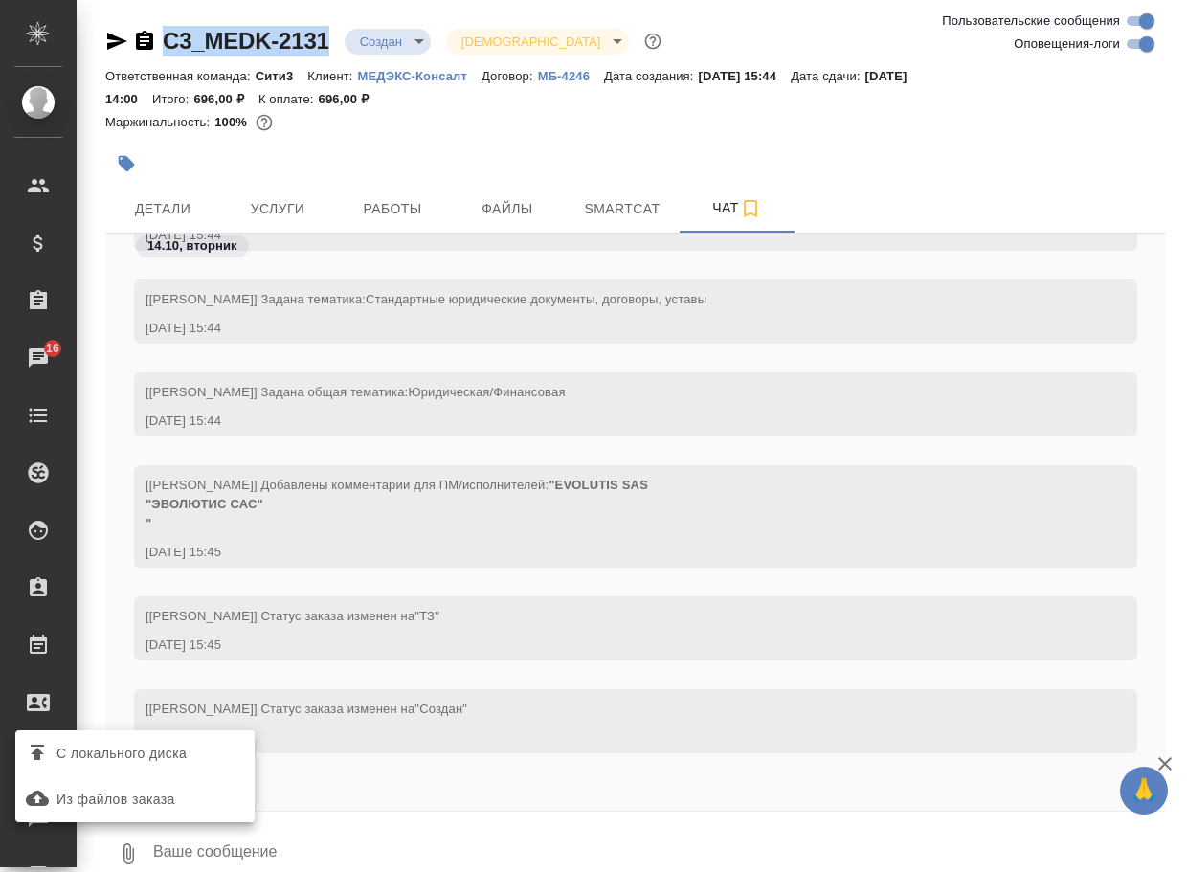
click at [187, 758] on span "С локального диска" at bounding box center [121, 754] width 130 height 24
click at [0, 0] on input "С локального диска" at bounding box center [0, 0] width 0 height 0
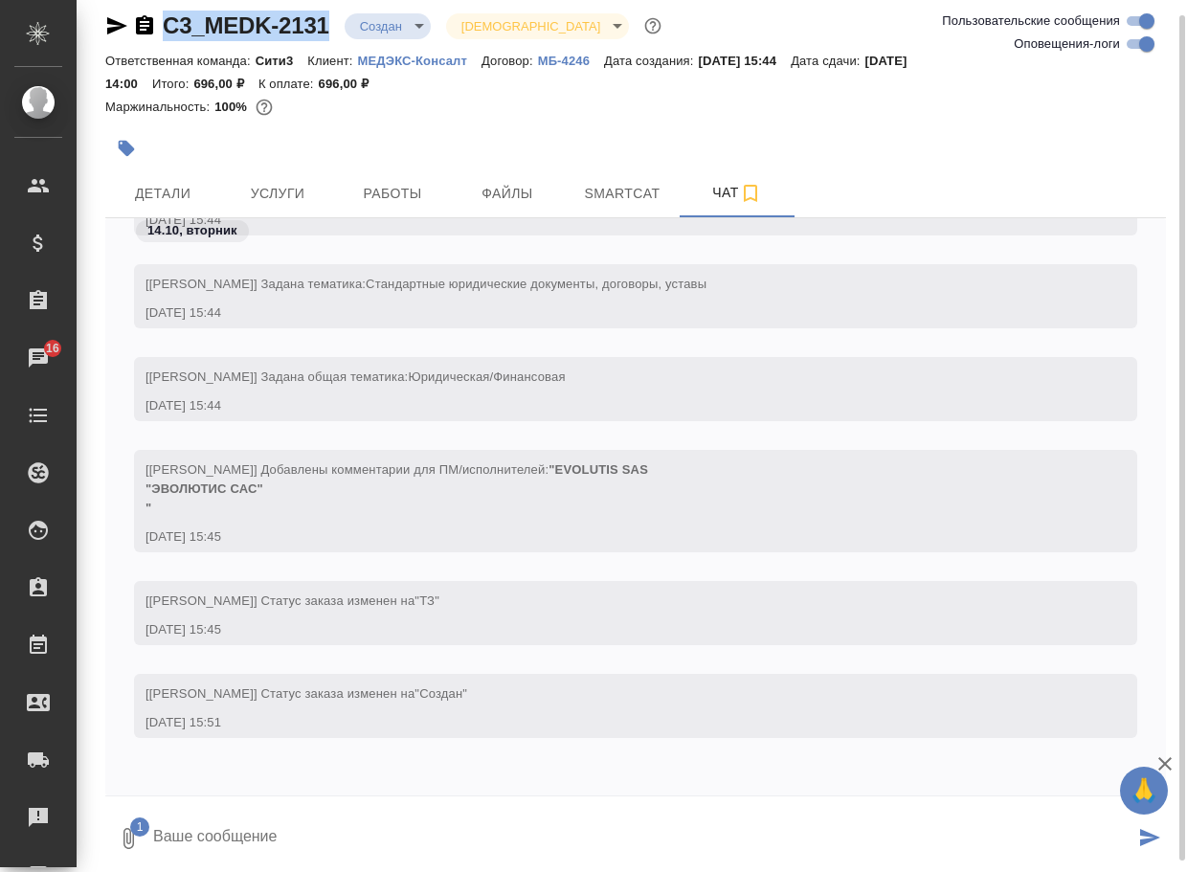
drag, startPoint x: 238, startPoint y: 837, endPoint x: 224, endPoint y: 807, distance: 33.0
click at [235, 830] on textarea at bounding box center [642, 838] width 983 height 65
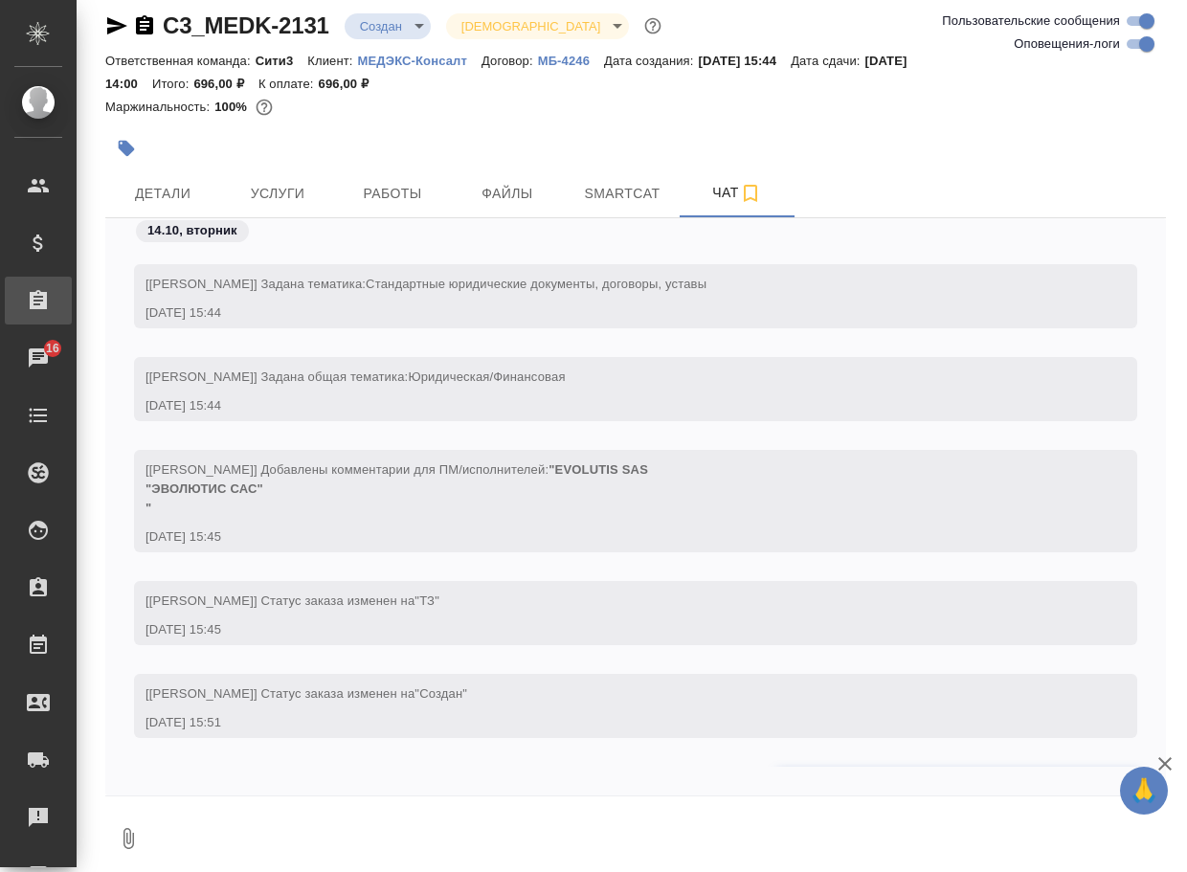
scroll to position [386, 0]
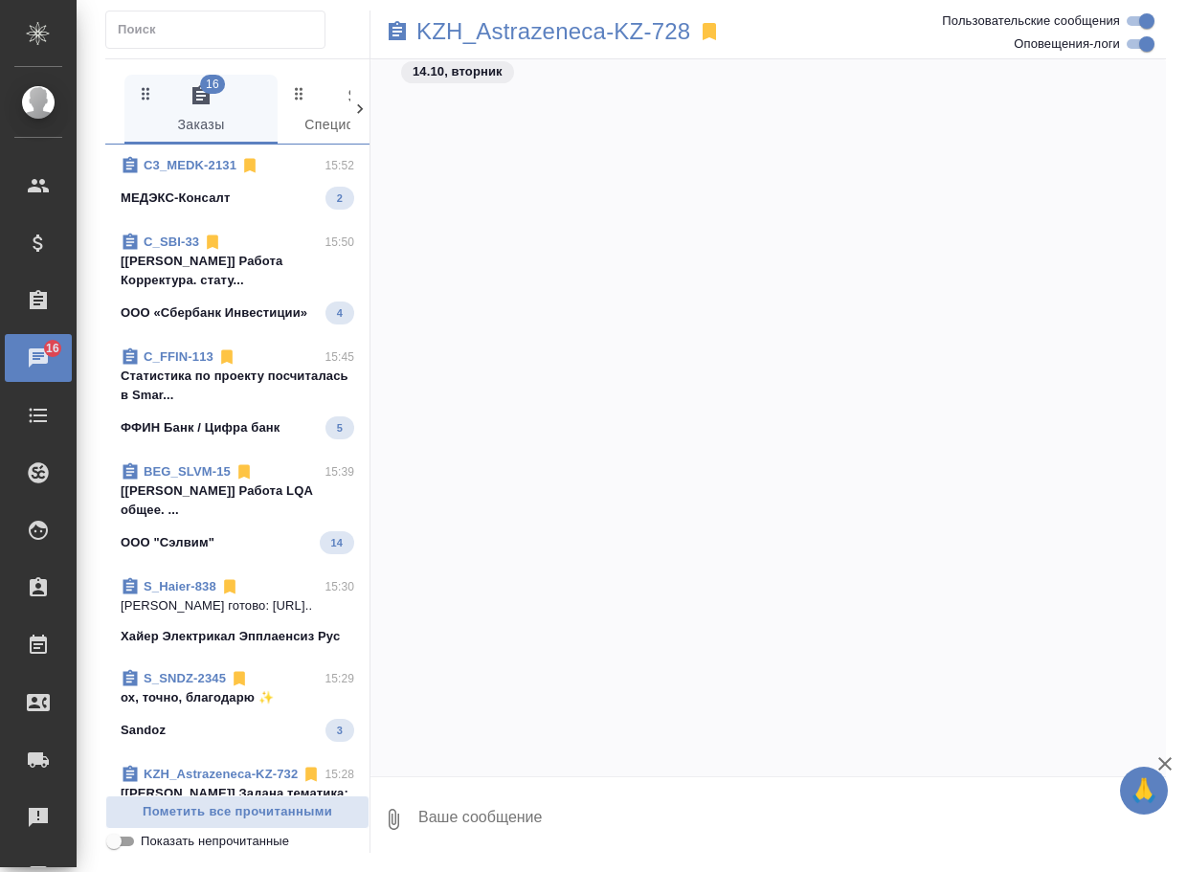
scroll to position [48060, 0]
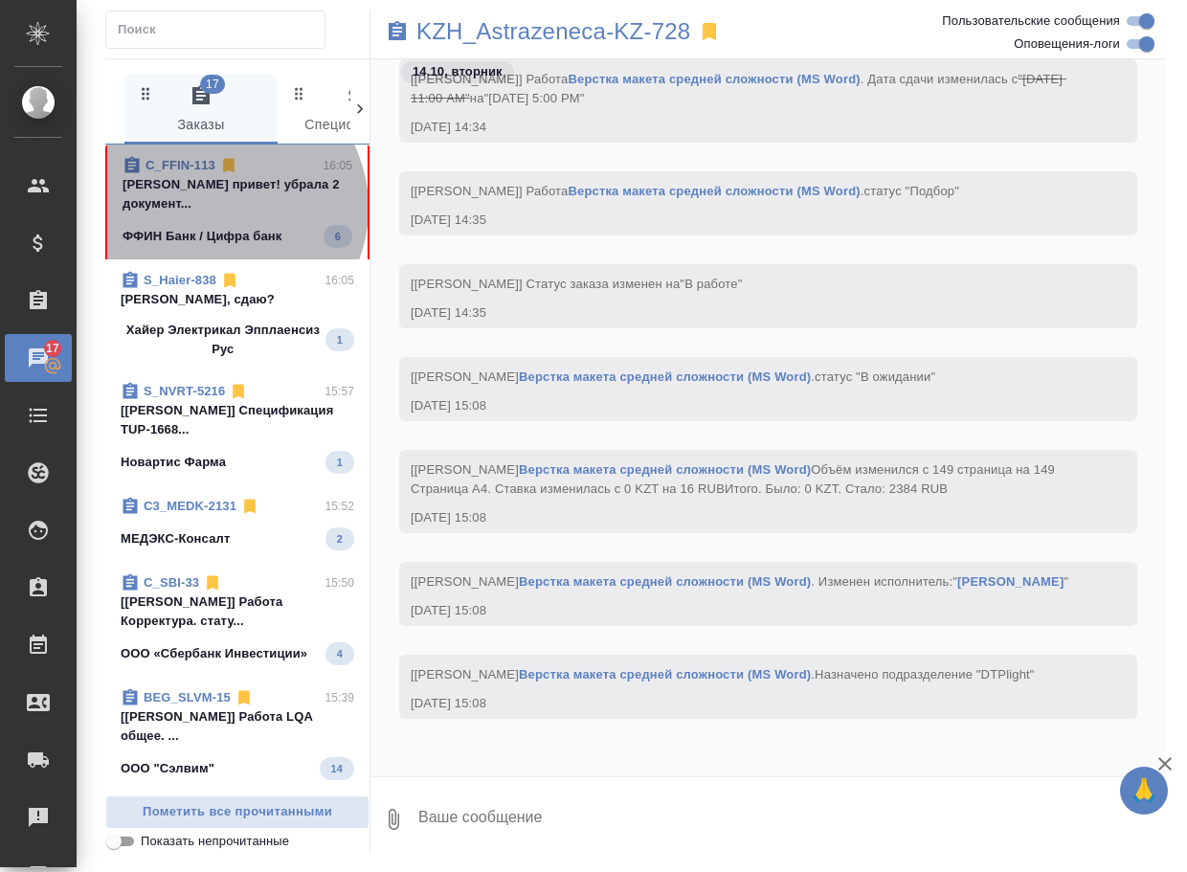
click at [220, 208] on p "[PERSON_NAME] привет! убрала 2 документ..." at bounding box center [238, 194] width 230 height 38
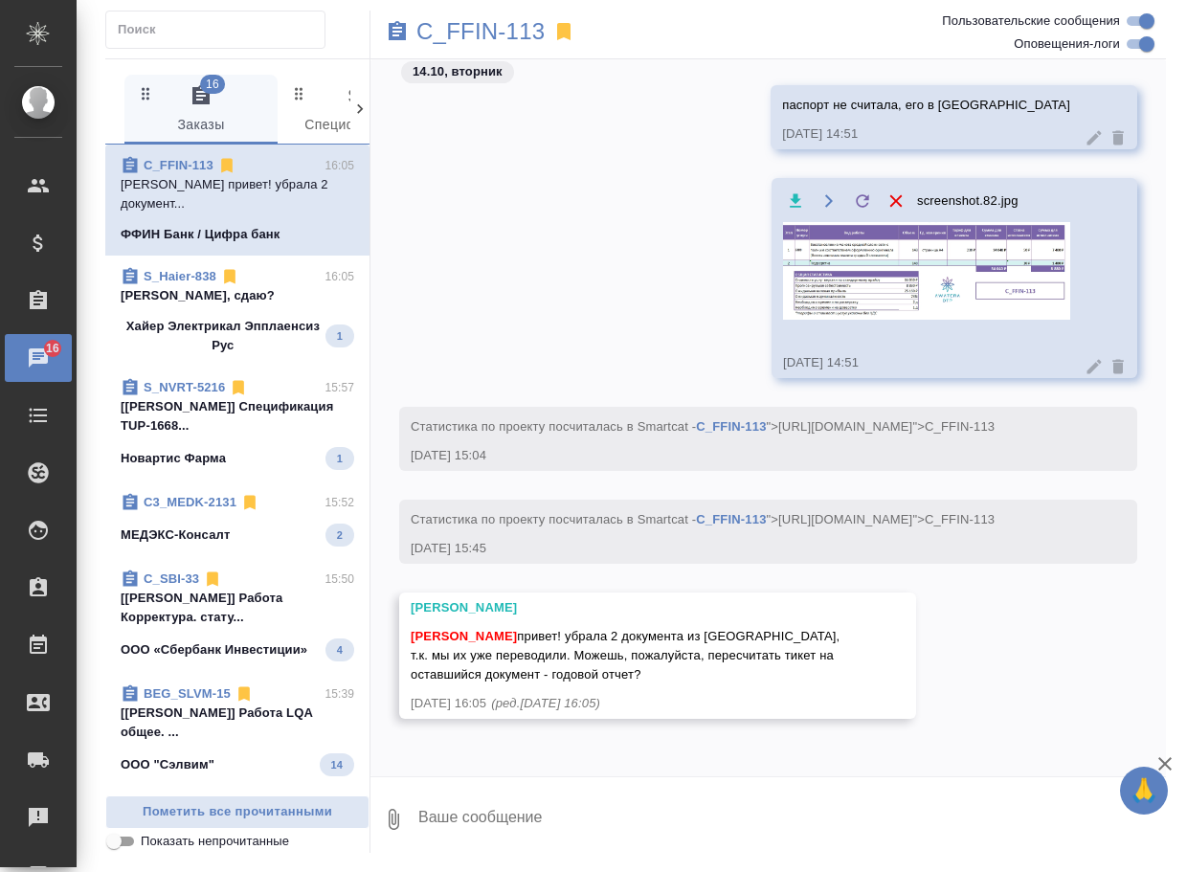
scroll to position [3160, 0]
click at [478, 31] on p "C_FFIN-113" at bounding box center [480, 31] width 128 height 19
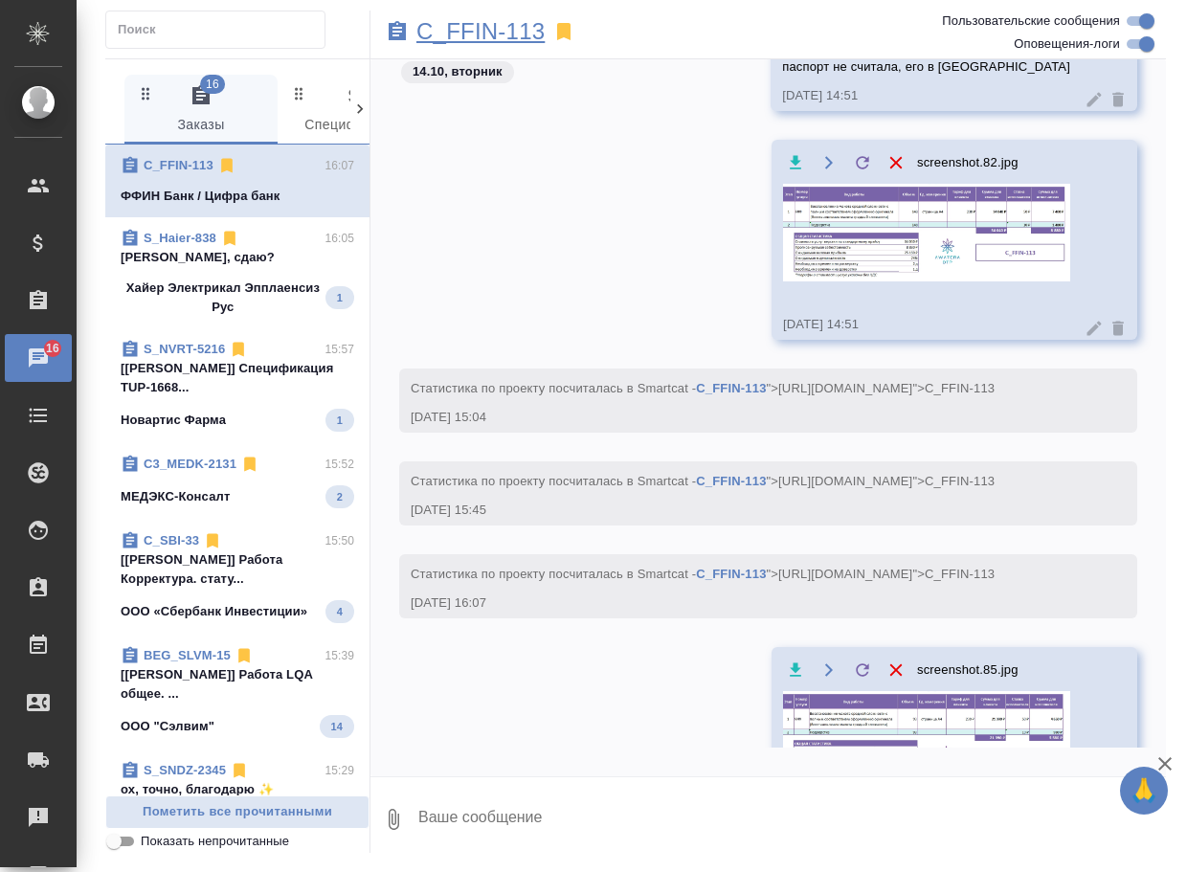
scroll to position [3248, 0]
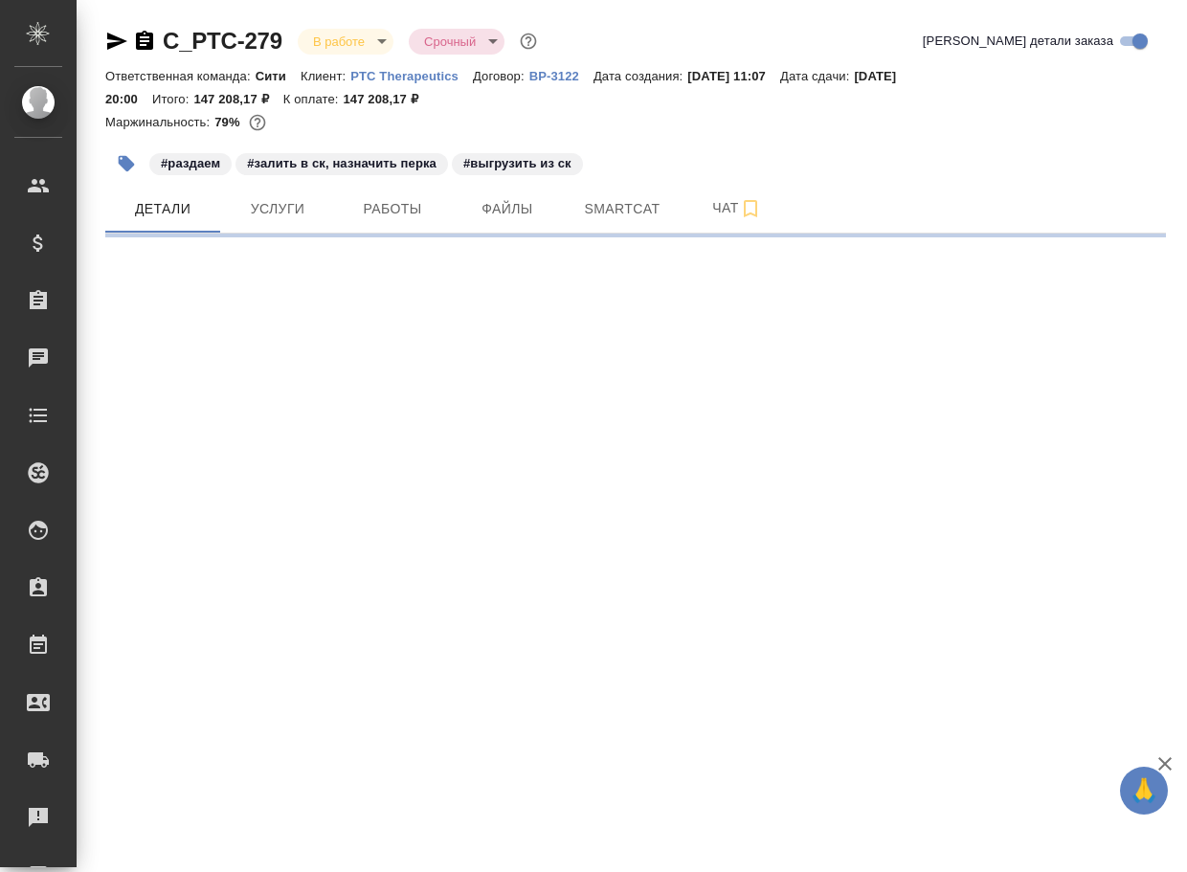
select select "RU"
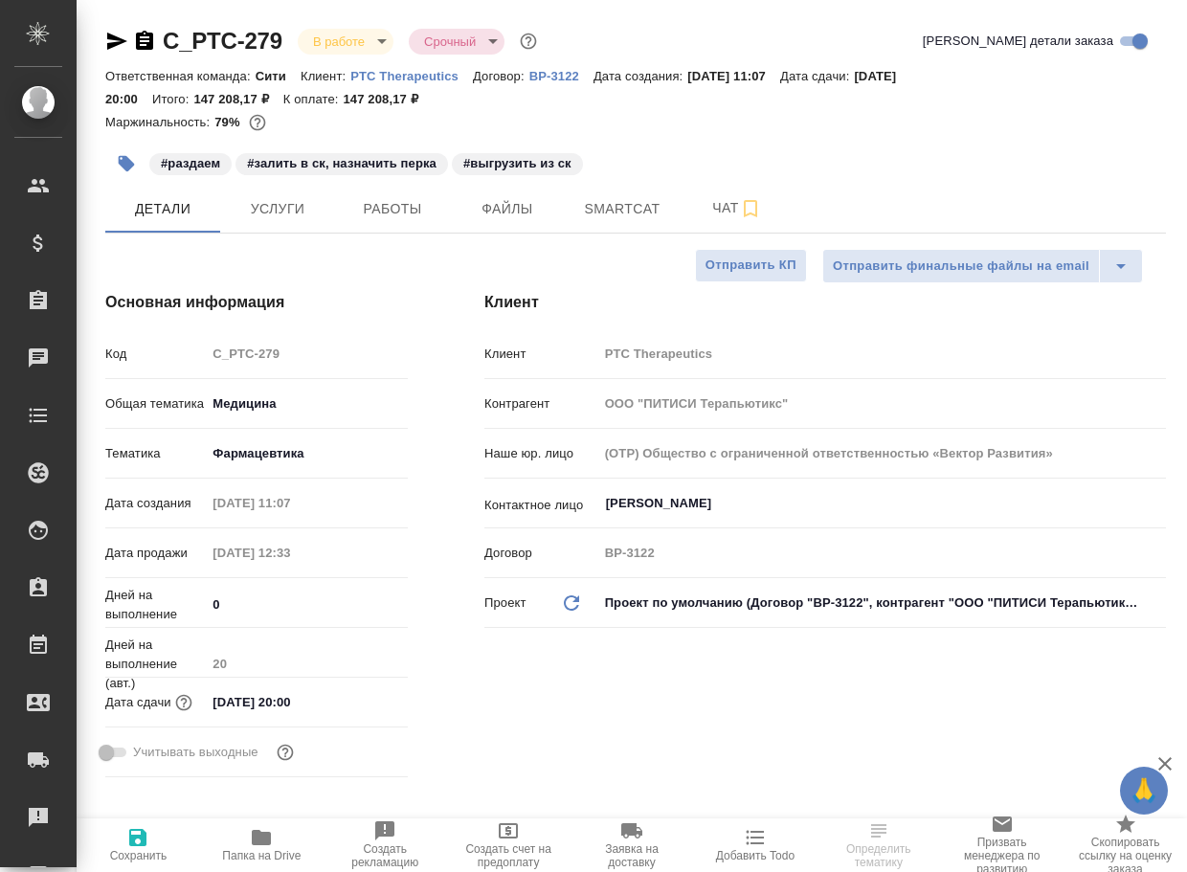
type textarea "x"
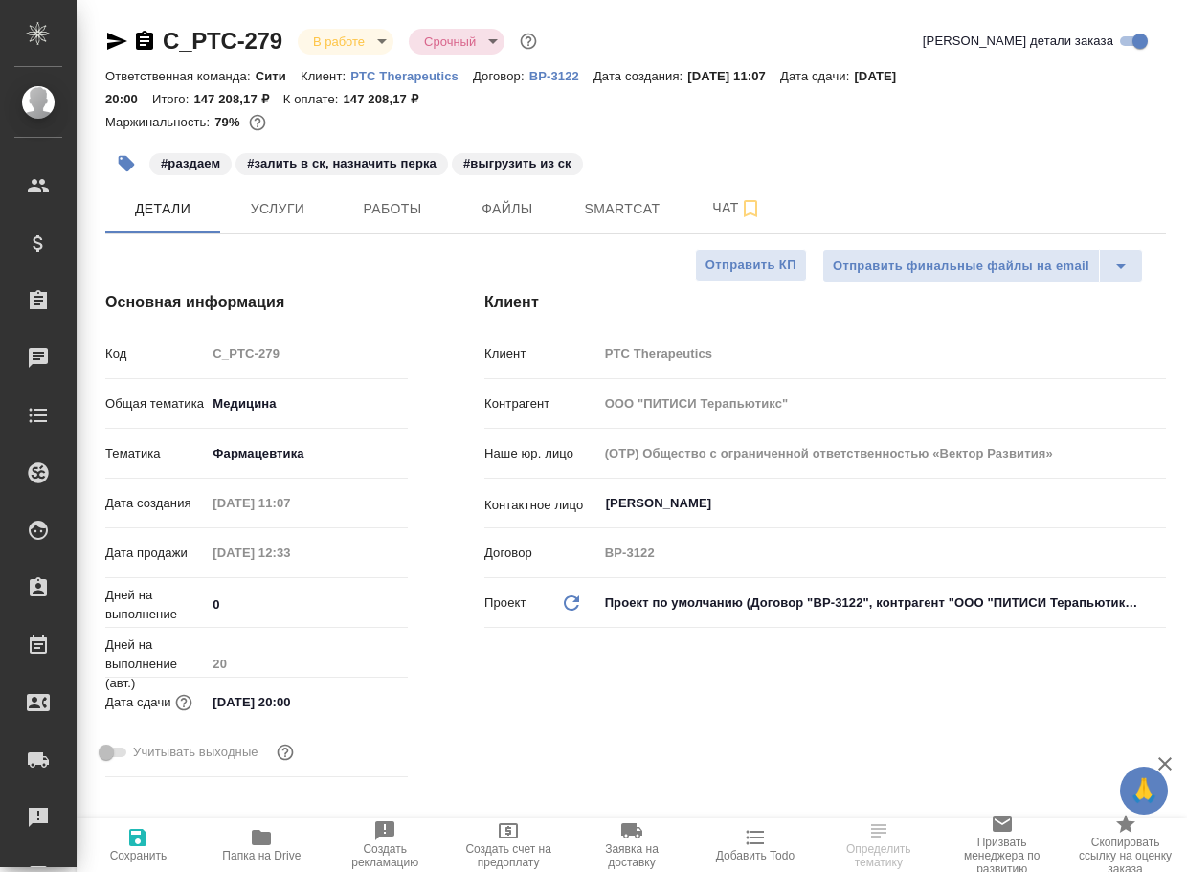
type textarea "x"
click at [721, 212] on span "Чат" at bounding box center [737, 208] width 92 height 24
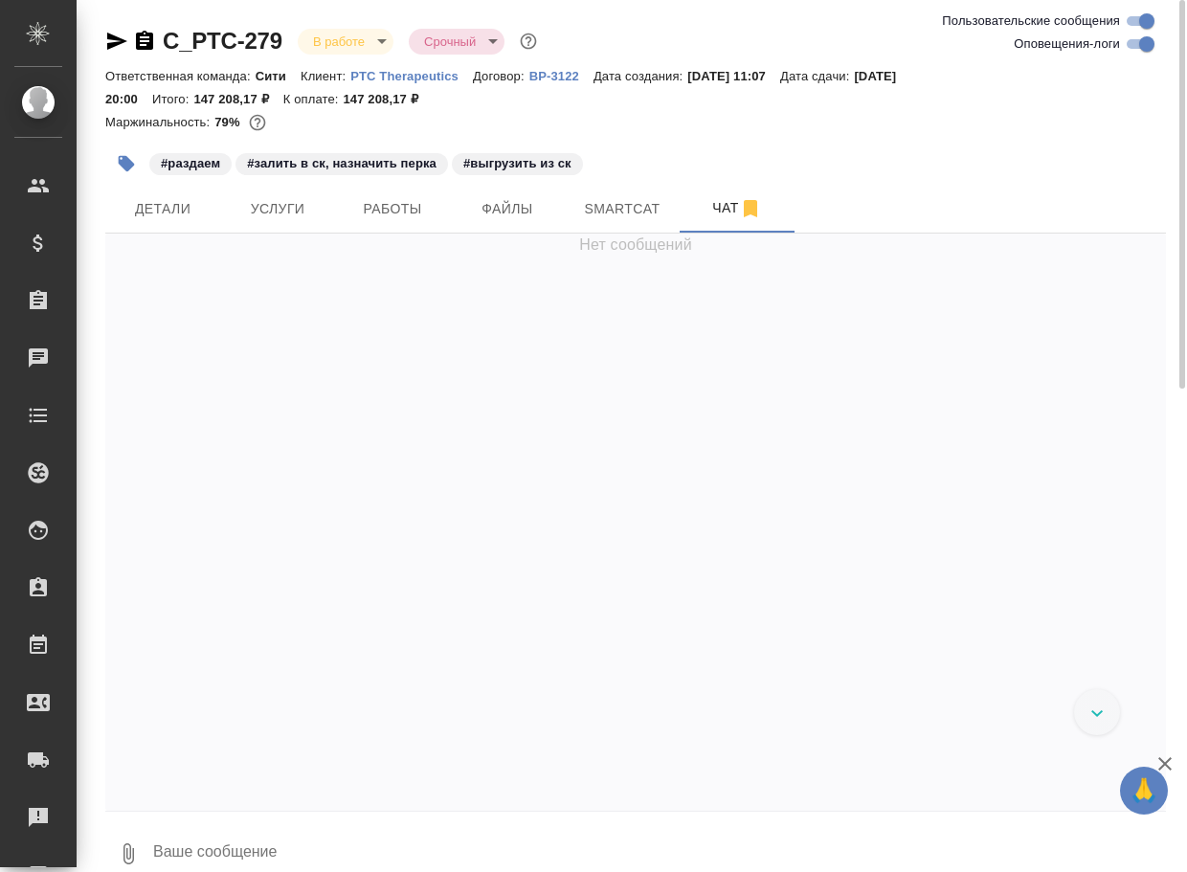
scroll to position [4706, 0]
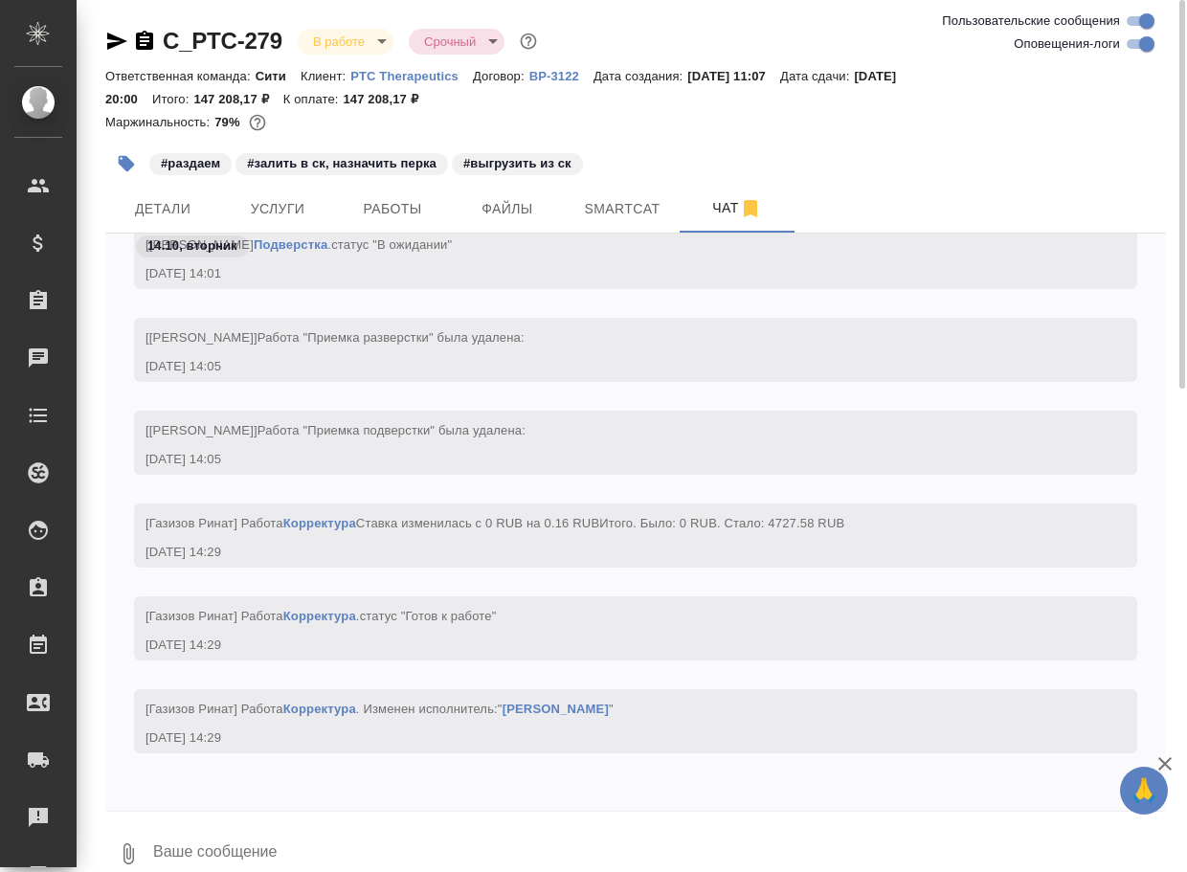
click at [1136, 44] on input "Оповещения-логи" at bounding box center [1146, 44] width 69 height 23
checkbox input "false"
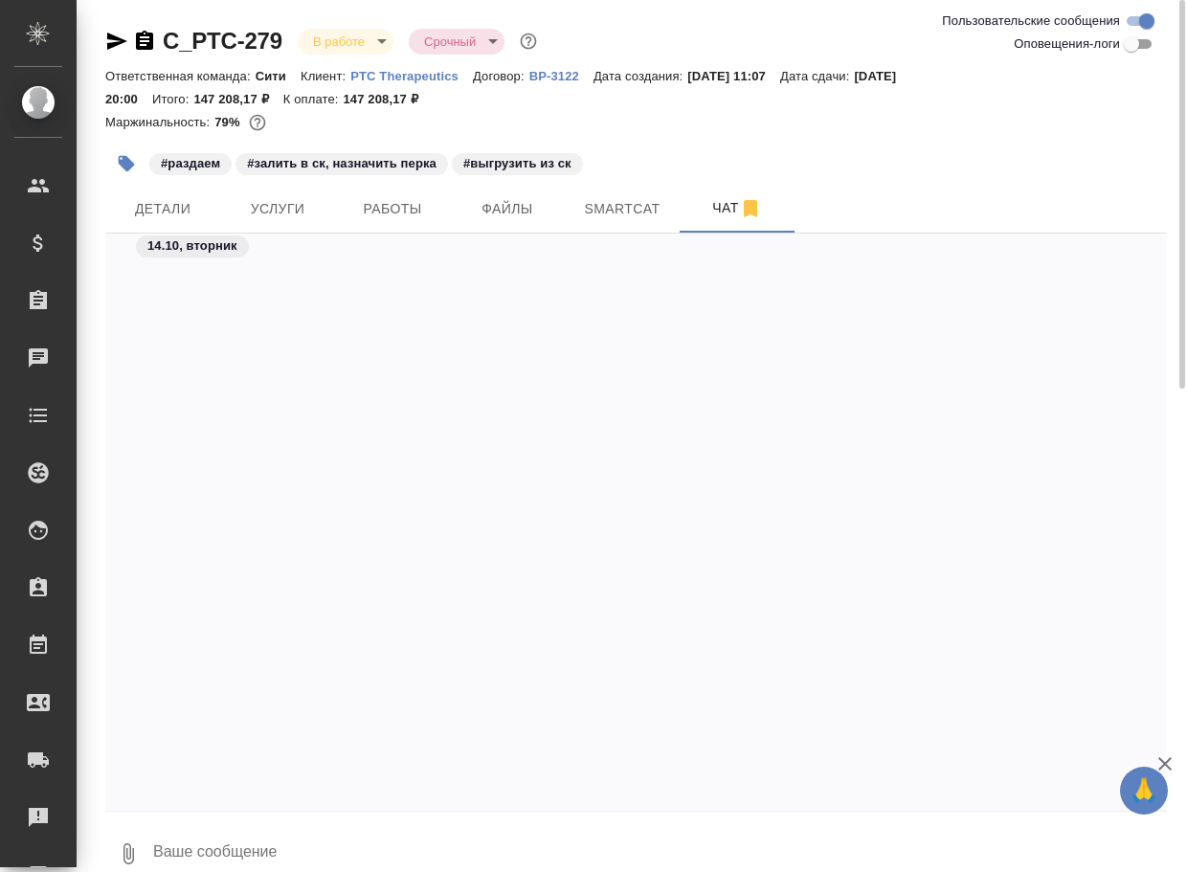
scroll to position [0, 0]
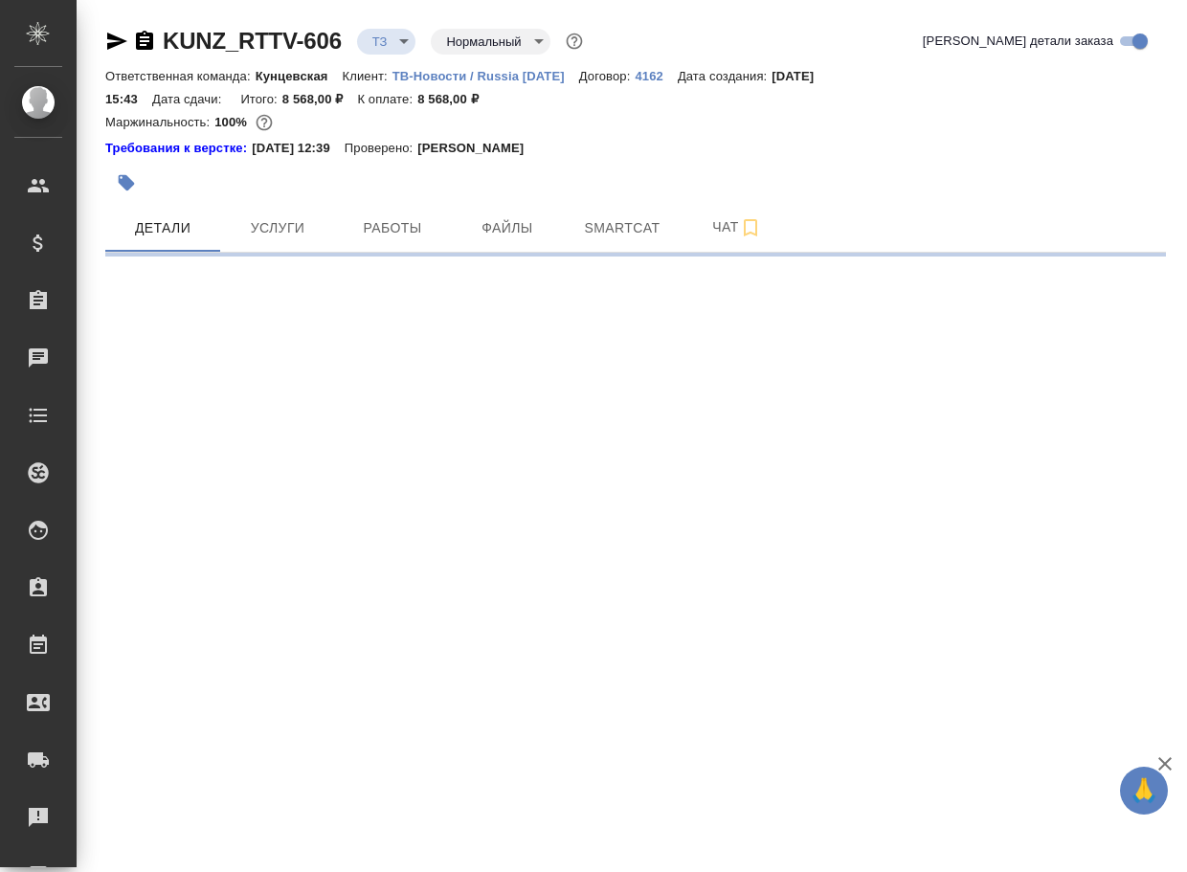
select select "RU"
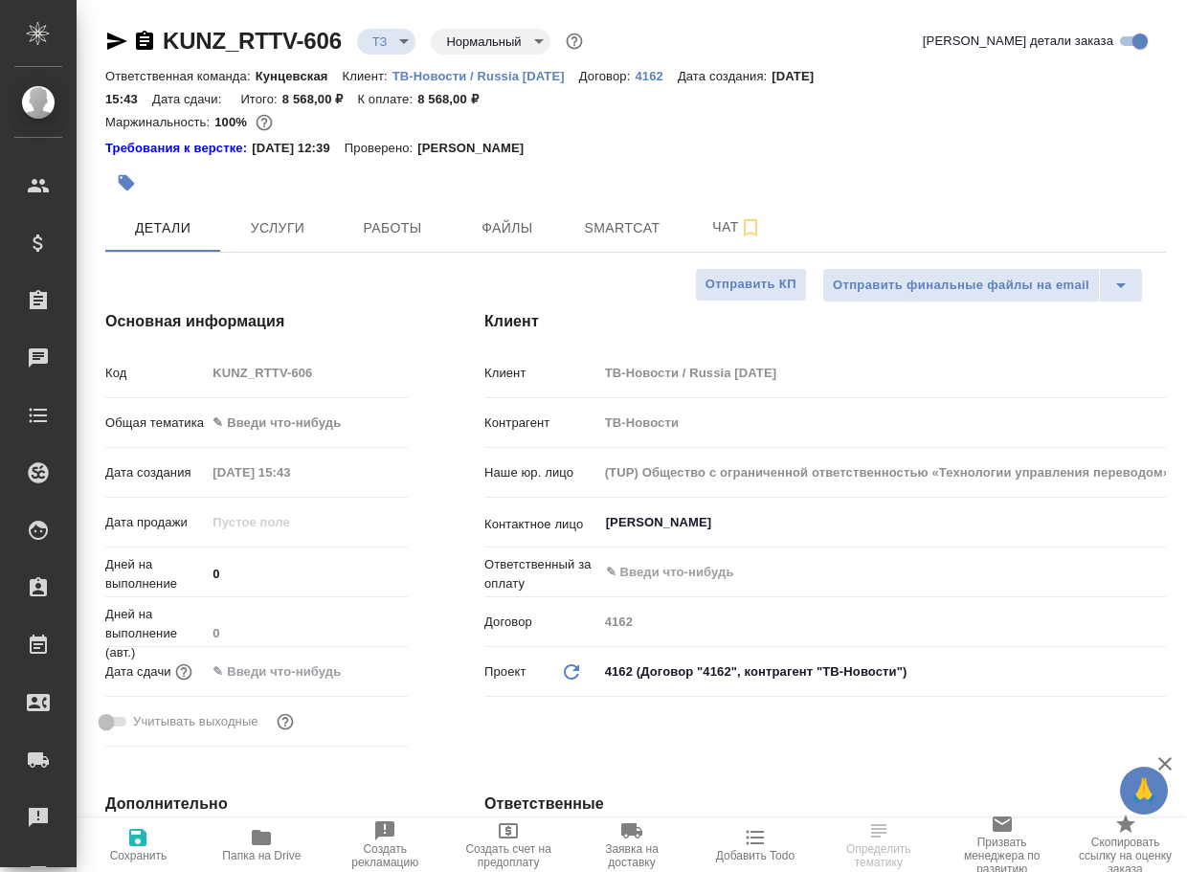
type textarea "x"
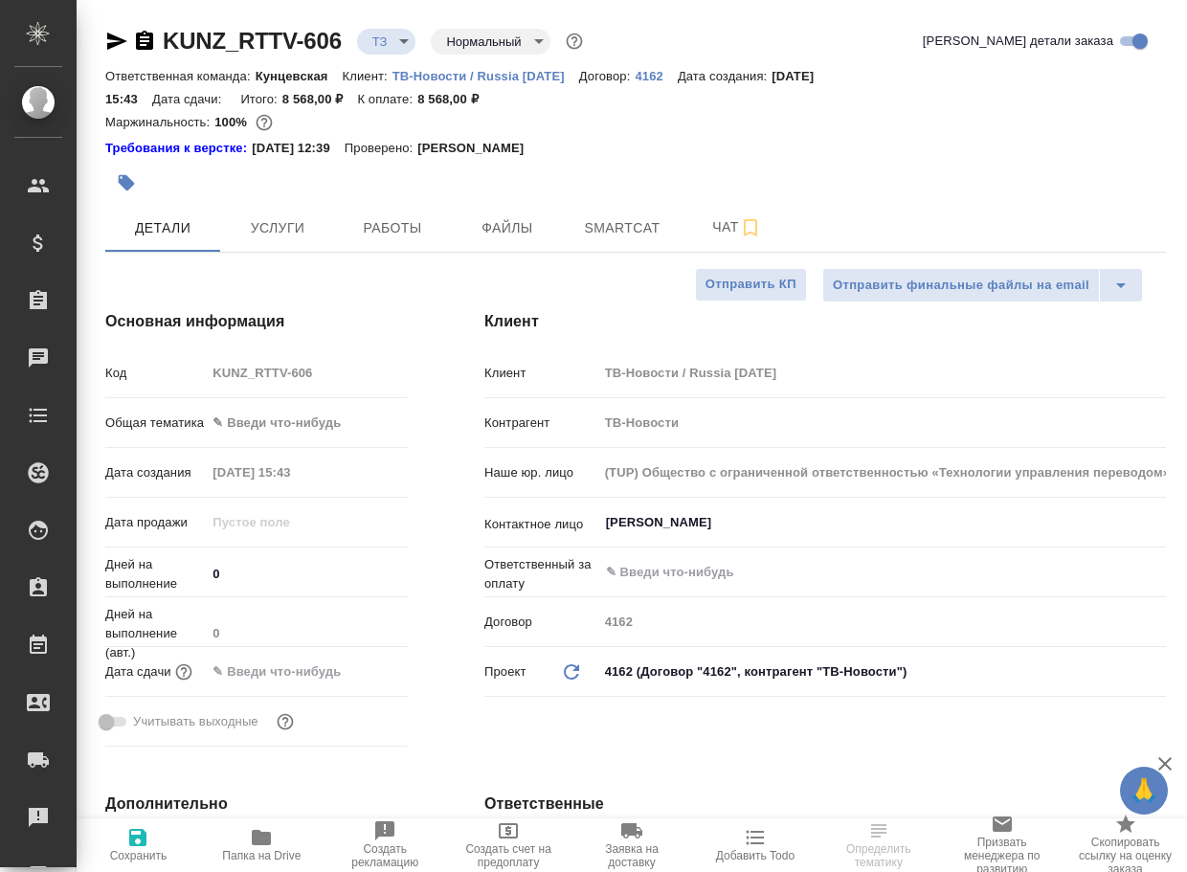
type textarea "x"
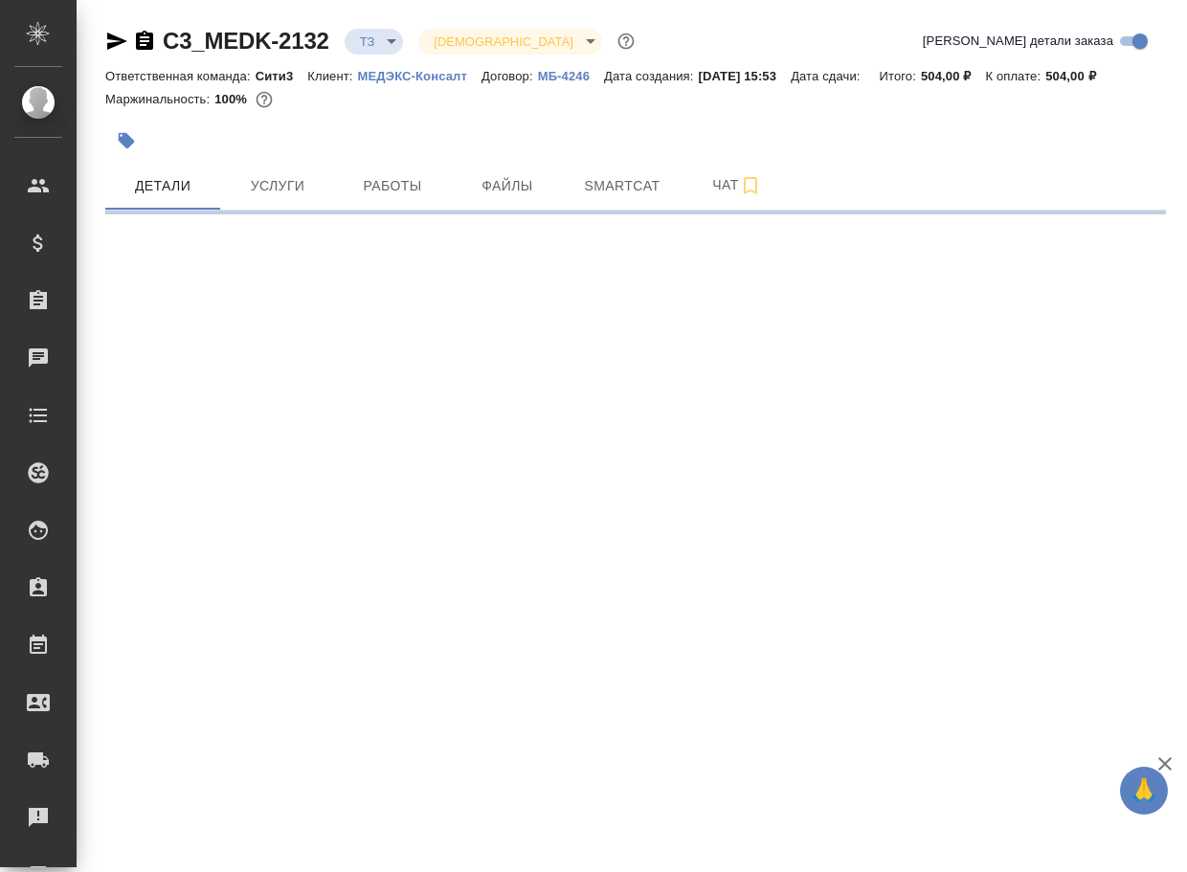
select select "RU"
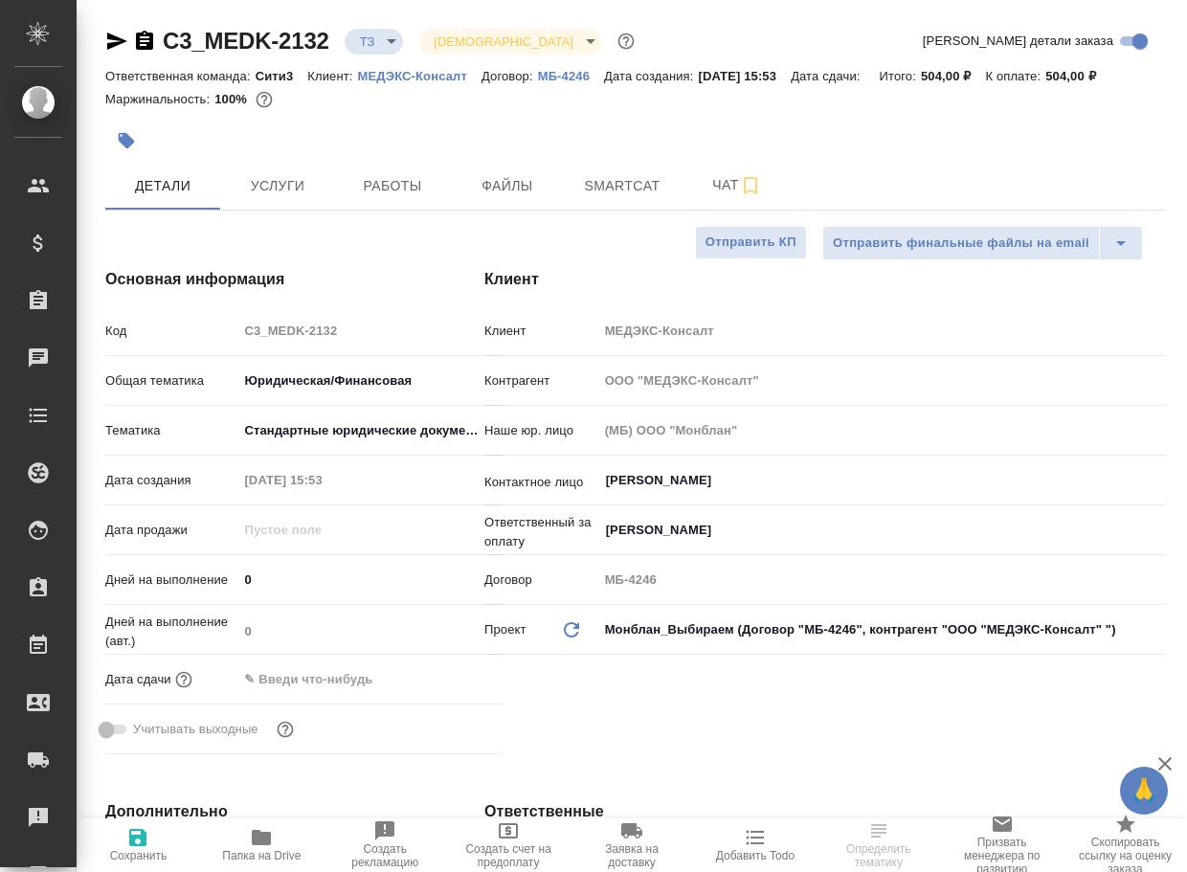
type textarea "x"
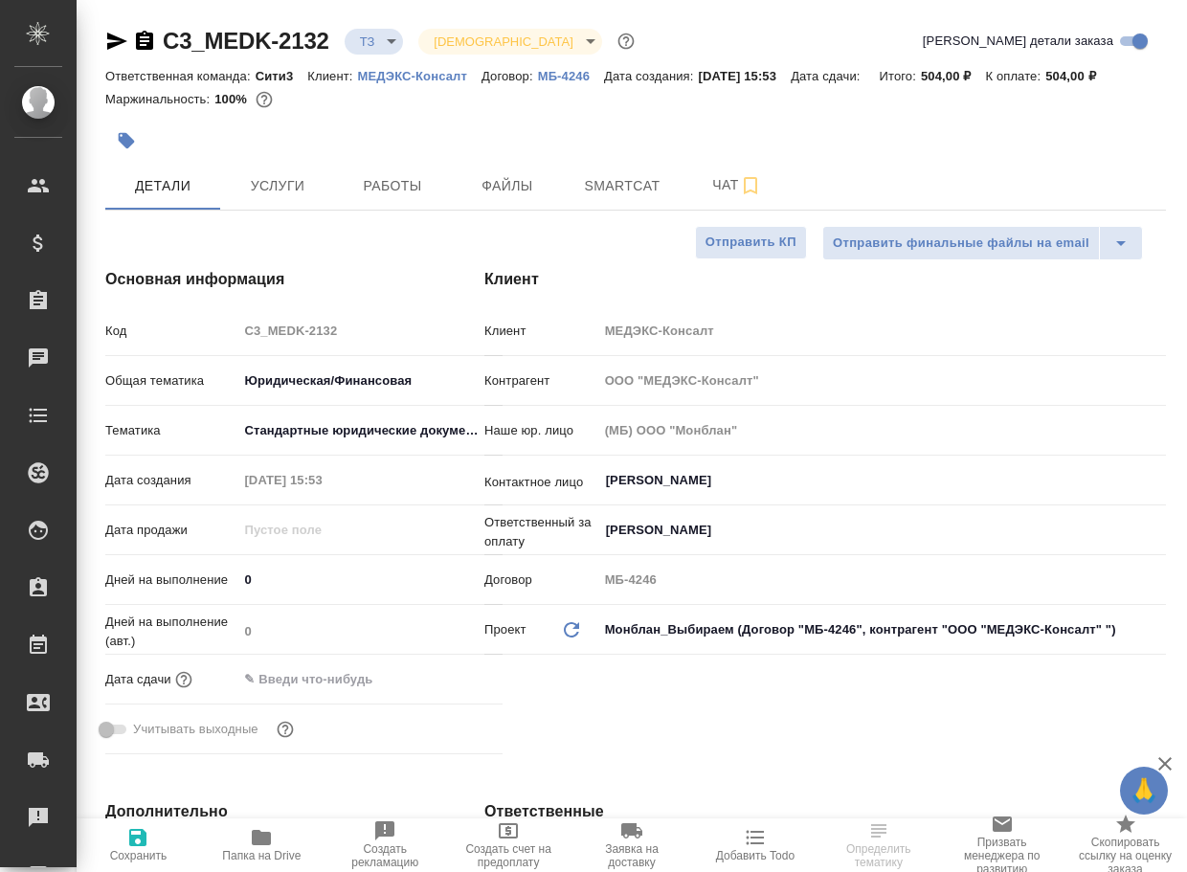
type textarea "x"
click at [254, 827] on icon "button" at bounding box center [261, 837] width 23 height 23
type textarea "x"
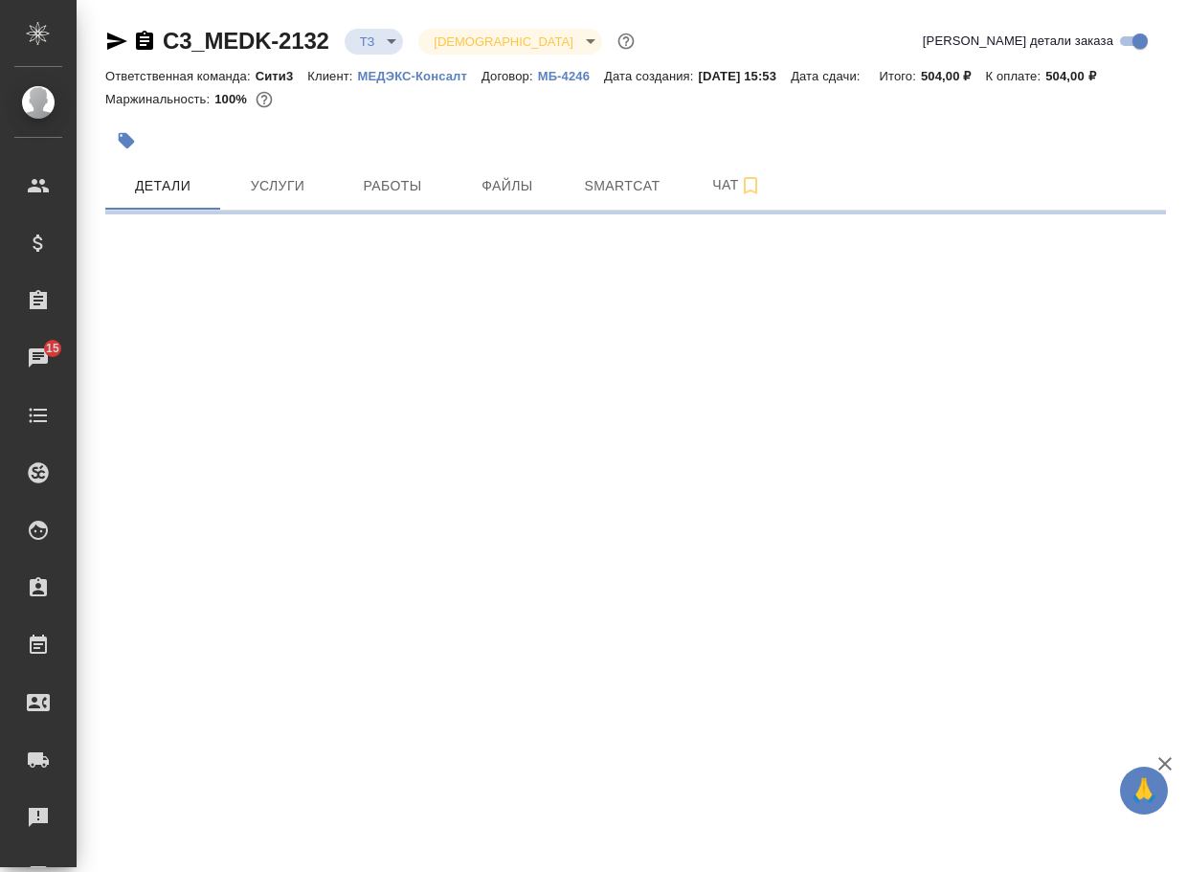
select select "RU"
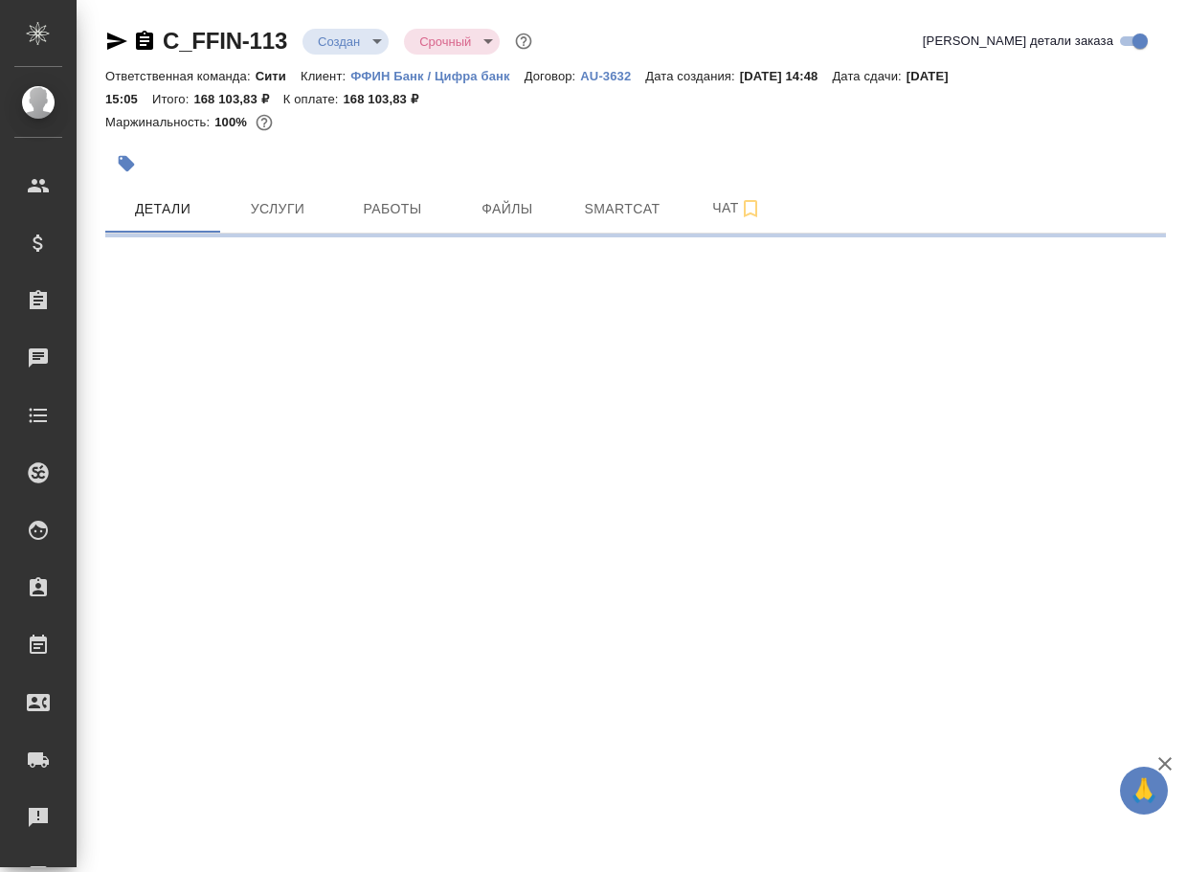
select select "RU"
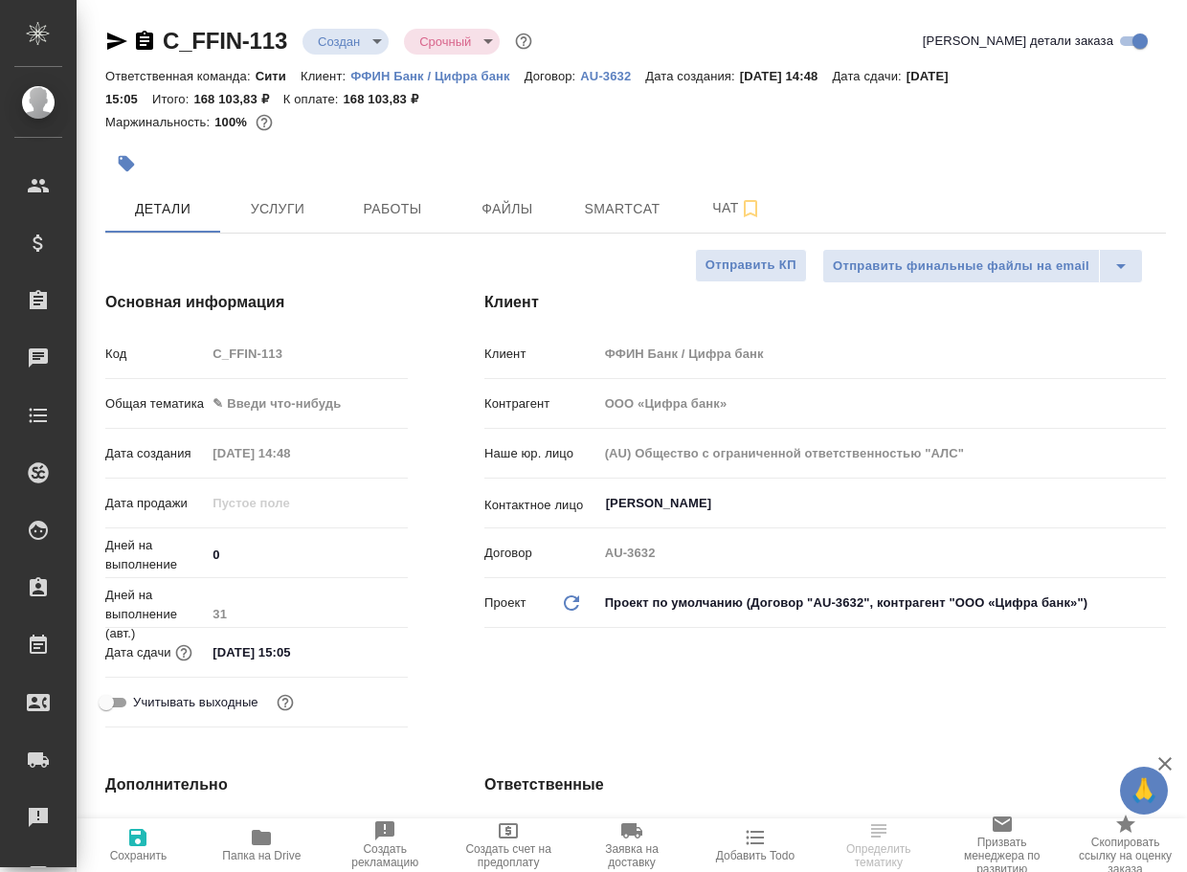
type textarea "x"
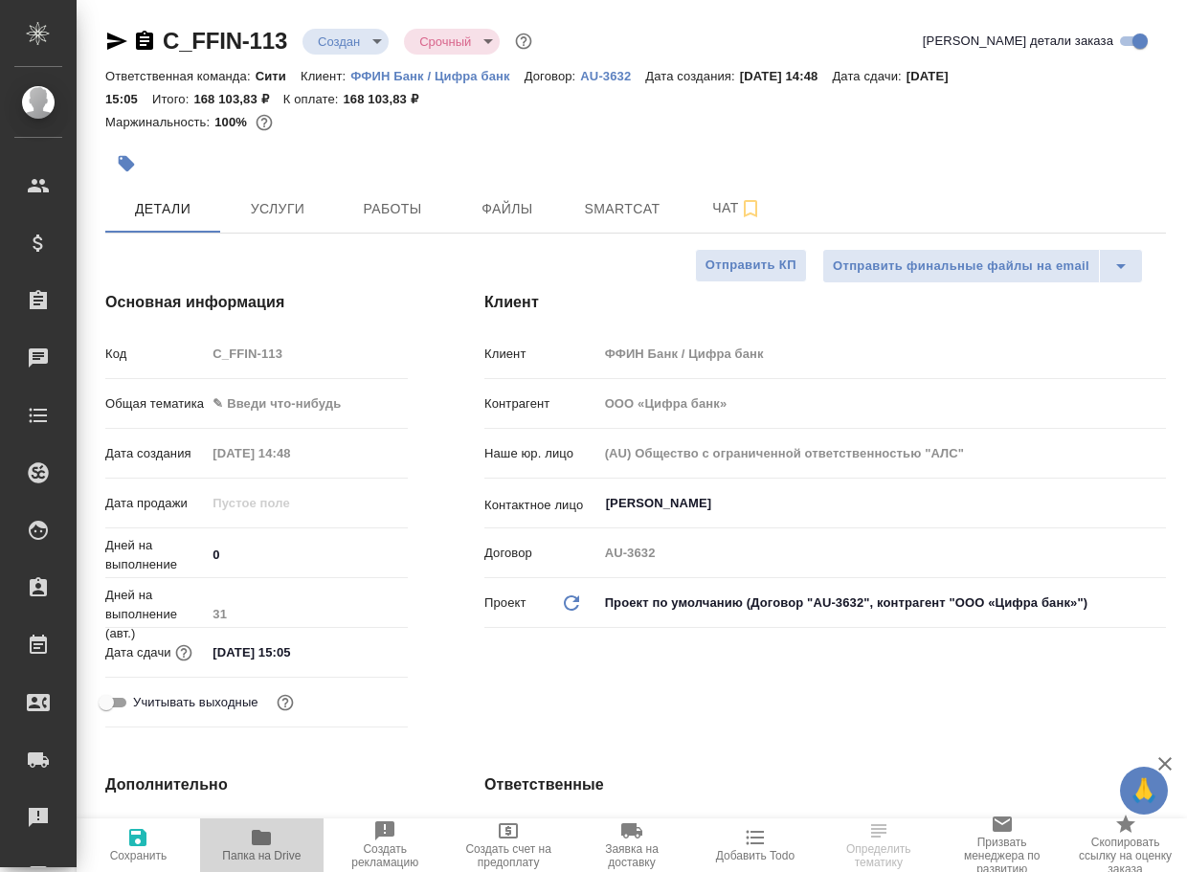
type textarea "x"
click at [255, 845] on icon "button" at bounding box center [261, 837] width 19 height 15
type textarea "x"
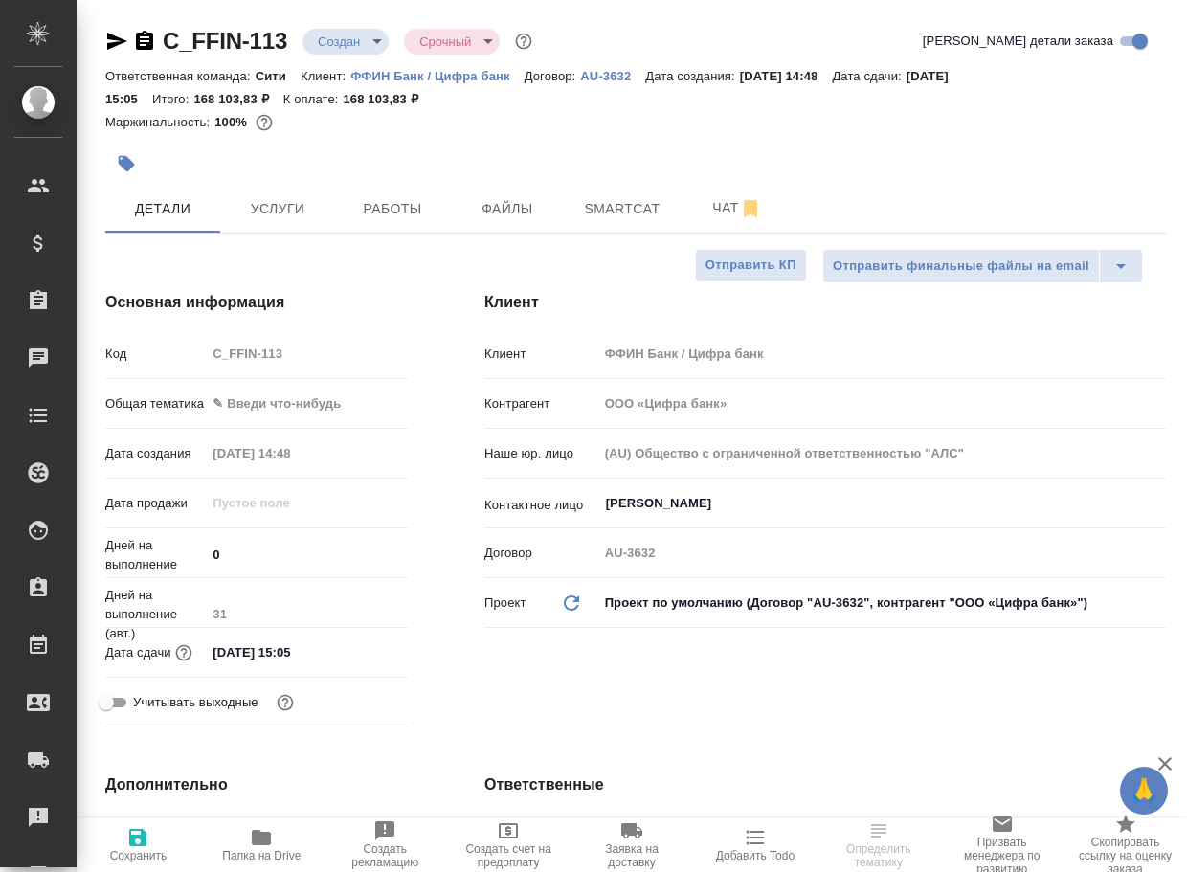
type textarea "x"
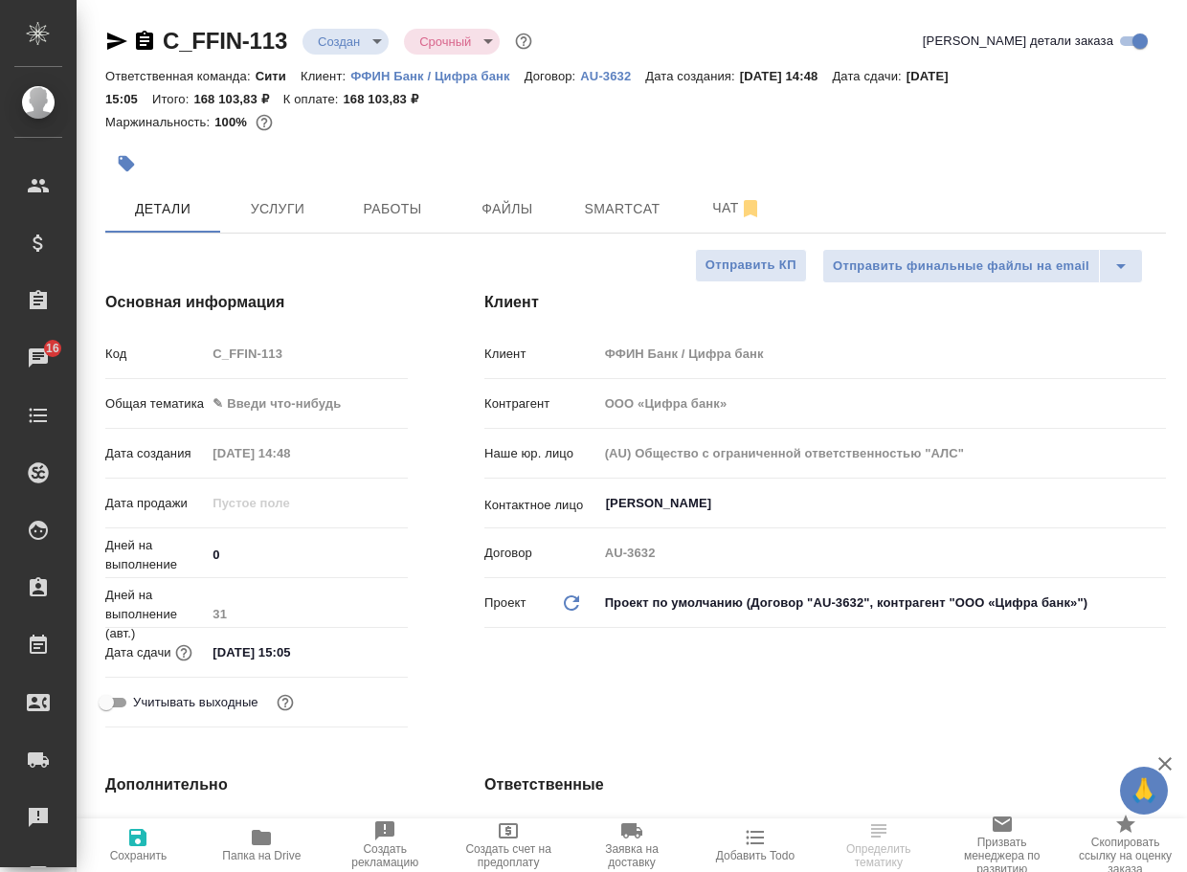
type textarea "x"
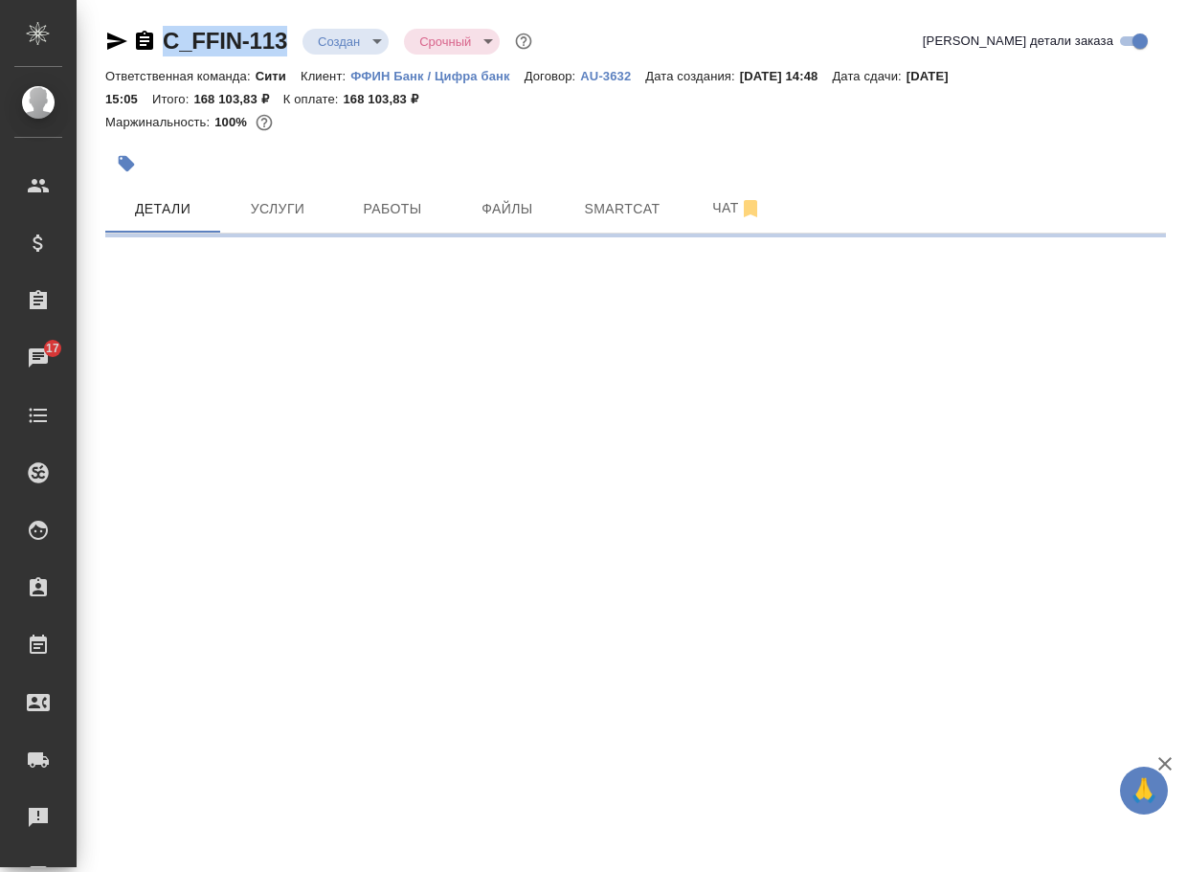
select select "RU"
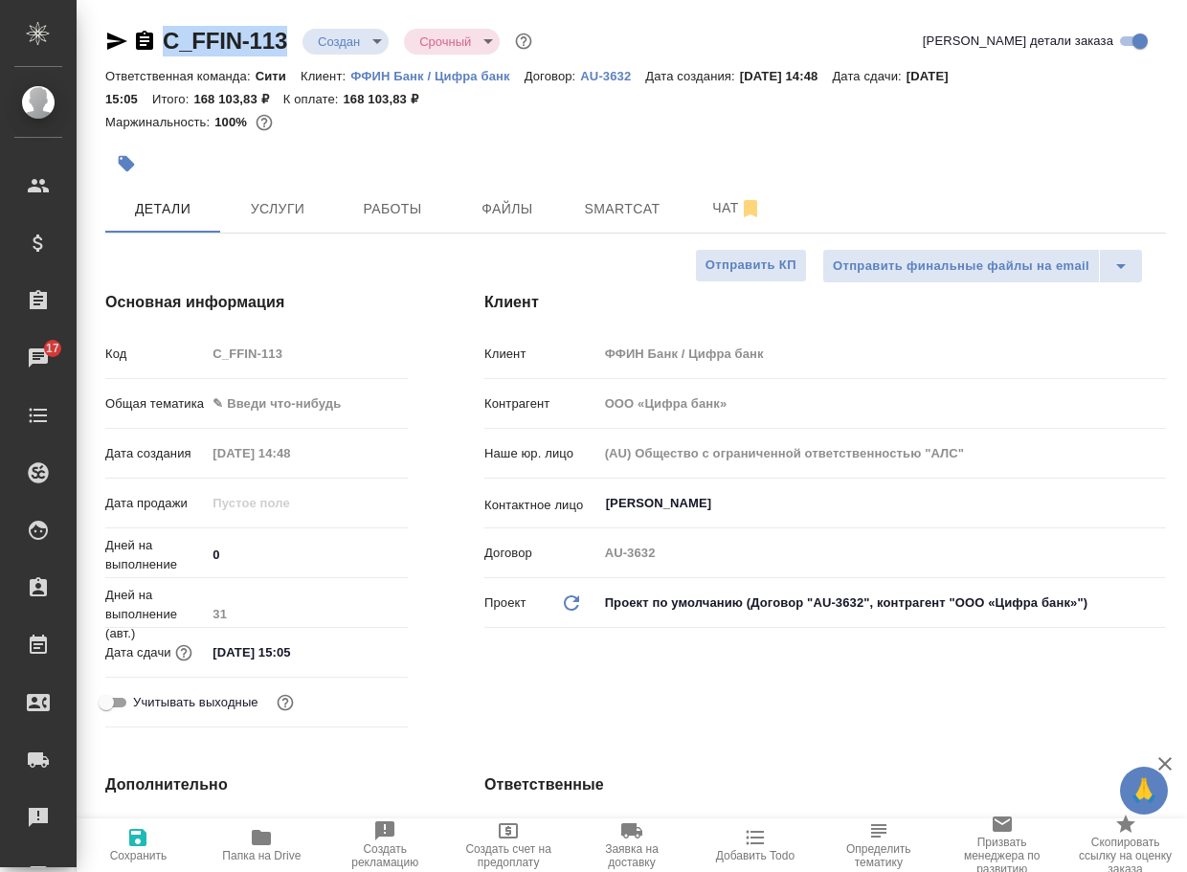
drag, startPoint x: 294, startPoint y: 51, endPoint x: 164, endPoint y: 35, distance: 131.1
click at [164, 35] on div "C_FFIN-113 Создан new Срочный urgent" at bounding box center [320, 41] width 431 height 31
type textarea "x"
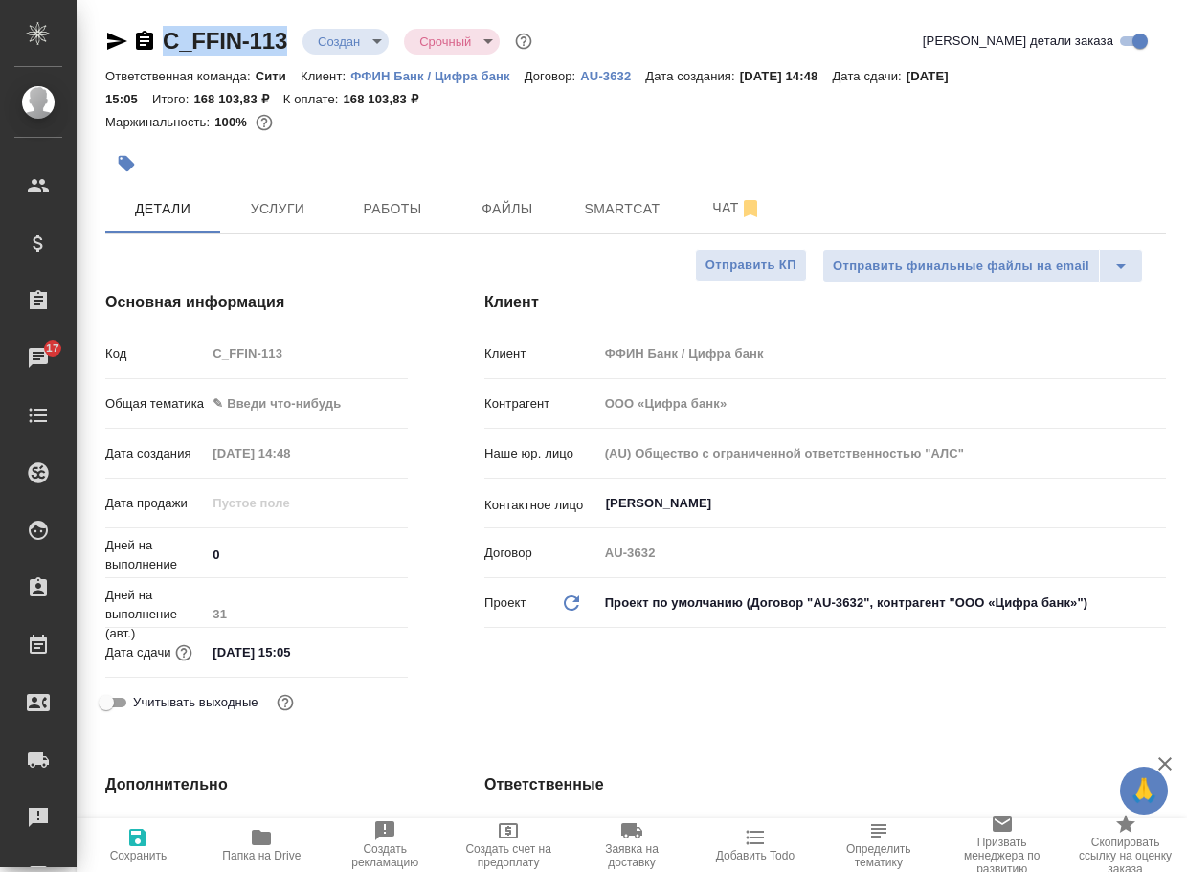
copy link "C_FFIN-113"
type textarea "x"
click at [723, 207] on span "Чат" at bounding box center [737, 208] width 92 height 24
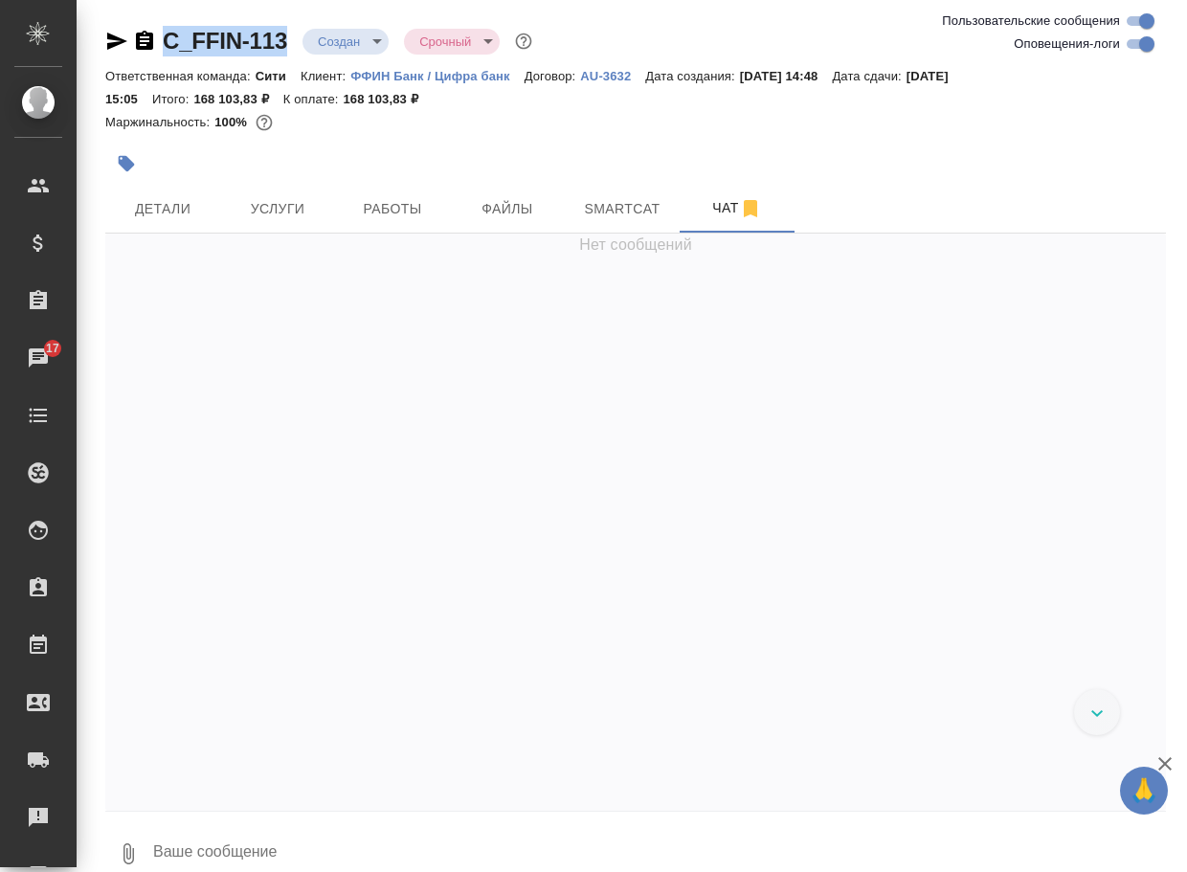
click at [133, 843] on icon "button" at bounding box center [128, 853] width 23 height 23
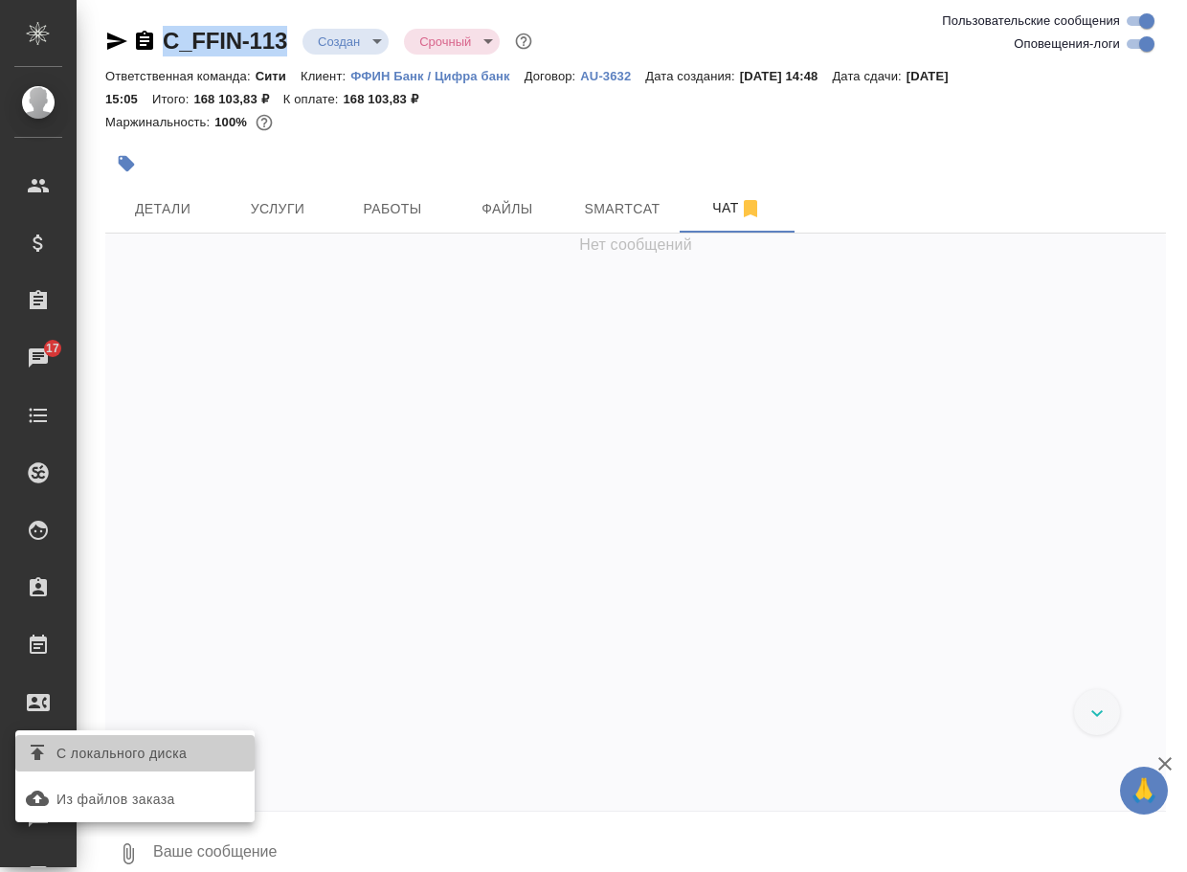
click at [185, 738] on label "С локального диска" at bounding box center [134, 753] width 239 height 36
click at [0, 0] on input "С локального диска" at bounding box center [0, 0] width 0 height 0
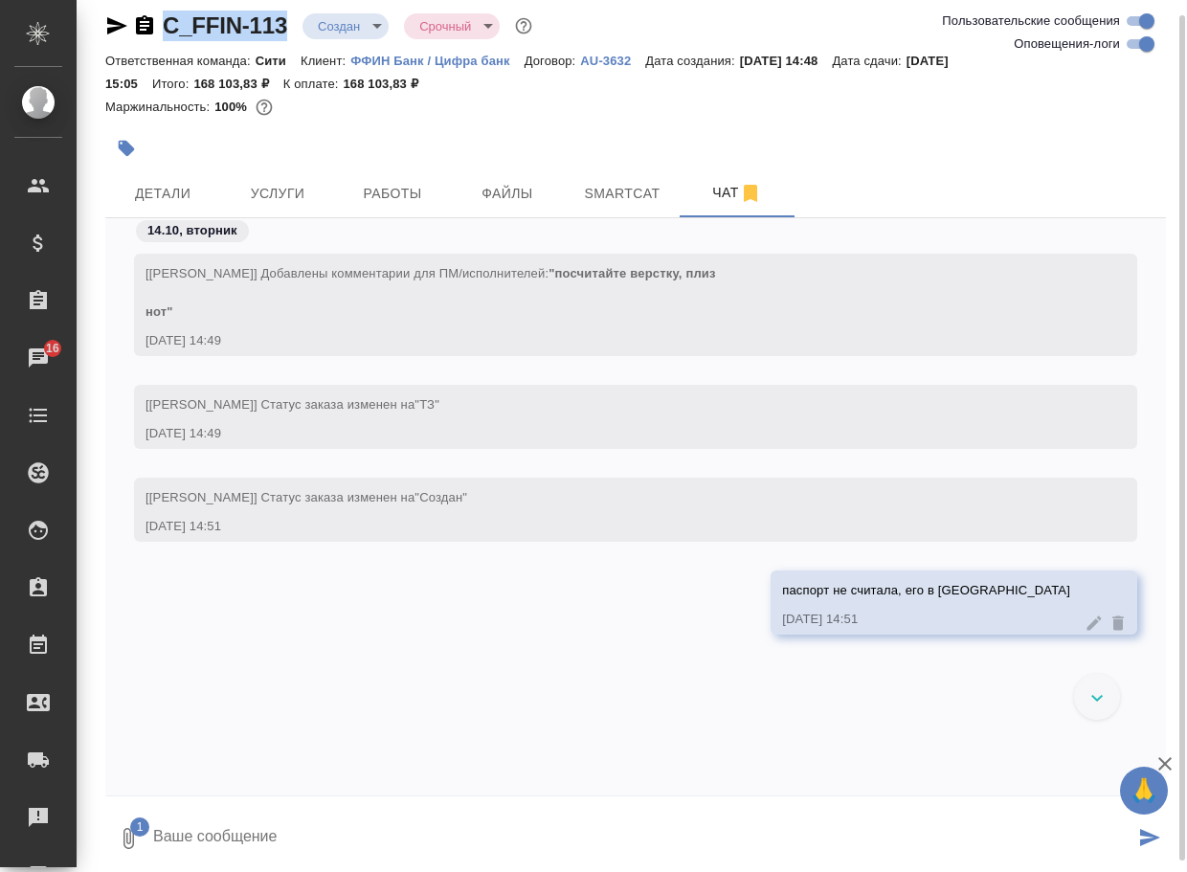
scroll to position [576, 0]
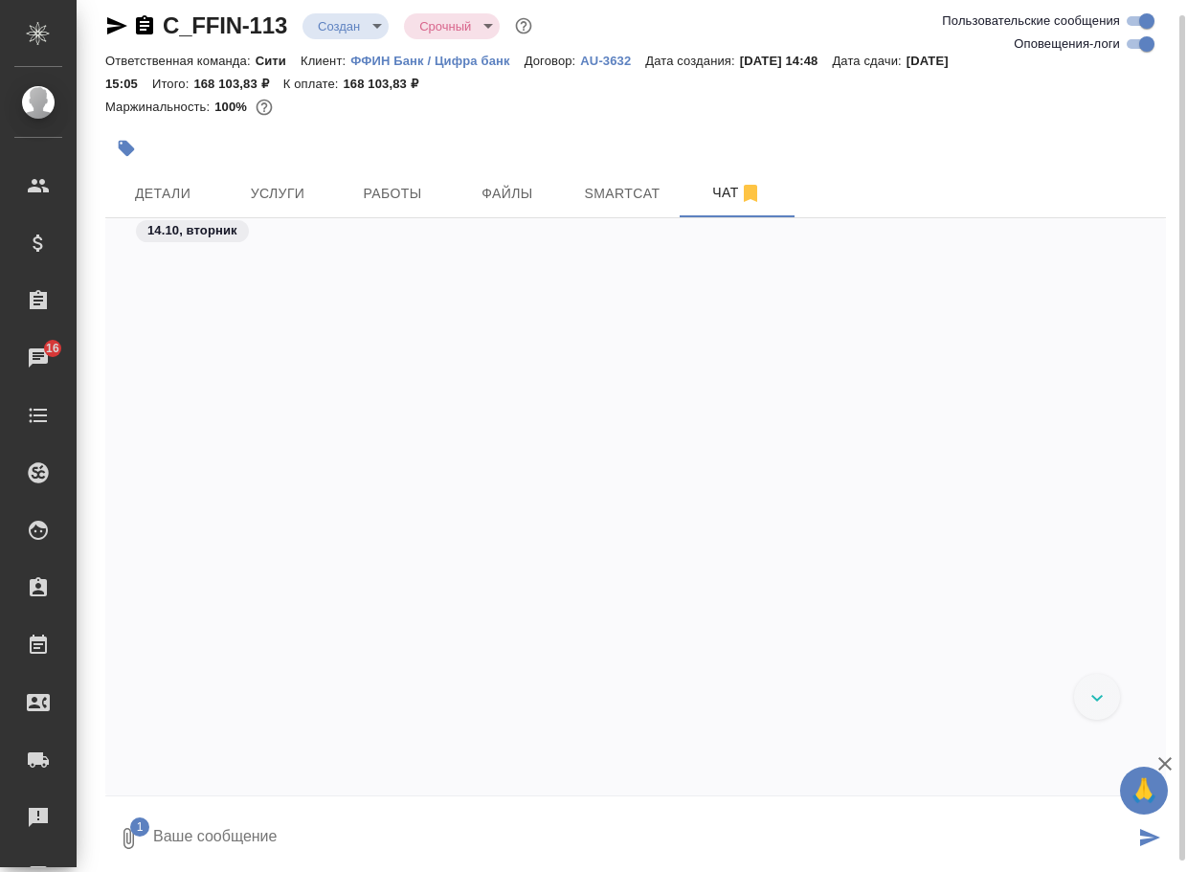
click at [221, 835] on textarea at bounding box center [642, 838] width 983 height 65
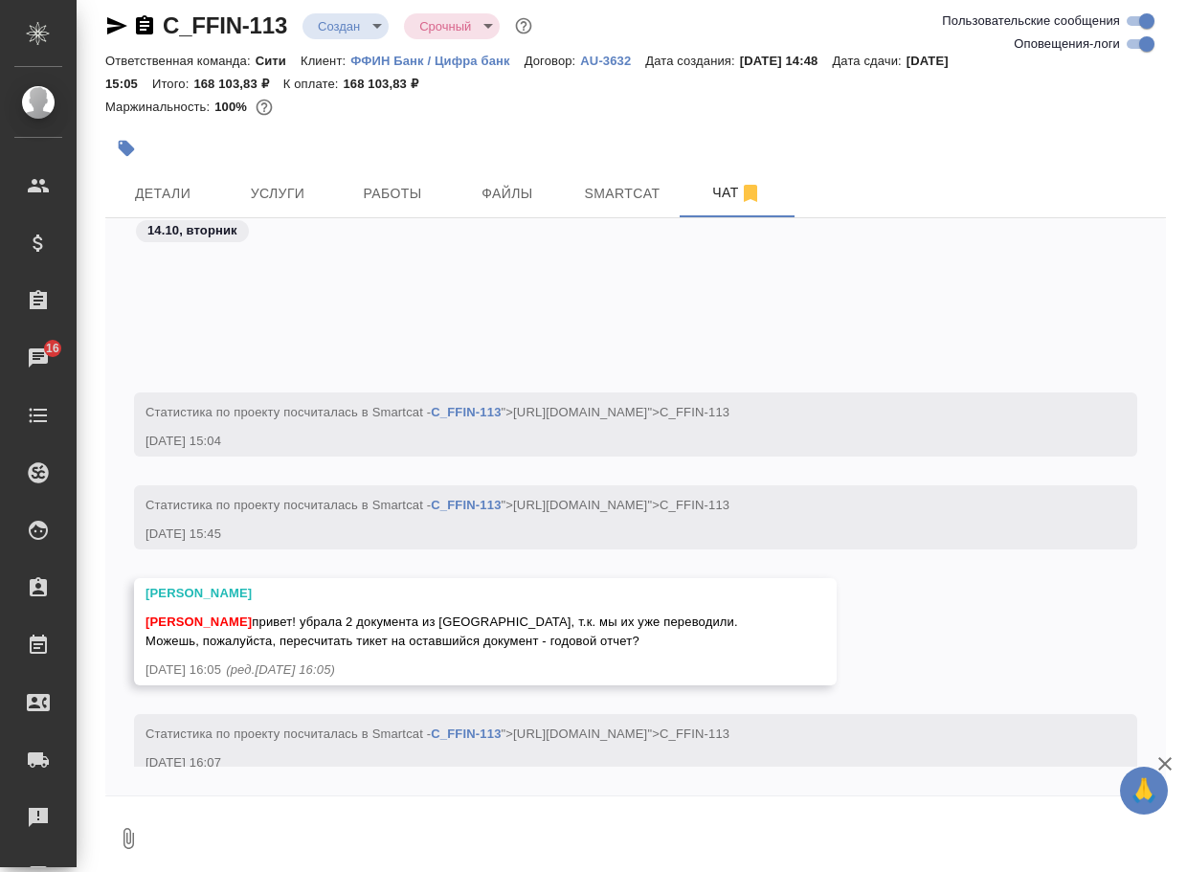
scroll to position [805, 0]
